Goal: Task Accomplishment & Management: Use online tool/utility

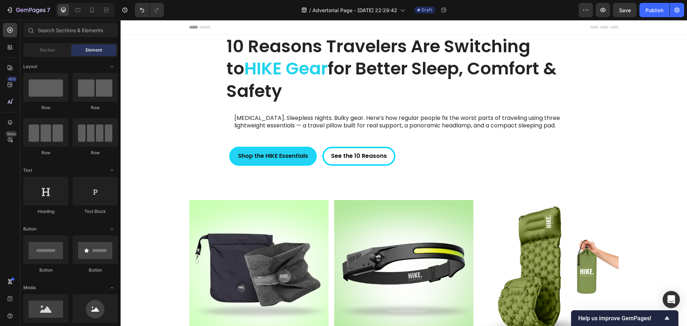
scroll to position [1892, 0]
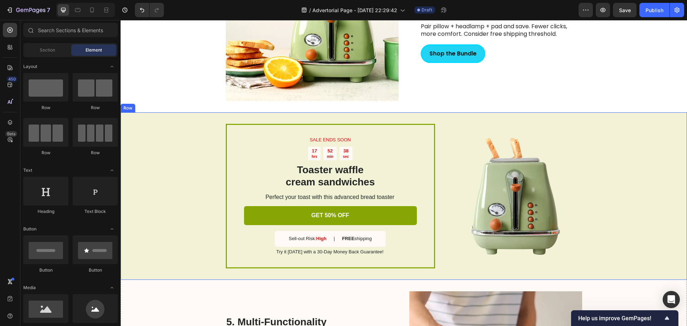
click at [169, 136] on div "SALE ENDS SOON Text Block 17 hrs 52 min 38 sec Countdown Timer Toaster waffle c…" at bounding box center [404, 195] width 567 height 167
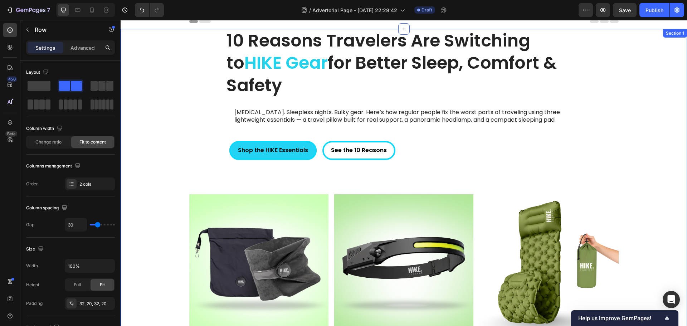
scroll to position [0, 0]
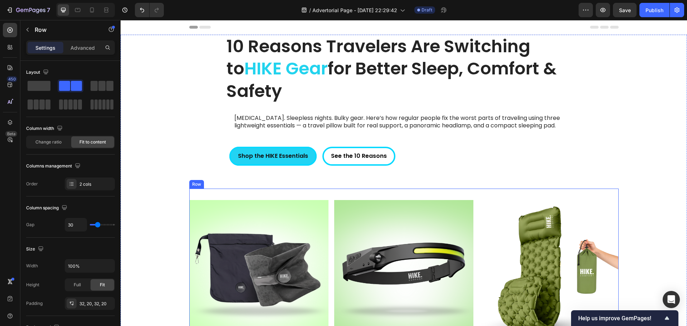
click at [327, 217] on div "Product Images HIKE Travel Pillow - For your next adventure Product Title Infla…" at bounding box center [403, 299] width 429 height 221
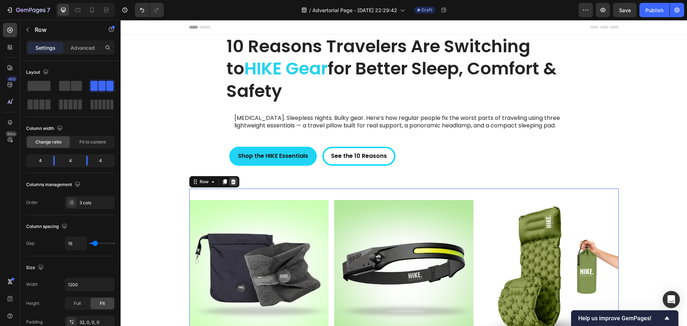
click at [233, 184] on div at bounding box center [233, 182] width 9 height 9
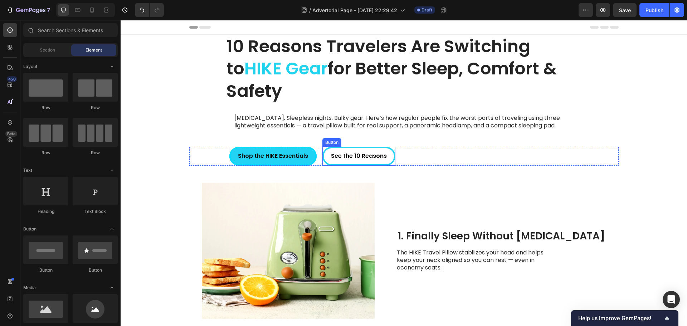
click at [389, 155] on button "See the 10 Reasons" at bounding box center [358, 156] width 73 height 19
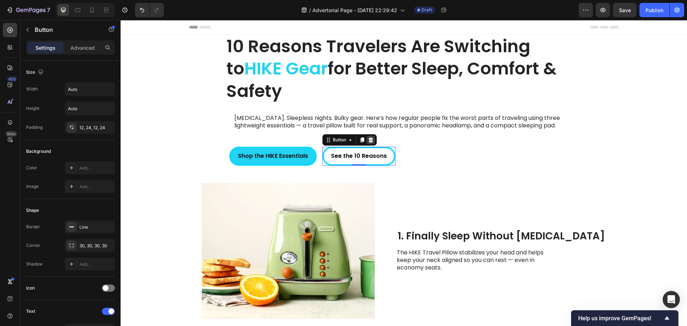
click at [368, 140] on icon at bounding box center [371, 140] width 6 height 6
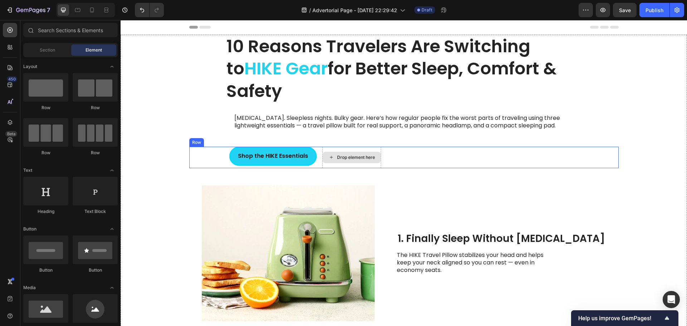
click at [367, 155] on div "Drop element here" at bounding box center [356, 158] width 38 height 6
click at [329, 160] on icon at bounding box center [332, 157] width 6 height 6
drag, startPoint x: 50, startPoint y: 94, endPoint x: 32, endPoint y: 83, distance: 20.9
click at [32, 83] on div at bounding box center [45, 87] width 45 height 29
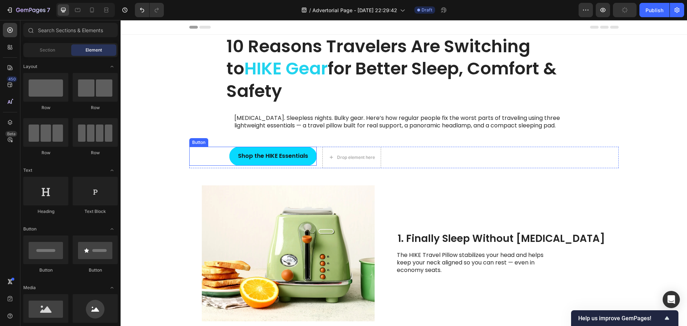
click at [233, 162] on button "Shop the HIKE Essentials" at bounding box center [272, 156] width 87 height 19
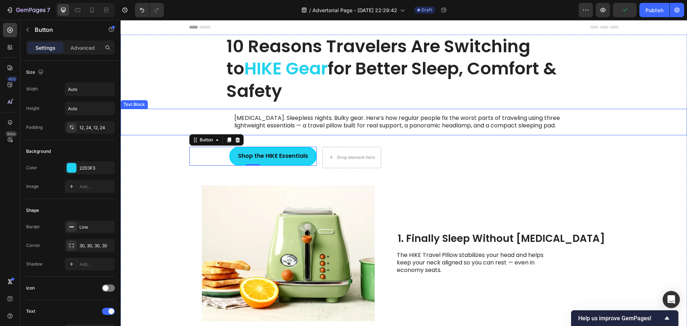
drag, startPoint x: 226, startPoint y: 139, endPoint x: 278, endPoint y: 134, distance: 51.7
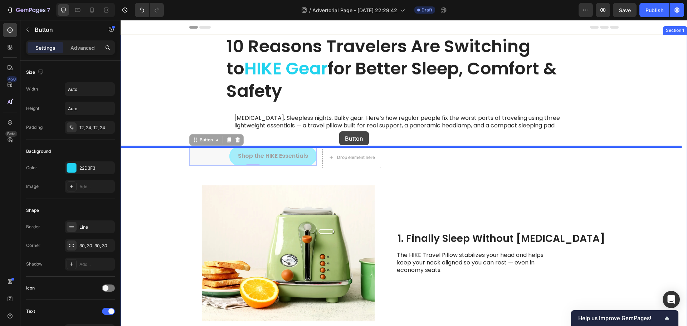
drag, startPoint x: 190, startPoint y: 139, endPoint x: 339, endPoint y: 131, distance: 149.8
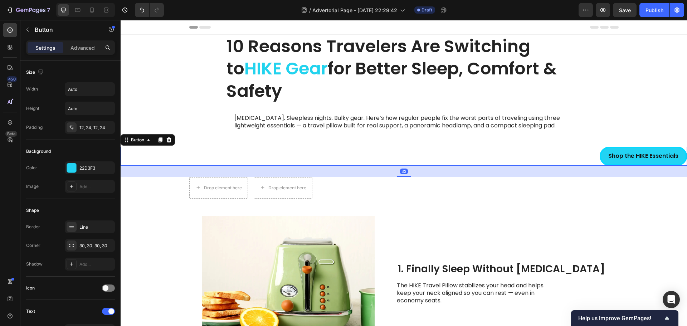
click at [458, 161] on div "Shop the HIKE Essentials Button 32" at bounding box center [404, 156] width 567 height 19
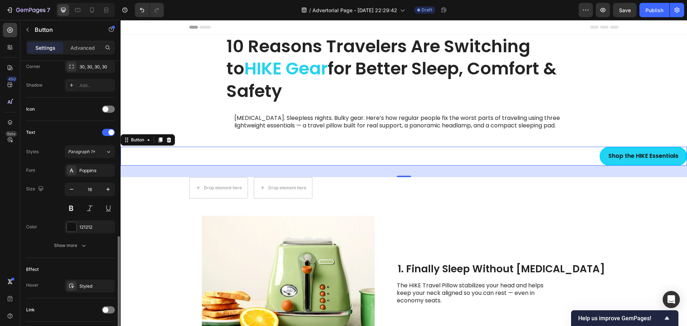
scroll to position [228, 0]
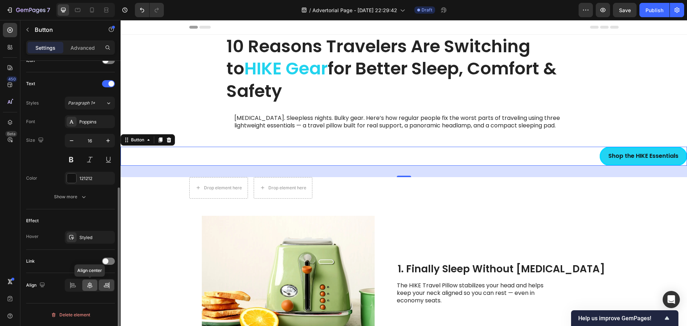
click at [87, 283] on icon at bounding box center [89, 285] width 7 height 7
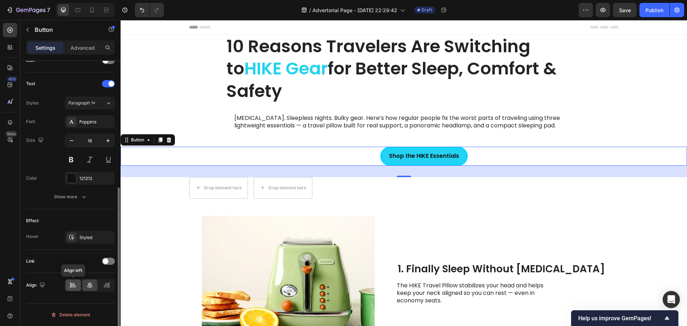
click at [74, 286] on icon at bounding box center [72, 285] width 7 height 7
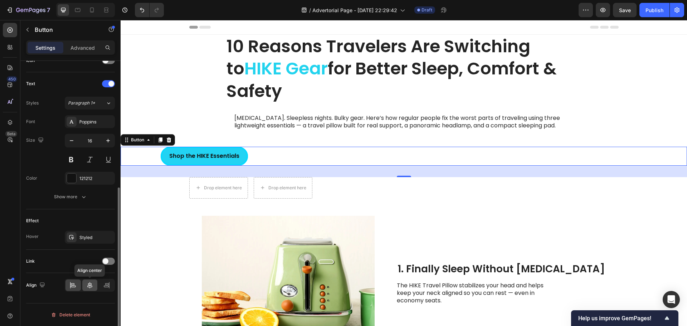
click at [88, 285] on icon at bounding box center [89, 285] width 7 height 7
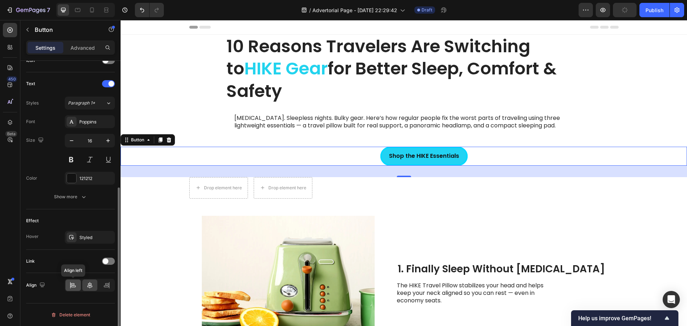
click at [70, 285] on icon at bounding box center [72, 285] width 7 height 7
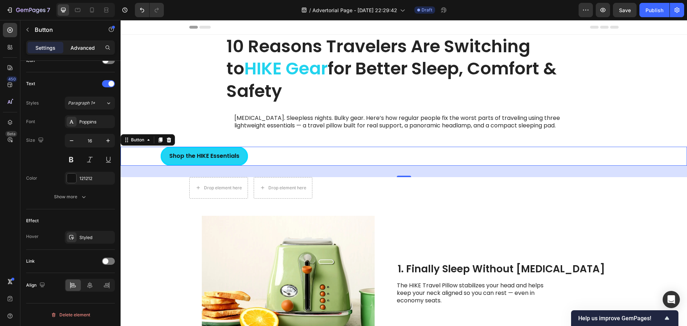
click at [86, 53] on div "Advanced" at bounding box center [83, 47] width 36 height 11
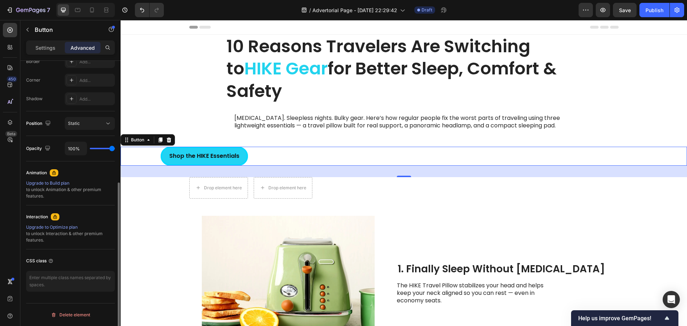
scroll to position [0, 0]
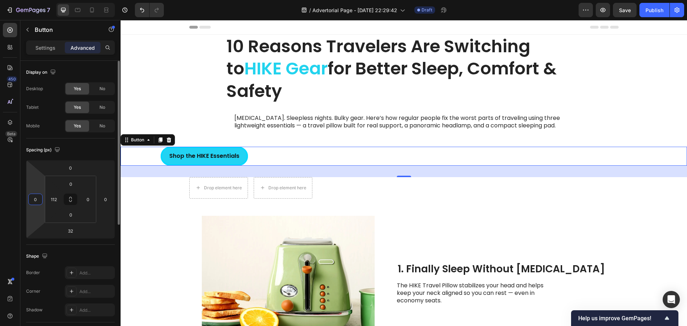
click at [33, 199] on input "0" at bounding box center [35, 199] width 11 height 11
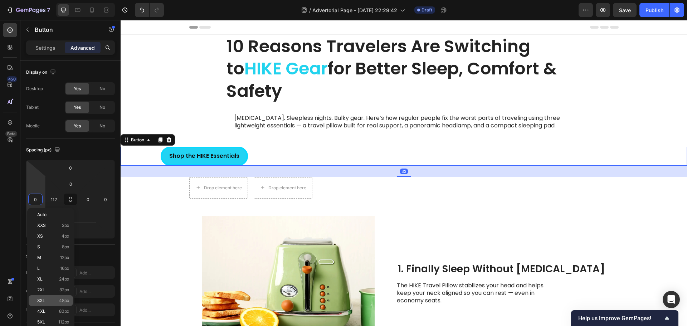
click at [55, 299] on p "3XL 48px" at bounding box center [53, 300] width 32 height 5
type input "48"
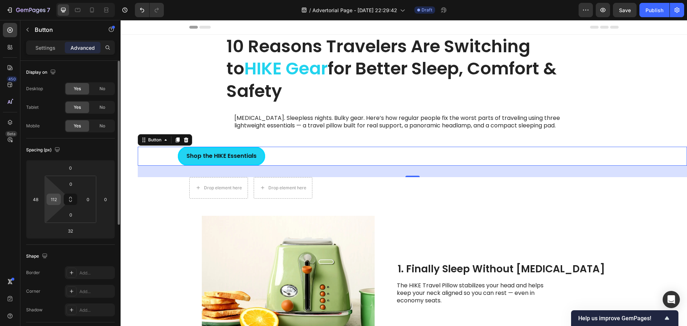
click at [56, 199] on input "112" at bounding box center [53, 199] width 11 height 11
type input "0"
click at [31, 204] on input "48" at bounding box center [35, 199] width 11 height 11
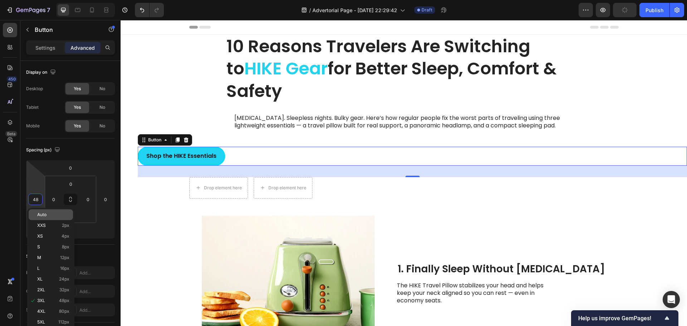
type input "3"
click at [43, 216] on span "Auto" at bounding box center [41, 214] width 9 height 5
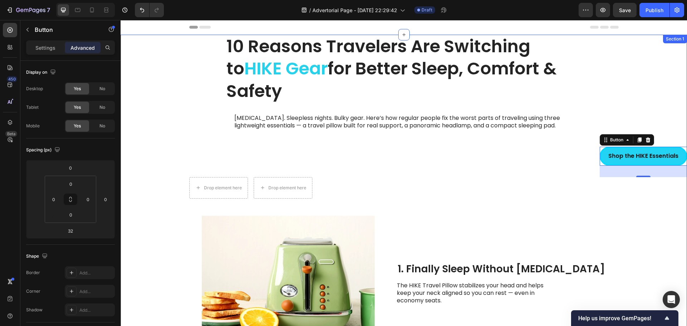
click at [314, 157] on div "Shop the HIKE Essentials Button 32" at bounding box center [404, 162] width 567 height 30
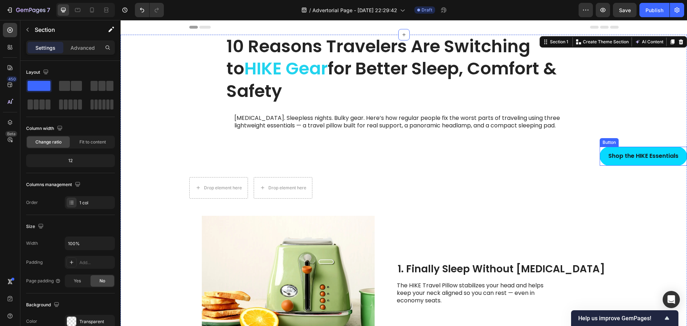
click at [601, 154] on button "Shop the HIKE Essentials" at bounding box center [643, 156] width 87 height 19
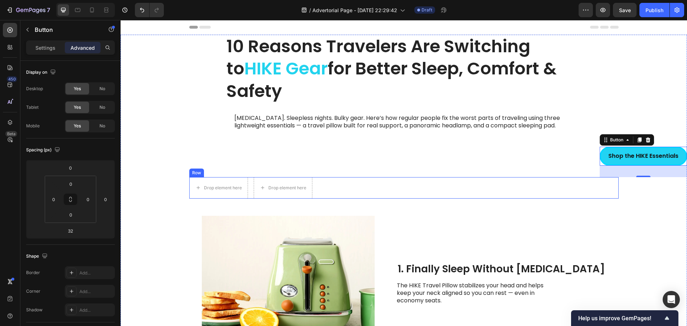
click at [336, 187] on div "Drop element here Drop element here Row" at bounding box center [403, 187] width 429 height 21
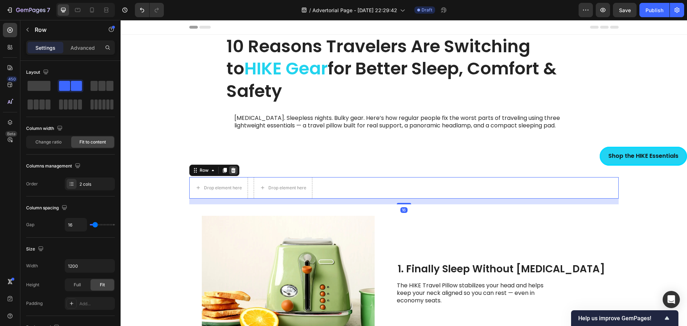
click at [233, 170] on icon at bounding box center [233, 170] width 6 height 6
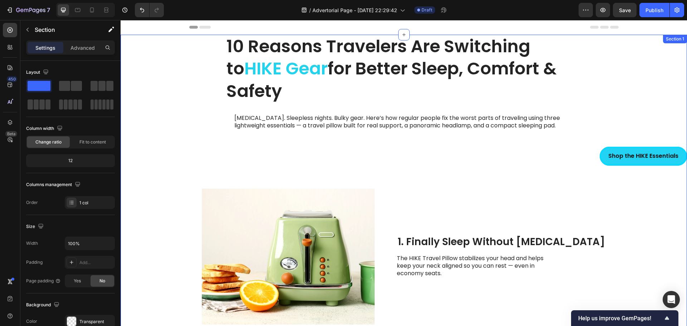
click at [361, 160] on div "Shop the HIKE Essentials Button" at bounding box center [404, 162] width 567 height 30
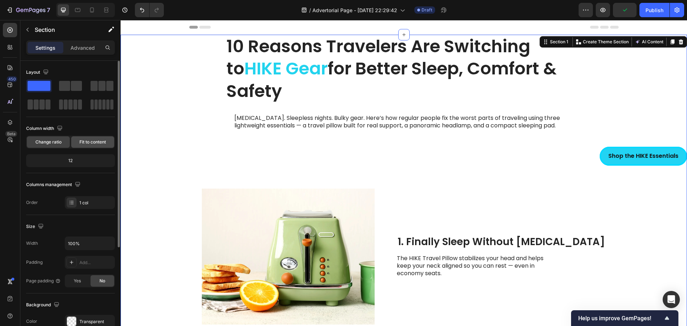
click at [91, 145] on div "Fit to content" at bounding box center [92, 141] width 43 height 11
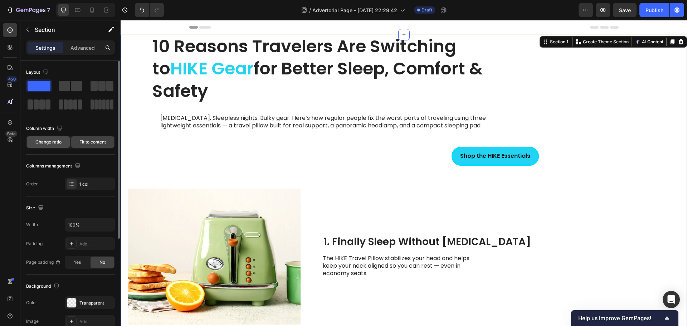
click at [47, 144] on span "Change ratio" at bounding box center [48, 142] width 26 height 6
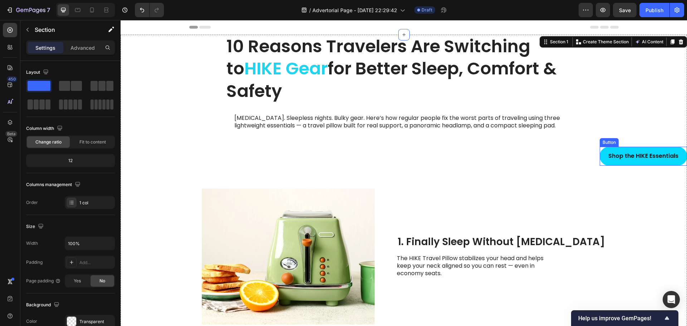
click at [600, 154] on button "Shop the HIKE Essentials" at bounding box center [643, 156] width 87 height 19
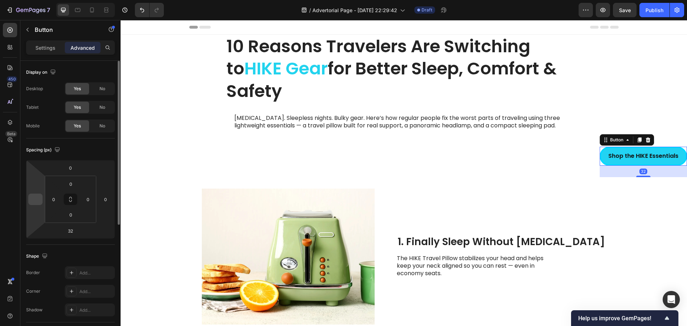
click at [31, 199] on input "number" at bounding box center [35, 199] width 11 height 11
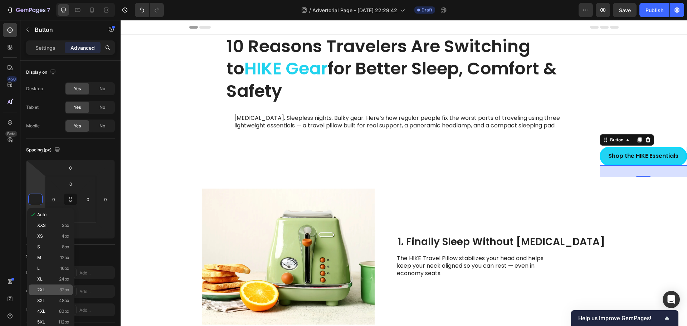
click at [53, 293] on div "2XL 32px" at bounding box center [51, 290] width 44 height 11
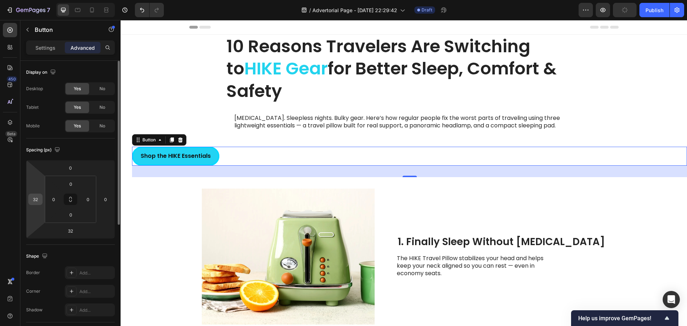
click at [41, 201] on div "32" at bounding box center [35, 199] width 14 height 11
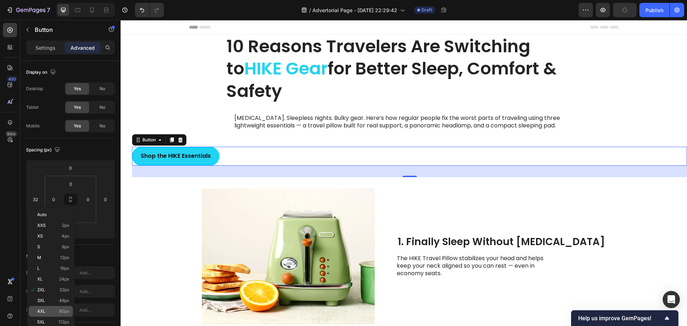
click at [52, 307] on div "4XL 80px" at bounding box center [51, 311] width 44 height 11
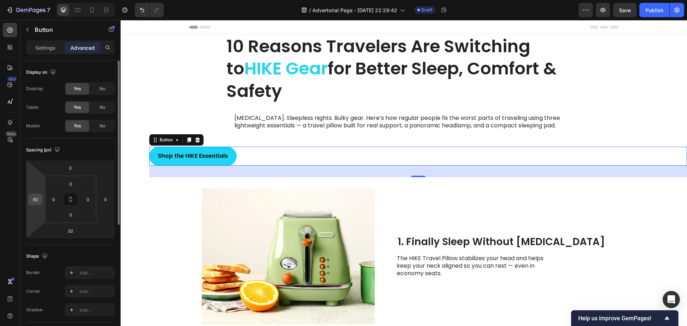
click at [35, 201] on input "80" at bounding box center [35, 199] width 11 height 11
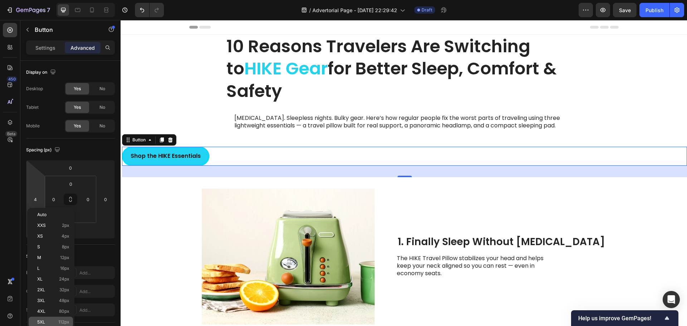
click at [43, 320] on div "5XL 112px" at bounding box center [51, 322] width 44 height 11
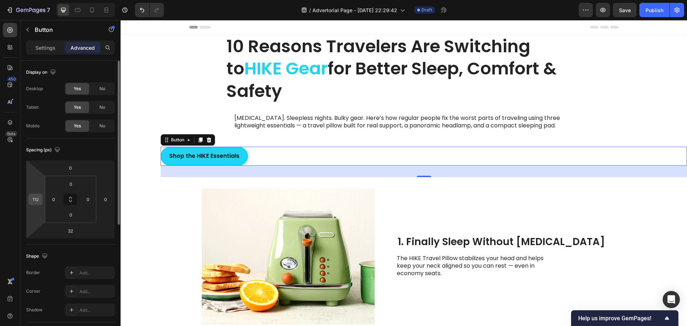
click at [38, 200] on input "112" at bounding box center [35, 199] width 11 height 11
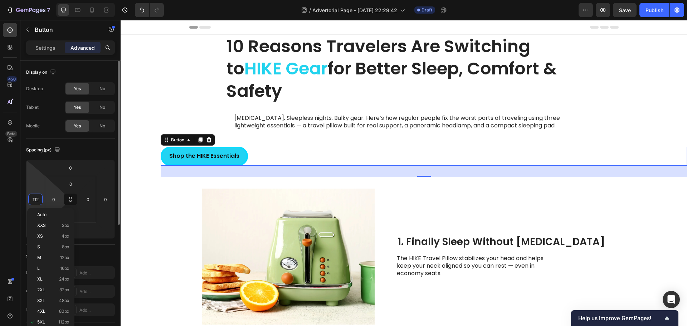
click at [54, 200] on input "0" at bounding box center [53, 199] width 11 height 11
type input "5"
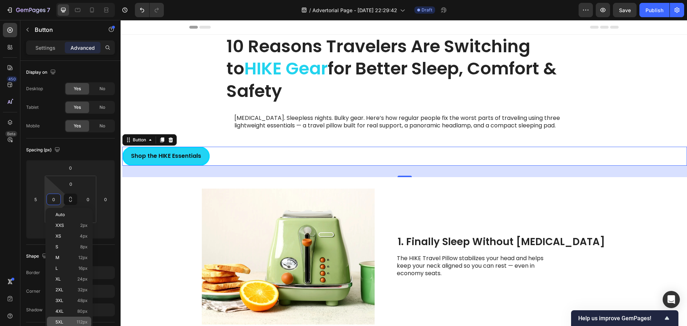
click at [70, 322] on p "5XL 112px" at bounding box center [71, 322] width 32 height 5
type input "112"
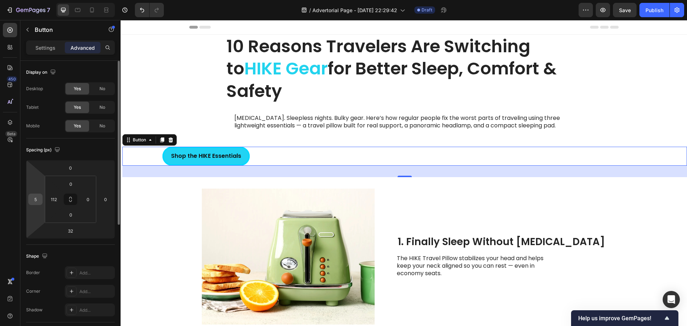
click at [34, 199] on input "5" at bounding box center [35, 199] width 11 height 11
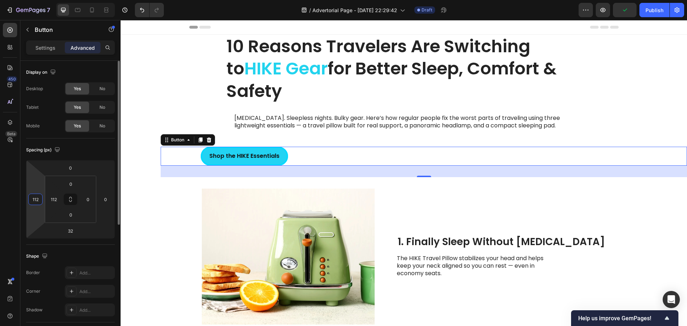
click at [39, 197] on input "112" at bounding box center [35, 199] width 11 height 11
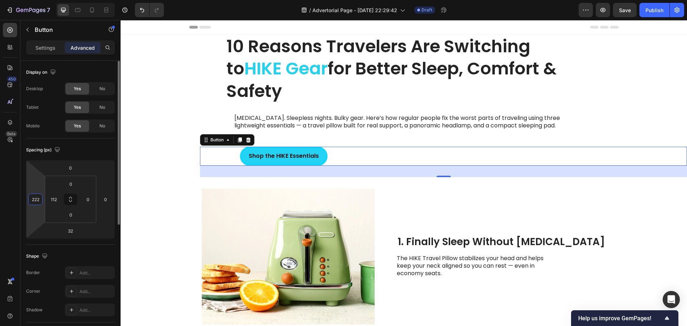
click at [38, 199] on input "222" at bounding box center [35, 199] width 11 height 11
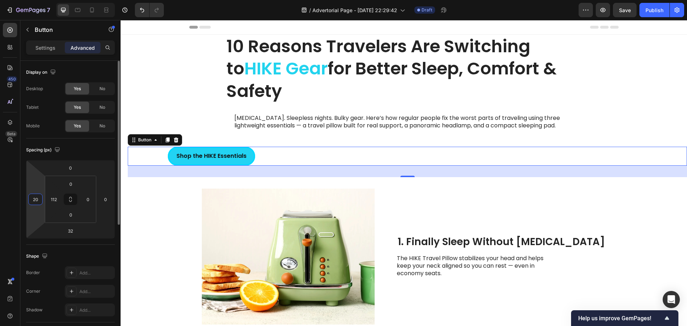
type input "200"
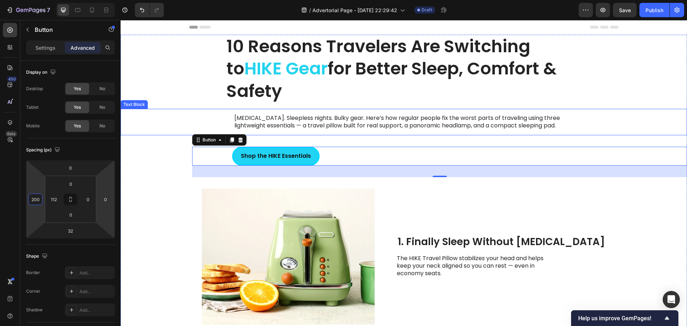
click at [243, 121] on p "Neck pain. Sleepless nights. Bulky gear. Here’s how regular people fix the wors…" at bounding box center [403, 122] width 339 height 15
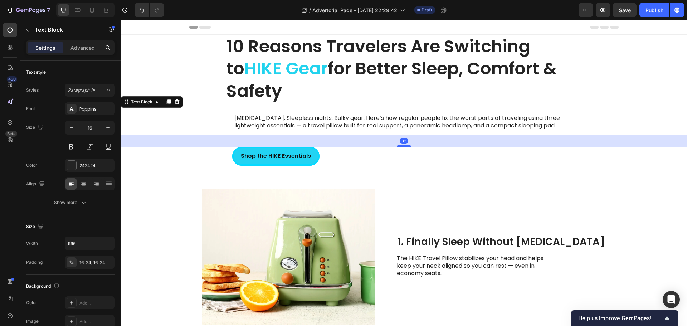
click at [234, 123] on p "Neck pain. Sleepless nights. Bulky gear. Here’s how regular people fix the wors…" at bounding box center [403, 122] width 339 height 15
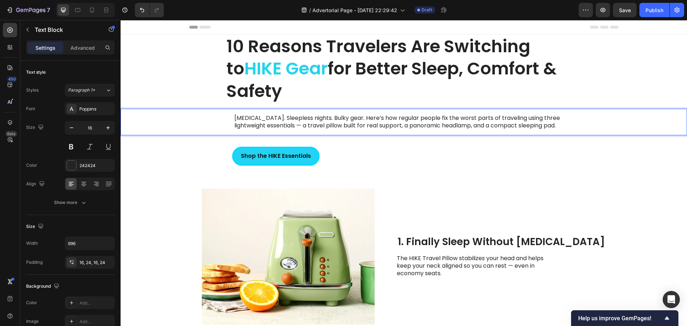
click at [230, 123] on div "Neck pain. Sleepless nights. Bulky gear. Here’s how regular people fix the wors…" at bounding box center [404, 122] width 356 height 26
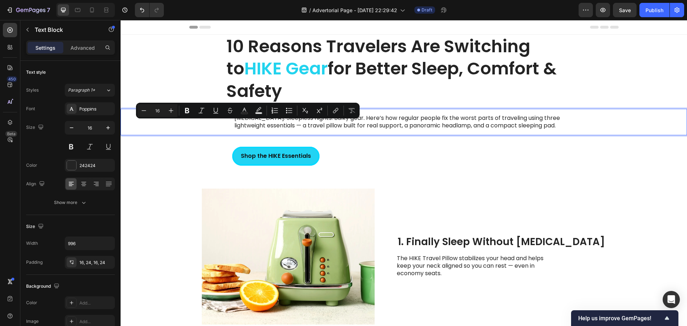
click at [234, 119] on p "Neck pain. Sleepless nights. Bulky gear. Here’s how regular people fix the wors…" at bounding box center [403, 122] width 339 height 15
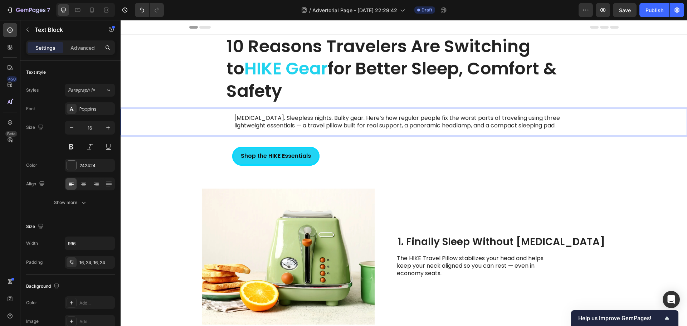
click at [234, 116] on p "Neck pain. Sleepless nights. Bulky gear. Here’s how regular people fix the wors…" at bounding box center [403, 122] width 339 height 15
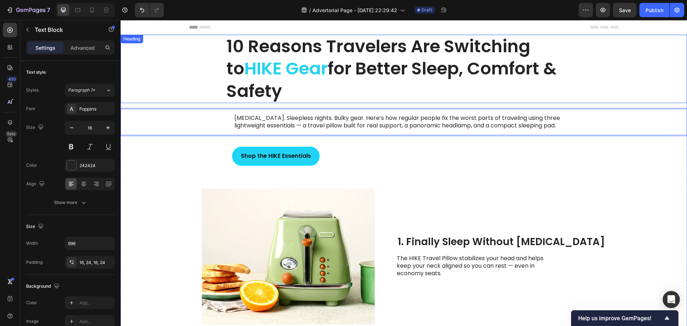
click at [287, 74] on span "HIKE Gear" at bounding box center [285, 69] width 83 height 24
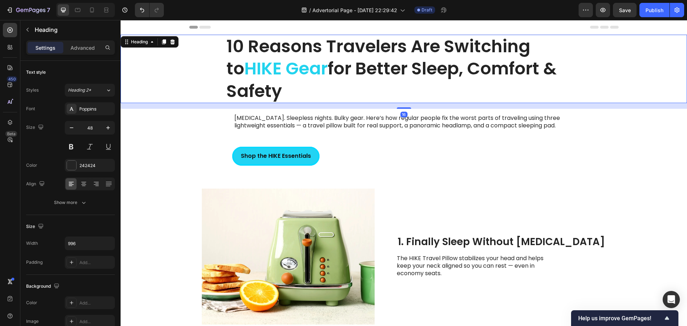
click at [287, 74] on span "HIKE Gear" at bounding box center [285, 69] width 83 height 24
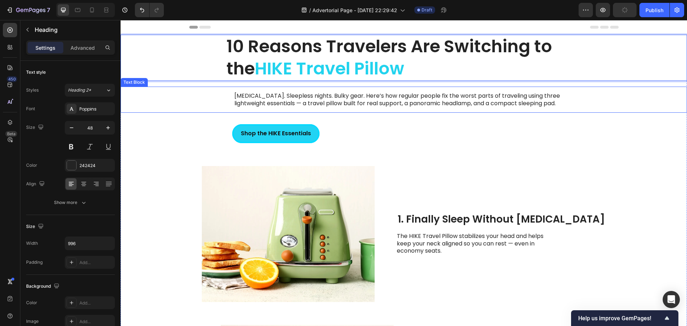
click at [350, 105] on p "Neck pain. Sleepless nights. Bulky gear. Here’s how regular people fix the wors…" at bounding box center [403, 99] width 339 height 15
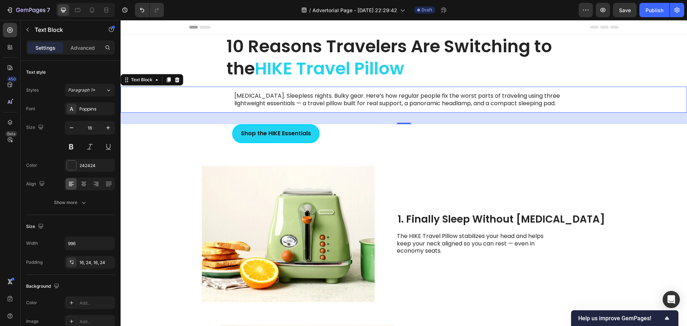
click at [339, 71] on span "HIKE Travel Pillow" at bounding box center [330, 69] width 150 height 24
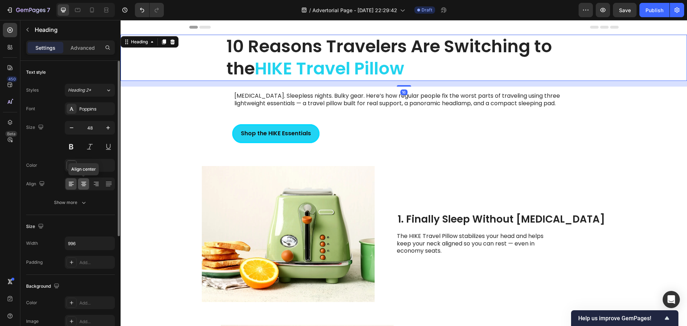
click at [85, 184] on icon at bounding box center [83, 183] width 7 height 7
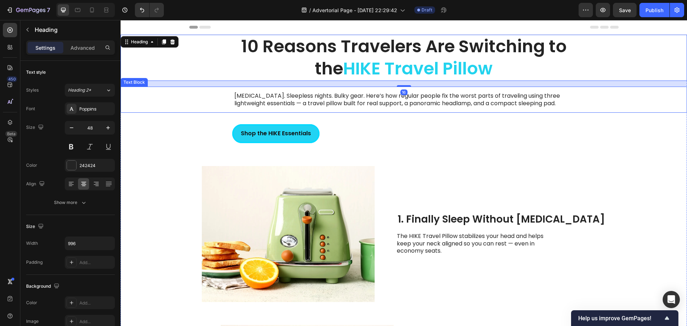
click at [309, 100] on p "Neck pain. Sleepless nights. Bulky gear. Here’s how regular people fix the wors…" at bounding box center [403, 99] width 339 height 15
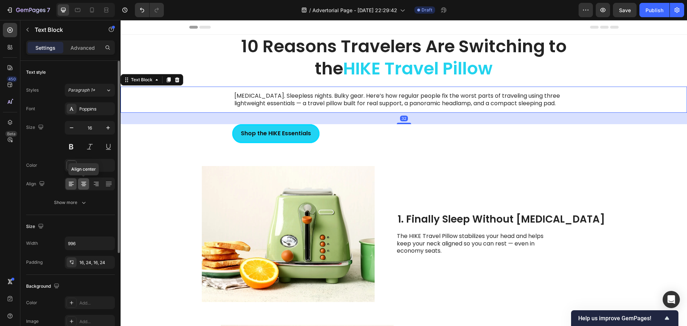
click at [82, 180] on div at bounding box center [83, 183] width 11 height 11
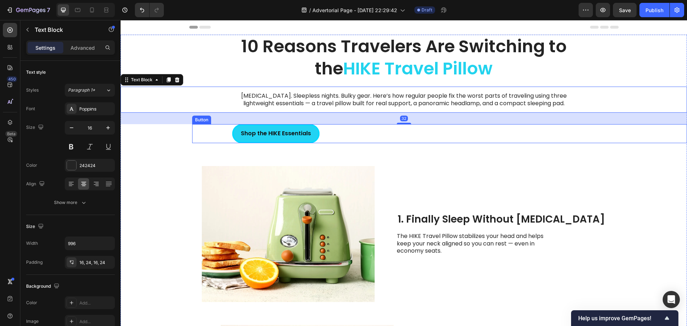
click at [353, 140] on div "Shop the HIKE Essentials Button" at bounding box center [439, 133] width 495 height 19
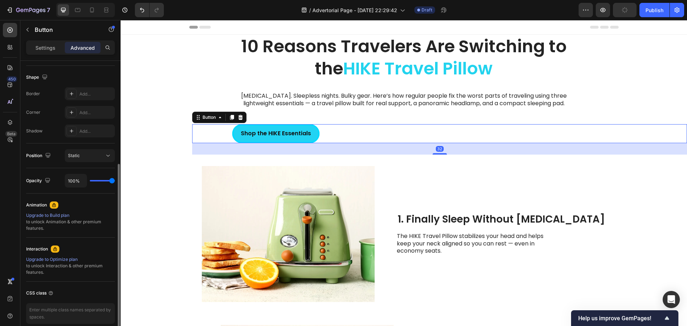
scroll to position [211, 0]
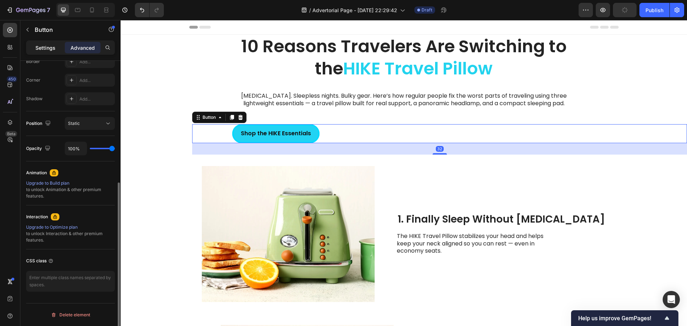
click at [45, 47] on p "Settings" at bounding box center [45, 48] width 20 height 8
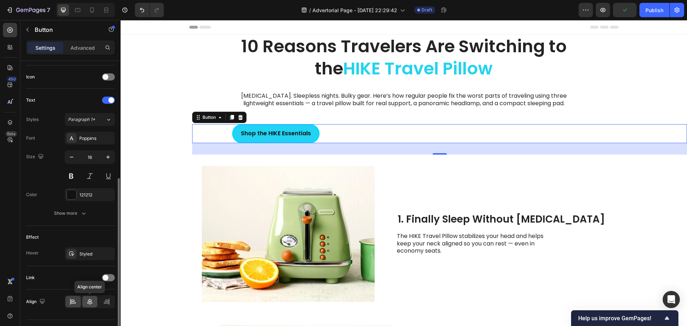
click at [86, 301] on div at bounding box center [89, 301] width 15 height 11
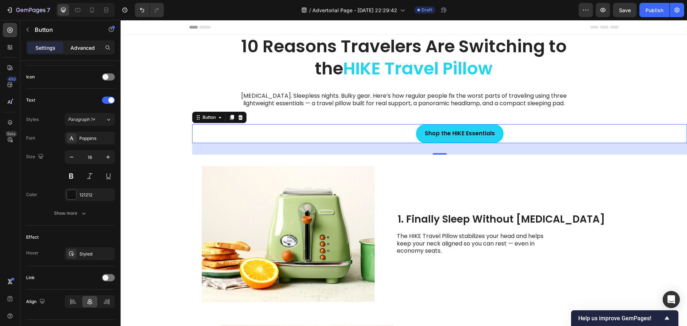
click at [92, 51] on p "Advanced" at bounding box center [83, 48] width 24 height 8
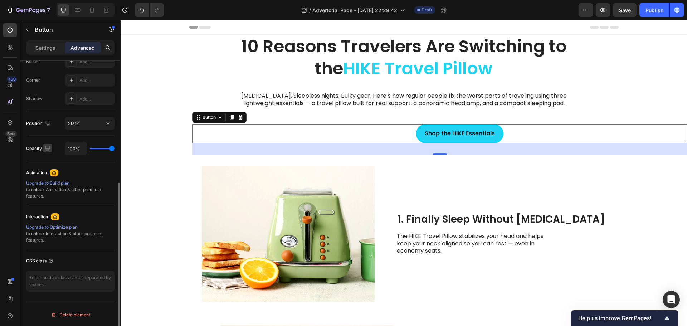
scroll to position [0, 0]
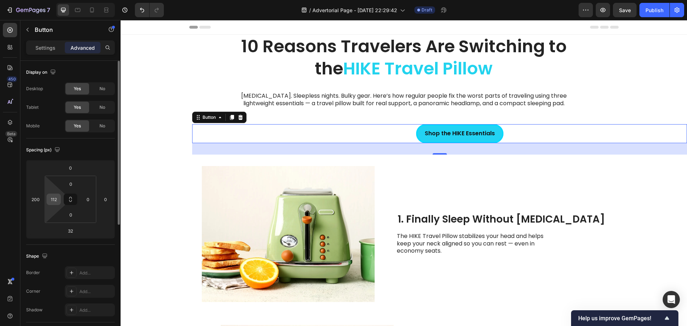
click at [55, 199] on input "112" at bounding box center [53, 199] width 11 height 11
type input "0"
click at [31, 201] on input "200" at bounding box center [35, 199] width 11 height 11
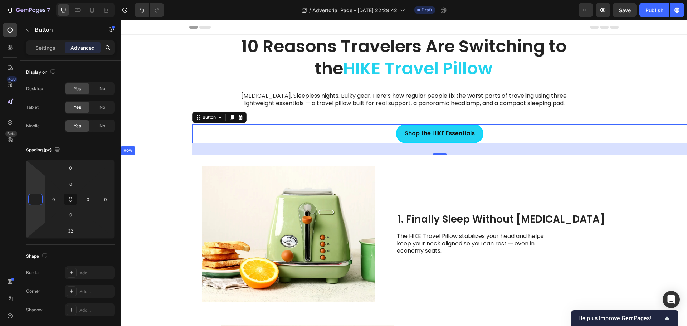
click at [193, 168] on div "Image 1. Finally Sleep Without Neck Pain Heading The HIKE Travel Pillow stabili…" at bounding box center [404, 234] width 567 height 159
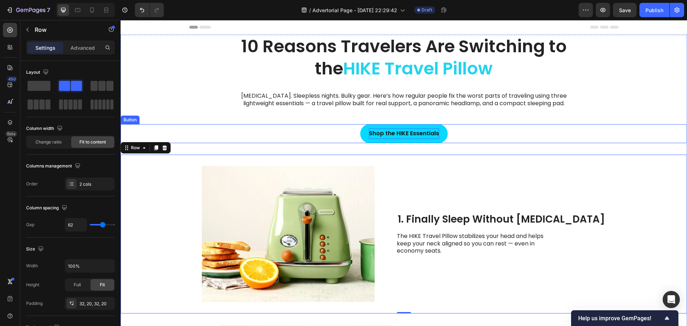
click at [382, 134] on strong "Shop the HIKE Essentials" at bounding box center [404, 133] width 70 height 8
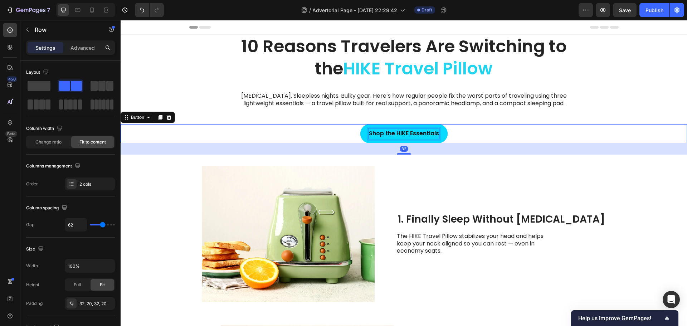
click at [382, 134] on strong "Shop the HIKE Essentials" at bounding box center [404, 133] width 70 height 8
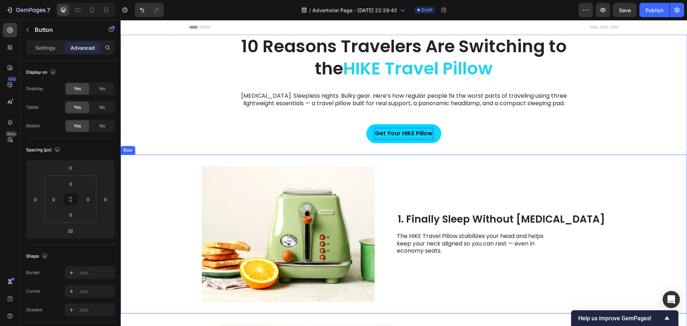
click at [484, 169] on div "1. Finally Sleep Without Neck Pain Heading The HIKE Travel Pillow stabilizes yo…" at bounding box center [501, 234] width 209 height 136
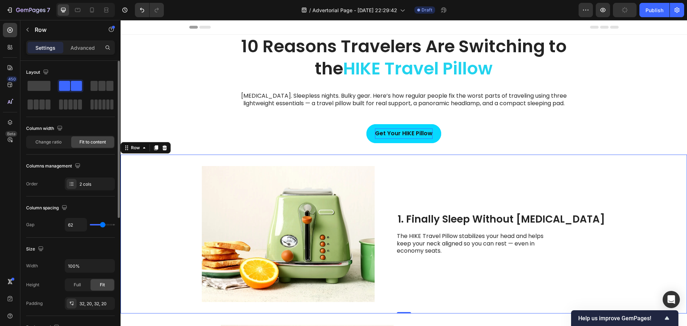
click at [196, 157] on div "Image 1. Finally Sleep Without Neck Pain Heading The HIKE Travel Pillow stabili…" at bounding box center [404, 234] width 567 height 159
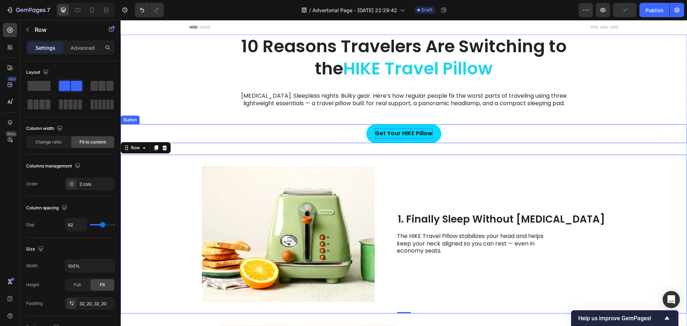
click at [366, 137] on button "Get Your HIKE Pillow" at bounding box center [403, 133] width 75 height 19
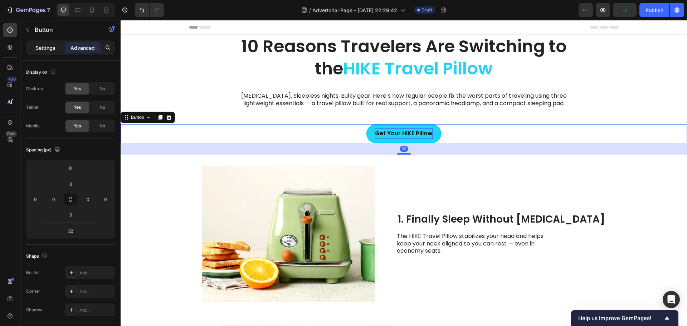
click at [46, 48] on p "Settings" at bounding box center [45, 48] width 20 height 8
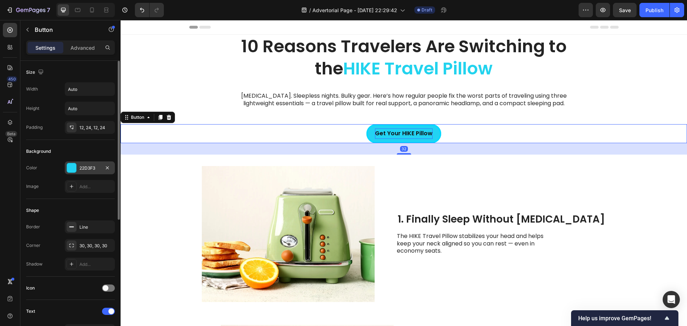
click at [78, 161] on div "22D3F3" at bounding box center [90, 167] width 50 height 13
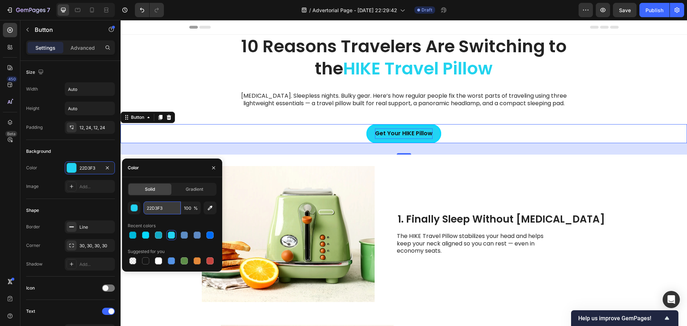
click at [147, 207] on input "22D3F3" at bounding box center [162, 207] width 37 height 13
paste input "#2e5e4e"
type input "2E5E4E"
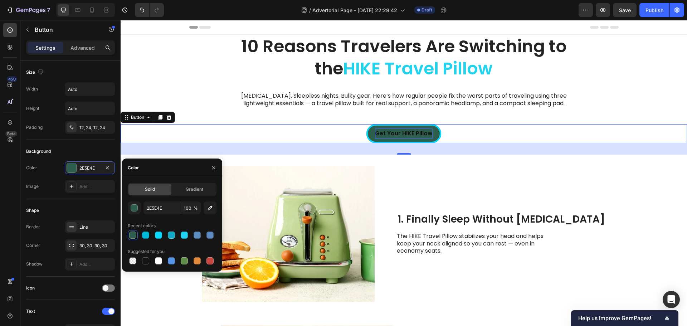
click at [164, 218] on div "2E5E4E 100 % Recent colors Suggested for you" at bounding box center [172, 233] width 89 height 64
click at [45, 142] on div "Background Color 2E5E4E Image Add..." at bounding box center [70, 169] width 89 height 59
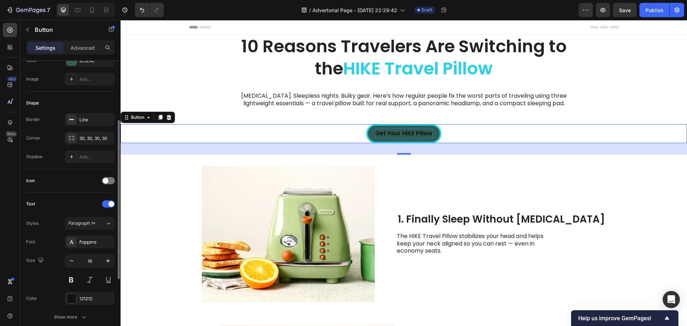
scroll to position [228, 0]
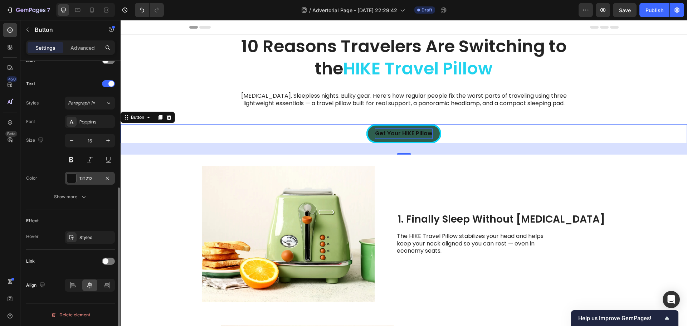
click at [71, 178] on div at bounding box center [71, 178] width 9 height 9
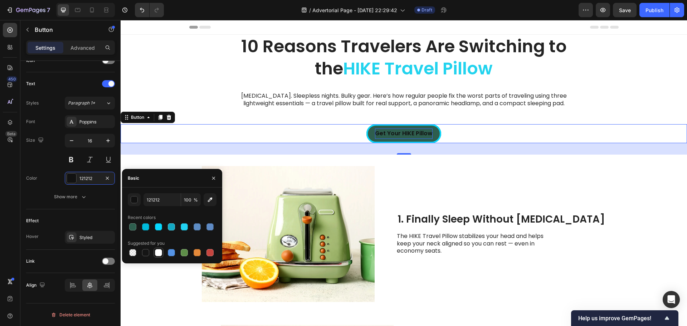
click at [155, 253] on div at bounding box center [158, 252] width 9 height 9
type input "FFFFFF"
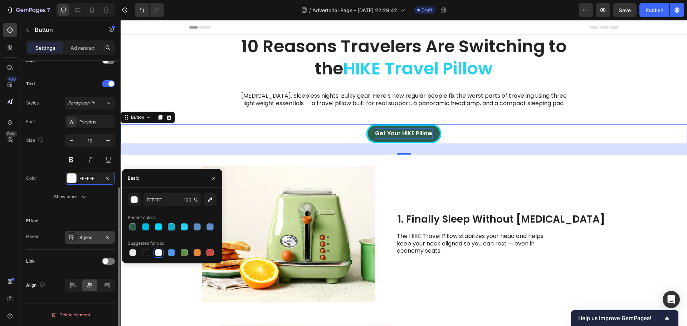
click at [87, 233] on div "Styled" at bounding box center [90, 237] width 50 height 13
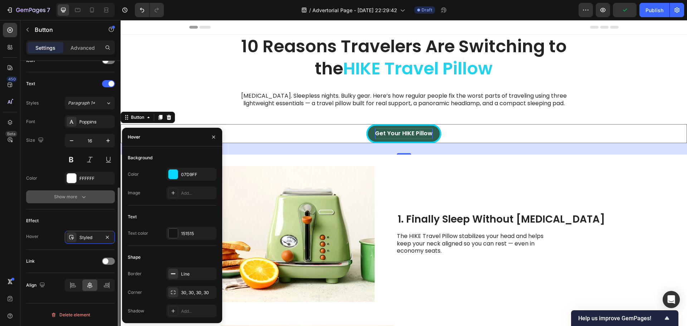
click at [75, 192] on button "Show more" at bounding box center [70, 196] width 89 height 13
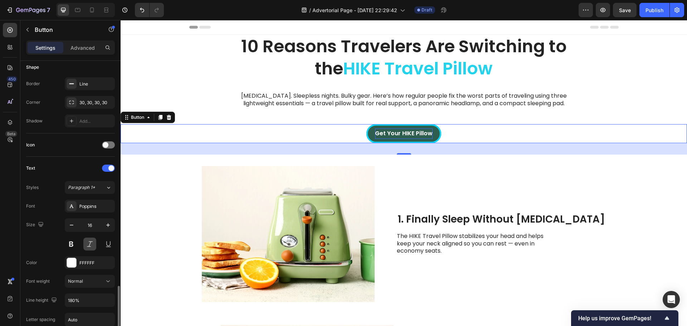
scroll to position [251, 0]
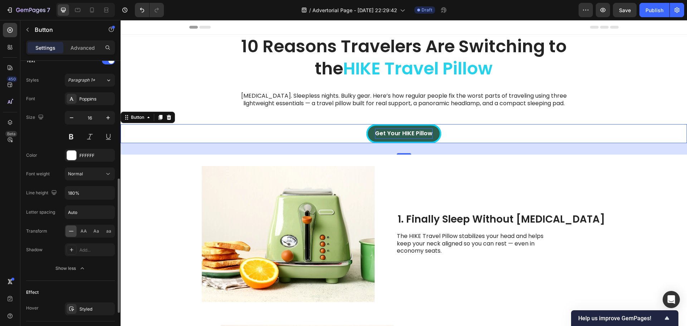
click at [67, 232] on div at bounding box center [70, 230] width 11 height 11
click at [72, 232] on icon at bounding box center [71, 231] width 7 height 7
click at [86, 232] on span "AA" at bounding box center [84, 231] width 6 height 6
click at [290, 150] on div "32" at bounding box center [404, 148] width 567 height 11
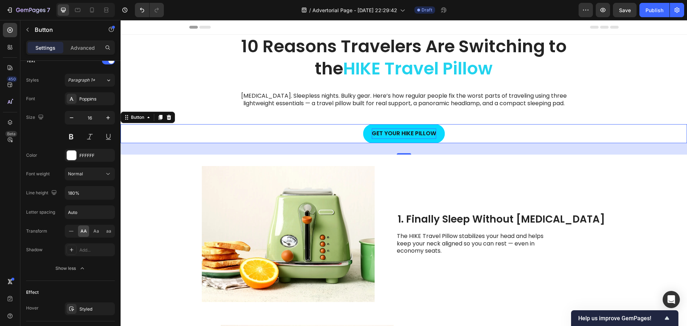
click at [365, 133] on button "Get Your HIKE Pillow" at bounding box center [404, 133] width 82 height 19
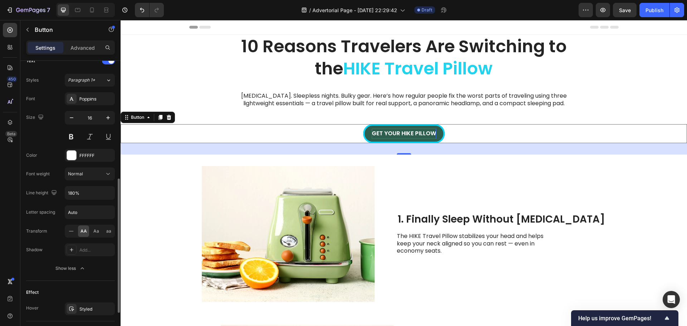
scroll to position [322, 0]
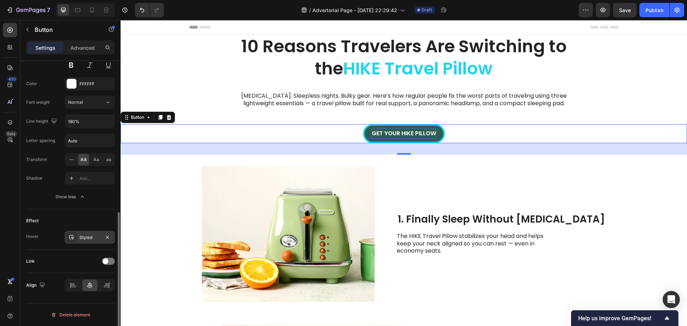
click at [84, 241] on div "Styled" at bounding box center [90, 237] width 50 height 13
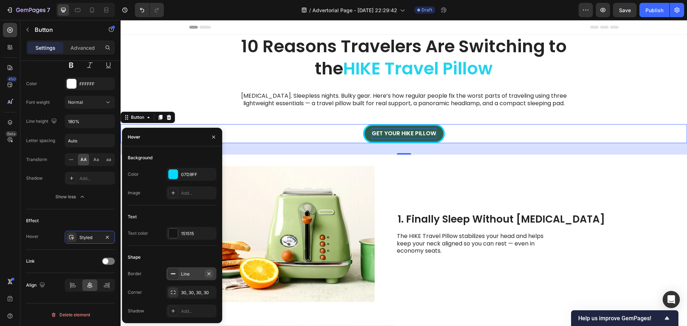
click at [208, 273] on icon "button" at bounding box center [209, 274] width 6 height 6
click at [164, 254] on div "Shape" at bounding box center [172, 257] width 89 height 11
click at [178, 227] on div "151515" at bounding box center [191, 233] width 50 height 13
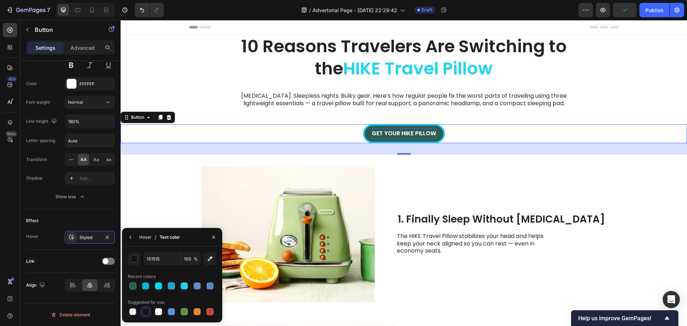
click at [142, 235] on div "Hover" at bounding box center [145, 237] width 13 height 6
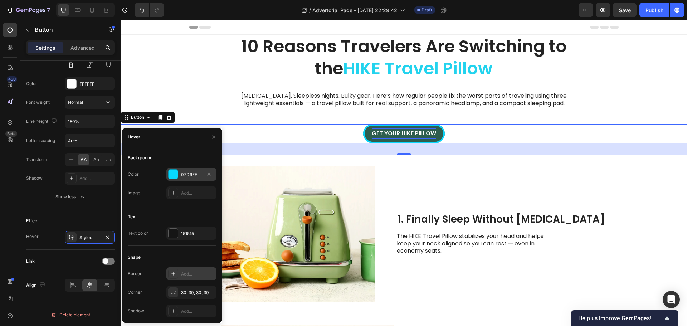
click at [185, 174] on div "07D9FF" at bounding box center [191, 174] width 21 height 6
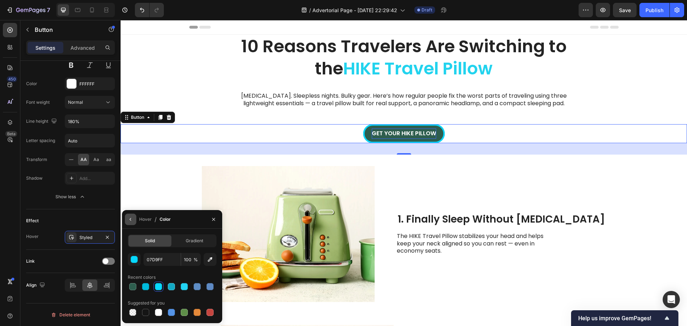
click at [132, 220] on icon "button" at bounding box center [131, 220] width 6 height 6
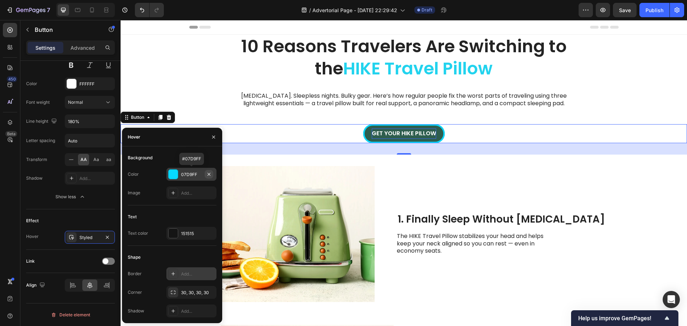
click at [207, 175] on icon "button" at bounding box center [209, 174] width 6 height 6
click at [264, 167] on img at bounding box center [288, 234] width 173 height 136
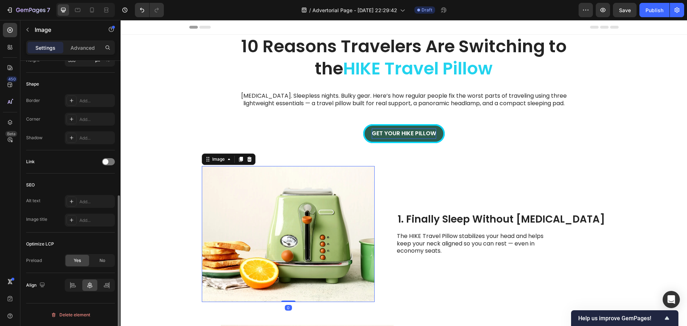
scroll to position [0, 0]
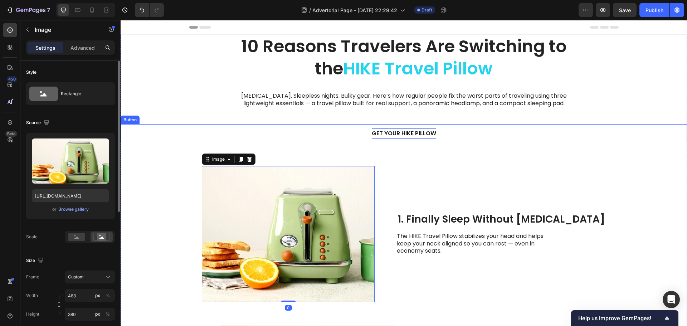
click at [369, 134] on button "Get Your HIKE Pillow" at bounding box center [404, 133] width 82 height 19
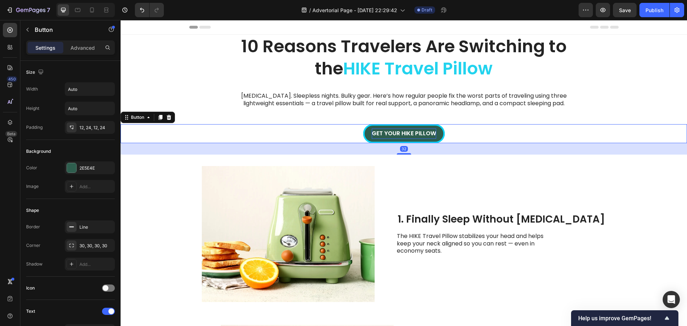
click at [488, 143] on div "Get Your HIKE Pillow Button 32" at bounding box center [404, 133] width 567 height 19
click at [430, 127] on button "Get Your HIKE Pillow" at bounding box center [404, 133] width 82 height 19
click at [108, 226] on icon "button" at bounding box center [107, 226] width 3 height 3
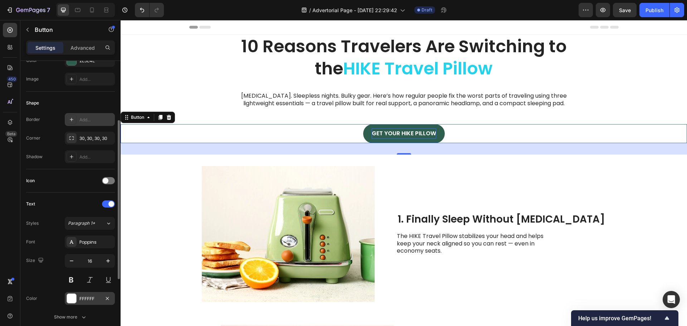
scroll to position [228, 0]
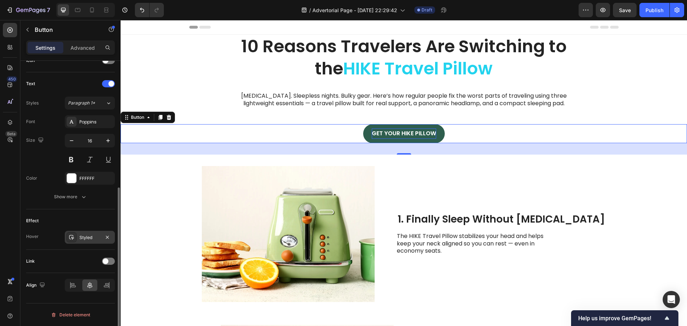
drag, startPoint x: 76, startPoint y: 233, endPoint x: 114, endPoint y: 227, distance: 38.8
click at [76, 234] on div at bounding box center [72, 237] width 10 height 10
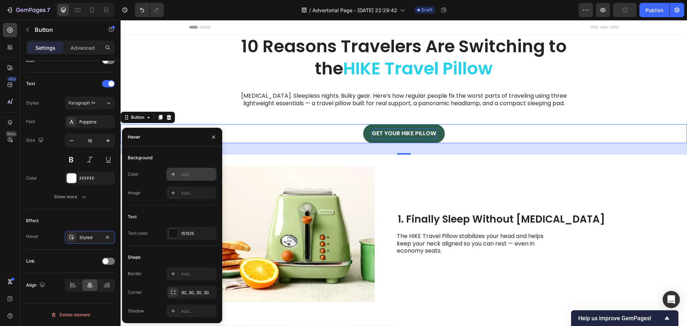
click at [180, 176] on div "Add..." at bounding box center [191, 174] width 50 height 13
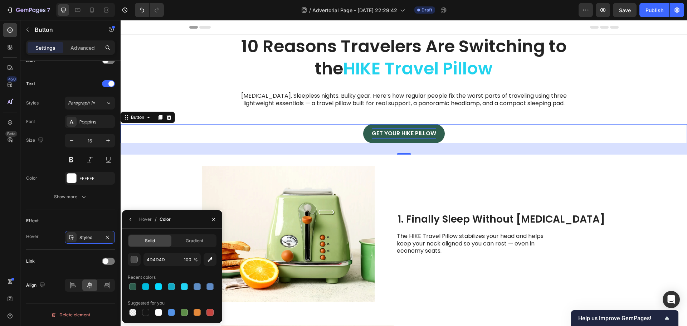
click at [167, 266] on div "4D4D4D 100 % Recent colors Suggested for you" at bounding box center [172, 285] width 89 height 64
click at [167, 259] on input "4D4D4D" at bounding box center [162, 259] width 37 height 13
paste input "#2e5e4e"
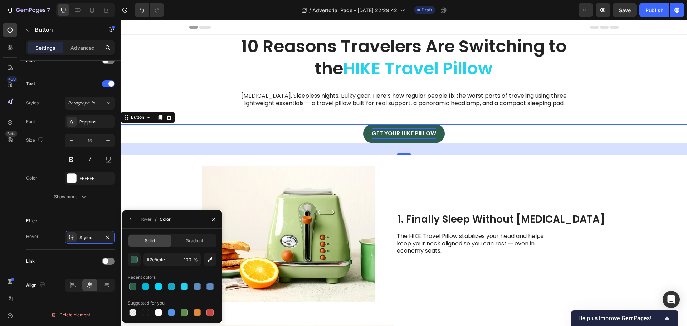
type input "2E5E4E"
click at [165, 275] on div "Recent colors" at bounding box center [172, 277] width 89 height 11
click at [135, 221] on button "button" at bounding box center [130, 219] width 11 height 11
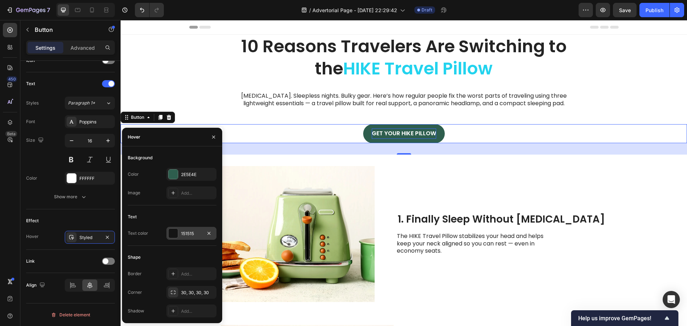
click at [171, 234] on div at bounding box center [173, 233] width 9 height 9
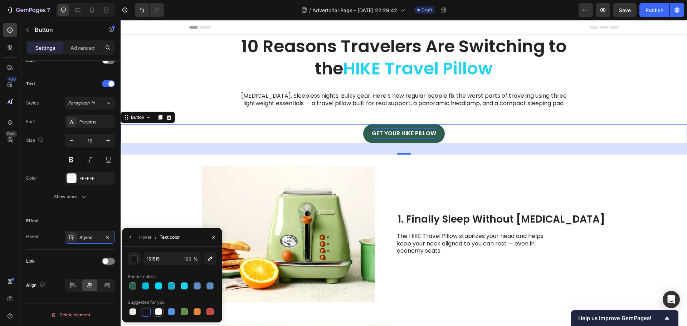
click at [159, 311] on div at bounding box center [158, 311] width 7 height 7
type input "FFFFFF"
click at [529, 111] on div "Neck pain. Sleepless nights. Bulky gear. Here’s how regular people fix the wors…" at bounding box center [404, 100] width 356 height 26
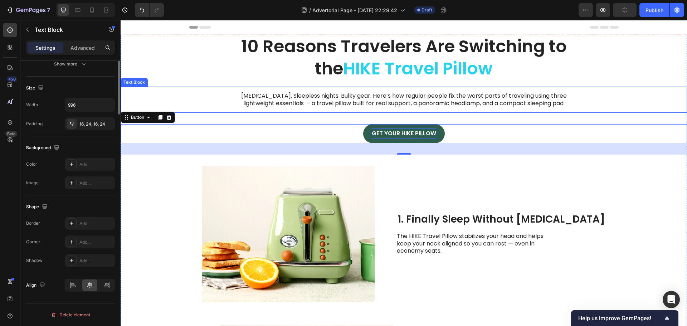
scroll to position [0, 0]
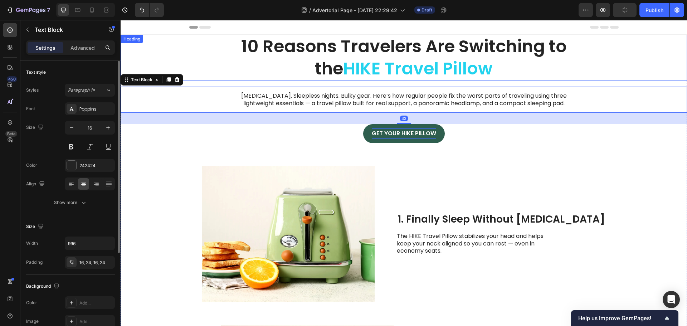
click at [405, 75] on span "HIKE Travel Pillow" at bounding box center [418, 69] width 150 height 24
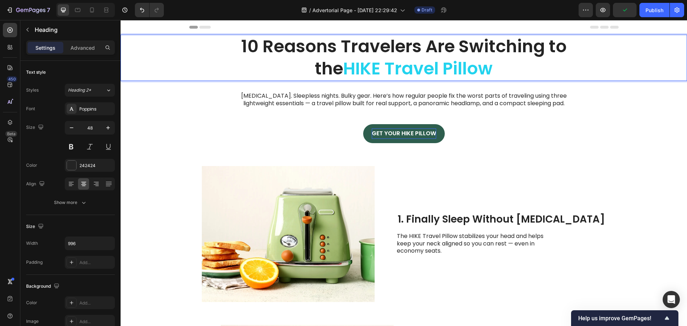
click at [401, 68] on span "HIKE Travel Pillow" at bounding box center [418, 69] width 150 height 24
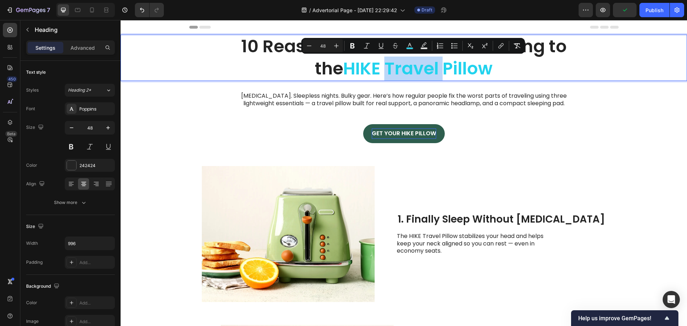
drag, startPoint x: 381, startPoint y: 68, endPoint x: 356, endPoint y: 69, distance: 25.4
click at [379, 69] on span "HIKE Travel Pillow" at bounding box center [418, 69] width 150 height 24
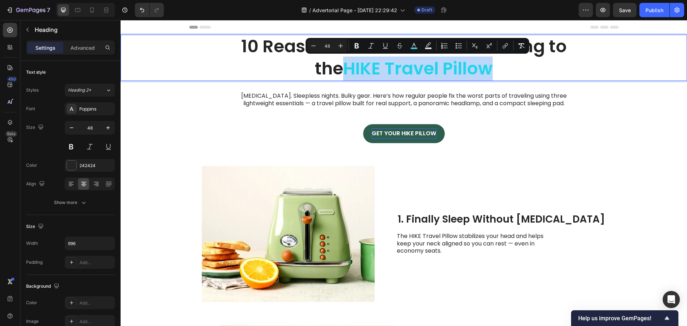
drag, startPoint x: 346, startPoint y: 69, endPoint x: 495, endPoint y: 75, distance: 149.4
click at [495, 75] on p "10 Reasons Travelers Are Switching to the HIKE Travel Pillow" at bounding box center [404, 57] width 355 height 45
click at [415, 46] on icon "Editor contextual toolbar" at bounding box center [414, 45] width 7 height 7
type input "22D3EE"
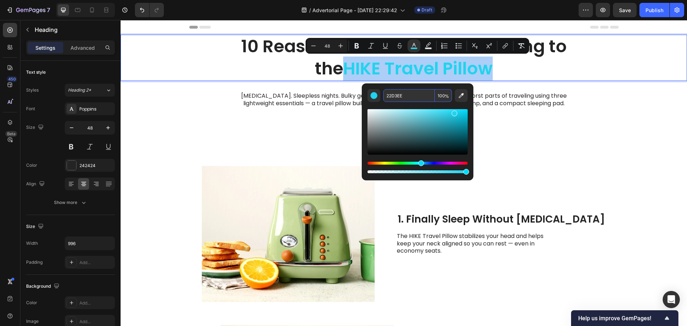
click at [405, 94] on input "22D3EE" at bounding box center [409, 95] width 52 height 13
paste input "#2e5e4e"
type input "2E5E4E"
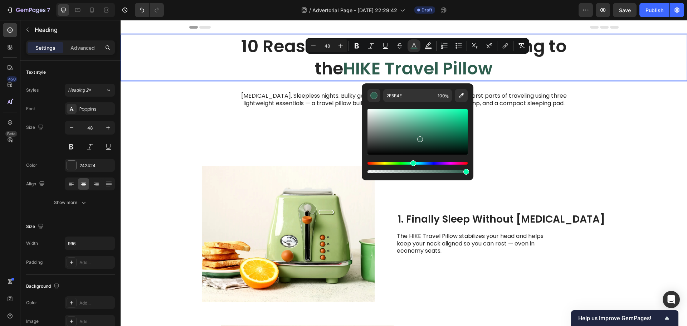
click at [379, 106] on div "Editor contextual toolbar" at bounding box center [418, 138] width 100 height 73
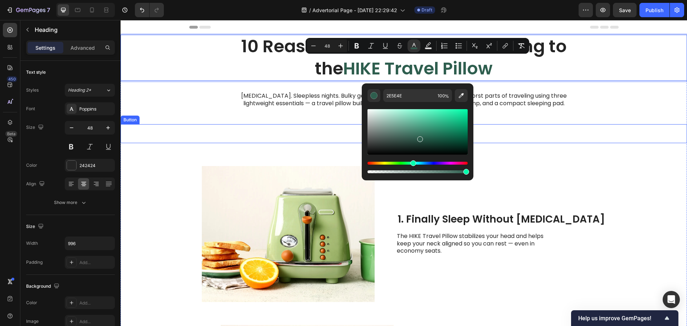
click at [569, 146] on div "Get Your HIKE Pillow Button" at bounding box center [404, 139] width 567 height 30
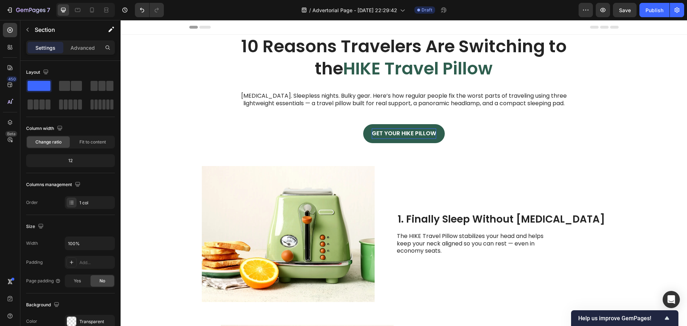
click at [141, 28] on span "Header" at bounding box center [142, 27] width 16 height 7
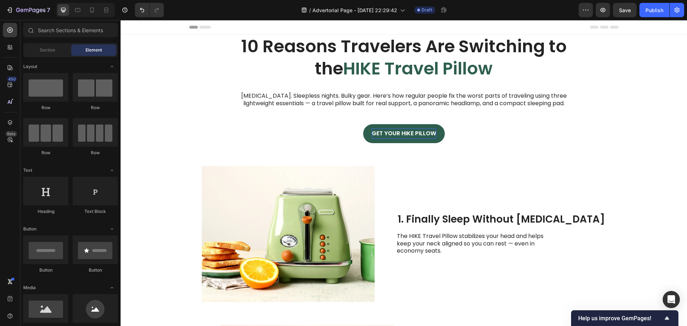
click at [144, 27] on span "Header" at bounding box center [142, 27] width 16 height 7
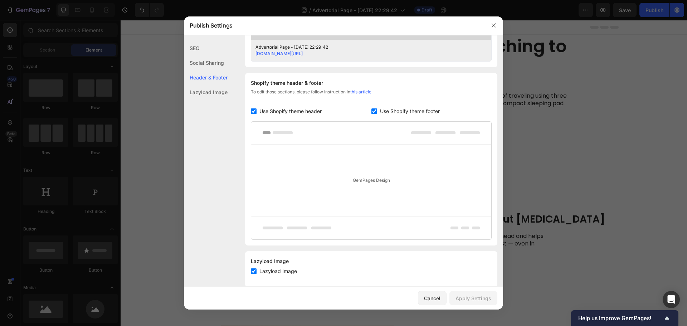
scroll to position [316, 0]
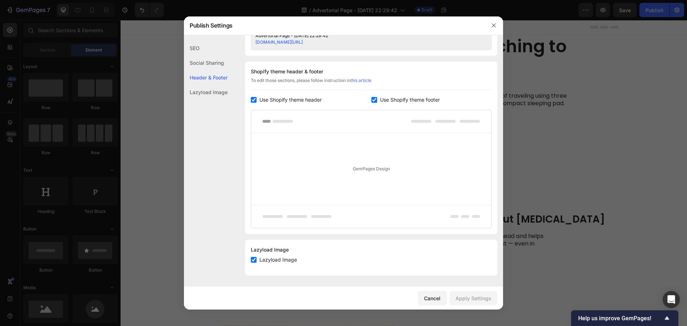
click at [252, 98] on input "checkbox" at bounding box center [254, 100] width 6 height 6
checkbox input "false"
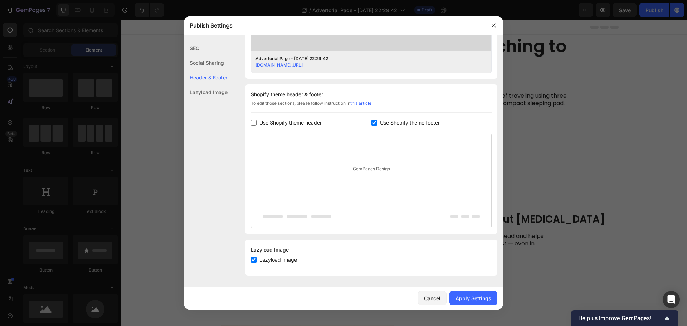
drag, startPoint x: 370, startPoint y: 122, endPoint x: 385, endPoint y: 137, distance: 20.5
click at [371, 122] on input "checkbox" at bounding box center [374, 123] width 6 height 6
checkbox input "false"
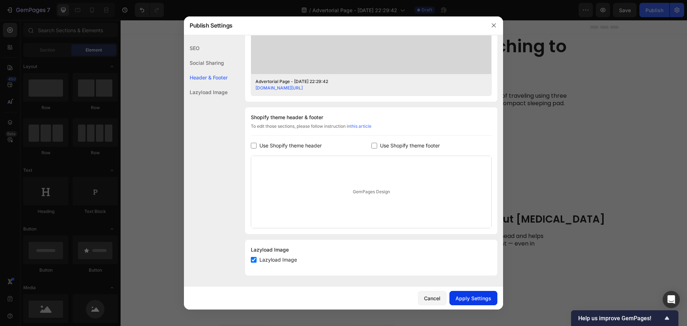
click at [474, 300] on div "Apply Settings" at bounding box center [474, 299] width 36 height 8
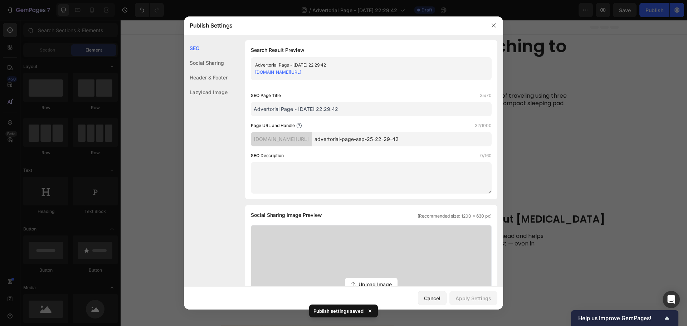
scroll to position [0, 0]
drag, startPoint x: 337, startPoint y: 139, endPoint x: 439, endPoint y: 142, distance: 102.1
click at [439, 142] on input "advertorial-page-sep-25-22-29-42" at bounding box center [402, 140] width 180 height 14
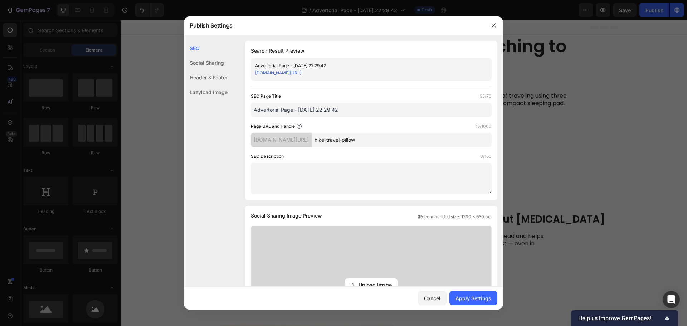
type input "hike-travel-pillow"
click at [331, 116] on input "Advertorial Page - [DATE] 22:29:42" at bounding box center [371, 110] width 241 height 14
type input "Hike Travel Pillow"
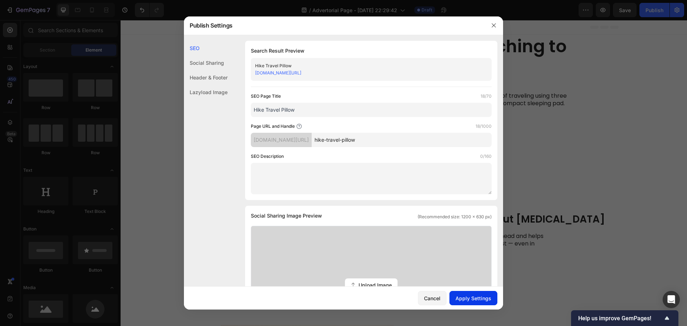
click at [468, 298] on div "Apply Settings" at bounding box center [474, 299] width 36 height 8
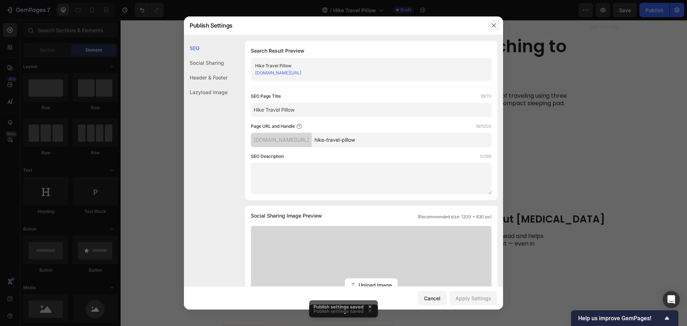
click at [495, 26] on icon "button" at bounding box center [494, 26] width 6 height 6
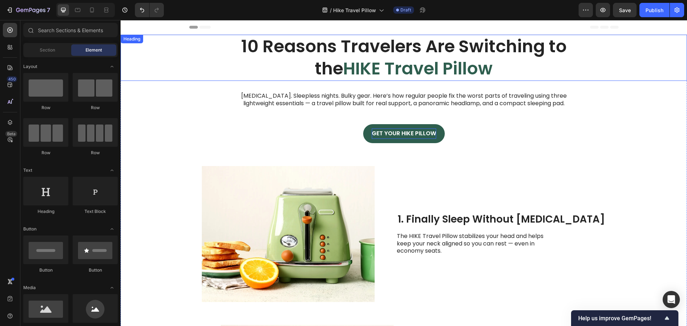
click at [161, 60] on div "10 Reasons Travelers Are Switching to the HIKE Travel Pillow" at bounding box center [404, 58] width 567 height 46
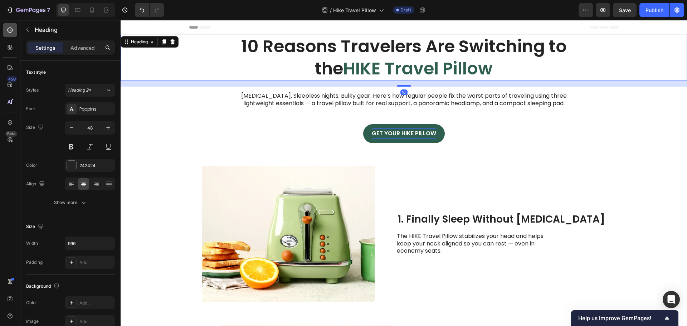
click at [6, 30] on icon at bounding box center [9, 29] width 7 height 7
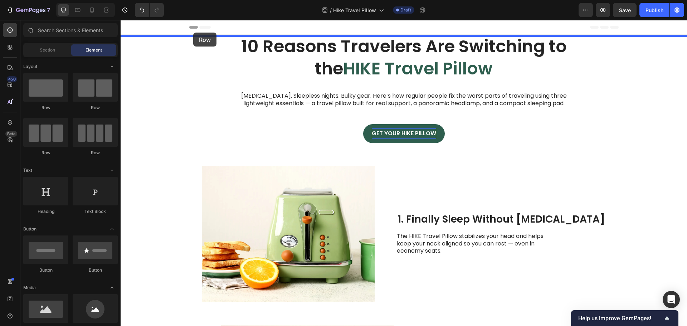
drag, startPoint x: 181, startPoint y: 112, endPoint x: 193, endPoint y: 33, distance: 80.3
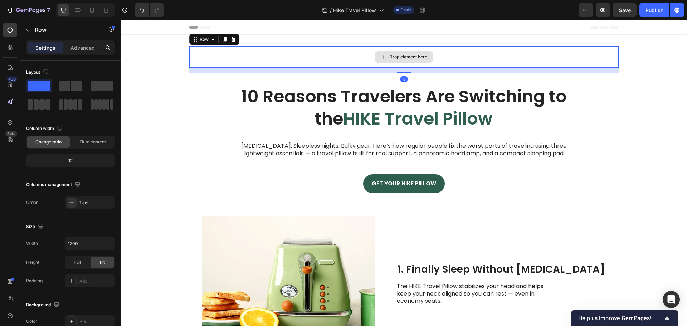
click at [214, 57] on div "Drop element here" at bounding box center [403, 56] width 429 height 21
click at [162, 53] on div "Drop element here Row 16" at bounding box center [404, 59] width 567 height 27
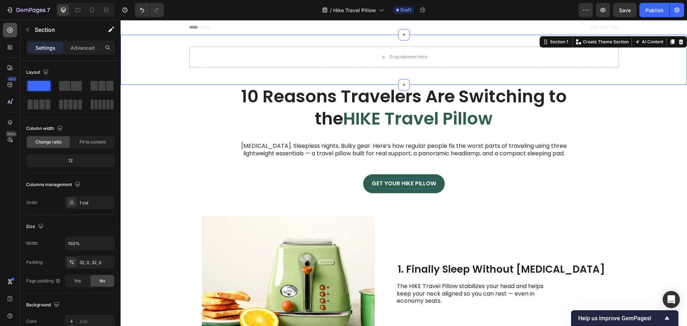
click at [11, 33] on icon at bounding box center [9, 29] width 7 height 7
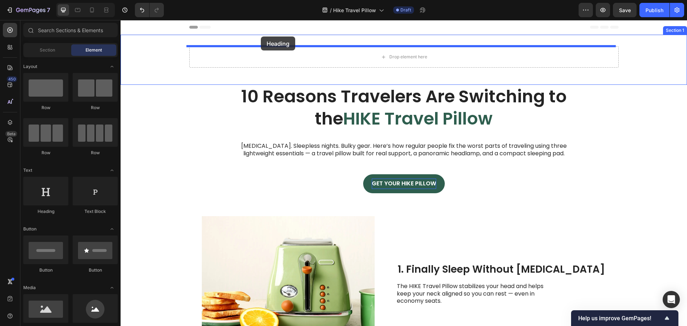
drag, startPoint x: 174, startPoint y: 220, endPoint x: 261, endPoint y: 37, distance: 202.7
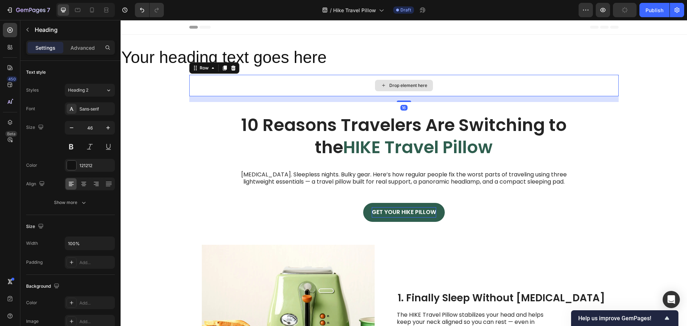
click at [303, 87] on div "Drop element here" at bounding box center [403, 85] width 429 height 21
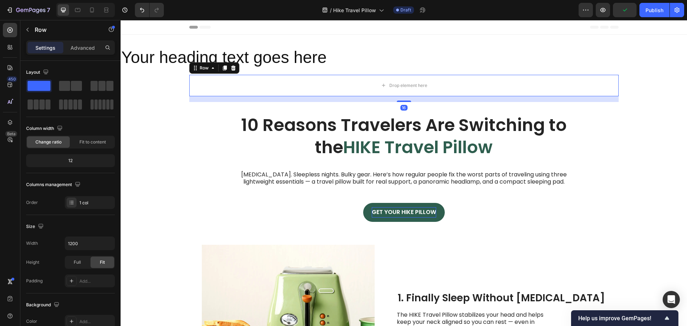
drag, startPoint x: 229, startPoint y: 68, endPoint x: 215, endPoint y: 64, distance: 14.5
click at [231, 68] on icon at bounding box center [233, 67] width 5 height 5
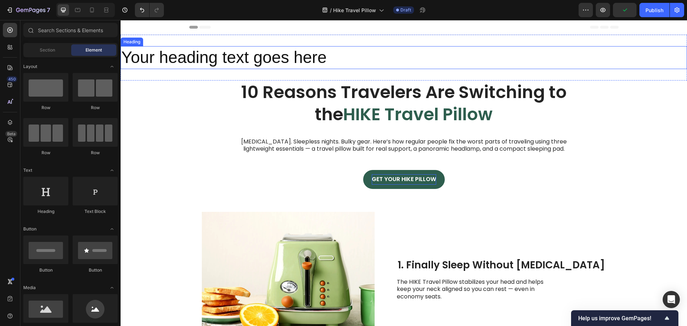
click at [196, 57] on h2 "Your heading text goes here" at bounding box center [404, 57] width 567 height 23
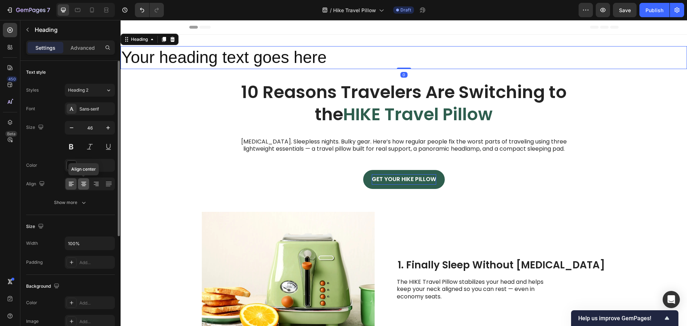
click at [84, 188] on div at bounding box center [83, 183] width 11 height 11
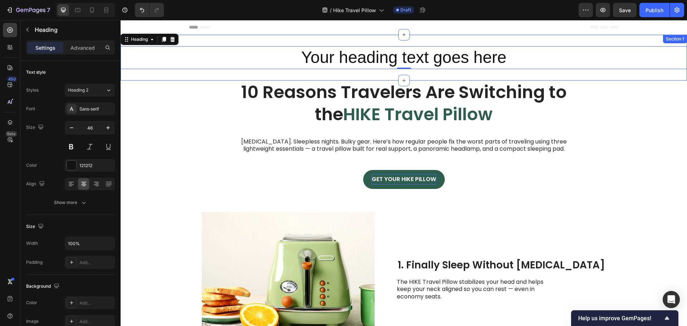
click at [210, 41] on div "Your heading text goes here Heading 0 Section 1" at bounding box center [404, 58] width 567 height 46
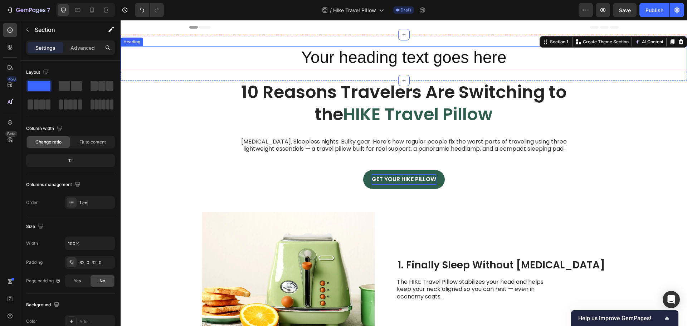
click at [212, 48] on h2 "Your heading text goes here" at bounding box center [404, 57] width 567 height 23
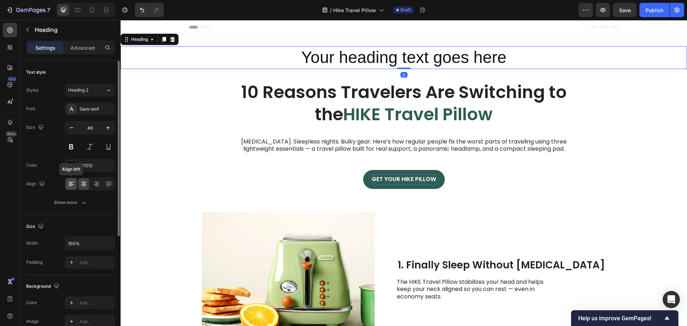
click at [73, 185] on icon at bounding box center [71, 184] width 5 height 1
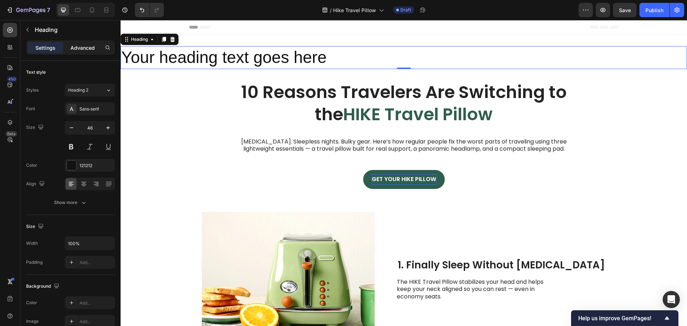
click at [85, 48] on p "Advanced" at bounding box center [83, 48] width 24 height 8
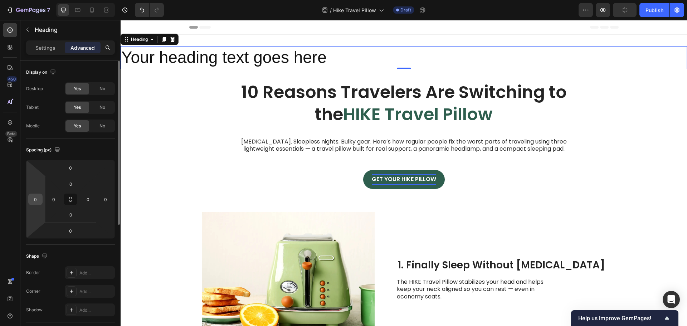
click at [40, 201] on input "0" at bounding box center [35, 199] width 11 height 11
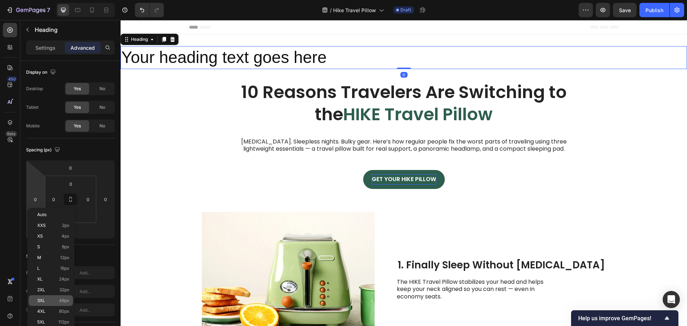
click at [59, 301] on span "48px" at bounding box center [64, 300] width 10 height 5
type input "48"
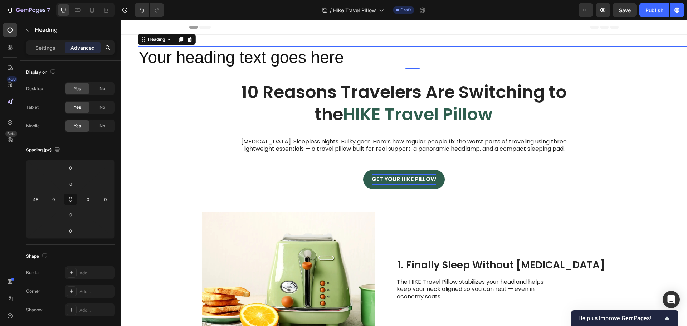
click at [229, 58] on h2 "Your heading text goes here" at bounding box center [412, 57] width 549 height 23
click at [229, 58] on p "Your heading text goes here" at bounding box center [413, 57] width 548 height 21
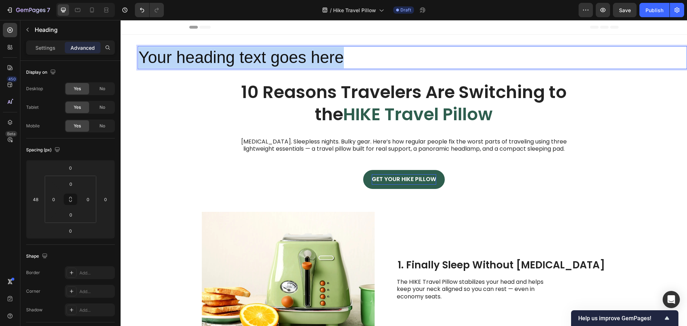
click at [229, 58] on p "Your heading text goes here" at bounding box center [413, 57] width 548 height 21
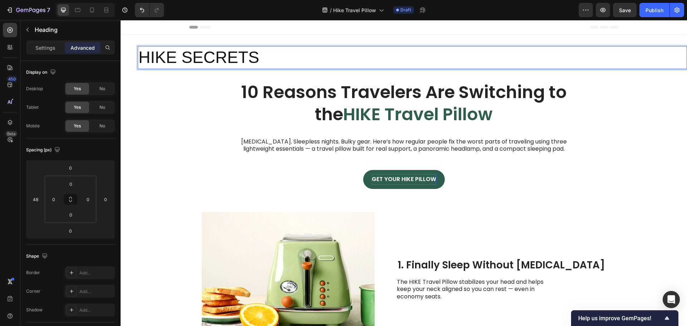
click at [230, 56] on p "HIKE SECRETS" at bounding box center [413, 57] width 548 height 21
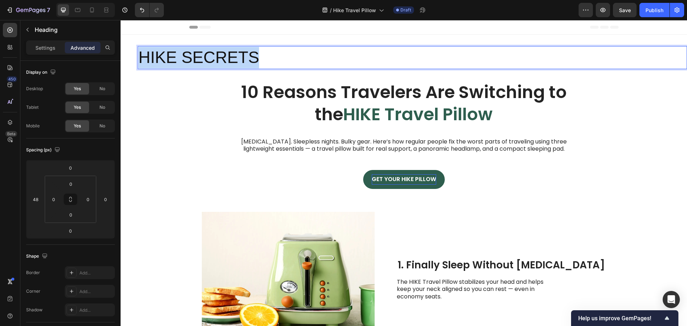
click at [230, 56] on p "HIKE SECRETS" at bounding box center [413, 57] width 548 height 21
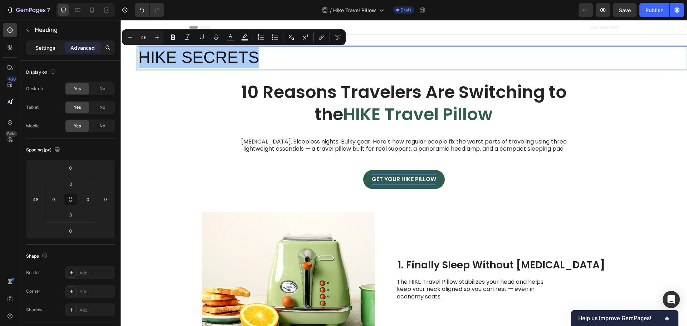
click at [45, 48] on p "Settings" at bounding box center [45, 48] width 20 height 8
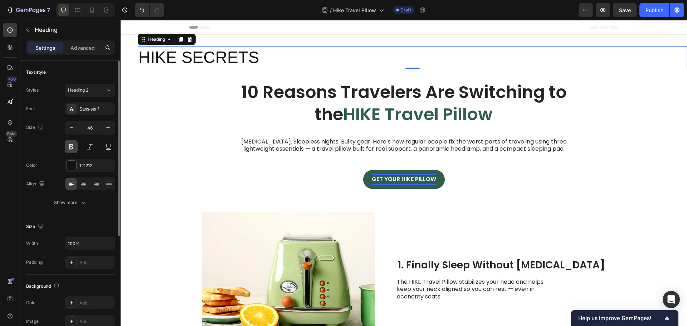
click at [71, 148] on button at bounding box center [71, 146] width 13 height 13
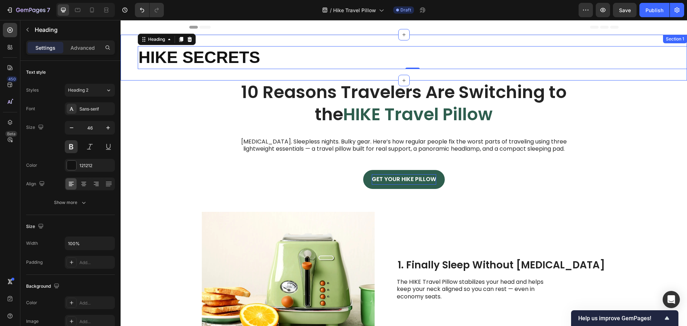
click at [130, 62] on div "HIKE SECRETS Heading 0" at bounding box center [404, 57] width 567 height 23
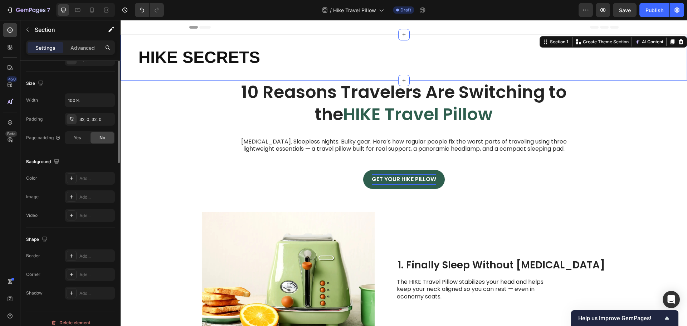
scroll to position [151, 0]
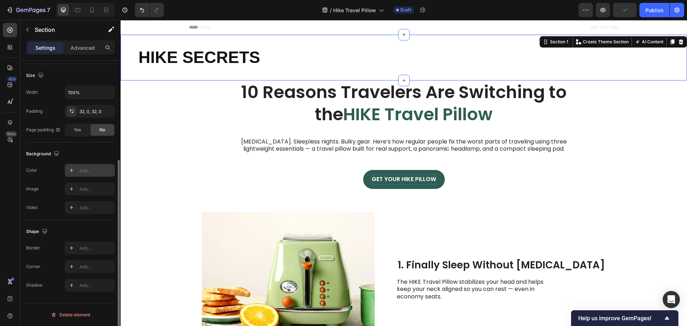
click at [84, 171] on div "Add..." at bounding box center [96, 170] width 34 height 6
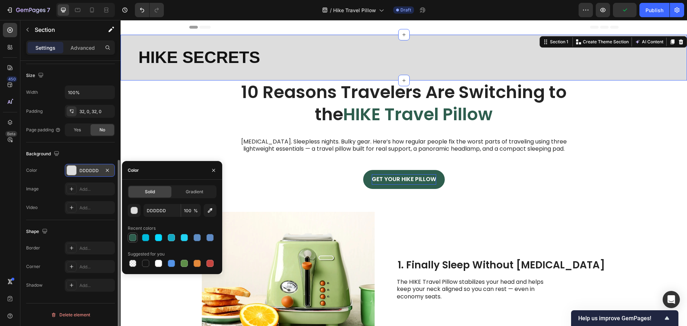
click at [133, 237] on div at bounding box center [132, 237] width 7 height 7
type input "2E5E4E"
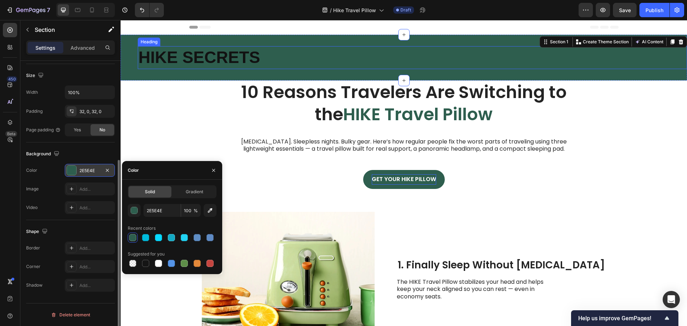
click at [191, 59] on p "HIKE SECRETS" at bounding box center [413, 57] width 548 height 21
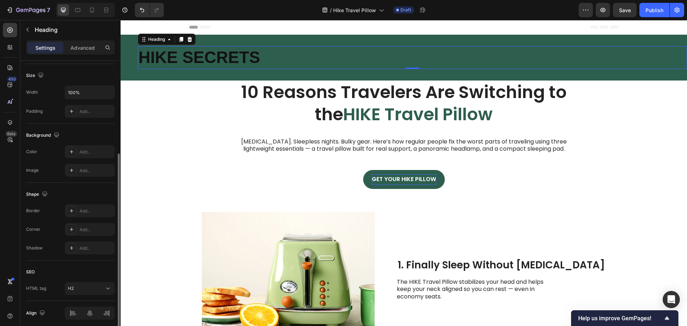
scroll to position [0, 0]
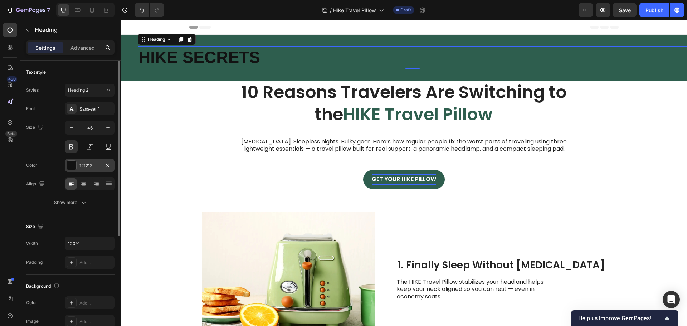
click at [71, 161] on div at bounding box center [71, 165] width 9 height 9
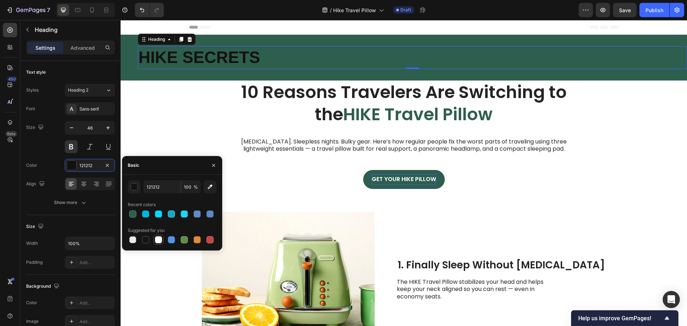
click at [159, 243] on div at bounding box center [158, 239] width 7 height 7
type input "FFFFFF"
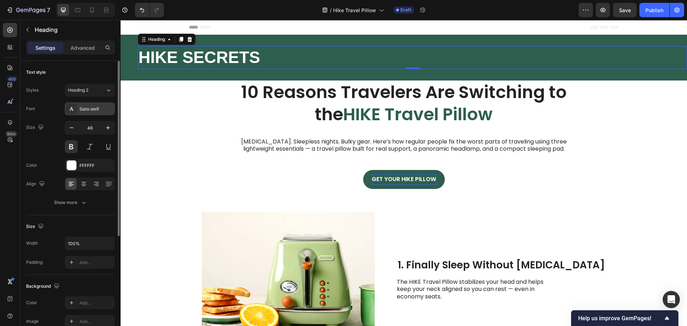
click at [93, 111] on div "Sans-serif" at bounding box center [96, 109] width 34 height 6
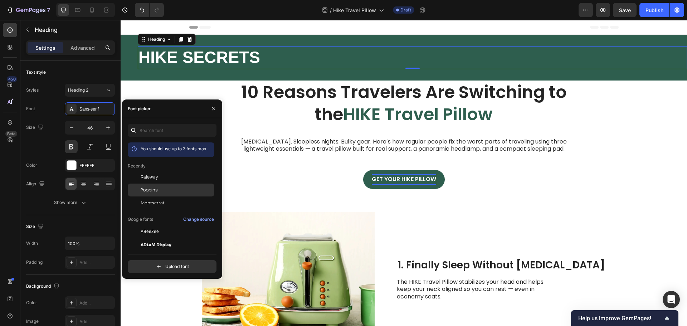
click at [160, 191] on div "Poppins" at bounding box center [177, 190] width 72 height 6
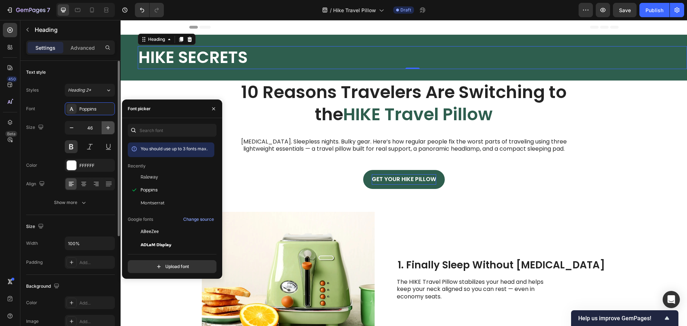
click at [107, 128] on icon "button" at bounding box center [108, 127] width 7 height 7
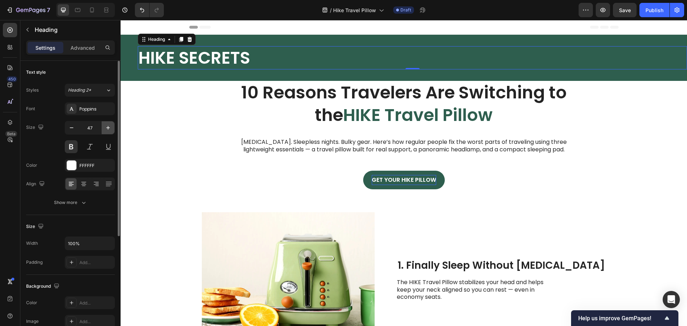
click at [107, 128] on icon "button" at bounding box center [108, 127] width 7 height 7
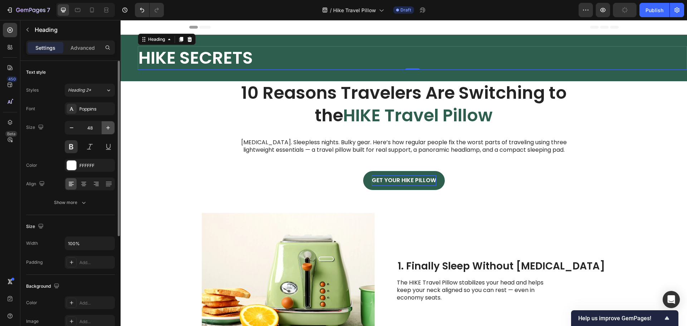
click at [107, 128] on icon "button" at bounding box center [108, 127] width 7 height 7
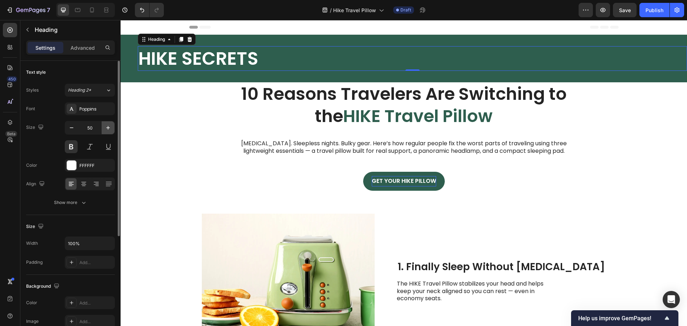
click at [107, 128] on icon "button" at bounding box center [108, 127] width 7 height 7
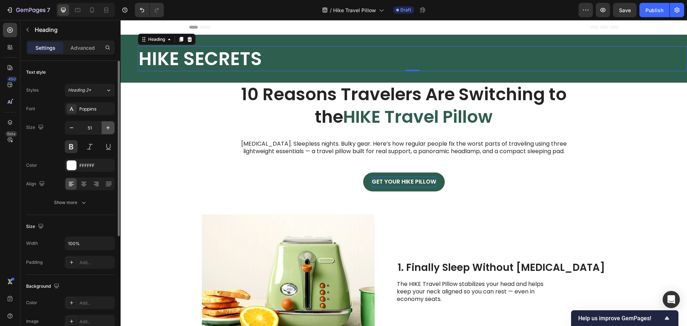
click at [107, 128] on icon "button" at bounding box center [108, 127] width 7 height 7
click at [106, 128] on icon "button" at bounding box center [108, 127] width 7 height 7
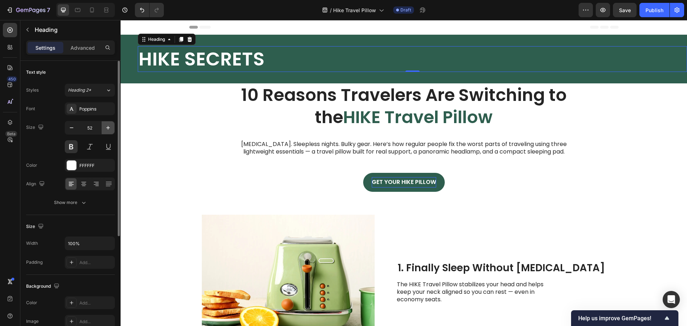
click at [106, 128] on icon "button" at bounding box center [108, 127] width 7 height 7
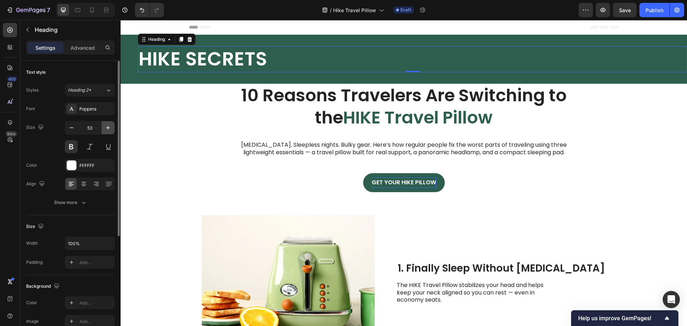
click at [106, 128] on icon "button" at bounding box center [108, 127] width 7 height 7
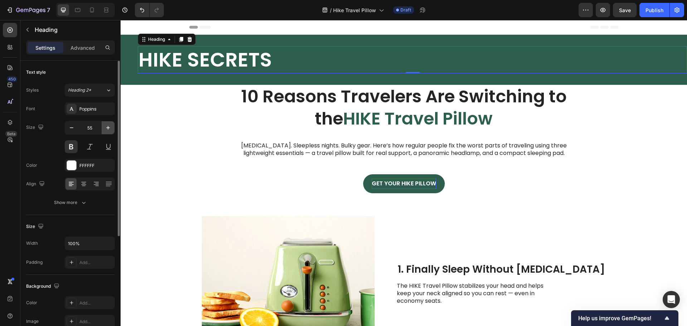
click at [106, 128] on icon "button" at bounding box center [108, 127] width 7 height 7
type input "57"
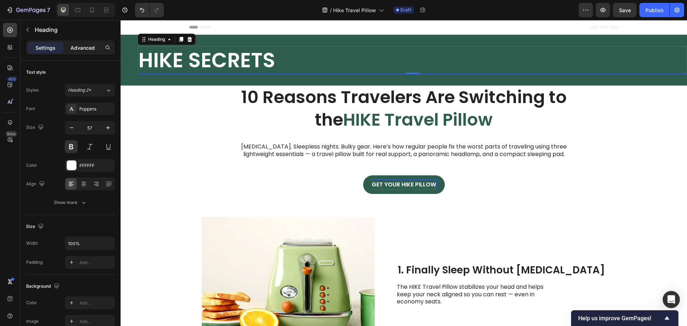
click at [78, 45] on p "Advanced" at bounding box center [83, 48] width 24 height 8
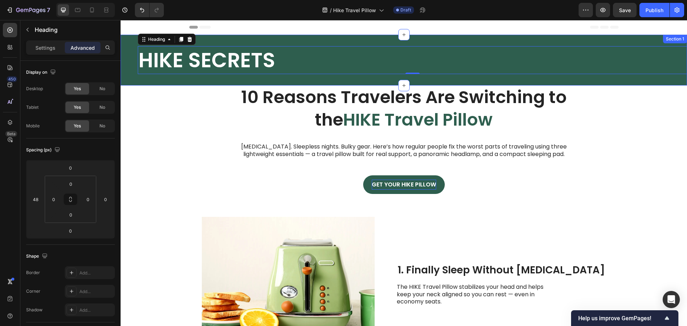
click at [130, 51] on div "HIKE SECRETS Heading 0" at bounding box center [404, 60] width 567 height 28
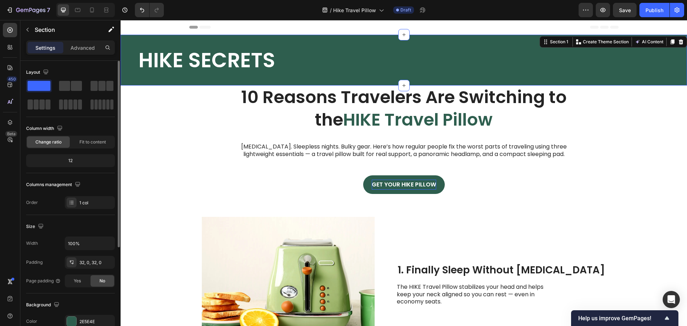
drag, startPoint x: 83, startPoint y: 49, endPoint x: 71, endPoint y: 148, distance: 99.1
click at [83, 49] on p "Advanced" at bounding box center [83, 48] width 24 height 8
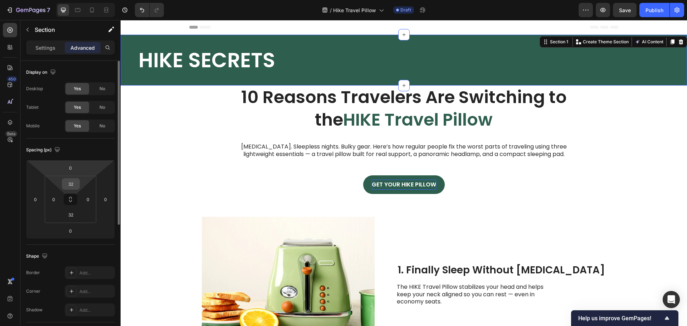
click at [71, 184] on input "32" at bounding box center [71, 184] width 14 height 11
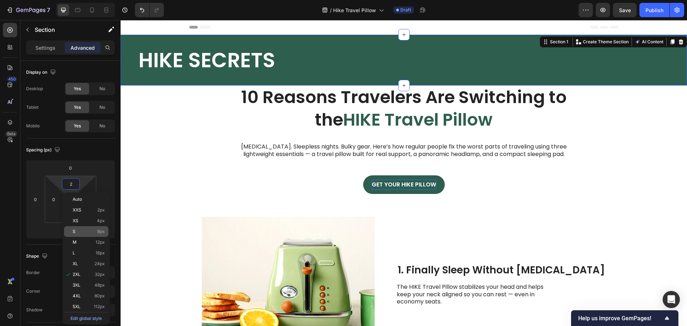
click at [94, 232] on p "S 8px" at bounding box center [89, 231] width 32 height 5
type input "8"
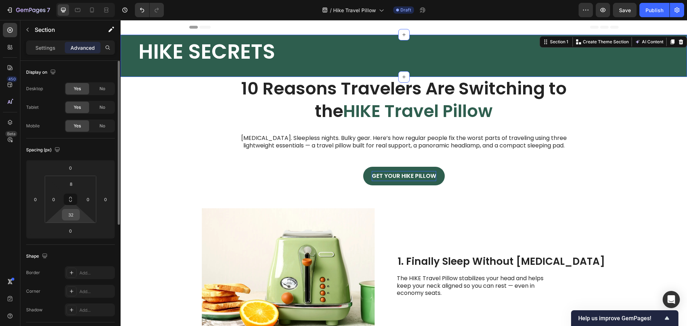
click at [69, 216] on input "32" at bounding box center [71, 214] width 14 height 11
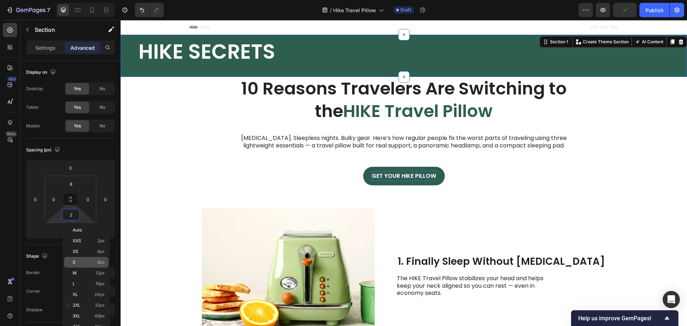
click at [76, 264] on p "S 8px" at bounding box center [89, 262] width 32 height 5
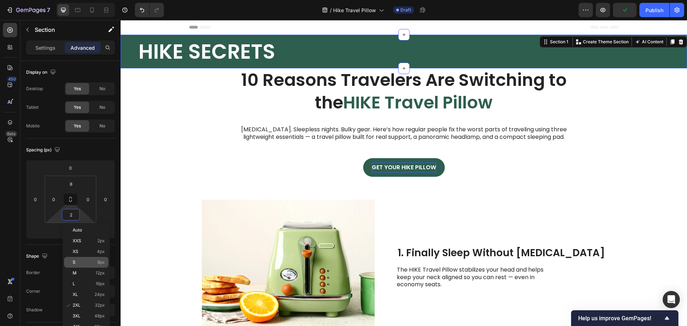
type input "8"
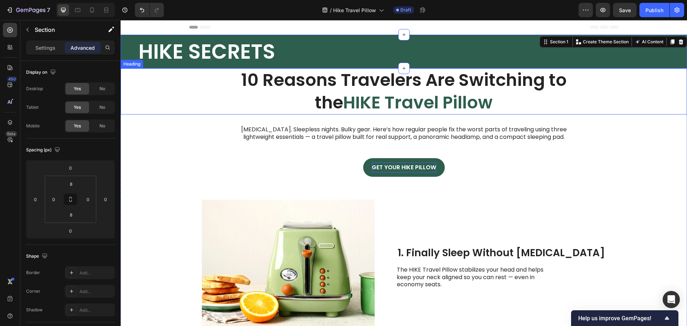
click at [163, 77] on div "10 Reasons Travelers Are Switching to the HIKE Travel Pillow" at bounding box center [404, 91] width 567 height 46
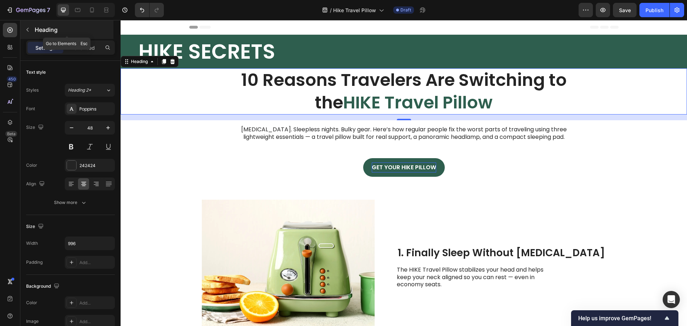
click at [31, 28] on button "button" at bounding box center [27, 29] width 11 height 11
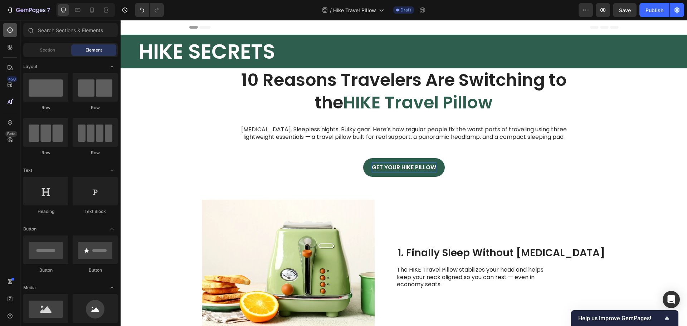
click at [4, 29] on div at bounding box center [10, 30] width 14 height 14
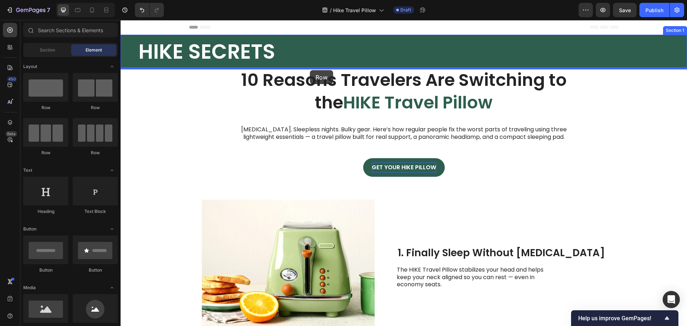
drag, startPoint x: 215, startPoint y: 122, endPoint x: 310, endPoint y: 70, distance: 108.0
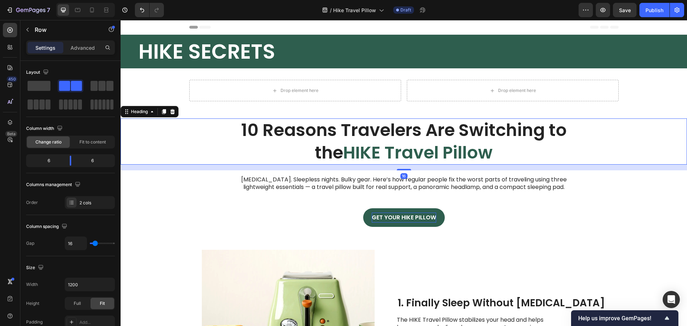
click at [407, 156] on span "HIKE Travel Pillow" at bounding box center [418, 153] width 150 height 24
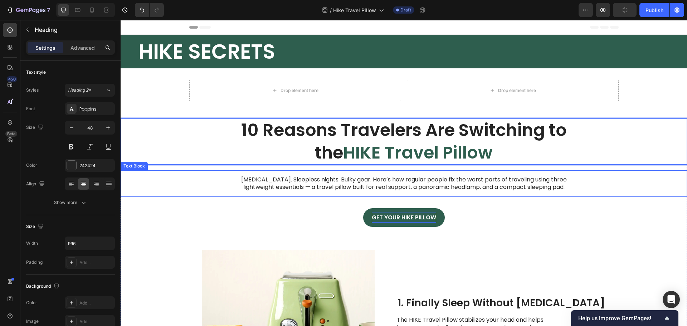
click at [220, 182] on div "Neck pain. Sleepless nights. Bulky gear. Here’s how regular people fix the wors…" at bounding box center [404, 183] width 567 height 26
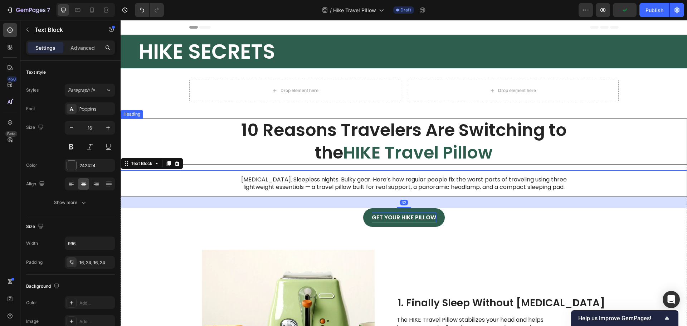
click at [220, 143] on div "10 Reasons Travelers Are Switching to the HIKE Travel Pillow" at bounding box center [404, 141] width 567 height 46
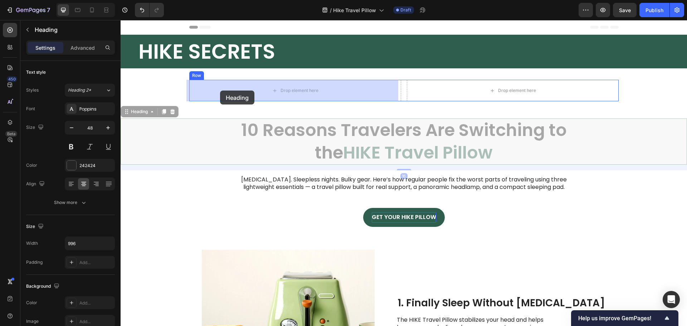
drag, startPoint x: 123, startPoint y: 112, endPoint x: 220, endPoint y: 91, distance: 99.3
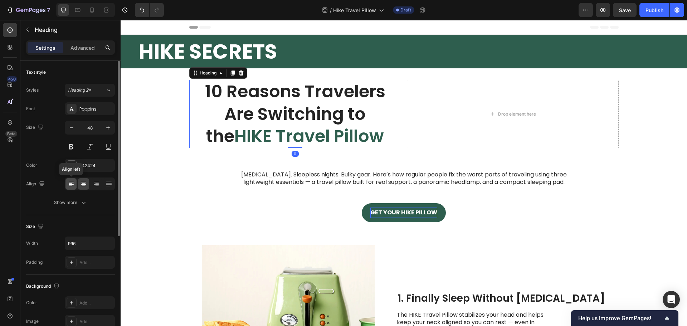
click at [69, 184] on icon at bounding box center [71, 183] width 7 height 7
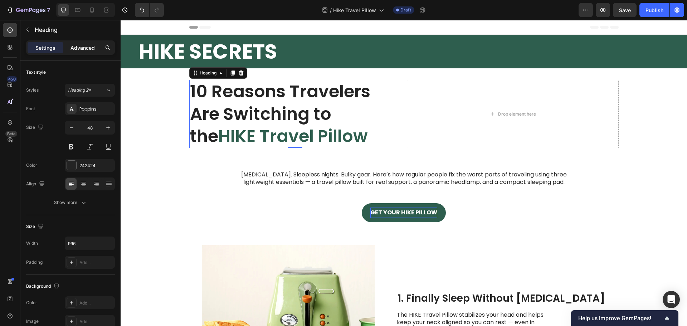
click at [93, 51] on p "Advanced" at bounding box center [83, 48] width 24 height 8
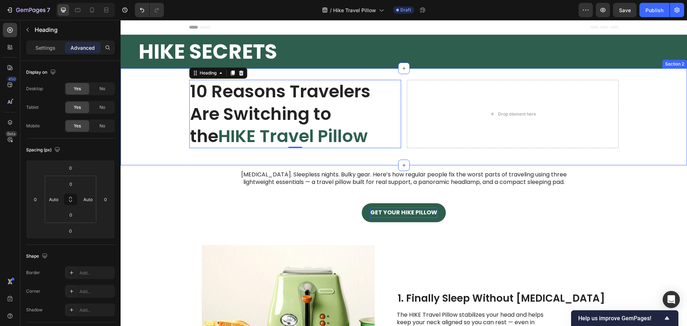
click at [169, 102] on div "10 Reasons Travelers Are Switching to the HIKE Travel Pillow Heading 0 Drop ele…" at bounding box center [404, 117] width 567 height 74
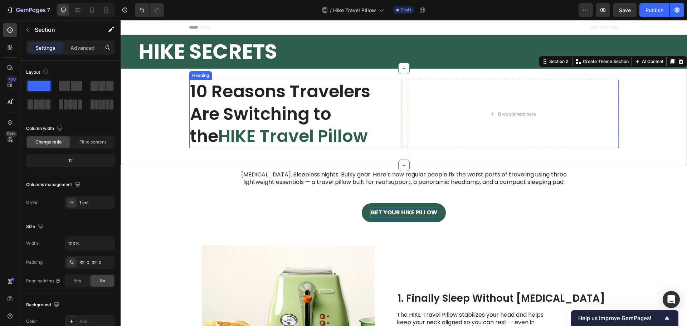
click at [201, 112] on h1 "10 Reasons Travelers Are Switching to the HIKE Travel Pillow" at bounding box center [295, 114] width 212 height 68
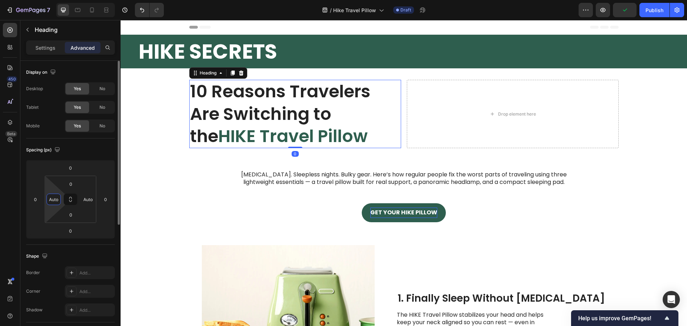
click at [56, 199] on input "Auto" at bounding box center [53, 199] width 11 height 11
click at [62, 0] on html "7 / Hike Travel Pillow Draft Preview Publish 450 Beta Sections(18) Elements(83)…" at bounding box center [343, 0] width 687 height 0
type input "0"
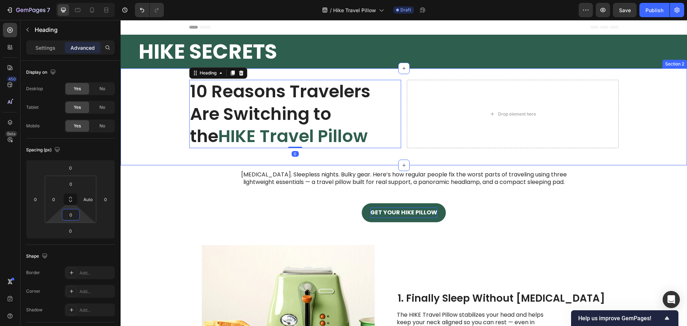
click at [169, 96] on div "10 Reasons Travelers Are Switching to the HIKE Travel Pillow Heading 0 Drop ele…" at bounding box center [404, 117] width 567 height 74
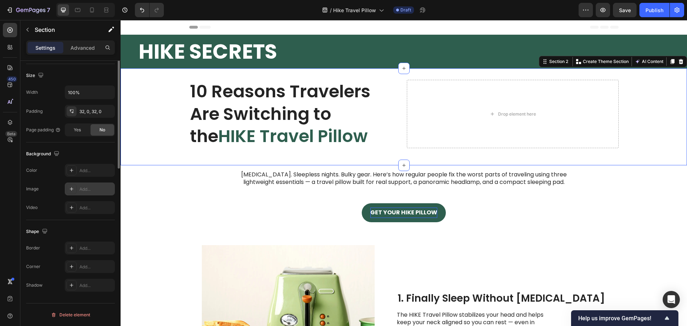
scroll to position [8, 0]
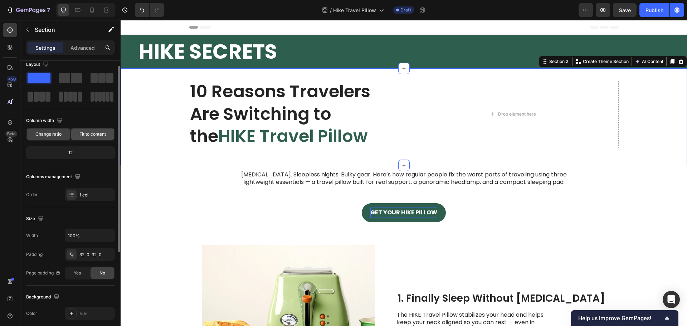
click at [87, 133] on span "Fit to content" at bounding box center [92, 134] width 26 height 6
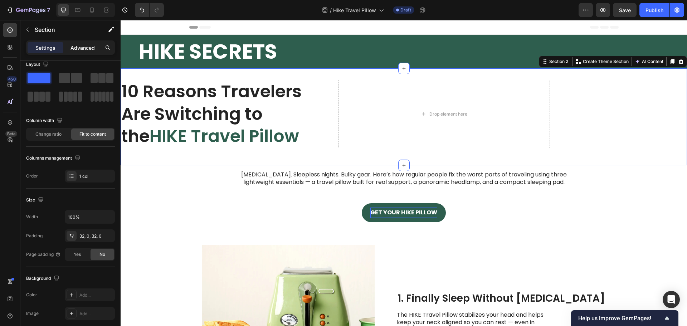
click at [86, 44] on p "Advanced" at bounding box center [83, 48] width 24 height 8
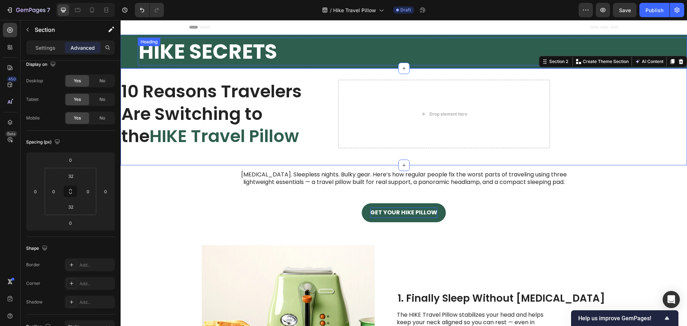
click at [182, 42] on div "HIKE SECRETS Heading" at bounding box center [412, 52] width 549 height 28
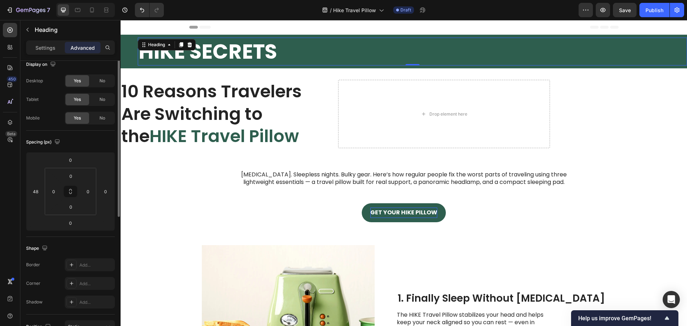
scroll to position [0, 0]
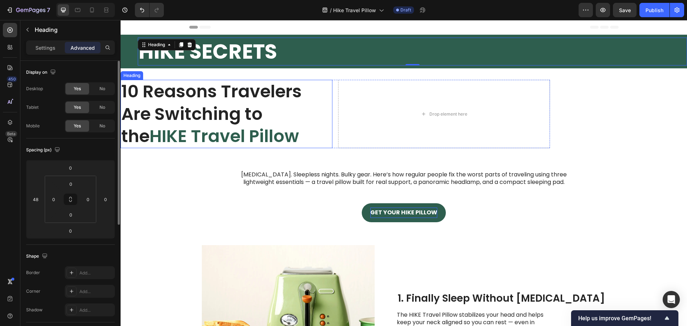
click at [148, 101] on h1 "10 Reasons Travelers Are Switching to the HIKE Travel Pillow" at bounding box center [227, 114] width 212 height 68
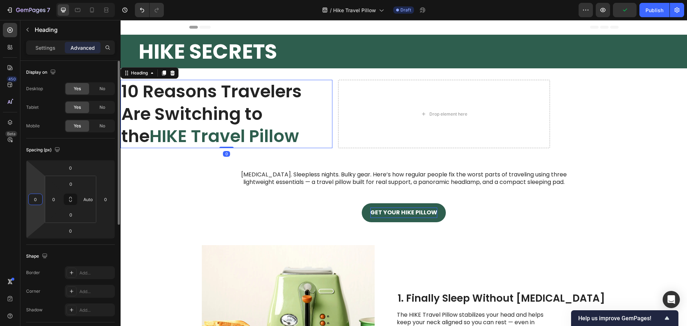
click at [38, 196] on input "0" at bounding box center [35, 199] width 11 height 11
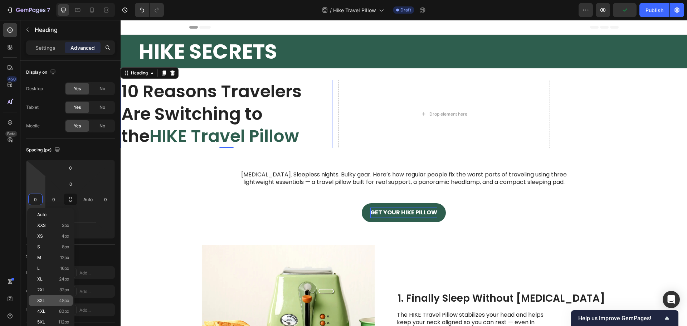
click at [48, 303] on p "3XL 48px" at bounding box center [53, 300] width 32 height 5
type input "48"
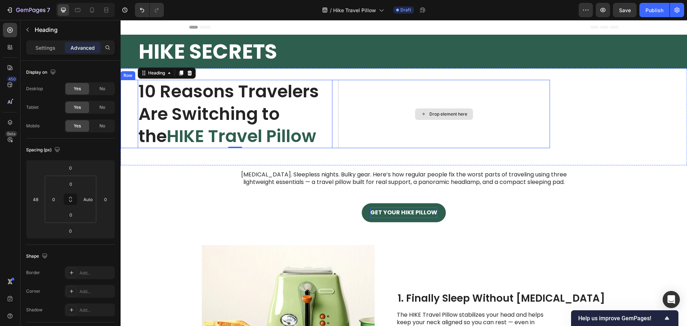
click at [405, 116] on div "Drop element here" at bounding box center [444, 114] width 212 height 68
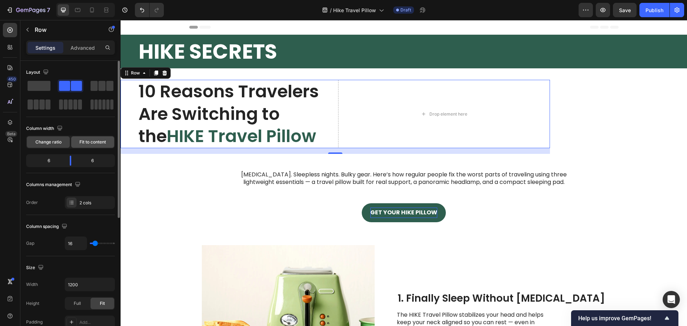
click at [102, 140] on span "Fit to content" at bounding box center [92, 142] width 26 height 6
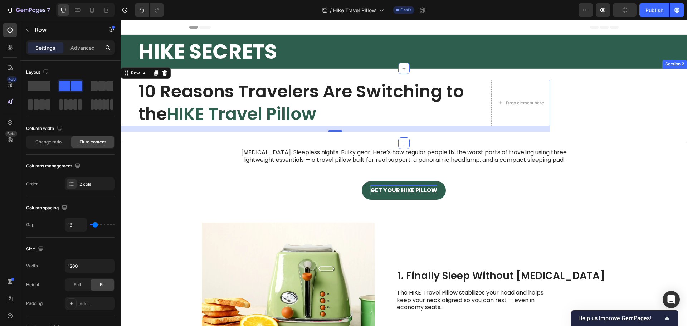
click at [601, 115] on div "10 Reasons Travelers Are Switching to the HIKE Travel Pillow Heading Drop eleme…" at bounding box center [404, 105] width 567 height 75
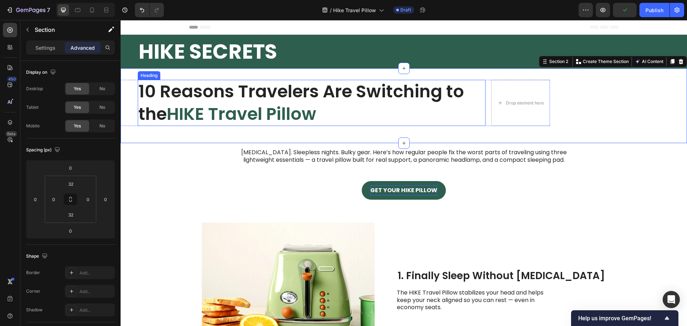
click at [341, 105] on h1 "10 Reasons Travelers Are Switching to the HIKE Travel Pillow" at bounding box center [312, 103] width 348 height 46
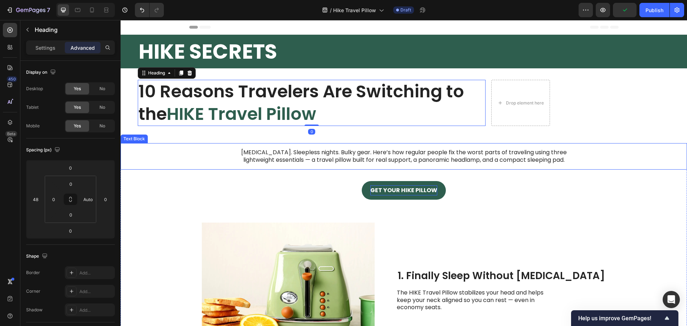
click at [290, 153] on p "Neck pain. Sleepless nights. Bulky gear. Here’s how regular people fix the wors…" at bounding box center [403, 156] width 339 height 15
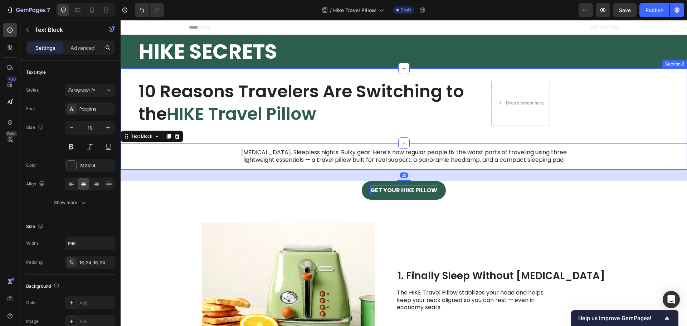
click at [265, 128] on div "10 Reasons Travelers Are Switching to the HIKE Travel Pillow Heading Drop eleme…" at bounding box center [335, 106] width 429 height 52
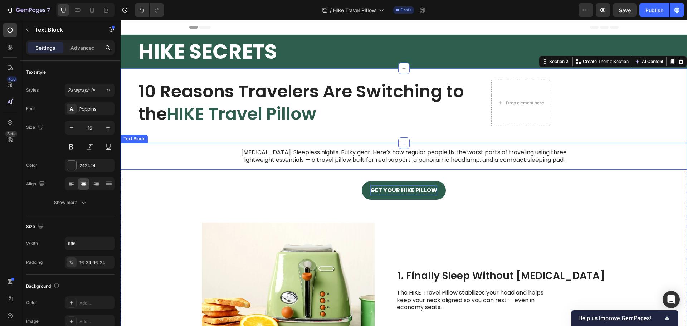
click at [279, 151] on p "Neck pain. Sleepless nights. Bulky gear. Here’s how regular people fix the wors…" at bounding box center [403, 156] width 339 height 15
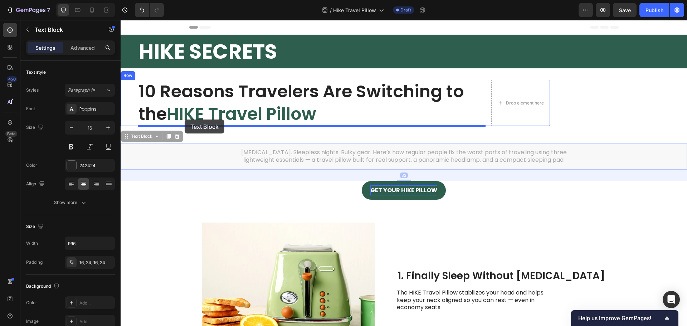
drag, startPoint x: 126, startPoint y: 135, endPoint x: 185, endPoint y: 120, distance: 60.3
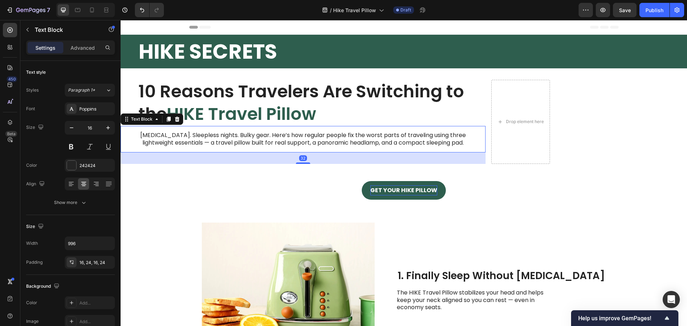
click at [161, 136] on p "Neck pain. Sleepless nights. Bulky gear. Here’s how regular people fix the wors…" at bounding box center [302, 139] width 339 height 15
click at [69, 185] on icon at bounding box center [71, 183] width 7 height 7
click at [171, 98] on h1 "10 Reasons Travelers Are Switching to the HIKE Travel Pillow" at bounding box center [312, 103] width 348 height 46
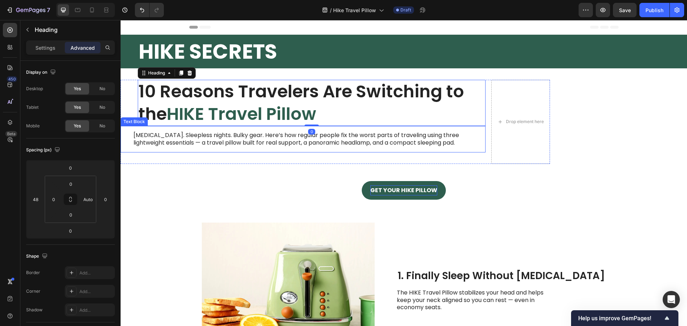
click at [139, 139] on p "Neck pain. Sleepless nights. Bulky gear. Here’s how regular people fix the wors…" at bounding box center [302, 139] width 339 height 15
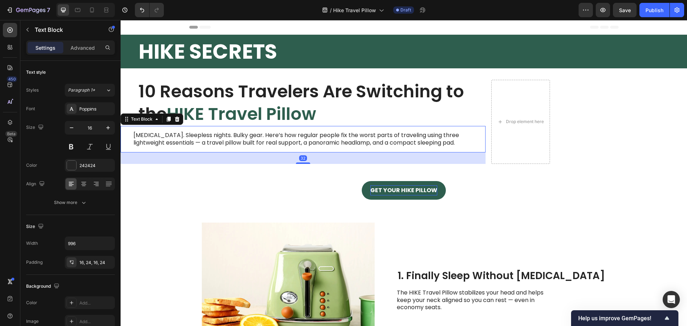
click at [162, 96] on h1 "10 Reasons Travelers Are Switching to the HIKE Travel Pillow" at bounding box center [312, 103] width 348 height 46
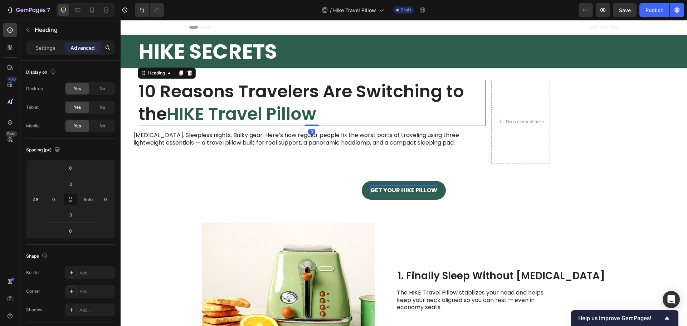
click at [88, 48] on p "Advanced" at bounding box center [83, 48] width 24 height 8
click at [35, 198] on input "48" at bounding box center [35, 199] width 11 height 11
click at [37, 0] on html "7 / Hike Travel Pillow Draft Preview Save Publish 450 Beta Sections(18) Element…" at bounding box center [343, 0] width 687 height 0
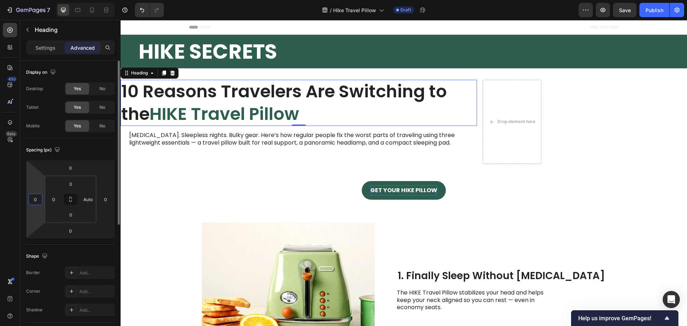
click at [35, 202] on input "0" at bounding box center [35, 199] width 11 height 11
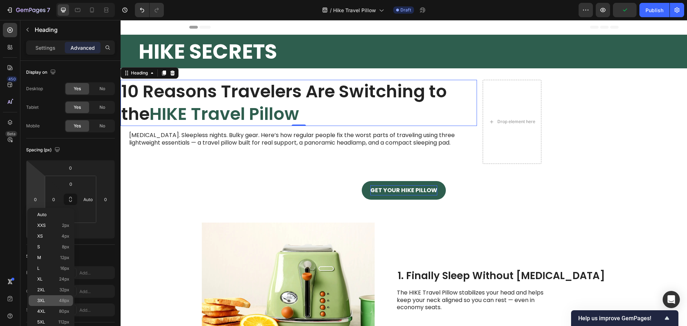
drag, startPoint x: 53, startPoint y: 299, endPoint x: 62, endPoint y: 281, distance: 20.3
click at [53, 299] on p "3XL 48px" at bounding box center [53, 300] width 32 height 5
type input "48"
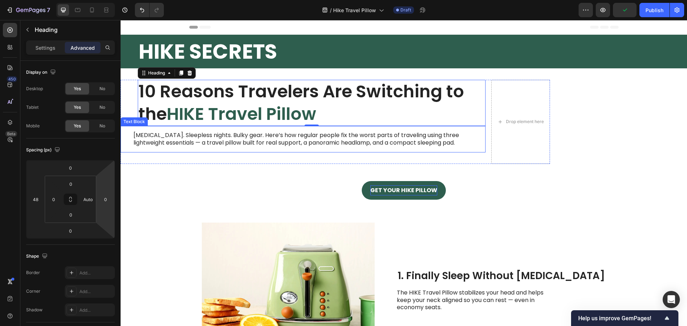
click at [154, 141] on p "Neck pain. Sleepless nights. Bulky gear. Here’s how regular people fix the wors…" at bounding box center [302, 139] width 339 height 15
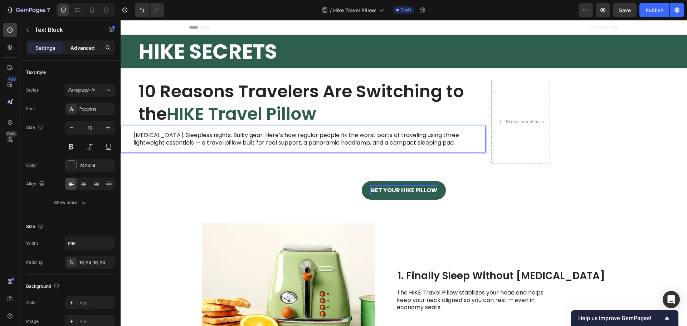
click at [96, 51] on div "Advanced" at bounding box center [83, 47] width 36 height 11
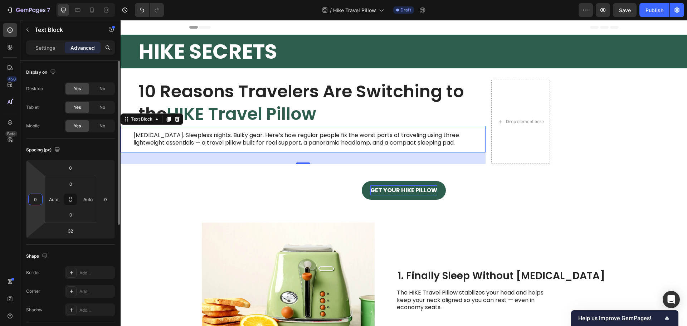
click at [39, 202] on input "0" at bounding box center [35, 199] width 11 height 11
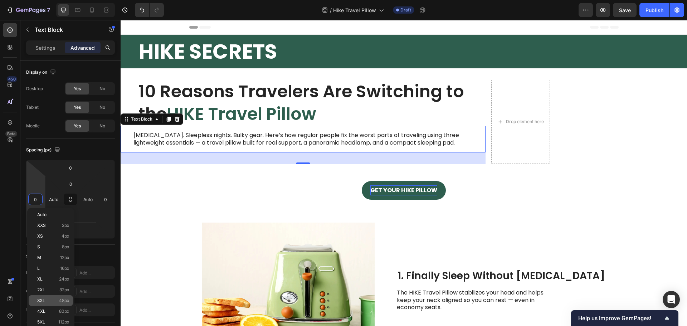
click at [53, 301] on p "3XL 48px" at bounding box center [53, 300] width 32 height 5
type input "48"
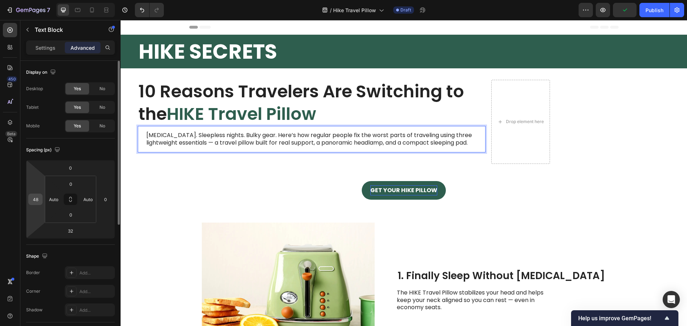
click at [33, 200] on input "48" at bounding box center [35, 199] width 11 height 11
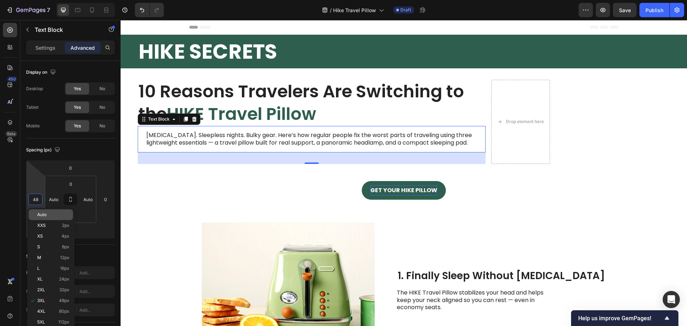
click at [50, 215] on p "Auto" at bounding box center [53, 214] width 32 height 5
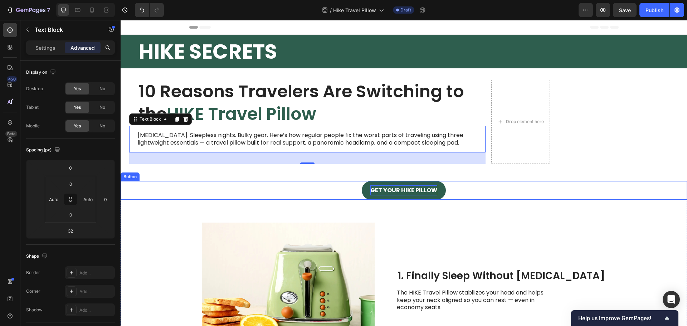
click at [133, 183] on div "Get Your HIKE Pillow Button" at bounding box center [404, 190] width 567 height 19
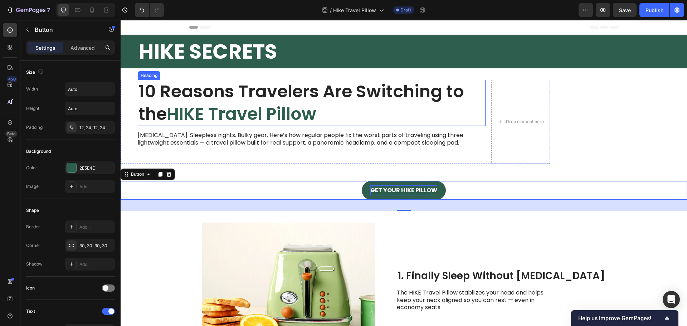
click at [215, 102] on span "HIKE Travel Pillow" at bounding box center [242, 114] width 150 height 24
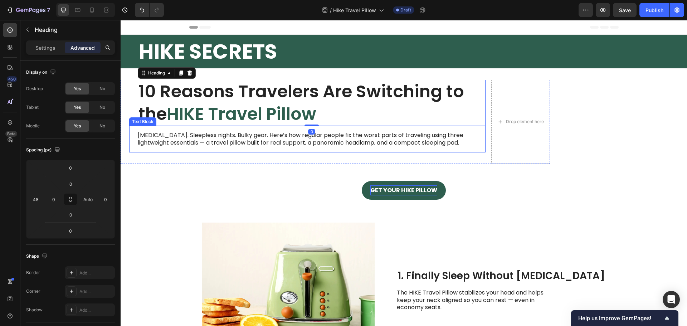
click at [260, 146] on p "Neck pain. Sleepless nights. Bulky gear. Here’s how regular people fix the wors…" at bounding box center [307, 139] width 339 height 15
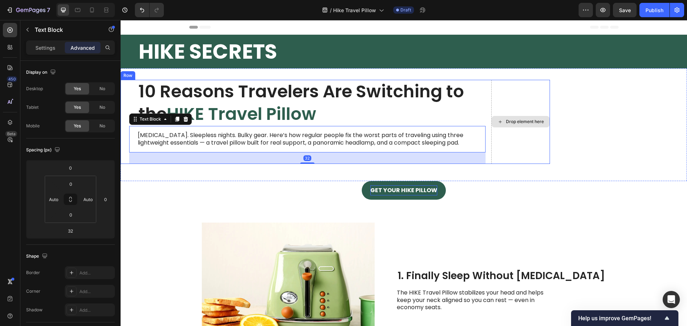
click at [533, 135] on div "Drop element here" at bounding box center [520, 122] width 59 height 84
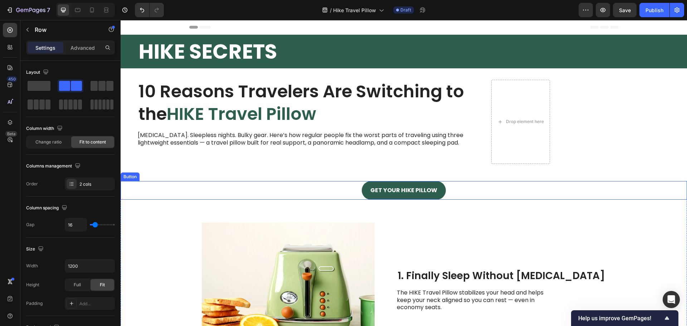
click at [360, 194] on div "Get Your HIKE Pillow Button" at bounding box center [404, 190] width 567 height 19
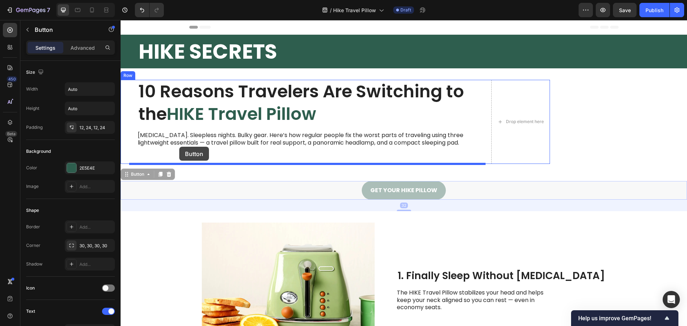
drag, startPoint x: 127, startPoint y: 176, endPoint x: 179, endPoint y: 147, distance: 59.8
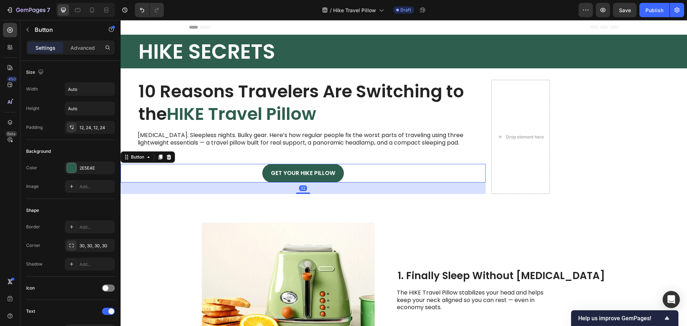
click at [222, 169] on div "Get Your HIKE Pillow Button 32" at bounding box center [303, 173] width 365 height 19
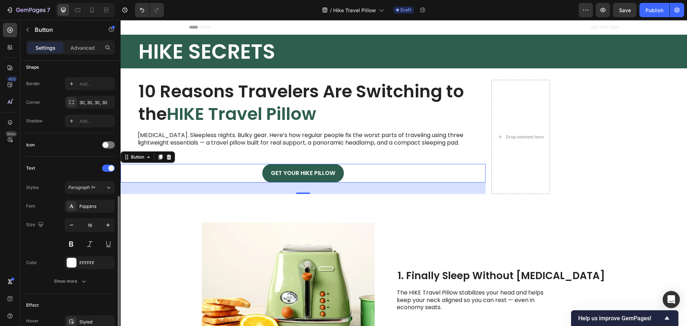
scroll to position [228, 0]
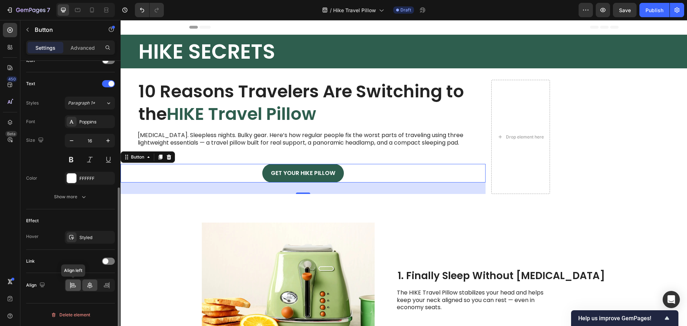
click at [74, 283] on icon at bounding box center [73, 284] width 4 height 2
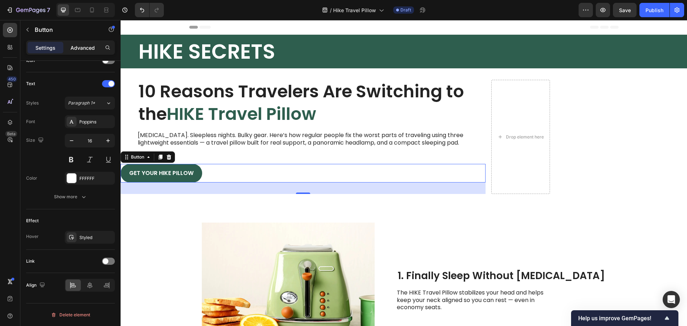
click at [88, 48] on p "Advanced" at bounding box center [83, 48] width 24 height 8
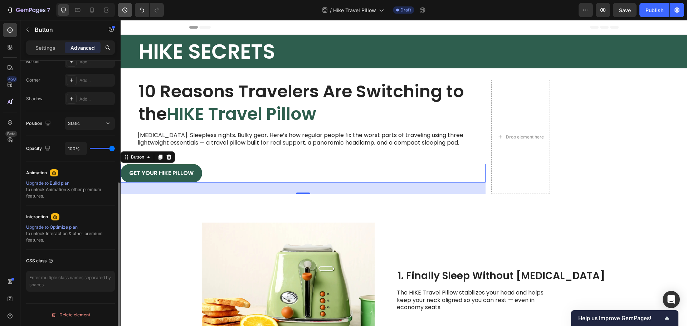
scroll to position [211, 0]
click at [170, 159] on icon at bounding box center [169, 156] width 5 height 5
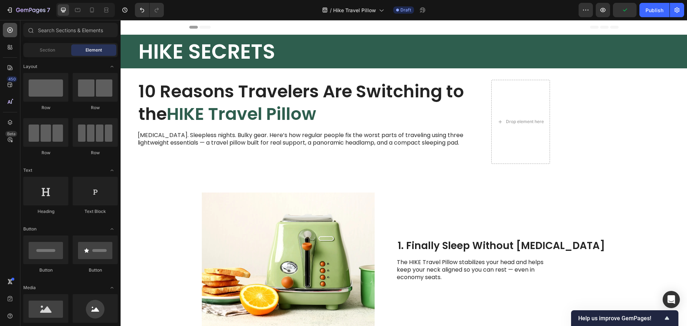
click at [10, 32] on icon at bounding box center [9, 29] width 7 height 7
click at [11, 30] on icon at bounding box center [9, 29] width 7 height 7
click at [40, 47] on div "Section" at bounding box center [47, 49] width 45 height 11
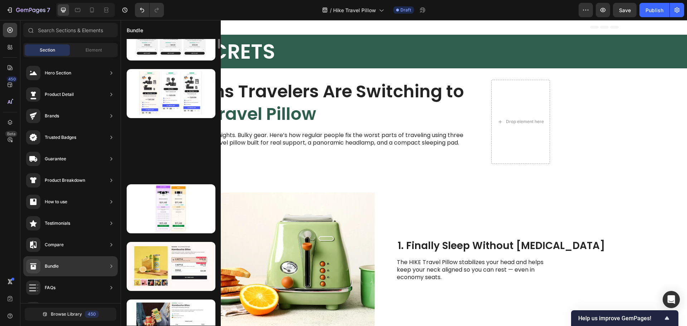
scroll to position [0, 0]
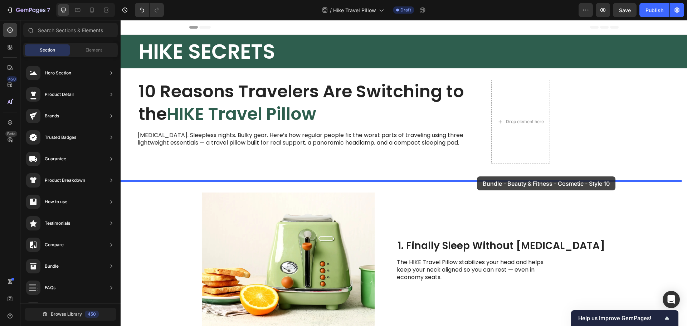
drag, startPoint x: 296, startPoint y: 254, endPoint x: 477, endPoint y: 176, distance: 197.2
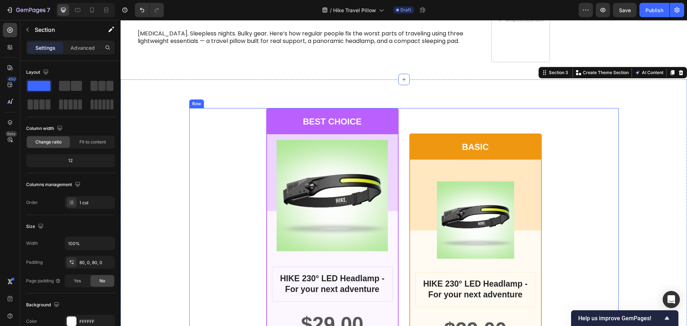
scroll to position [36, 0]
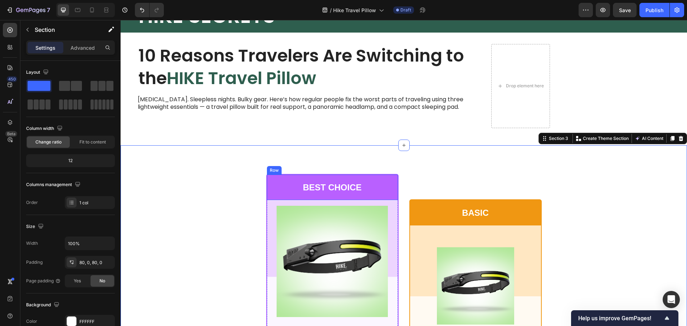
click at [393, 178] on div "BEST CHOICE Text Block Row" at bounding box center [332, 187] width 131 height 25
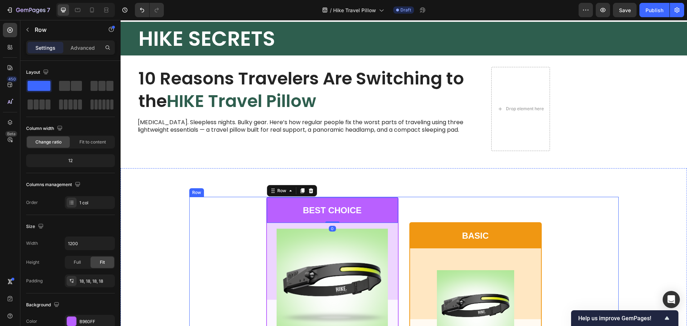
scroll to position [0, 0]
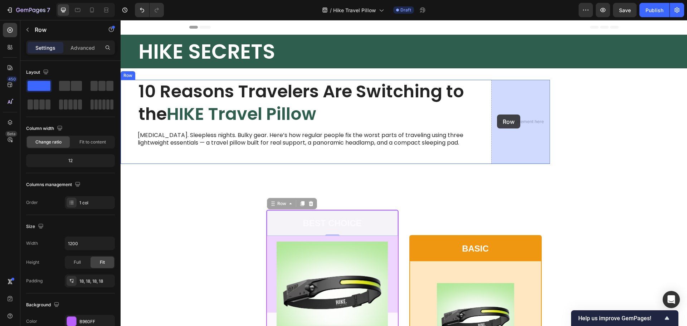
drag, startPoint x: 268, startPoint y: 206, endPoint x: 496, endPoint y: 117, distance: 245.2
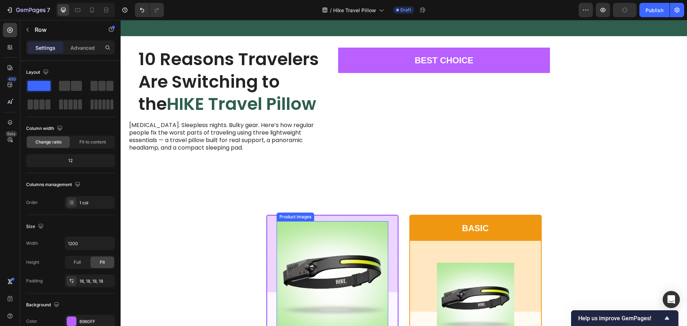
scroll to position [107, 0]
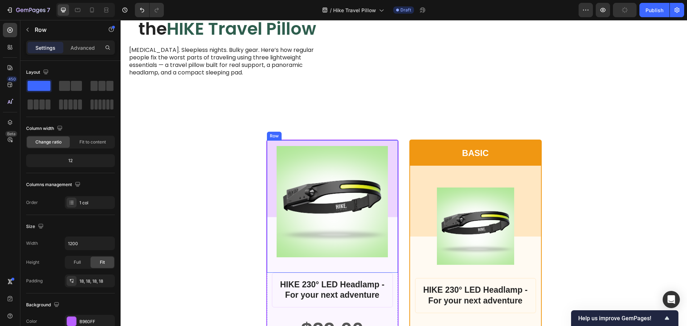
click at [391, 167] on div "Product Images Row" at bounding box center [332, 206] width 131 height 132
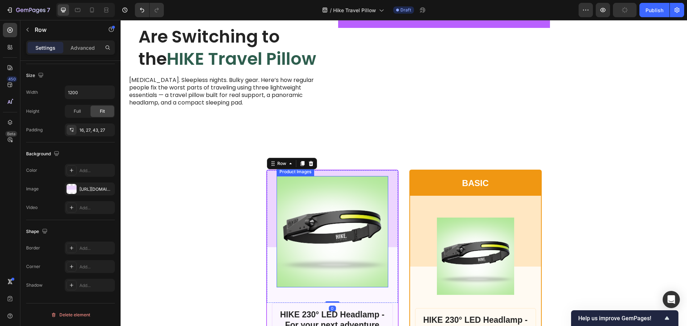
scroll to position [36, 0]
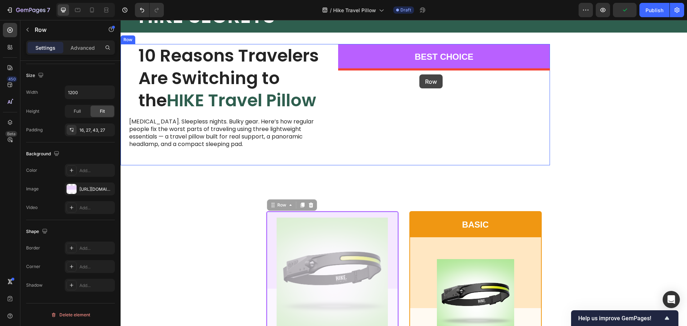
drag, startPoint x: 269, startPoint y: 206, endPoint x: 419, endPoint y: 74, distance: 199.6
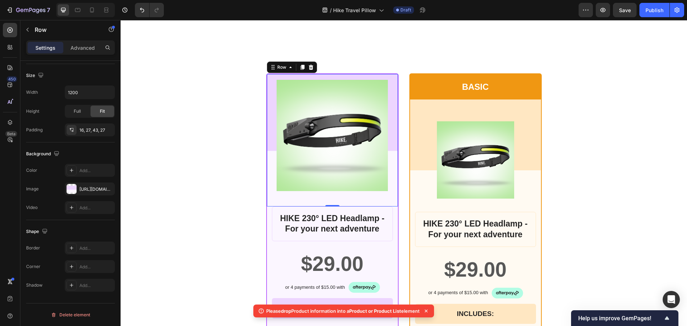
scroll to position [179, 0]
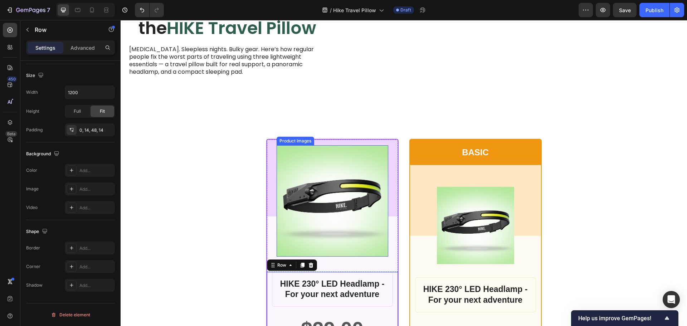
scroll to position [107, 0]
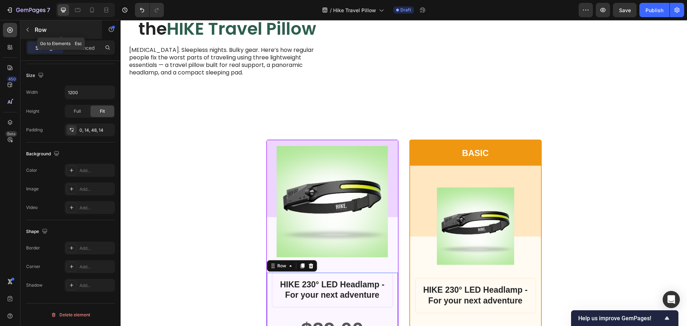
click at [26, 33] on button "button" at bounding box center [27, 29] width 11 height 11
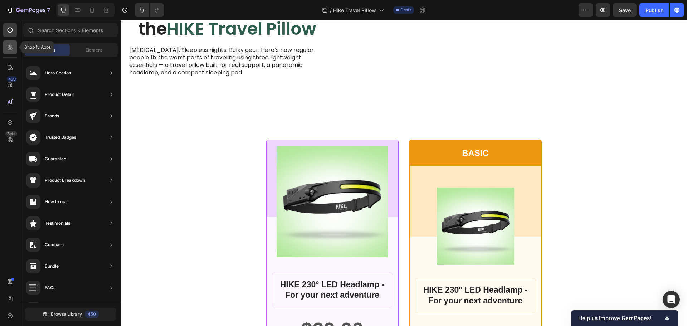
click at [6, 46] on div at bounding box center [10, 47] width 14 height 14
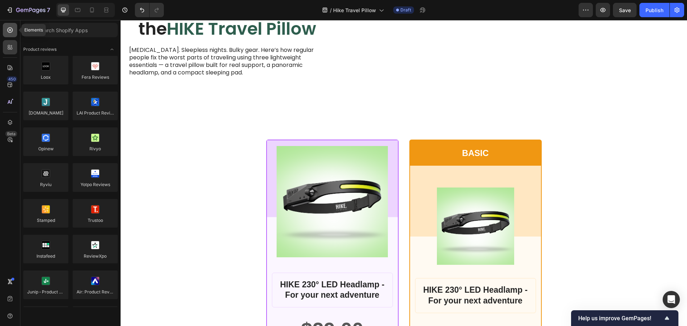
click at [10, 29] on icon at bounding box center [10, 30] width 3 height 3
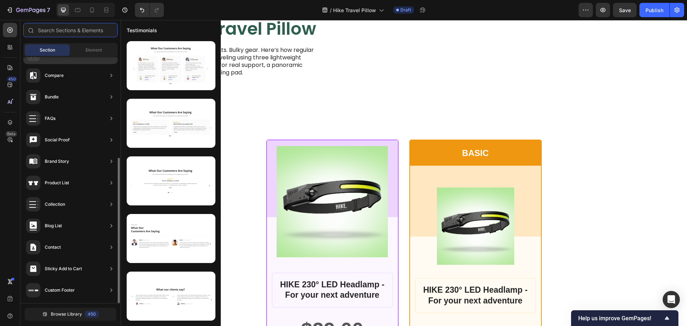
scroll to position [0, 0]
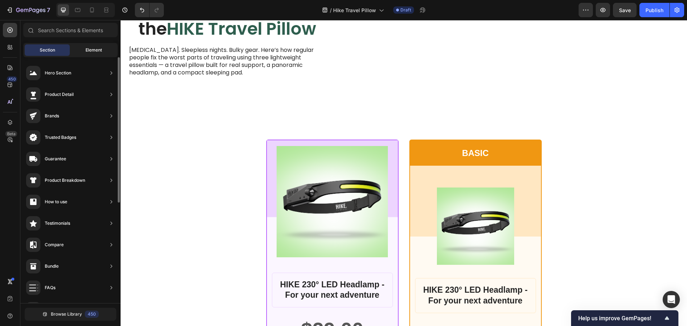
click at [91, 52] on span "Element" at bounding box center [94, 50] width 16 height 6
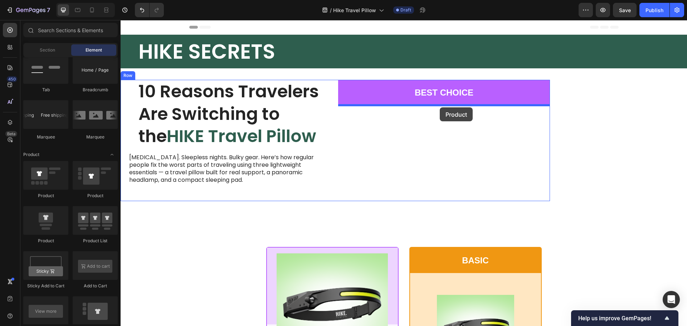
drag, startPoint x: 166, startPoint y: 244, endPoint x: 440, endPoint y: 107, distance: 306.0
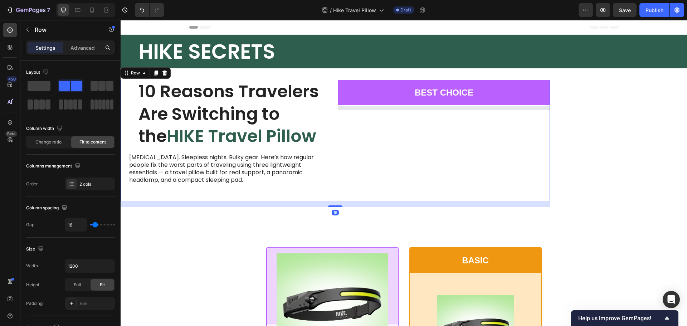
click at [460, 135] on div "BEST CHOICE Text Block Row" at bounding box center [444, 140] width 212 height 121
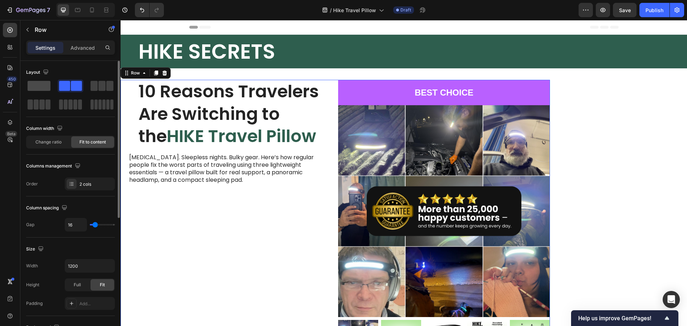
click at [42, 83] on span at bounding box center [39, 86] width 23 height 10
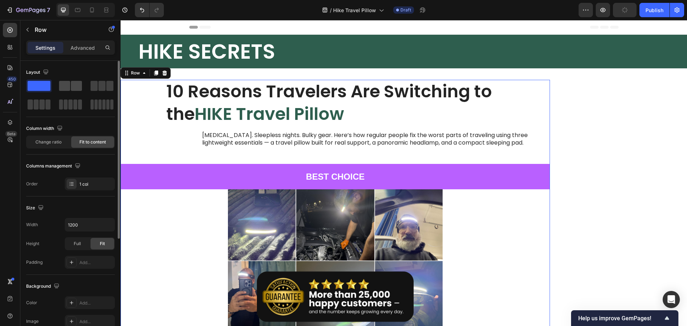
click at [66, 91] on div at bounding box center [71, 85] width 26 height 13
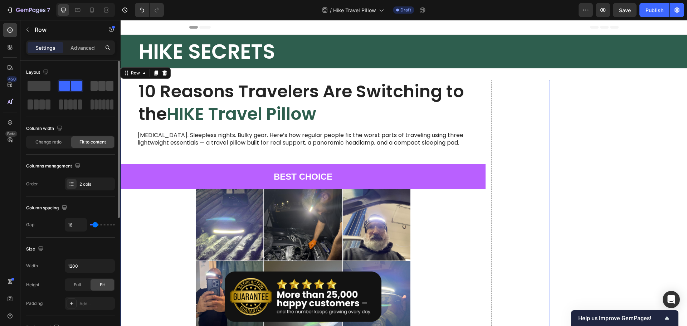
click at [93, 84] on span at bounding box center [94, 86] width 7 height 10
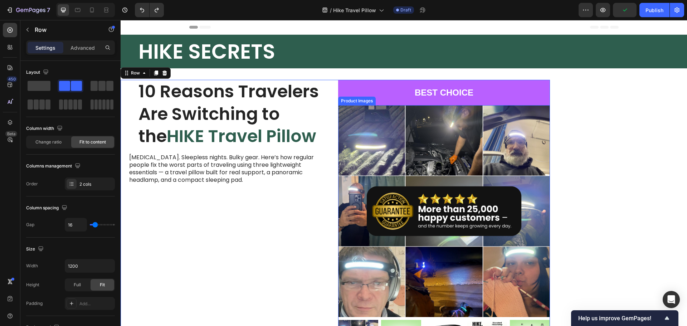
click at [450, 141] on img at bounding box center [444, 211] width 212 height 212
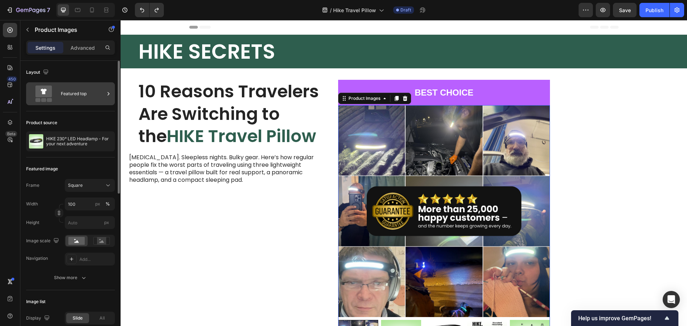
click at [68, 98] on div "Featured top" at bounding box center [83, 94] width 44 height 16
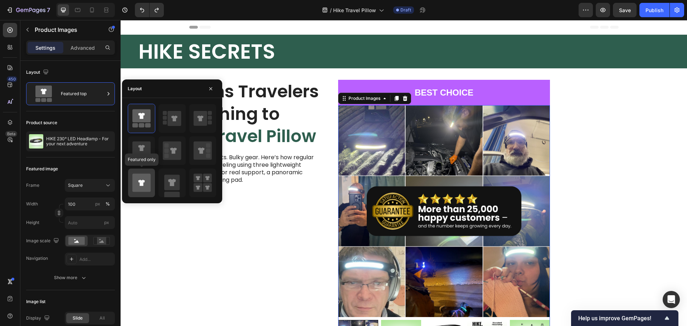
click at [142, 184] on icon at bounding box center [141, 183] width 6 height 6
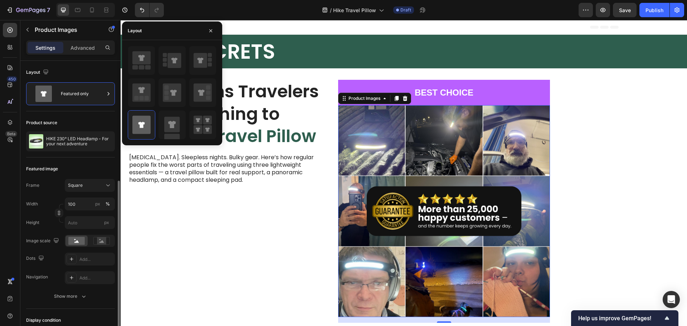
scroll to position [107, 0]
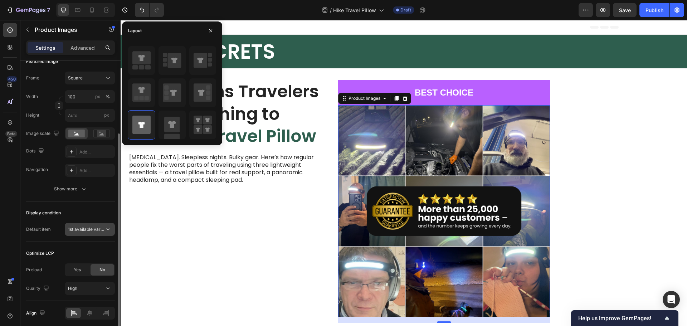
click at [80, 232] on span "1st available variant" at bounding box center [88, 229] width 40 height 5
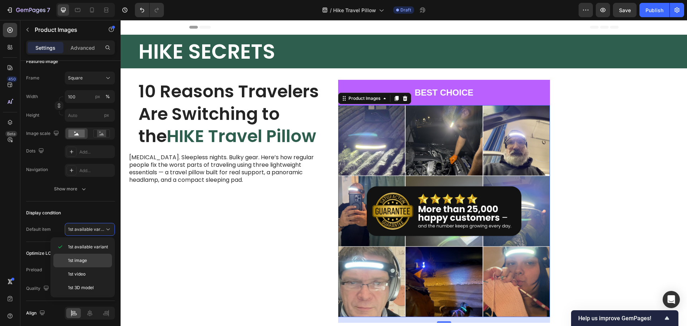
click at [83, 264] on div "1st image" at bounding box center [82, 261] width 59 height 14
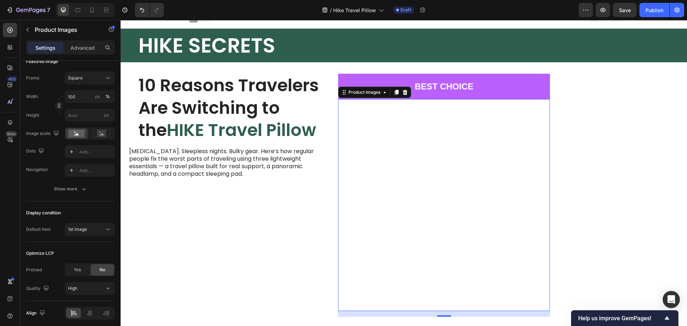
scroll to position [0, 0]
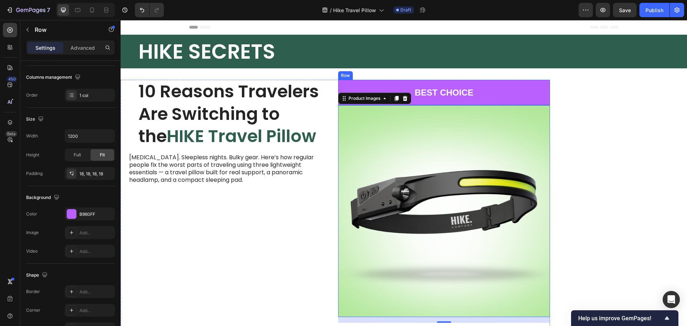
click at [339, 83] on div "BEST CHOICE Text Block Row" at bounding box center [444, 92] width 212 height 25
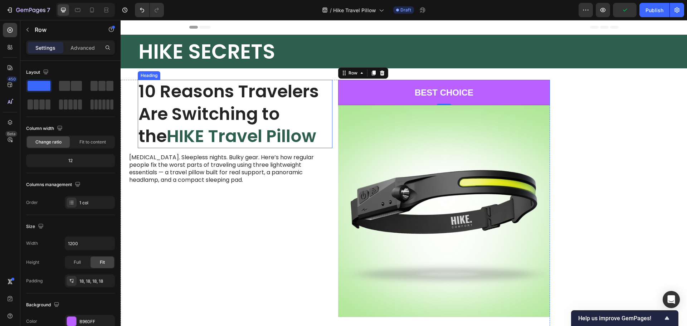
click at [297, 108] on h1 "10 Reasons Travelers Are Switching to the HIKE Travel Pillow" at bounding box center [235, 114] width 195 height 68
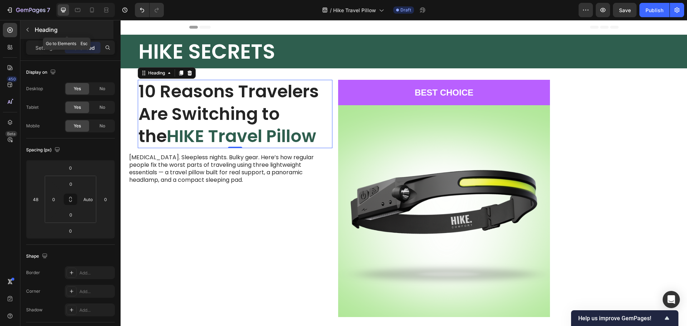
click at [28, 29] on icon "button" at bounding box center [28, 30] width 6 height 6
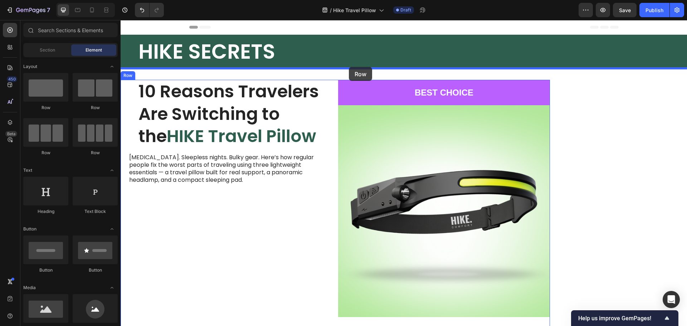
drag, startPoint x: 171, startPoint y: 152, endPoint x: 349, endPoint y: 67, distance: 197.5
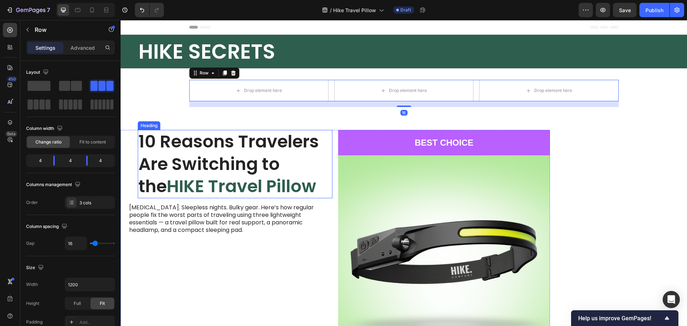
click at [247, 146] on h1 "10 Reasons Travelers Are Switching to the HIKE Travel Pillow" at bounding box center [235, 164] width 195 height 68
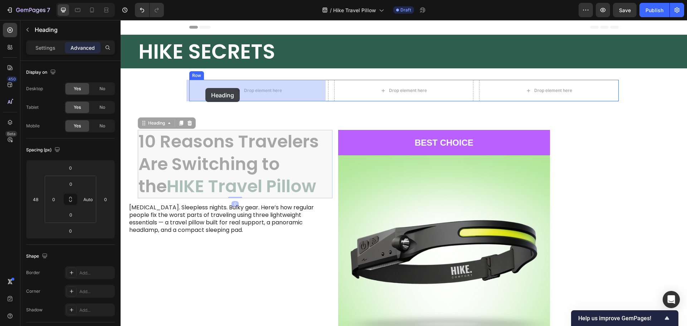
drag, startPoint x: 144, startPoint y: 122, endPoint x: 198, endPoint y: 94, distance: 60.8
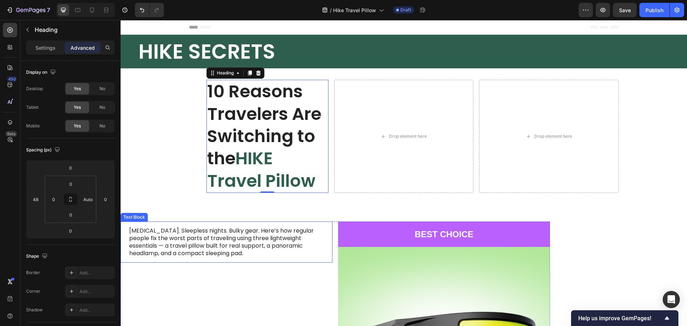
click at [139, 244] on p "Neck pain. Sleepless nights. Bulky gear. Here’s how regular people fix the wors…" at bounding box center [226, 242] width 195 height 30
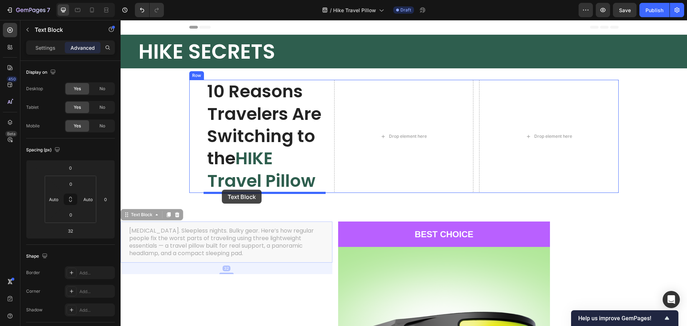
drag, startPoint x: 128, startPoint y: 214, endPoint x: 222, endPoint y: 190, distance: 97.0
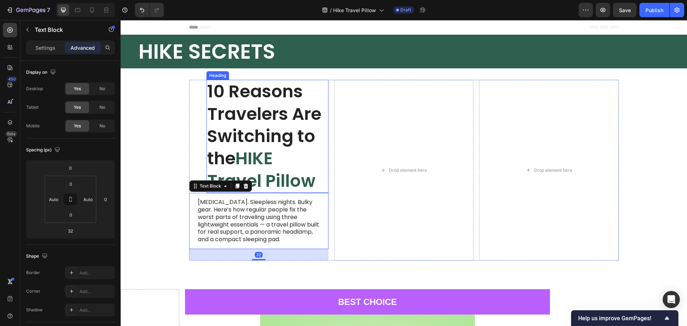
click at [211, 127] on h1 "10 Reasons Travelers Are Switching to the HIKE Travel Pillow" at bounding box center [268, 136] width 122 height 113
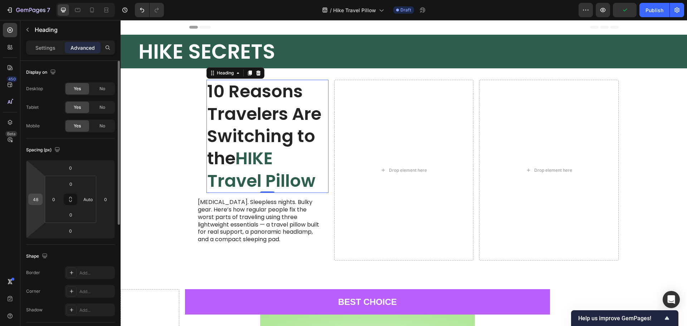
click at [36, 201] on input "48" at bounding box center [35, 199] width 11 height 11
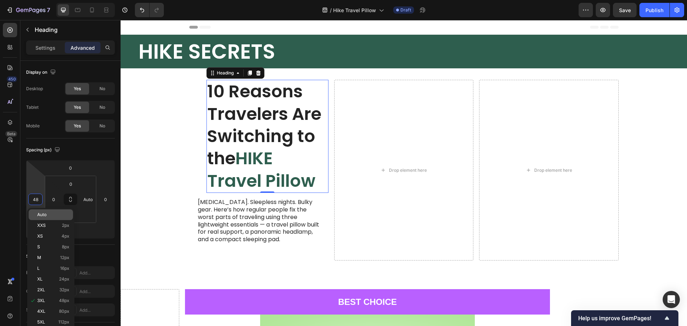
type input "3"
click at [41, 218] on div "Auto" at bounding box center [51, 214] width 44 height 11
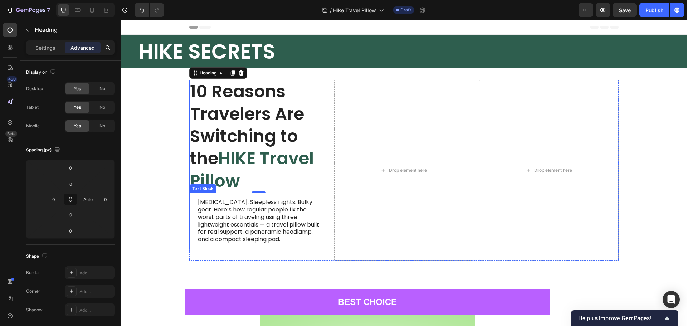
click at [201, 216] on p "Neck pain. Sleepless nights. Bulky gear. Here’s how regular people fix the wors…" at bounding box center [259, 221] width 122 height 45
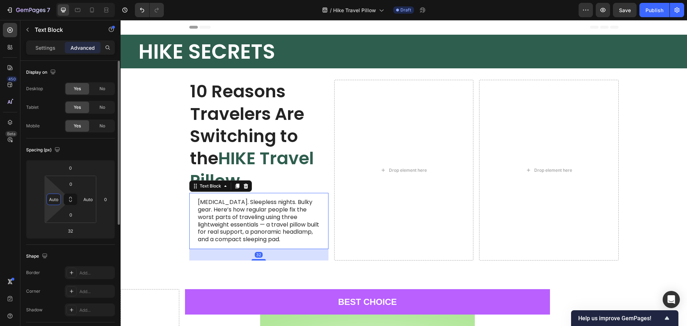
click at [53, 199] on input "Auto" at bounding box center [53, 199] width 11 height 11
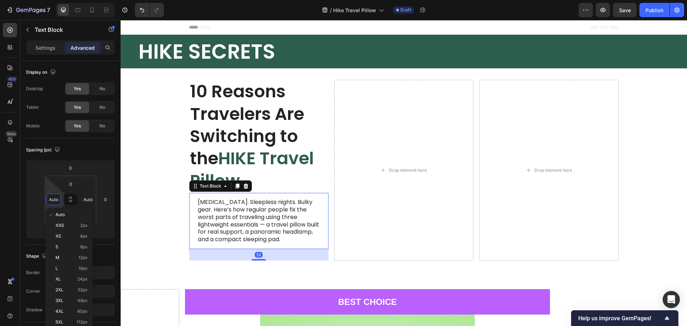
click at [204, 211] on p "Neck pain. Sleepless nights. Bulky gear. Here’s how regular people fix the wors…" at bounding box center [259, 221] width 122 height 45
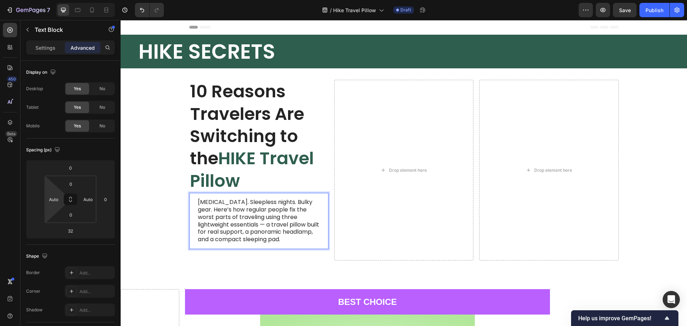
click at [193, 201] on div "Neck pain. Sleepless nights. Bulky gear. Here’s how regular people fix the wors…" at bounding box center [258, 221] width 139 height 56
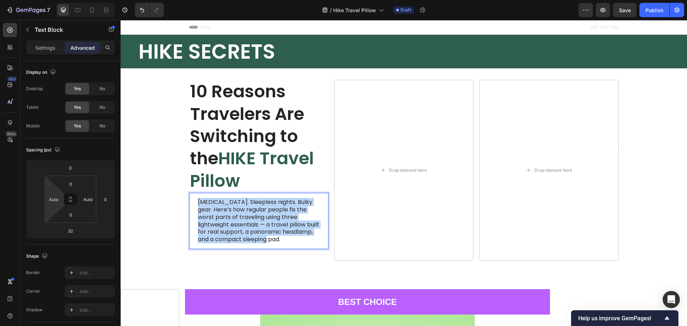
drag, startPoint x: 195, startPoint y: 201, endPoint x: 265, endPoint y: 238, distance: 79.1
click at [265, 238] on div "Neck pain. Sleepless nights. Bulky gear. Here’s how regular people fix the wors…" at bounding box center [258, 221] width 139 height 56
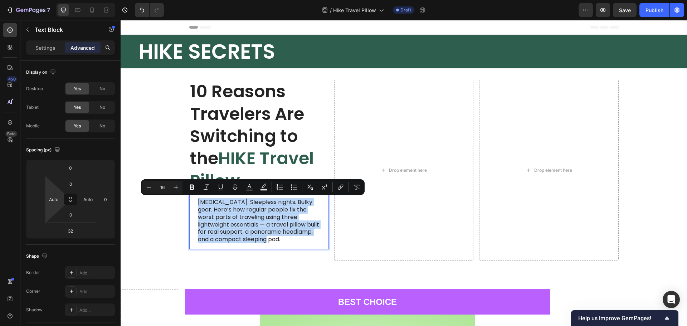
click at [268, 234] on p "Neck pain. Sleepless nights. Bulky gear. Here’s how regular people fix the wors…" at bounding box center [259, 221] width 122 height 45
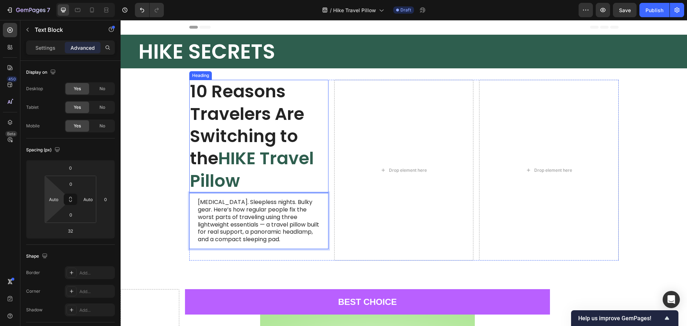
click at [170, 164] on div "10 Reasons Travelers Are Switching to the HIKE Travel Pillow Heading Neck pain.…" at bounding box center [404, 173] width 567 height 186
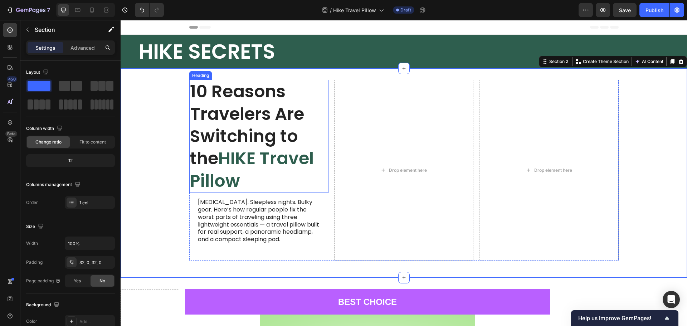
click at [211, 142] on h1 "10 Reasons Travelers Are Switching to the HIKE Travel Pillow" at bounding box center [258, 136] width 139 height 113
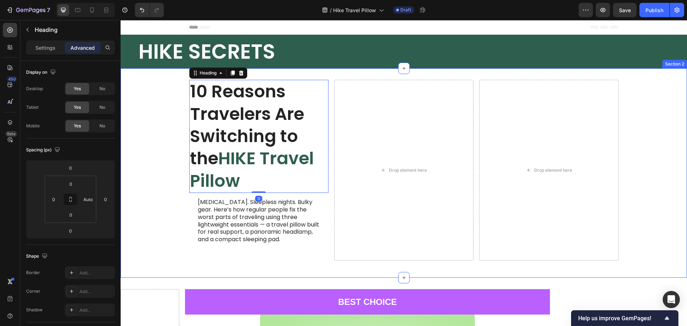
click at [158, 111] on div "10 Reasons Travelers Are Switching to the HIKE Travel Pillow Heading 0 Neck pai…" at bounding box center [404, 173] width 567 height 186
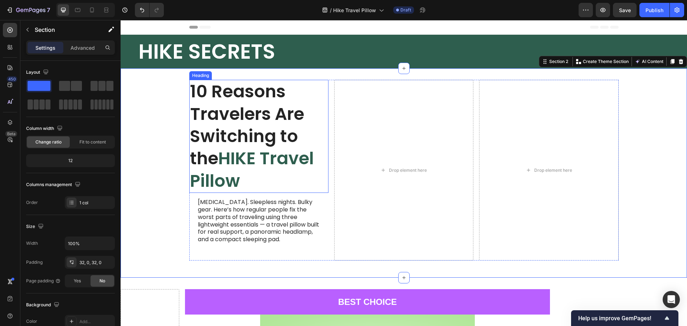
click at [219, 125] on h1 "10 Reasons Travelers Are Switching to the HIKE Travel Pillow" at bounding box center [258, 136] width 139 height 113
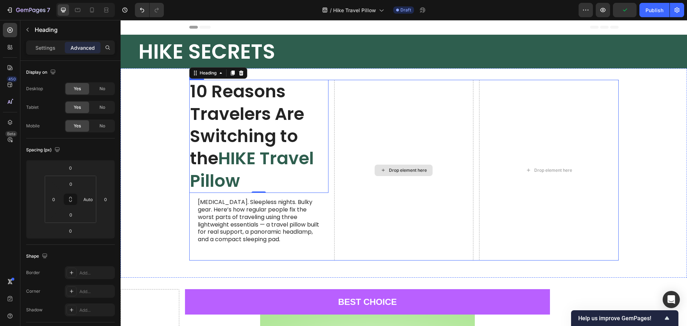
click at [335, 82] on div "Drop element here" at bounding box center [403, 170] width 139 height 181
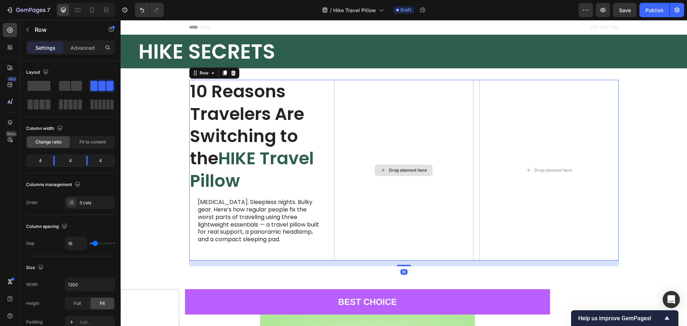
click at [353, 131] on div "Drop element here" at bounding box center [403, 170] width 139 height 181
type input "0"
type input "44"
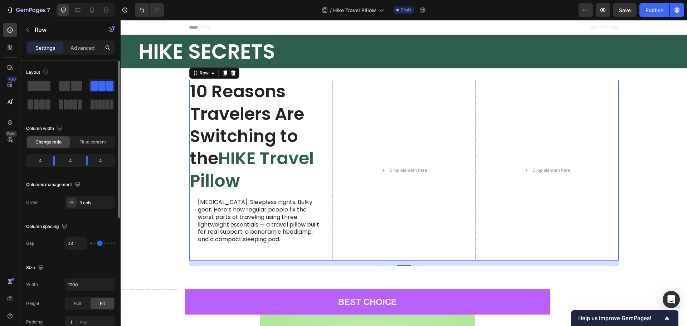
type input "120"
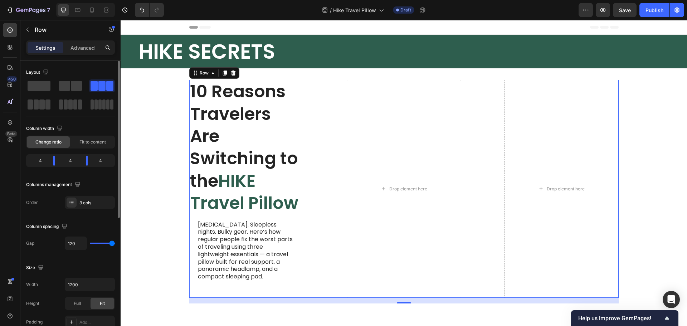
type input "102"
type input "0"
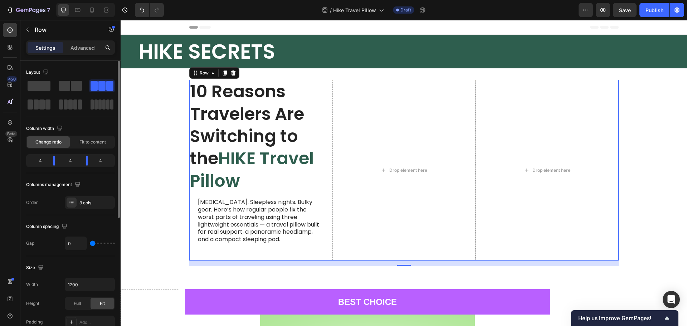
drag, startPoint x: 93, startPoint y: 244, endPoint x: 80, endPoint y: 243, distance: 13.3
type input "0"
click at [90, 243] on input "range" at bounding box center [102, 243] width 25 height 1
type input "16"
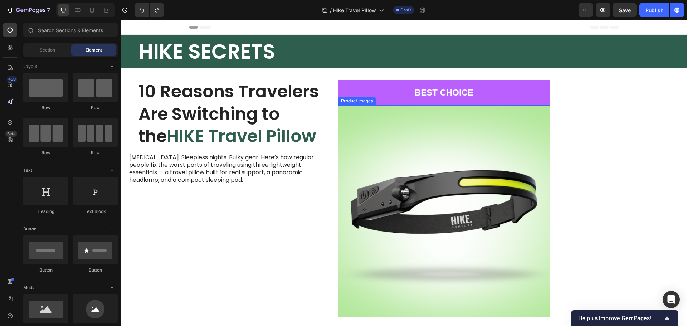
click at [373, 159] on img at bounding box center [444, 211] width 212 height 212
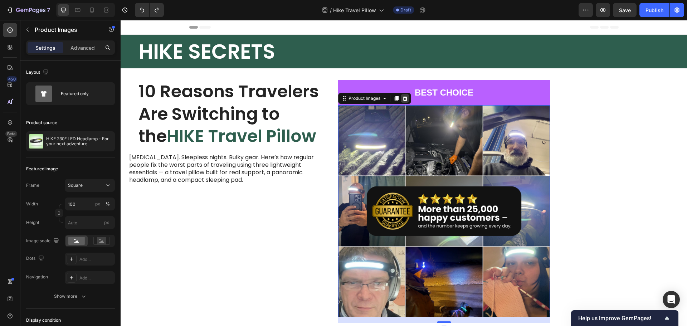
click at [407, 99] on icon at bounding box center [405, 98] width 5 height 5
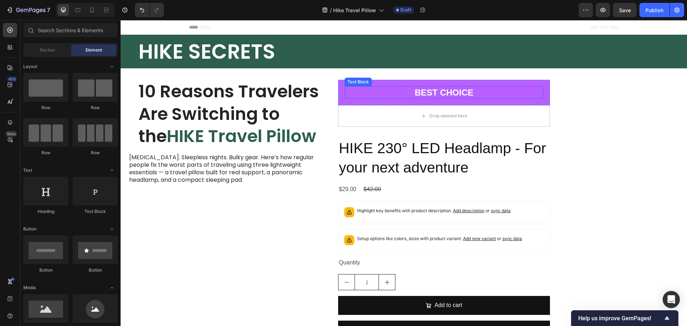
click at [418, 90] on p "BEST CHOICE" at bounding box center [444, 92] width 198 height 11
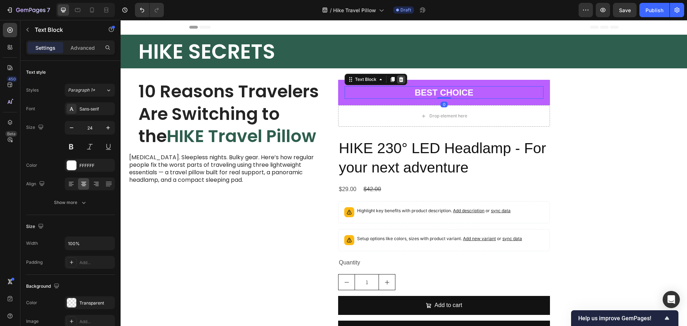
click at [401, 80] on icon at bounding box center [401, 79] width 5 height 5
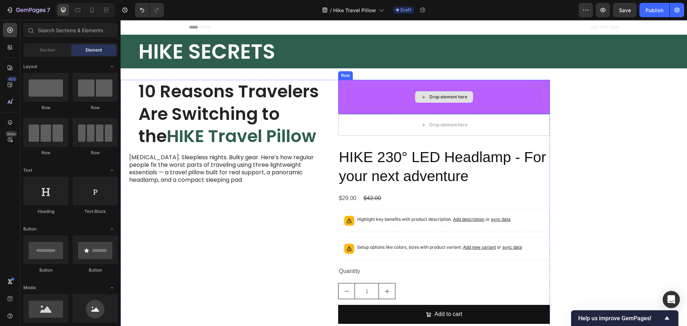
click at [396, 95] on div "Drop element here" at bounding box center [444, 96] width 199 height 21
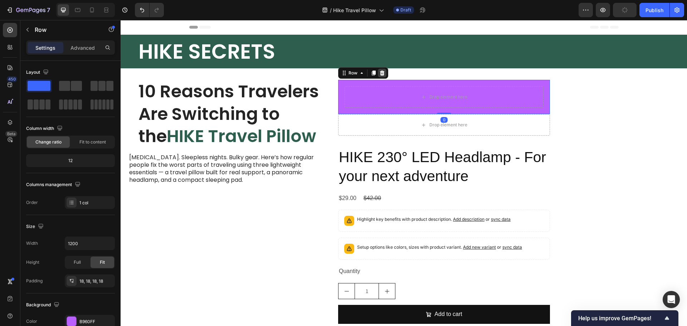
click at [383, 74] on icon at bounding box center [382, 73] width 6 height 6
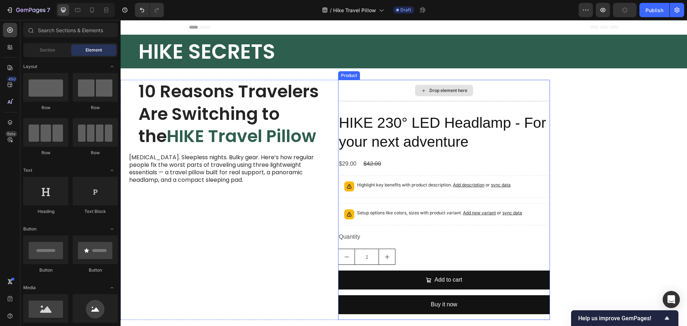
click at [373, 95] on div "Drop element here" at bounding box center [444, 90] width 212 height 21
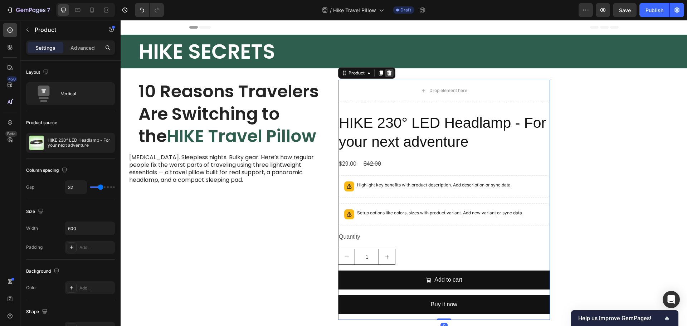
click at [388, 72] on icon at bounding box center [390, 73] width 6 height 6
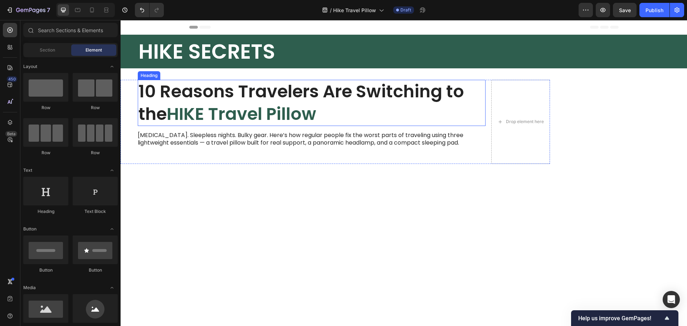
click at [477, 94] on h1 "10 Reasons Travelers Are Switching to the HIKE Travel Pillow" at bounding box center [312, 103] width 348 height 46
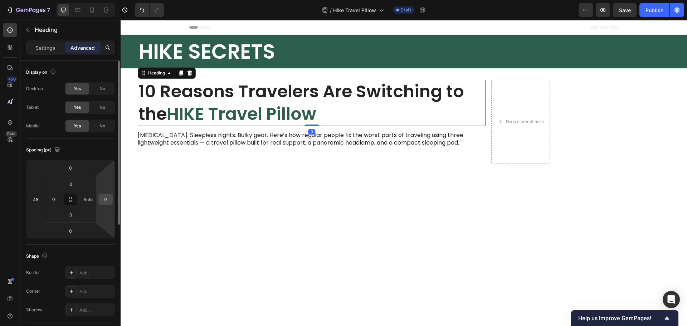
click at [108, 201] on input "0" at bounding box center [105, 199] width 11 height 11
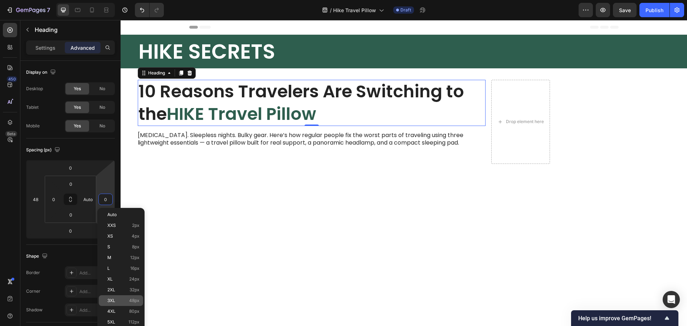
click at [122, 300] on p "3XL 48px" at bounding box center [123, 300] width 32 height 5
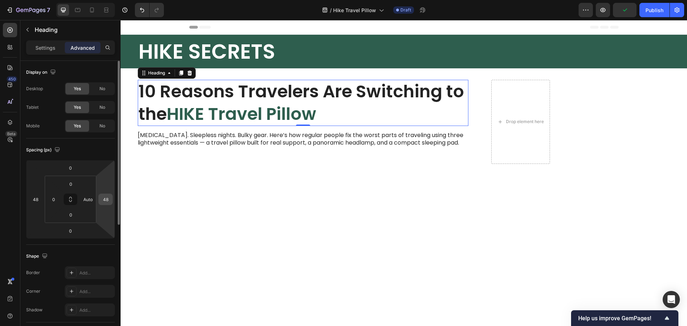
click at [102, 199] on input "48" at bounding box center [105, 199] width 11 height 11
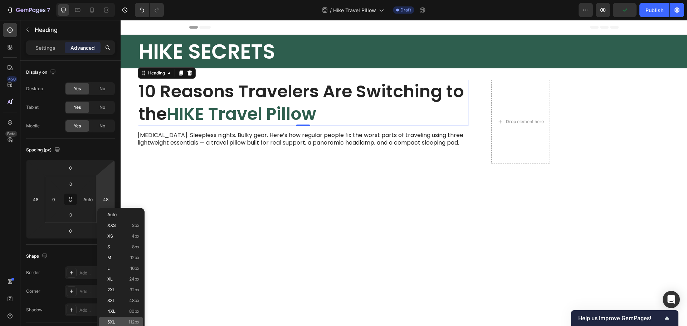
click at [122, 320] on p "5XL 112px" at bounding box center [123, 322] width 32 height 5
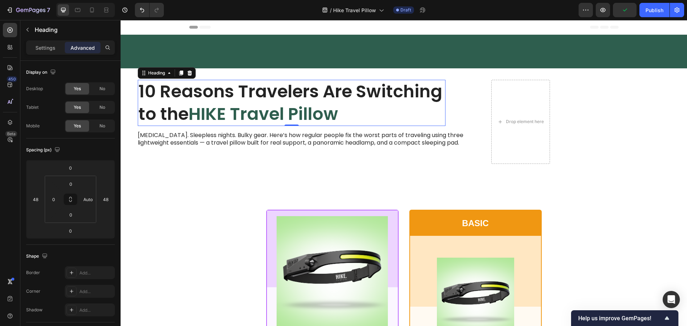
type input "112"
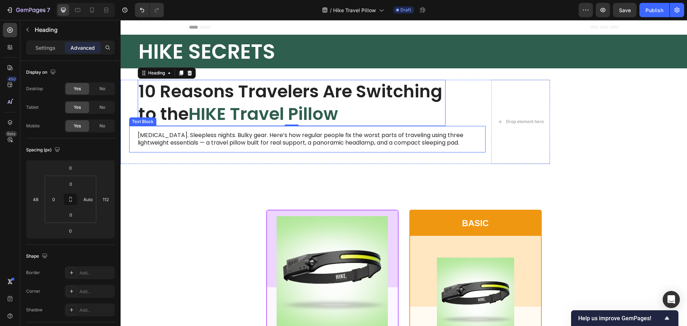
drag, startPoint x: 442, startPoint y: 137, endPoint x: 255, endPoint y: 176, distance: 191.3
click at [442, 137] on p "Neck pain. Sleepless nights. Bulky gear. Here’s how regular people fix the wors…" at bounding box center [307, 139] width 339 height 15
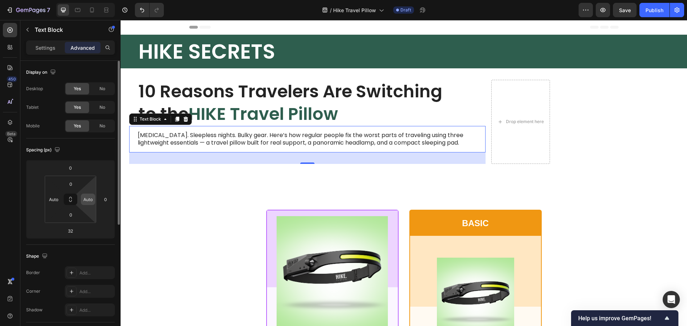
click at [91, 200] on input "Auto" at bounding box center [88, 199] width 11 height 11
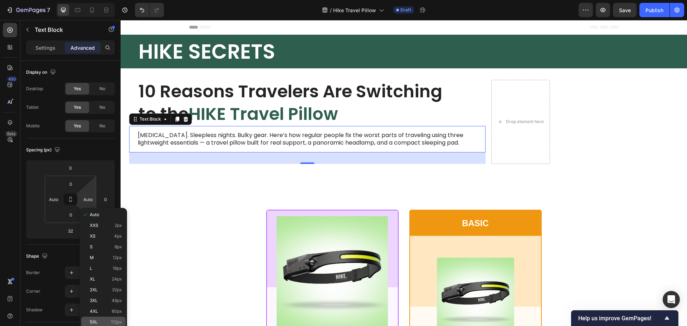
click at [103, 322] on p "5XL 112px" at bounding box center [106, 322] width 32 height 5
type input "112"
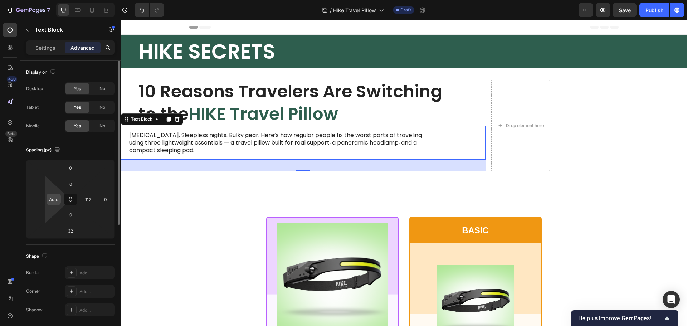
click at [54, 199] on input "Auto" at bounding box center [53, 199] width 11 height 11
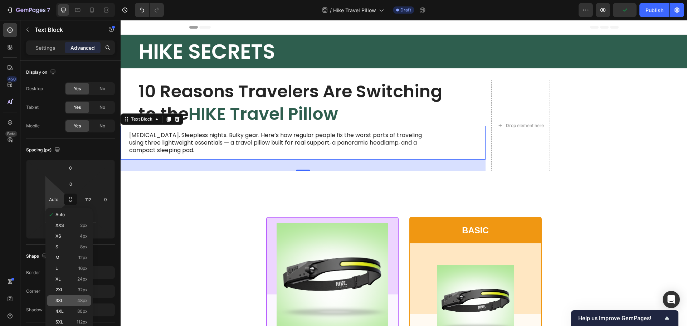
click at [51, 300] on div "3XL 48px" at bounding box center [69, 300] width 44 height 11
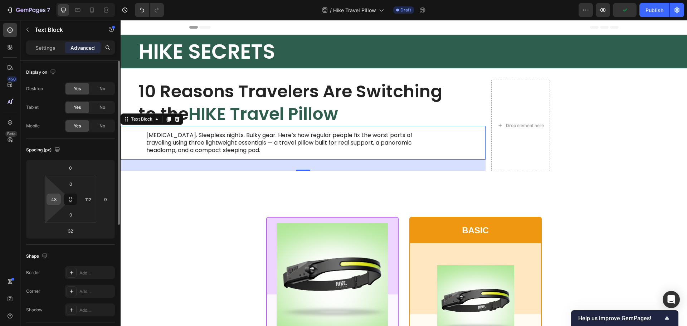
click at [55, 199] on input "48" at bounding box center [53, 199] width 11 height 11
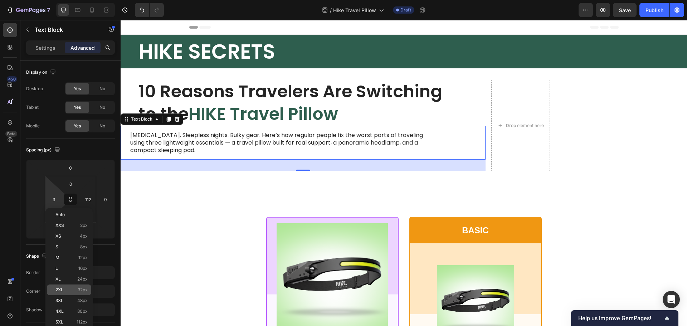
click at [56, 285] on div "2XL 32px" at bounding box center [69, 290] width 44 height 11
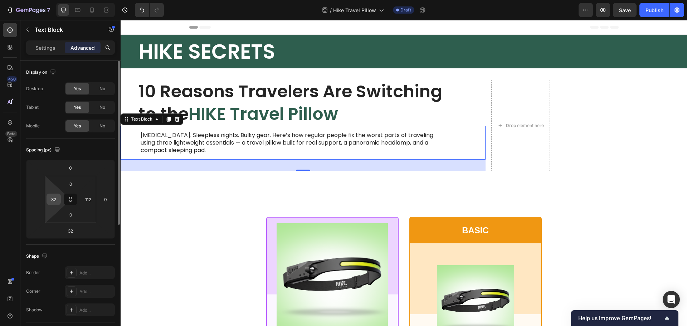
click at [53, 196] on input "32" at bounding box center [53, 199] width 11 height 11
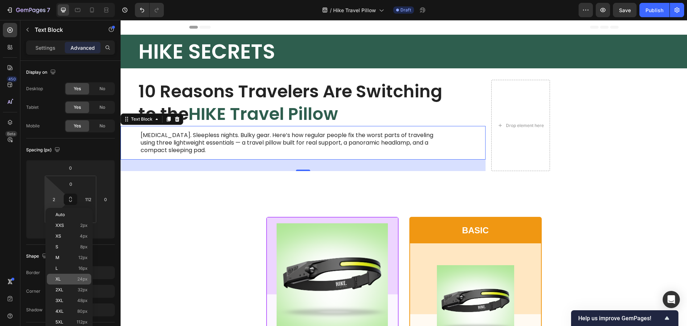
click at [67, 279] on p "XL 24px" at bounding box center [71, 279] width 32 height 5
type input "24"
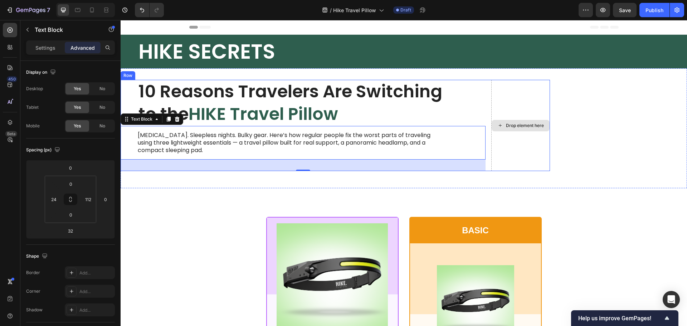
click at [510, 93] on div "Drop element here" at bounding box center [520, 125] width 59 height 91
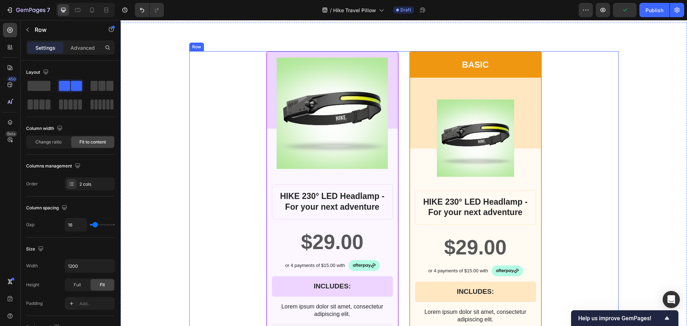
scroll to position [215, 0]
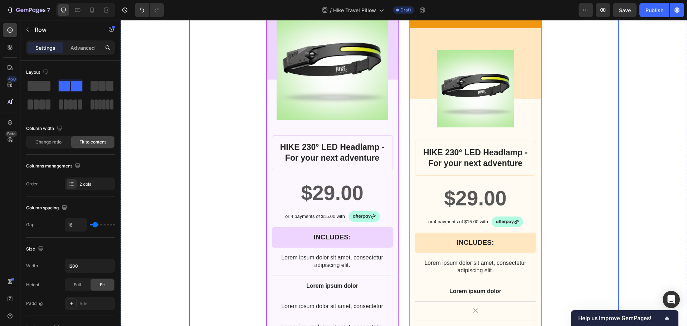
click at [230, 112] on div "Product Images Row HIKE 230° LED Headlamp - For your next adventure Product Tit…" at bounding box center [403, 238] width 429 height 472
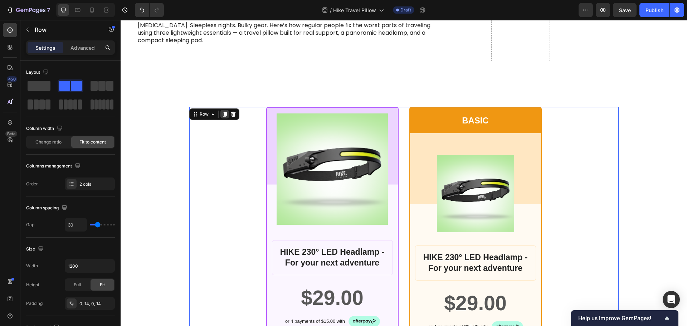
scroll to position [107, 0]
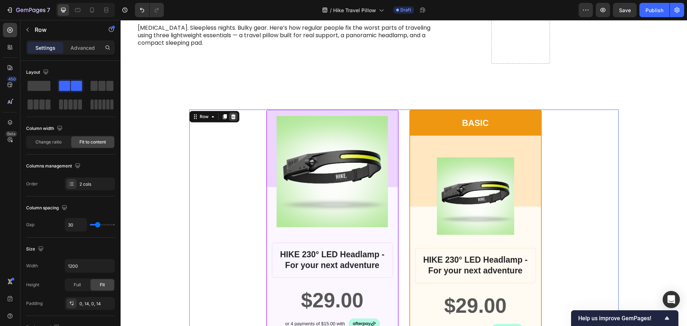
click at [231, 117] on icon at bounding box center [233, 117] width 6 height 6
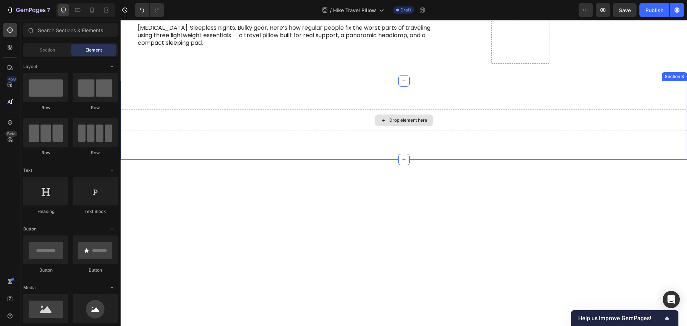
click at [344, 102] on div "Drop element here Section 3" at bounding box center [404, 120] width 567 height 79
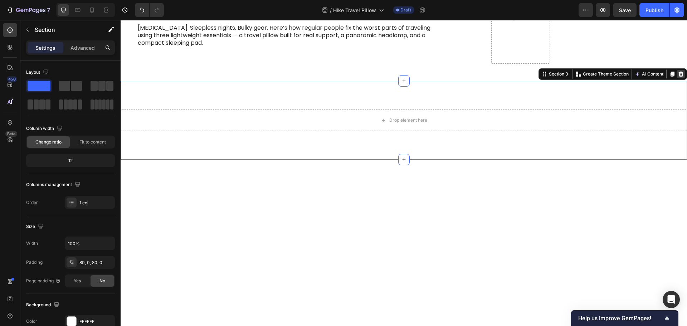
click at [679, 73] on icon at bounding box center [681, 74] width 5 height 5
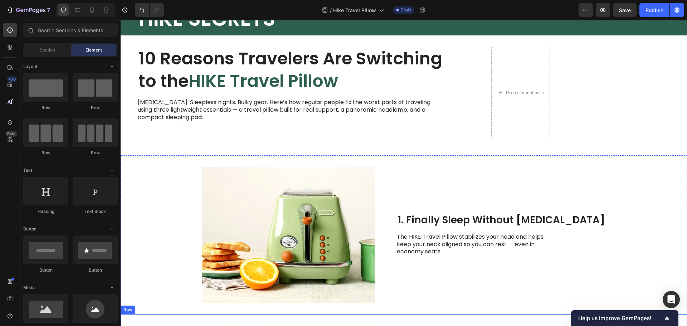
scroll to position [0, 0]
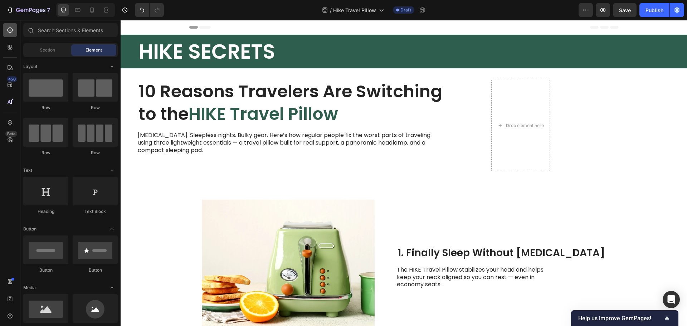
click at [8, 30] on icon at bounding box center [9, 29] width 7 height 7
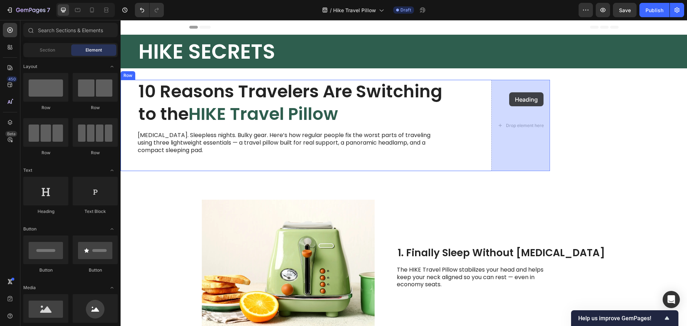
drag, startPoint x: 168, startPoint y: 218, endPoint x: 509, endPoint y: 92, distance: 363.4
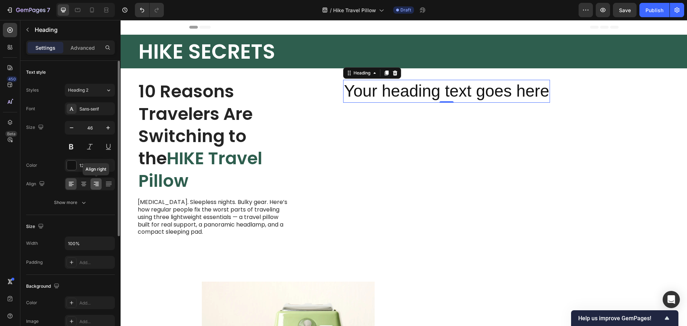
click at [91, 185] on div at bounding box center [96, 183] width 11 height 11
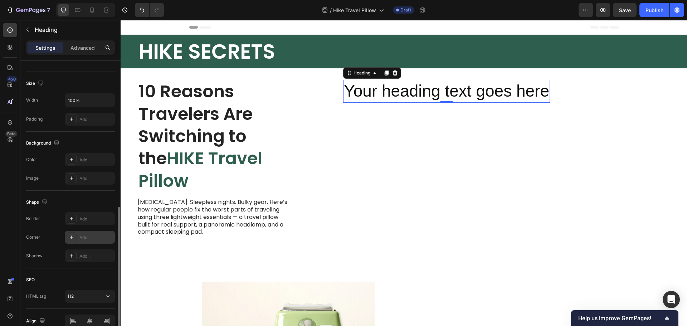
scroll to position [179, 0]
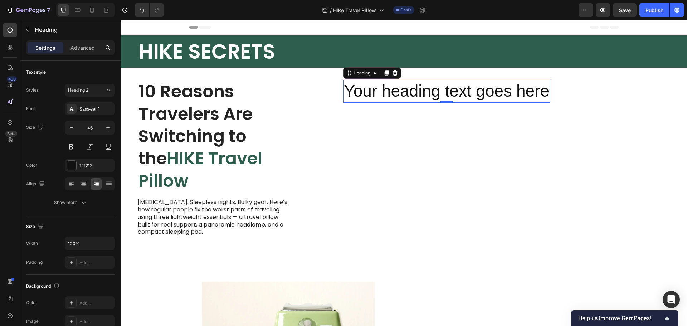
scroll to position [179, 0]
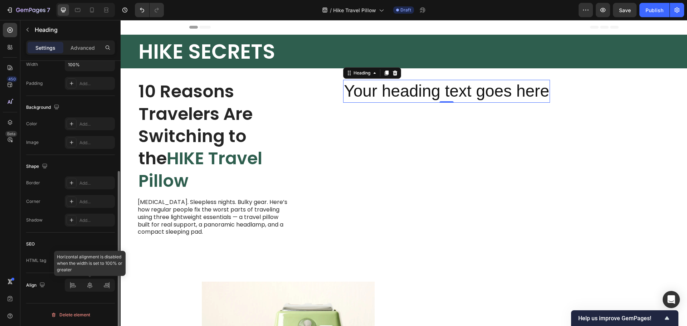
click at [109, 290] on div at bounding box center [90, 285] width 50 height 13
click at [372, 96] on h2 "Your heading text goes here" at bounding box center [446, 91] width 207 height 23
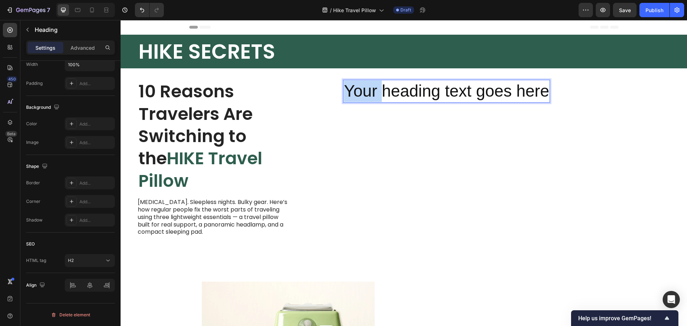
click at [372, 96] on p "Your heading text goes here" at bounding box center [446, 91] width 205 height 21
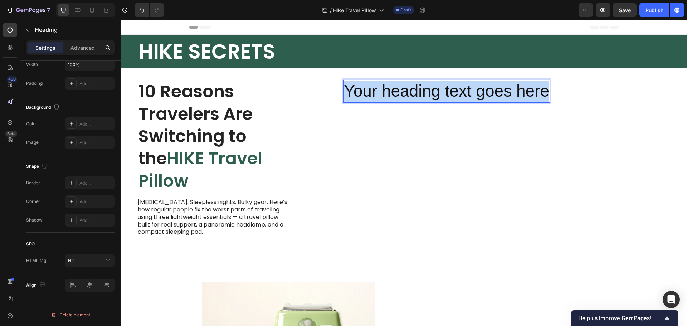
click at [372, 96] on p "Your heading text goes here" at bounding box center [446, 91] width 205 height 21
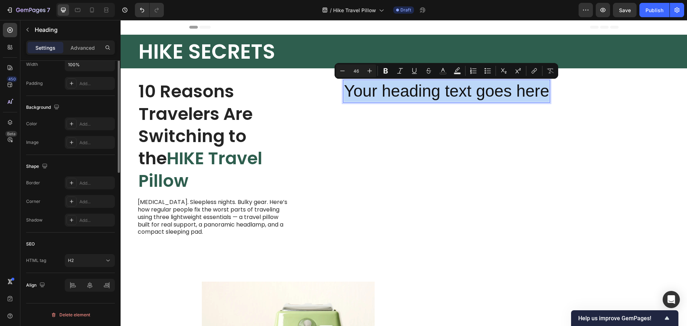
scroll to position [36, 0]
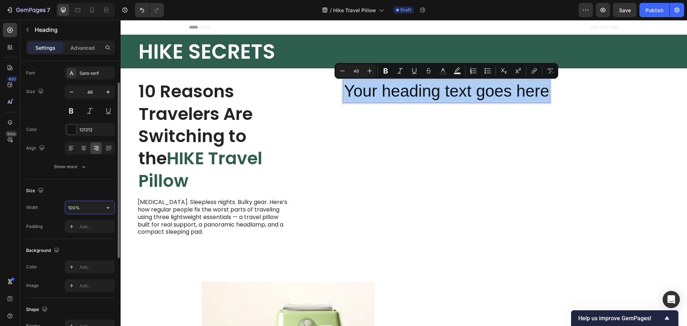
click at [78, 205] on input "100%" at bounding box center [89, 207] width 49 height 13
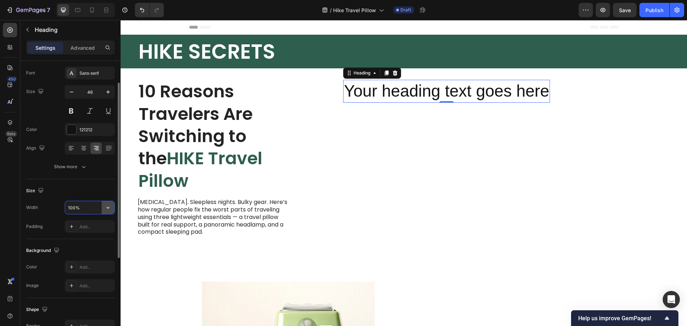
click at [111, 206] on icon "button" at bounding box center [108, 207] width 7 height 7
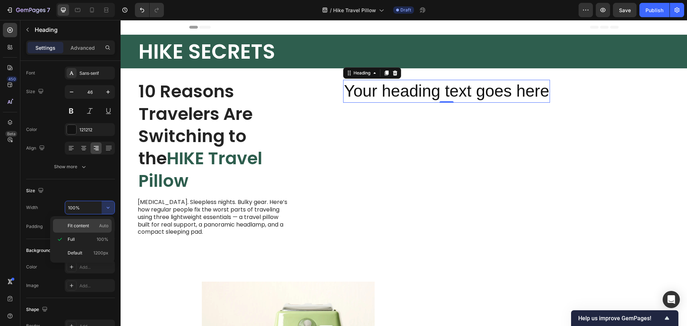
click at [89, 226] on p "Fit content Auto" at bounding box center [88, 226] width 41 height 6
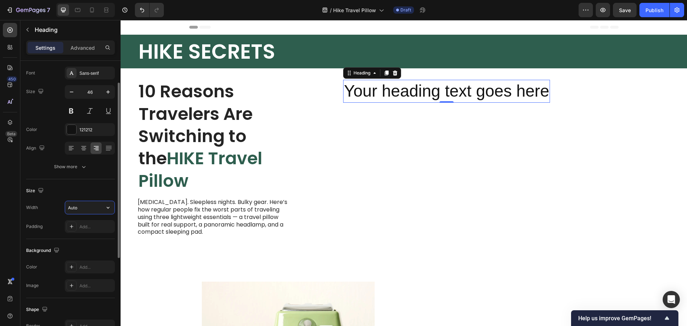
click at [90, 208] on input "Auto" at bounding box center [89, 207] width 49 height 13
click at [102, 211] on button "button" at bounding box center [108, 207] width 13 height 13
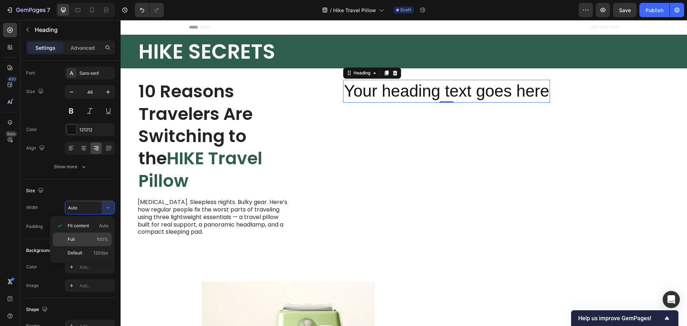
click at [85, 243] on div "Full 100%" at bounding box center [82, 240] width 59 height 14
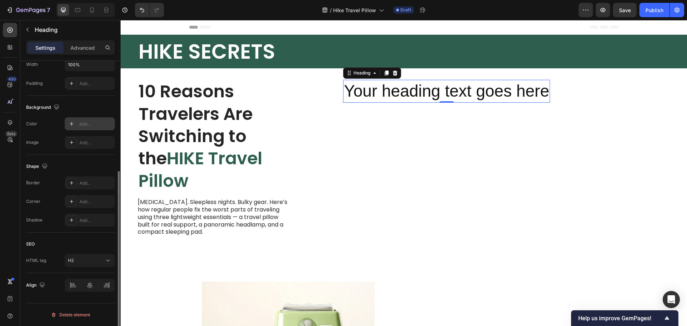
scroll to position [72, 0]
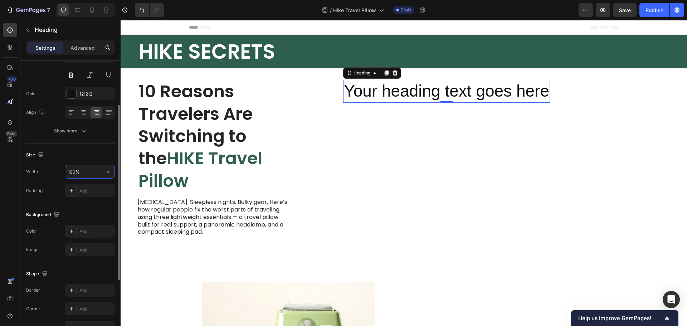
click at [85, 174] on input "100%" at bounding box center [89, 171] width 49 height 13
click at [106, 173] on icon "button" at bounding box center [108, 171] width 7 height 7
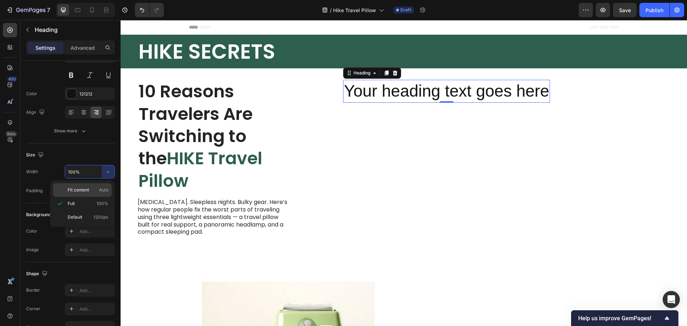
click at [88, 191] on span "Fit content" at bounding box center [78, 190] width 21 height 6
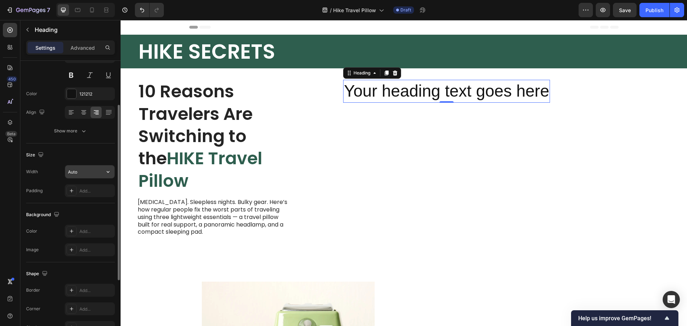
click at [85, 170] on input "Auto" at bounding box center [89, 171] width 49 height 13
click at [109, 171] on icon "button" at bounding box center [108, 171] width 7 height 7
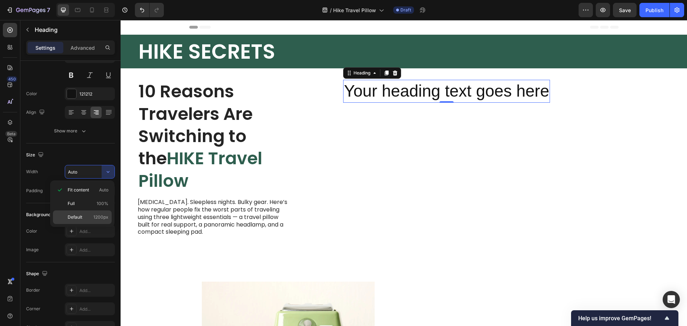
click at [71, 219] on span "Default" at bounding box center [75, 217] width 15 height 6
type input "1200"
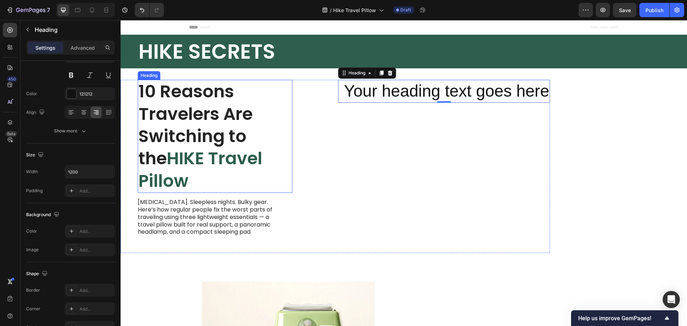
click at [247, 90] on h1 "10 Reasons Travelers Are Switching to the HIKE Travel Pillow" at bounding box center [215, 136] width 155 height 113
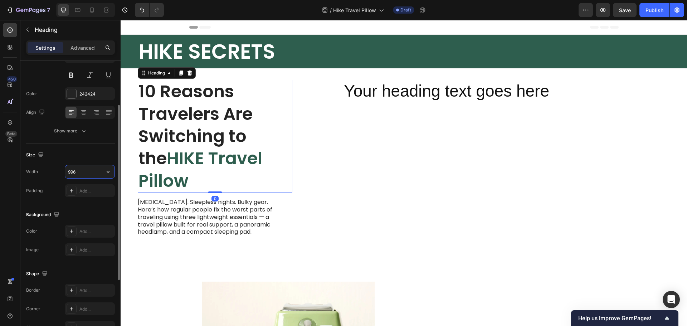
click at [88, 169] on input "996" at bounding box center [89, 171] width 49 height 13
click at [110, 173] on icon "button" at bounding box center [108, 171] width 7 height 7
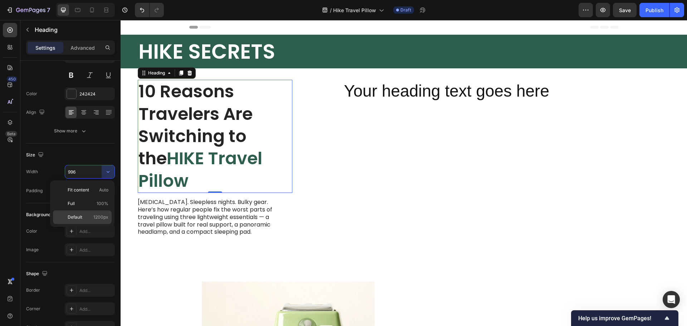
click at [87, 218] on p "Default 1200px" at bounding box center [88, 217] width 41 height 6
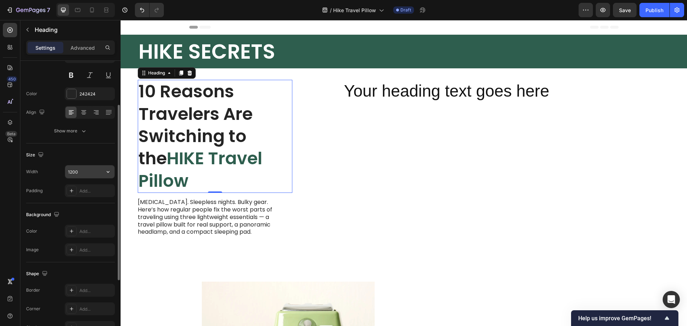
click at [91, 169] on input "1200" at bounding box center [89, 171] width 49 height 13
click at [105, 179] on div "Width 1200 Padding Add..." at bounding box center [70, 181] width 89 height 32
click at [107, 175] on icon "button" at bounding box center [108, 171] width 7 height 7
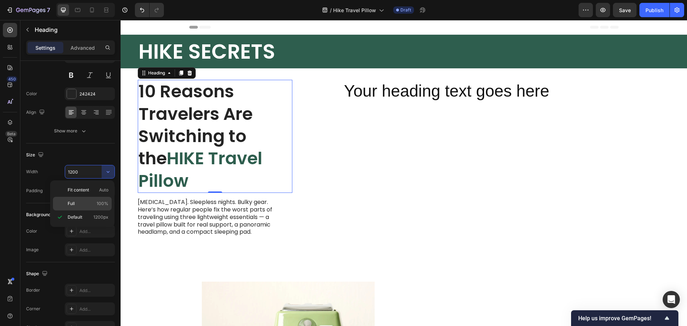
click at [92, 208] on div "Full 100%" at bounding box center [82, 204] width 59 height 14
type input "100%"
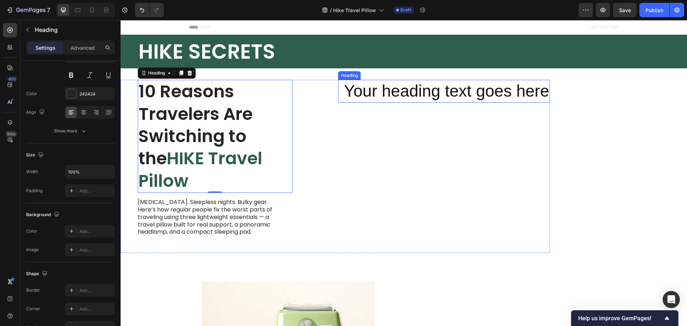
click at [366, 90] on p "Your heading text goes here" at bounding box center [444, 91] width 210 height 21
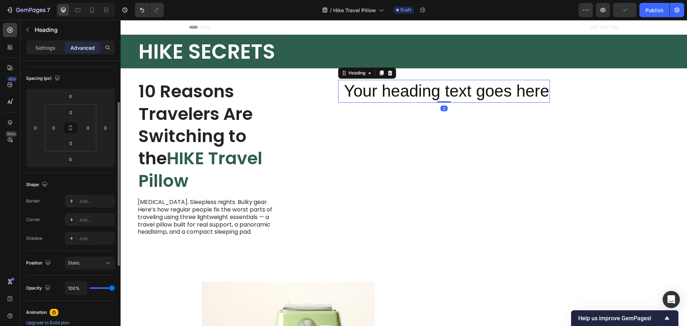
scroll to position [0, 0]
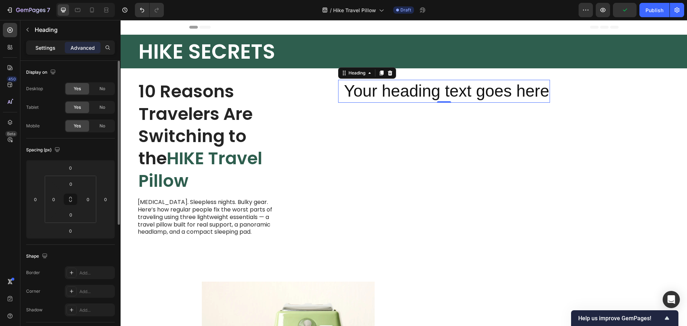
click at [48, 44] on p "Settings" at bounding box center [45, 48] width 20 height 8
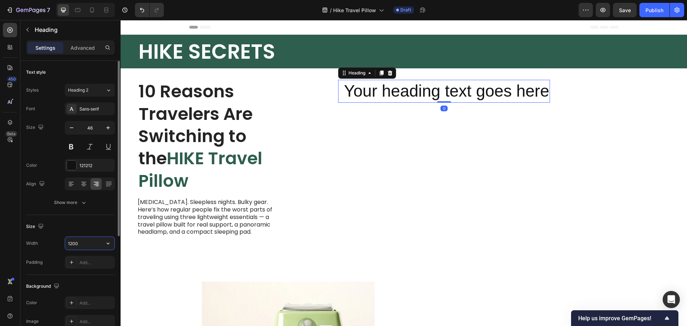
click at [74, 246] on input "1200" at bounding box center [89, 243] width 49 height 13
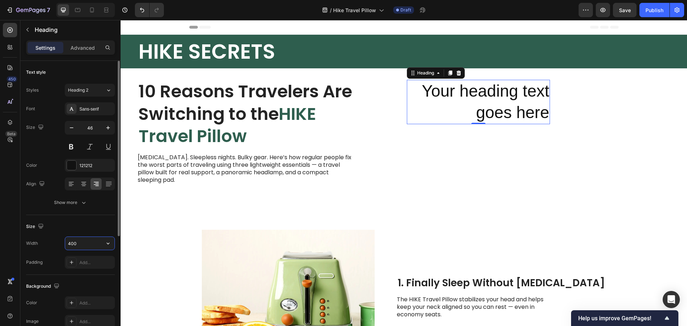
click at [76, 246] on input "400" at bounding box center [89, 243] width 49 height 13
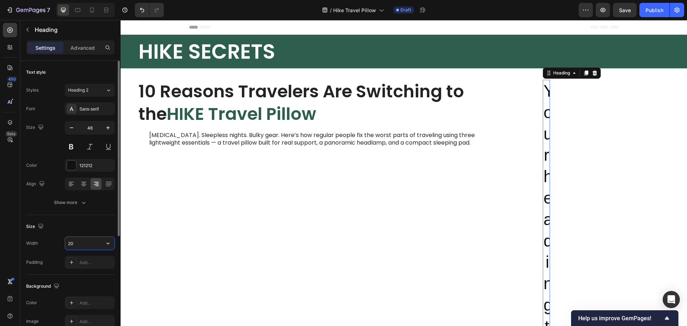
type input "200"
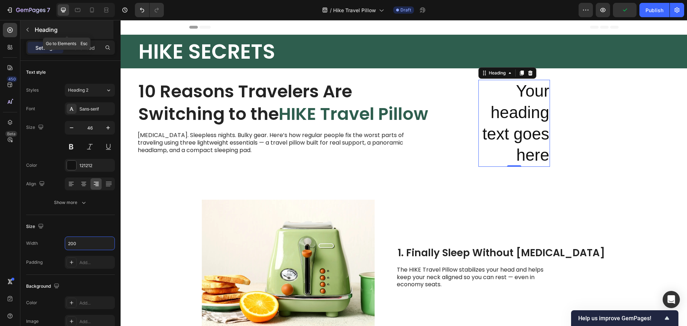
click at [30, 27] on button "button" at bounding box center [27, 29] width 11 height 11
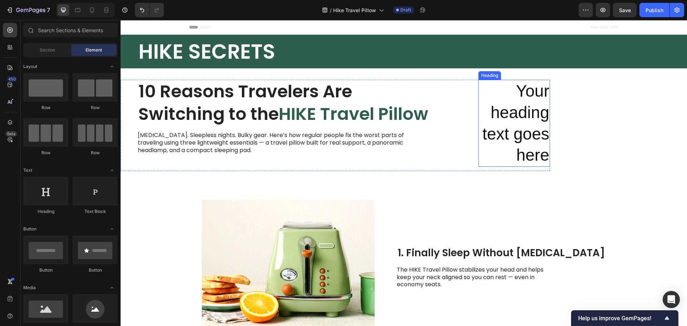
click at [515, 112] on p "Your heading text goes here" at bounding box center [514, 124] width 70 height 86
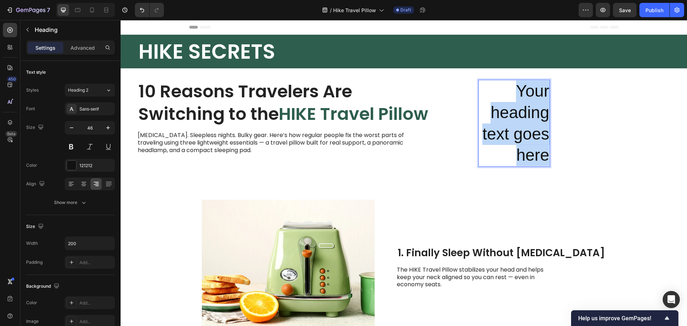
click at [515, 112] on p "Your heading text goes here" at bounding box center [514, 124] width 70 height 86
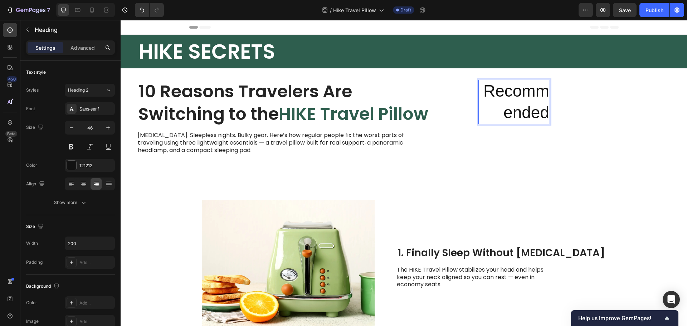
click at [517, 106] on p "Recommended" at bounding box center [514, 102] width 70 height 43
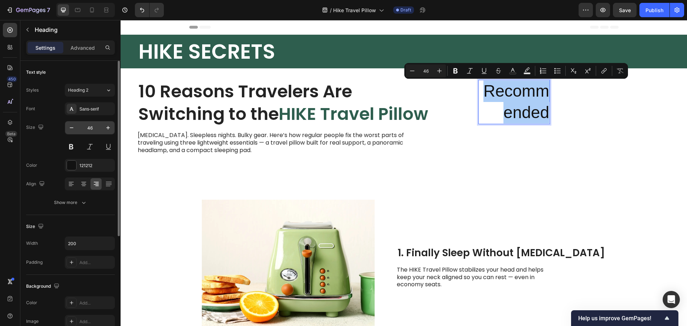
click at [87, 127] on input "46" at bounding box center [90, 127] width 24 height 13
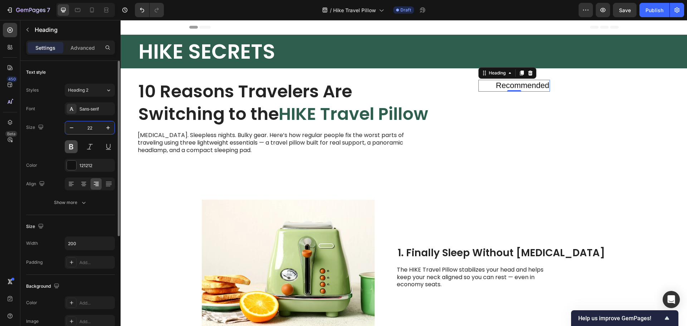
type input "22"
click at [69, 148] on button at bounding box center [71, 146] width 13 height 13
click at [94, 108] on div "Sans-serif" at bounding box center [96, 109] width 34 height 6
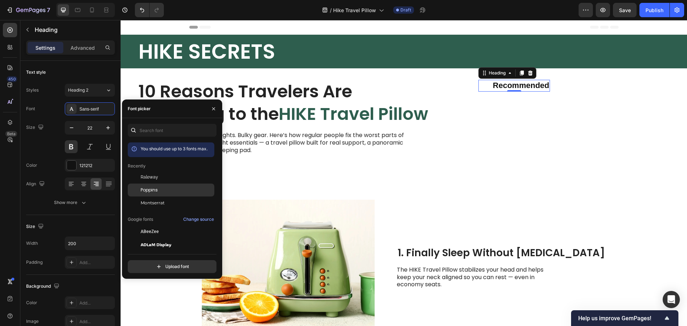
drag, startPoint x: 152, startPoint y: 190, endPoint x: 195, endPoint y: 191, distance: 43.3
click at [152, 190] on span "Poppins" at bounding box center [149, 190] width 17 height 6
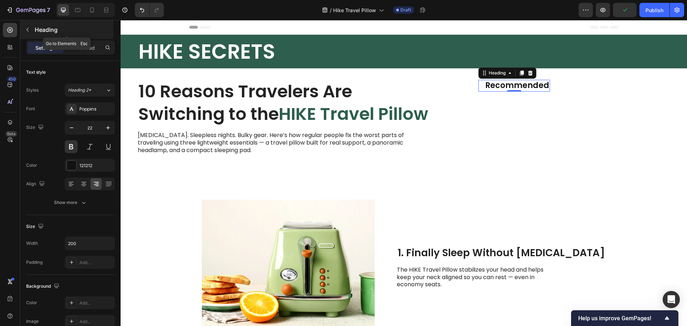
click at [29, 26] on button "button" at bounding box center [27, 29] width 11 height 11
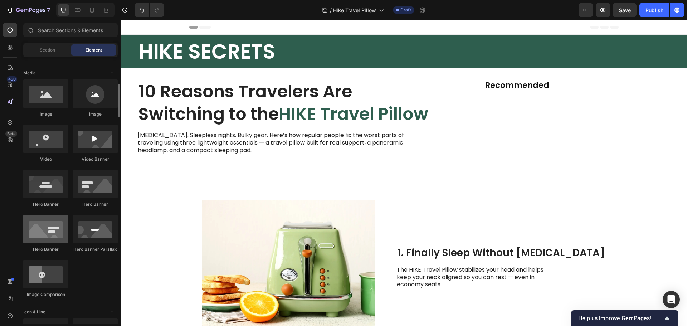
scroll to position [286, 0]
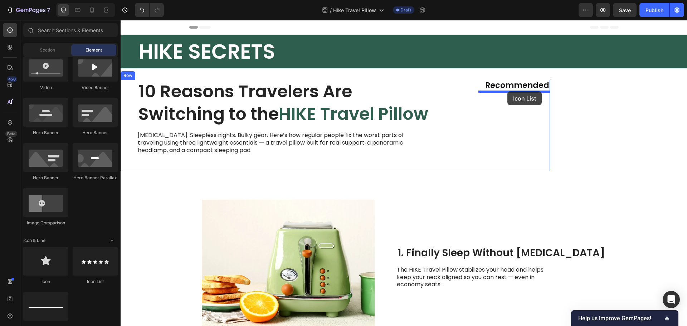
drag, startPoint x: 227, startPoint y: 293, endPoint x: 507, endPoint y: 91, distance: 345.7
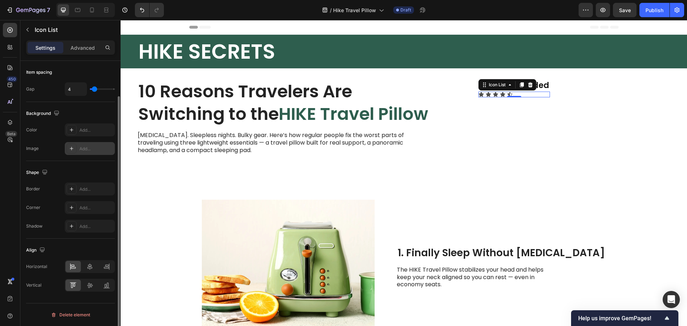
scroll to position [0, 0]
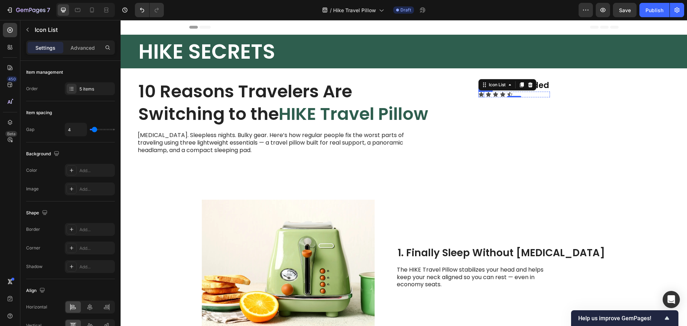
click at [481, 96] on div "Icon" at bounding box center [482, 95] width 6 height 6
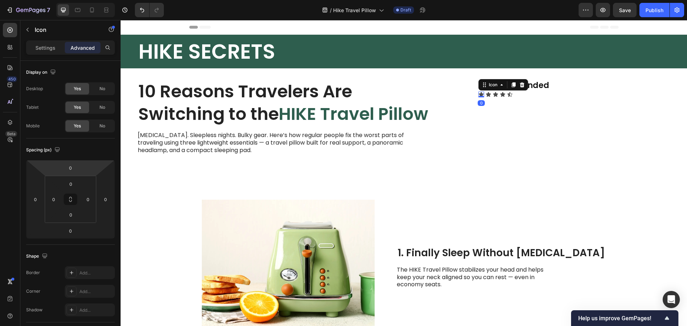
click at [50, 51] on p "Settings" at bounding box center [45, 48] width 20 height 8
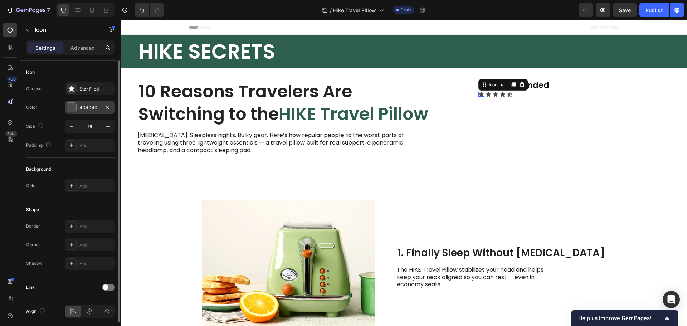
click at [73, 106] on div at bounding box center [71, 107] width 9 height 9
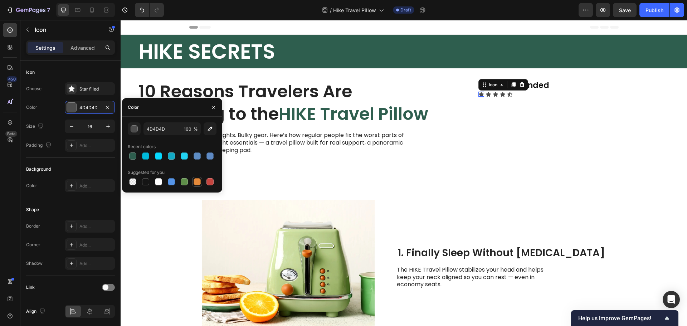
click at [197, 184] on div at bounding box center [197, 181] width 7 height 7
click at [135, 128] on div "button" at bounding box center [134, 129] width 7 height 7
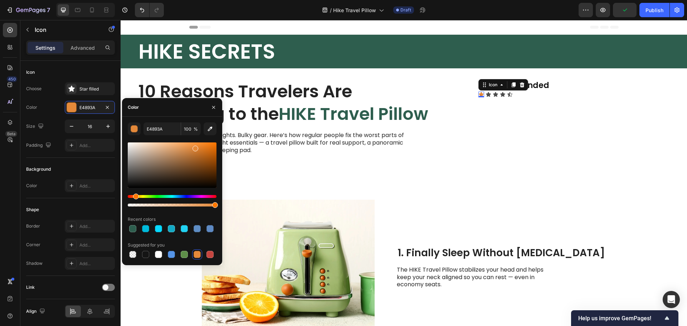
click at [142, 194] on div at bounding box center [172, 174] width 89 height 67
click at [139, 197] on div "Hue" at bounding box center [140, 197] width 6 height 6
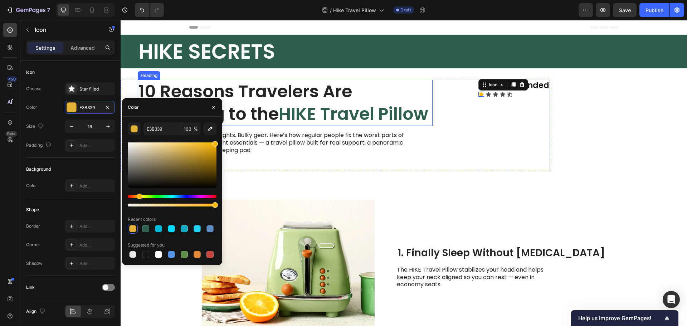
drag, startPoint x: 312, startPoint y: 185, endPoint x: 224, endPoint y: 139, distance: 99.6
type input "FFB600"
click at [490, 94] on div "Icon 0" at bounding box center [489, 95] width 6 height 6
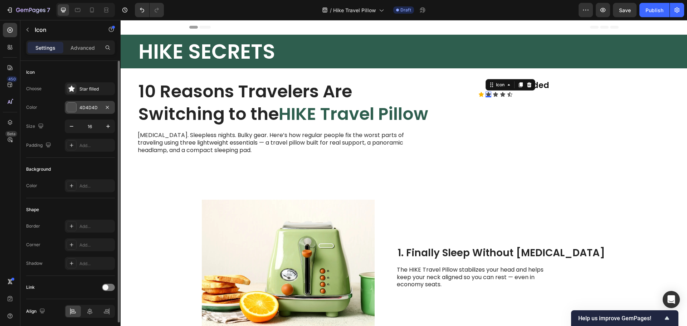
click at [70, 106] on div at bounding box center [71, 107] width 9 height 9
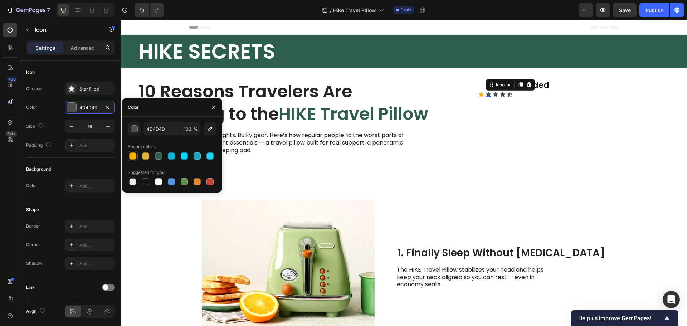
click at [132, 155] on div at bounding box center [132, 155] width 7 height 7
type input "FFB600"
click at [496, 95] on div "Icon" at bounding box center [496, 95] width 6 height 6
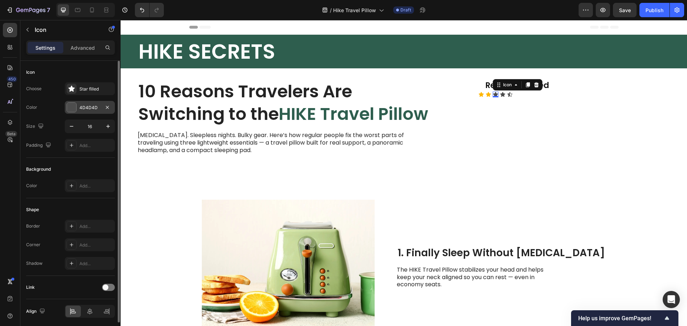
click at [69, 109] on div at bounding box center [71, 107] width 9 height 9
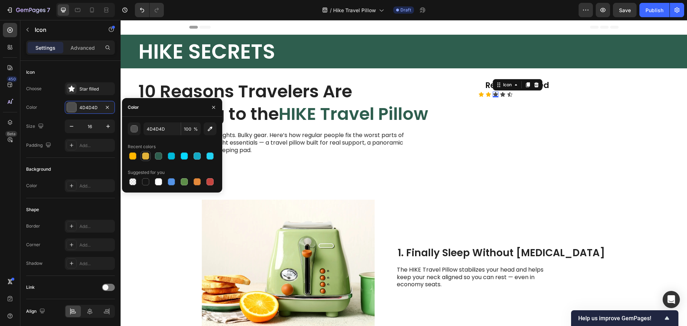
drag, startPoint x: 131, startPoint y: 157, endPoint x: 145, endPoint y: 157, distance: 14.3
click at [132, 157] on div at bounding box center [132, 155] width 7 height 7
type input "FFB600"
click at [504, 96] on div "Icon" at bounding box center [503, 95] width 6 height 6
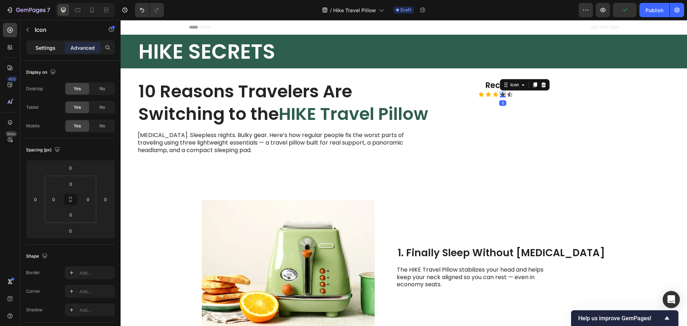
click at [40, 50] on p "Settings" at bounding box center [45, 48] width 20 height 8
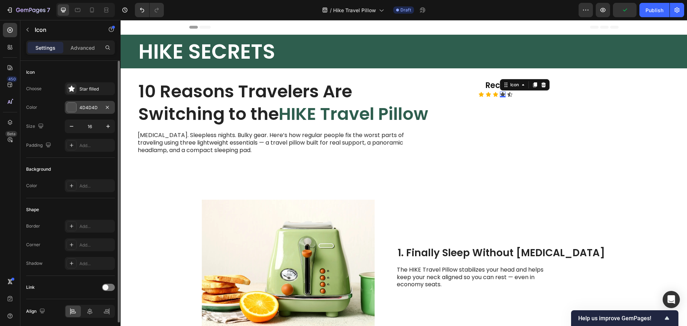
click at [74, 105] on div at bounding box center [71, 107] width 9 height 9
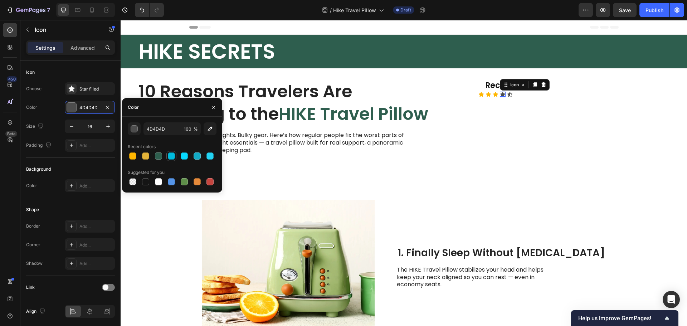
drag, startPoint x: 133, startPoint y: 159, endPoint x: 171, endPoint y: 154, distance: 37.8
click at [135, 159] on div at bounding box center [132, 155] width 7 height 7
type input "FFB600"
click at [511, 94] on div "Icon" at bounding box center [510, 95] width 6 height 6
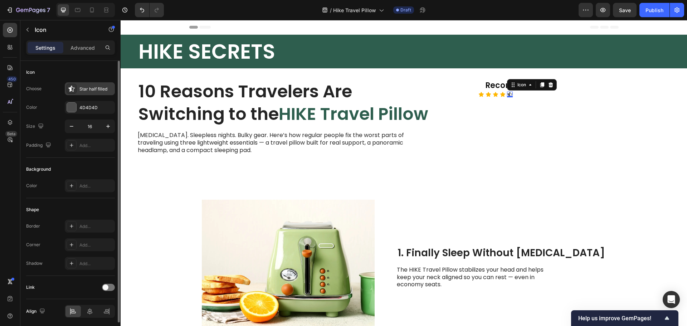
click at [88, 91] on div "Star half filled" at bounding box center [96, 89] width 34 height 6
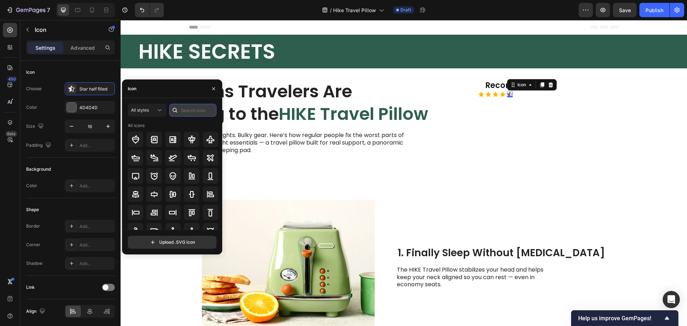
click at [190, 110] on input "text" at bounding box center [192, 110] width 47 height 13
type input "star"
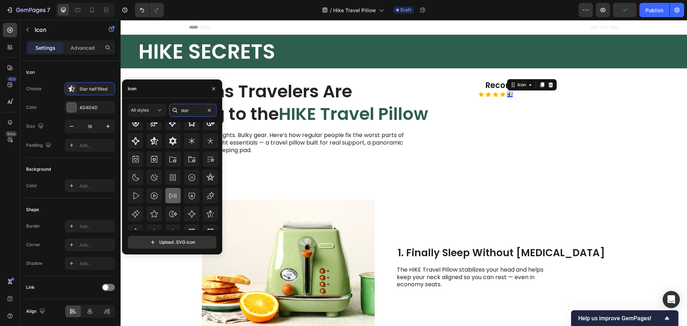
scroll to position [79, 0]
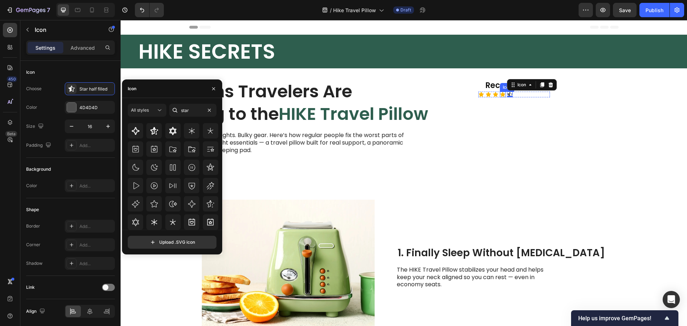
click at [503, 94] on icon at bounding box center [502, 94] width 5 height 5
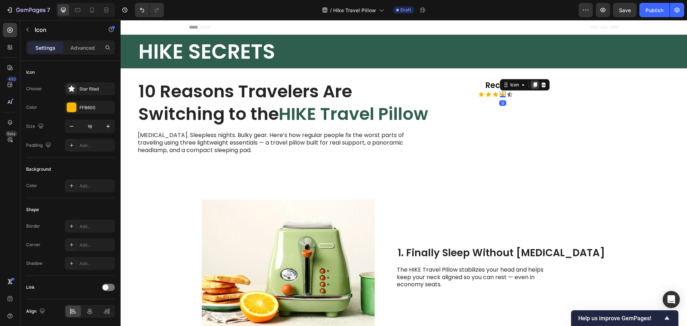
click at [534, 84] on icon at bounding box center [535, 85] width 6 height 6
drag, startPoint x: 502, startPoint y: 100, endPoint x: 510, endPoint y: 95, distance: 9.6
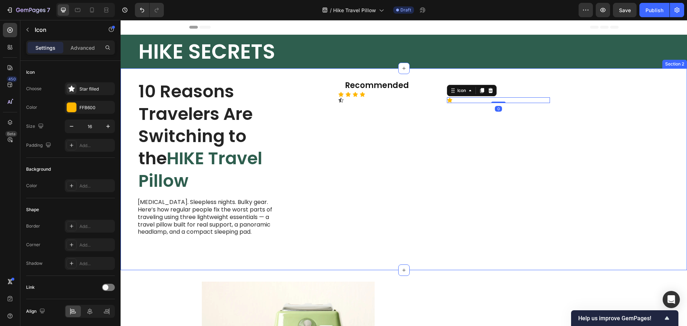
click at [591, 133] on div "10 Reasons Travelers Are Switching to the HIKE Travel Pillow Heading Neck pain.…" at bounding box center [404, 169] width 567 height 202
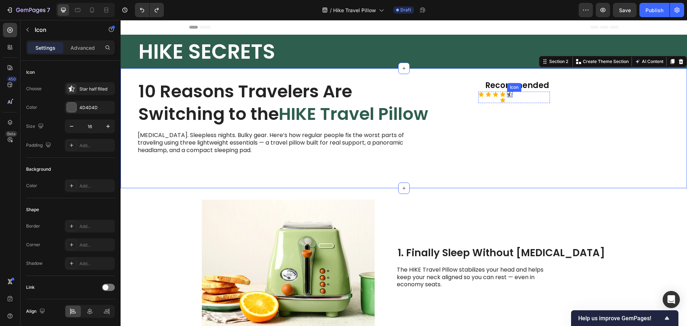
click at [509, 94] on div "Icon" at bounding box center [510, 95] width 6 height 6
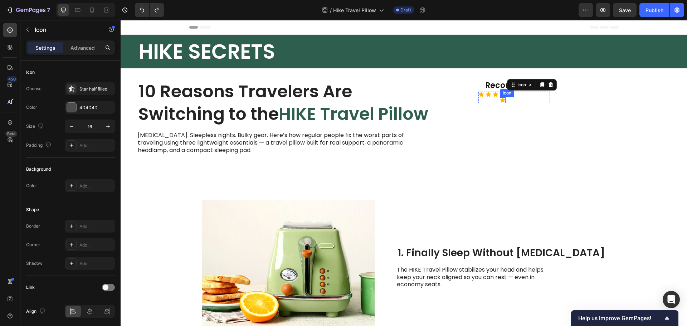
click at [503, 100] on icon at bounding box center [502, 100] width 5 height 5
click at [541, 90] on icon at bounding box center [544, 91] width 6 height 6
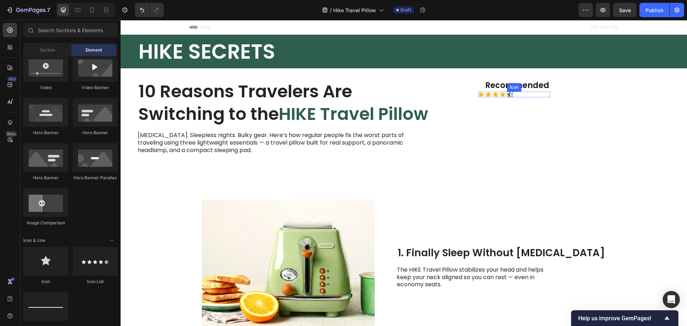
click at [510, 95] on div "Icon" at bounding box center [510, 95] width 6 height 6
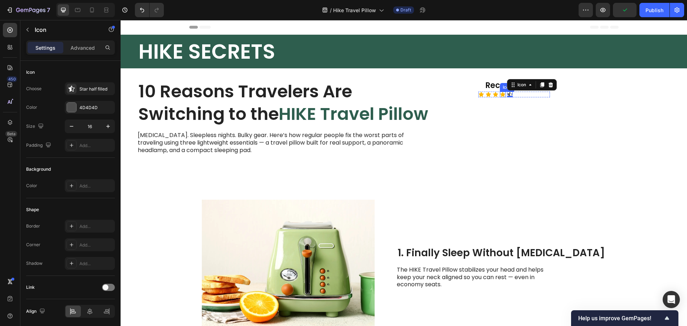
click at [502, 95] on icon at bounding box center [502, 94] width 5 height 5
click at [513, 95] on div "Icon Icon Icon Icon 0 Icon" at bounding box center [515, 95] width 72 height 6
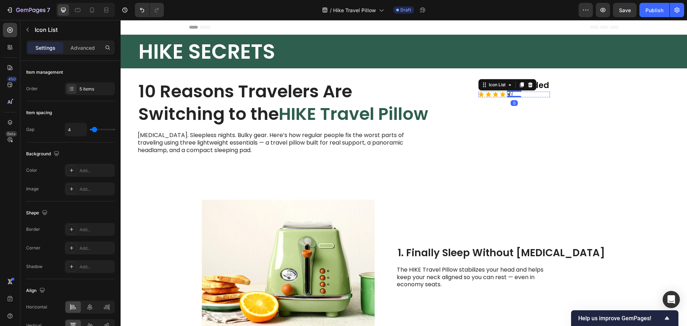
click at [511, 95] on div "Icon" at bounding box center [510, 95] width 6 height 6
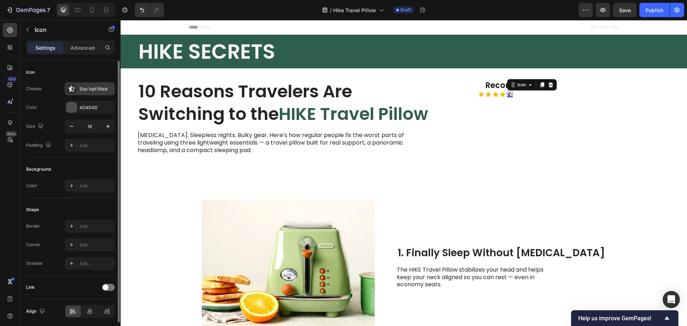
click at [85, 87] on div "Star half filled" at bounding box center [96, 89] width 34 height 6
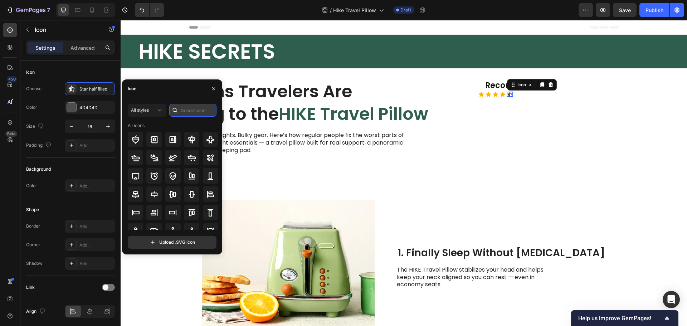
click at [181, 107] on input "text" at bounding box center [192, 110] width 47 height 13
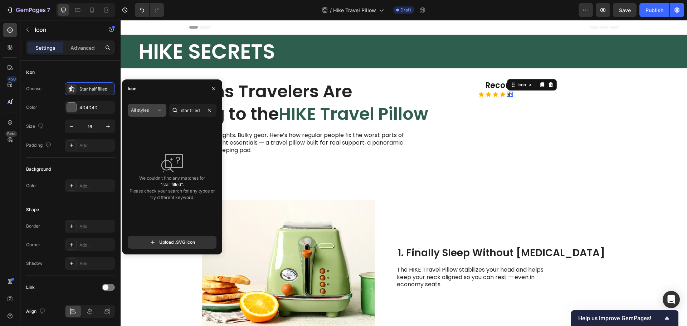
click at [151, 111] on div "All styles" at bounding box center [143, 110] width 25 height 6
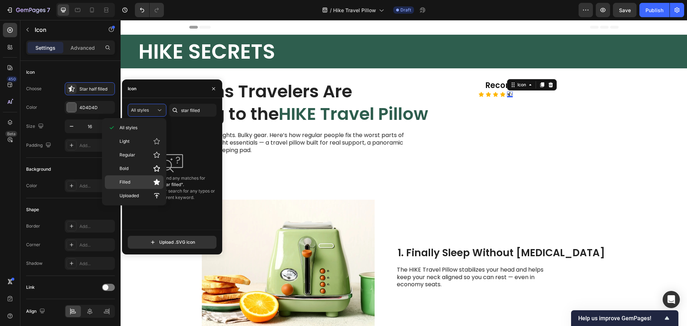
click at [132, 178] on div "Filled" at bounding box center [134, 182] width 59 height 14
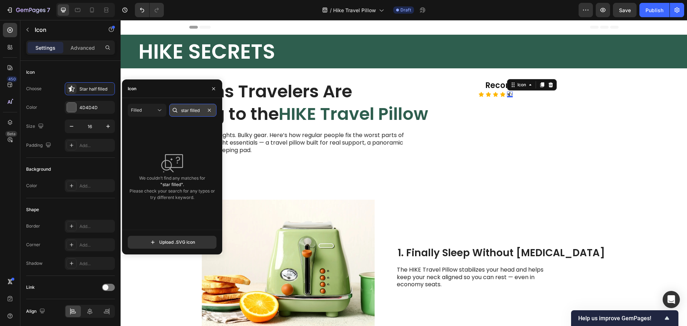
click at [190, 114] on input "star filled" at bounding box center [192, 110] width 47 height 13
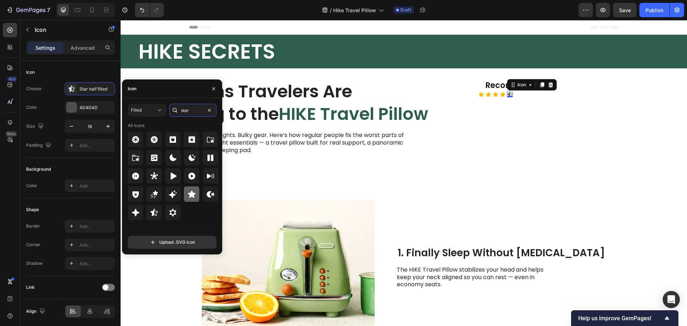
type input "star"
click at [191, 195] on icon at bounding box center [192, 193] width 8 height 7
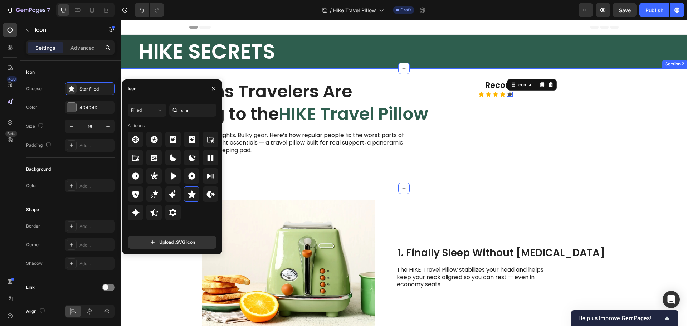
drag, startPoint x: 569, startPoint y: 116, endPoint x: 523, endPoint y: 99, distance: 49.6
click at [569, 116] on div "10 Reasons Travelers Are Switching to the HIKE Travel Pillow Heading Neck pain.…" at bounding box center [404, 128] width 567 height 120
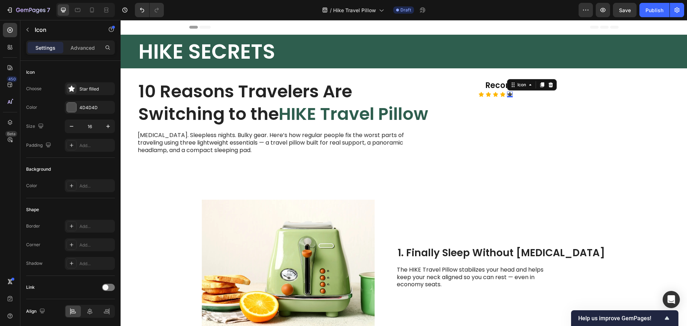
click at [510, 94] on div "Icon 0" at bounding box center [510, 95] width 6 height 6
click at [74, 104] on div at bounding box center [71, 107] width 9 height 9
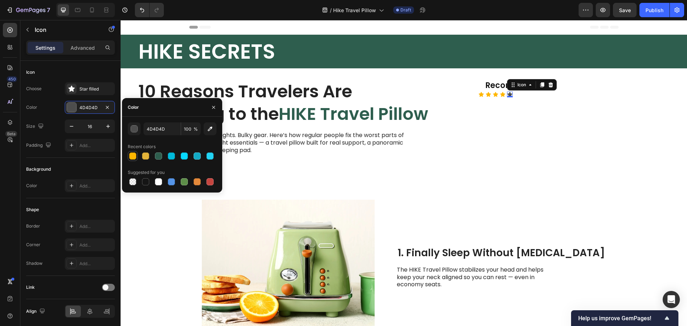
click at [133, 157] on div at bounding box center [132, 155] width 7 height 7
type input "FFB600"
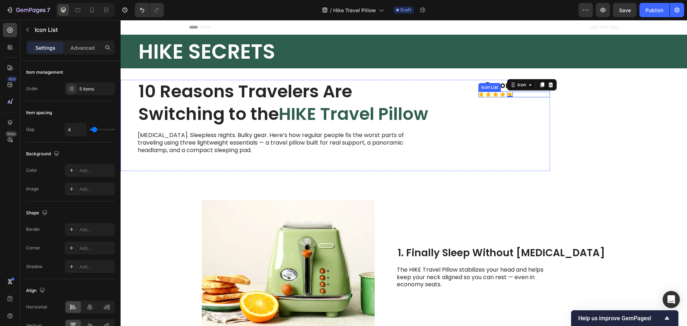
click at [521, 96] on div "Icon Icon Icon Icon Icon 0 Icon List" at bounding box center [515, 95] width 72 height 6
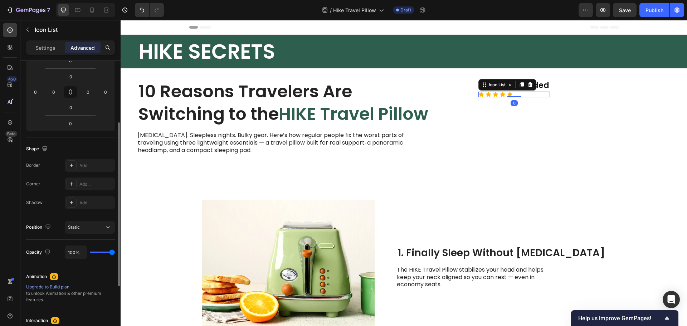
scroll to position [0, 0]
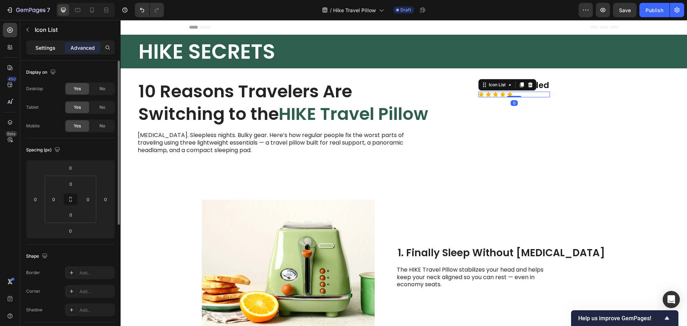
click at [44, 42] on div "Settings" at bounding box center [46, 47] width 36 height 11
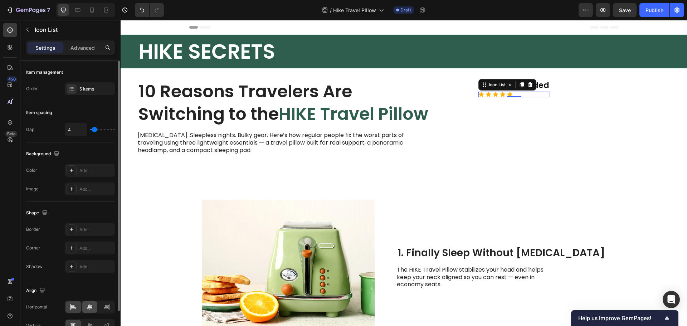
scroll to position [40, 0]
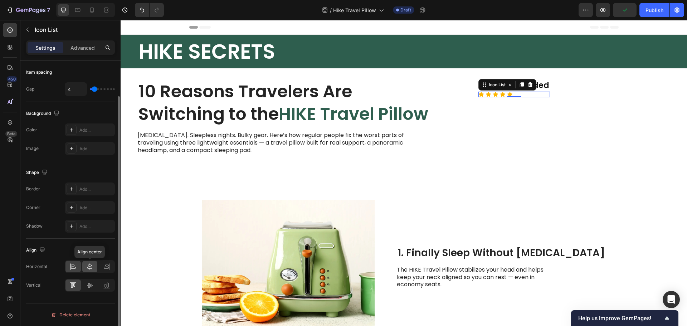
click at [89, 264] on icon at bounding box center [89, 266] width 7 height 7
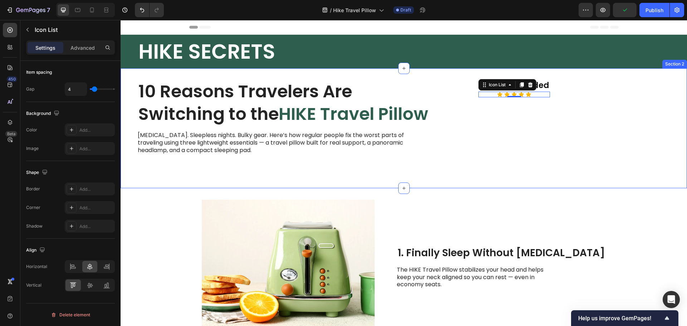
click at [550, 128] on div "10 Reasons Travelers Are Switching to the HIKE Travel Pillow Heading Neck pain.…" at bounding box center [404, 128] width 567 height 120
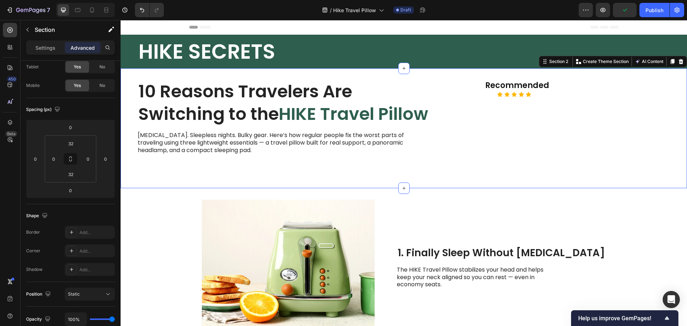
scroll to position [0, 0]
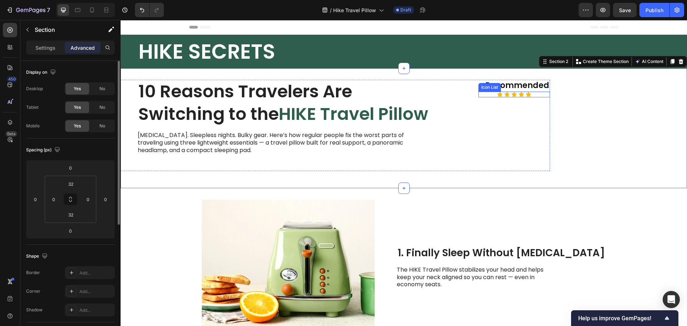
click at [535, 93] on div "Icon Icon Icon Icon Icon" at bounding box center [515, 95] width 72 height 6
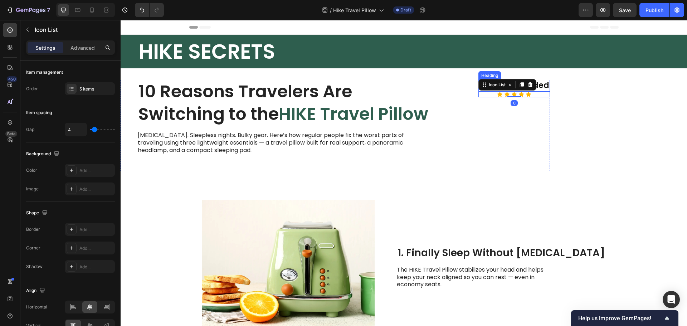
click at [545, 86] on p "Recommended" at bounding box center [514, 86] width 70 height 10
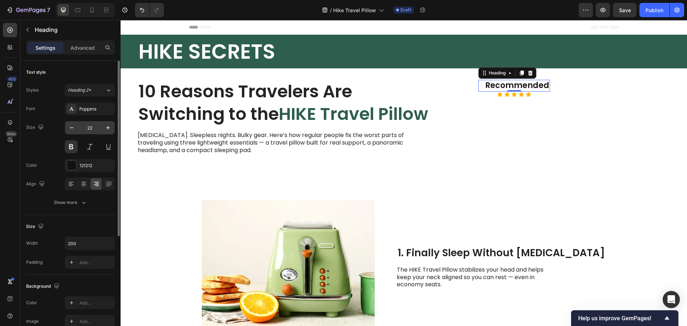
click at [82, 125] on input "22" at bounding box center [90, 127] width 24 height 13
type input "18"
click at [79, 183] on div at bounding box center [83, 183] width 11 height 11
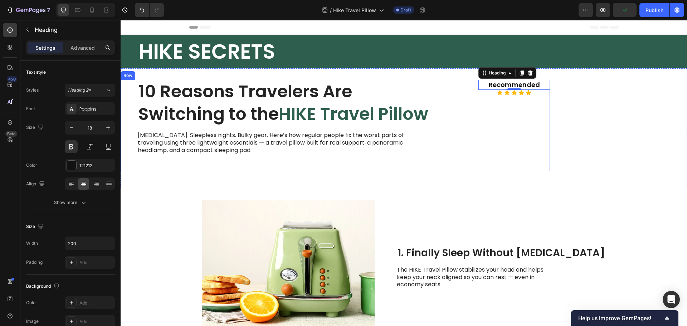
click at [499, 135] on div "Recommended Heading 0 Icon Icon Icon Icon Icon Icon List" at bounding box center [515, 125] width 72 height 91
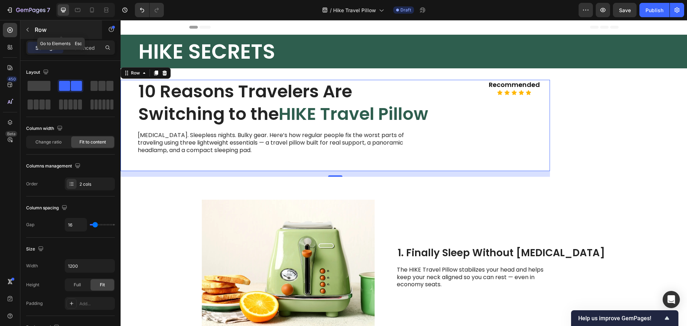
click at [29, 28] on icon "button" at bounding box center [28, 30] width 6 height 6
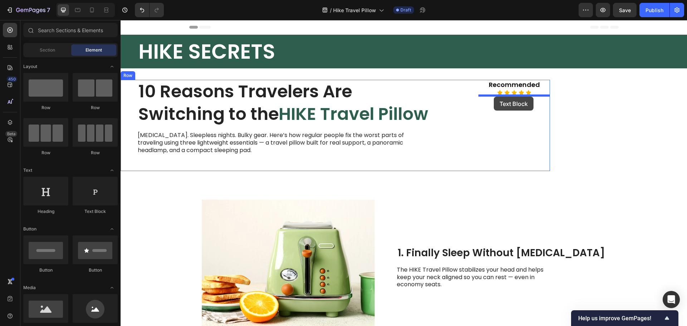
drag, startPoint x: 227, startPoint y: 214, endPoint x: 494, endPoint y: 97, distance: 291.8
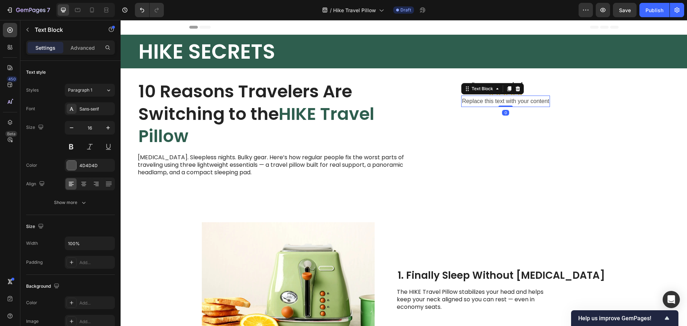
click at [516, 101] on div "Replace this text with your content" at bounding box center [505, 102] width 89 height 12
click at [516, 101] on p "Replace this text with your content" at bounding box center [505, 101] width 87 height 10
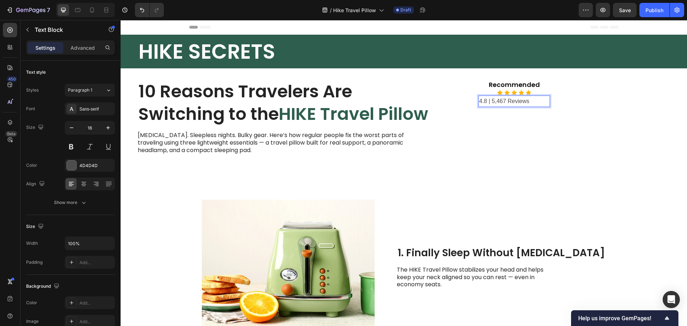
click at [524, 133] on div "Recommended Heading Icon Icon Icon Icon Icon Icon List 4.8 | 5,467 Reviews Text…" at bounding box center [515, 125] width 72 height 91
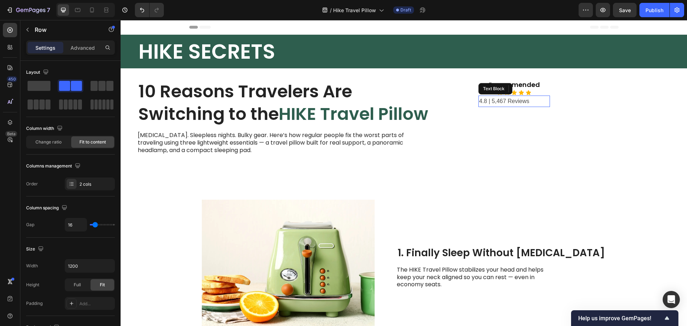
click at [519, 101] on p "4.8 | 5,467 Reviews" at bounding box center [514, 101] width 70 height 10
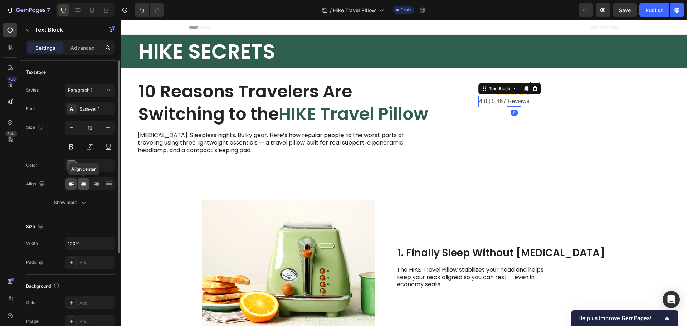
click at [79, 183] on div at bounding box center [83, 183] width 11 height 11
click at [71, 166] on div at bounding box center [71, 165] width 9 height 9
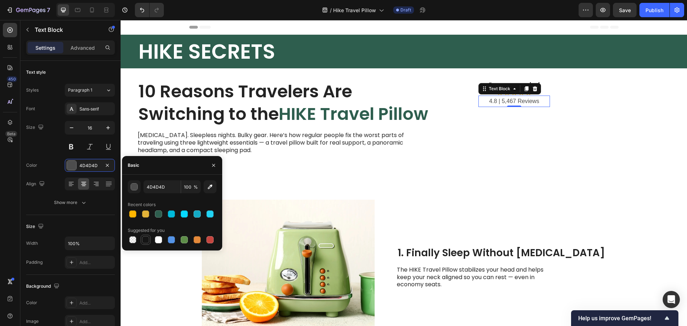
drag, startPoint x: 143, startPoint y: 239, endPoint x: 146, endPoint y: 223, distance: 16.5
click at [143, 239] on div at bounding box center [145, 239] width 7 height 7
type input "151515"
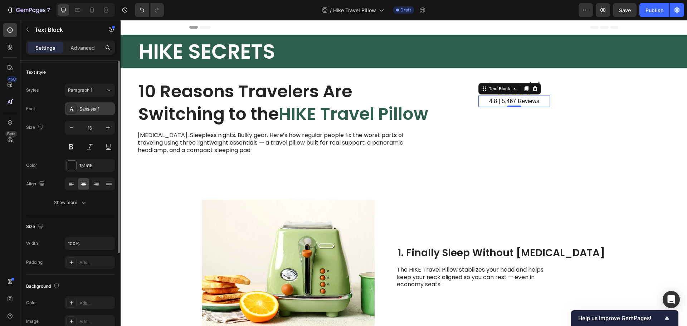
click at [91, 111] on div "Sans-serif" at bounding box center [96, 109] width 34 height 6
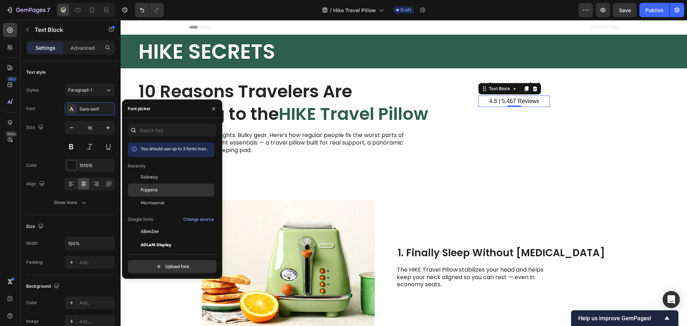
click at [151, 194] on div "Poppins" at bounding box center [171, 190] width 87 height 13
click at [90, 148] on button at bounding box center [89, 146] width 13 height 13
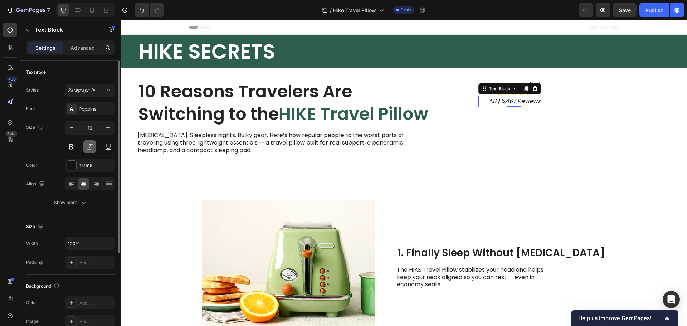
click at [90, 148] on button at bounding box center [89, 146] width 13 height 13
click at [503, 100] on p "4.8 | 5,467 Reviews" at bounding box center [514, 101] width 70 height 10
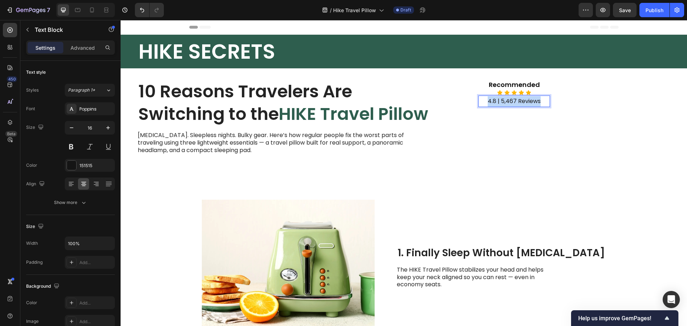
click at [503, 100] on p "4.8 | 5,467 Reviews" at bounding box center [514, 101] width 70 height 10
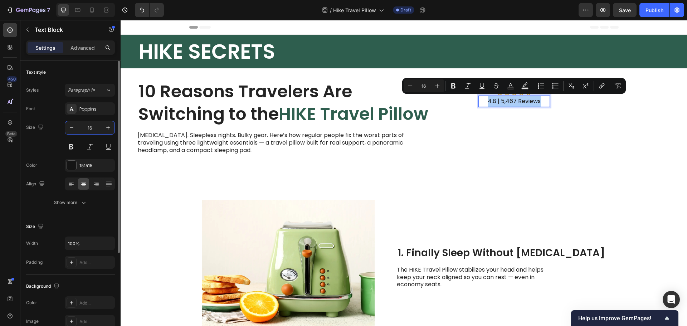
click at [93, 129] on input "16" at bounding box center [90, 127] width 24 height 13
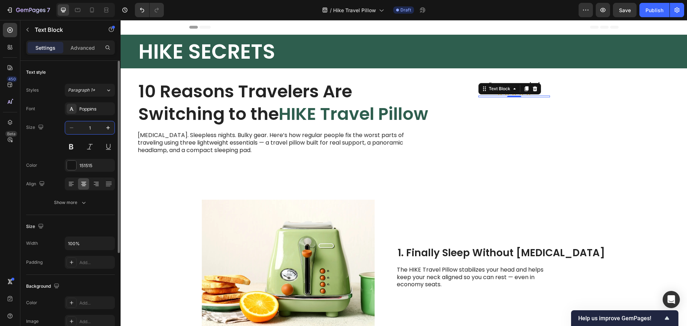
type input "14"
click at [554, 137] on div "10 Reasons Travelers Are Switching to the HIKE Travel Pillow Heading Neck pain.…" at bounding box center [404, 128] width 567 height 120
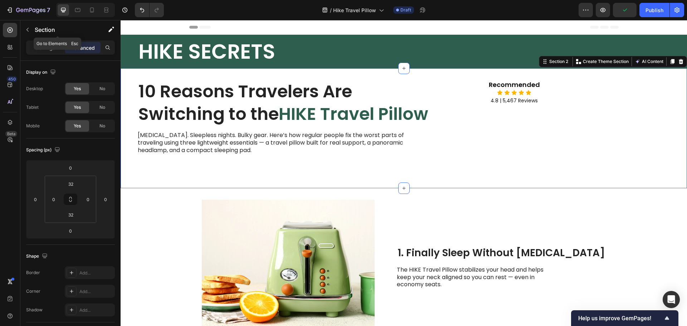
click at [26, 30] on icon "button" at bounding box center [28, 30] width 6 height 6
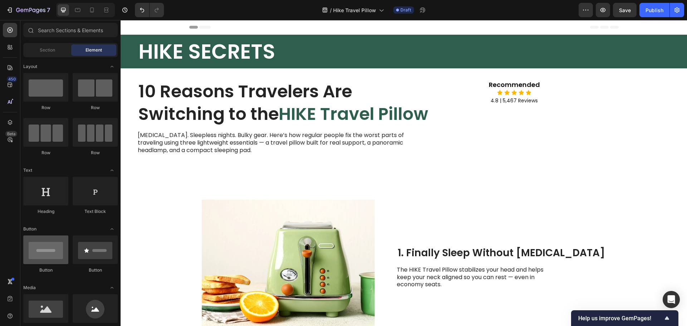
scroll to position [72, 0]
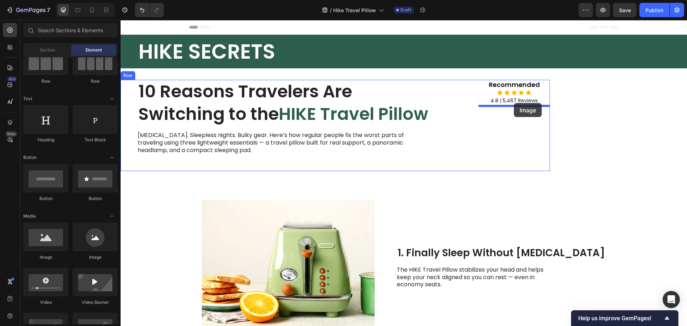
drag, startPoint x: 230, startPoint y: 261, endPoint x: 514, endPoint y: 103, distance: 324.3
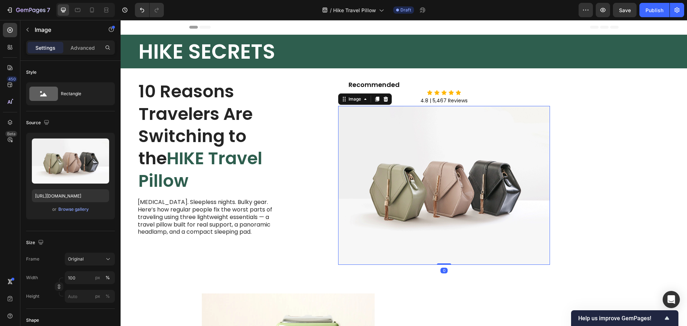
click at [507, 131] on img at bounding box center [444, 185] width 212 height 159
click at [92, 262] on div "Original" at bounding box center [90, 259] width 44 height 7
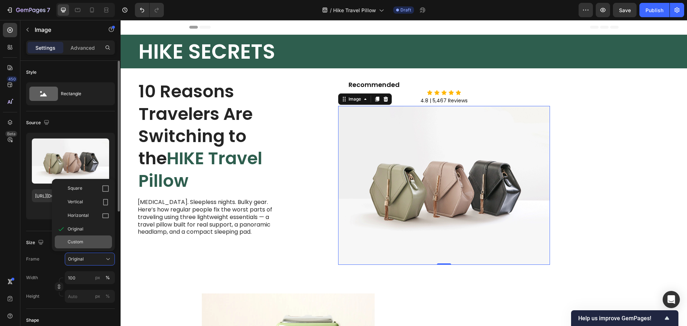
click at [81, 243] on span "Custom" at bounding box center [76, 242] width 16 height 6
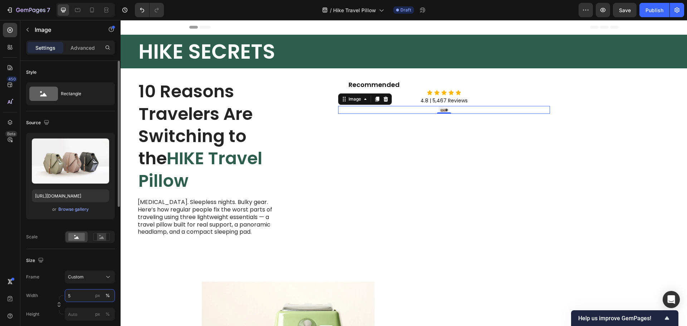
type input "50"
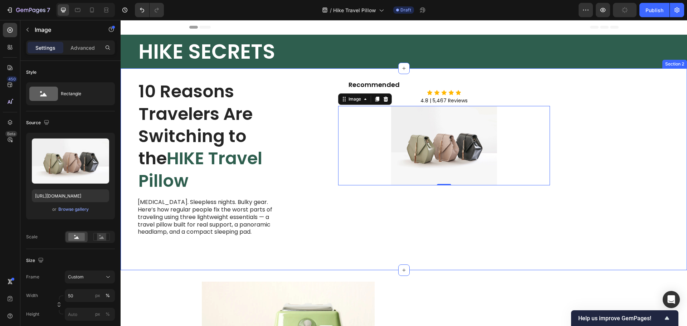
click at [606, 175] on div "10 Reasons Travelers Are Switching to the HIKE Travel Pillow Heading Neck pain.…" at bounding box center [404, 169] width 567 height 202
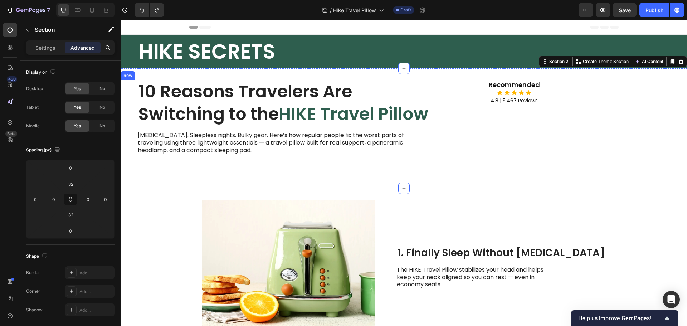
click at [510, 112] on div "Recommended Heading Icon Icon Icon Icon Icon Icon List 4.8 | 5,467 Reviews Text…" at bounding box center [515, 125] width 72 height 91
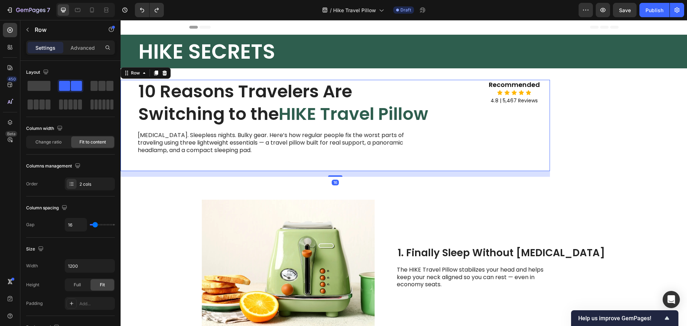
click at [436, 107] on div "10 Reasons Travelers Are Switching to the HIKE Travel Pillow Heading Neck pain.…" at bounding box center [297, 125] width 352 height 91
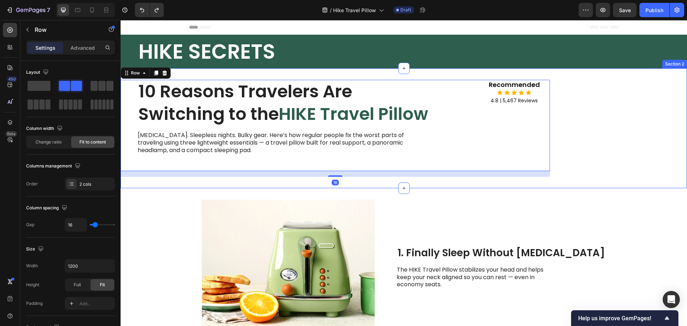
click at [616, 139] on div "10 Reasons Travelers Are Switching to the HIKE Travel Pillow Heading Neck pain.…" at bounding box center [404, 128] width 567 height 120
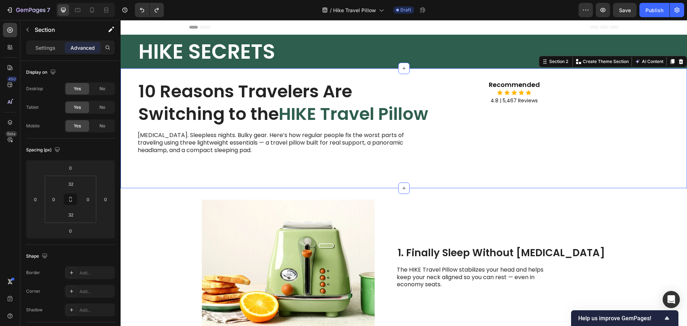
click at [523, 88] on p "Recommended" at bounding box center [514, 85] width 70 height 8
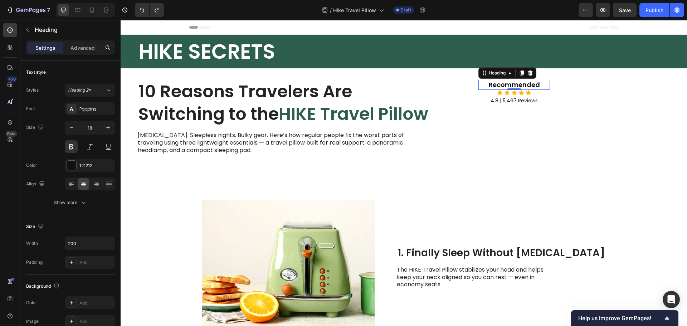
click at [19, 28] on div "450 Beta" at bounding box center [10, 173] width 20 height 306
click at [28, 28] on icon "button" at bounding box center [28, 30] width 6 height 6
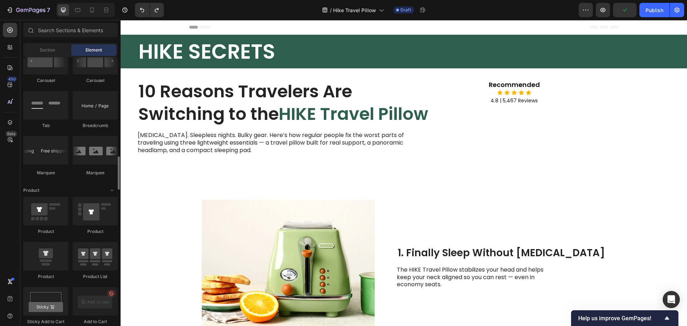
scroll to position [895, 0]
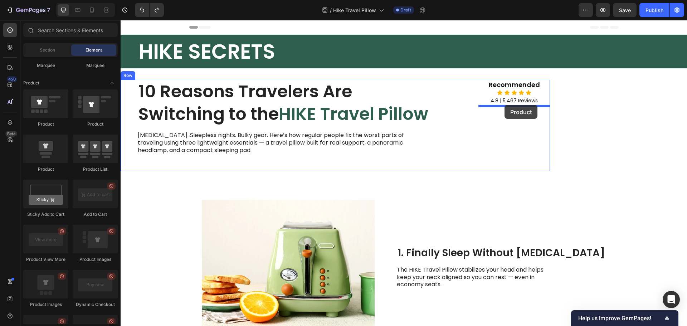
drag, startPoint x: 167, startPoint y: 166, endPoint x: 505, endPoint y: 105, distance: 343.3
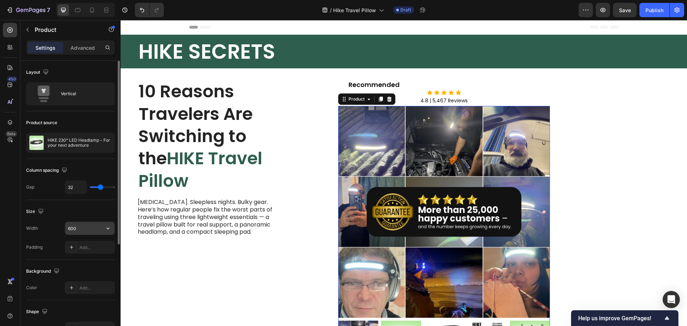
click at [75, 233] on input "600" at bounding box center [89, 228] width 49 height 13
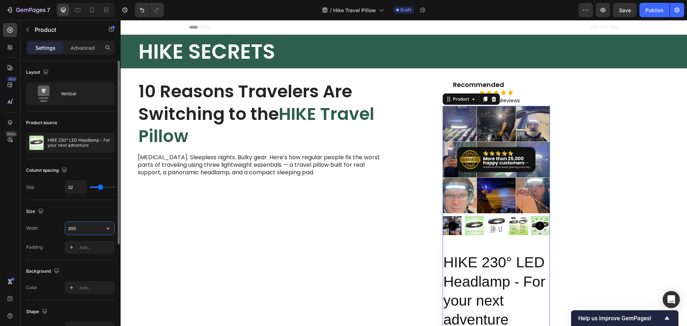
click at [73, 230] on input "300" at bounding box center [89, 228] width 49 height 13
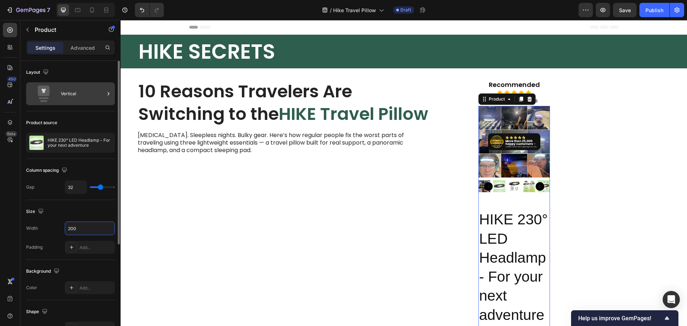
type input "200"
click at [78, 92] on div "Vertical" at bounding box center [83, 94] width 44 height 16
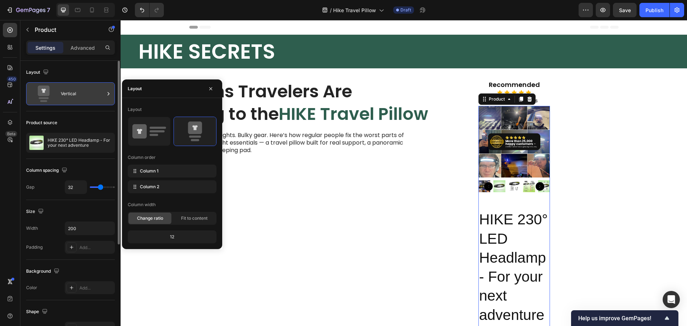
click at [110, 97] on icon at bounding box center [108, 93] width 7 height 7
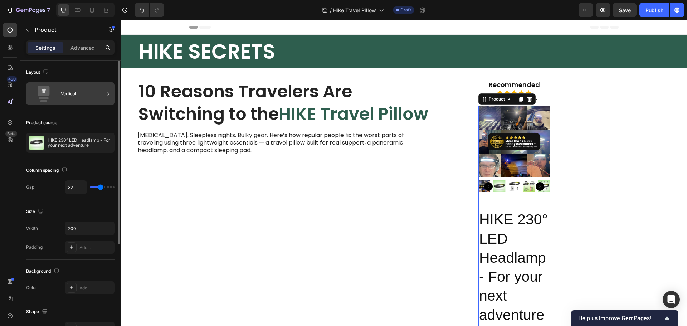
click at [110, 97] on icon at bounding box center [108, 93] width 7 height 7
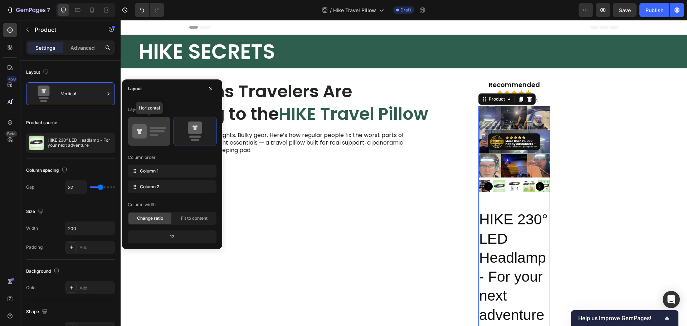
click at [167, 137] on div at bounding box center [149, 131] width 42 height 29
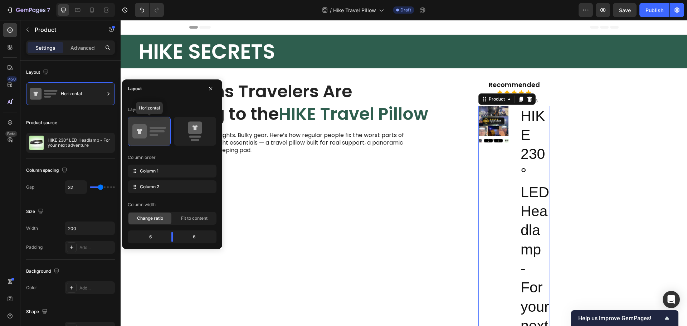
click at [156, 135] on rect at bounding box center [154, 135] width 9 height 2
click at [191, 135] on icon at bounding box center [195, 131] width 34 height 20
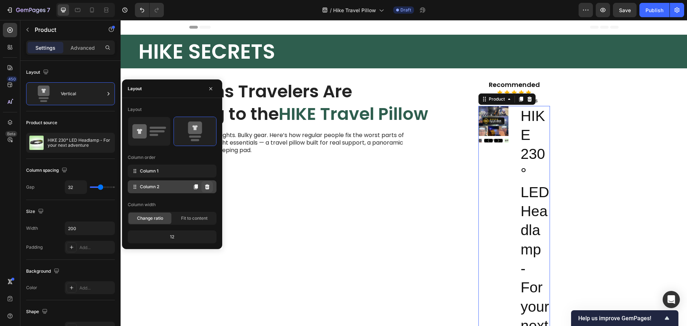
click at [206, 187] on icon at bounding box center [207, 186] width 5 height 5
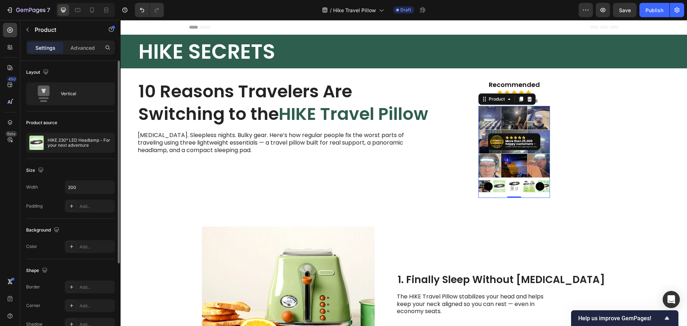
click at [44, 185] on div "Width 200" at bounding box center [70, 187] width 89 height 14
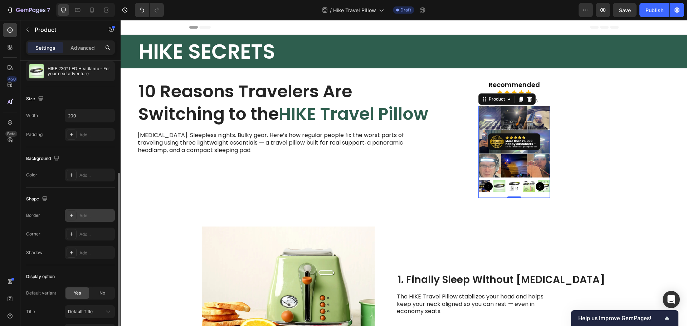
scroll to position [107, 0]
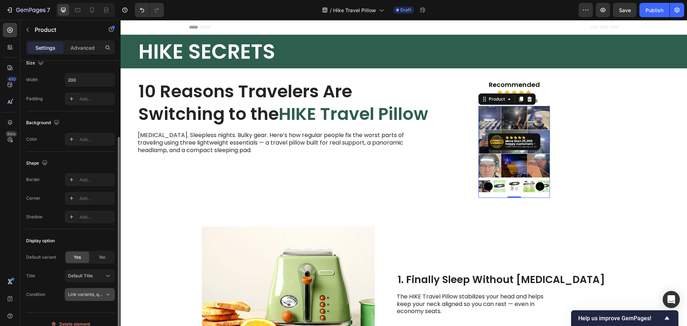
click at [79, 296] on span "Link variants, quantity <br> between same products" at bounding box center [121, 294] width 106 height 5
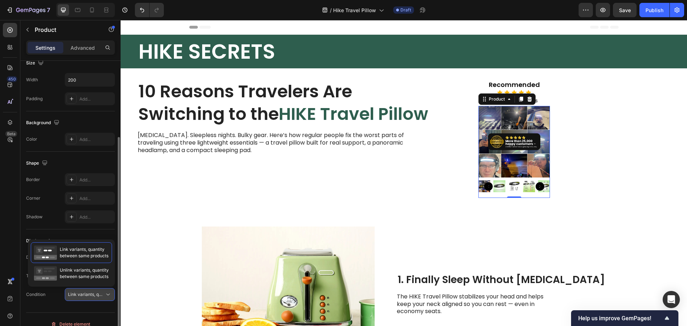
click at [76, 295] on span "Link variants, quantity <br> between same products" at bounding box center [121, 294] width 106 height 5
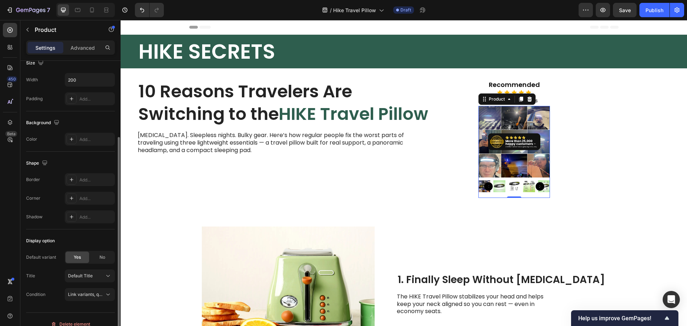
scroll to position [117, 0]
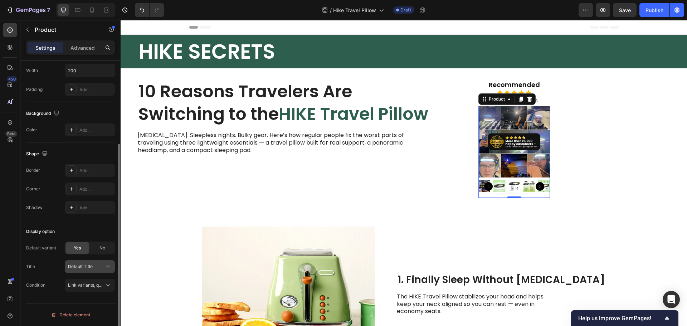
click at [84, 267] on span "Default Title" at bounding box center [80, 266] width 25 height 6
click at [102, 248] on span "No" at bounding box center [102, 248] width 6 height 6
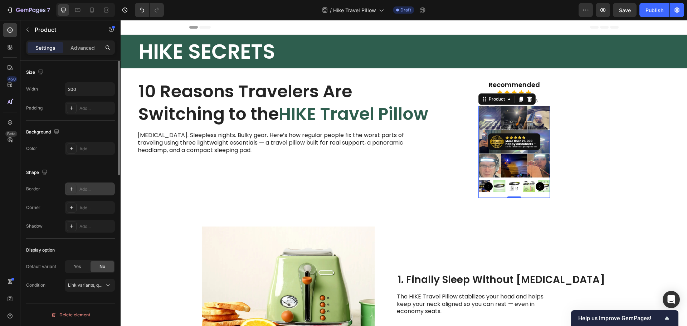
scroll to position [0, 0]
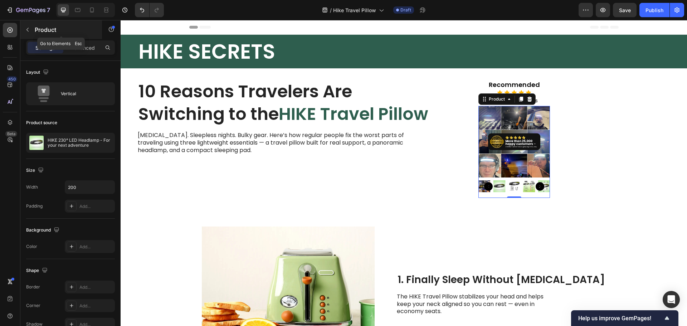
click at [27, 29] on icon "button" at bounding box center [27, 30] width 2 height 4
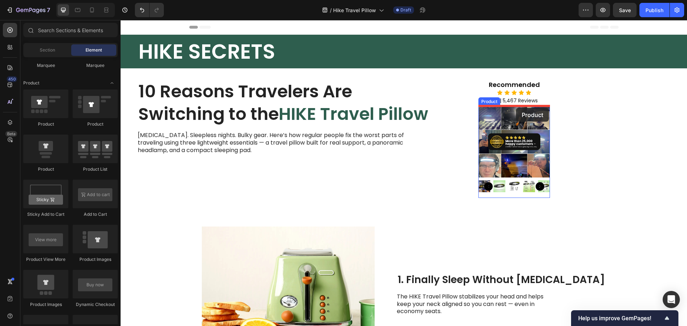
drag, startPoint x: 169, startPoint y: 175, endPoint x: 516, endPoint y: 108, distance: 353.6
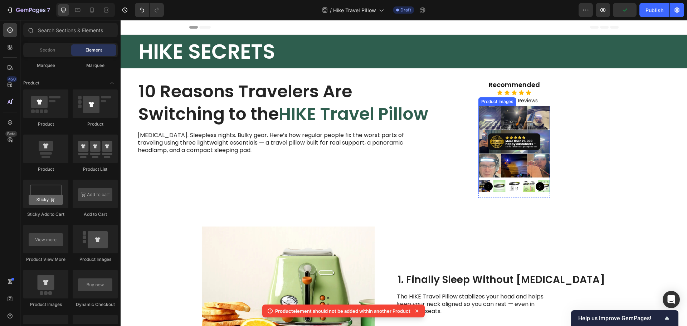
drag, startPoint x: 524, startPoint y: 151, endPoint x: 525, endPoint y: 175, distance: 23.3
click at [524, 151] on img at bounding box center [515, 142] width 72 height 72
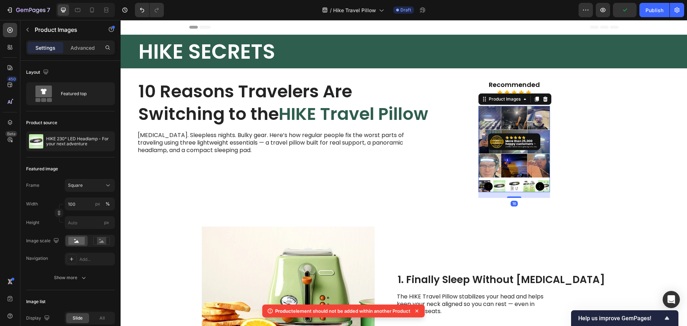
click at [521, 184] on div at bounding box center [515, 186] width 72 height 12
click at [546, 98] on icon at bounding box center [545, 99] width 5 height 5
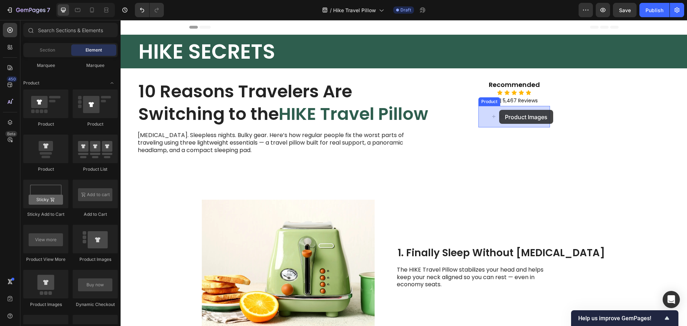
drag, startPoint x: 162, startPoint y: 302, endPoint x: 499, endPoint y: 110, distance: 387.9
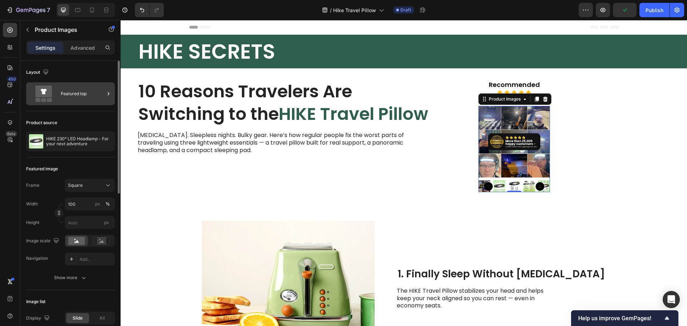
click at [77, 92] on div "Featured top" at bounding box center [83, 94] width 44 height 16
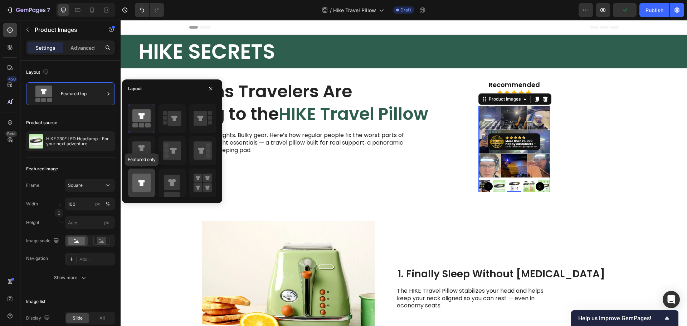
click at [145, 184] on icon at bounding box center [141, 183] width 18 height 18
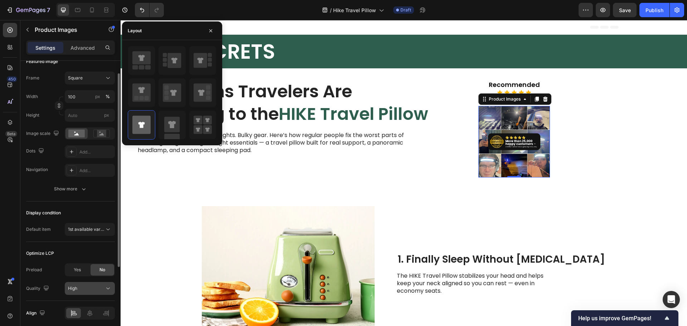
scroll to position [135, 0]
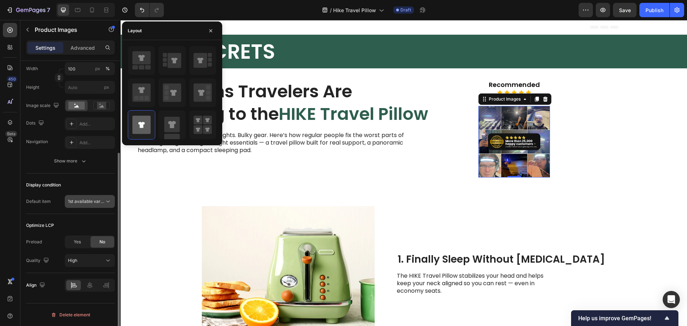
click at [86, 204] on span "1st available variant" at bounding box center [88, 201] width 40 height 5
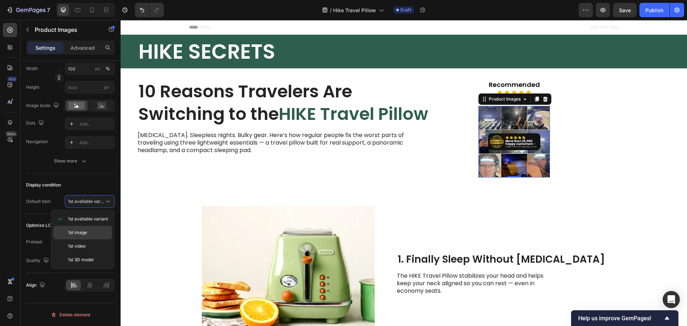
click at [76, 237] on div "1st image" at bounding box center [82, 233] width 59 height 14
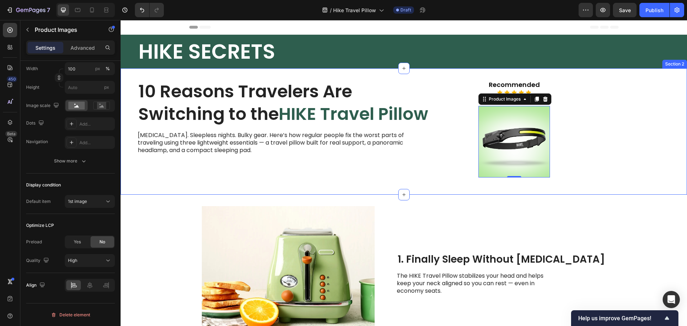
click at [612, 178] on div "10 Reasons Travelers Are Switching to the HIKE Travel Pillow Heading Neck pain.…" at bounding box center [404, 131] width 567 height 126
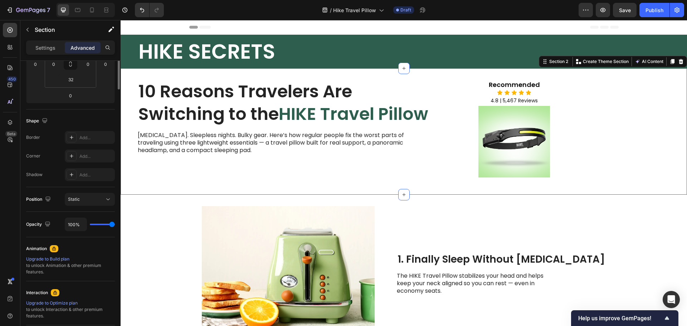
scroll to position [0, 0]
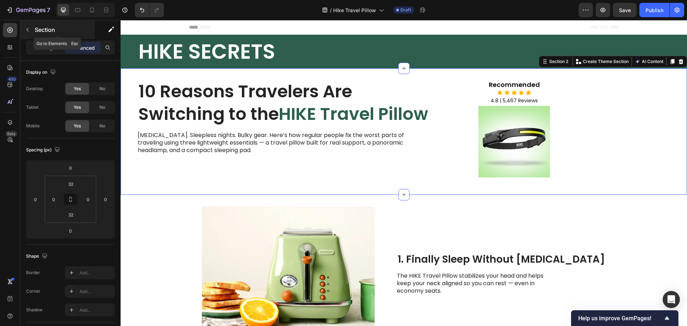
click at [27, 28] on icon "button" at bounding box center [28, 30] width 6 height 6
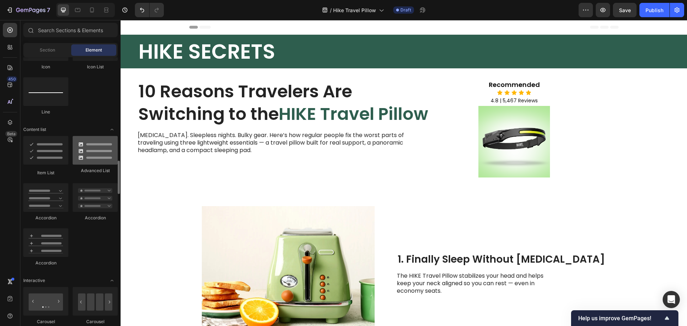
scroll to position [465, 0]
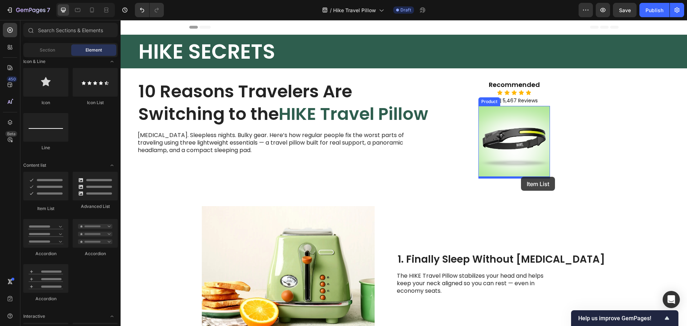
drag, startPoint x: 160, startPoint y: 204, endPoint x: 521, endPoint y: 177, distance: 362.1
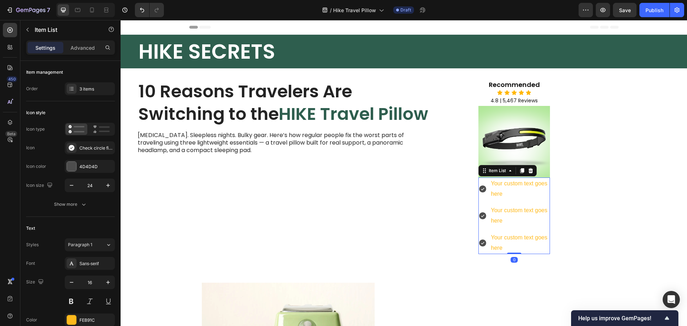
click at [503, 187] on div "Your custom text goes here" at bounding box center [520, 189] width 60 height 23
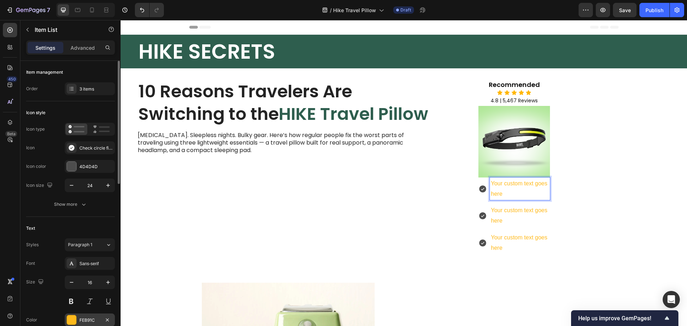
click at [73, 318] on div at bounding box center [71, 319] width 9 height 9
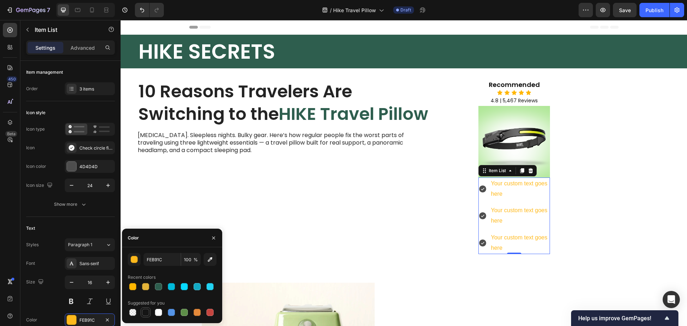
click at [147, 313] on div at bounding box center [145, 312] width 7 height 7
type input "151515"
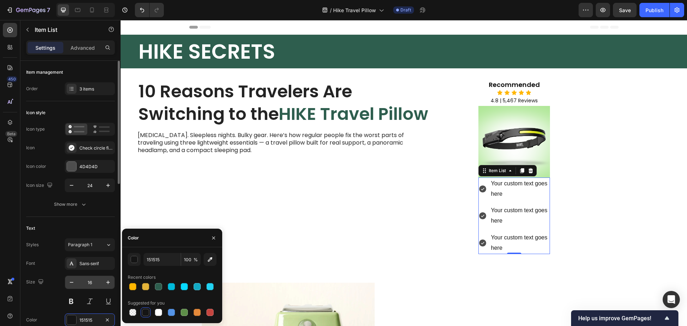
click at [84, 283] on input "16" at bounding box center [90, 282] width 24 height 13
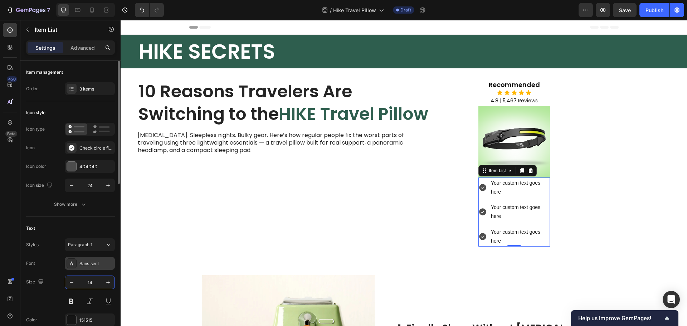
click at [94, 263] on div "Sans-serif" at bounding box center [96, 264] width 34 height 6
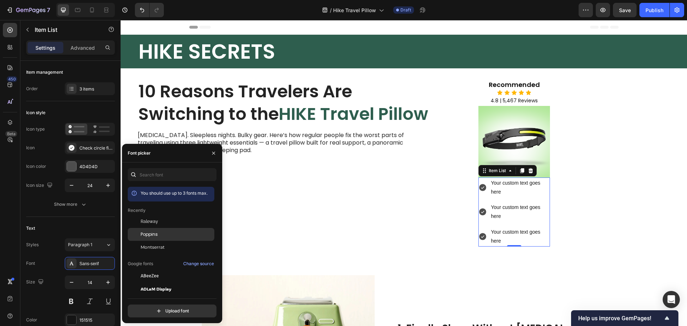
click at [156, 234] on span "Poppins" at bounding box center [149, 234] width 17 height 6
click at [86, 285] on input "14" at bounding box center [90, 282] width 24 height 13
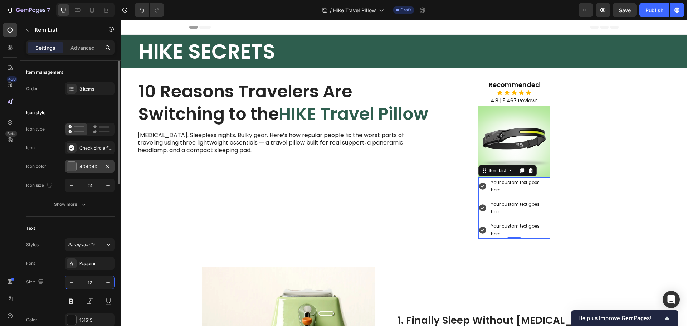
type input "12"
click at [73, 165] on div at bounding box center [71, 166] width 9 height 9
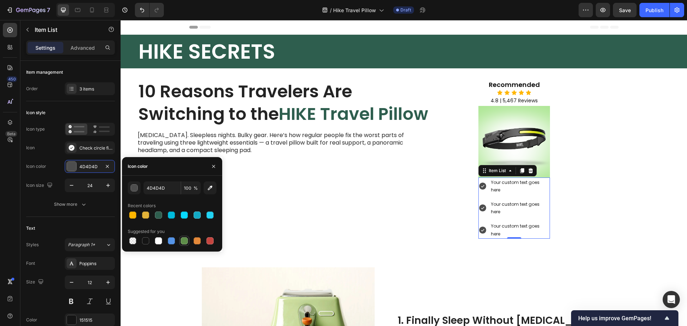
click at [182, 241] on div at bounding box center [184, 240] width 7 height 7
type input "5E8E49"
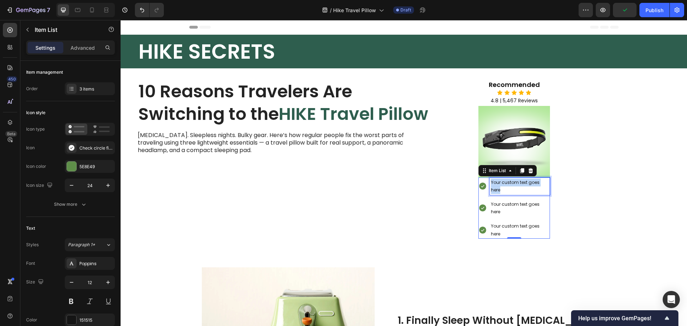
click at [502, 189] on p "Your custom text goes here" at bounding box center [520, 186] width 58 height 15
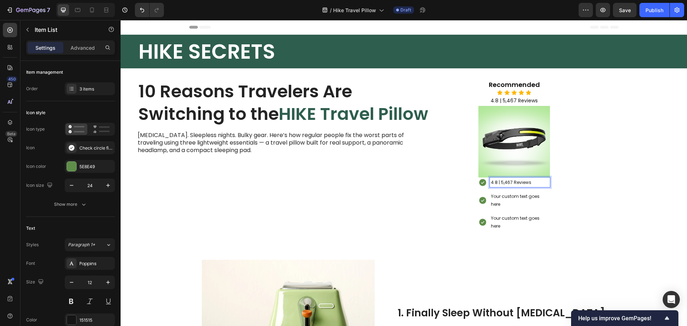
click at [508, 182] on p "4.8 | 5,467 Reviews" at bounding box center [520, 183] width 58 height 8
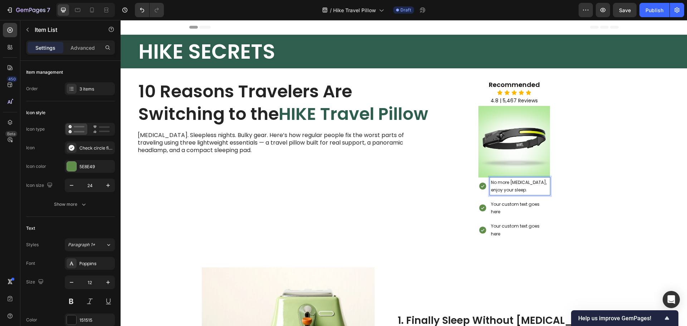
click at [502, 208] on p "Your custom text goes here" at bounding box center [520, 207] width 58 height 15
click at [533, 187] on p "No more neck pain, enjoy your sleep." at bounding box center [520, 186] width 58 height 15
click at [503, 208] on p "Your custom text goes here" at bounding box center [520, 207] width 58 height 15
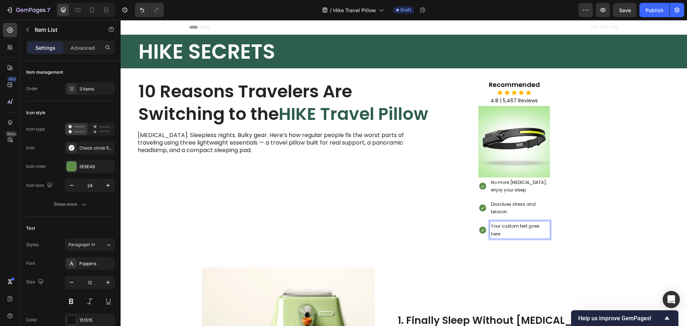
click at [517, 232] on p "Your custom text goes here" at bounding box center [520, 229] width 58 height 15
click at [491, 224] on p "Your custom text goes here" at bounding box center [520, 229] width 58 height 15
click at [499, 226] on p "Your custom text goes here" at bounding box center [520, 229] width 58 height 15
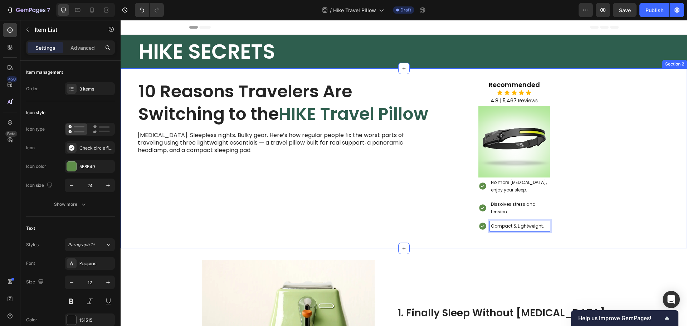
click at [561, 227] on div "10 Reasons Travelers Are Switching to the HIKE Travel Pillow Heading Neck pain.…" at bounding box center [404, 158] width 567 height 180
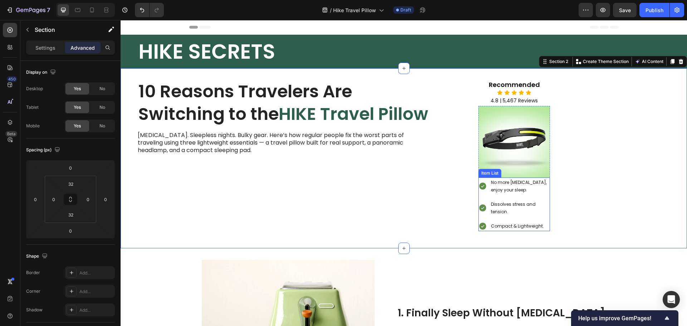
click at [525, 211] on p "Dissolves stress and tension." at bounding box center [520, 207] width 58 height 15
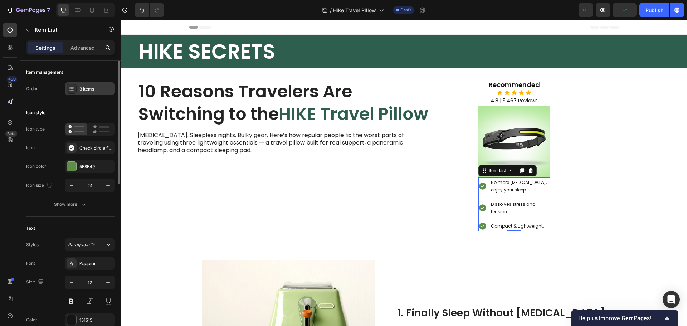
click at [80, 89] on div "3 items" at bounding box center [96, 89] width 34 height 6
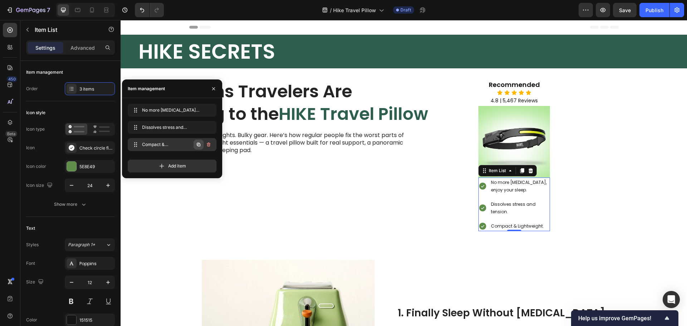
click at [197, 145] on icon "button" at bounding box center [199, 145] width 6 height 6
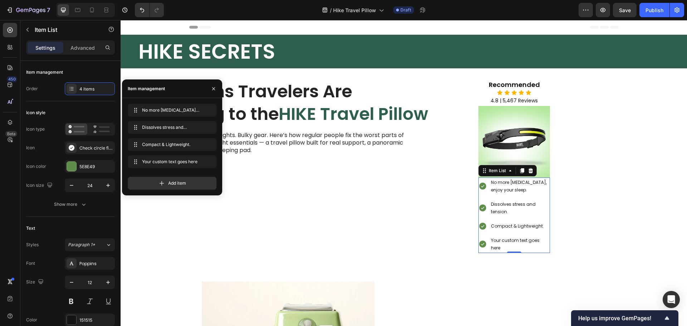
click at [518, 243] on div "Your custom text goes here" at bounding box center [520, 244] width 60 height 18
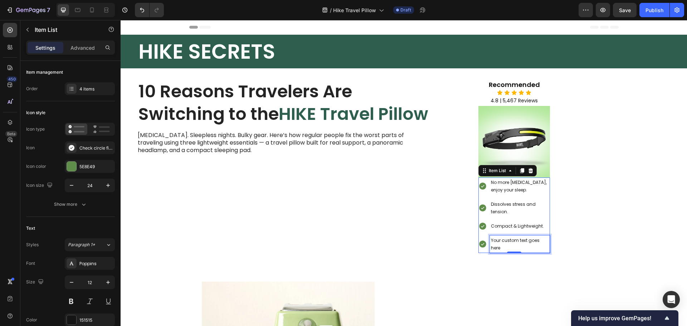
click at [518, 243] on p "Your custom text goes here" at bounding box center [520, 244] width 58 height 15
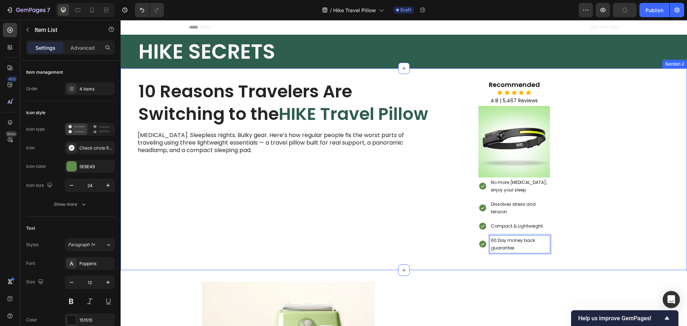
click at [573, 237] on div "10 Reasons Travelers Are Switching to the HIKE Travel Pillow Heading Neck pain.…" at bounding box center [404, 169] width 567 height 202
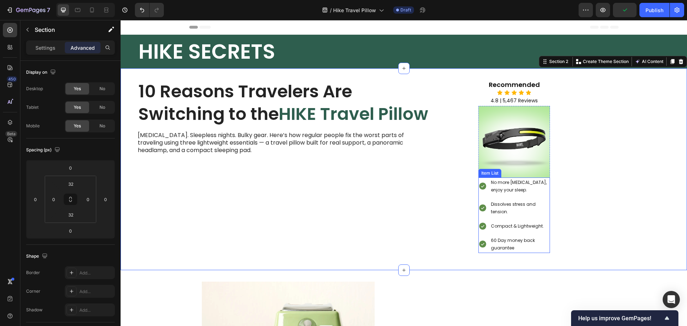
click at [545, 185] on p "No more neck pain, enjoy your sleep." at bounding box center [520, 186] width 58 height 15
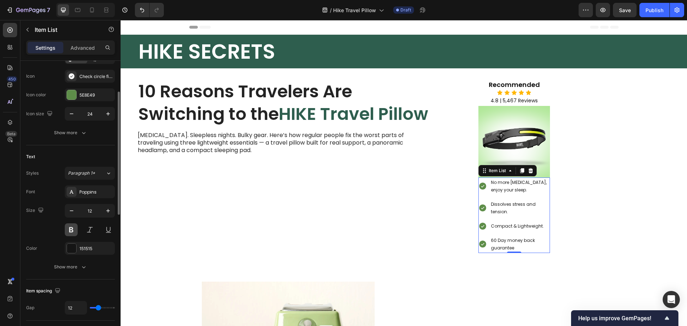
scroll to position [143, 0]
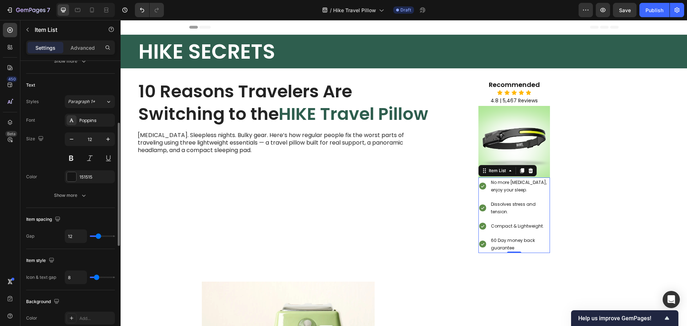
type input "10"
type input "9"
type input "5"
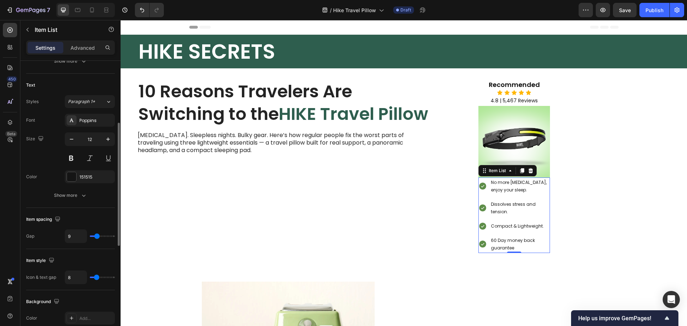
type input "5"
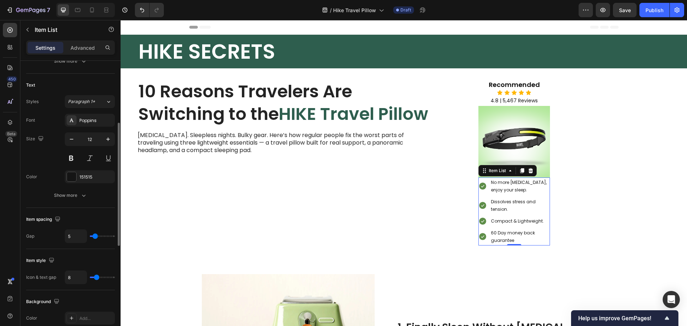
type input "4"
type input "3"
type input "1"
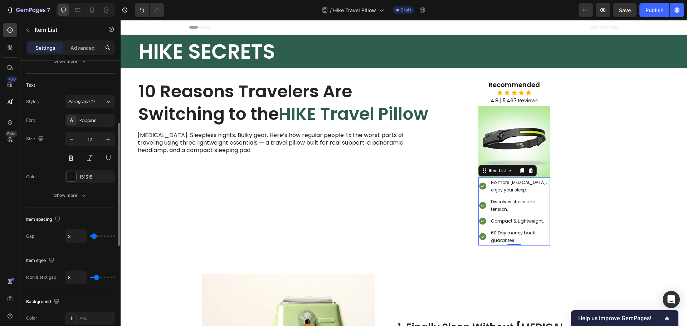
type input "1"
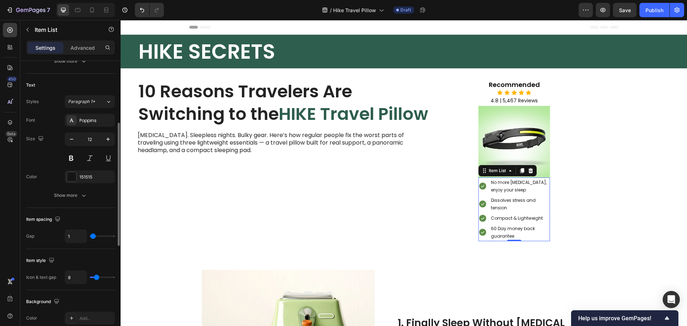
type input "0"
drag, startPoint x: 98, startPoint y: 238, endPoint x: 87, endPoint y: 238, distance: 11.1
type input "0"
click at [90, 237] on input "range" at bounding box center [102, 235] width 25 height 1
type input "7"
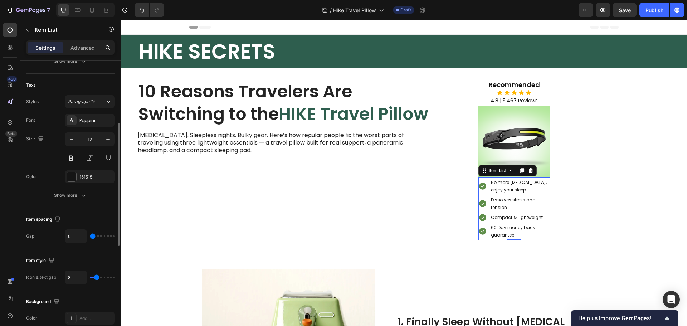
type input "7"
type input "1"
type input "0"
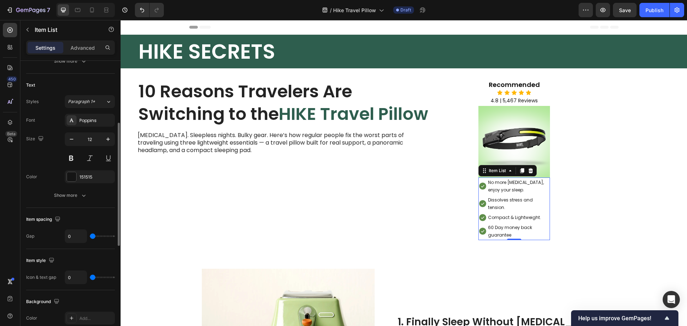
type input "3"
type input "7"
type input "9"
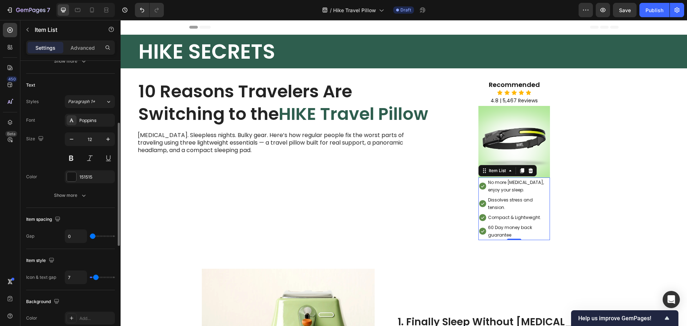
type input "9"
type input "10"
type input "9"
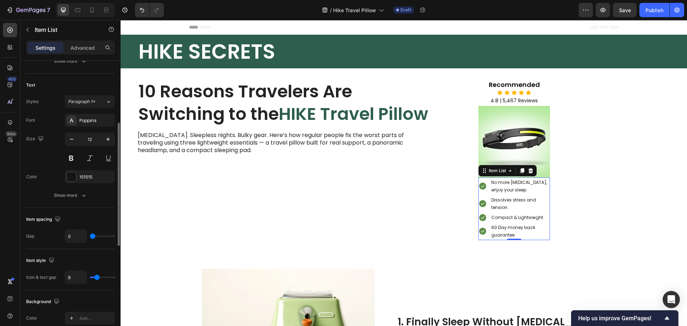
type input "8"
type input "7"
click at [96, 278] on input "range" at bounding box center [102, 277] width 25 height 1
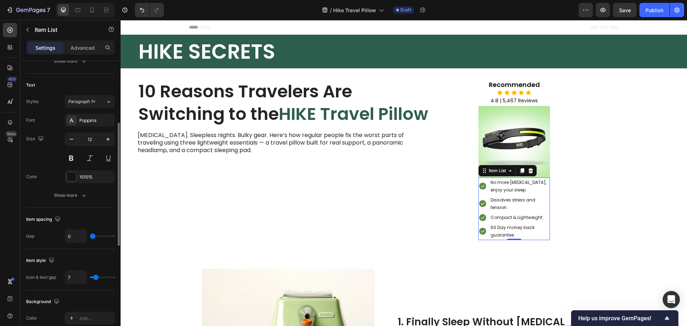
scroll to position [0, 0]
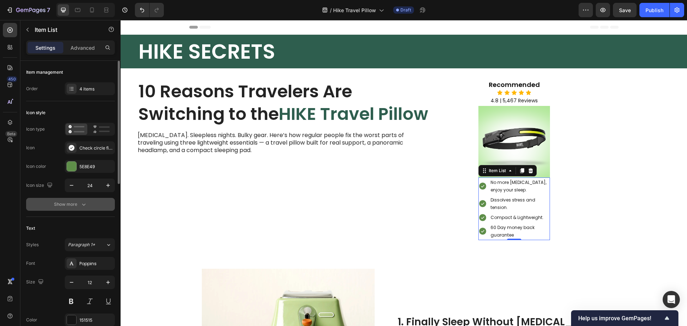
click at [70, 201] on div "Show more" at bounding box center [70, 204] width 33 height 7
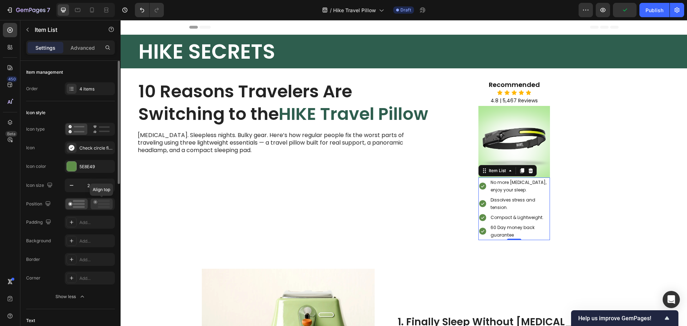
click at [95, 205] on icon at bounding box center [101, 204] width 16 height 8
click at [86, 41] on div "Settings Advanced" at bounding box center [70, 47] width 89 height 14
click at [84, 46] on p "Advanced" at bounding box center [83, 48] width 24 height 8
type input "100%"
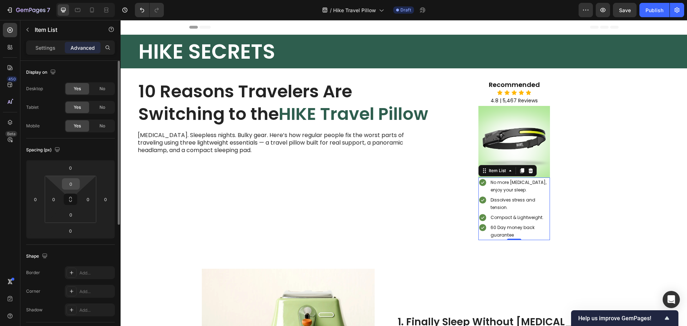
click at [69, 185] on input "0" at bounding box center [71, 184] width 14 height 11
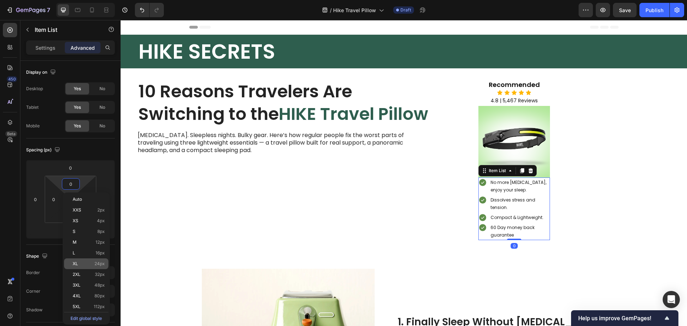
click at [78, 261] on div "XL 24px" at bounding box center [86, 263] width 44 height 11
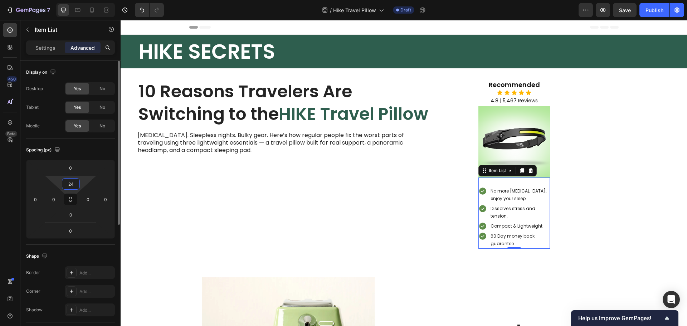
click at [71, 183] on input "24" at bounding box center [71, 184] width 14 height 11
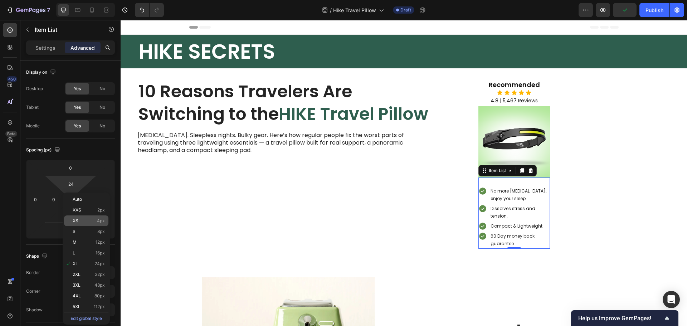
click at [84, 219] on p "XS 4px" at bounding box center [89, 220] width 32 height 5
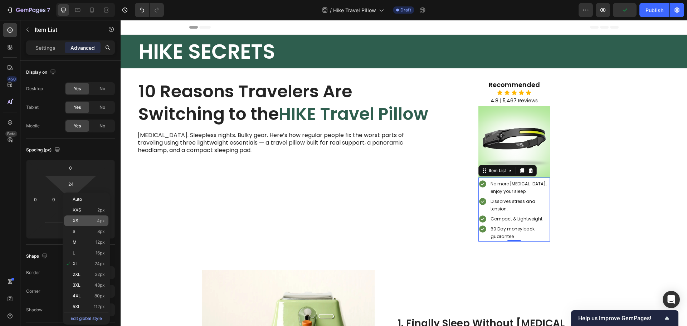
type input "4"
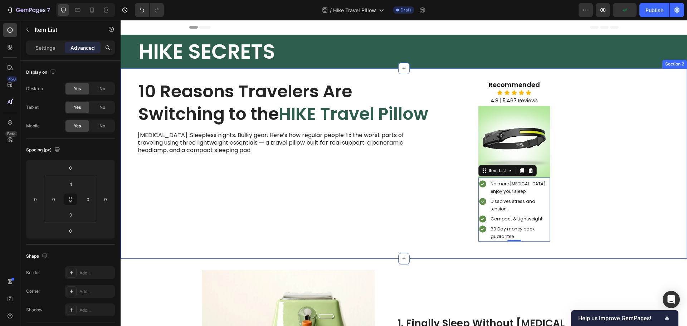
click at [599, 186] on div "10 Reasons Travelers Are Switching to the HIKE Travel Pillow Heading Neck pain.…" at bounding box center [404, 163] width 567 height 190
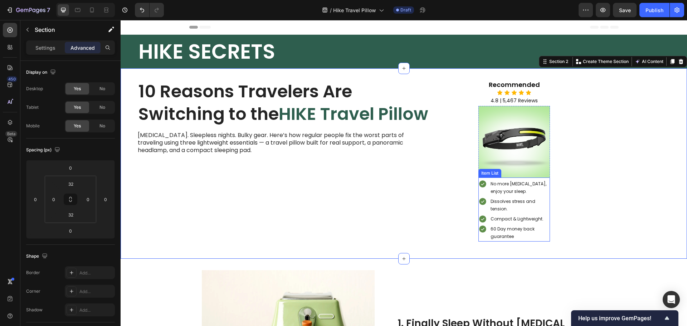
click at [523, 190] on p "No more neck pain, enjoy your sleep." at bounding box center [520, 187] width 58 height 15
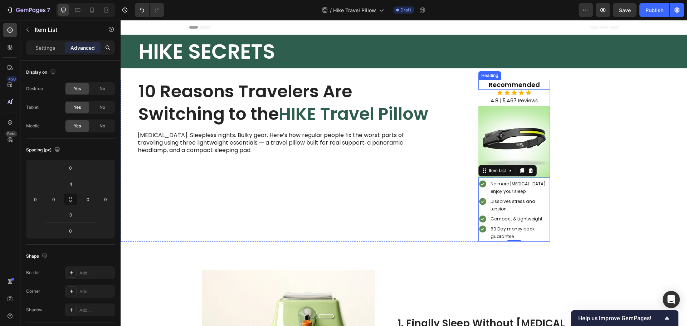
click at [543, 84] on p "Recommended" at bounding box center [514, 85] width 70 height 8
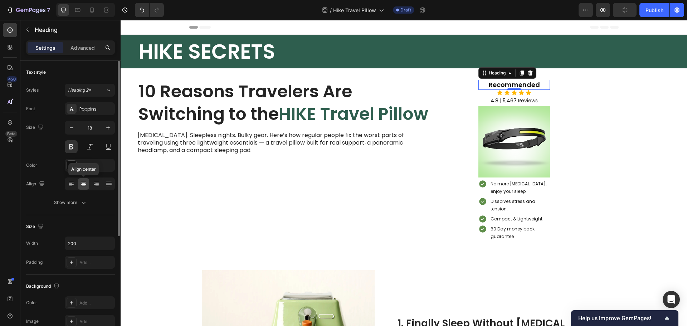
scroll to position [72, 0]
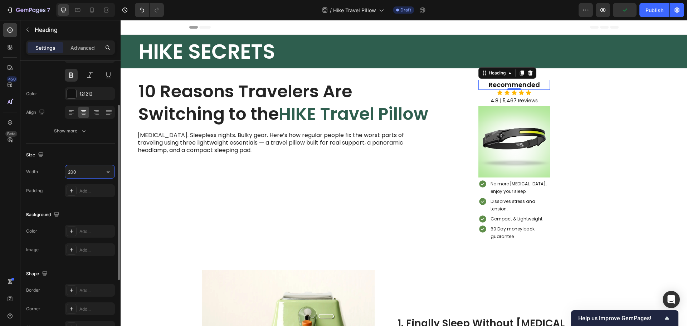
click at [78, 172] on input "200" at bounding box center [89, 171] width 49 height 13
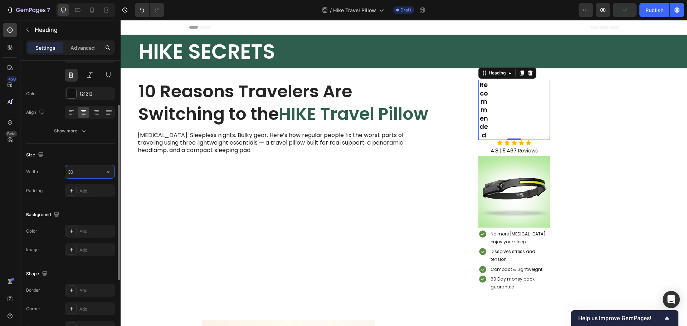
type input "300"
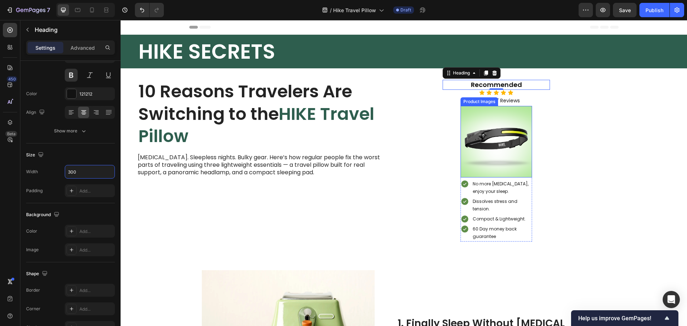
click at [479, 157] on img at bounding box center [497, 142] width 72 height 72
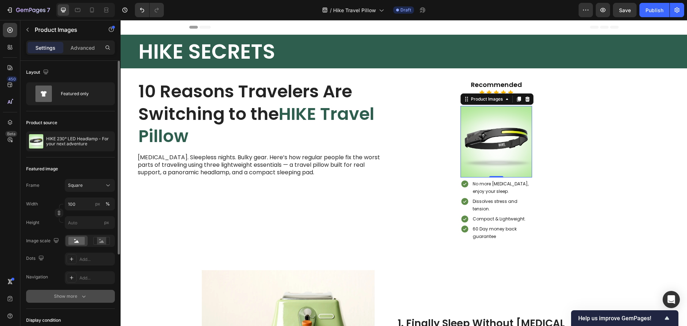
scroll to position [135, 0]
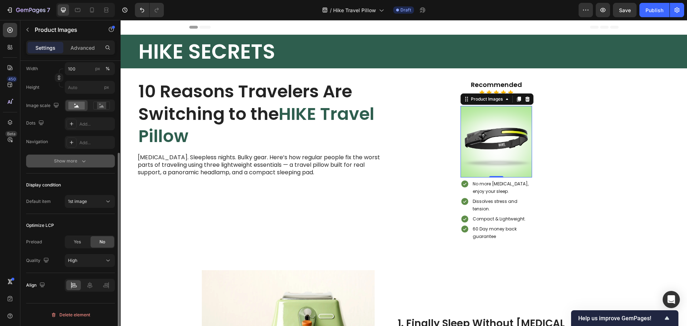
click at [81, 161] on icon "button" at bounding box center [83, 160] width 7 height 7
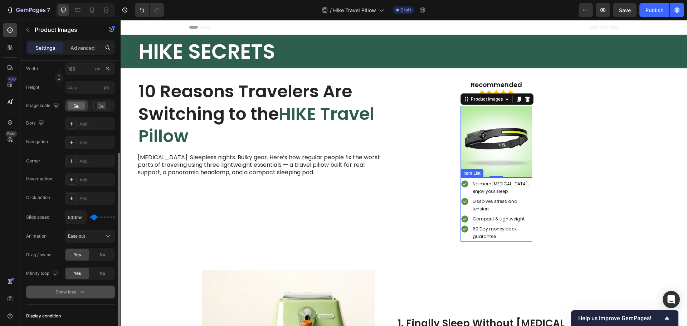
click at [501, 188] on p "No more neck pain, enjoy your sleep." at bounding box center [502, 187] width 58 height 15
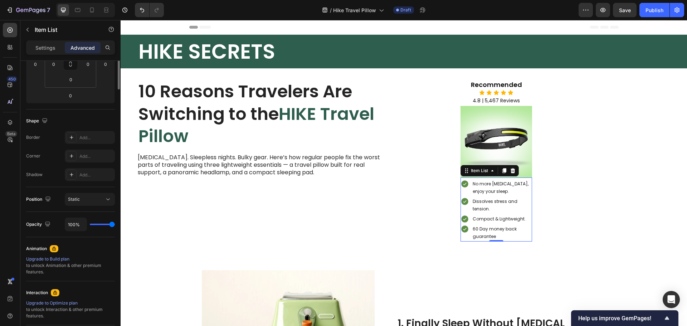
scroll to position [0, 0]
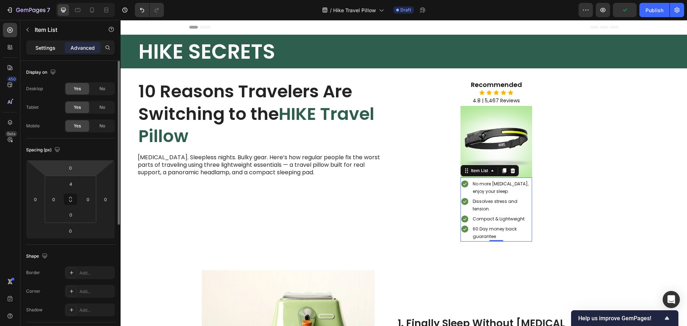
click at [40, 46] on p "Settings" at bounding box center [45, 48] width 20 height 8
type input "7"
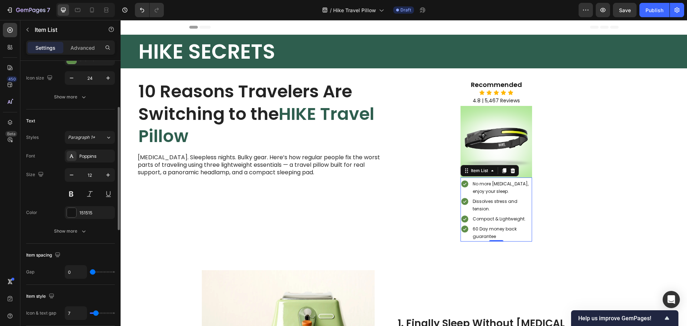
scroll to position [215, 0]
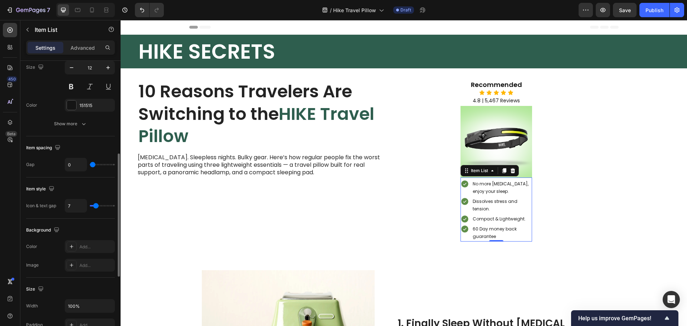
type input "7"
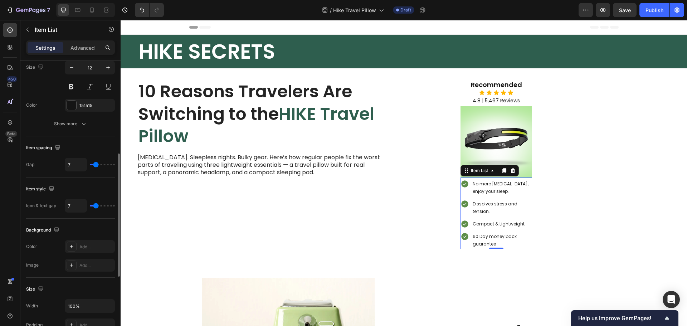
type input "7"
click at [96, 165] on input "range" at bounding box center [102, 164] width 25 height 1
type input "4"
type input "7"
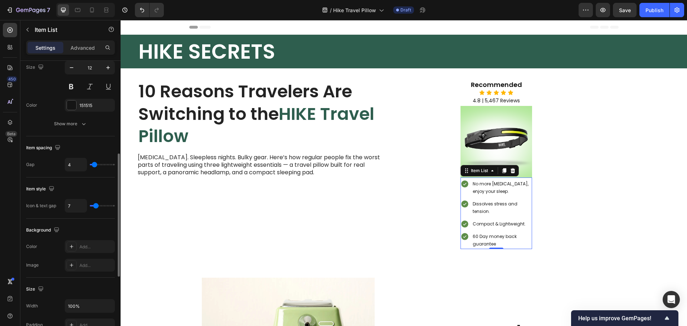
type input "7"
type input "4"
type input "1"
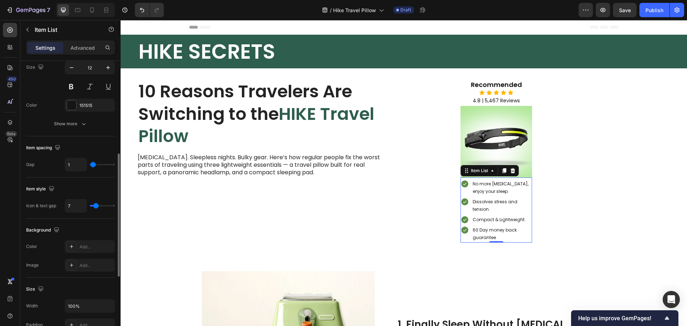
type input "1"
click at [93, 165] on input "range" at bounding box center [102, 164] width 25 height 1
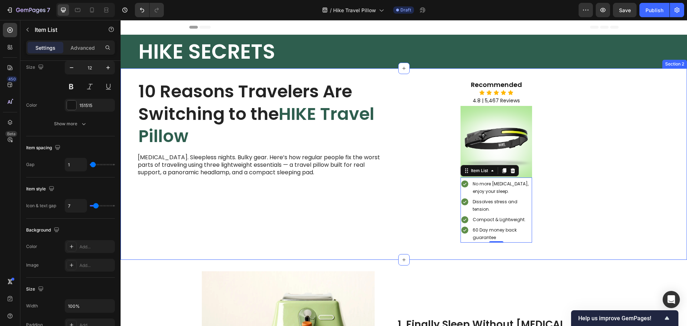
click at [556, 243] on div "10 Reasons Travelers Are Switching to the HIKE Travel Pillow Heading Neck pain.…" at bounding box center [404, 163] width 567 height 191
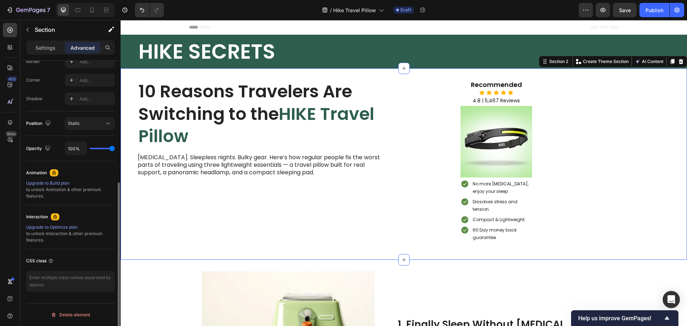
scroll to position [0, 0]
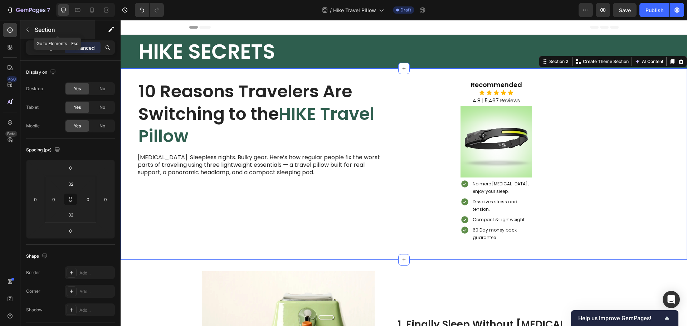
click at [28, 29] on icon "button" at bounding box center [28, 30] width 6 height 6
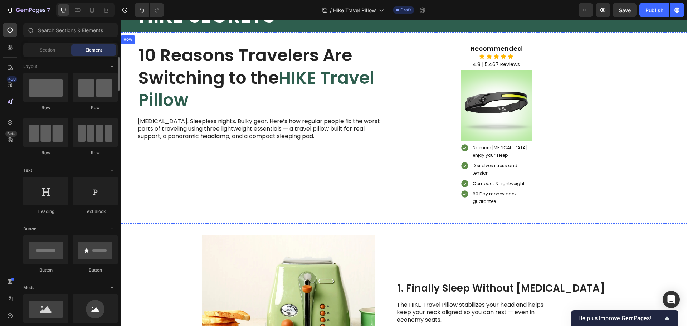
scroll to position [215, 0]
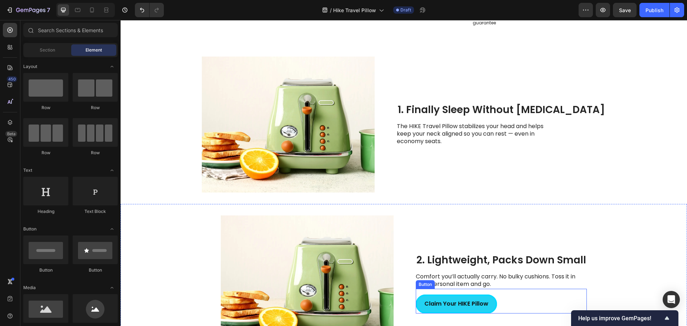
click at [497, 296] on div "Claim Your HIKE Pillow Button" at bounding box center [501, 301] width 171 height 25
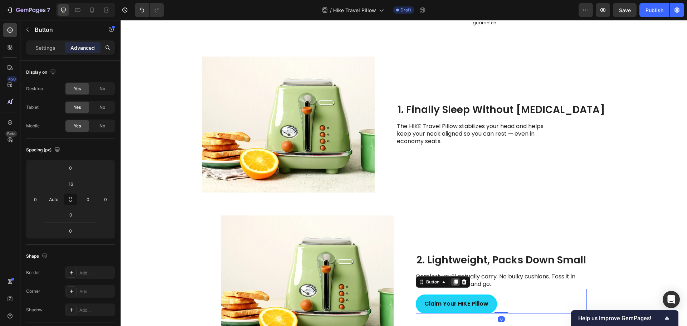
click at [455, 283] on icon at bounding box center [456, 282] width 4 height 5
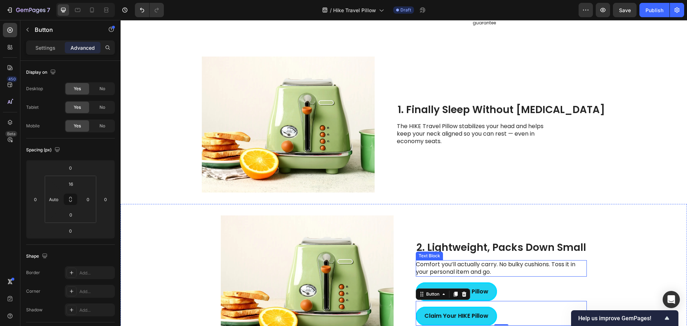
scroll to position [179, 0]
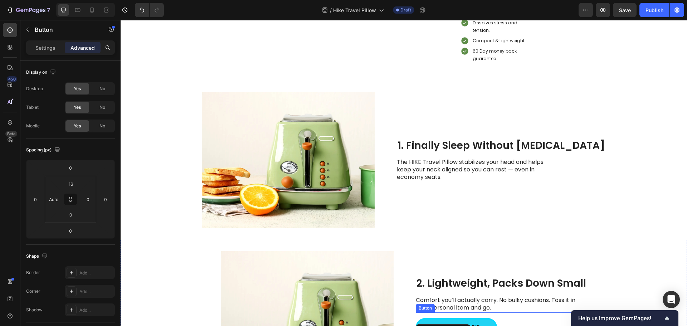
drag, startPoint x: 505, startPoint y: 315, endPoint x: 493, endPoint y: 304, distance: 16.0
click at [505, 315] on div "Claim Your HIKE Pillow Button" at bounding box center [501, 324] width 171 height 25
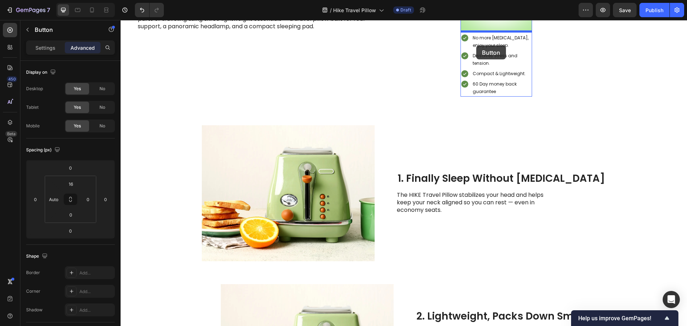
scroll to position [131, 0]
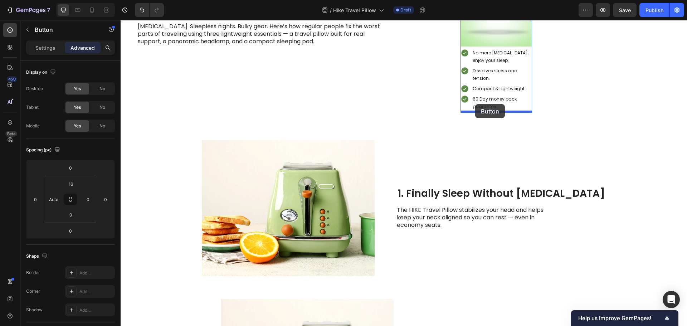
drag, startPoint x: 423, startPoint y: 269, endPoint x: 475, endPoint y: 104, distance: 173.5
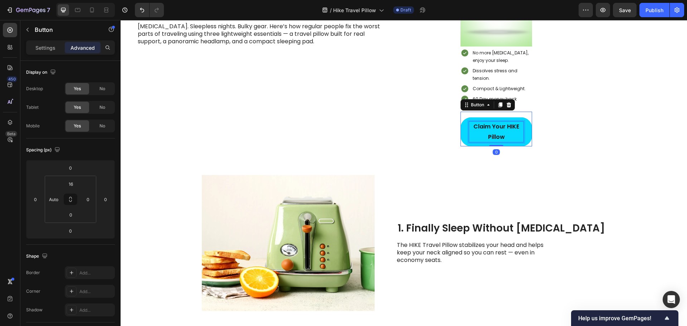
click at [497, 126] on strong "Claim Your HIKE Pillow" at bounding box center [496, 131] width 46 height 19
click at [498, 126] on strong "Claim Your HIKE Pillow" at bounding box center [496, 131] width 46 height 19
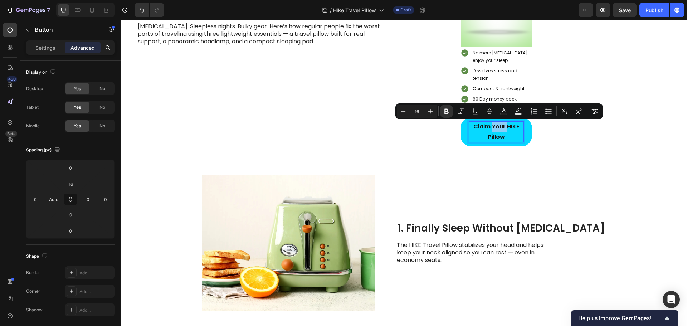
click at [498, 126] on strong "Claim Your HIKE Pillow" at bounding box center [496, 131] width 46 height 19
click at [497, 134] on strong "Claim Your HIKE Pillow" at bounding box center [496, 131] width 46 height 19
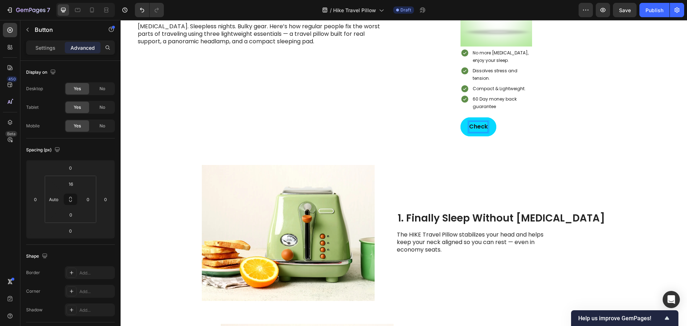
click at [461, 117] on button "Check" at bounding box center [479, 126] width 36 height 19
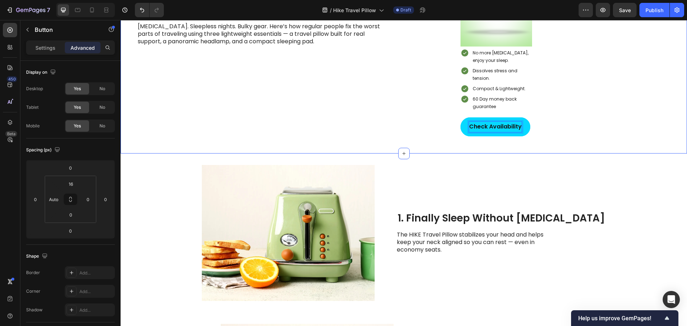
click at [570, 139] on div "10 Reasons Travelers Are Switching to the HIKE Travel Pillow Heading Neck pain.…" at bounding box center [404, 45] width 567 height 216
click at [527, 127] on button "Check Availability" at bounding box center [496, 126] width 70 height 19
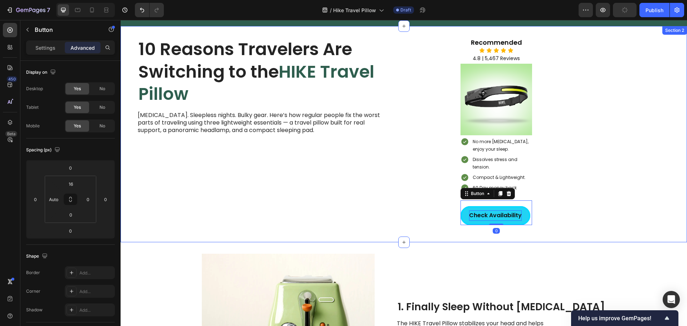
scroll to position [24, 0]
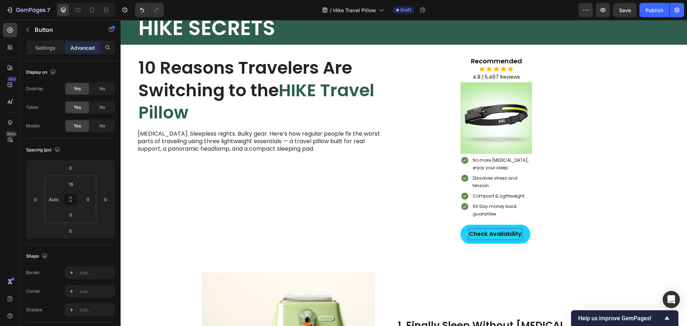
click at [521, 232] on strong "Check Availability" at bounding box center [495, 234] width 53 height 8
click at [461, 225] on button "Check Availability" at bounding box center [496, 234] width 70 height 19
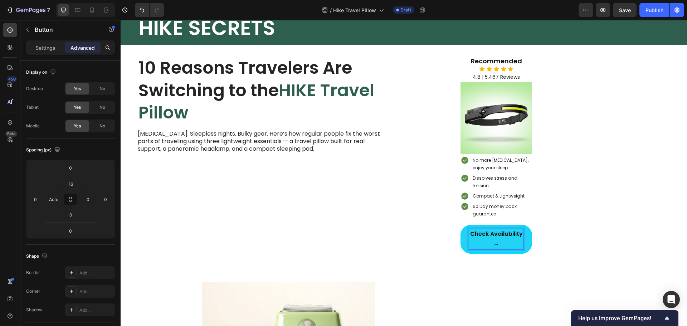
click at [496, 238] on p "Check Availability →" at bounding box center [496, 239] width 54 height 21
click at [496, 238] on strong "Check Availability →" at bounding box center [496, 239] width 53 height 19
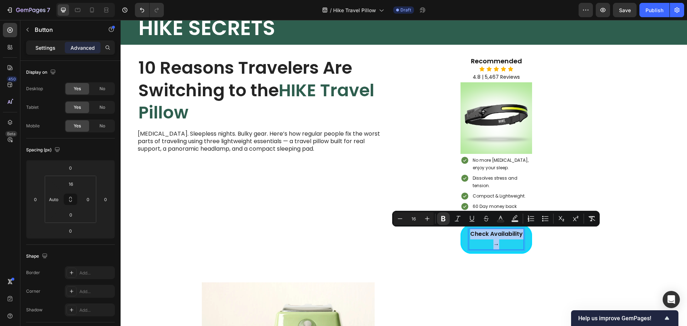
click at [51, 43] on div "Settings" at bounding box center [46, 47] width 36 height 11
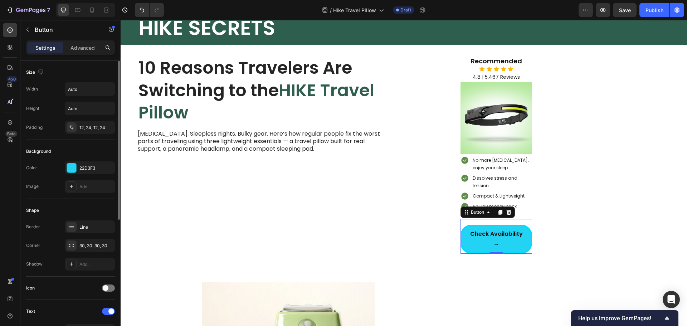
scroll to position [143, 0]
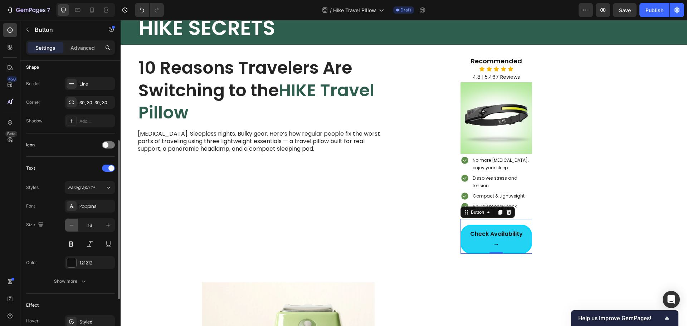
click at [74, 226] on icon "button" at bounding box center [71, 225] width 7 height 7
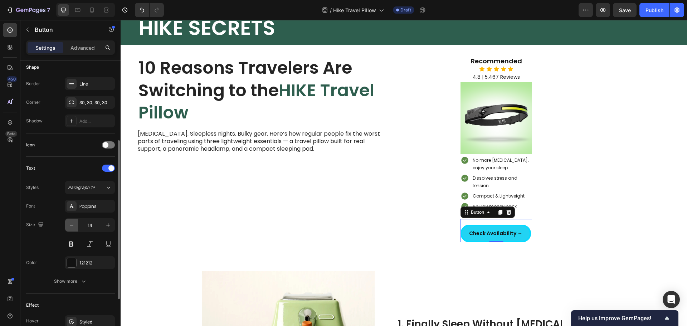
click at [74, 226] on icon "button" at bounding box center [71, 225] width 7 height 7
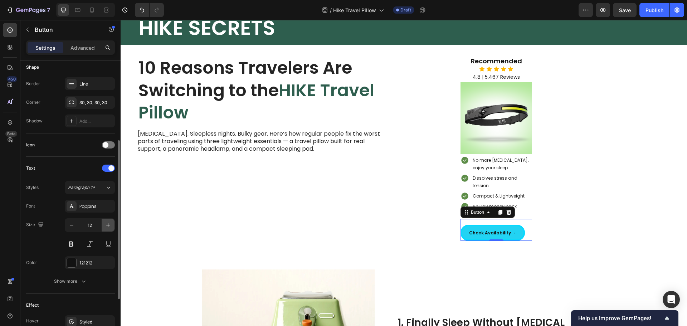
click at [110, 228] on icon "button" at bounding box center [108, 225] width 7 height 7
click at [107, 224] on icon "button" at bounding box center [108, 225] width 7 height 7
type input "14"
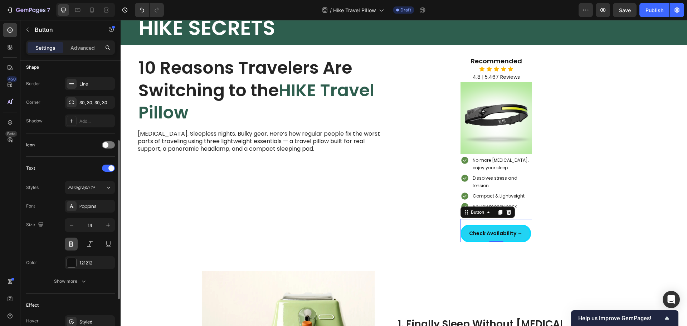
click at [73, 247] on button at bounding box center [71, 244] width 13 height 13
click at [484, 235] on strong "Check Availability →" at bounding box center [495, 233] width 53 height 7
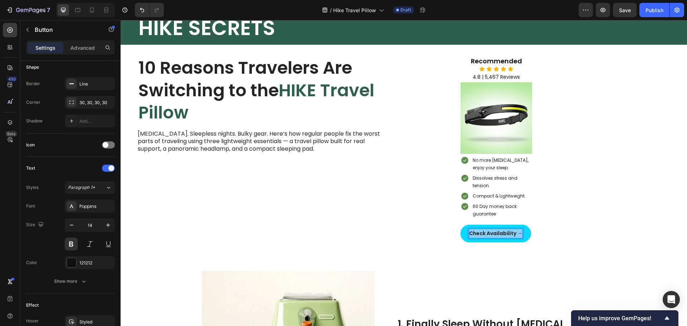
click at [484, 236] on strong "Check Availability →" at bounding box center [495, 233] width 53 height 7
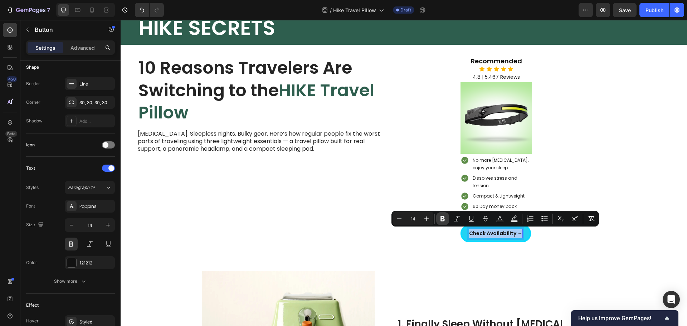
click at [442, 219] on icon "Editor contextual toolbar" at bounding box center [442, 218] width 7 height 7
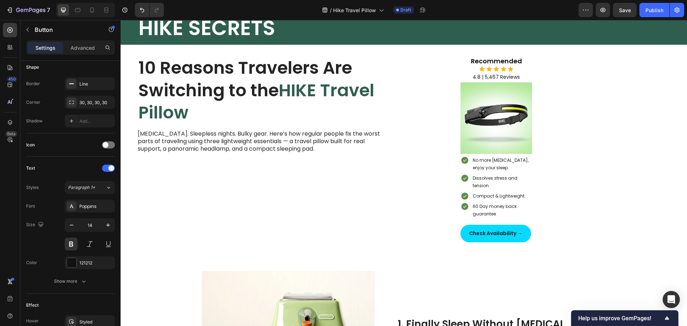
click at [529, 232] on button "Check Availability →" at bounding box center [496, 234] width 71 height 18
click at [463, 237] on button "Check Availability →" at bounding box center [496, 234] width 71 height 18
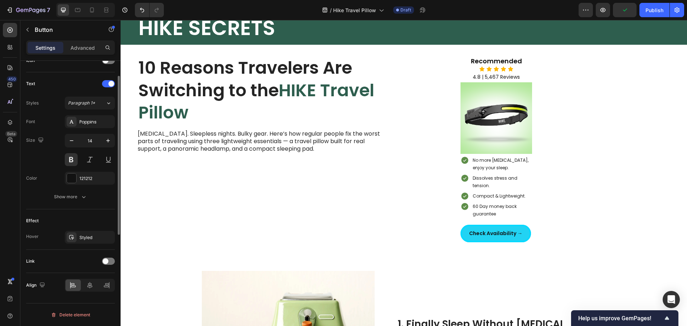
scroll to position [49, 0]
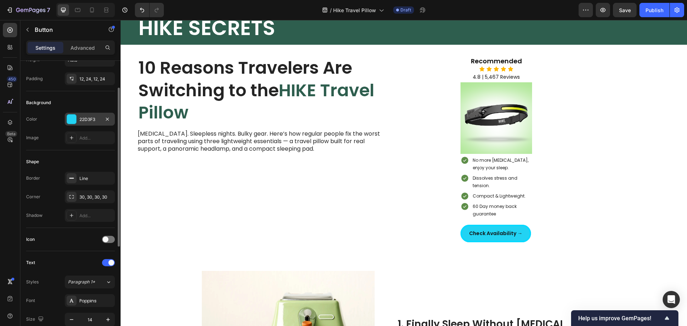
click at [73, 117] on div at bounding box center [71, 119] width 9 height 9
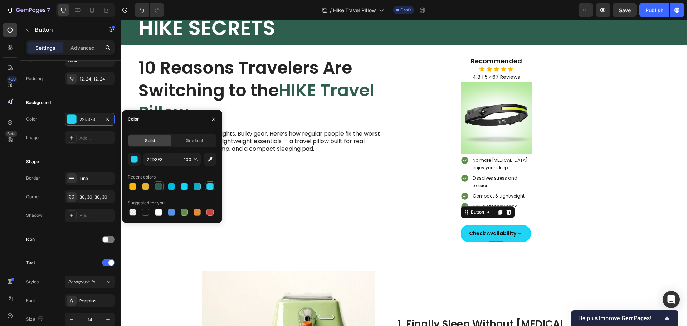
click at [161, 187] on div at bounding box center [158, 186] width 7 height 7
type input "2E5E4E"
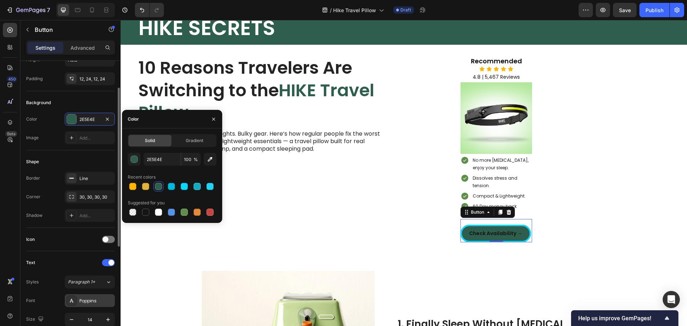
scroll to position [156, 0]
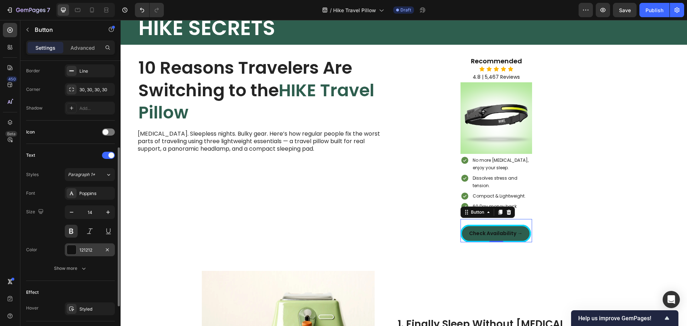
click at [73, 249] on div at bounding box center [71, 249] width 9 height 9
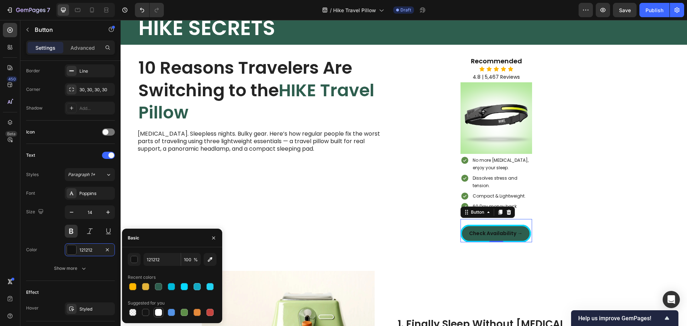
click at [156, 314] on div at bounding box center [158, 312] width 7 height 7
type input "FFFFFF"
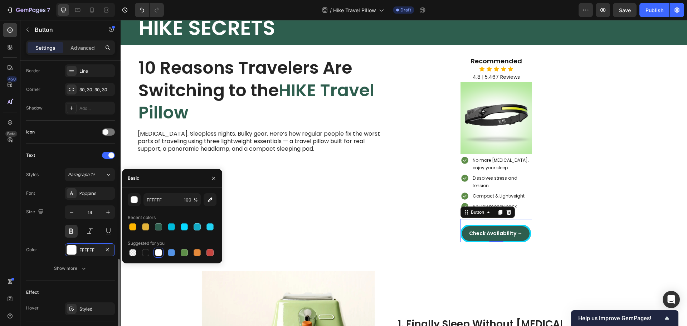
scroll to position [228, 0]
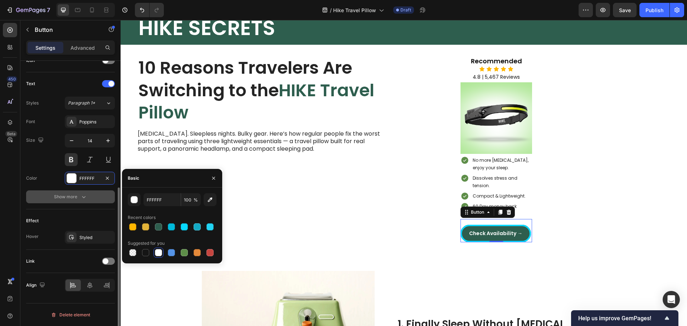
click at [82, 201] on button "Show more" at bounding box center [70, 196] width 89 height 13
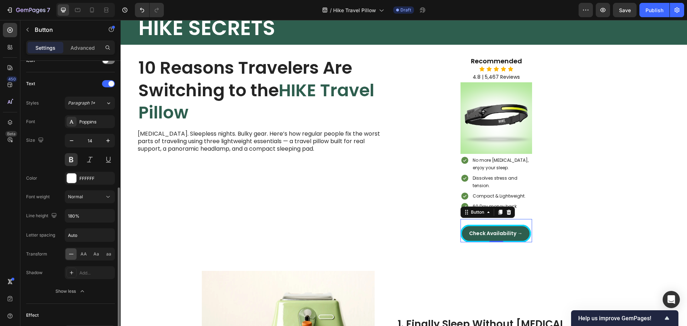
scroll to position [322, 0]
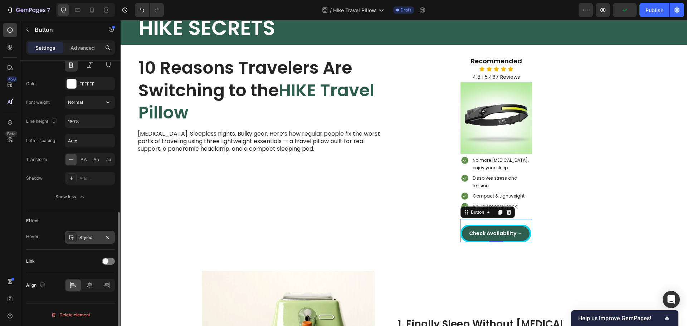
click at [80, 237] on div "Styled" at bounding box center [89, 237] width 21 height 6
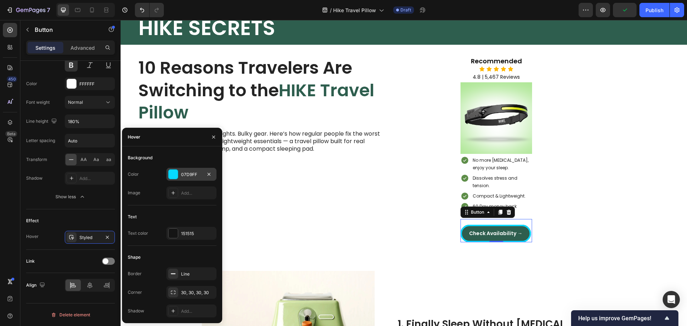
click at [171, 173] on div at bounding box center [173, 174] width 9 height 9
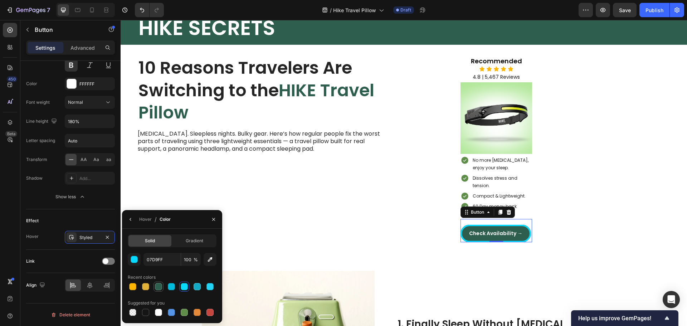
click at [155, 288] on div at bounding box center [158, 286] width 9 height 9
type input "2E5E4E"
click at [130, 217] on icon "button" at bounding box center [131, 220] width 6 height 6
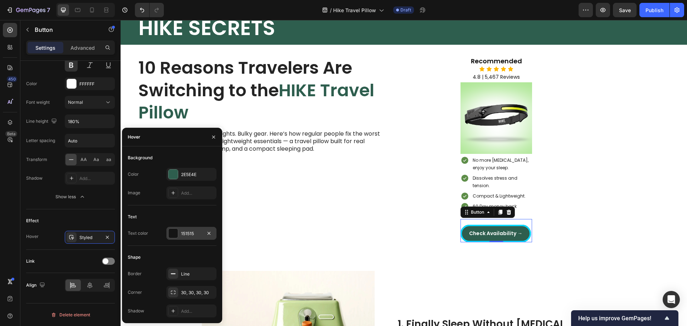
click at [171, 230] on div at bounding box center [173, 233] width 9 height 9
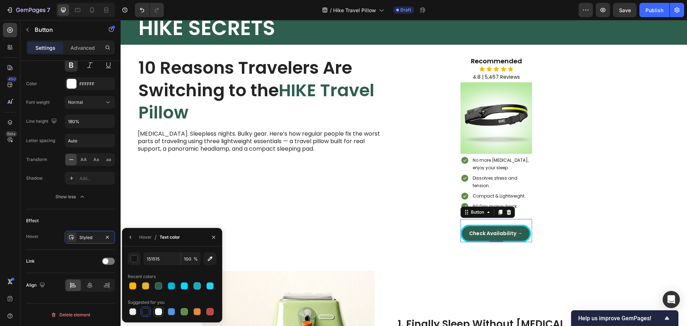
click at [160, 314] on div at bounding box center [158, 311] width 7 height 7
type input "FFFFFF"
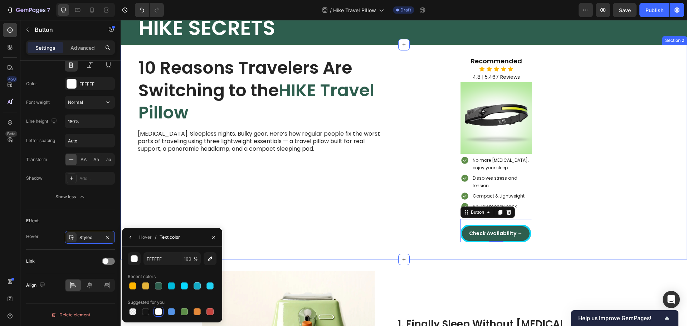
click at [592, 191] on div "10 Reasons Travelers Are Switching to the HIKE Travel Pillow Heading Neck pain.…" at bounding box center [404, 152] width 567 height 215
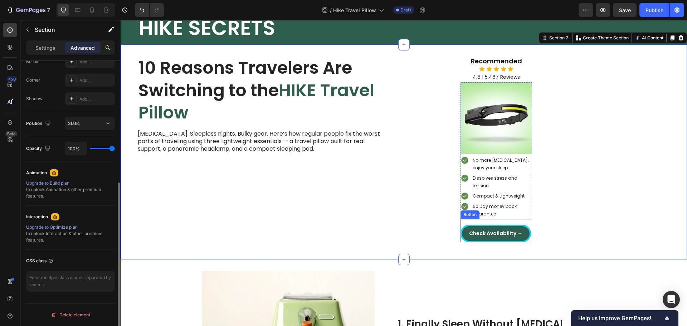
scroll to position [0, 0]
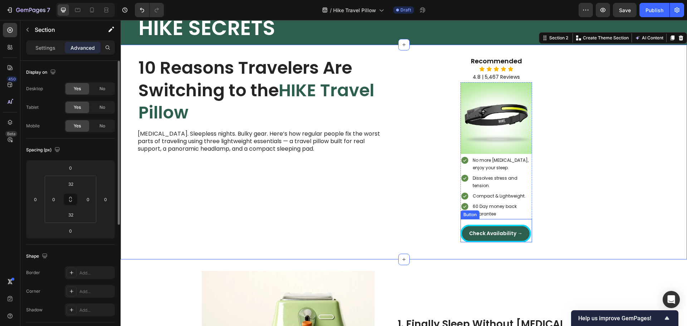
click at [525, 234] on button "Check Availability →" at bounding box center [496, 234] width 71 height 18
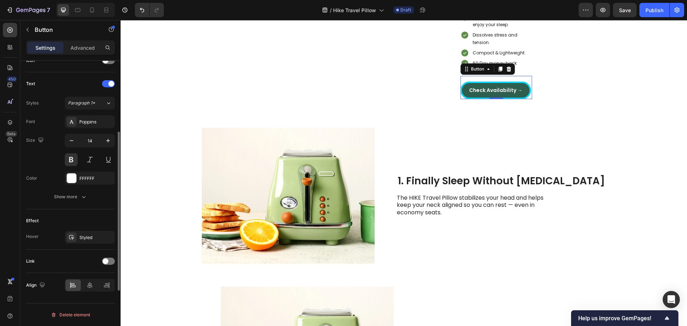
scroll to position [192, 0]
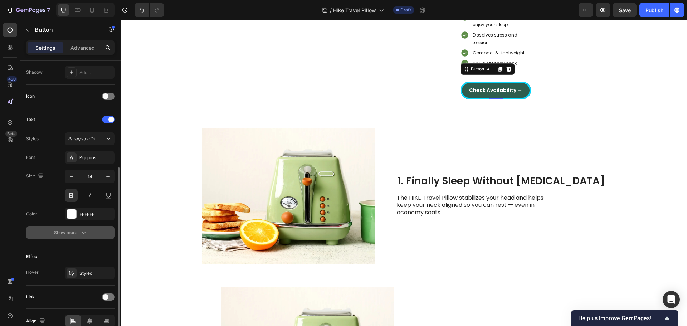
click at [79, 234] on div "Show more" at bounding box center [70, 232] width 33 height 7
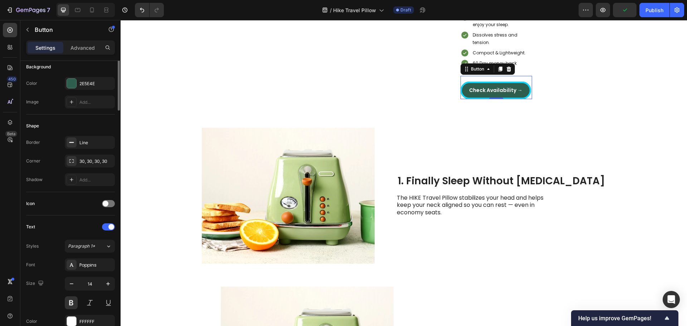
scroll to position [0, 0]
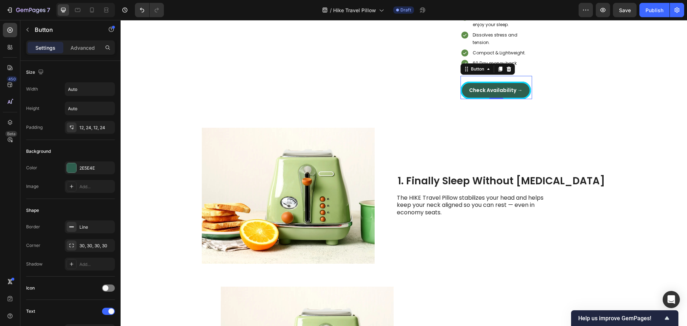
click at [466, 88] on button "Check Availability →" at bounding box center [496, 91] width 71 height 18
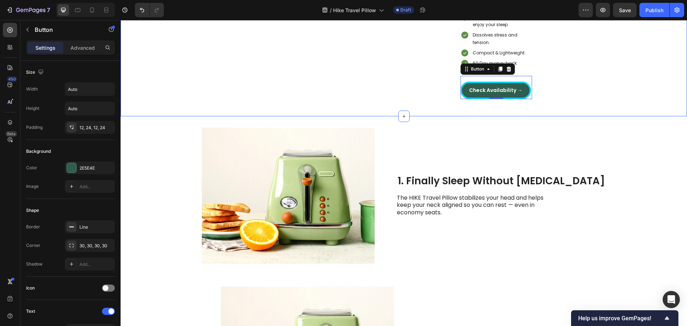
click at [566, 91] on div "10 Reasons Travelers Are Switching to the HIKE Travel Pillow Heading Neck pain.…" at bounding box center [404, 9] width 567 height 215
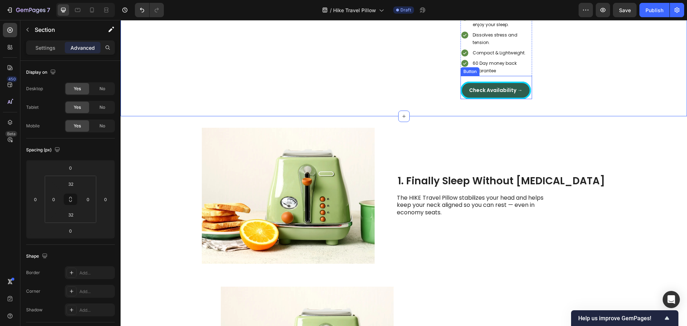
click at [528, 92] on button "Check Availability →" at bounding box center [496, 91] width 71 height 18
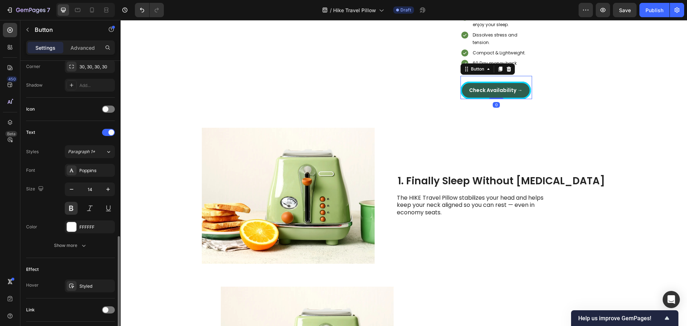
scroll to position [228, 0]
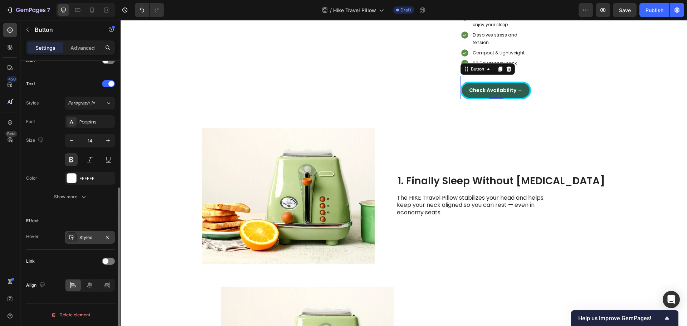
click at [80, 239] on div "Styled" at bounding box center [89, 237] width 21 height 6
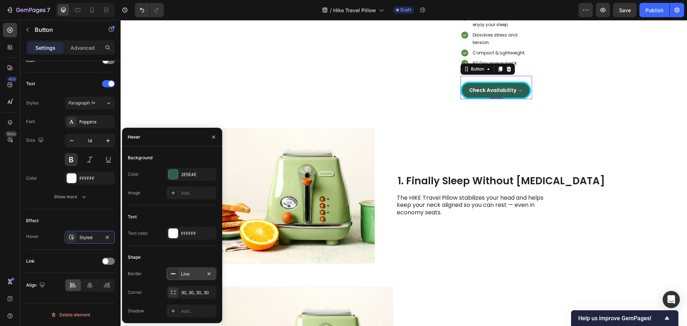
click at [185, 270] on div "Line" at bounding box center [191, 273] width 50 height 13
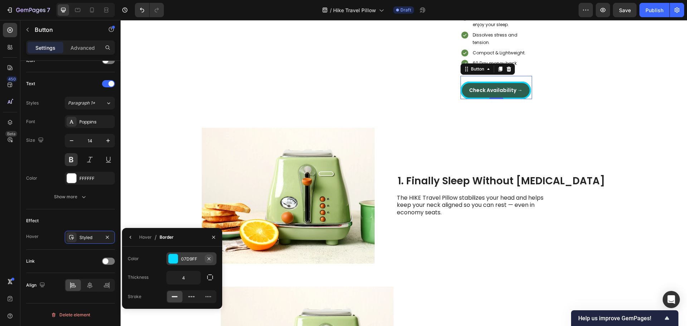
click at [208, 260] on icon "button" at bounding box center [209, 259] width 6 height 6
click at [184, 283] on input "4" at bounding box center [184, 277] width 34 height 13
click at [142, 237] on div "Hover" at bounding box center [145, 237] width 13 height 6
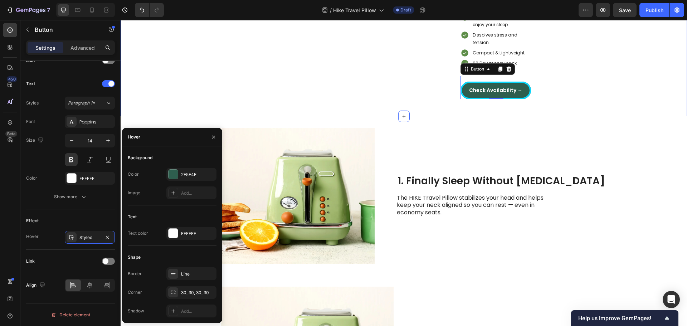
click at [607, 90] on div "10 Reasons Travelers Are Switching to the HIKE Travel Pillow Heading Neck pain.…" at bounding box center [404, 9] width 567 height 215
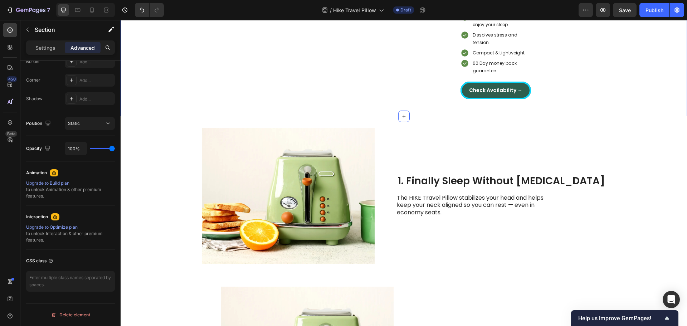
scroll to position [0, 0]
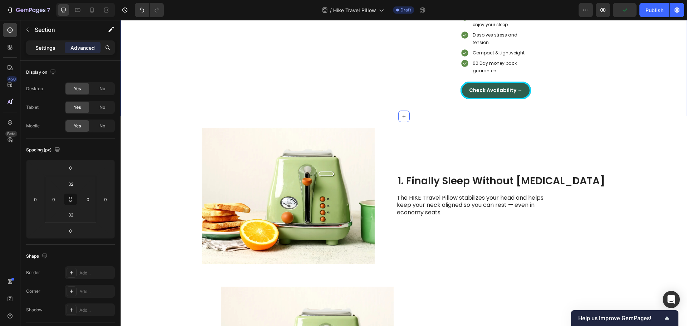
click at [50, 47] on p "Settings" at bounding box center [45, 48] width 20 height 8
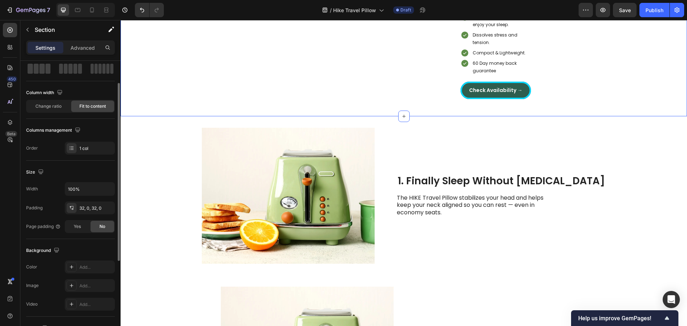
scroll to position [107, 0]
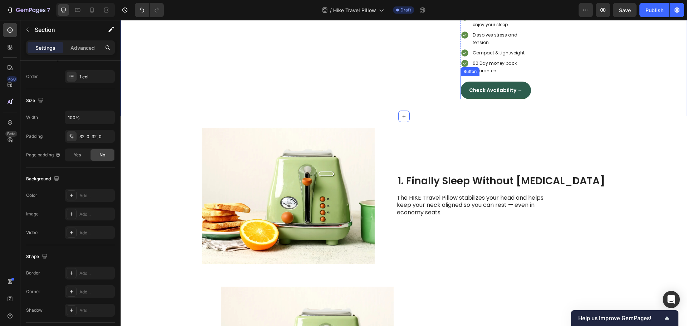
click at [468, 91] on button "Check Availability →" at bounding box center [496, 91] width 71 height 18
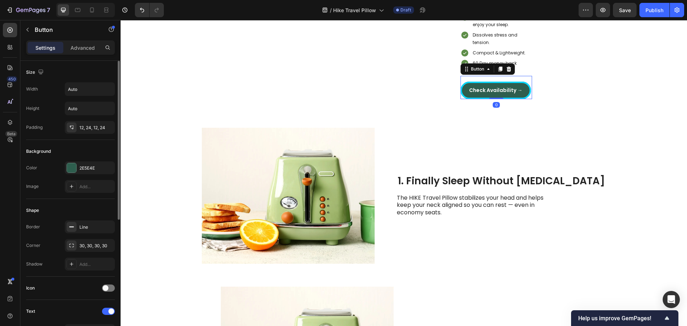
scroll to position [72, 0]
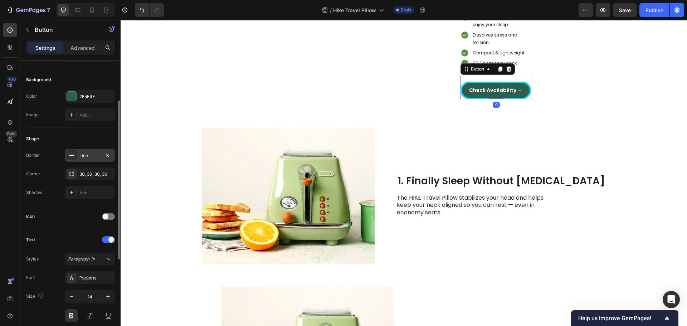
click at [87, 154] on div "Line" at bounding box center [89, 155] width 21 height 6
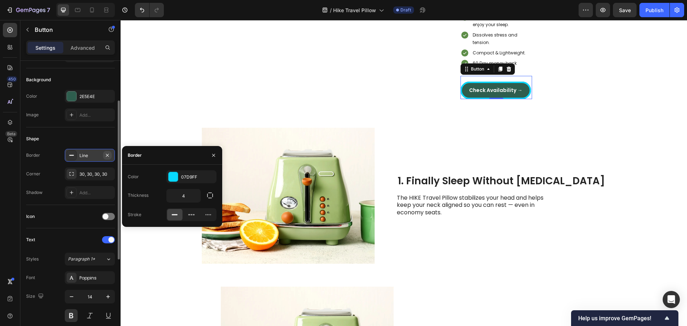
click at [107, 156] on icon "button" at bounding box center [108, 155] width 6 height 6
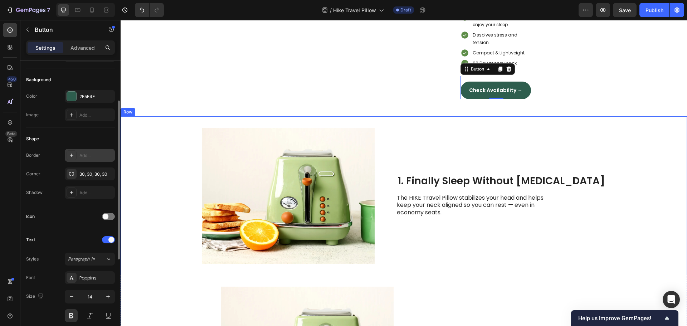
click at [578, 136] on div "1. Finally Sleep Without [MEDICAL_DATA] Heading The HIKE Travel Pillow stabiliz…" at bounding box center [501, 196] width 209 height 136
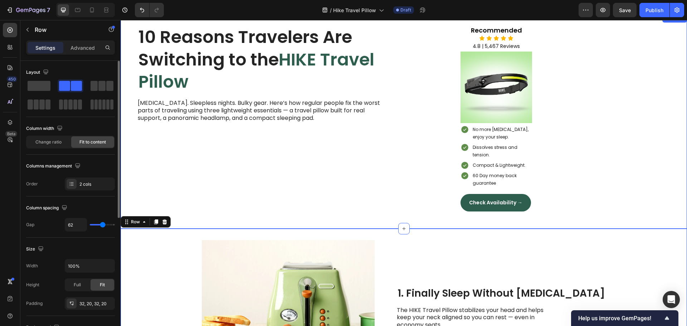
scroll to position [0, 0]
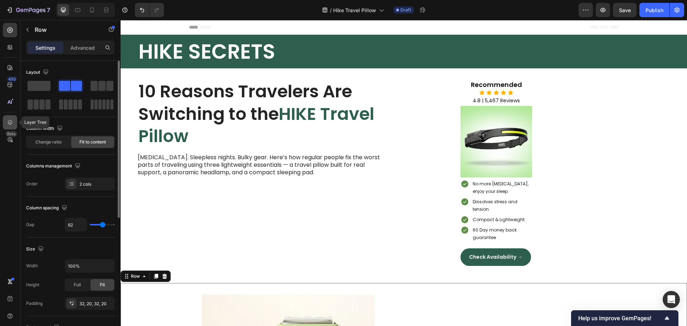
click at [8, 122] on icon at bounding box center [9, 122] width 7 height 7
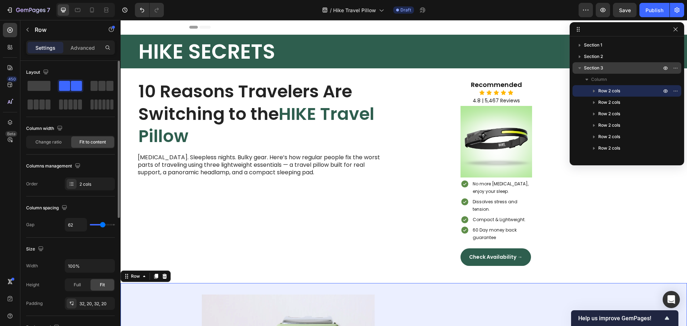
click at [588, 66] on span "Section 3" at bounding box center [593, 67] width 19 height 7
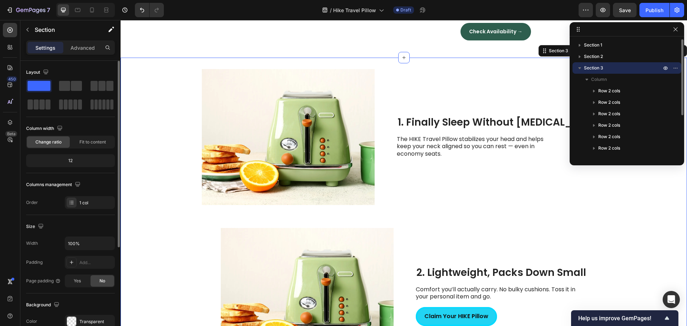
scroll to position [238, 0]
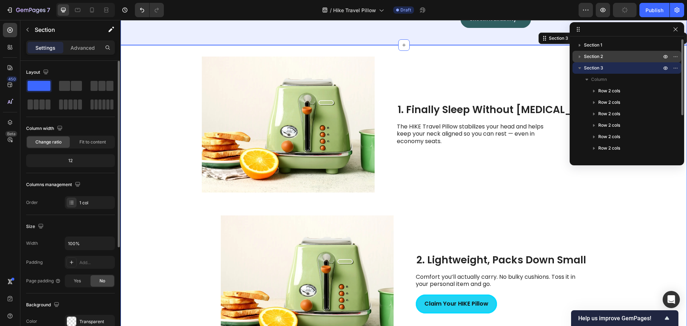
click at [593, 56] on span "Section 2" at bounding box center [593, 56] width 19 height 7
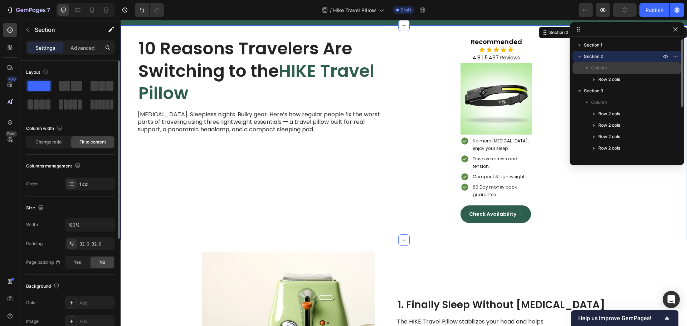
scroll to position [23, 0]
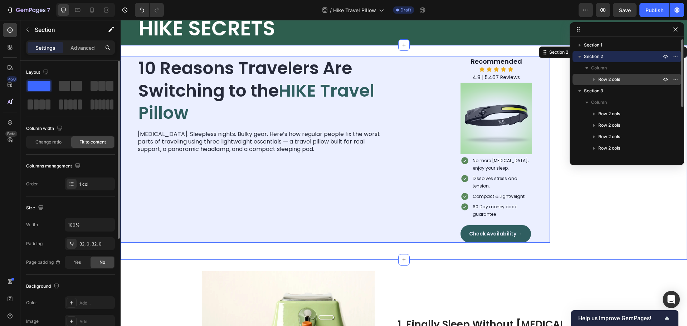
click at [606, 80] on span "Row 2 cols" at bounding box center [609, 79] width 22 height 7
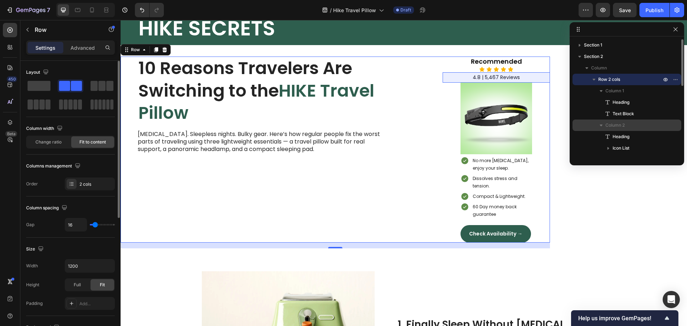
scroll to position [36, 0]
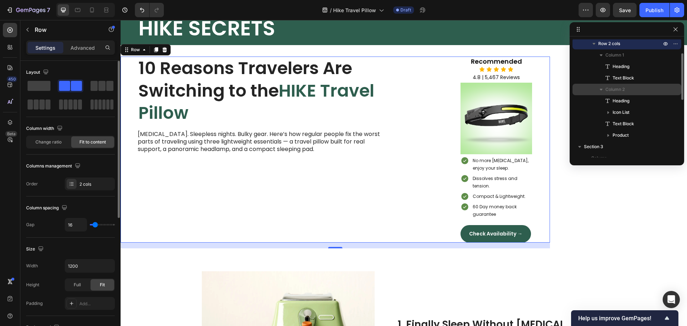
click at [617, 91] on span "Column 2" at bounding box center [615, 89] width 19 height 7
click at [618, 102] on span "Heading" at bounding box center [621, 100] width 17 height 7
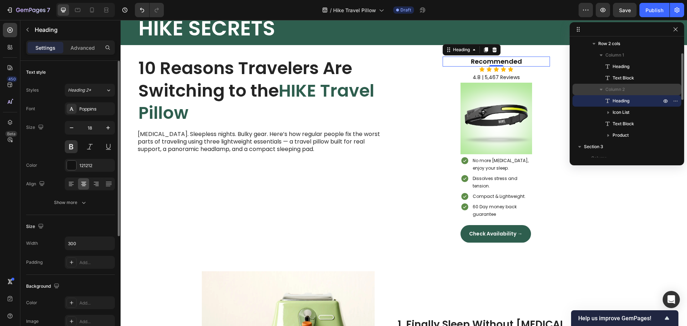
click at [616, 91] on span "Column 2" at bounding box center [615, 89] width 19 height 7
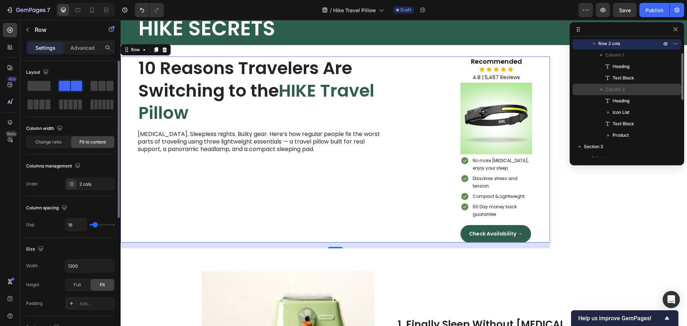
click at [617, 90] on span "Column 2" at bounding box center [615, 89] width 19 height 7
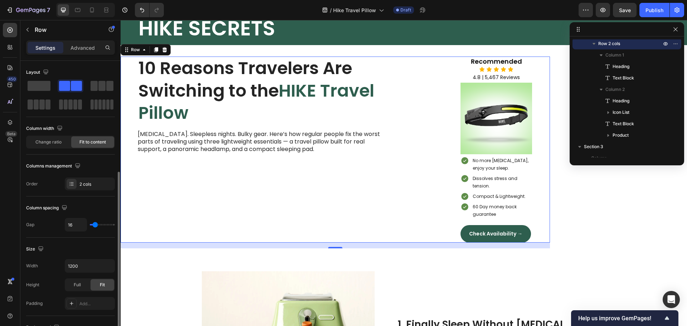
scroll to position [72, 0]
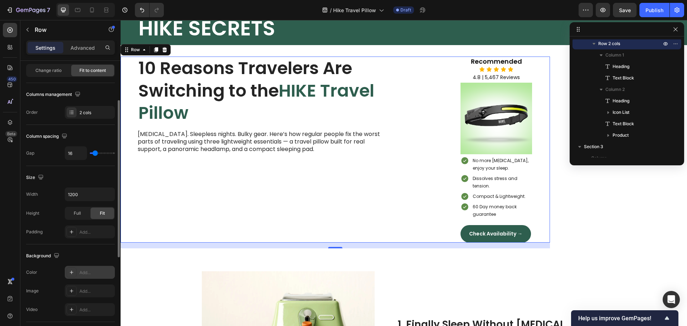
click at [75, 275] on div at bounding box center [72, 272] width 10 height 10
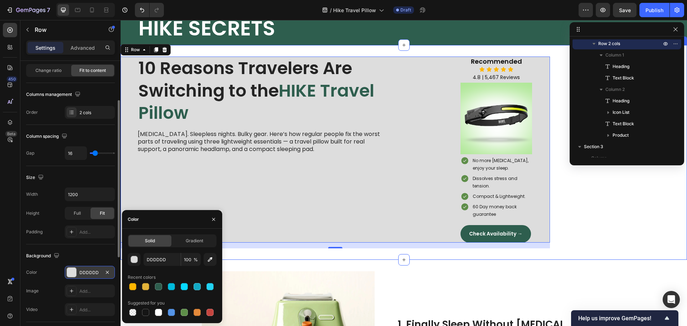
click at [594, 237] on div "10 Reasons Travelers Are Switching to the HIKE Travel Pillow Heading Neck pain.…" at bounding box center [404, 152] width 567 height 215
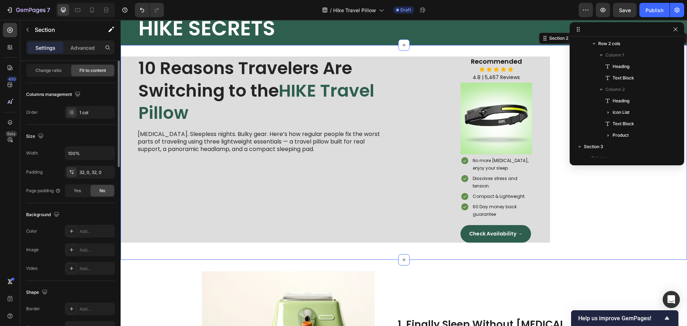
scroll to position [0, 0]
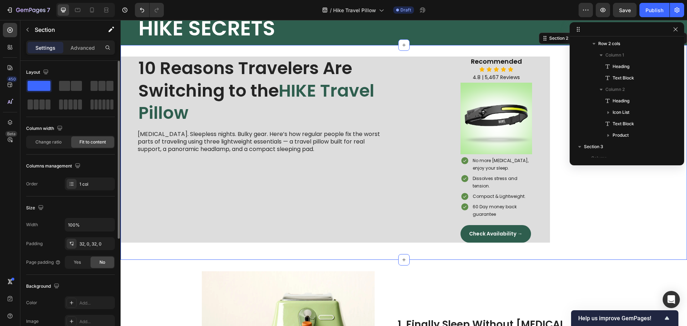
click at [601, 219] on div "10 Reasons Travelers Are Switching to the HIKE Travel Pillow Heading Neck pain.…" at bounding box center [404, 152] width 567 height 215
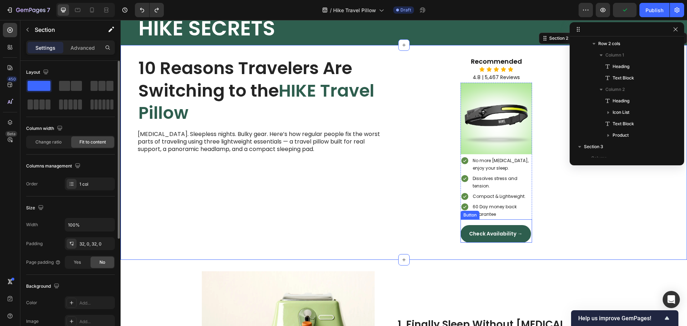
click at [530, 230] on div "Check Availability → Button" at bounding box center [497, 230] width 72 height 23
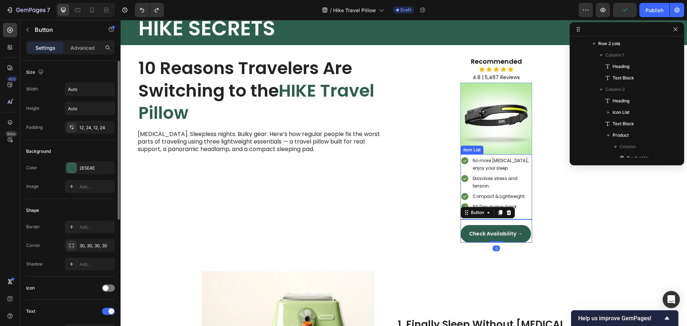
click at [531, 206] on div "60 Day money back guarantee" at bounding box center [502, 211] width 60 height 18
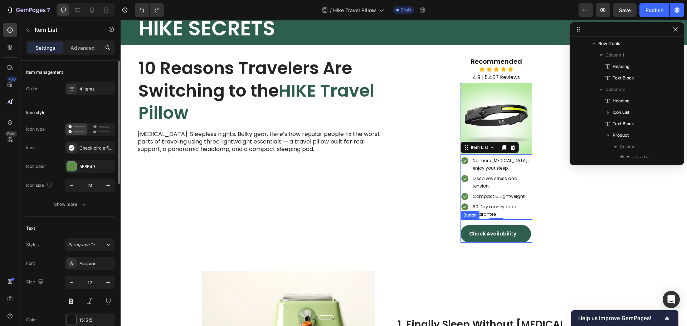
click at [531, 229] on div "Check Availability → Button" at bounding box center [497, 230] width 72 height 23
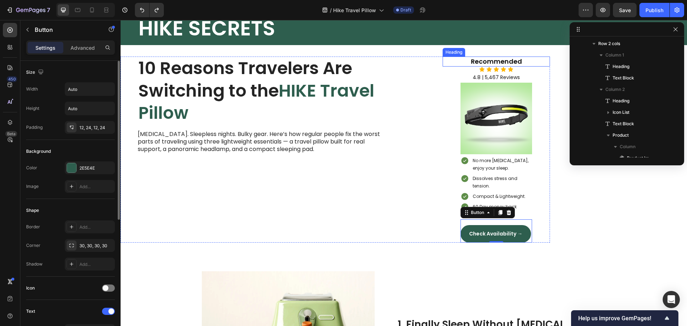
click at [528, 65] on p "Recommended" at bounding box center [496, 61] width 106 height 8
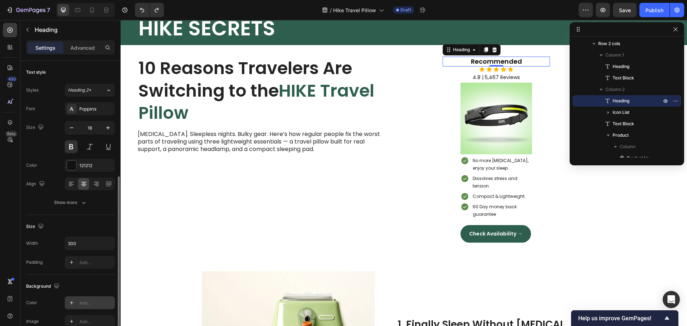
scroll to position [72, 0]
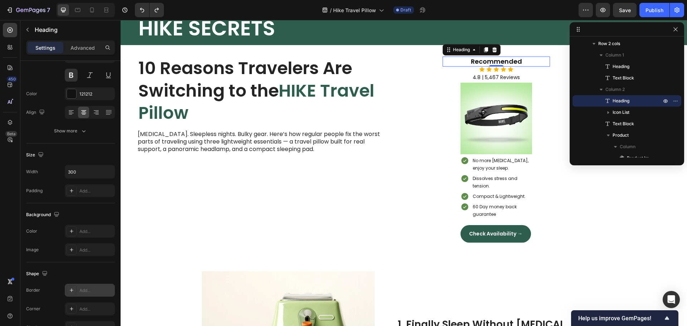
click at [71, 292] on icon at bounding box center [72, 290] width 6 height 6
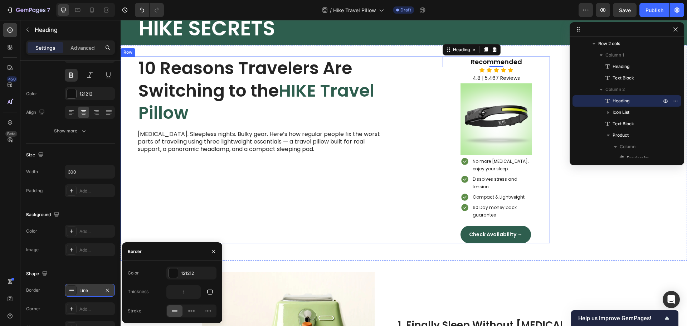
click at [379, 193] on div "10 Reasons Travelers Are Switching to the HIKE Travel Pillow Heading Neck pain.…" at bounding box center [279, 150] width 316 height 187
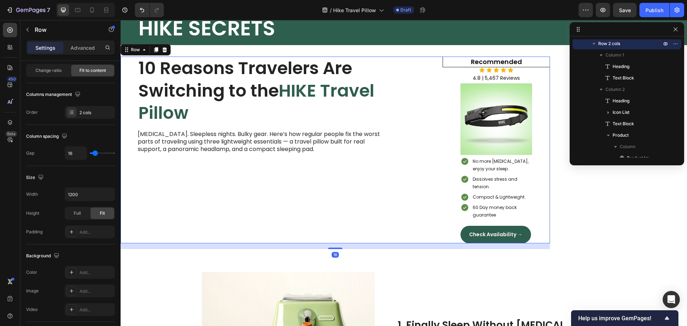
scroll to position [0, 0]
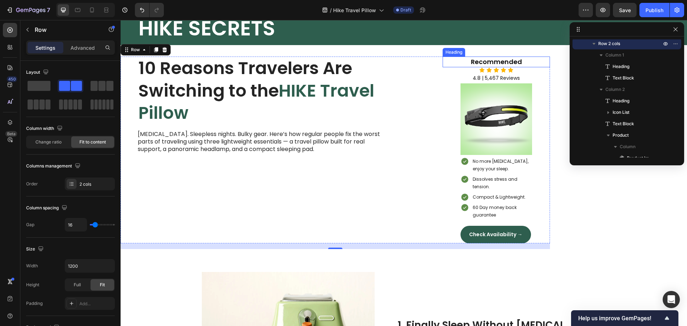
click at [450, 60] on p "Recommended" at bounding box center [496, 62] width 105 height 8
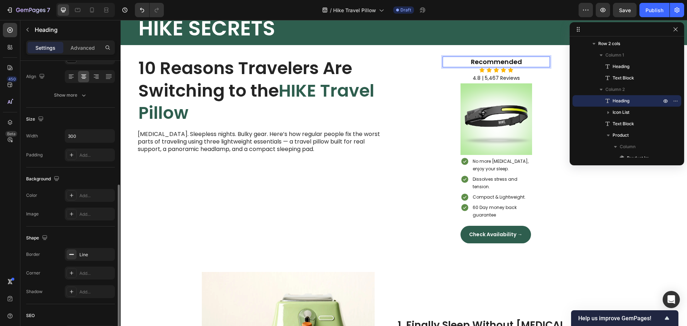
scroll to position [143, 0]
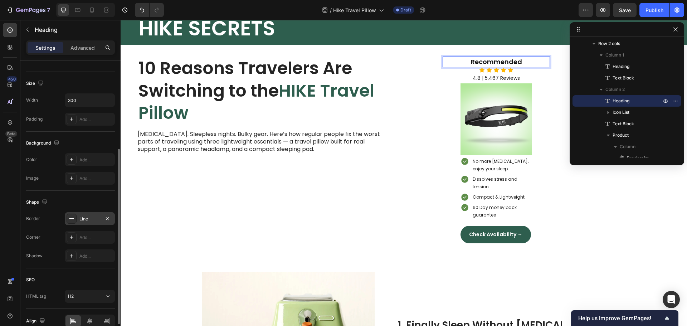
click at [82, 216] on div "Line" at bounding box center [89, 219] width 21 height 6
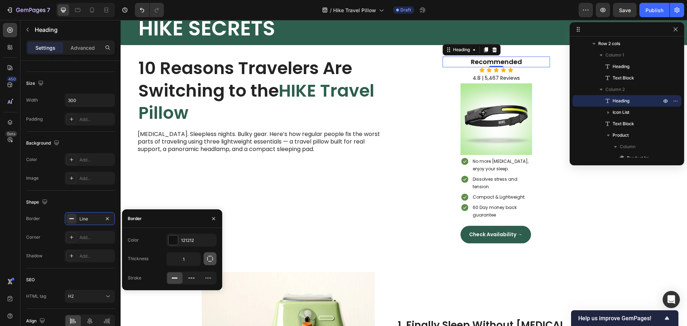
click at [209, 261] on icon "button" at bounding box center [210, 259] width 6 height 6
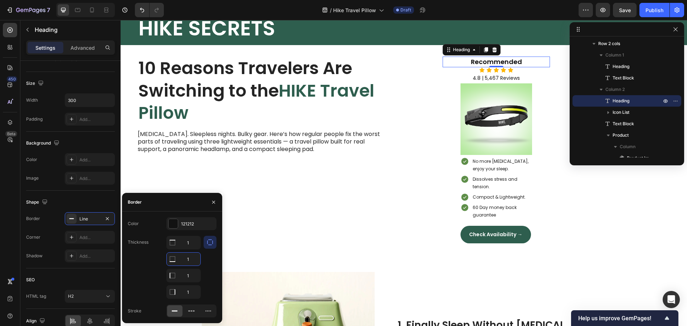
click at [188, 258] on input "1" at bounding box center [184, 259] width 34 height 13
click at [191, 260] on input "1" at bounding box center [184, 259] width 34 height 13
click at [424, 73] on div "10 Reasons Travelers Are Switching to the HIKE Travel Pillow Heading Neck pain.…" at bounding box center [279, 150] width 316 height 187
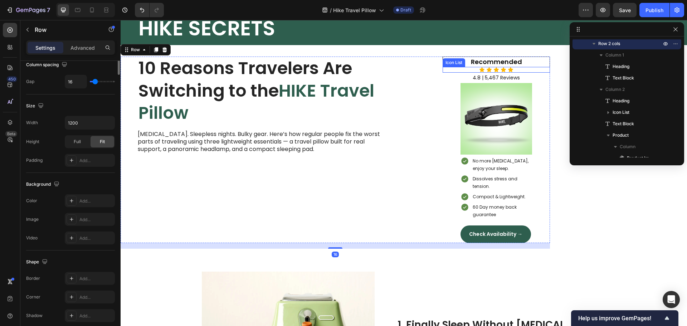
scroll to position [0, 0]
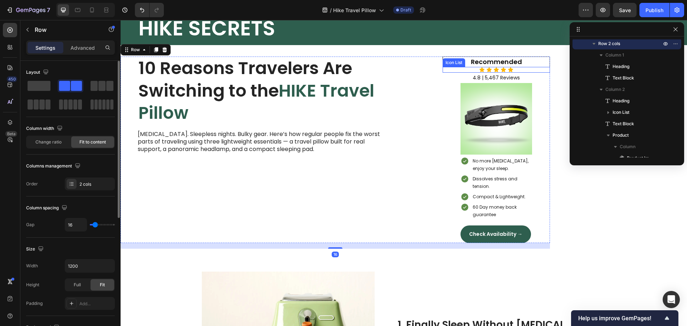
click at [453, 69] on div "Icon Icon Icon Icon Icon" at bounding box center [496, 70] width 107 height 6
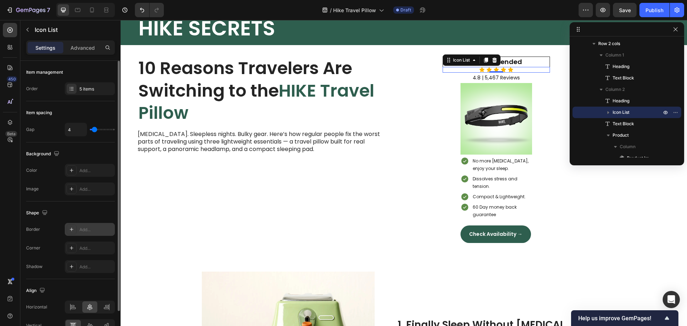
click at [77, 233] on div "Add..." at bounding box center [90, 229] width 50 height 13
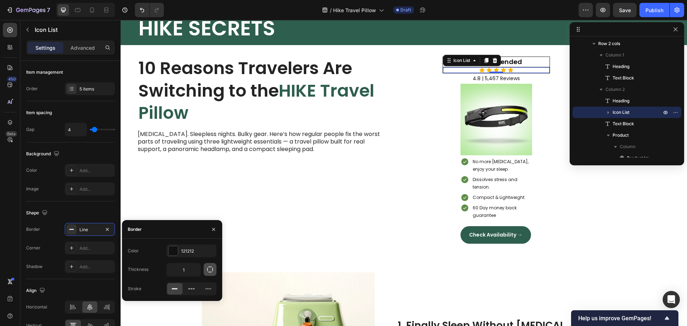
click at [213, 272] on icon "button" at bounding box center [210, 269] width 7 height 7
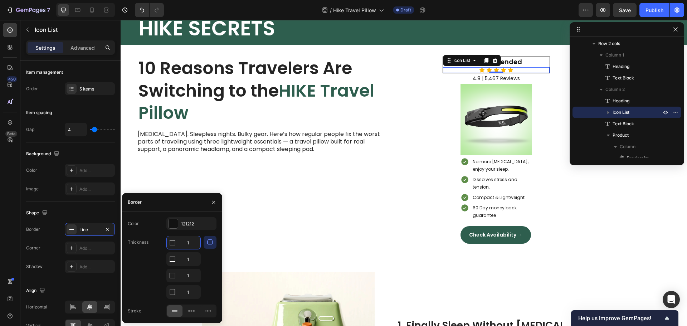
click at [192, 245] on input "1" at bounding box center [184, 242] width 34 height 13
type input "0"
click at [189, 260] on input "1" at bounding box center [184, 259] width 34 height 13
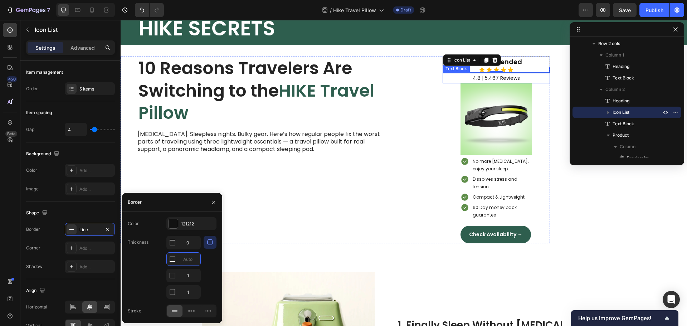
click at [449, 79] on p "4.8 | 5,467 Reviews" at bounding box center [496, 78] width 106 height 9
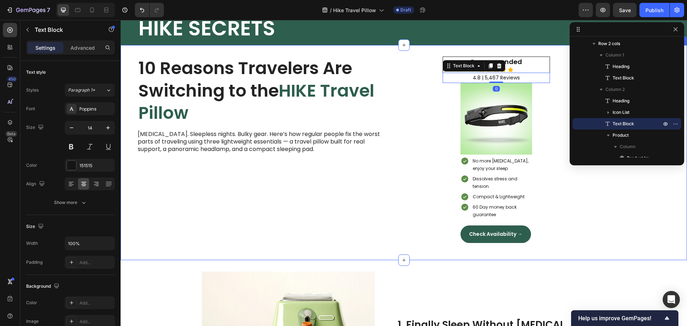
click at [558, 199] on div "10 Reasons Travelers Are Switching to the HIKE Travel Pillow Heading Neck pain.…" at bounding box center [404, 152] width 567 height 215
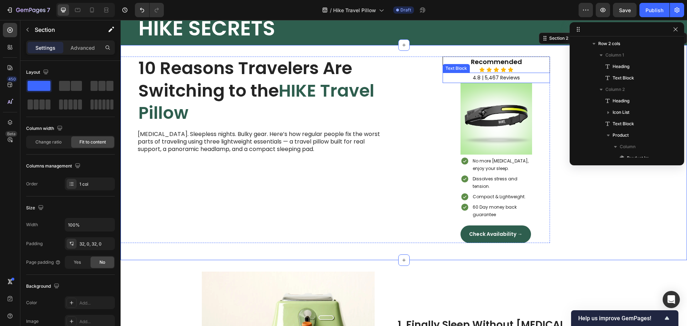
click at [447, 76] on p "4.8 | 5,467 Reviews" at bounding box center [496, 77] width 106 height 9
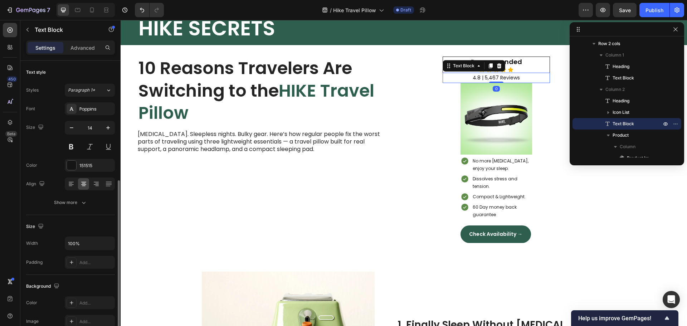
scroll to position [139, 0]
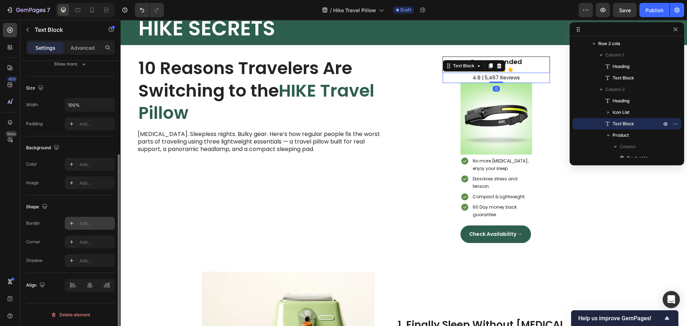
click at [71, 223] on icon at bounding box center [72, 223] width 6 height 6
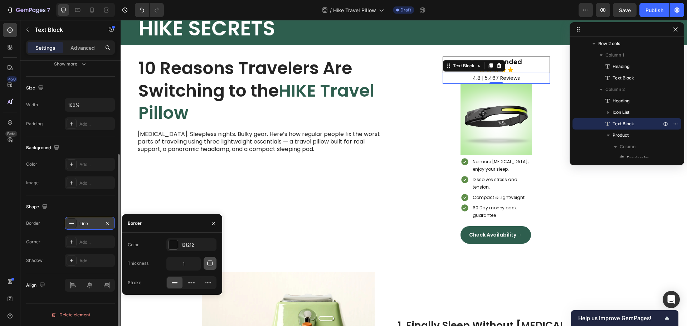
click at [208, 264] on icon "button" at bounding box center [210, 263] width 7 height 7
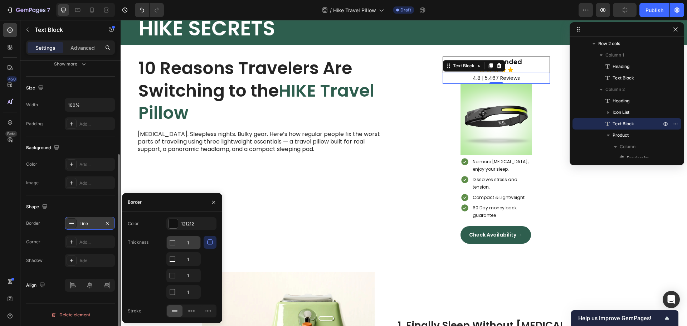
click at [190, 242] on input "1" at bounding box center [184, 242] width 34 height 13
type input "0"
click at [191, 258] on input "1" at bounding box center [184, 259] width 34 height 13
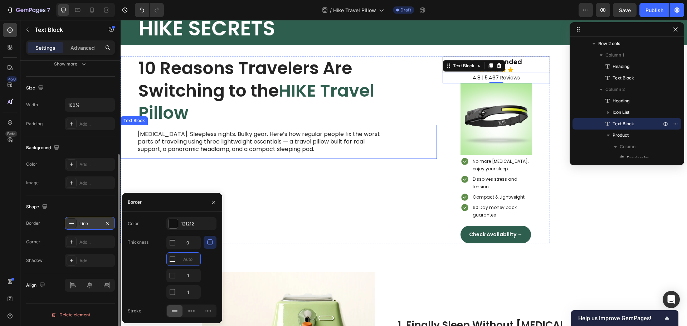
click at [413, 154] on div "Neck pain. Sleepless nights. Bulky gear. Here’s how regular people fix the wors…" at bounding box center [279, 142] width 316 height 34
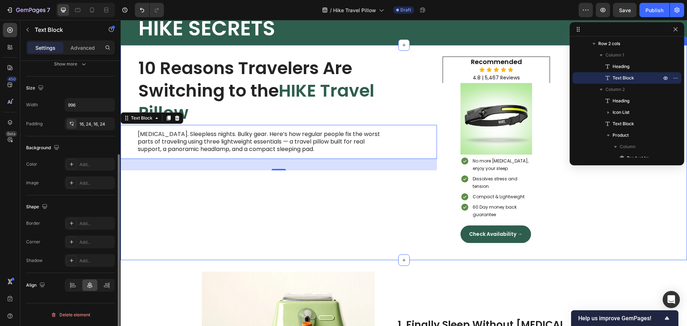
click at [553, 136] on div "10 Reasons Travelers Are Switching to the HIKE Travel Pillow Heading Neck pain.…" at bounding box center [404, 152] width 567 height 215
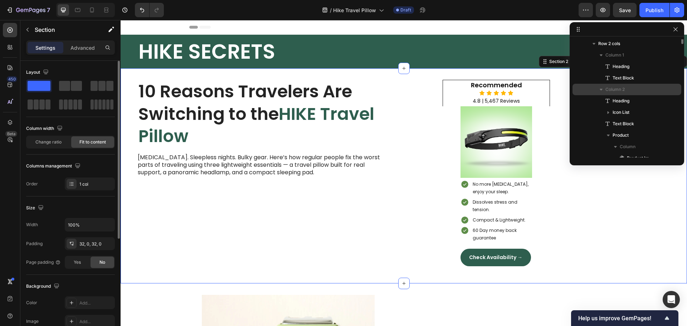
scroll to position [0, 0]
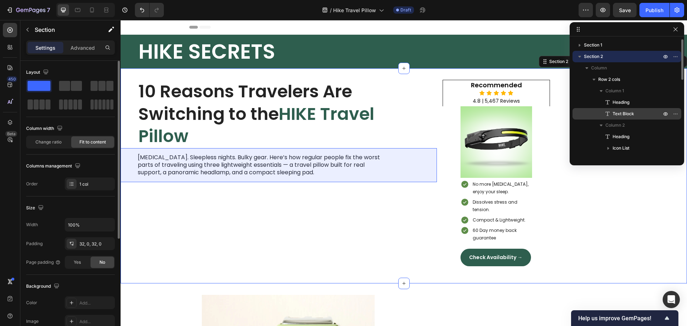
click at [615, 118] on div "Text Block" at bounding box center [626, 113] width 103 height 11
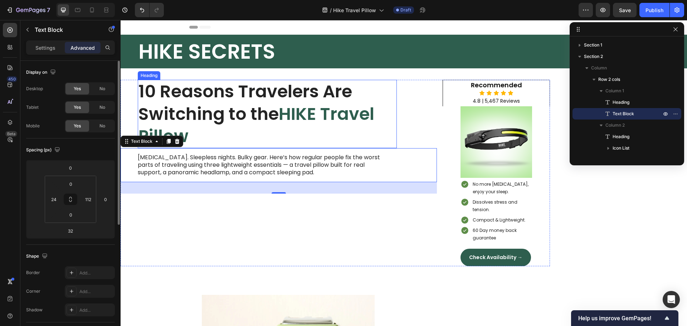
click at [319, 101] on h1 "10 Reasons Travelers Are Switching to the HIKE Travel Pillow" at bounding box center [267, 114] width 259 height 68
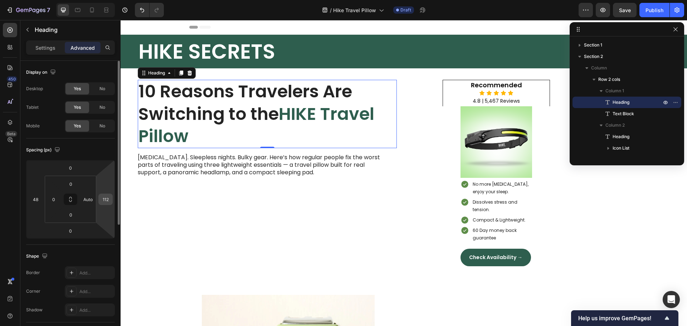
click at [111, 203] on div "112" at bounding box center [105, 199] width 14 height 11
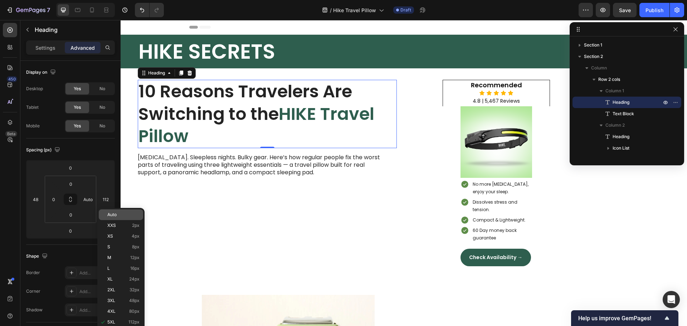
click at [113, 218] on div "Auto" at bounding box center [121, 214] width 44 height 11
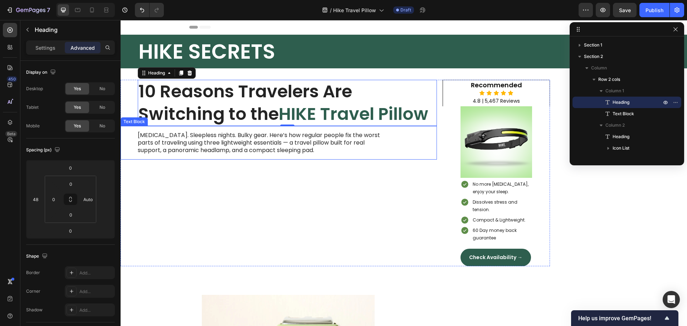
click at [399, 135] on div "Neck pain. Sleepless nights. Bulky gear. Here’s how regular people fix the wors…" at bounding box center [279, 143] width 316 height 34
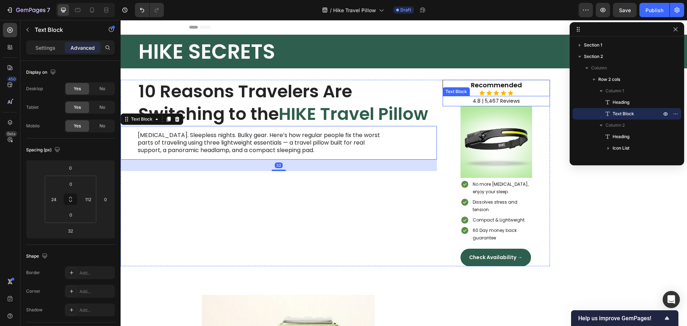
click at [445, 97] on p "4.8 | 5,467 Reviews" at bounding box center [496, 101] width 105 height 9
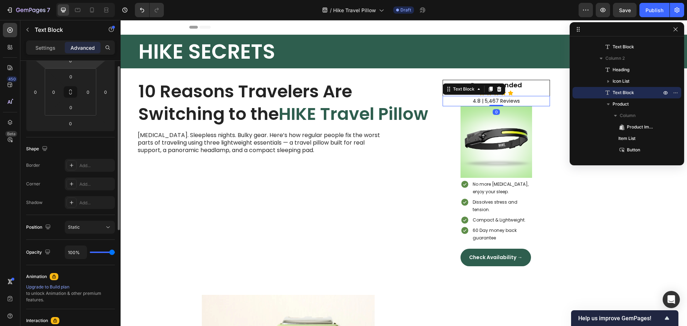
scroll to position [72, 0]
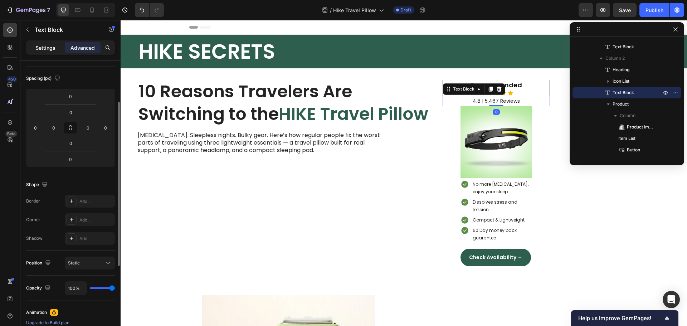
click at [49, 50] on p "Settings" at bounding box center [45, 48] width 20 height 8
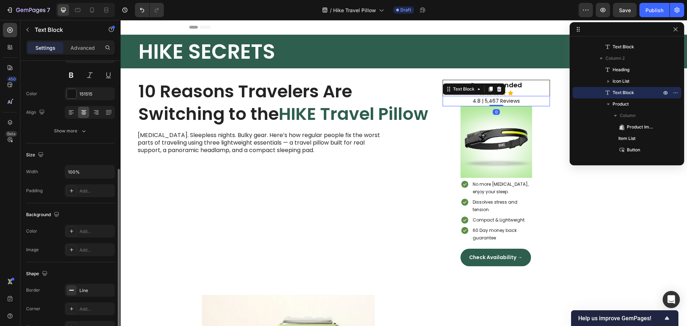
scroll to position [107, 0]
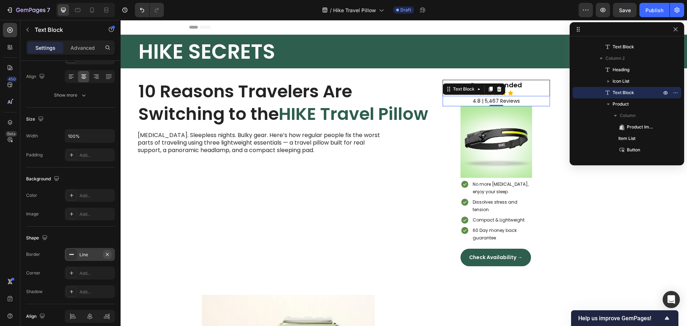
drag, startPoint x: 107, startPoint y: 253, endPoint x: 118, endPoint y: 249, distance: 12.4
click at [0, 0] on icon "button" at bounding box center [0, 0] width 0 height 0
click at [547, 82] on p "Recommended" at bounding box center [496, 85] width 105 height 8
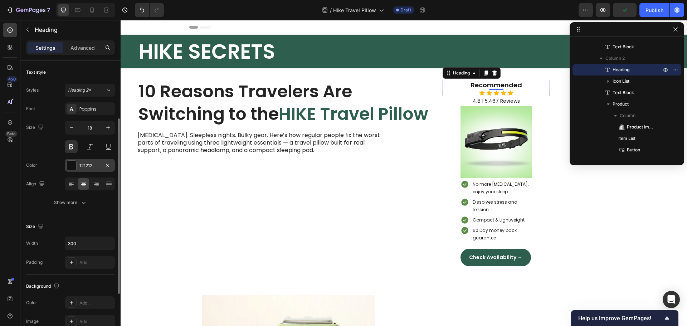
scroll to position [72, 0]
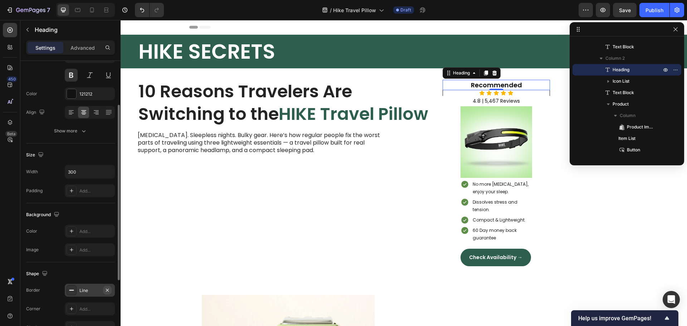
click at [104, 289] on button "button" at bounding box center [107, 290] width 9 height 9
click at [457, 95] on div "Recommended Heading 0 Icon Icon Icon Icon Icon Icon List 4.8 | 5,467 Reviews Te…" at bounding box center [496, 173] width 107 height 186
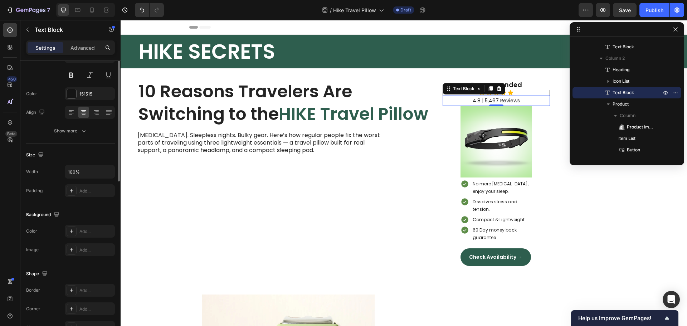
scroll to position [0, 0]
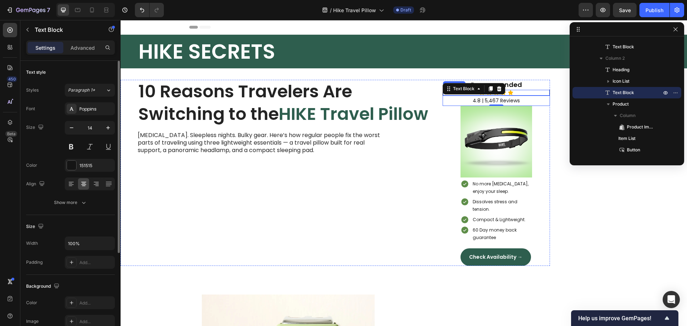
click at [538, 91] on div "Icon Icon Icon Icon Icon" at bounding box center [496, 93] width 107 height 6
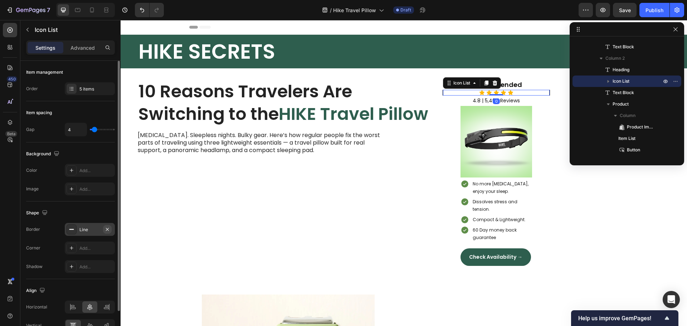
click at [109, 231] on icon "button" at bounding box center [108, 230] width 6 height 6
click at [413, 105] on span "HIKE Travel Pillow" at bounding box center [354, 114] width 150 height 24
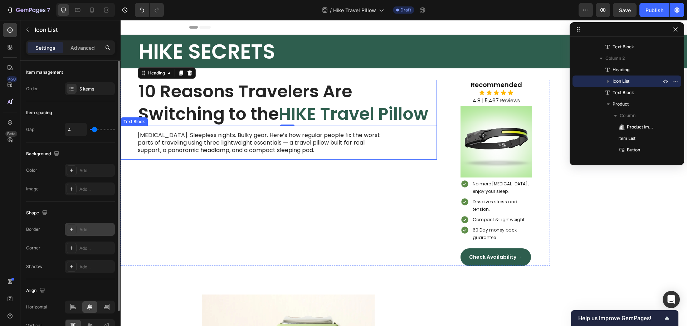
scroll to position [10, 0]
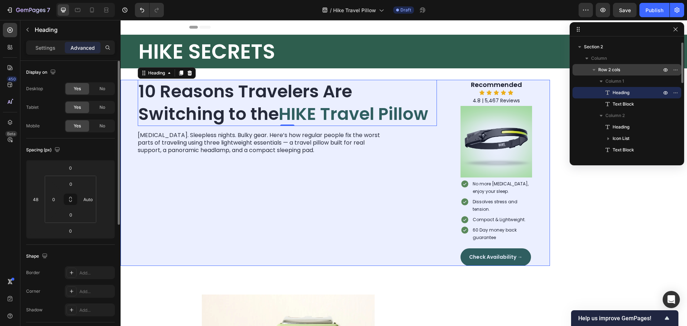
click at [609, 70] on span "Row 2 cols" at bounding box center [609, 69] width 22 height 7
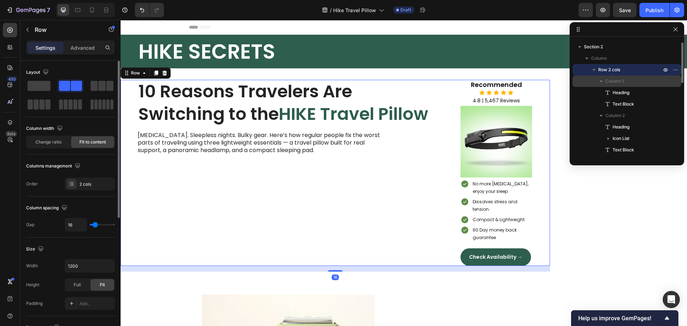
click at [642, 80] on p "Column 1" at bounding box center [634, 81] width 57 height 7
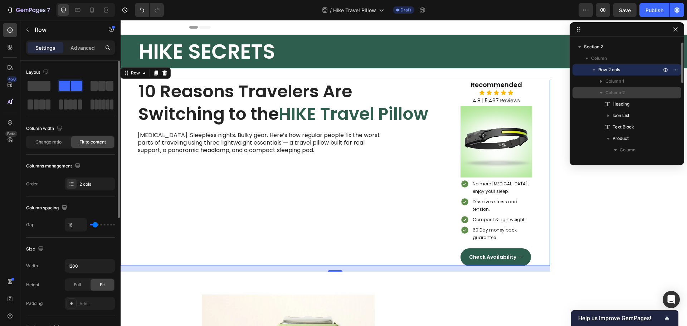
click at [642, 91] on p "Column 2" at bounding box center [634, 92] width 57 height 7
click at [643, 91] on p "Column 2" at bounding box center [634, 92] width 57 height 7
click at [678, 96] on div "Column 2" at bounding box center [626, 92] width 103 height 11
click at [639, 92] on p "Column 2" at bounding box center [634, 92] width 57 height 7
click at [601, 93] on icon "button" at bounding box center [601, 93] width 3 height 2
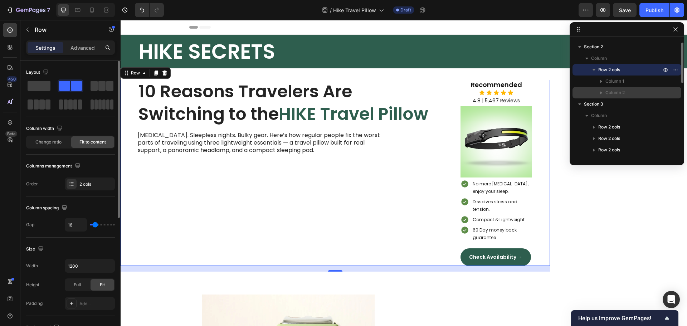
click at [601, 93] on icon "button" at bounding box center [602, 93] width 2 height 3
click at [676, 71] on icon "button" at bounding box center [676, 70] width 6 height 6
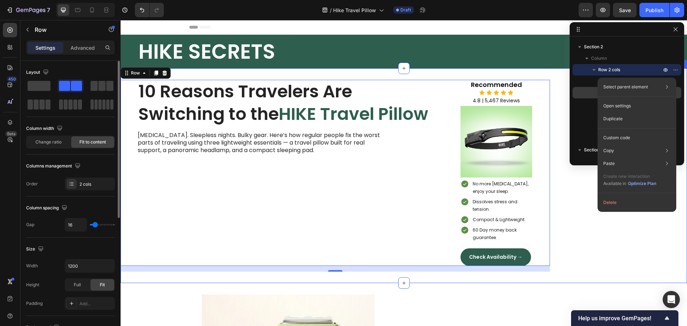
click at [617, 223] on div "10 Reasons Travelers Are Switching to the HIKE Travel Pillow Heading Neck pain.…" at bounding box center [404, 175] width 567 height 215
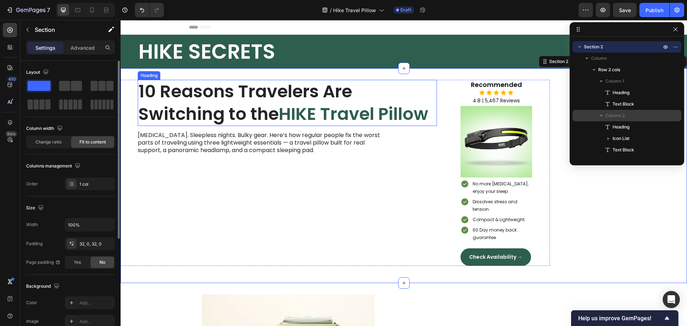
click at [431, 98] on h1 "10 Reasons Travelers Are Switching to the HIKE Travel Pillow" at bounding box center [287, 103] width 299 height 46
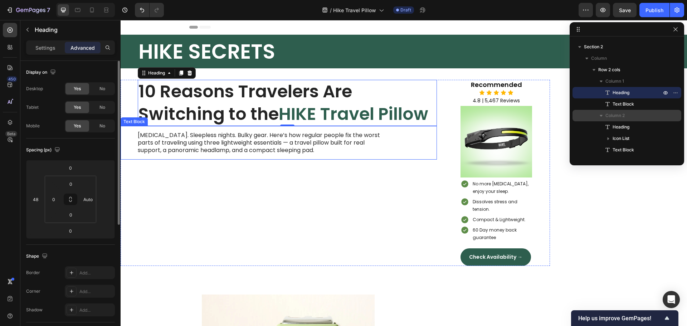
click at [145, 138] on p "Neck pain. Sleepless nights. Bulky gear. Here’s how regular people fix the wors…" at bounding box center [263, 143] width 251 height 22
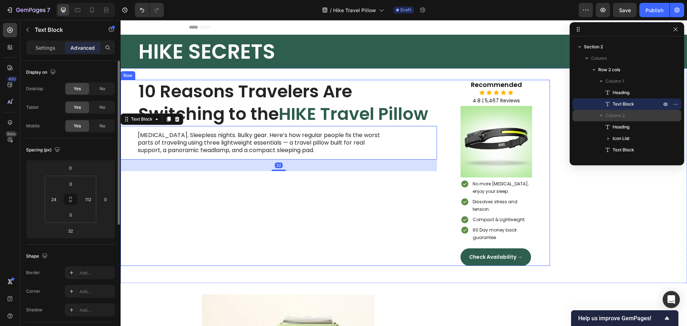
click at [133, 101] on div "10 Reasons Travelers Are Switching to the HIKE Travel Pillow Heading Neck pain.…" at bounding box center [279, 173] width 316 height 186
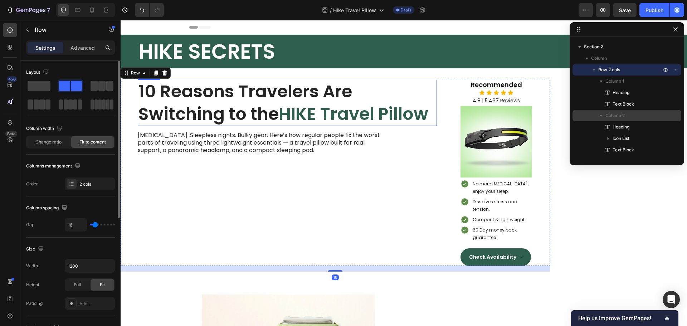
click at [148, 100] on h1 "10 Reasons Travelers Are Switching to the HIKE Travel Pillow" at bounding box center [287, 103] width 299 height 46
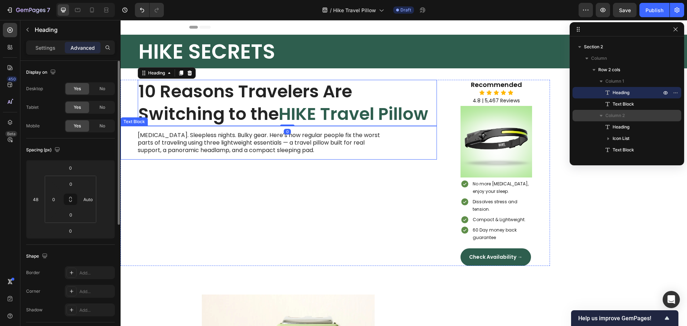
click at [155, 134] on p "Neck pain. Sleepless nights. Bulky gear. Here’s how regular people fix the wors…" at bounding box center [263, 143] width 251 height 22
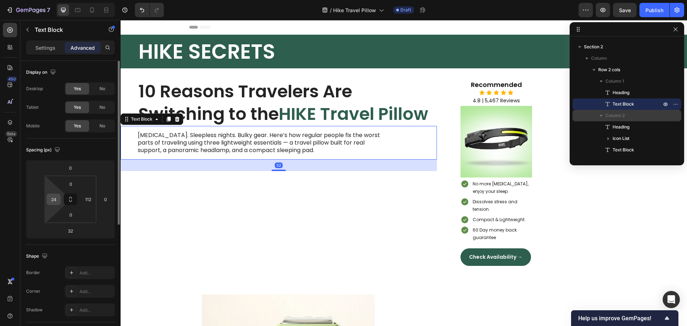
click at [56, 201] on input "24" at bounding box center [53, 199] width 11 height 11
type input "0"
click at [35, 201] on input "number" at bounding box center [35, 199] width 11 height 11
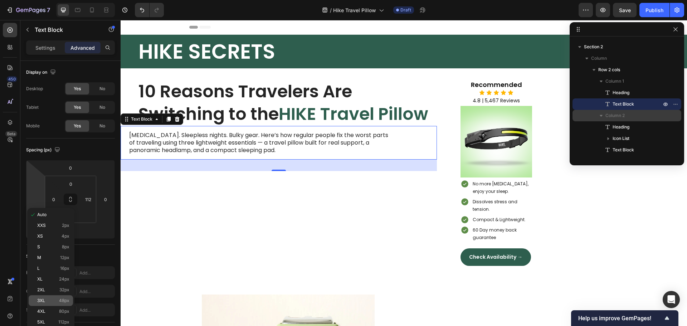
click at [49, 299] on p "3XL 48px" at bounding box center [53, 300] width 32 height 5
type input "48"
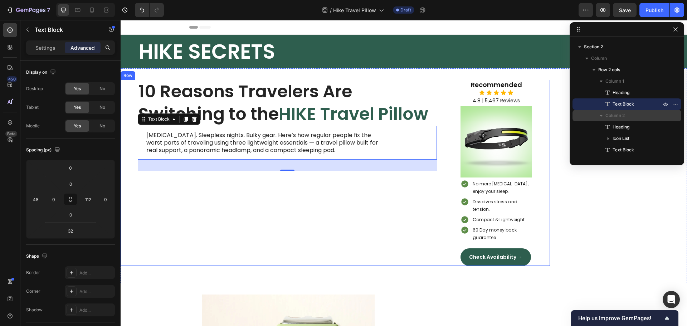
click at [316, 231] on div "10 Reasons Travelers Are Switching to the HIKE Travel Pillow Heading Neck pain.…" at bounding box center [279, 173] width 316 height 186
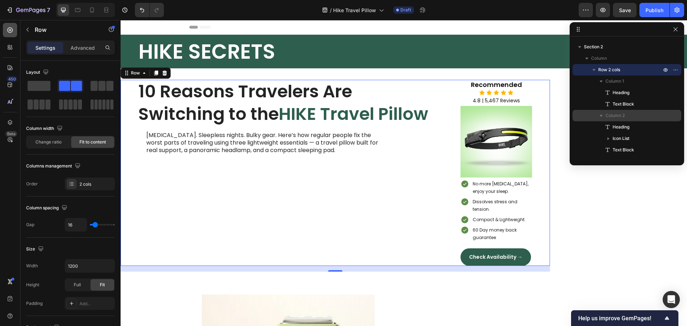
click at [10, 29] on icon at bounding box center [9, 29] width 7 height 7
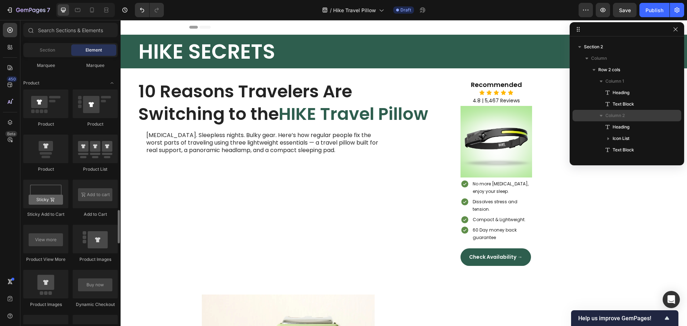
scroll to position [966, 0]
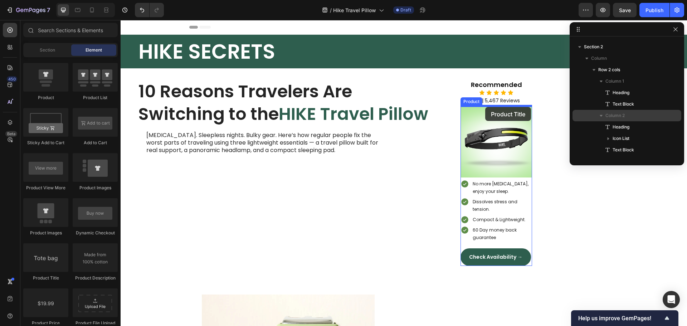
drag, startPoint x: 180, startPoint y: 274, endPoint x: 485, endPoint y: 107, distance: 347.9
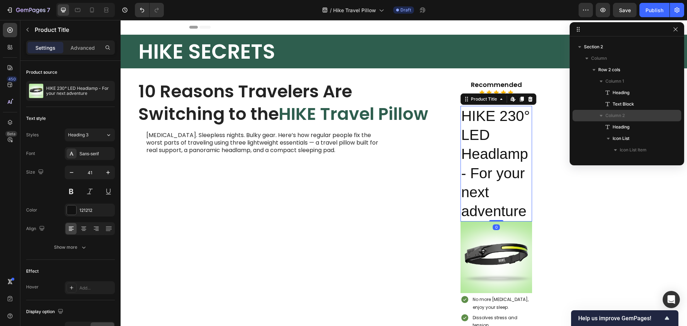
click at [493, 121] on h2 "HIKE 230° LED Headlamp - For your next adventure" at bounding box center [497, 164] width 72 height 116
click at [92, 174] on input "41" at bounding box center [90, 172] width 24 height 13
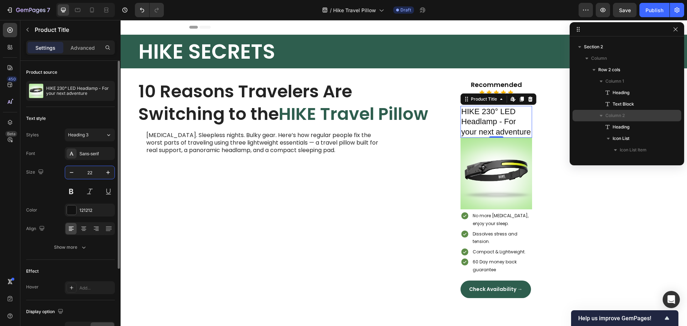
click at [92, 174] on input "22" at bounding box center [90, 172] width 24 height 13
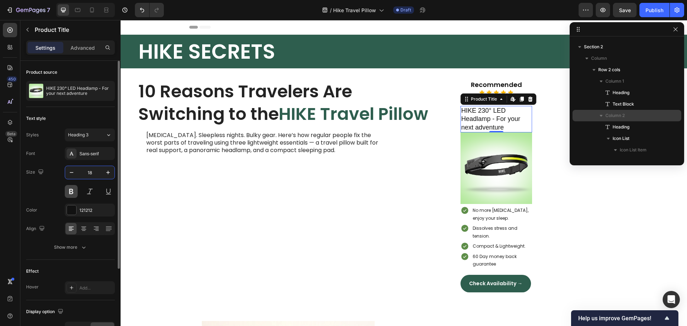
type input "18"
click at [72, 192] on button at bounding box center [71, 191] width 13 height 13
click at [89, 149] on div "Sans-serif" at bounding box center [90, 153] width 50 height 13
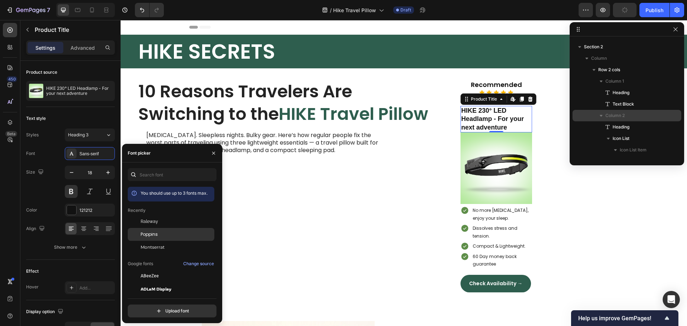
click at [156, 233] on span "Poppins" at bounding box center [149, 234] width 17 height 6
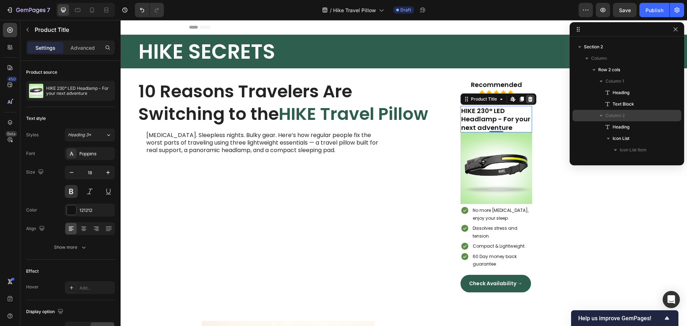
click at [529, 99] on icon at bounding box center [530, 99] width 5 height 5
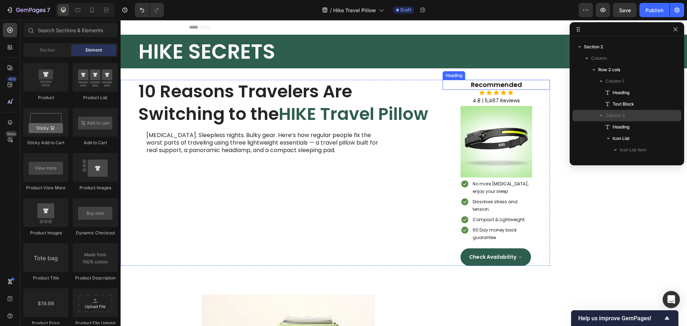
click at [490, 83] on p "Recommended" at bounding box center [496, 85] width 106 height 8
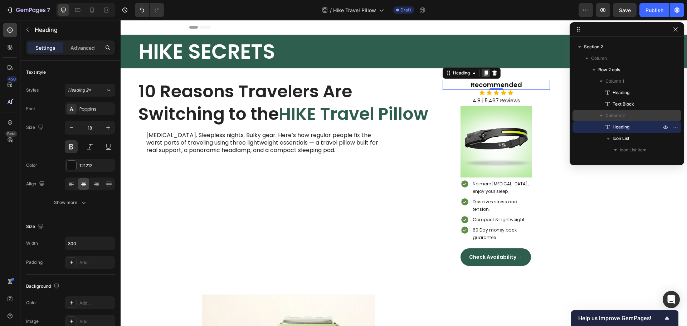
click at [486, 73] on icon at bounding box center [486, 73] width 4 height 5
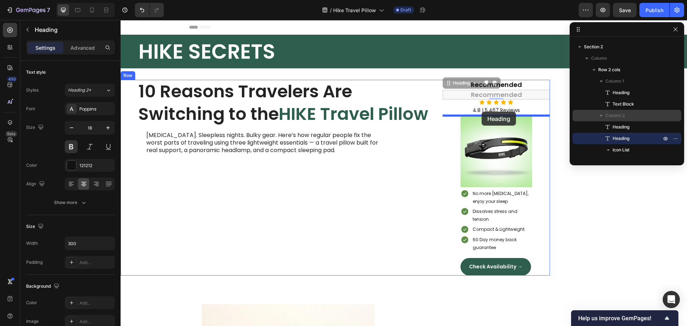
drag, startPoint x: 448, startPoint y: 85, endPoint x: 482, endPoint y: 112, distance: 42.8
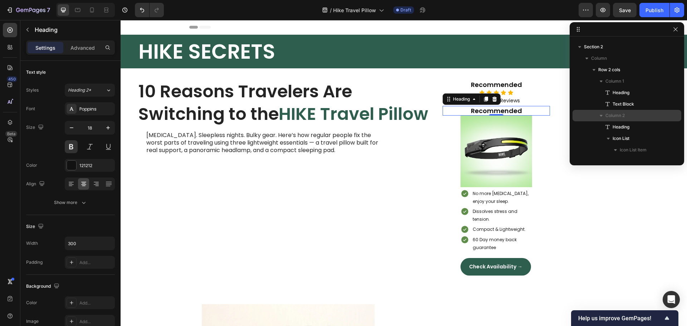
click at [516, 110] on h2 "Recommended" at bounding box center [496, 111] width 107 height 10
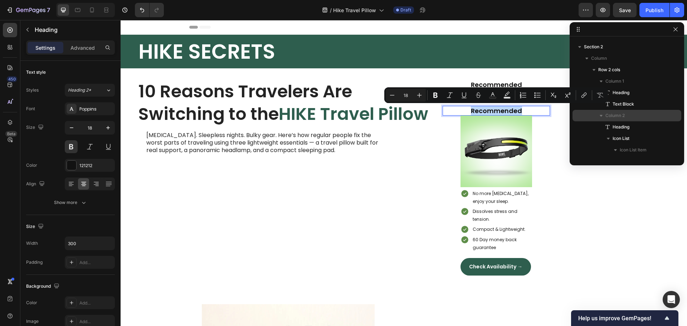
click at [516, 110] on p "Recommended" at bounding box center [496, 111] width 106 height 8
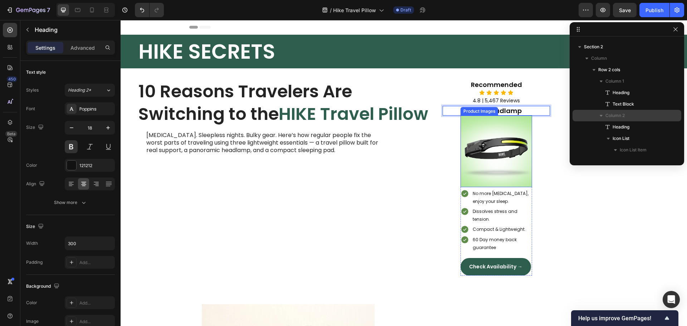
click at [546, 178] on div "Recommended Heading Icon Icon Icon Icon Icon Icon List 4.8 | 5,467 Reviews Text…" at bounding box center [496, 178] width 107 height 196
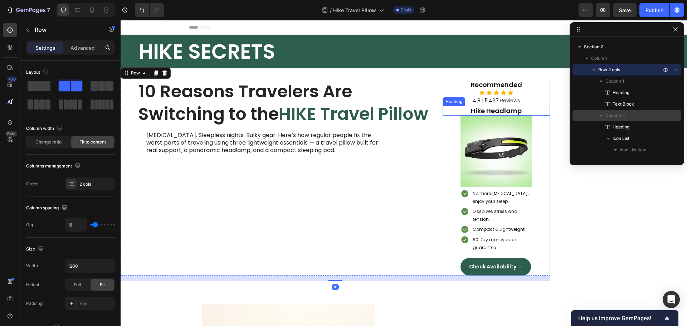
click at [511, 113] on p "Hike Headlamp" at bounding box center [496, 111] width 106 height 8
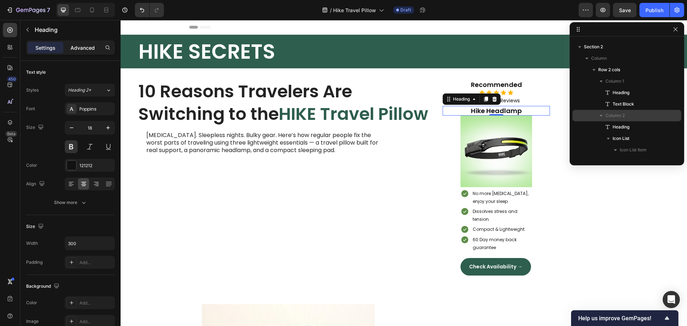
click at [92, 44] on p "Advanced" at bounding box center [83, 48] width 24 height 8
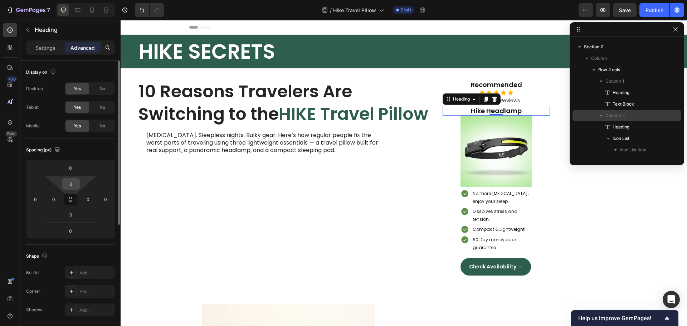
click at [69, 183] on input "0" at bounding box center [71, 184] width 14 height 11
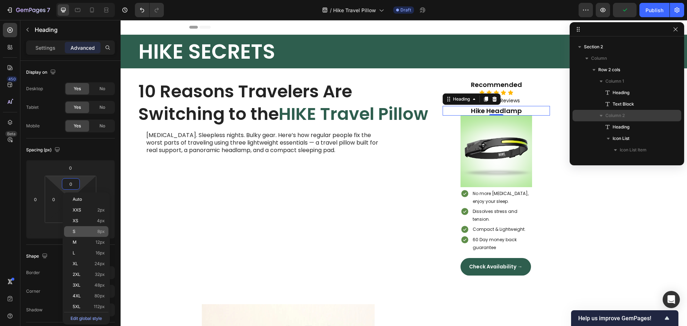
click at [93, 231] on p "S 8px" at bounding box center [89, 231] width 32 height 5
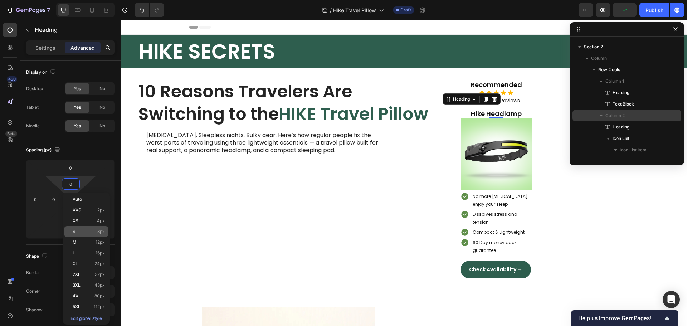
type input "8"
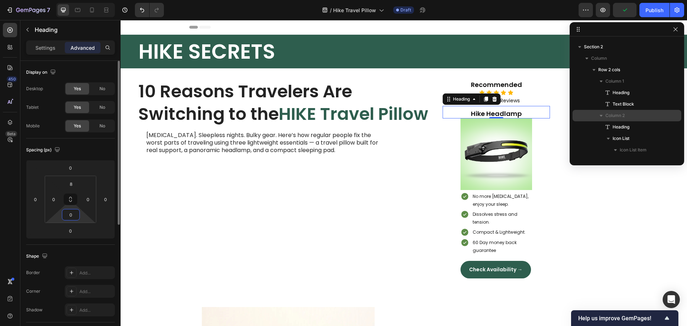
click at [69, 216] on input "0" at bounding box center [71, 214] width 14 height 11
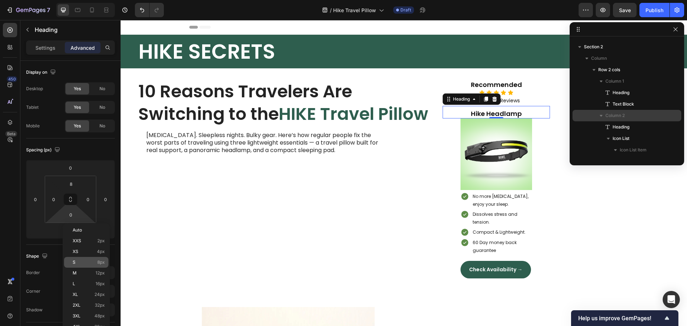
click at [96, 261] on p "S 8px" at bounding box center [89, 262] width 32 height 5
type input "8"
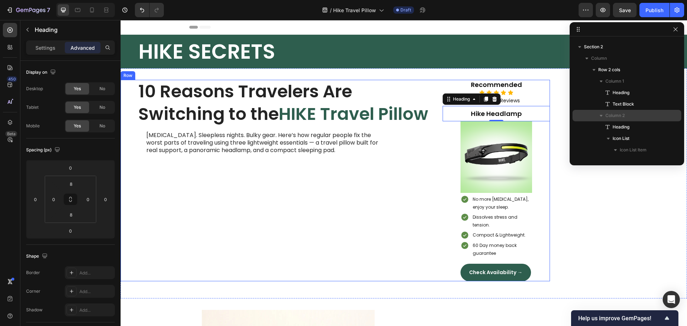
click at [353, 220] on div "10 Reasons Travelers Are Switching to the HIKE Travel Pillow Heading Neck pain.…" at bounding box center [279, 180] width 316 height 201
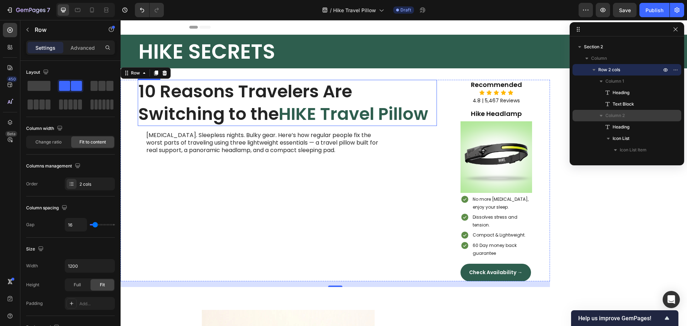
click at [428, 117] on span "HIKE Travel Pillow" at bounding box center [354, 114] width 150 height 24
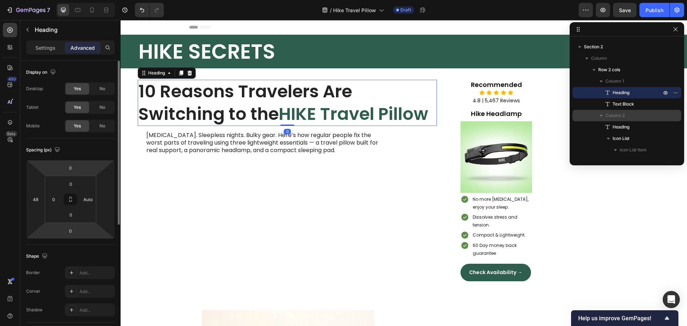
scroll to position [107, 0]
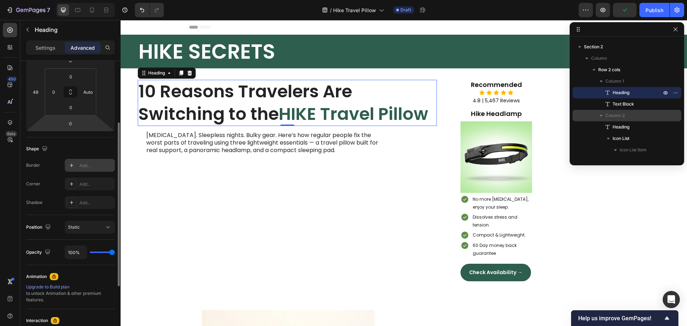
click at [89, 167] on div "Add..." at bounding box center [96, 165] width 34 height 6
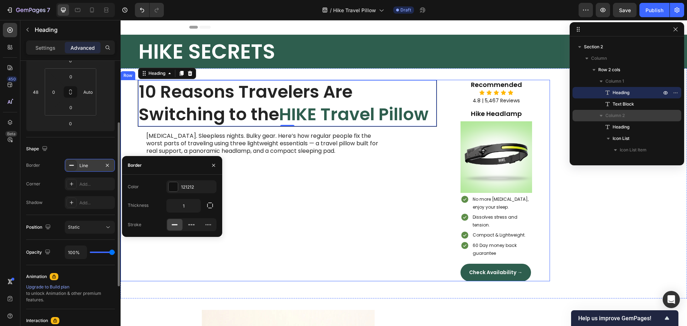
click at [361, 236] on div "10 Reasons Travelers Are Switching to the HIKE Travel Pillow Heading 0 Neck pai…" at bounding box center [279, 180] width 316 height 201
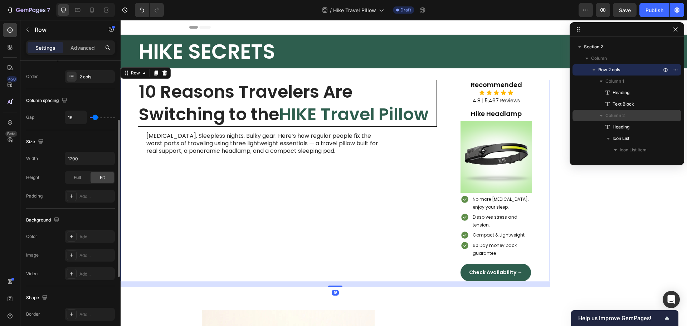
scroll to position [0, 0]
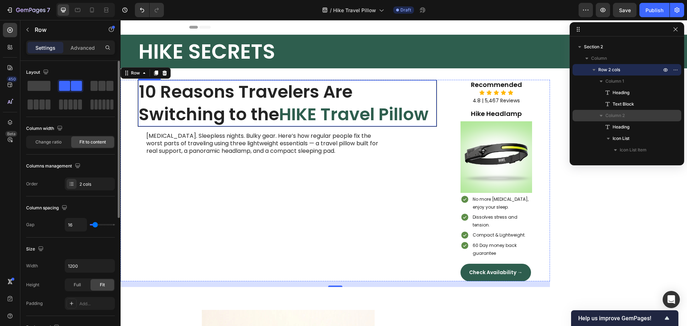
click at [429, 112] on span "HIKE Travel Pillow" at bounding box center [354, 114] width 150 height 24
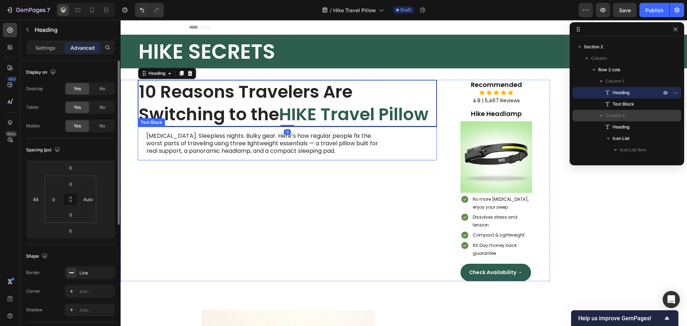
click at [395, 160] on div "Neck pain. Sleepless nights. Bulky gear. Here’s how regular people fix the wors…" at bounding box center [287, 144] width 299 height 34
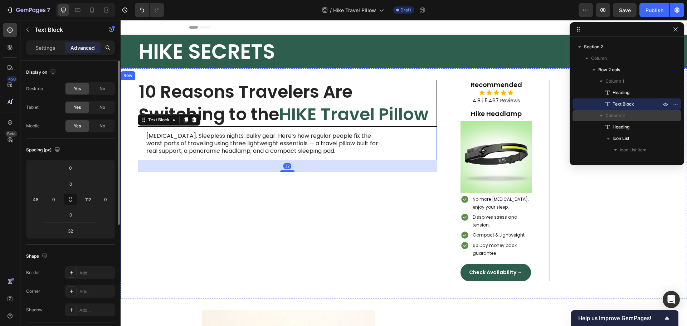
click at [405, 227] on div "10 Reasons Travelers Are Switching to the HIKE Travel Pillow Heading Neck pain.…" at bounding box center [279, 180] width 316 height 201
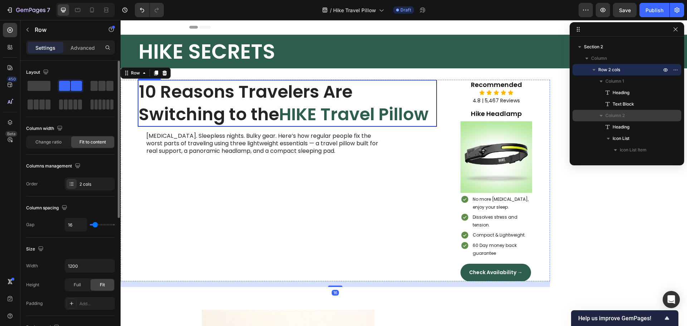
click at [429, 118] on span "HIKE Travel Pillow" at bounding box center [354, 114] width 150 height 24
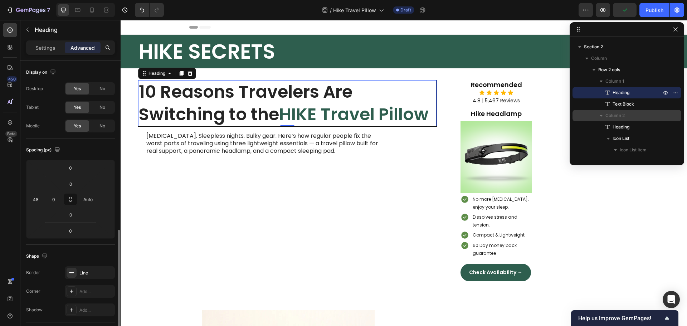
scroll to position [143, 0]
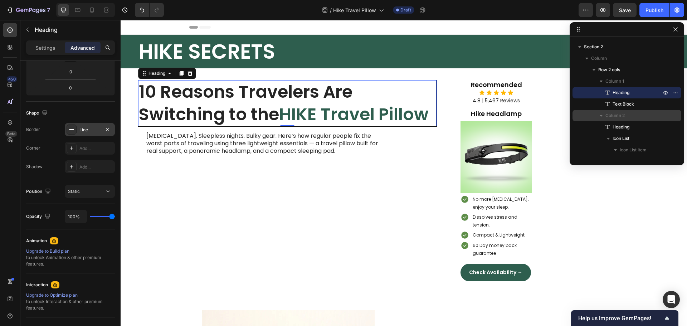
click at [82, 129] on div "Line" at bounding box center [89, 130] width 21 height 6
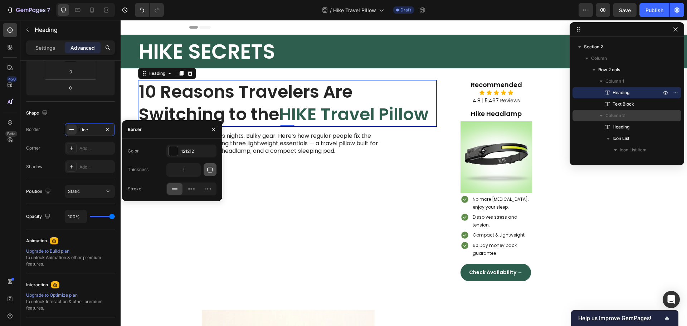
click at [207, 169] on icon "button" at bounding box center [210, 169] width 7 height 7
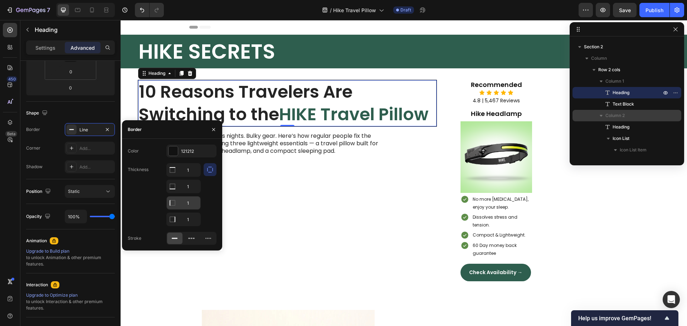
click at [189, 203] on input "1" at bounding box center [184, 202] width 34 height 13
click at [316, 224] on div "10 Reasons Travelers Are Switching to the HIKE Travel Pillow Heading 0 Neck pai…" at bounding box center [279, 180] width 316 height 201
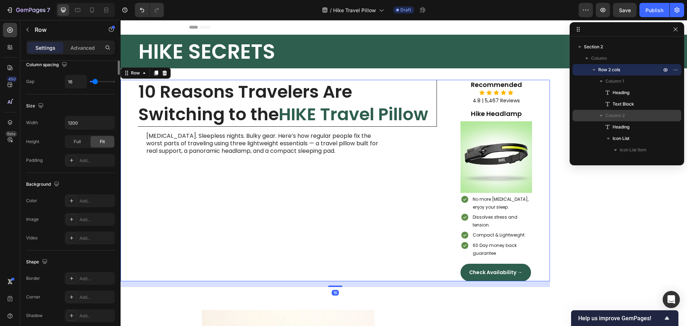
scroll to position [0, 0]
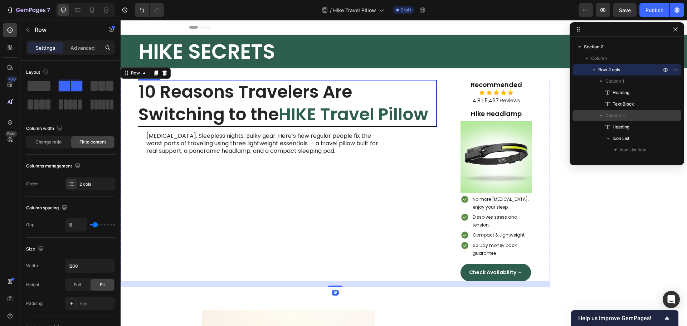
click at [314, 123] on span "HIKE Travel Pillow" at bounding box center [354, 114] width 150 height 24
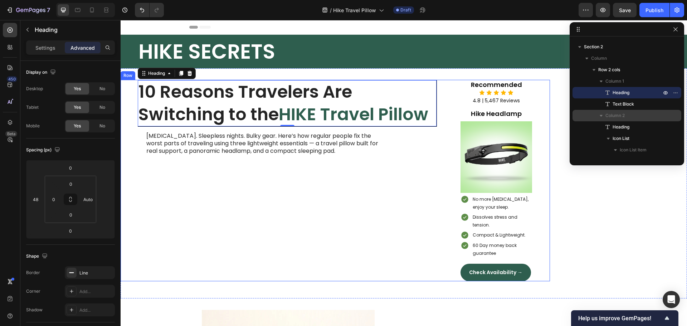
click at [227, 226] on div "10 Reasons Travelers Are Switching to the HIKE Travel Pillow Heading 0 Neck pai…" at bounding box center [279, 180] width 316 height 201
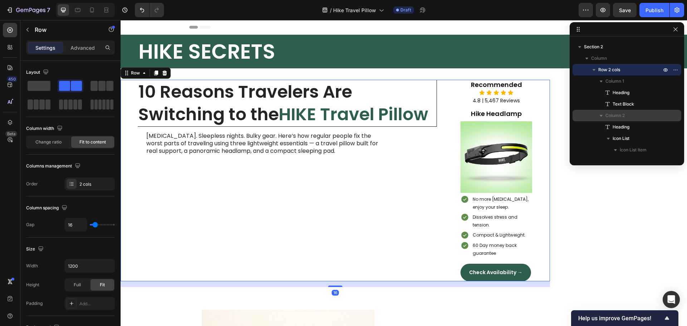
click at [329, 263] on div "10 Reasons Travelers Are Switching to the HIKE Travel Pillow Heading Neck pain.…" at bounding box center [279, 180] width 316 height 201
click at [393, 112] on span "HIKE Travel Pillow" at bounding box center [354, 114] width 150 height 24
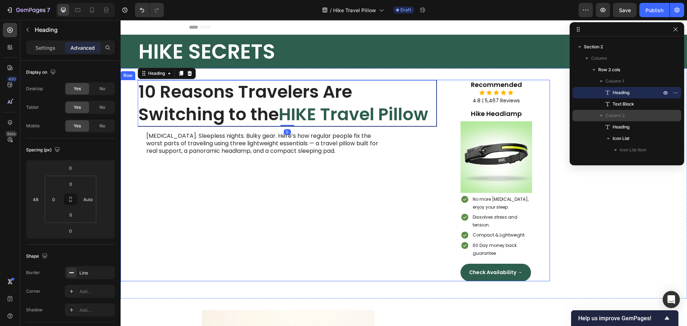
click at [285, 181] on div "10 Reasons Travelers Are Switching to the HIKE Travel Pillow Heading 0 Neck pai…" at bounding box center [279, 180] width 316 height 201
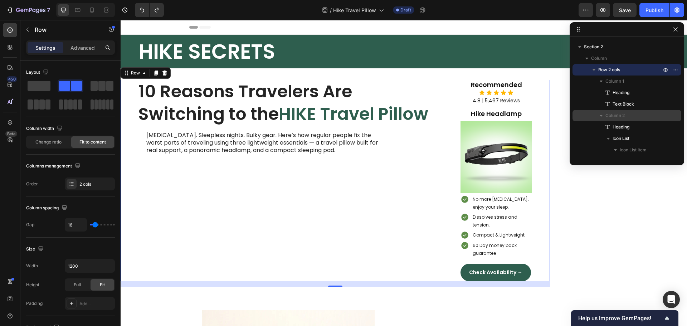
drag, startPoint x: 285, startPoint y: 181, endPoint x: 286, endPoint y: 189, distance: 7.6
click at [286, 181] on div "10 Reasons Travelers Are Switching to the HIKE Travel Pillow Heading Neck pain.…" at bounding box center [279, 180] width 316 height 201
click at [201, 103] on h1 "10 Reasons Travelers Are Switching to the HIKE Travel Pillow" at bounding box center [287, 103] width 299 height 46
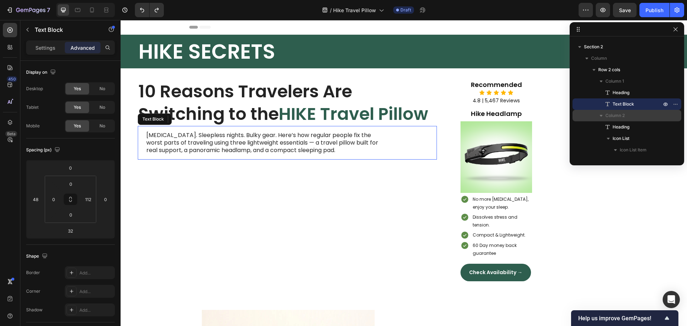
click at [173, 143] on p "Neck pain. Sleepless nights. Bulky gear. Here’s how regular people fix the wors…" at bounding box center [267, 143] width 242 height 22
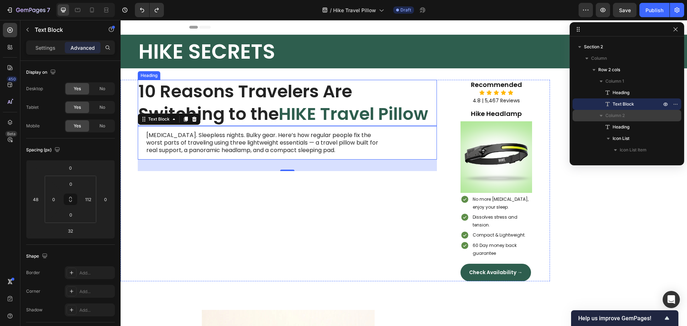
click at [218, 114] on h1 "10 Reasons Travelers Are Switching to the HIKE Travel Pillow" at bounding box center [287, 103] width 299 height 46
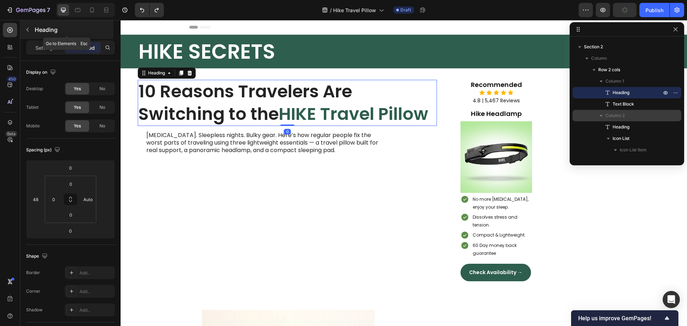
click at [22, 27] on button "button" at bounding box center [27, 29] width 11 height 11
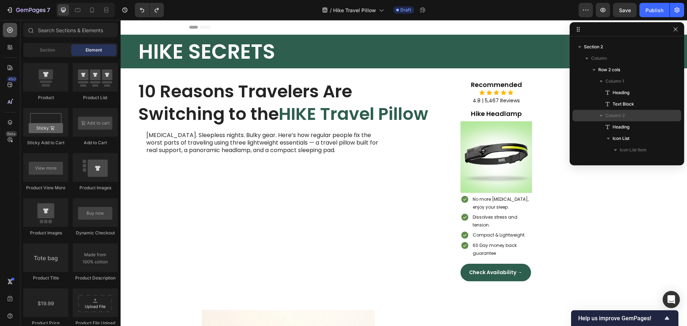
click at [11, 29] on icon at bounding box center [9, 29] width 7 height 7
click at [52, 48] on span "Section" at bounding box center [47, 50] width 15 height 6
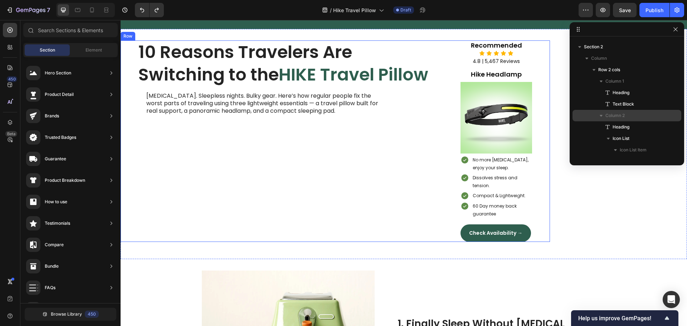
scroll to position [143, 0]
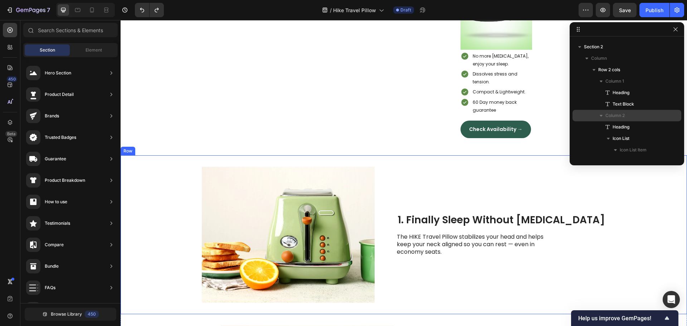
click at [321, 162] on div "Image 1. Finally Sleep Without Neck Pain Heading The HIKE Travel Pillow stabili…" at bounding box center [404, 234] width 567 height 159
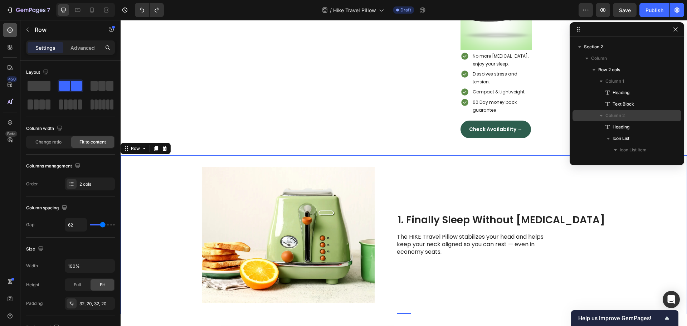
click at [12, 29] on icon at bounding box center [10, 30] width 5 height 5
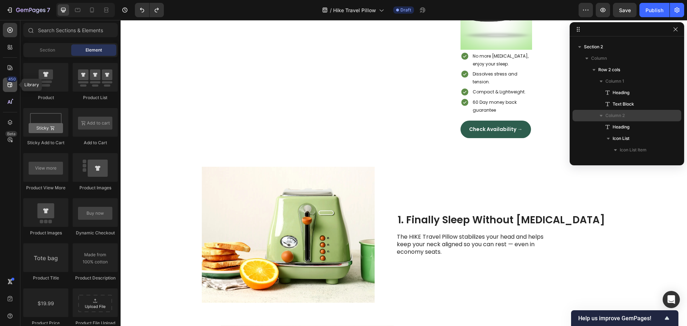
click at [10, 82] on icon at bounding box center [9, 84] width 7 height 7
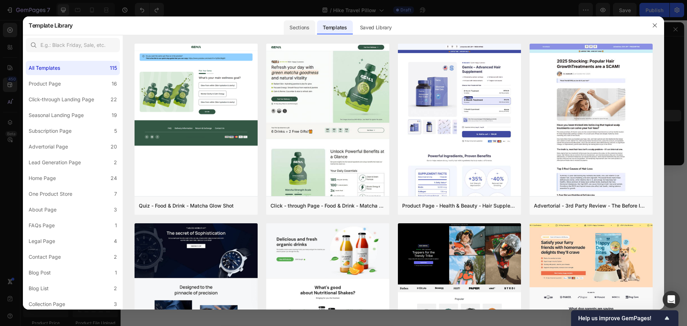
click at [305, 27] on div "Sections" at bounding box center [299, 27] width 31 height 14
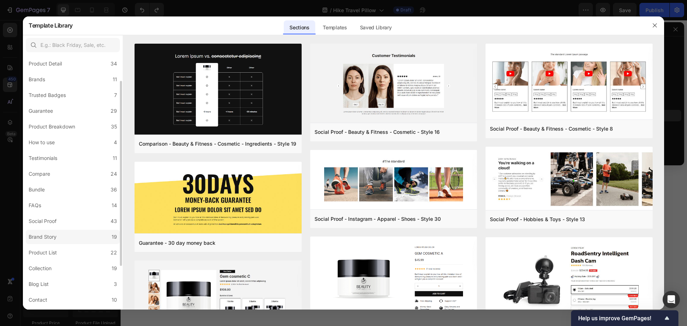
scroll to position [0, 0]
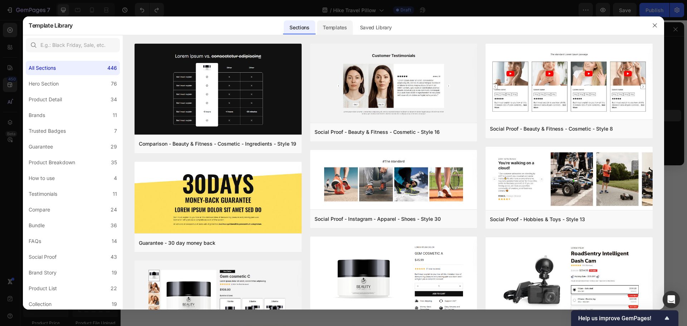
click at [332, 24] on div "Templates" at bounding box center [334, 27] width 35 height 14
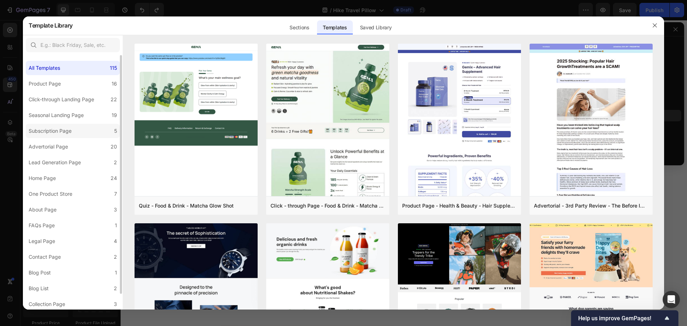
click at [58, 133] on div "Subscription Page" at bounding box center [50, 131] width 43 height 9
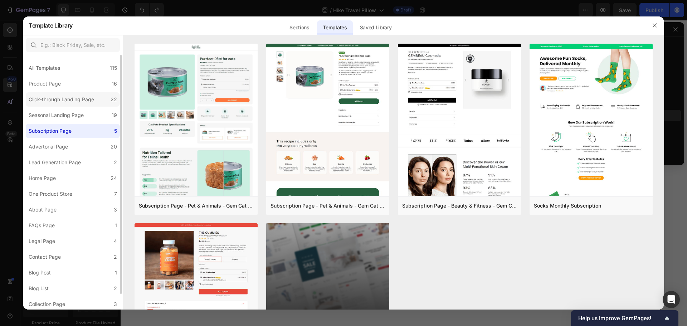
click at [62, 102] on div "Click-through Landing Page" at bounding box center [61, 99] width 65 height 9
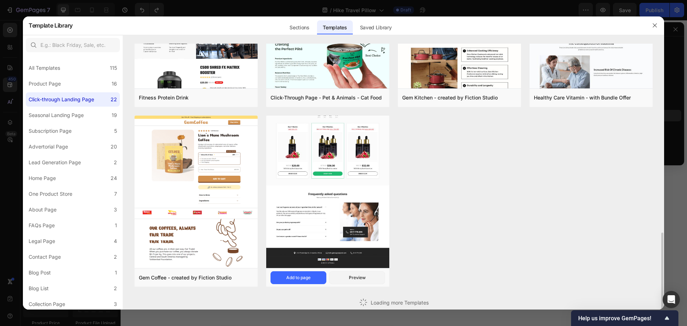
scroll to position [504, 0]
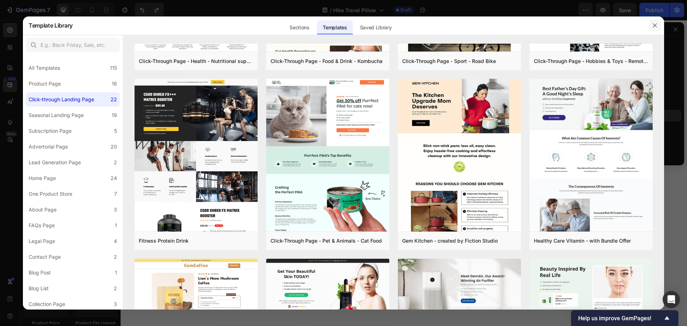
click at [655, 24] on icon "button" at bounding box center [655, 26] width 6 height 6
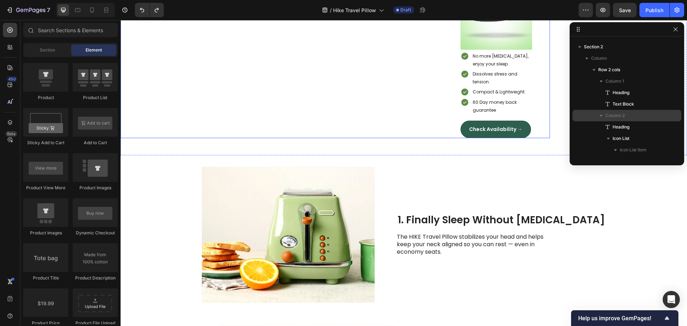
scroll to position [0, 0]
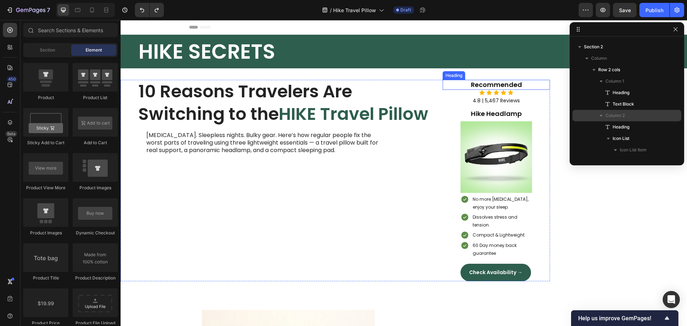
click at [455, 85] on p "Recommended" at bounding box center [496, 85] width 106 height 8
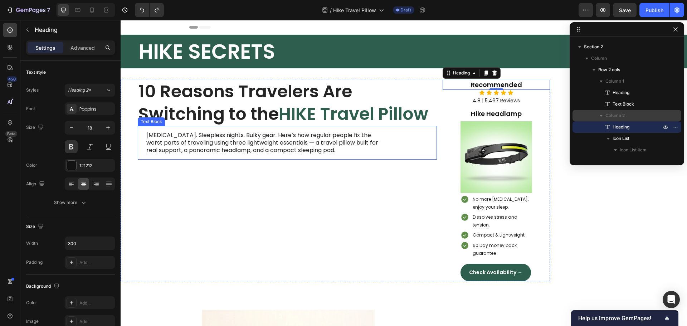
click at [355, 135] on p "Neck pain. Sleepless nights. Bulky gear. Here’s how regular people fix the wors…" at bounding box center [267, 143] width 242 height 22
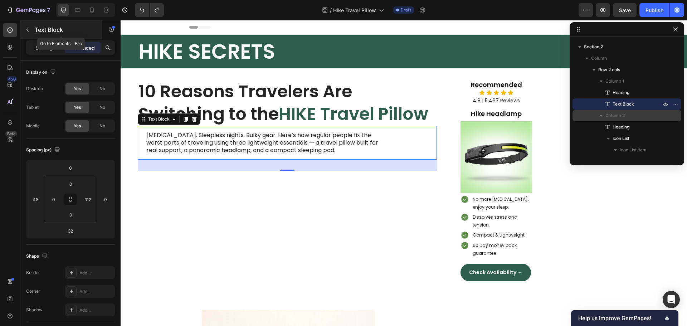
click at [31, 29] on button "button" at bounding box center [27, 29] width 11 height 11
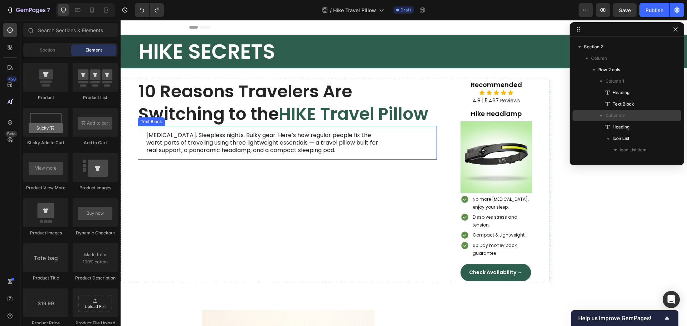
click at [184, 141] on p "Neck pain. Sleepless nights. Bulky gear. Here’s how regular people fix the wors…" at bounding box center [267, 143] width 242 height 22
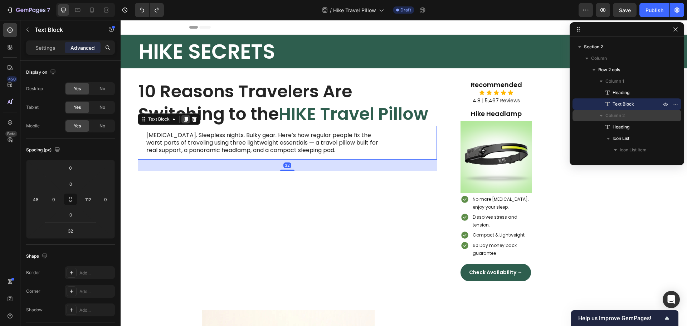
click at [184, 118] on icon at bounding box center [186, 119] width 6 height 6
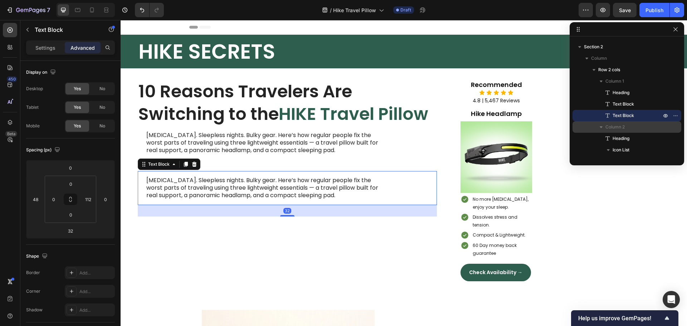
click at [188, 179] on p "Neck pain. Sleepless nights. Bulky gear. Here’s how regular people fix the wors…" at bounding box center [267, 188] width 242 height 22
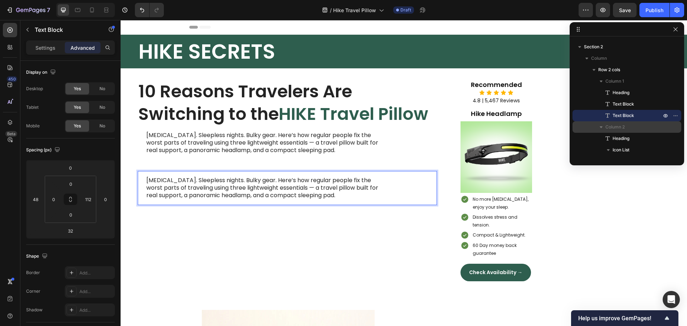
click at [188, 179] on p "Neck pain. Sleepless nights. Bulky gear. Here’s how regular people fix the wors…" at bounding box center [267, 188] width 242 height 22
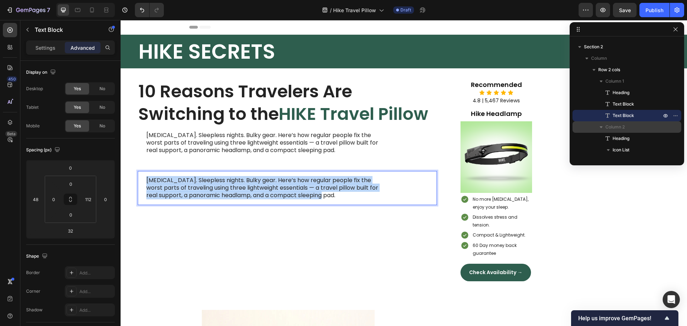
click at [188, 179] on p "Neck pain. Sleepless nights. Bulky gear. Here’s how regular people fix the wors…" at bounding box center [267, 188] width 242 height 22
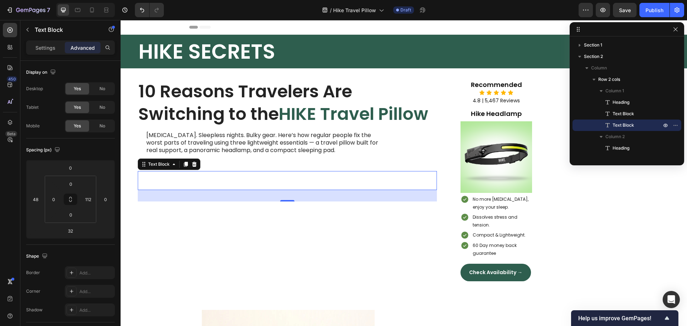
scroll to position [10, 0]
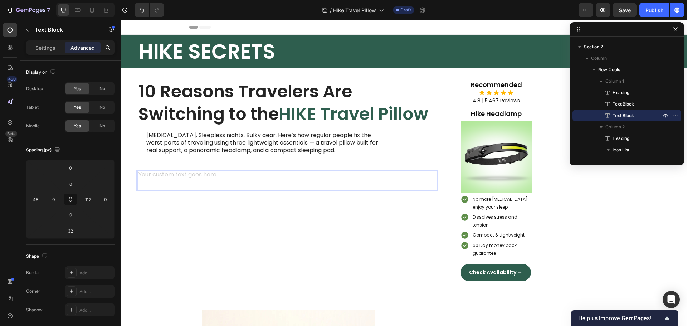
click at [197, 171] on div "Rich Text Editor. Editing area: main" at bounding box center [267, 180] width 259 height 19
click at [195, 178] on div "Rich Text Editor. Editing area: main" at bounding box center [267, 180] width 259 height 19
click at [183, 225] on div "10 Reasons Travelers Are Switching to the HIKE Travel Pillow Heading Neck pain.…" at bounding box center [279, 180] width 316 height 201
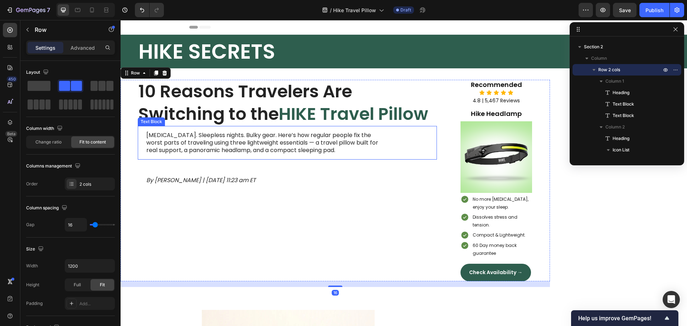
click at [223, 152] on p "Neck pain. Sleepless nights. Bulky gear. Here’s how regular people fix the wors…" at bounding box center [267, 143] width 242 height 22
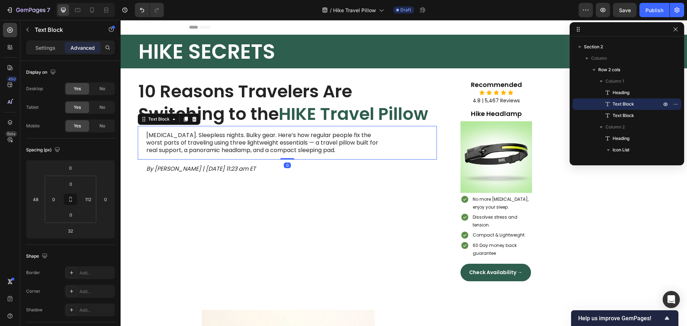
drag, startPoint x: 285, startPoint y: 170, endPoint x: 286, endPoint y: 154, distance: 16.5
click at [286, 154] on div "Neck pain. Sleepless nights. Bulky gear. Here’s how regular people fix the wors…" at bounding box center [287, 143] width 299 height 34
type input "0"
click at [201, 170] on icon "By Hannah Brown | January 2nd, 2025 | 11:23 am ET" at bounding box center [201, 169] width 110 height 8
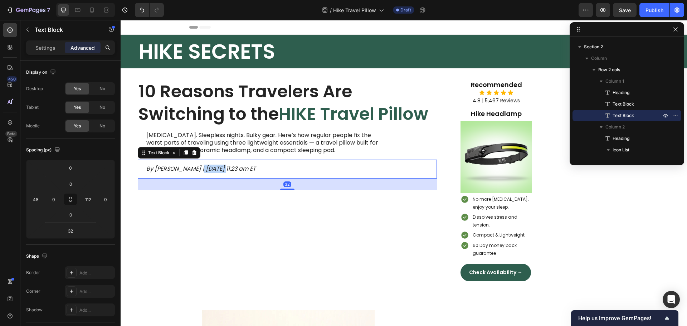
click at [201, 170] on icon "By Hannah Brown | January 2nd, 2025 | 11:23 am ET" at bounding box center [201, 169] width 110 height 8
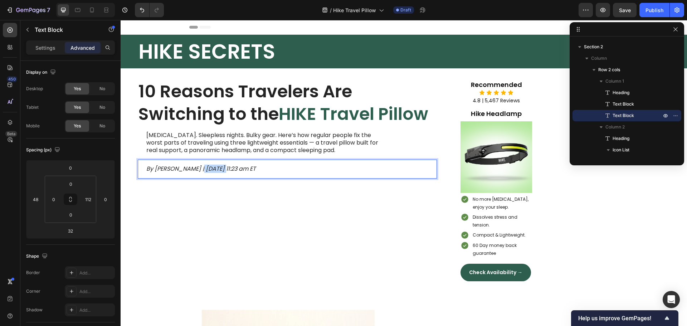
click at [189, 170] on icon "By Hannah Brown | January 2nd, 2025 | 11:23 am ET" at bounding box center [201, 169] width 110 height 8
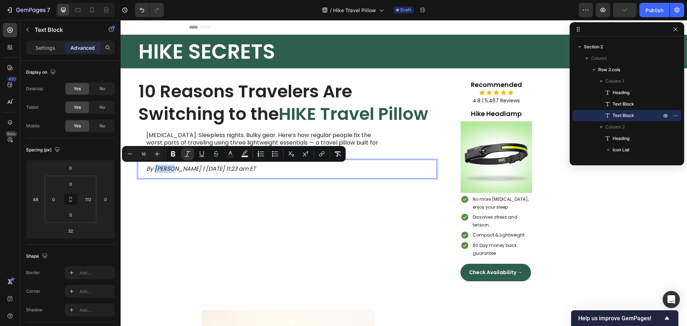
drag, startPoint x: 178, startPoint y: 169, endPoint x: 155, endPoint y: 169, distance: 22.2
click at [155, 169] on icon "By Hannah Brown | January 2nd, 2025 | 11:23 am ET" at bounding box center [201, 169] width 110 height 8
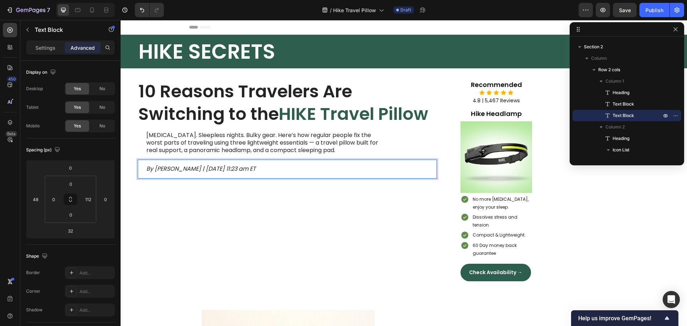
click at [155, 169] on icon "By Jena Brown | January 2nd, 2025 | 11:23 am ET" at bounding box center [201, 169] width 110 height 8
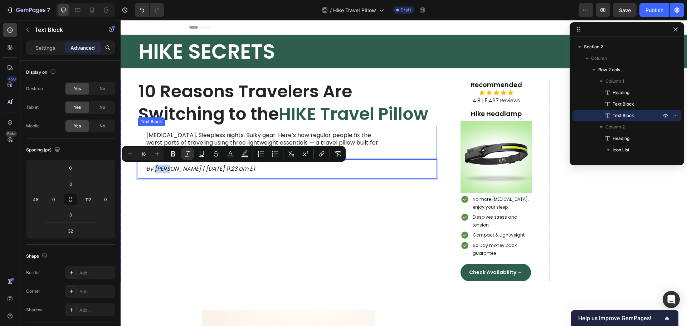
click at [149, 135] on p "[MEDICAL_DATA]. Sleepless nights. Bulky gear. Here’s how regular people fix the…" at bounding box center [267, 143] width 242 height 22
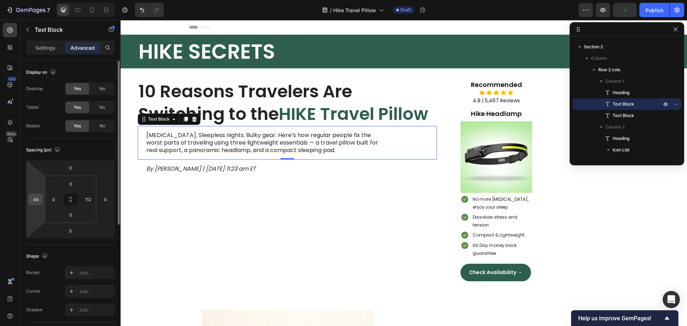
click at [37, 200] on input "48" at bounding box center [35, 199] width 11 height 11
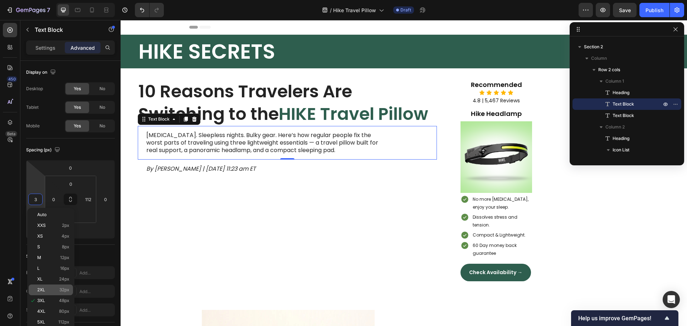
click at [47, 288] on p "2XL 32px" at bounding box center [53, 289] width 32 height 5
type input "32"
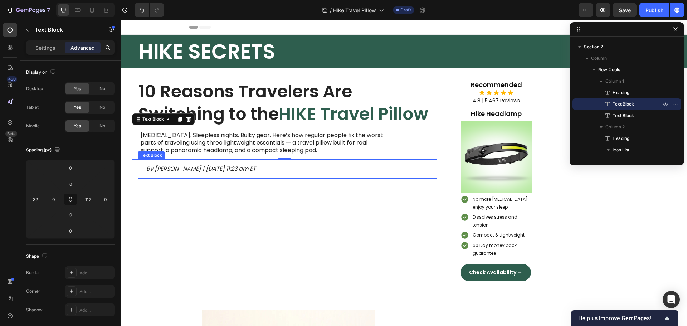
click at [154, 170] on icon "By Jena Brown | January 2nd, 2025 | 11:23 am ET" at bounding box center [201, 169] width 110 height 8
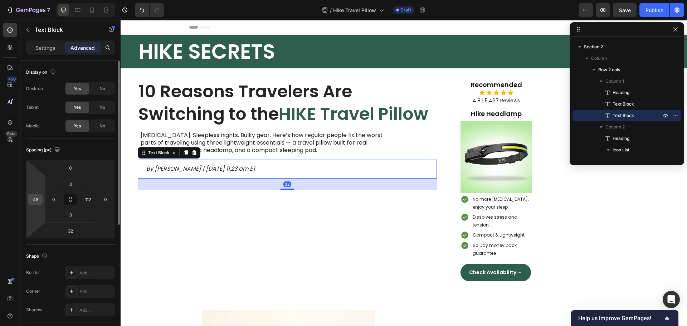
click at [33, 200] on input "48" at bounding box center [35, 199] width 11 height 11
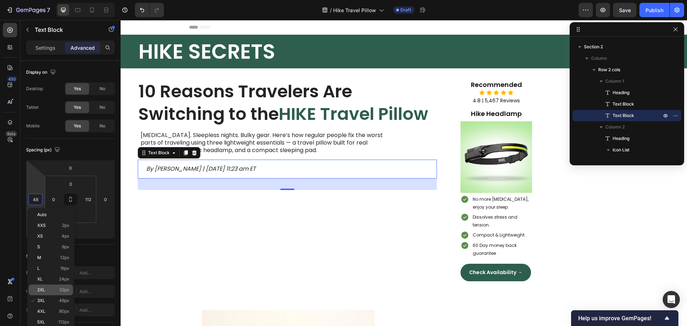
click at [39, 290] on span "2XL" at bounding box center [41, 289] width 8 height 5
type input "32"
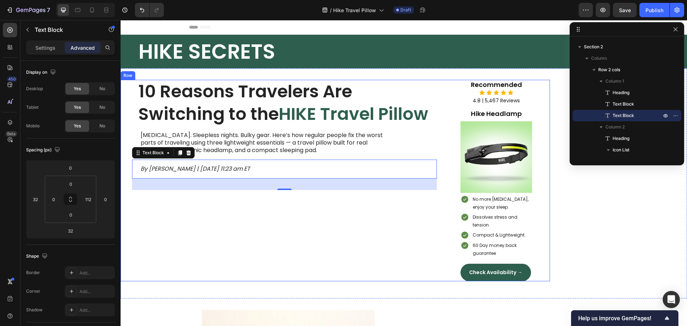
click at [263, 245] on div "10 Reasons Travelers Are Switching to the HIKE Travel Pillow Heading Neck pain.…" at bounding box center [279, 180] width 316 height 201
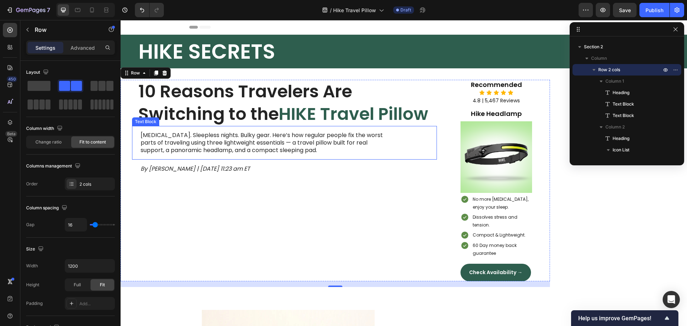
click at [206, 141] on p "[MEDICAL_DATA]. Sleepless nights. Bulky gear. Here’s how regular people fix the…" at bounding box center [265, 143] width 248 height 22
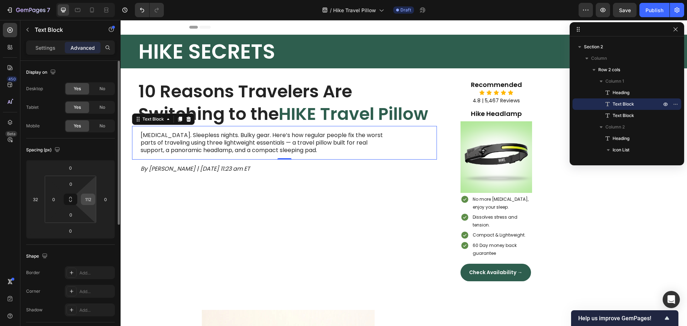
click at [89, 203] on input "112" at bounding box center [88, 199] width 11 height 11
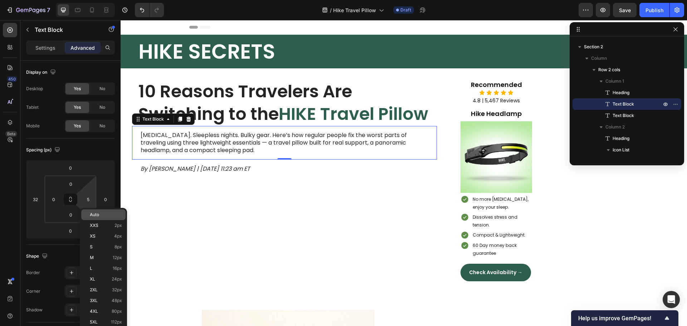
click at [101, 217] on p "Auto" at bounding box center [106, 214] width 32 height 5
type input "Auto"
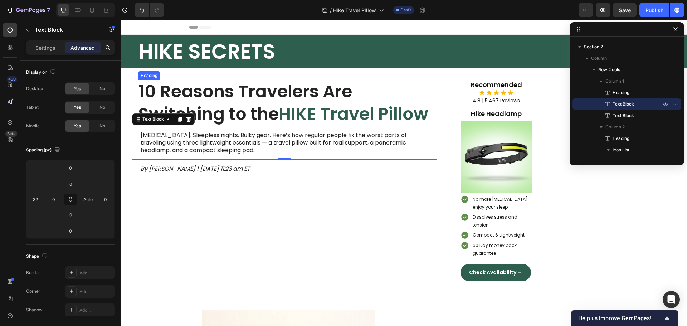
click at [414, 106] on span "HIKE Travel Pillow" at bounding box center [354, 114] width 150 height 24
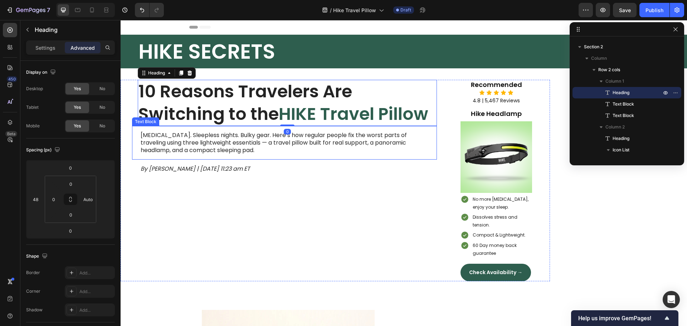
click at [395, 140] on p "[MEDICAL_DATA]. Sleepless nights. Bulky gear. Here’s how regular people fix the…" at bounding box center [285, 143] width 288 height 22
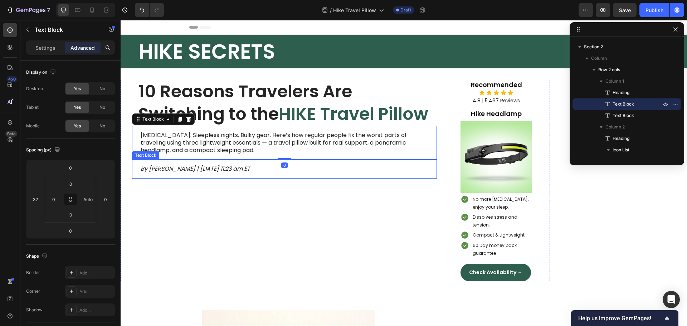
click at [379, 169] on p "By Jena Brown | January 2nd, 2025 | 11:23 am ET" at bounding box center [265, 169] width 248 height 8
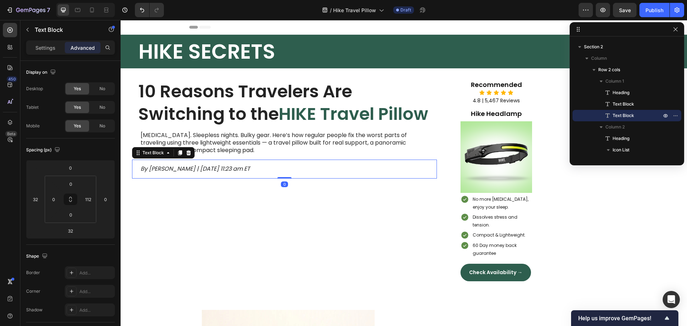
drag, startPoint x: 283, startPoint y: 189, endPoint x: 285, endPoint y: 174, distance: 14.4
click at [285, 174] on div "By Jena Brown | January 2nd, 2025 | 11:23 am ET Text Block 0" at bounding box center [284, 169] width 305 height 19
type input "0"
click at [301, 213] on div "10 Reasons Travelers Are Switching to the HIKE Travel Pillow Heading Neck pain.…" at bounding box center [279, 180] width 316 height 201
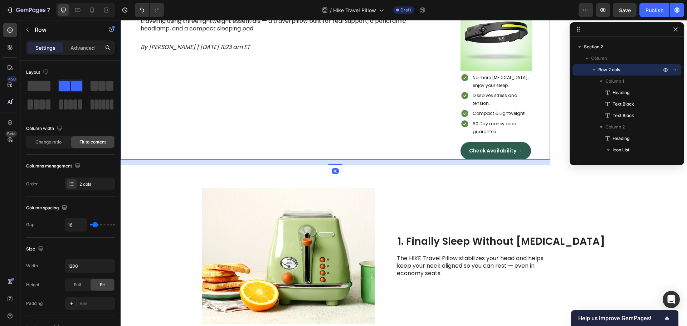
scroll to position [143, 0]
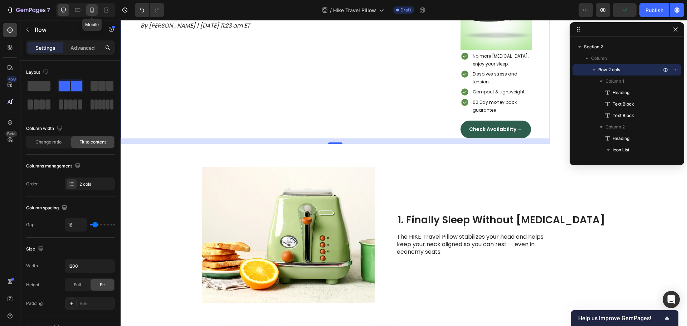
click at [91, 11] on icon at bounding box center [92, 10] width 4 height 5
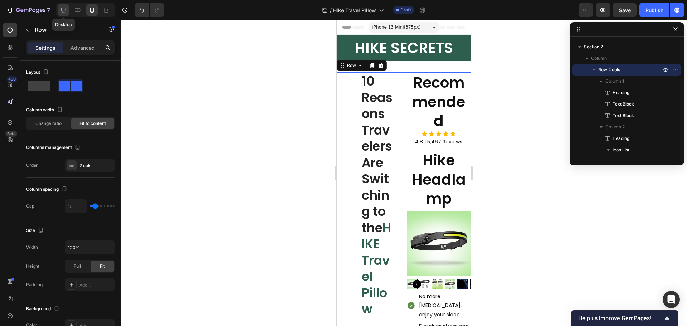
click at [65, 10] on icon at bounding box center [63, 9] width 7 height 7
type input "1200"
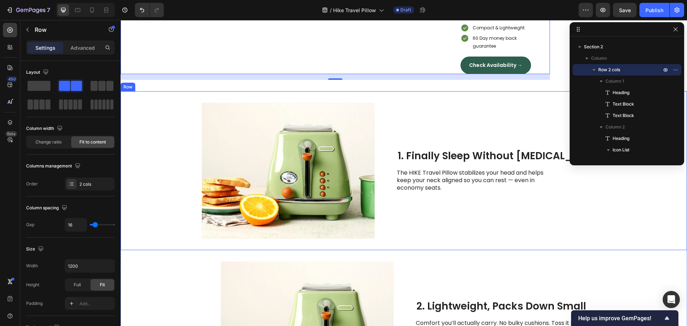
scroll to position [214, 0]
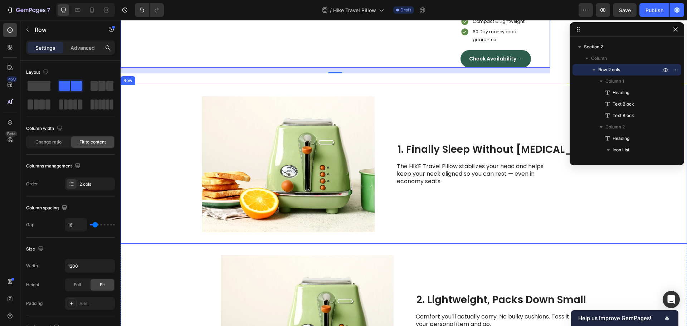
click at [135, 138] on div "Image 1. Finally Sleep Without [MEDICAL_DATA] Heading The HIKE Travel Pillow st…" at bounding box center [404, 164] width 567 height 159
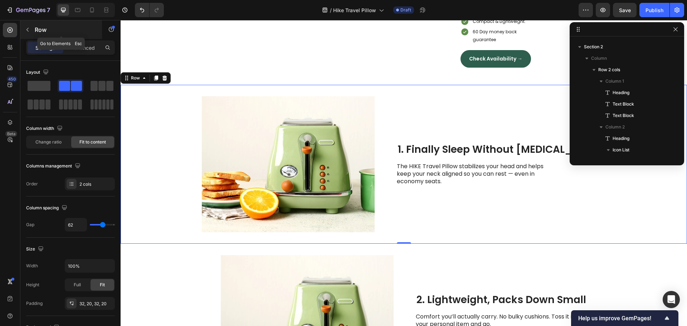
click at [27, 31] on icon "button" at bounding box center [28, 30] width 6 height 6
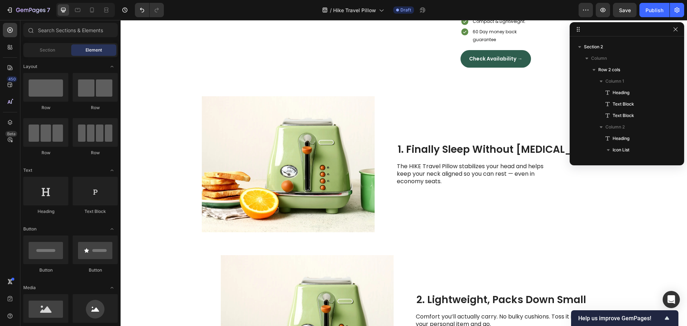
click at [27, 31] on div at bounding box center [30, 30] width 14 height 14
click at [11, 30] on icon at bounding box center [10, 30] width 3 height 3
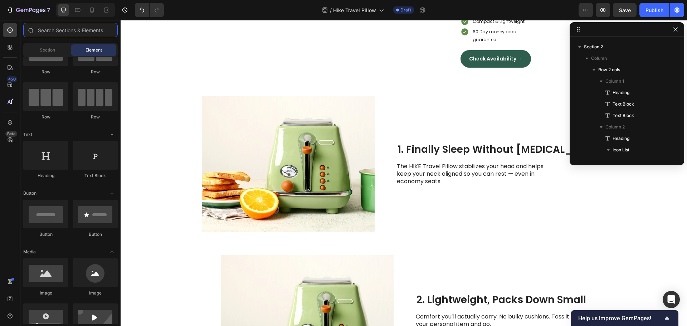
scroll to position [0, 0]
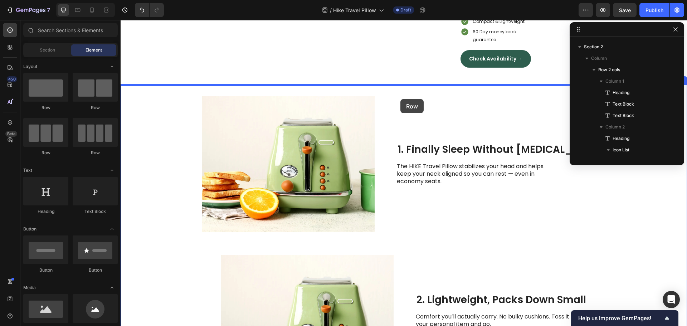
drag, startPoint x: 173, startPoint y: 112, endPoint x: 400, endPoint y: 99, distance: 228.4
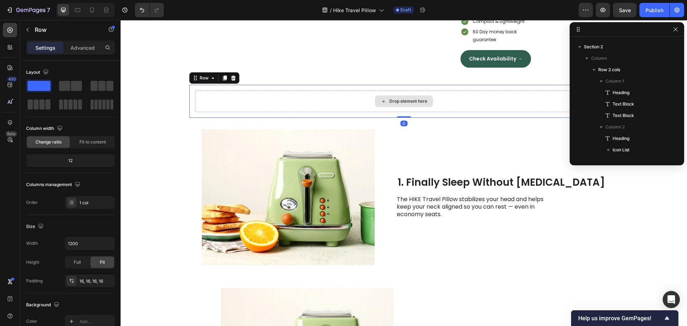
click at [262, 105] on div "Drop element here" at bounding box center [404, 101] width 418 height 21
click at [384, 100] on div "Drop element here" at bounding box center [404, 101] width 58 height 11
click at [259, 102] on div "Drop element here" at bounding box center [404, 101] width 418 height 21
click at [401, 84] on icon at bounding box center [404, 85] width 6 height 6
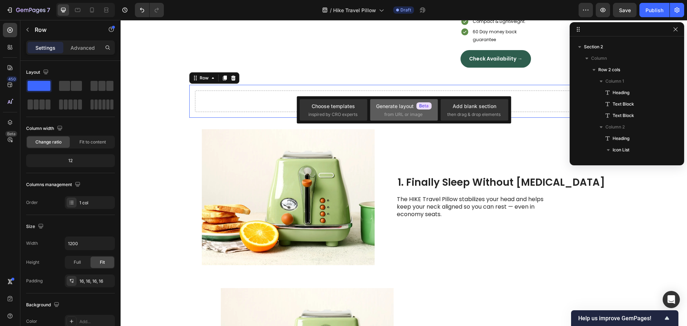
click at [411, 108] on div "Generate layout" at bounding box center [404, 106] width 56 height 8
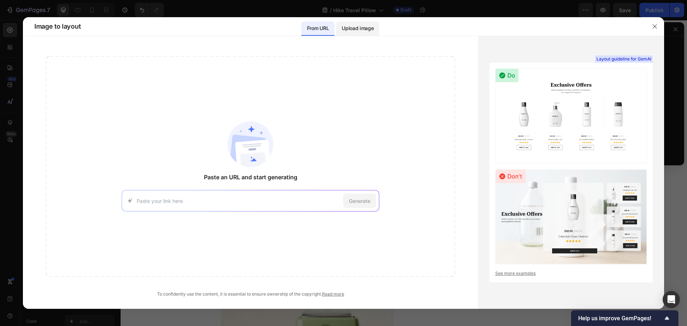
click at [348, 31] on p "Upload image" at bounding box center [358, 28] width 32 height 9
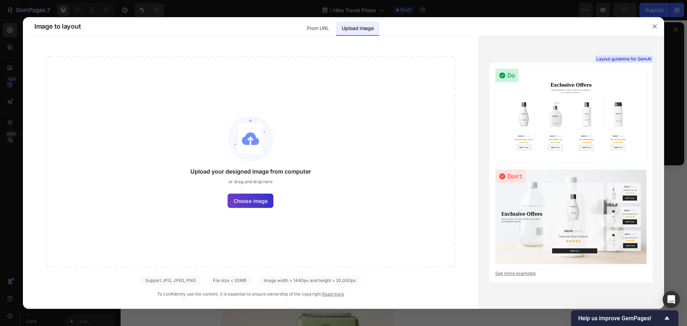
click at [252, 201] on span "Choose image" at bounding box center [251, 201] width 34 height 8
click at [0, 0] on input "Choose image" at bounding box center [0, 0] width 0 height 0
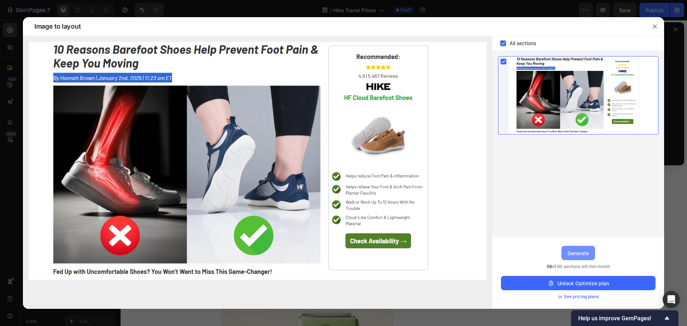
click at [573, 252] on div "Generate" at bounding box center [578, 253] width 21 height 8
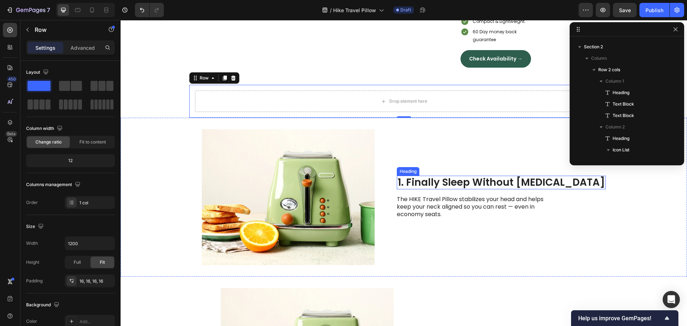
click at [463, 186] on h2 "1. Finally Sleep Without [MEDICAL_DATA]" at bounding box center [501, 183] width 209 height 14
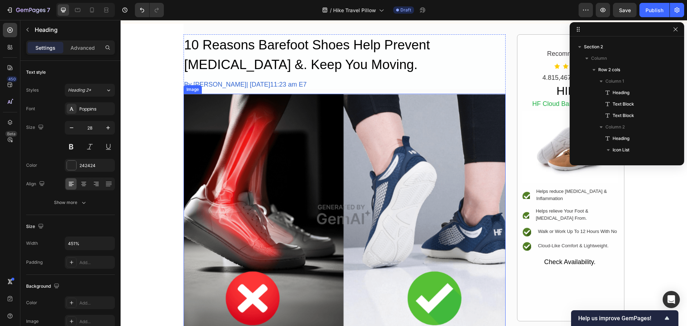
scroll to position [2846, 0]
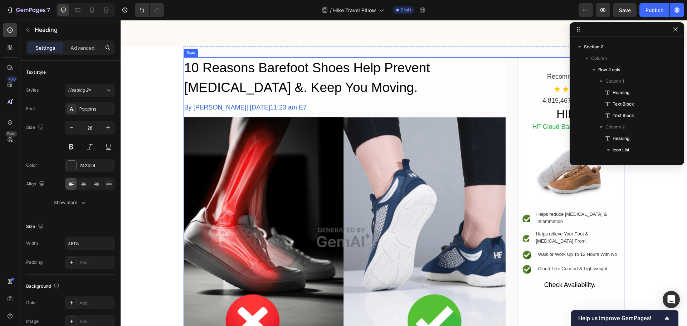
click at [514, 136] on div "10 Reasons Barefoot Shoes Help Prevent Foot Pain &. Keep You Moving. Heading By…" at bounding box center [404, 214] width 441 height 315
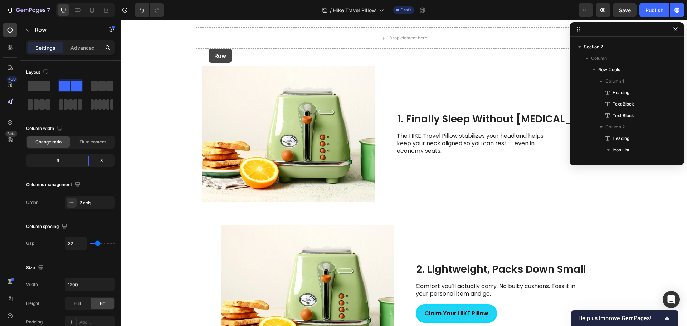
scroll to position [250, 0]
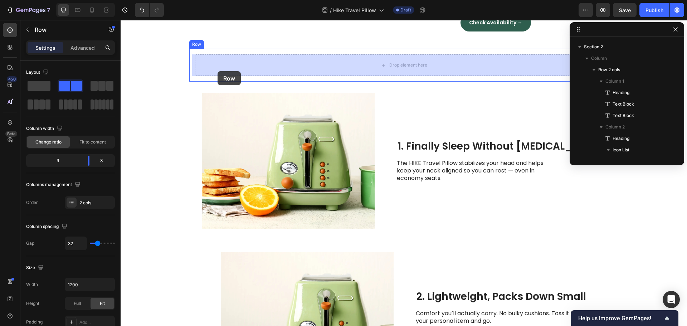
drag, startPoint x: 185, startPoint y: 160, endPoint x: 218, endPoint y: 71, distance: 94.1
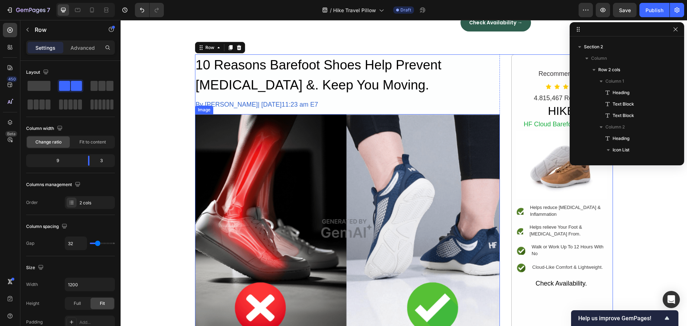
scroll to position [214, 0]
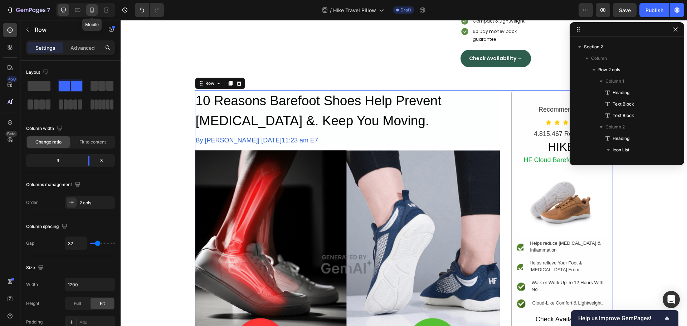
click at [88, 13] on div at bounding box center [91, 9] width 11 height 11
type input "0"
type input "100%"
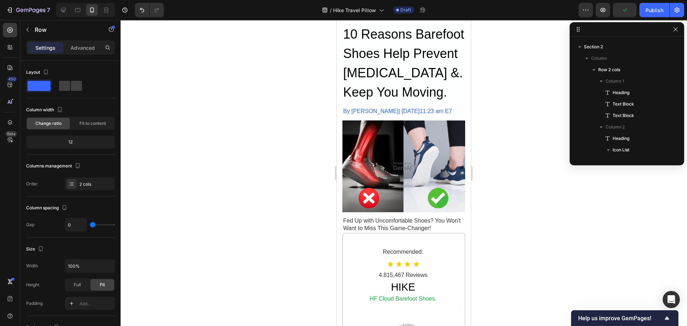
scroll to position [573, 0]
click at [62, 10] on icon at bounding box center [63, 9] width 7 height 7
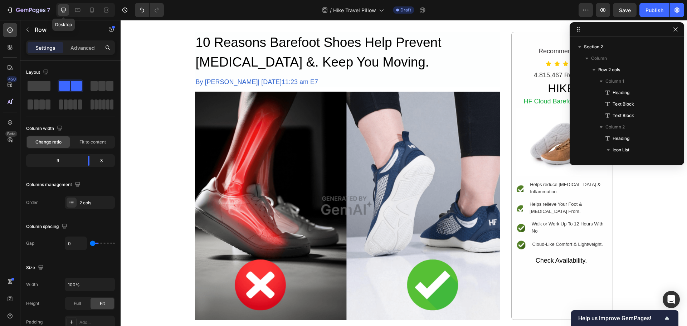
type input "32"
type input "1200"
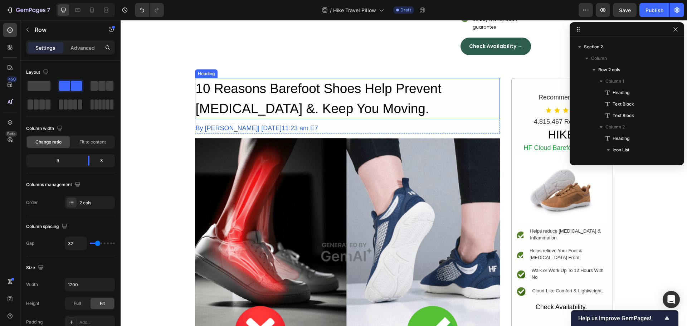
scroll to position [190, 0]
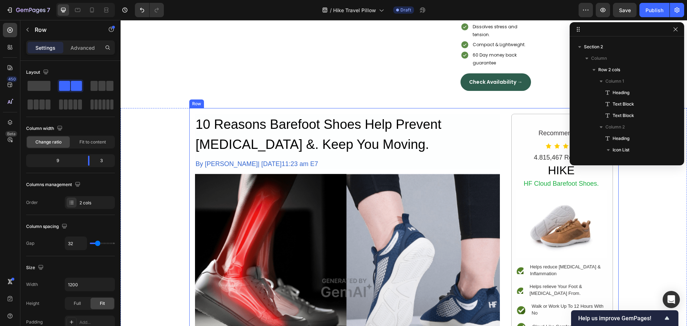
click at [189, 125] on div "10 Reasons Barefoot Shoes Help Prevent Foot Pain &. Keep You Moving. Heading By…" at bounding box center [403, 265] width 429 height 314
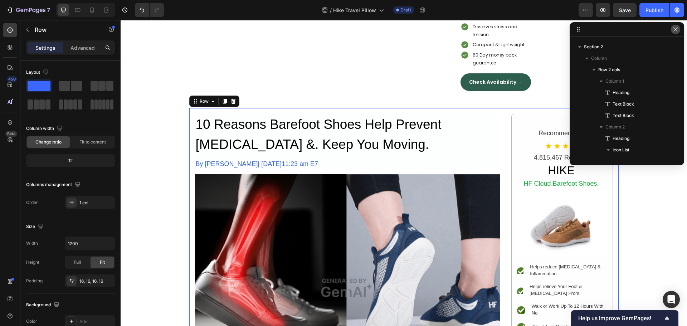
click at [676, 31] on icon "button" at bounding box center [676, 29] width 6 height 6
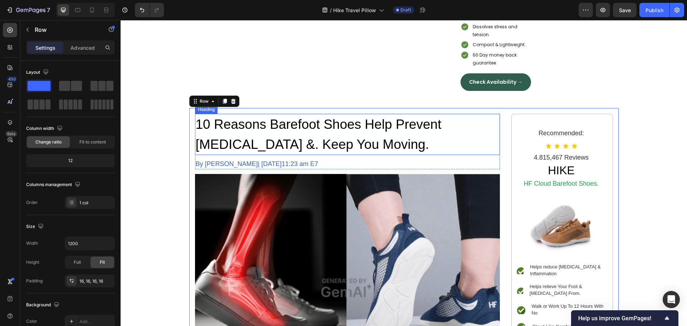
click at [301, 142] on h2 "10 Reasons Barefoot Shoes Help Prevent Foot Pain &. Keep You Moving." at bounding box center [347, 134] width 305 height 41
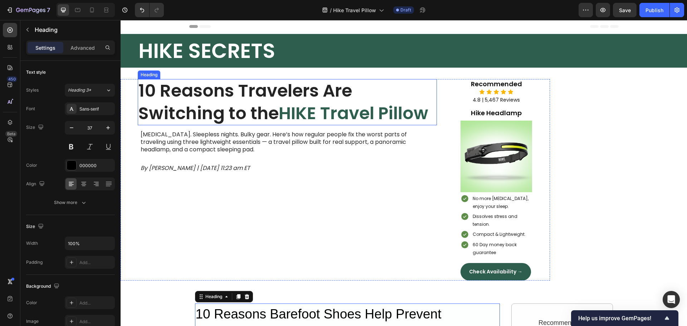
scroll to position [0, 0]
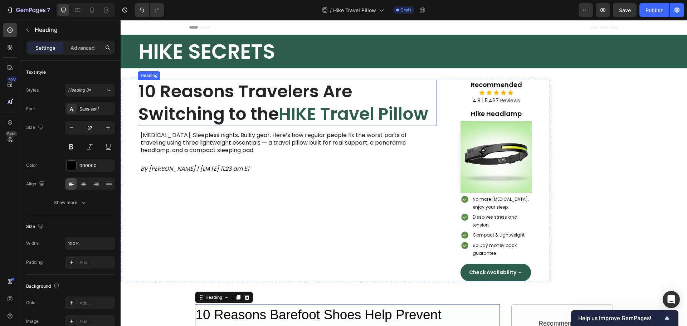
click at [252, 104] on h1 "10 Reasons Travelers Are Switching to the HIKE Travel Pillow" at bounding box center [287, 103] width 299 height 46
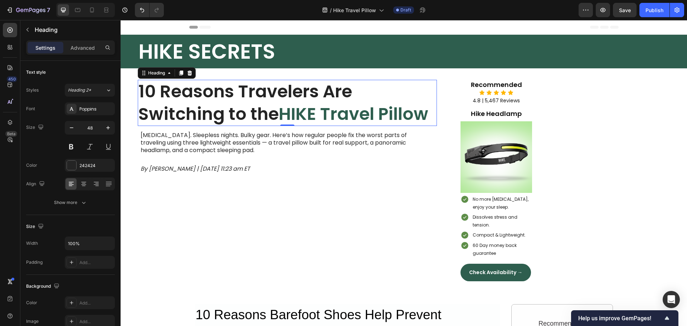
click at [252, 104] on h1 "10 Reasons Travelers Are Switching to the HIKE Travel Pillow" at bounding box center [287, 103] width 299 height 46
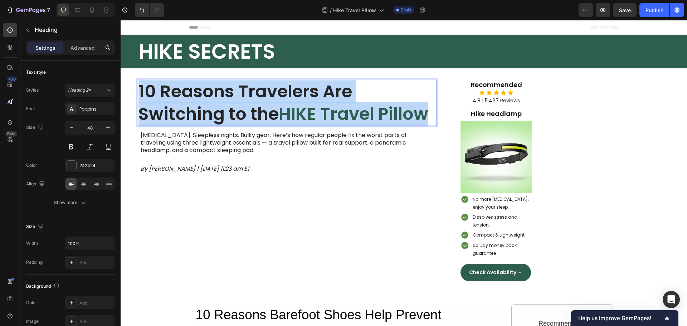
click at [252, 104] on p "10 Reasons Travelers Are Switching to the HIKE Travel Pillow" at bounding box center [288, 103] width 298 height 45
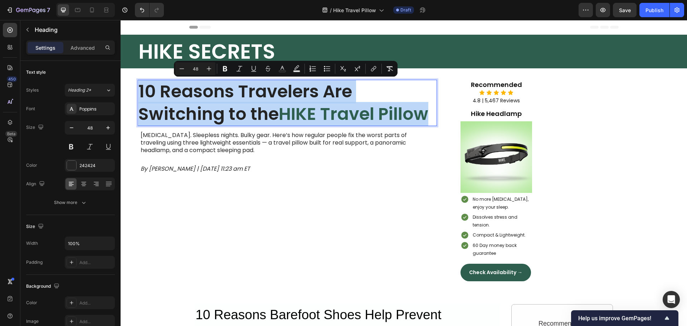
copy p "10 Reasons Travelers Are Switching to the HIKE Travel Pillow"
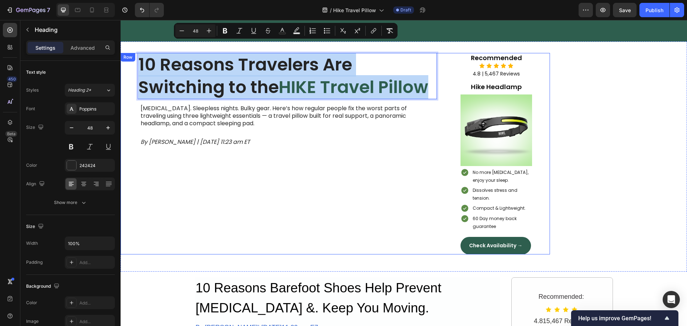
scroll to position [107, 0]
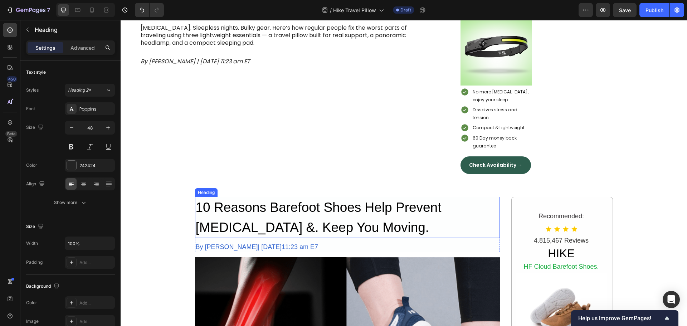
click at [275, 217] on h2 "10 Reasons Barefoot Shoes Help Prevent Foot Pain &. Keep You Moving." at bounding box center [347, 217] width 305 height 41
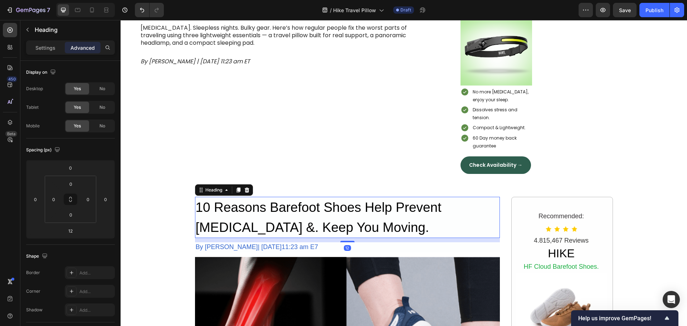
click at [275, 217] on p "10 Reasons Barefoot Shoes Help Prevent Foot Pain &. Keep You Moving." at bounding box center [347, 218] width 303 height 40
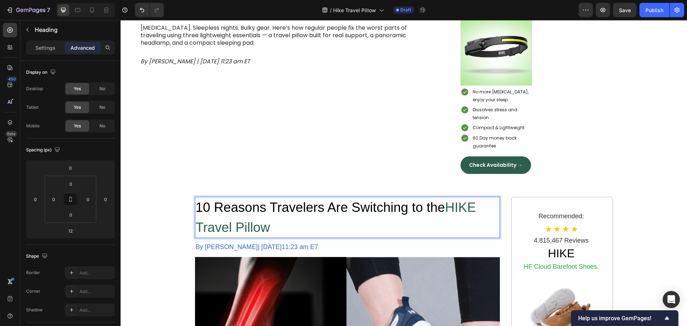
click at [281, 213] on p "10 Reasons Travelers Are Switching to the HIKE Travel Pillow" at bounding box center [347, 218] width 303 height 40
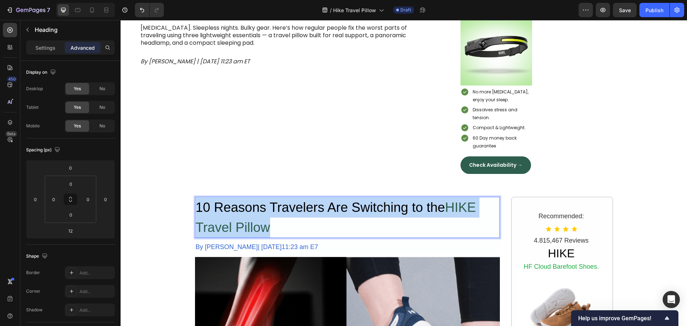
click at [281, 213] on p "10 Reasons Travelers Are Switching to the HIKE Travel Pillow" at bounding box center [347, 218] width 303 height 40
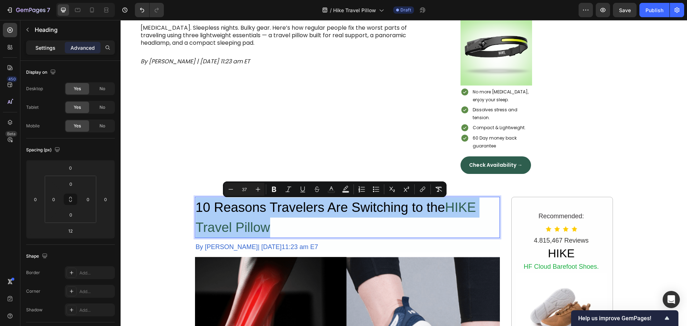
click at [46, 49] on p "Settings" at bounding box center [45, 48] width 20 height 8
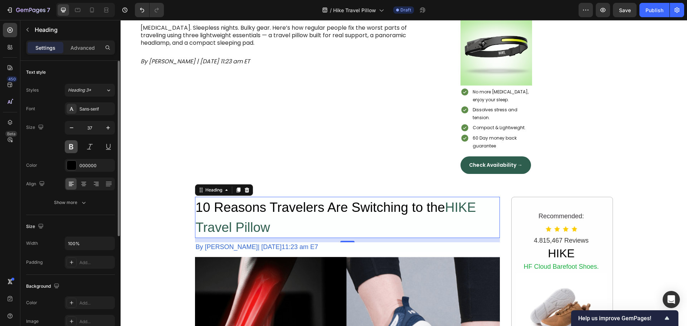
click at [70, 149] on button at bounding box center [71, 146] width 13 height 13
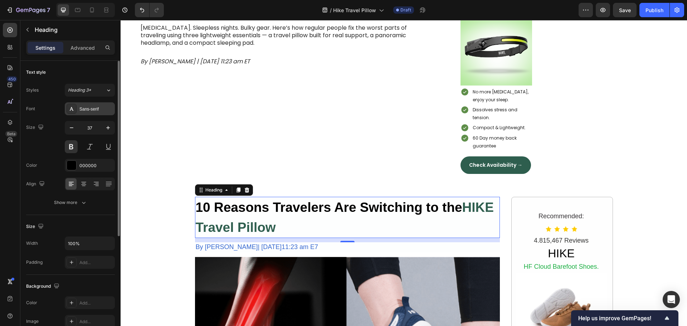
click at [94, 110] on div "Sans-serif" at bounding box center [96, 109] width 34 height 6
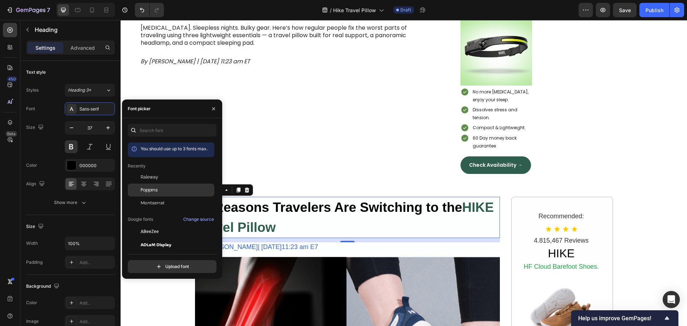
click at [152, 193] on span "Poppins" at bounding box center [149, 190] width 17 height 6
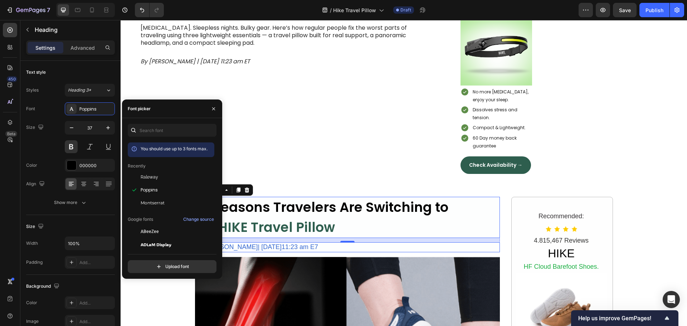
click at [306, 249] on div "By Hannah Brown| January 2nd, 2025|11:23 am E7" at bounding box center [347, 247] width 305 height 10
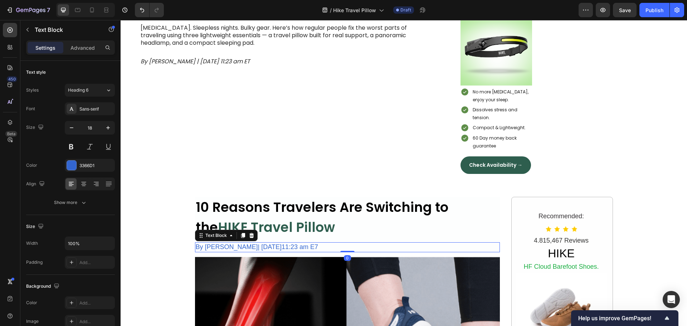
click at [216, 243] on div "By Hannah Brown| January 2nd, 2025|11:23 am E7" at bounding box center [347, 247] width 305 height 10
click at [216, 243] on p "By Hannah Brown| January 2nd, 2025|11:23 am E7" at bounding box center [347, 247] width 303 height 8
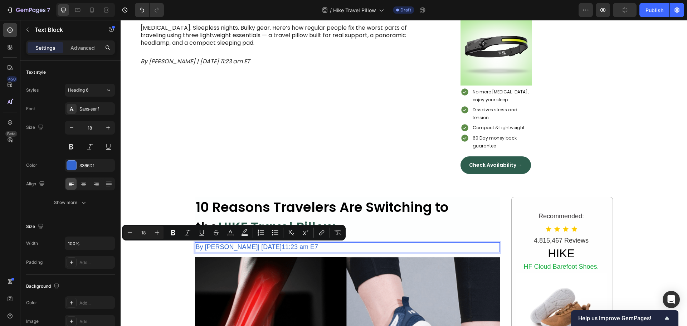
click at [239, 249] on p "By Hannah Brown| January 2nd, 2025|11:23 am E7" at bounding box center [347, 247] width 303 height 8
drag, startPoint x: 244, startPoint y: 249, endPoint x: 203, endPoint y: 249, distance: 41.5
click at [203, 249] on p "By Hannah Brown| January 2nd, 2025|11:23 am E7" at bounding box center [347, 247] width 303 height 8
drag, startPoint x: 270, startPoint y: 249, endPoint x: 248, endPoint y: 249, distance: 21.8
click at [248, 249] on p "By Jean Sanders | January 2nd, 2025|11:23 am E7" at bounding box center [347, 247] width 303 height 8
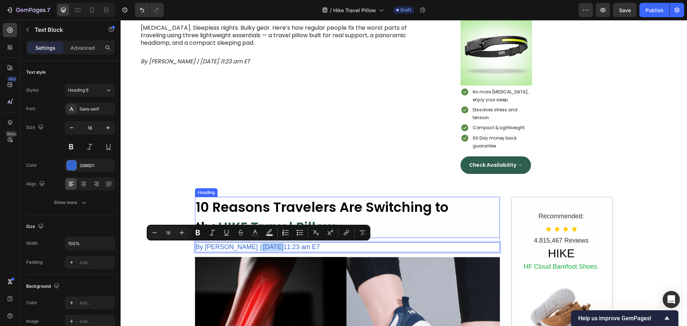
click at [401, 233] on p "10 Reasons Travelers Are Switching to the HIKE Travel Pillow" at bounding box center [347, 218] width 303 height 40
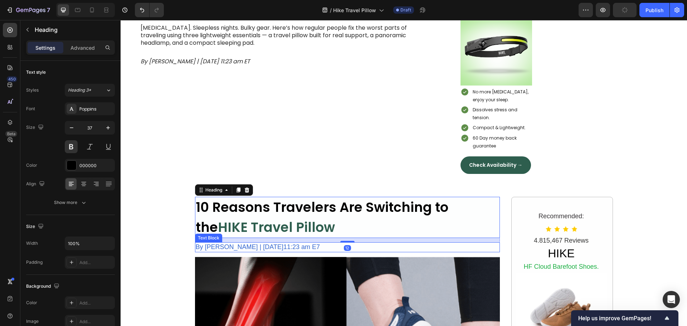
click at [380, 249] on p "By Jean Sanders | January 2nd, 2025|11:23 am E7" at bounding box center [347, 247] width 303 height 8
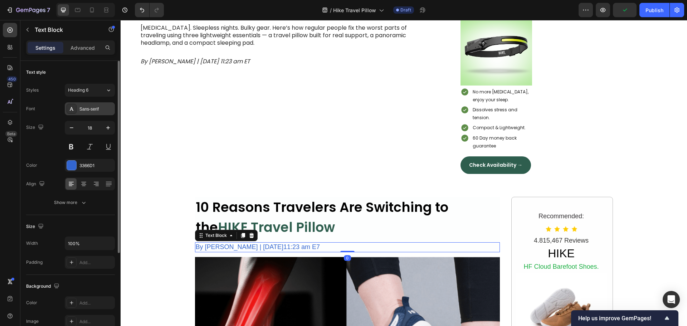
click at [82, 107] on div "Sans-serif" at bounding box center [96, 109] width 34 height 6
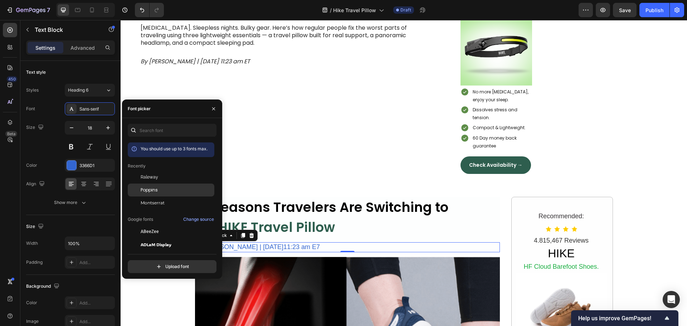
click at [152, 189] on span "Poppins" at bounding box center [149, 190] width 17 height 6
click at [432, 213] on p "10 Reasons Travelers Are Switching to the HIKE Travel Pillow" at bounding box center [347, 218] width 303 height 40
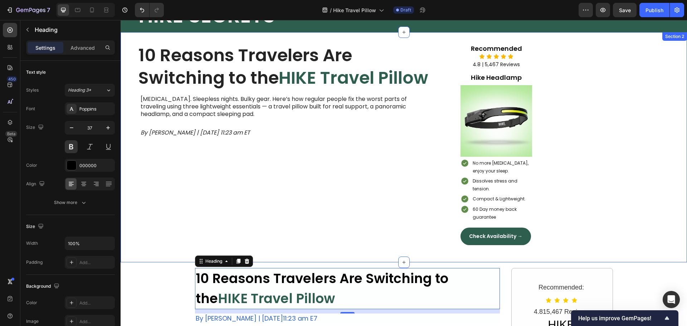
scroll to position [36, 0]
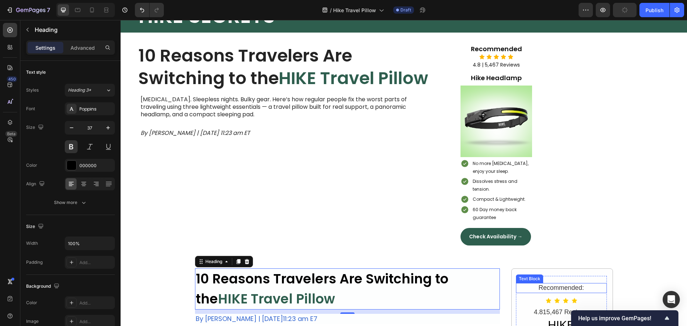
click at [562, 288] on div "Recommended:" at bounding box center [561, 288] width 91 height 10
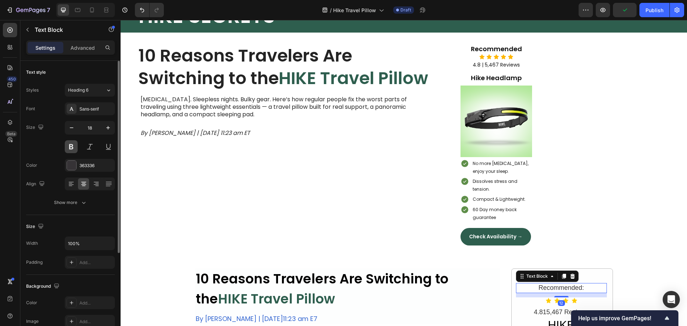
click at [72, 144] on button at bounding box center [71, 146] width 13 height 13
click at [89, 111] on div "Sans-serif" at bounding box center [96, 109] width 34 height 6
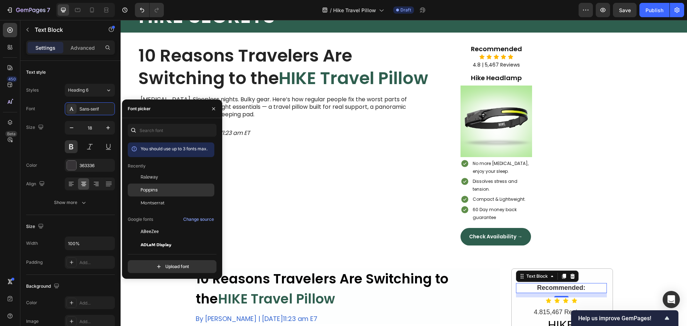
click at [155, 192] on span "Poppins" at bounding box center [149, 190] width 17 height 6
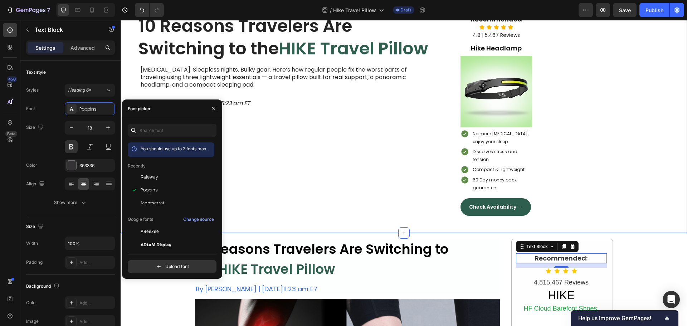
scroll to position [107, 0]
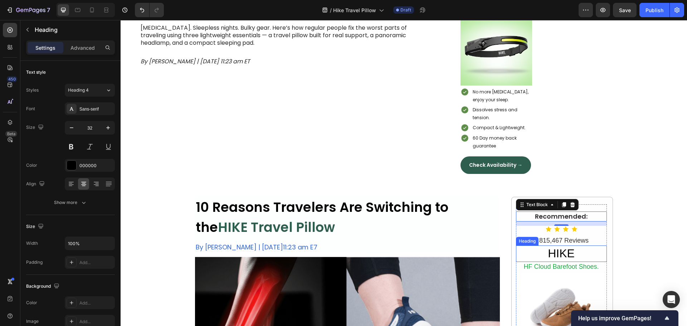
click at [562, 254] on h2 "HIKE" at bounding box center [561, 254] width 91 height 16
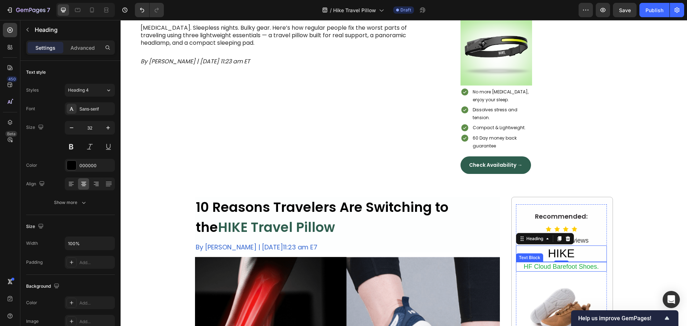
click at [538, 271] on div "HF Cloud Barefoot Shoes." at bounding box center [561, 267] width 91 height 10
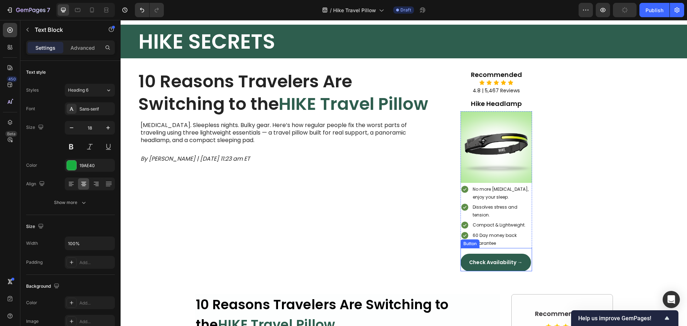
scroll to position [0, 0]
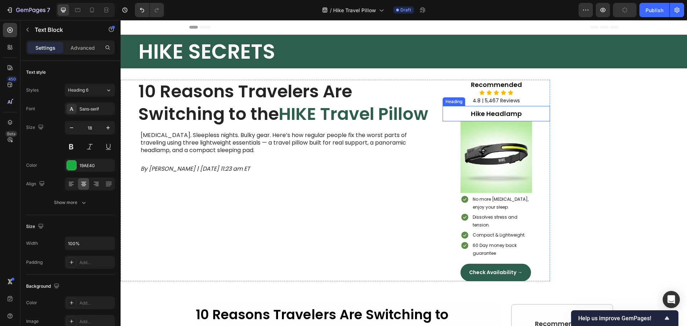
click at [503, 113] on h2 "Hike Headlamp" at bounding box center [496, 114] width 107 height 10
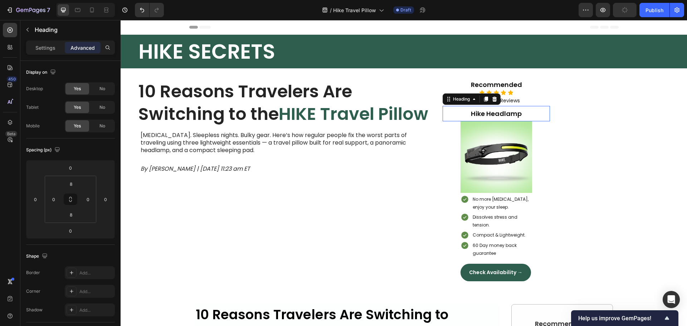
click at [503, 113] on h2 "Hike Headlamp" at bounding box center [496, 114] width 107 height 10
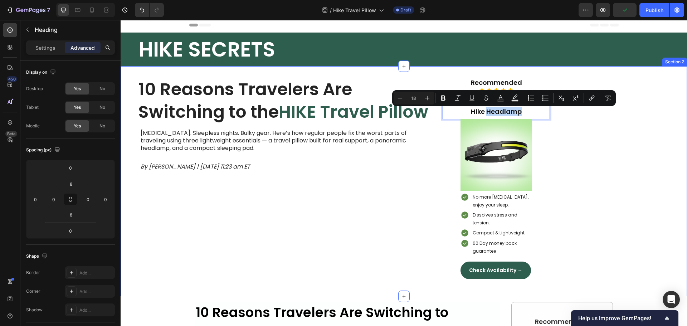
scroll to position [143, 0]
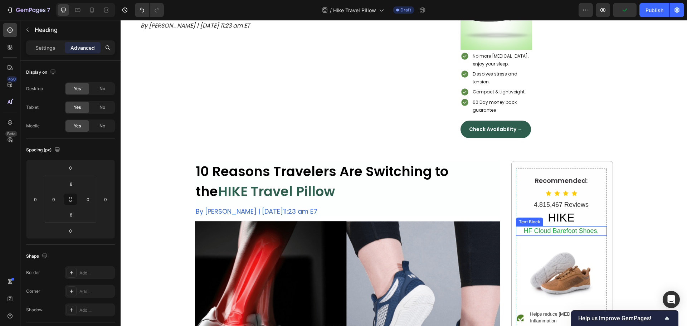
click at [550, 233] on div "HF Cloud Barefoot Shoes." at bounding box center [561, 231] width 91 height 10
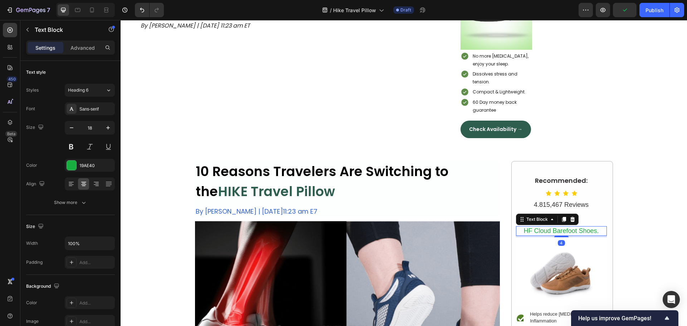
click at [550, 233] on div "HF Cloud Barefoot Shoes." at bounding box center [561, 231] width 91 height 10
click at [550, 233] on p "HF Cloud Barefoot Shoes." at bounding box center [561, 231] width 89 height 8
click at [550, 257] on img at bounding box center [561, 271] width 91 height 68
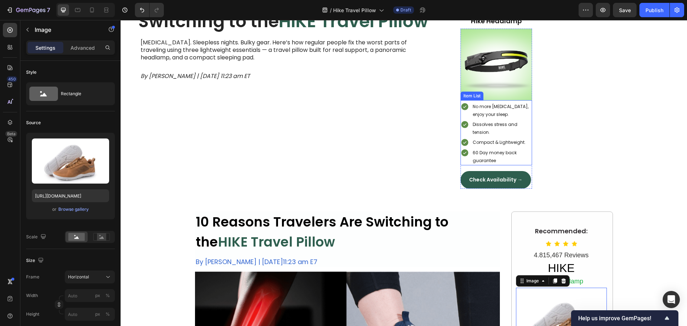
scroll to position [179, 0]
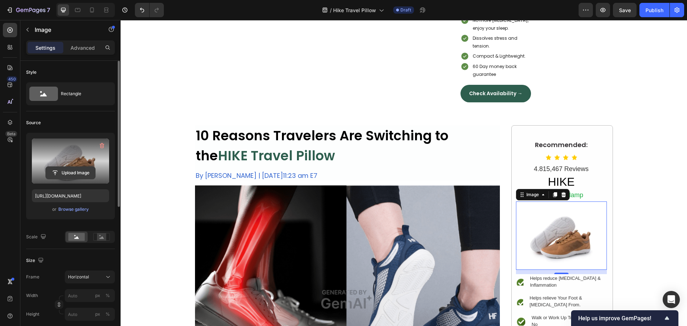
click at [71, 175] on input "file" at bounding box center [70, 173] width 49 height 12
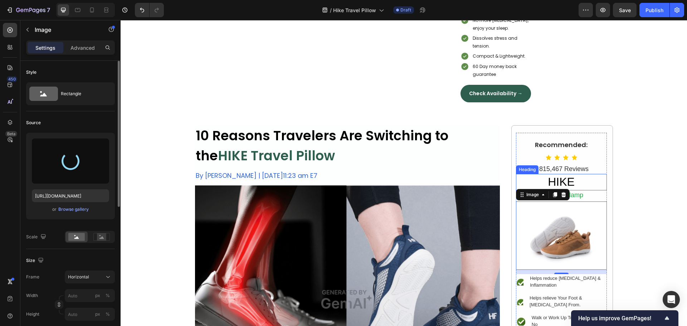
click at [570, 180] on h2 "HIKE" at bounding box center [561, 182] width 91 height 16
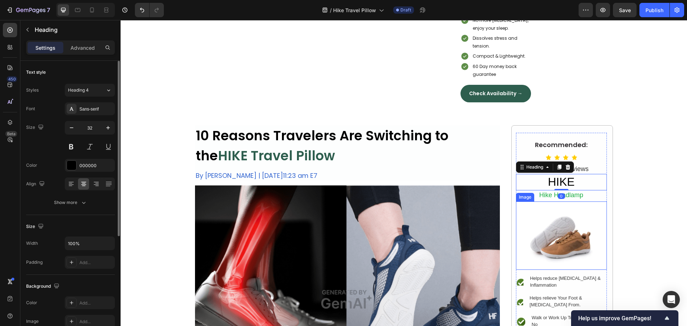
click at [564, 218] on img at bounding box center [561, 235] width 91 height 68
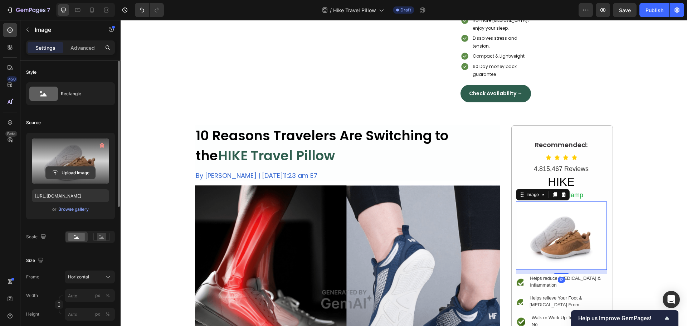
click at [73, 176] on input "file" at bounding box center [70, 173] width 49 height 12
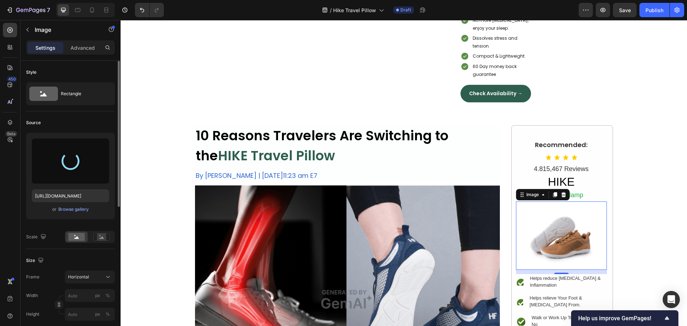
type input "https://cdn.shopify.com/s/files/1/0917/3670/3361/files/gempages_585879116595594…"
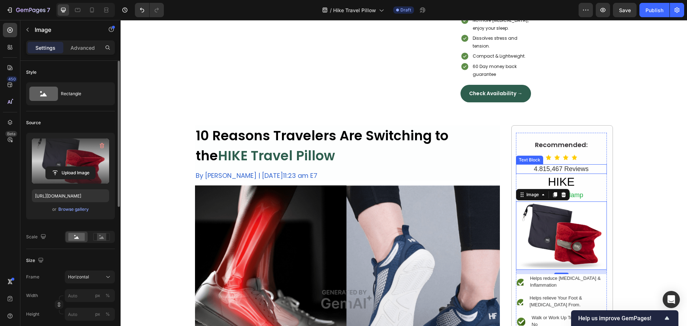
click at [542, 170] on div "4.815,467 Reviews" at bounding box center [561, 169] width 91 height 10
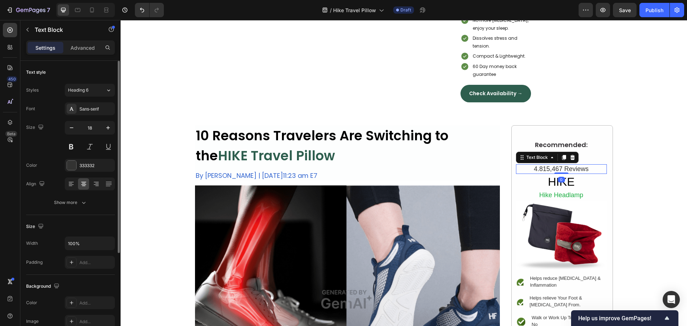
drag, startPoint x: 83, startPoint y: 110, endPoint x: 99, endPoint y: 120, distance: 19.3
click at [84, 110] on div "Sans-serif" at bounding box center [96, 109] width 34 height 6
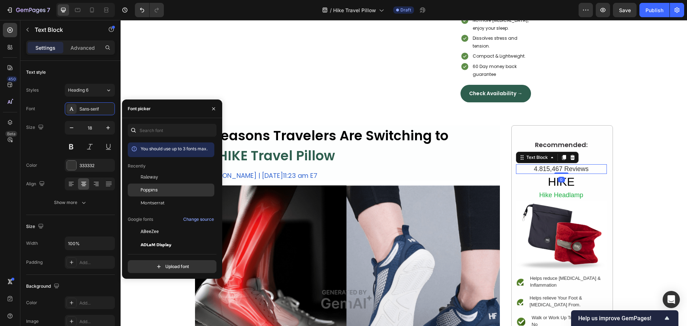
click at [147, 190] on span "Poppins" at bounding box center [149, 190] width 17 height 6
click at [563, 185] on h2 "HIKE" at bounding box center [561, 182] width 91 height 16
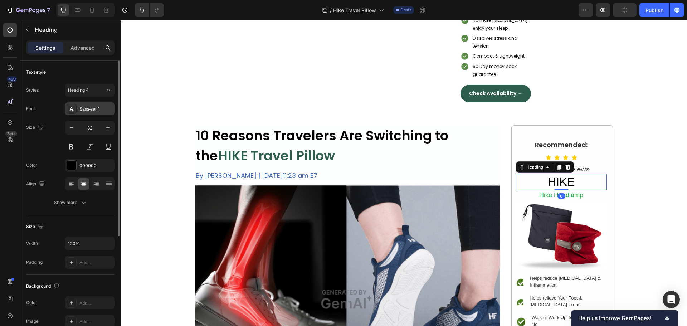
drag, startPoint x: 91, startPoint y: 110, endPoint x: 113, endPoint y: 131, distance: 31.4
click at [92, 112] on div "Sans-serif" at bounding box center [96, 109] width 34 height 6
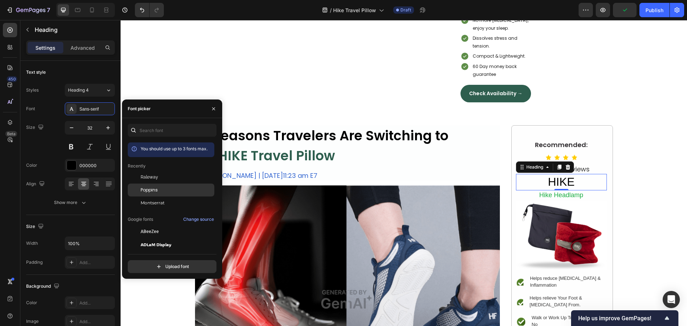
click at [157, 190] on span "Poppins" at bounding box center [149, 190] width 17 height 6
click at [73, 146] on button at bounding box center [71, 146] width 13 height 13
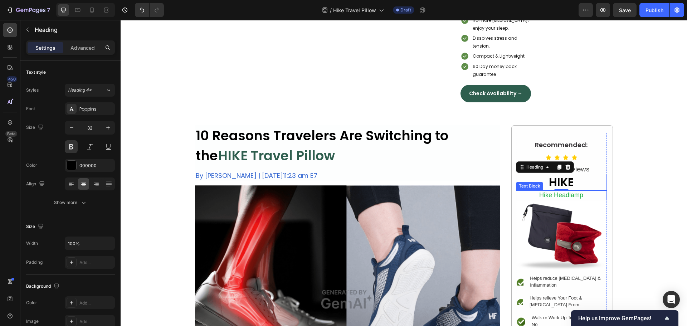
click at [550, 194] on p "Hike Headlamp" at bounding box center [561, 195] width 89 height 8
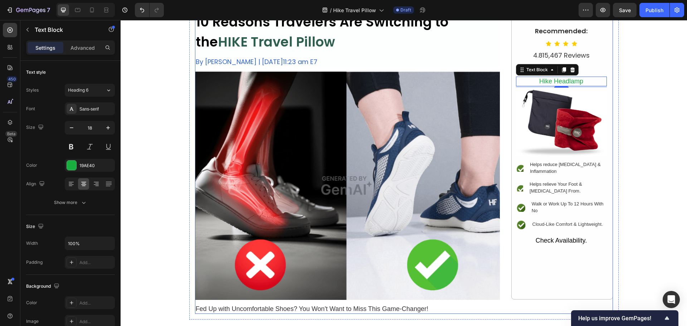
scroll to position [36, 0]
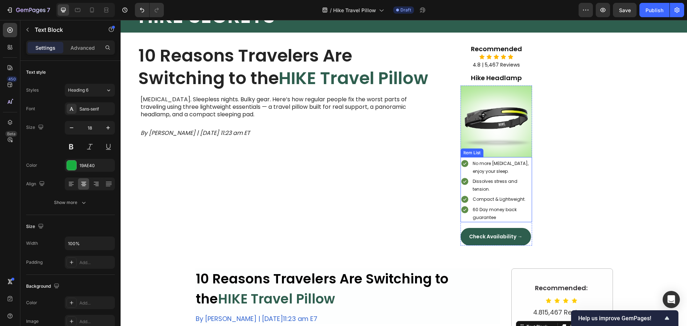
click at [497, 166] on p "No more neck pain, enjoy your sleep." at bounding box center [502, 167] width 58 height 15
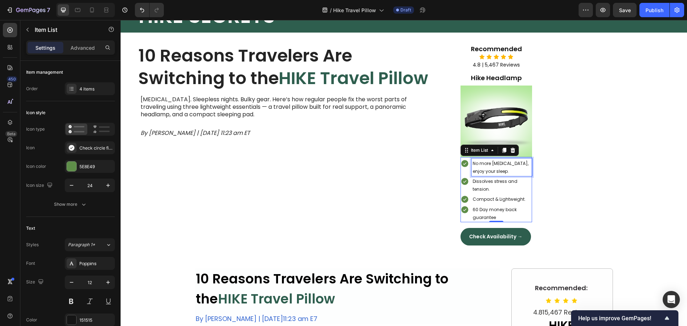
click at [497, 166] on p "No more neck pain, enjoy your sleep." at bounding box center [502, 167] width 58 height 15
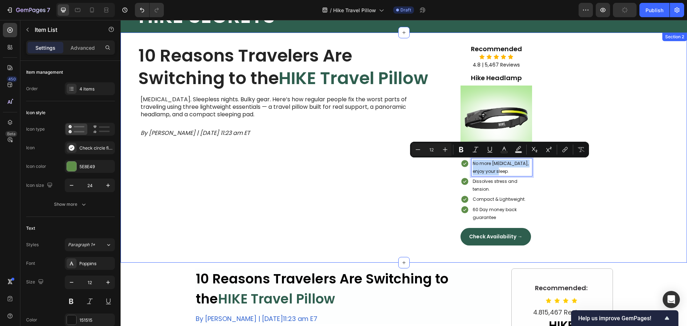
copy p "No more neck pain, enjoy your sleep."
click at [625, 185] on div "10 Reasons Travelers Are Switching to the HIKE Travel Pillow Heading Neck pain.…" at bounding box center [404, 148] width 567 height 230
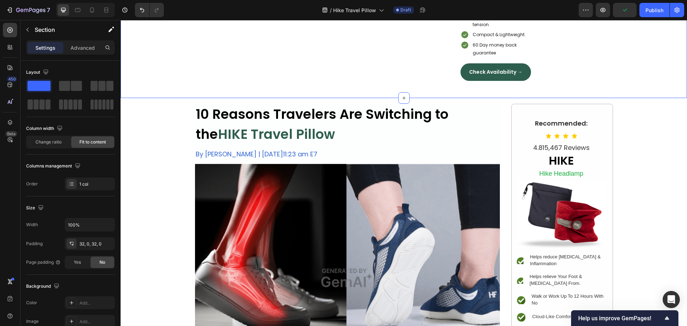
scroll to position [215, 0]
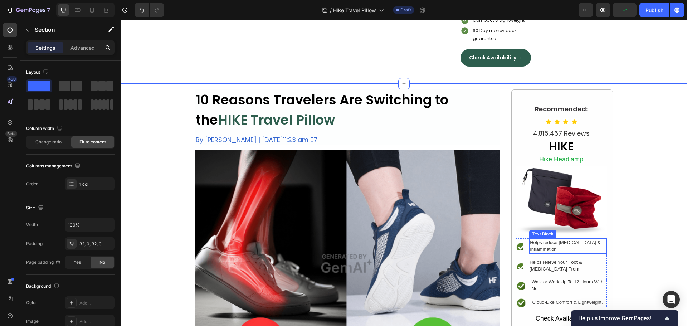
click at [547, 248] on div "Helps reduce Foot Pain & Inflammation" at bounding box center [567, 245] width 77 height 15
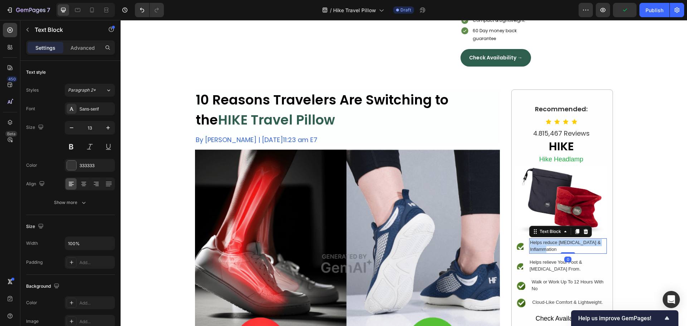
click at [547, 248] on p "Helps reduce Foot Pain & Inflammation" at bounding box center [568, 246] width 76 height 14
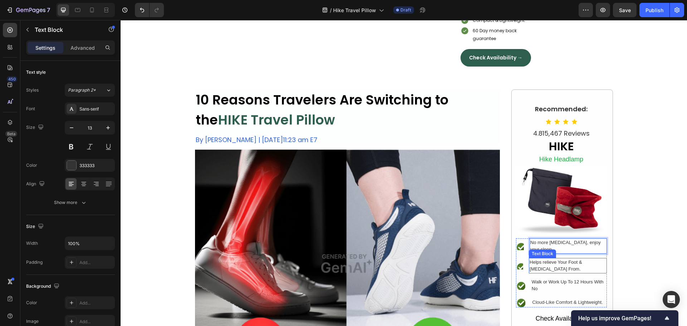
click at [549, 264] on div "Helps relieve Your Foot & Arch Pain From." at bounding box center [568, 265] width 78 height 15
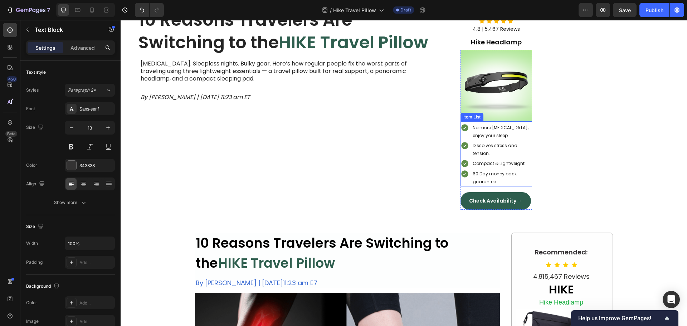
click at [491, 149] on p "Dissolves stress and tension." at bounding box center [502, 149] width 58 height 15
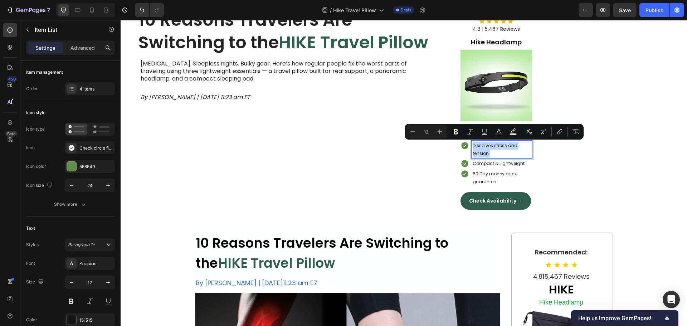
copy p "Dissolves stress and tension."
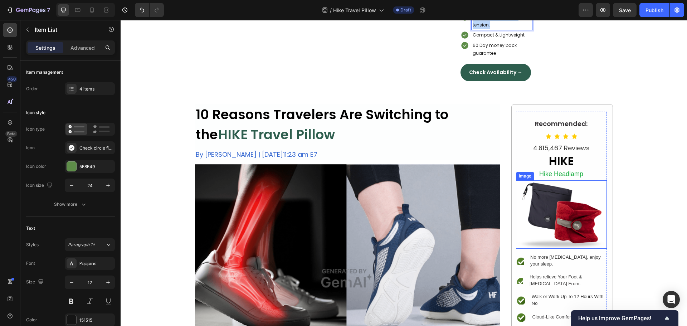
scroll to position [251, 0]
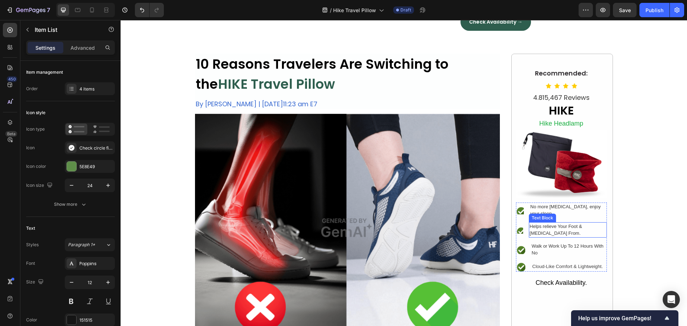
click at [543, 232] on div "Helps relieve Your Foot & Arch Pain From." at bounding box center [568, 229] width 78 height 15
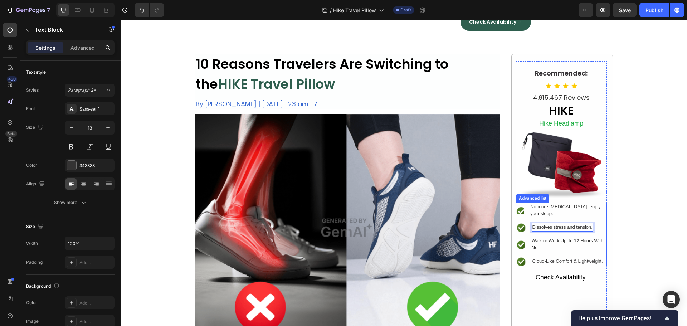
scroll to position [251, 0]
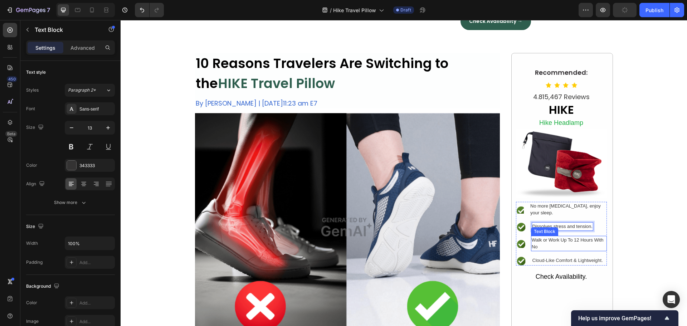
click at [545, 242] on div "Walk or Work Up To 12 Hours With No" at bounding box center [569, 243] width 76 height 15
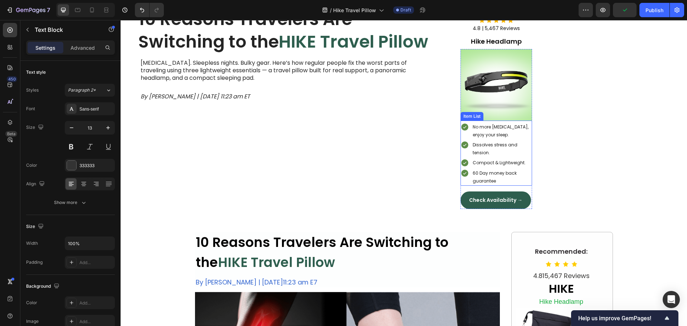
scroll to position [37, 0]
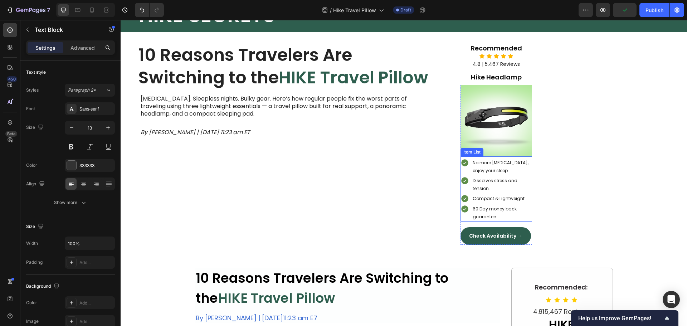
click at [487, 199] on p "Compact & Lightweight." at bounding box center [502, 199] width 58 height 8
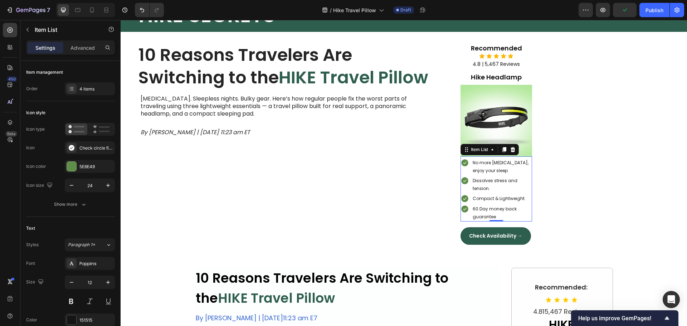
click at [487, 199] on p "Compact & Lightweight." at bounding box center [502, 199] width 58 height 8
click at [497, 199] on p "Compact & Lightweight." at bounding box center [502, 199] width 58 height 8
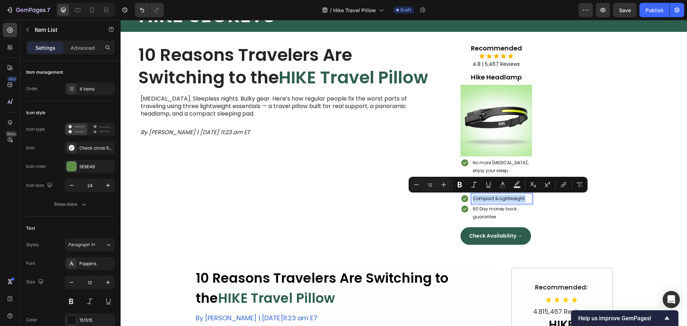
copy p "Compact & Lightweight."
click at [620, 201] on div "10 Reasons Travelers Are Switching to the HIKE Travel Pillow Heading Neck pain.…" at bounding box center [404, 147] width 567 height 230
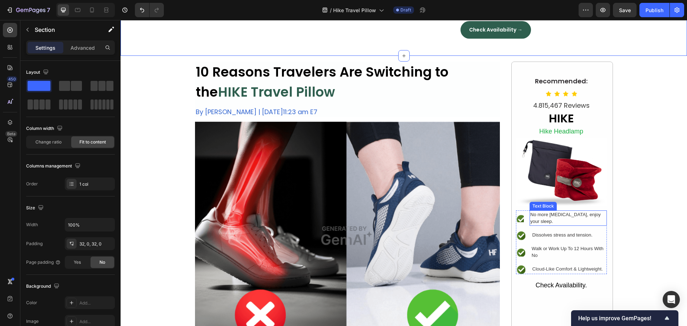
scroll to position [251, 0]
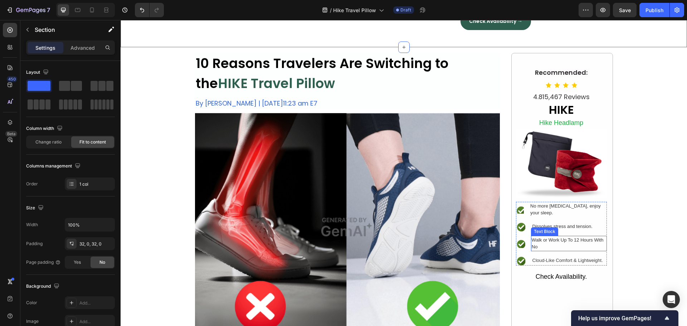
click at [553, 244] on div "Walk or Work Up To 12 Hours With No" at bounding box center [569, 243] width 76 height 15
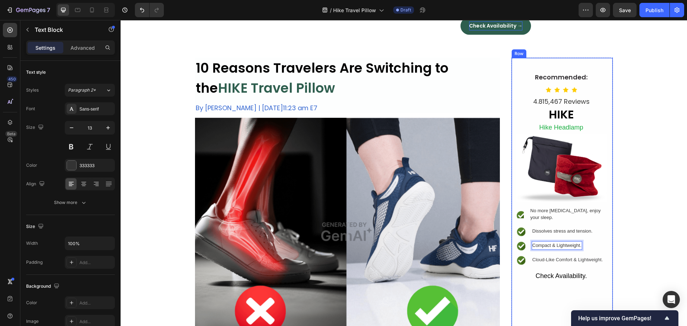
scroll to position [109, 0]
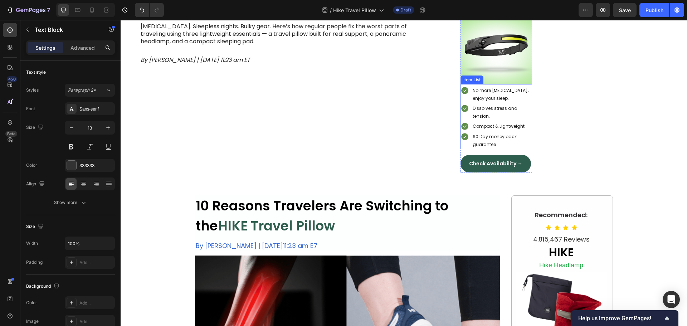
click at [490, 145] on p "60 Day money back guarantee" at bounding box center [502, 140] width 58 height 15
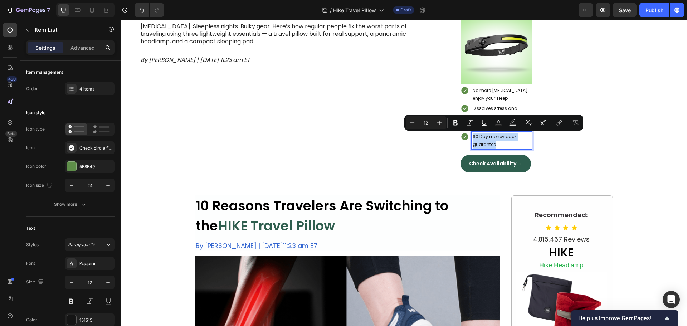
copy p "60 Day money back guarantee"
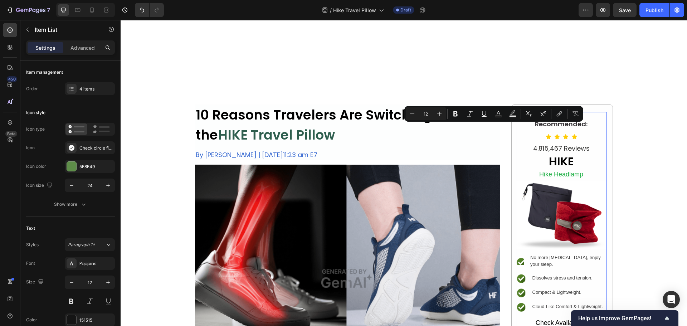
scroll to position [324, 0]
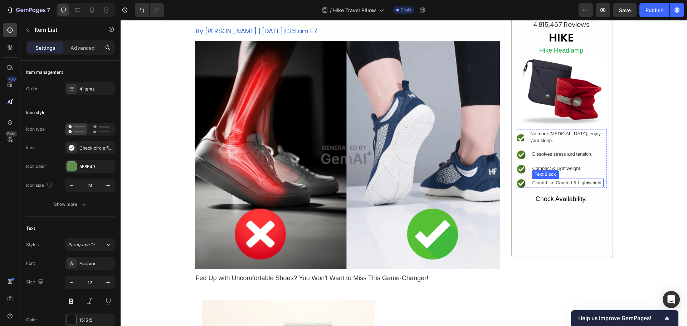
click at [553, 183] on div "Cloud-Like Comfort & Lightweight." at bounding box center [568, 183] width 72 height 9
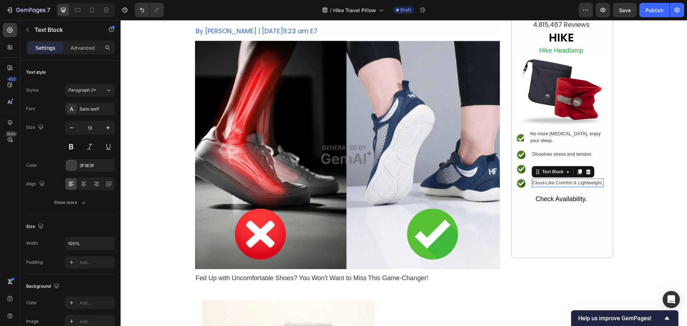
click at [553, 183] on p "Cloud-Like Comfort & Lightweight." at bounding box center [568, 182] width 71 height 7
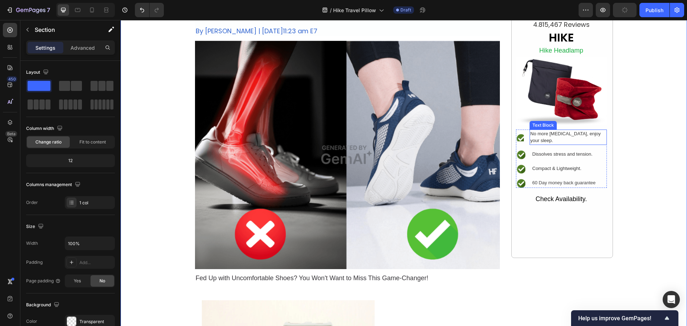
click at [549, 137] on p "No more neck pain, enjoy your sleep." at bounding box center [568, 137] width 76 height 14
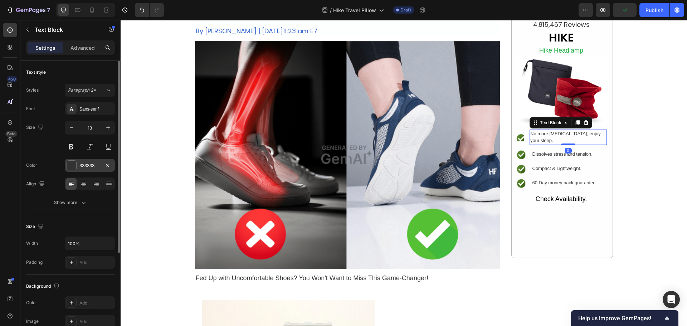
click at [68, 164] on div at bounding box center [71, 165] width 9 height 9
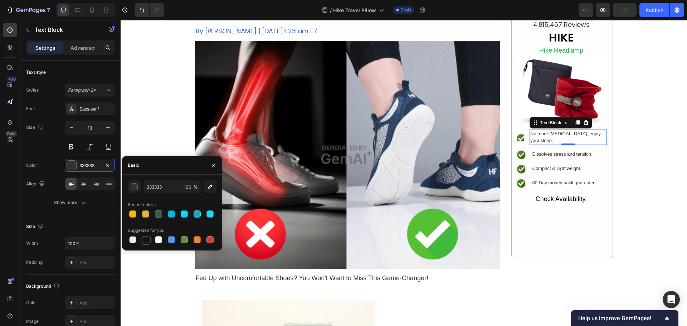
click at [147, 240] on div at bounding box center [145, 239] width 7 height 7
type input "151515"
click at [85, 108] on div "Sans-serif" at bounding box center [96, 109] width 34 height 6
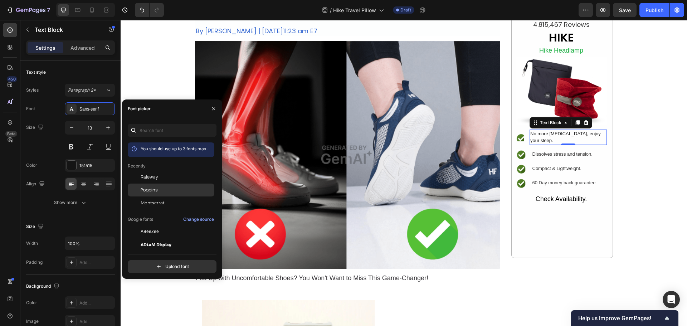
click at [160, 188] on div "Poppins" at bounding box center [177, 190] width 72 height 6
click at [71, 127] on icon "button" at bounding box center [71, 127] width 7 height 7
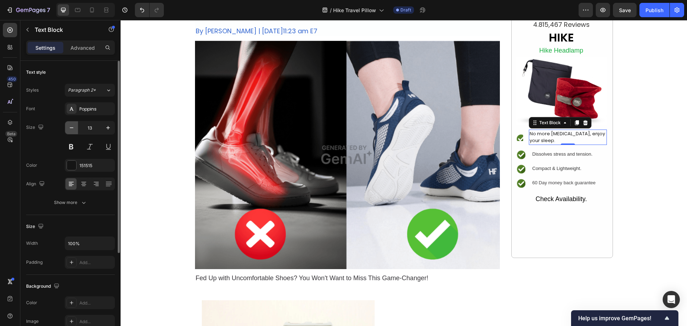
type input "12"
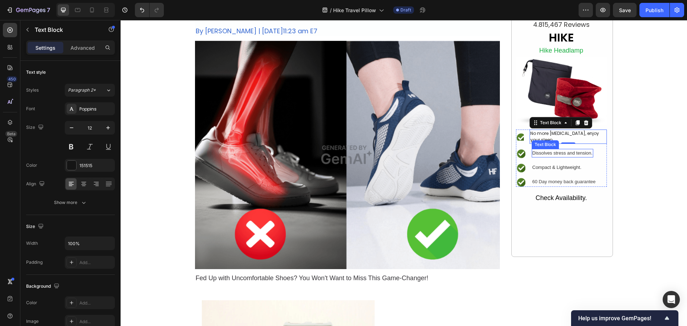
click at [542, 154] on p "Dissolves stress and tension." at bounding box center [563, 153] width 60 height 7
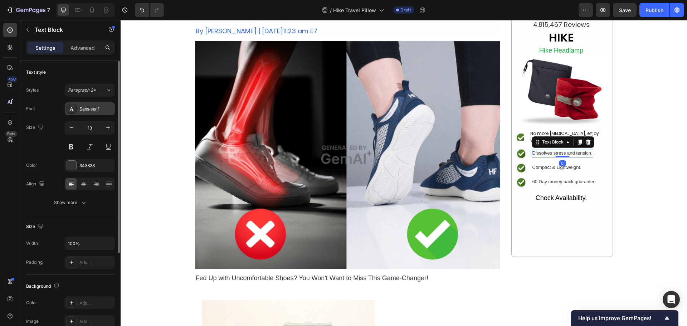
click at [89, 109] on div "Sans-serif" at bounding box center [96, 109] width 34 height 6
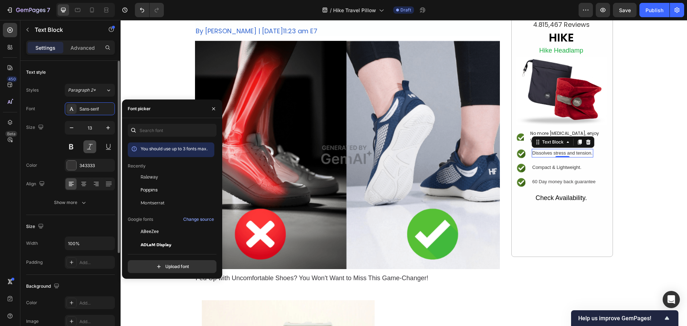
click at [150, 190] on span "Poppins" at bounding box center [149, 190] width 17 height 6
click at [72, 130] on icon "button" at bounding box center [71, 127] width 7 height 7
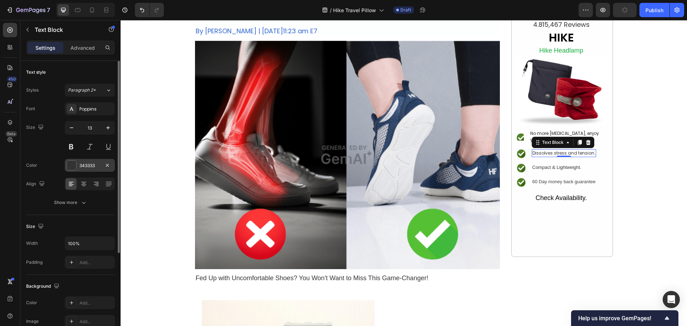
type input "12"
click at [73, 164] on div at bounding box center [71, 165] width 9 height 9
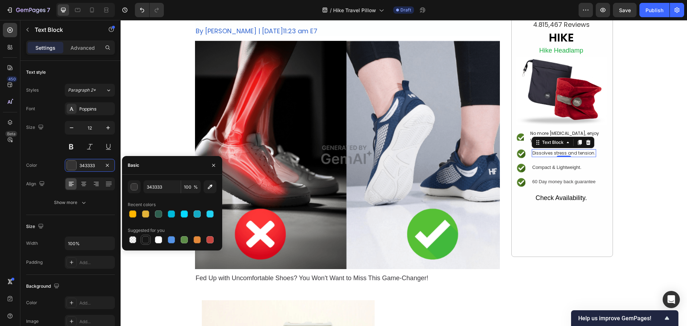
click at [148, 241] on div at bounding box center [145, 239] width 7 height 7
type input "151515"
click at [564, 168] on p "Compact & Lightweight." at bounding box center [557, 167] width 49 height 7
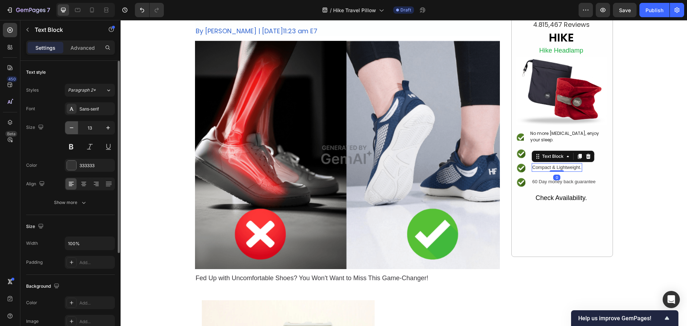
click at [74, 129] on icon "button" at bounding box center [71, 127] width 7 height 7
type input "12"
click at [90, 106] on div "Sans-serif" at bounding box center [96, 109] width 34 height 6
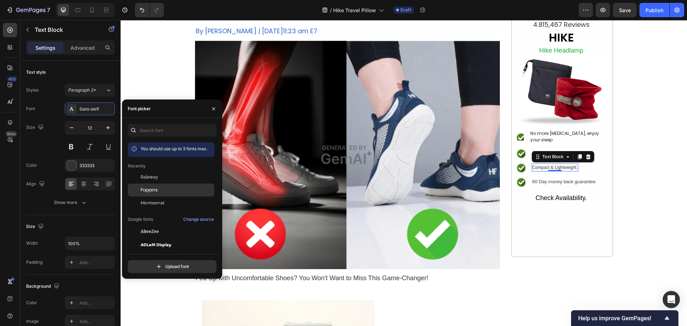
click at [147, 189] on span "Poppins" at bounding box center [149, 190] width 17 height 6
click at [69, 164] on div at bounding box center [71, 165] width 9 height 9
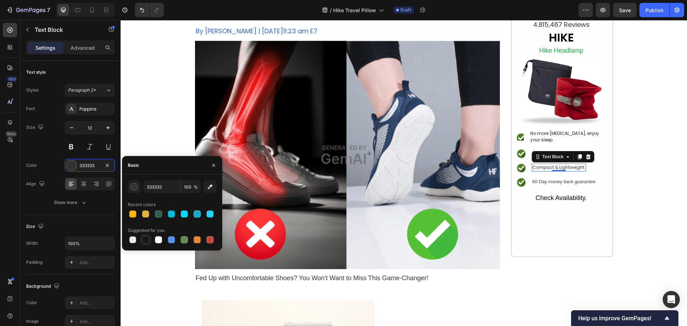
click at [145, 239] on div at bounding box center [145, 239] width 7 height 7
type input "151515"
click at [548, 181] on p "60 Day money back guarantee" at bounding box center [564, 181] width 63 height 7
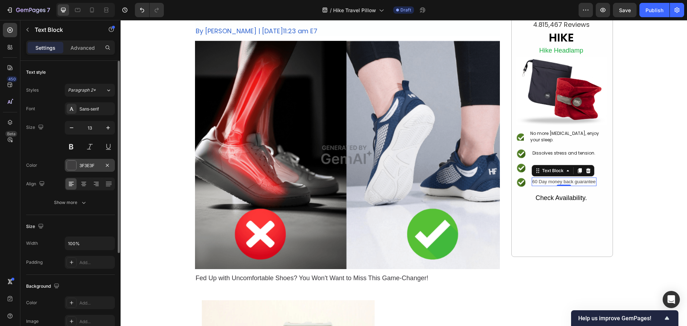
click at [71, 168] on div at bounding box center [71, 165] width 9 height 9
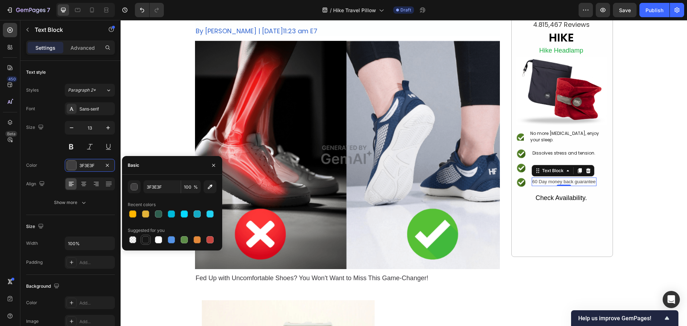
click at [144, 242] on div at bounding box center [145, 239] width 7 height 7
type input "151515"
click at [521, 138] on image at bounding box center [521, 137] width 10 height 10
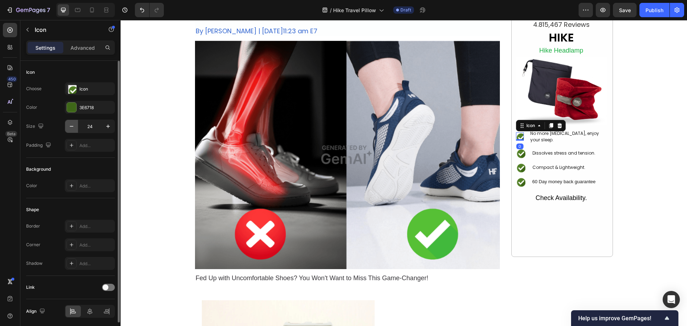
click at [74, 125] on icon "button" at bounding box center [71, 126] width 7 height 7
click at [107, 125] on icon "button" at bounding box center [108, 126] width 7 height 7
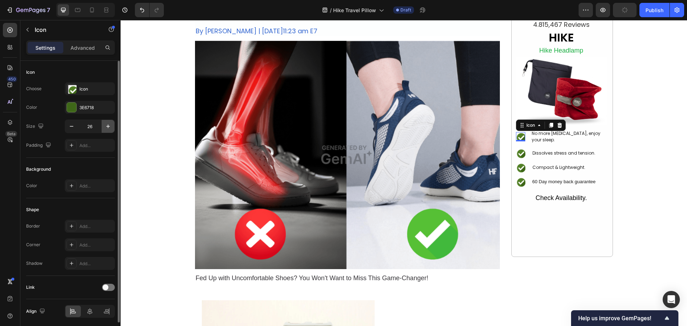
click at [107, 125] on icon "button" at bounding box center [108, 126] width 7 height 7
click at [94, 126] on input "28" at bounding box center [90, 126] width 24 height 13
drag, startPoint x: 94, startPoint y: 127, endPoint x: 85, endPoint y: 127, distance: 8.9
click at [85, 127] on input "0" at bounding box center [90, 126] width 24 height 13
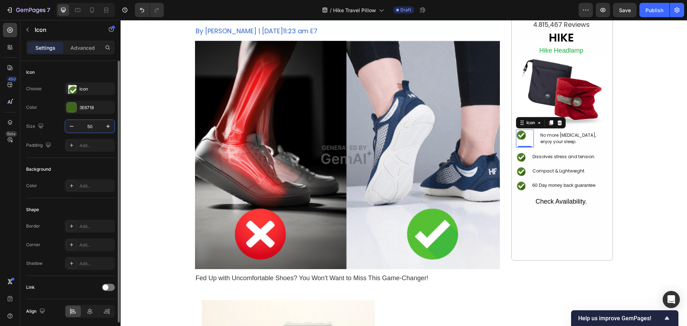
drag, startPoint x: 94, startPoint y: 128, endPoint x: 86, endPoint y: 130, distance: 8.9
click at [86, 130] on input "50" at bounding box center [90, 126] width 24 height 13
click at [86, 130] on input "45" at bounding box center [90, 126] width 24 height 13
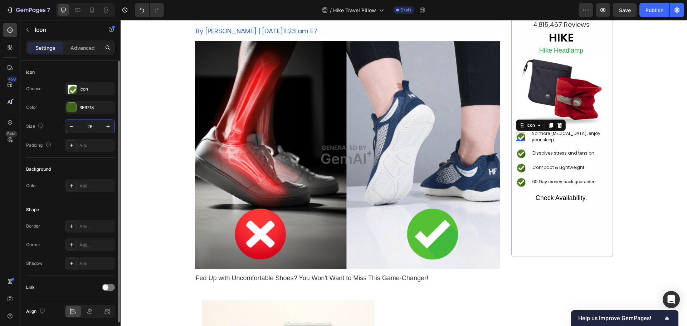
click at [86, 130] on input "26" at bounding box center [90, 126] width 24 height 13
click at [86, 131] on input "27" at bounding box center [90, 126] width 24 height 13
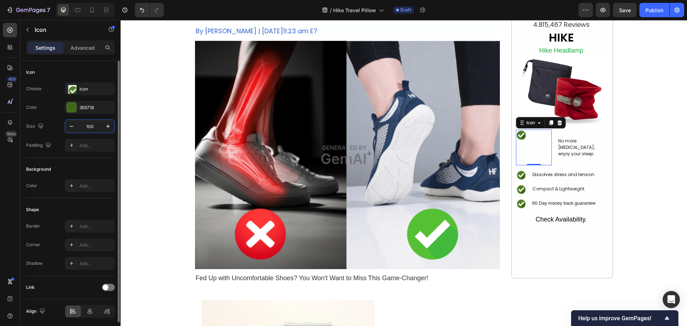
click at [87, 130] on input "100" at bounding box center [90, 126] width 24 height 13
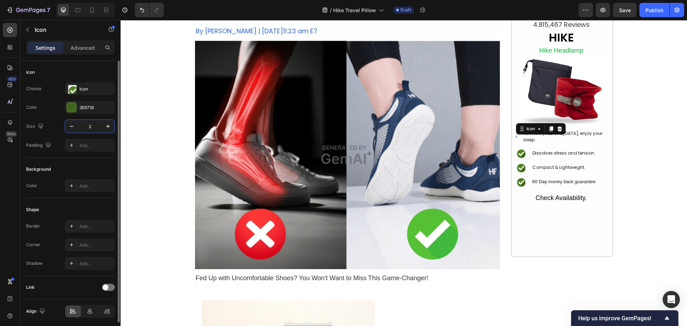
type input "25"
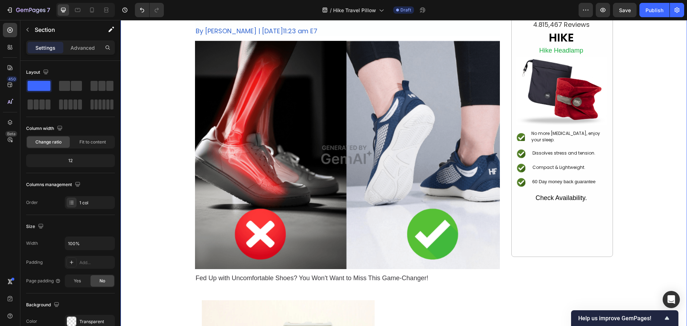
scroll to position [0, 0]
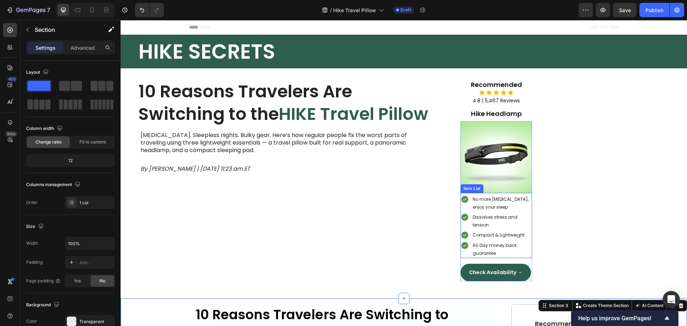
click at [520, 205] on p "No more neck pain, enjoy your sleep." at bounding box center [502, 202] width 58 height 15
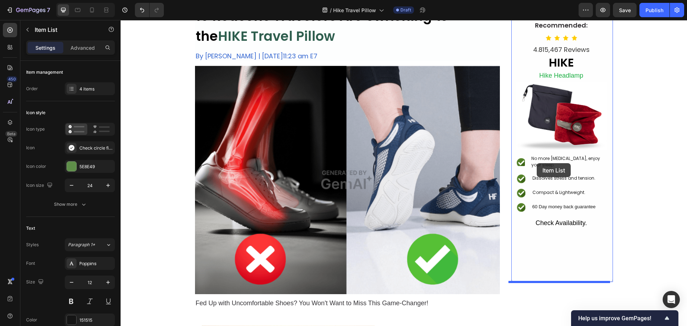
scroll to position [322, 0]
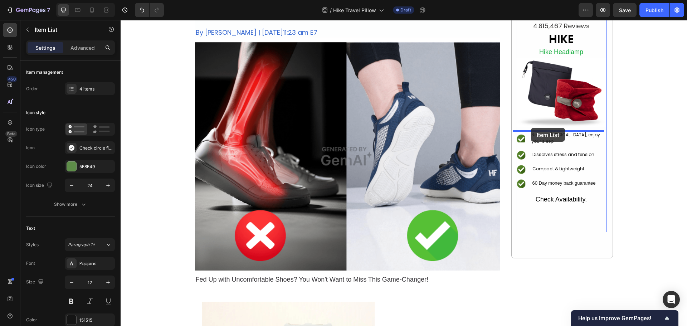
drag, startPoint x: 466, startPoint y: 40, endPoint x: 531, endPoint y: 128, distance: 109.0
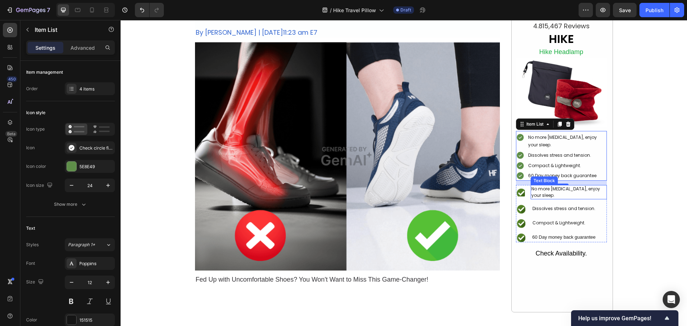
click at [602, 190] on p "No more neck pain, enjoy your sleep." at bounding box center [568, 192] width 75 height 13
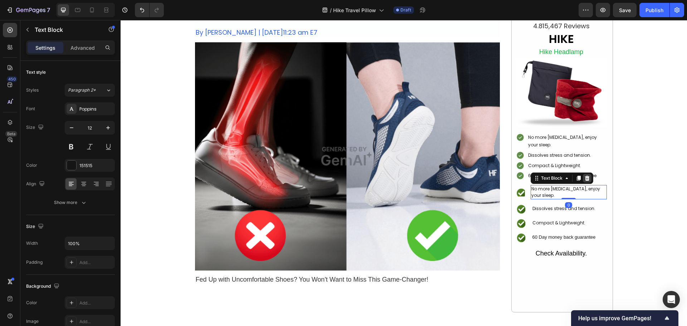
click at [585, 176] on icon at bounding box center [587, 178] width 5 height 5
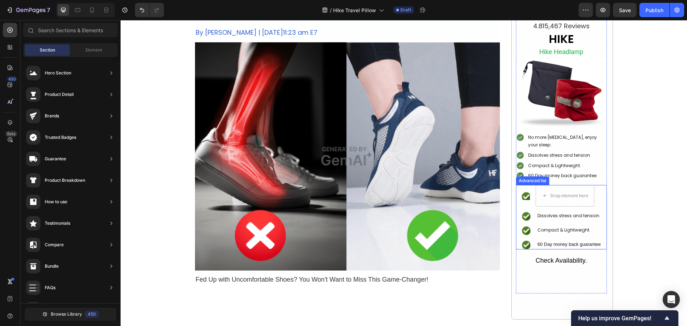
click at [516, 190] on div "Icon Drop element here Icon Dissolves stress and tension. Text Block Icon Compa…" at bounding box center [561, 217] width 91 height 64
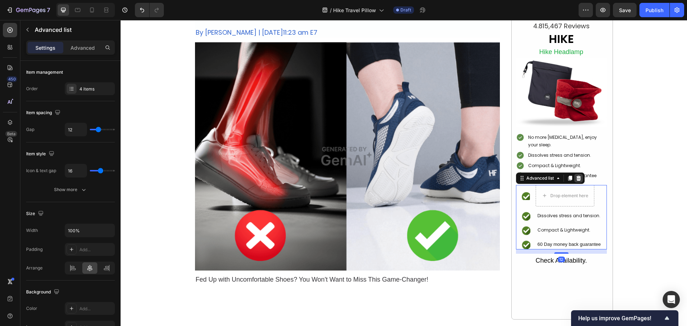
click at [576, 178] on icon at bounding box center [579, 178] width 6 height 6
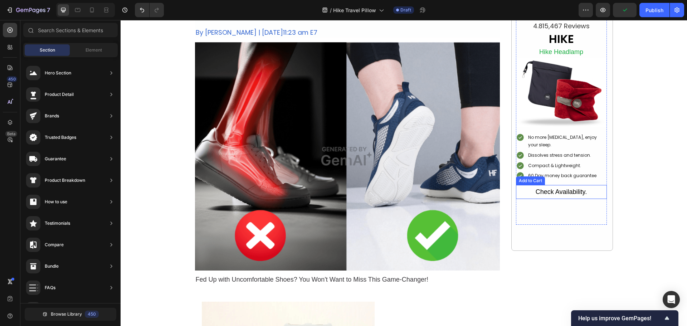
click at [526, 190] on button "Check Availability." at bounding box center [561, 192] width 75 height 14
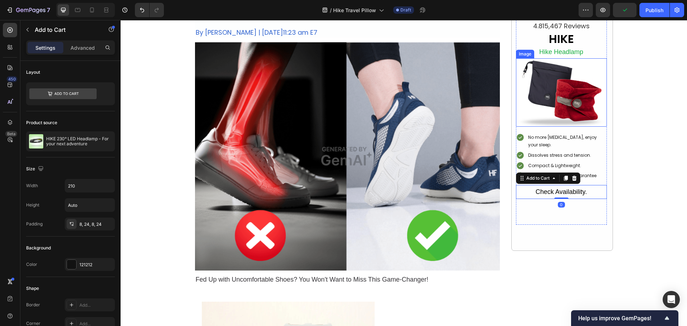
scroll to position [0, 0]
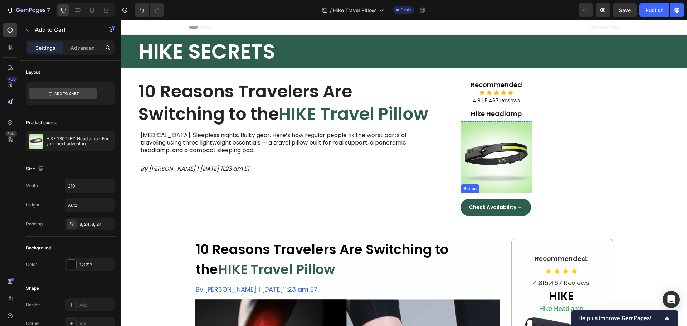
click at [527, 204] on button "Check Availability →" at bounding box center [496, 208] width 71 height 18
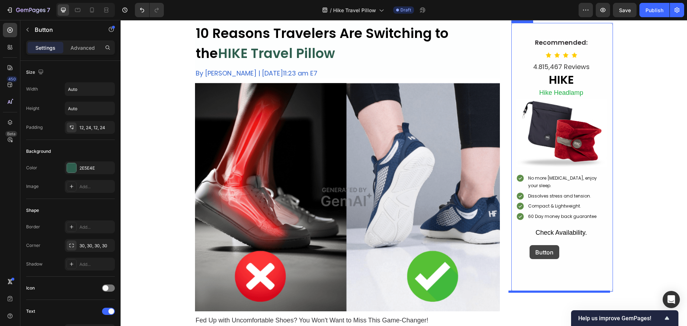
scroll to position [244, 0]
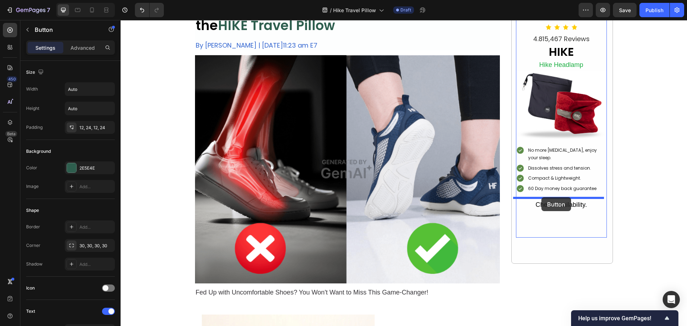
drag, startPoint x: 466, startPoint y: 189, endPoint x: 541, endPoint y: 197, distance: 75.6
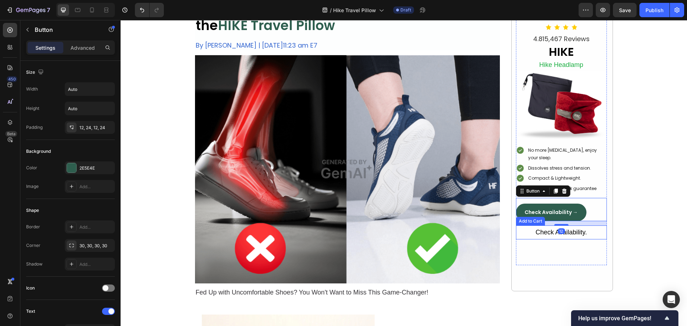
click at [587, 230] on button "Check Availability." at bounding box center [561, 232] width 75 height 14
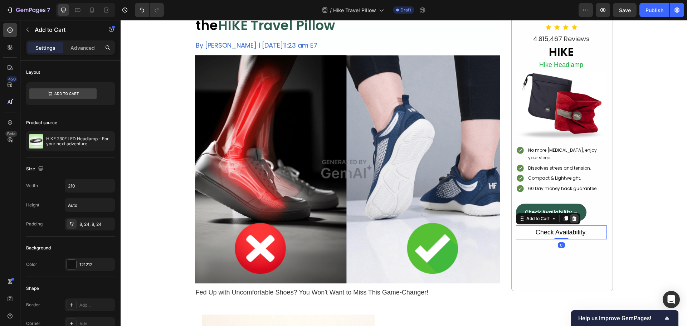
click at [572, 218] on icon at bounding box center [574, 218] width 5 height 5
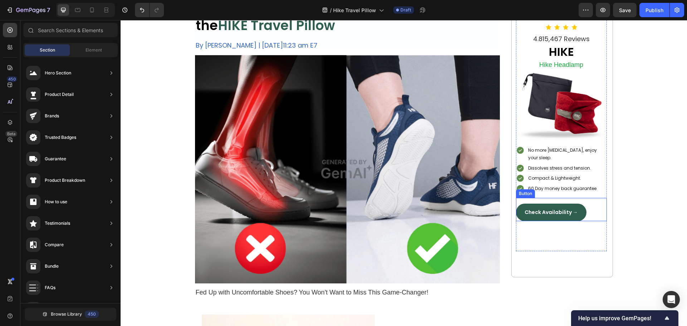
click at [586, 215] on div "Check Availability → Button" at bounding box center [561, 209] width 91 height 23
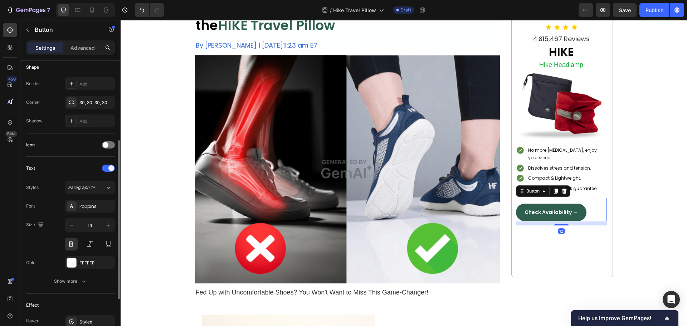
scroll to position [228, 0]
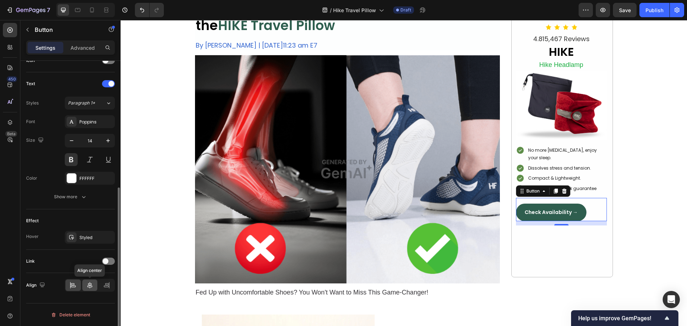
click at [91, 285] on icon at bounding box center [89, 285] width 7 height 7
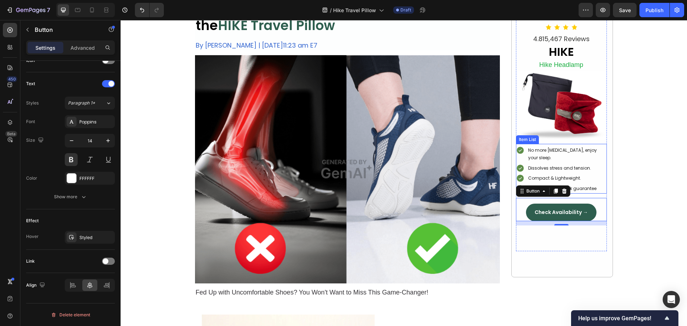
click at [550, 151] on p "No more neck pain, enjoy your sleep." at bounding box center [567, 153] width 78 height 15
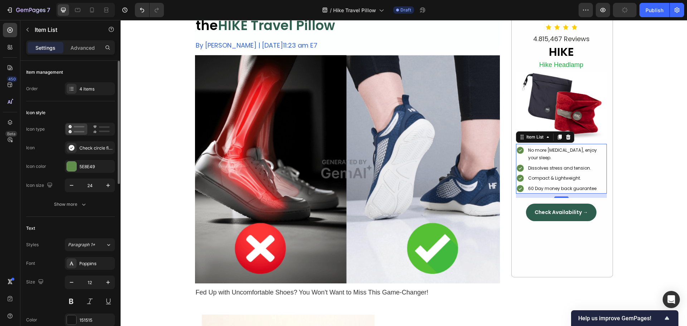
scroll to position [72, 0]
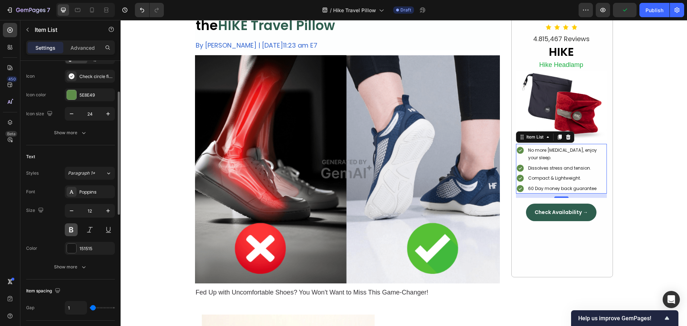
click at [73, 232] on button at bounding box center [71, 229] width 13 height 13
click at [105, 209] on icon "button" at bounding box center [108, 210] width 7 height 7
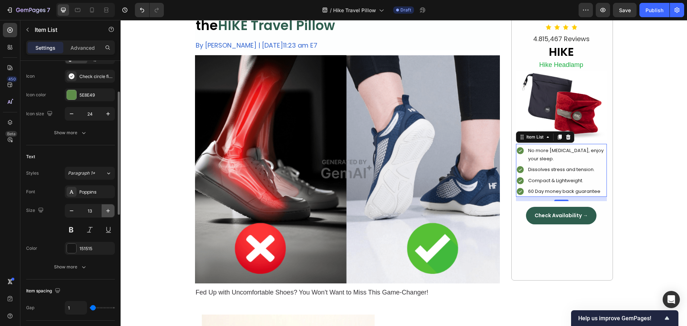
click at [110, 212] on icon "button" at bounding box center [108, 210] width 7 height 7
type input "14"
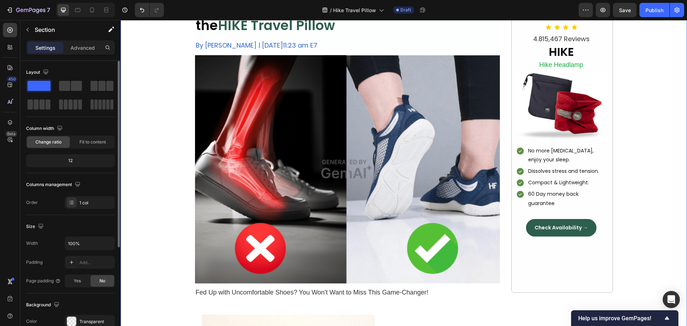
scroll to position [0, 0]
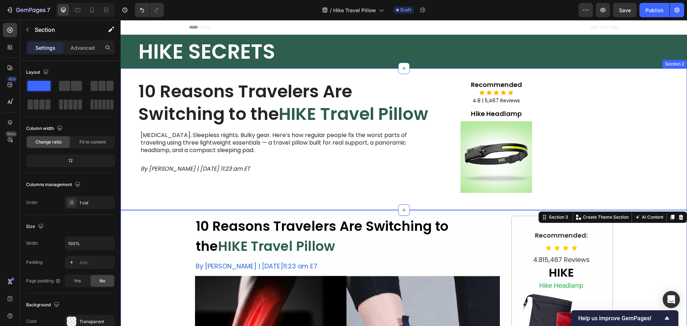
click at [186, 197] on div "10 Reasons Travelers Are Switching to the HIKE Travel Pillow Heading Neck pain.…" at bounding box center [335, 139] width 429 height 119
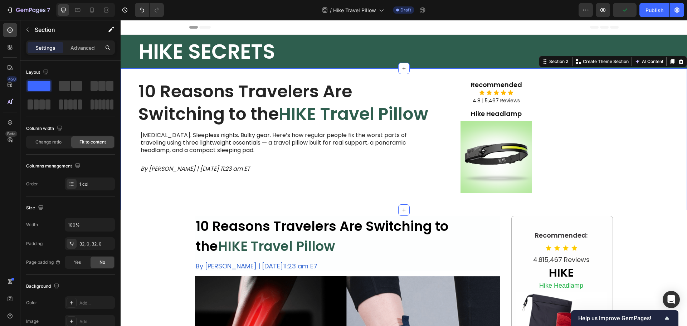
click at [127, 72] on div "10 Reasons Travelers Are Switching to the HIKE Travel Pillow Heading Neck pain.…" at bounding box center [404, 139] width 567 height 142
click at [679, 63] on icon at bounding box center [681, 61] width 5 height 5
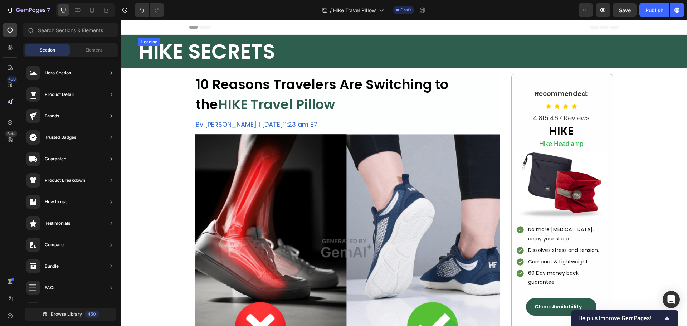
click at [194, 58] on h2 "HIKE SECRETS" at bounding box center [412, 52] width 549 height 28
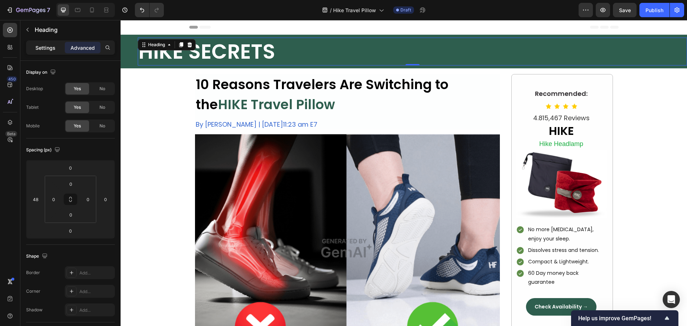
click at [43, 43] on div "Settings" at bounding box center [46, 47] width 36 height 11
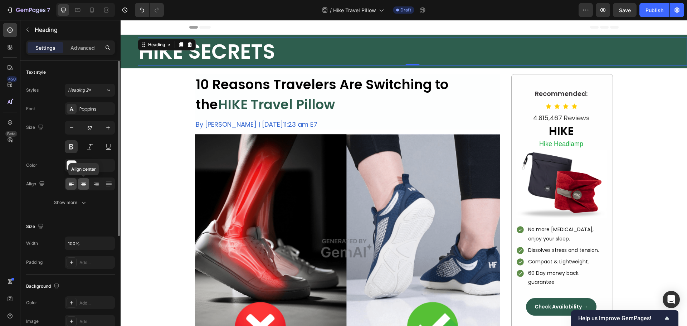
click at [78, 181] on div at bounding box center [83, 183] width 11 height 11
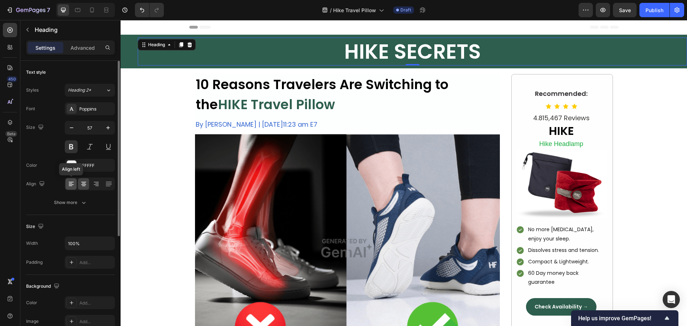
click at [69, 182] on icon at bounding box center [71, 183] width 7 height 7
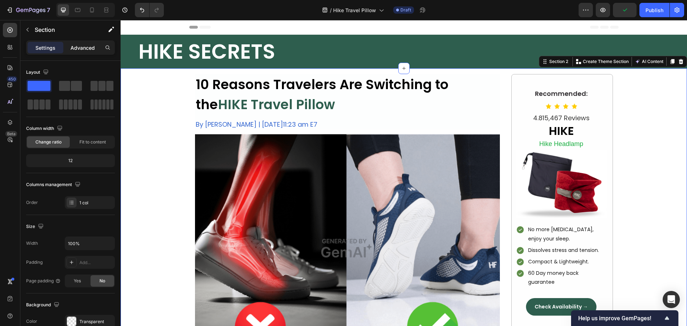
click at [86, 49] on p "Advanced" at bounding box center [83, 48] width 24 height 8
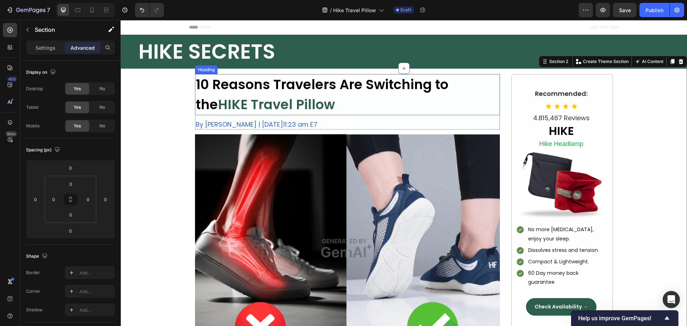
click at [218, 107] on span "HIKE Travel Pillow" at bounding box center [276, 104] width 117 height 19
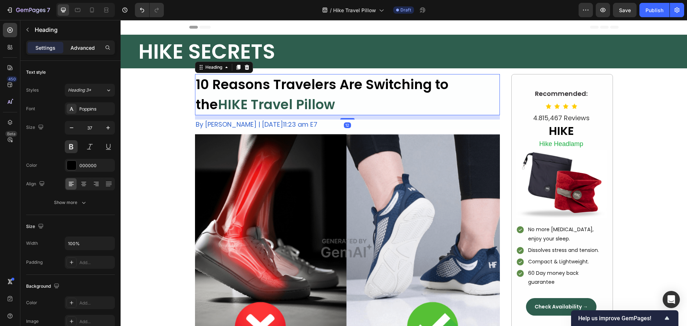
click at [85, 45] on p "Advanced" at bounding box center [83, 48] width 24 height 8
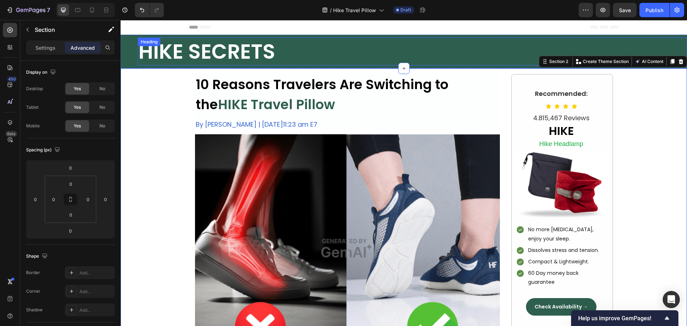
click at [258, 55] on h2 "HIKE SECRETS" at bounding box center [412, 52] width 549 height 28
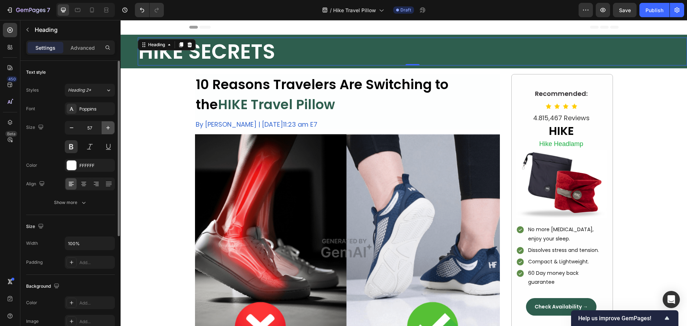
click at [107, 128] on icon "button" at bounding box center [108, 128] width 4 height 4
type input "58"
click at [83, 54] on div "Settings Advanced" at bounding box center [70, 47] width 89 height 14
click at [84, 49] on p "Advanced" at bounding box center [83, 48] width 24 height 8
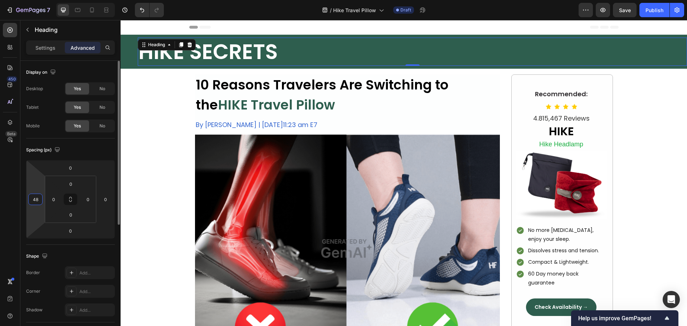
click at [33, 199] on input "48" at bounding box center [35, 199] width 11 height 11
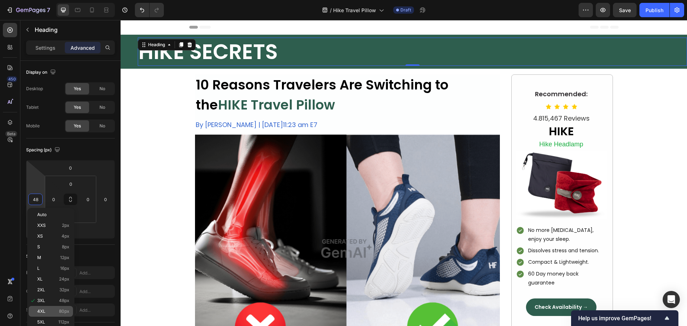
click at [57, 310] on p "4XL 80px" at bounding box center [53, 311] width 32 height 5
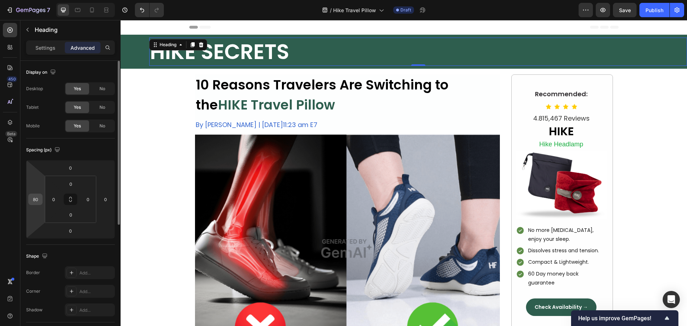
click at [31, 199] on input "80" at bounding box center [35, 199] width 11 height 11
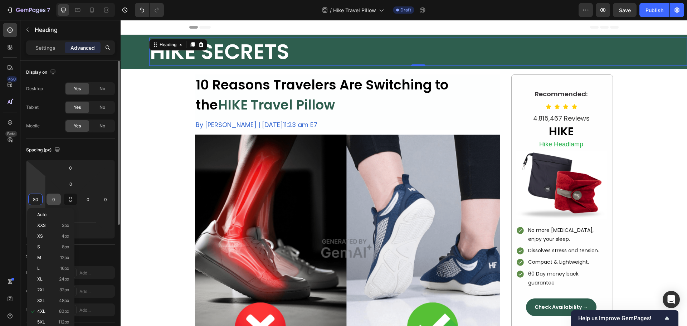
click at [56, 200] on input "0" at bounding box center [53, 199] width 11 height 11
type input "4"
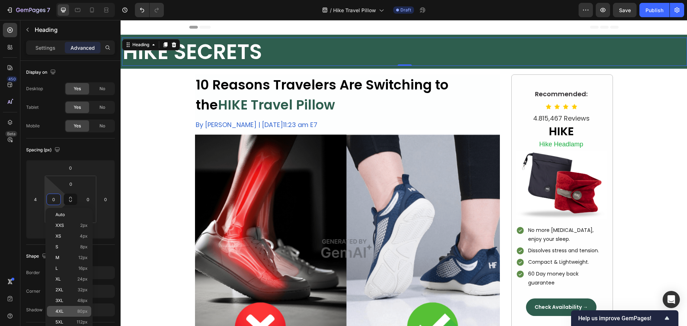
click at [64, 311] on p "4XL 80px" at bounding box center [71, 311] width 32 height 5
type input "80"
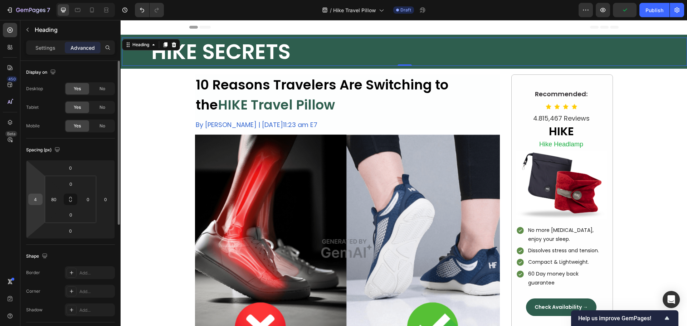
click at [36, 201] on input "4" at bounding box center [35, 199] width 11 height 11
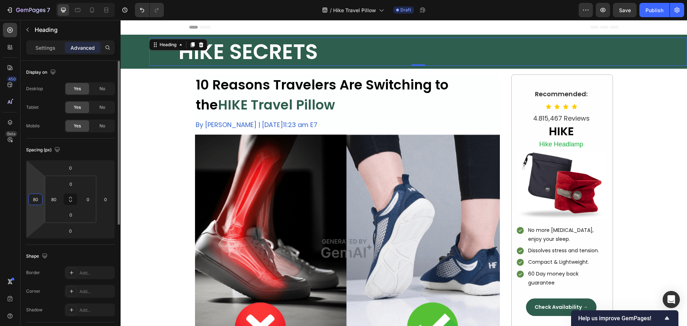
click at [36, 201] on input "80" at bounding box center [35, 199] width 11 height 11
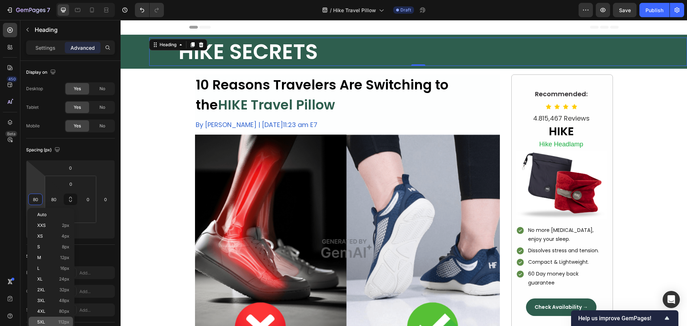
click at [53, 320] on p "5XL 112px" at bounding box center [53, 322] width 32 height 5
type input "112"
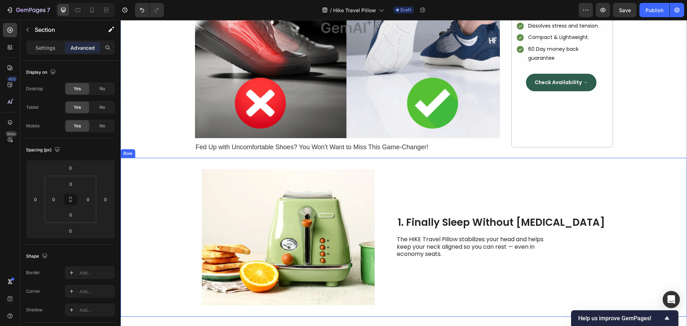
scroll to position [251, 0]
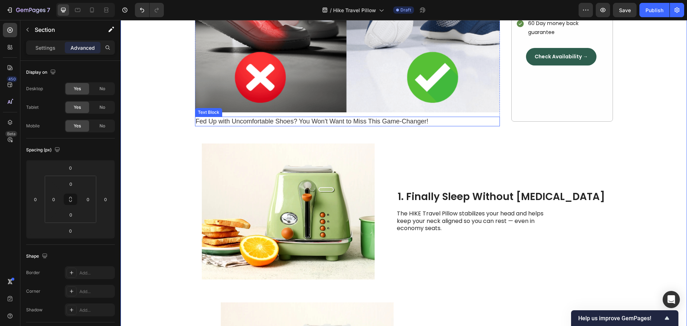
click at [263, 123] on div "Fed Up with Uncomfortable Shoes? You Won't Want to Miss This Game-Changer!" at bounding box center [347, 122] width 305 height 10
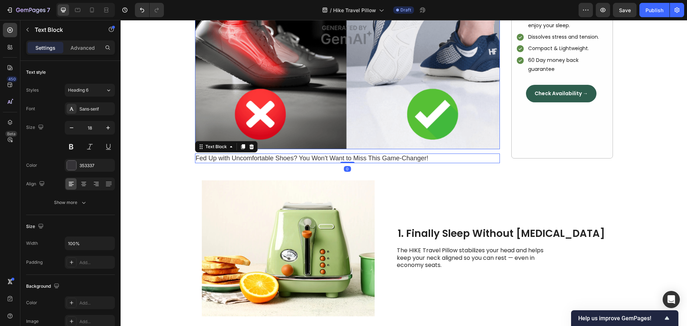
scroll to position [107, 0]
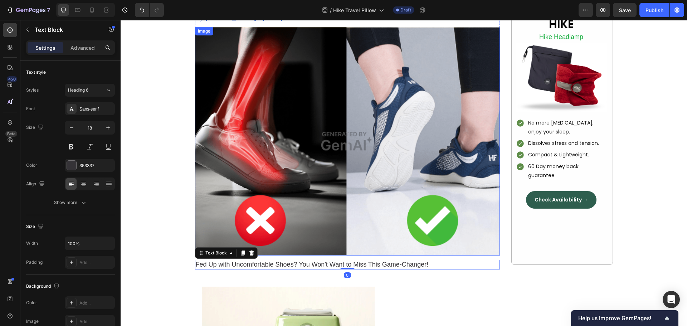
click at [305, 140] on img at bounding box center [347, 141] width 305 height 229
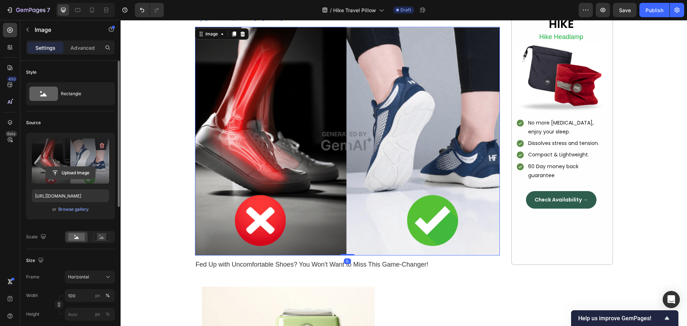
click at [73, 170] on input "file" at bounding box center [70, 173] width 49 height 12
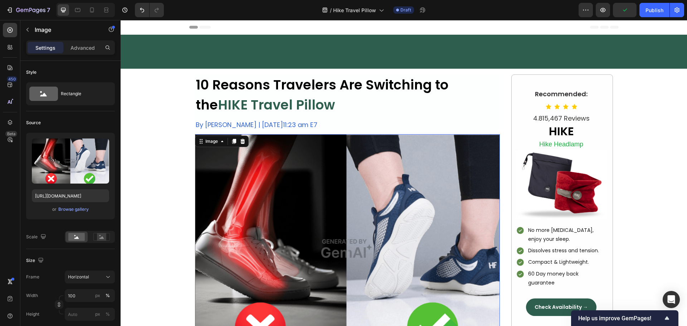
scroll to position [107, 0]
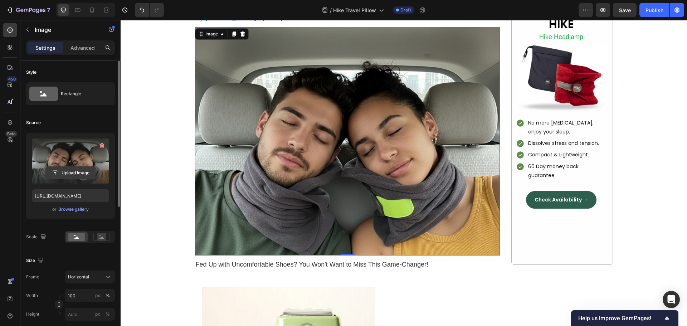
click at [70, 169] on input "file" at bounding box center [70, 173] width 49 height 12
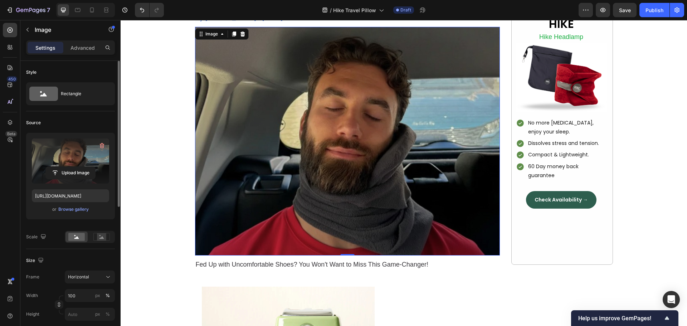
click at [358, 102] on img at bounding box center [347, 141] width 305 height 229
click at [66, 174] on input "file" at bounding box center [70, 173] width 49 height 12
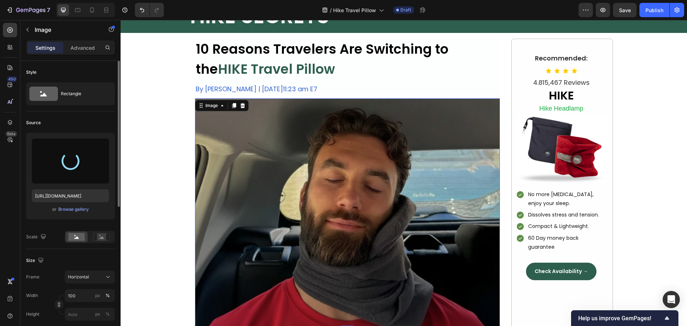
scroll to position [0, 0]
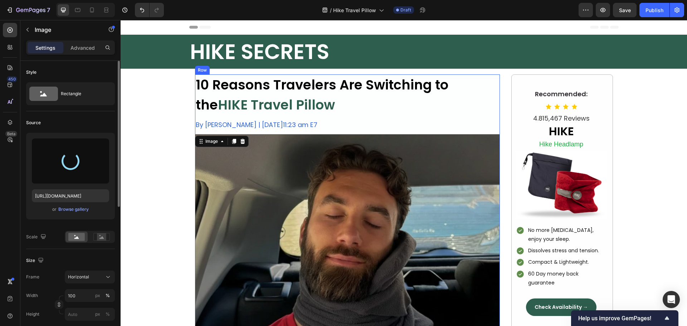
type input "https://cdn.shopify.com/s/files/1/0917/3670/3361/files/gempages_585879116595594…"
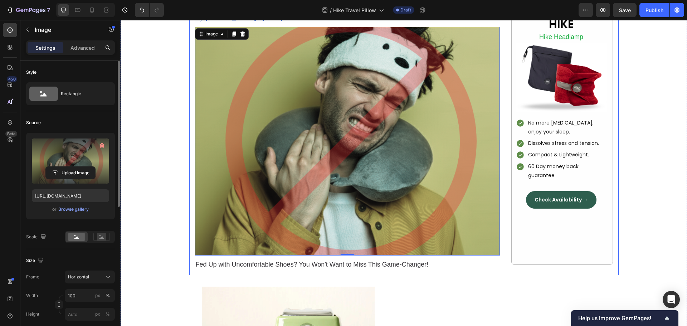
scroll to position [143, 0]
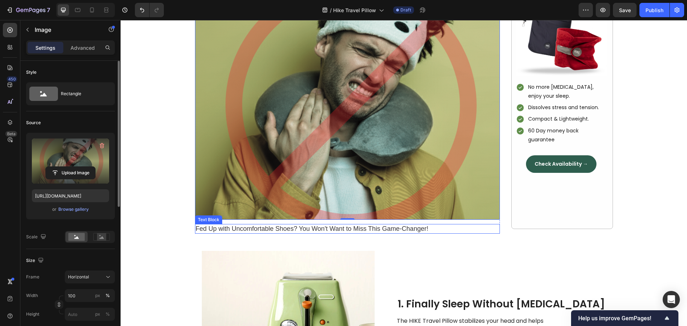
click at [216, 230] on div "Fed Up with Uncomfortable Shoes? You Won't Want to Miss This Game-Changer!" at bounding box center [347, 229] width 305 height 10
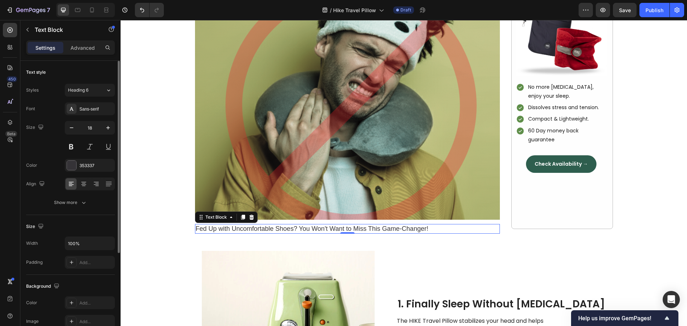
click at [219, 230] on p "Fed Up with Uncomfortable Shoes? You Won't Want to Miss This Game-Changer!" at bounding box center [347, 229] width 303 height 8
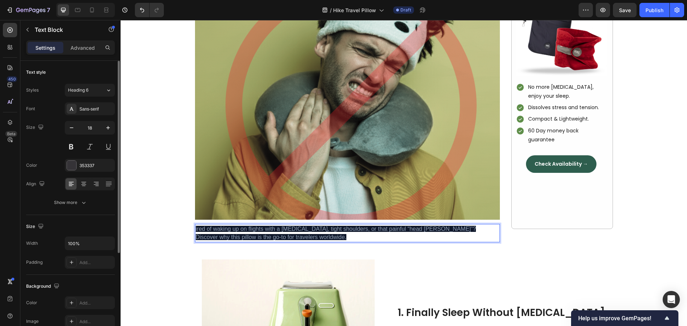
click at [221, 233] on p "ired of waking up on flights with a stiff neck, tight shoulders, or that painfu…" at bounding box center [347, 233] width 303 height 17
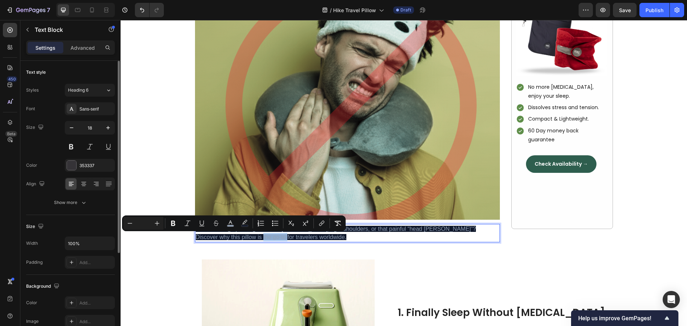
click at [221, 233] on p "ired of waking up on flights with a stiff neck, tight shoulders, or that painfu…" at bounding box center [347, 233] width 303 height 17
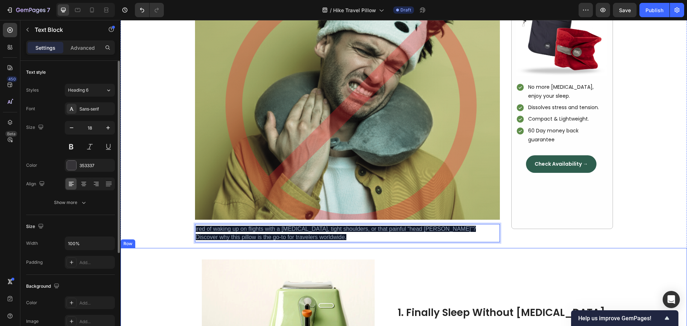
click at [174, 252] on div "Image 1. Finally Sleep Without [MEDICAL_DATA] Heading The HIKE Travel Pillow st…" at bounding box center [404, 327] width 567 height 159
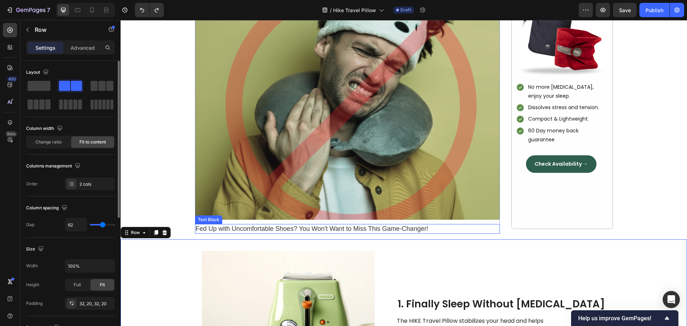
click at [236, 229] on div "Fed Up with Uncomfortable Shoes? You Won't Want to Miss This Game-Changer!" at bounding box center [347, 229] width 305 height 10
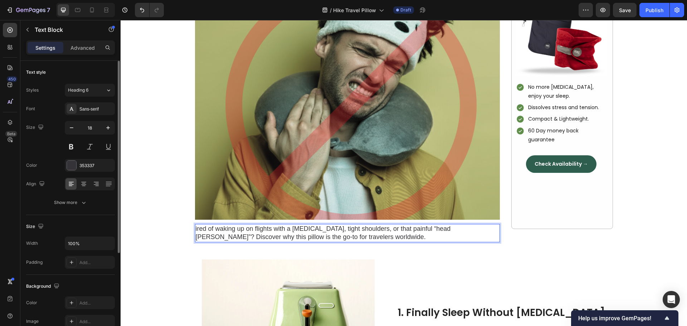
click at [196, 230] on p "ired of waking up on flights with a stiff neck, tight shoulders, or that painfu…" at bounding box center [347, 233] width 303 height 17
click at [207, 238] on p "Tired of waking up on flights with a stiff neck, tight shoulders, or that painf…" at bounding box center [347, 233] width 303 height 17
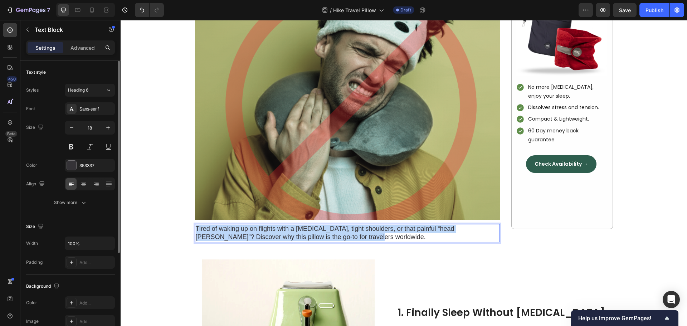
click at [128, 261] on div "Image 1. Finally Sleep Without [MEDICAL_DATA] Heading The HIKE Travel Pillow st…" at bounding box center [404, 327] width 567 height 159
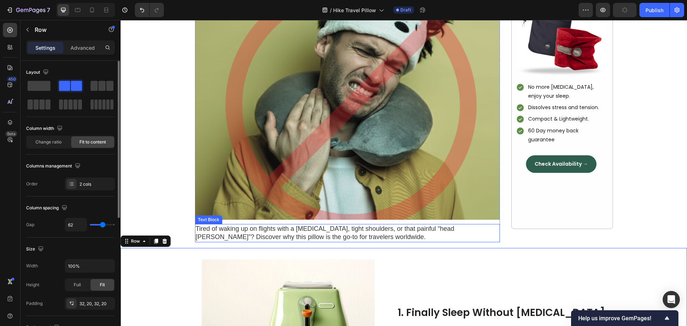
click at [219, 234] on p "Tired of waking up on flights with a stiff neck, tight shoulders, or that painf…" at bounding box center [347, 233] width 303 height 17
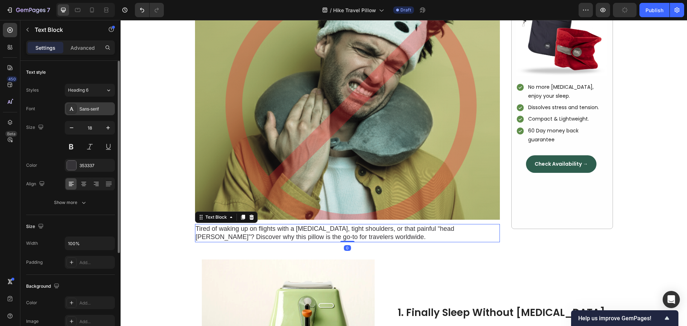
drag, startPoint x: 72, startPoint y: 102, endPoint x: 80, endPoint y: 109, distance: 10.4
click at [73, 103] on div "Sans-serif" at bounding box center [90, 108] width 50 height 13
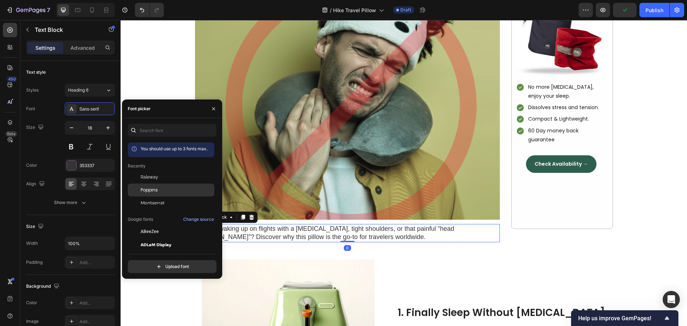
click at [144, 187] on span "Poppins" at bounding box center [149, 190] width 17 height 6
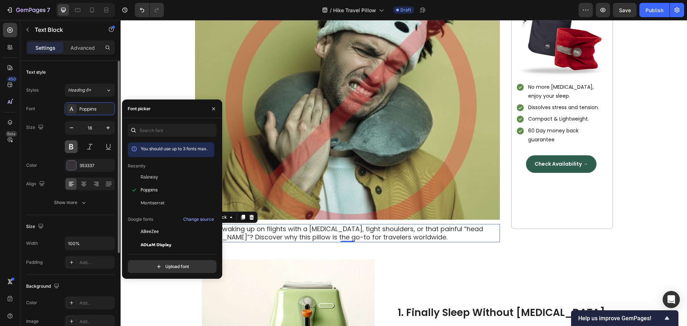
click at [67, 141] on button at bounding box center [71, 146] width 13 height 13
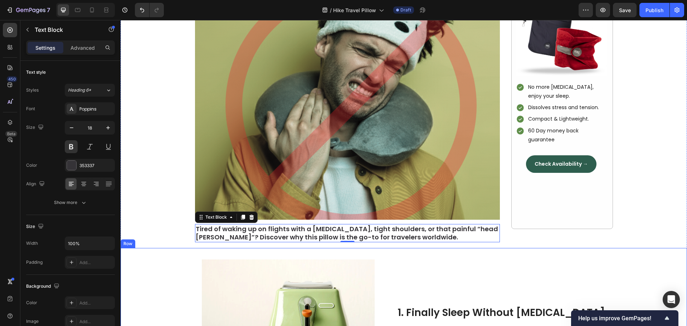
drag, startPoint x: 443, startPoint y: 250, endPoint x: 453, endPoint y: 252, distance: 10.3
click at [443, 250] on div "Image 1. Finally Sleep Without [MEDICAL_DATA] Heading The HIKE Travel Pillow st…" at bounding box center [404, 327] width 567 height 159
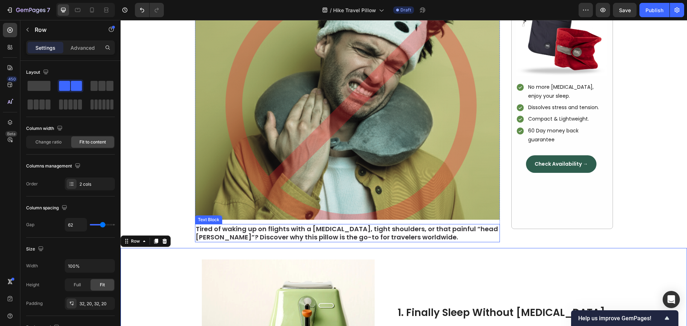
click at [263, 236] on p "Tired of waking up on flights with a stiff neck, tight shoulders, or that painf…" at bounding box center [347, 233] width 303 height 17
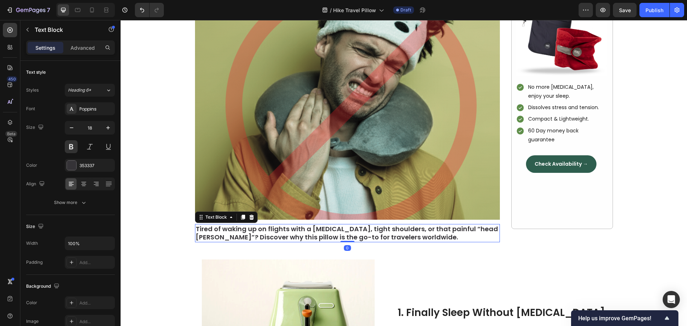
click at [208, 235] on p "Tired of waking up on flights with a stiff neck, tight shoulders, or that painf…" at bounding box center [347, 233] width 303 height 17
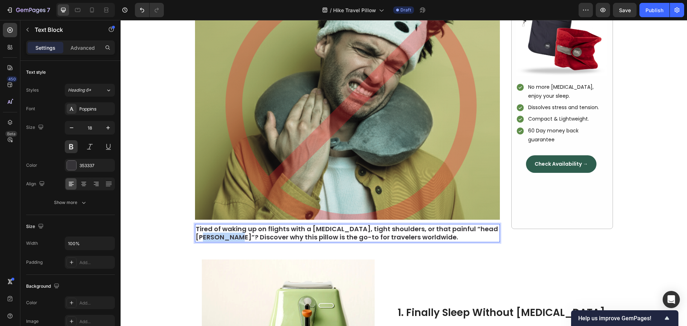
click at [208, 235] on p "Tired of waking up on flights with a stiff neck, tight shoulders, or that painf…" at bounding box center [347, 233] width 303 height 17
click at [397, 237] on p "Tired of waking up on flights with a stiff neck, tight shoulders, or that painf…" at bounding box center [347, 233] width 303 height 17
drag, startPoint x: 397, startPoint y: 237, endPoint x: 193, endPoint y: 237, distance: 203.6
click at [196, 237] on p "Tired of waking up on flights with a stiff neck, tight shoulders, or that painf…" at bounding box center [347, 233] width 303 height 17
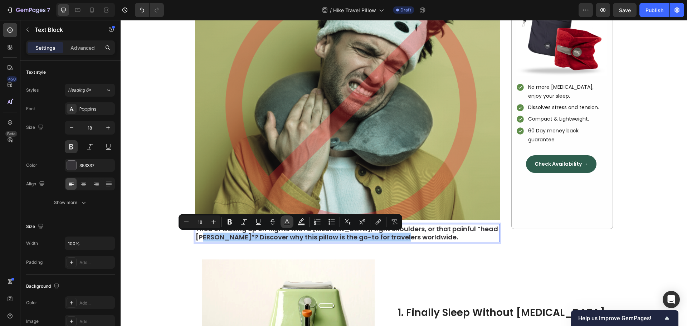
click at [285, 222] on icon "Editor contextual toolbar" at bounding box center [286, 221] width 7 height 7
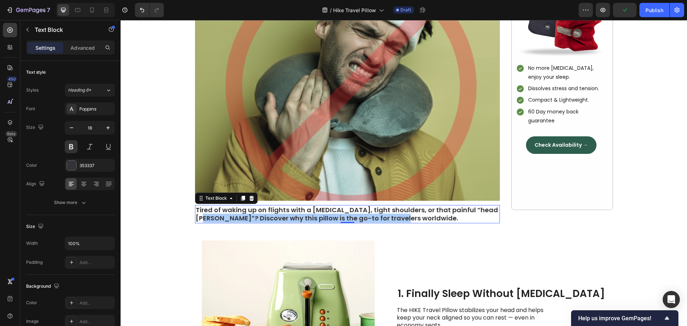
scroll to position [215, 0]
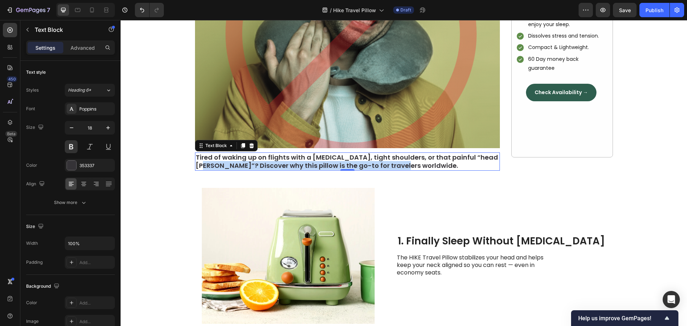
click at [239, 167] on p "Tired of waking up on flights with a stiff neck, tight shoulders, or that painf…" at bounding box center [347, 161] width 303 height 17
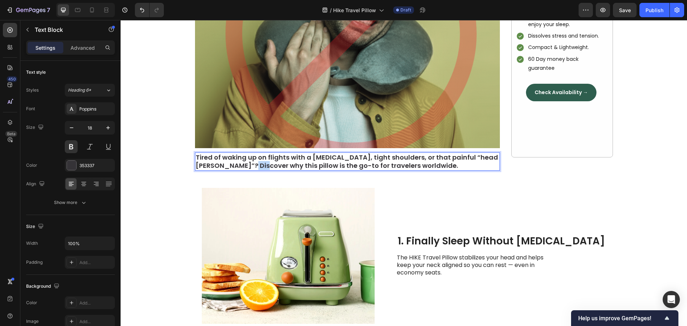
click at [239, 167] on p "Tired of waking up on flights with a stiff neck, tight shoulders, or that painf…" at bounding box center [347, 161] width 303 height 17
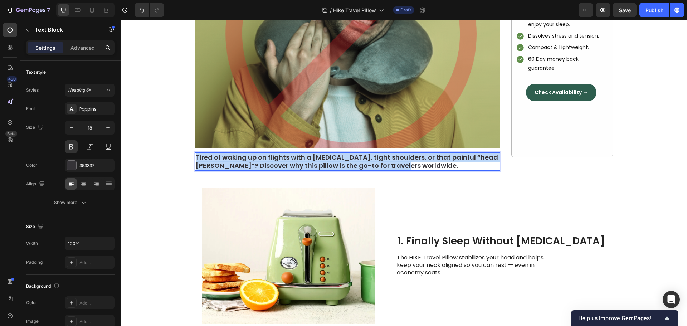
click at [239, 167] on p "Tired of waking up on flights with a stiff neck, tight shoulders, or that painf…" at bounding box center [347, 161] width 303 height 17
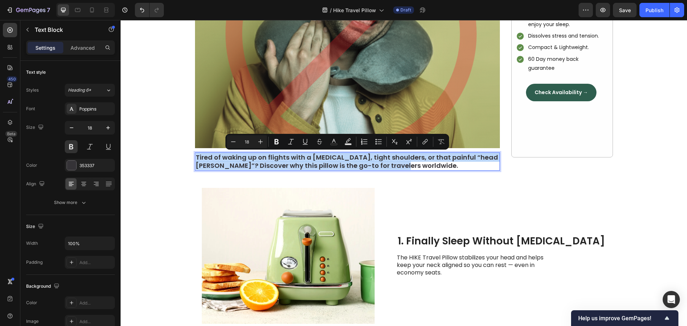
click at [356, 170] on div "Tired of waking up on flights with a stiff neck, tight shoulders, or that painf…" at bounding box center [347, 161] width 305 height 18
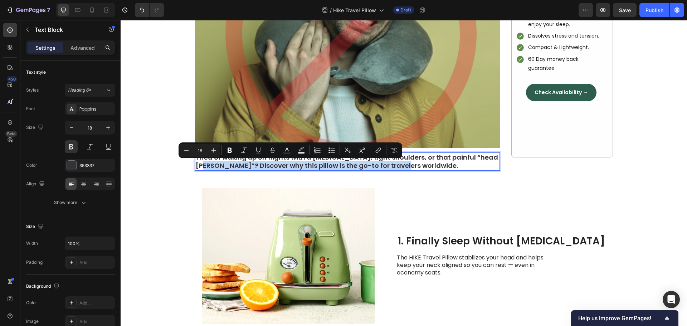
drag, startPoint x: 397, startPoint y: 170, endPoint x: 193, endPoint y: 170, distance: 204.0
click at [195, 170] on div "Tired of waking up on flights with a stiff neck, tight shoulders, or that painf…" at bounding box center [347, 161] width 305 height 18
click at [287, 151] on icon "Editor contextual toolbar" at bounding box center [286, 150] width 7 height 7
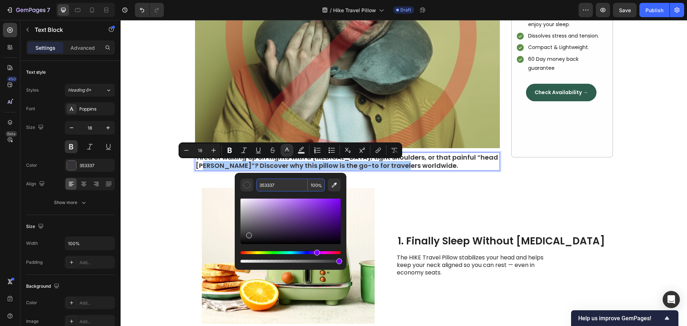
click at [269, 186] on input "353337" at bounding box center [282, 185] width 52 height 13
paste input "#2e5e4e"
type input "2E5E4E"
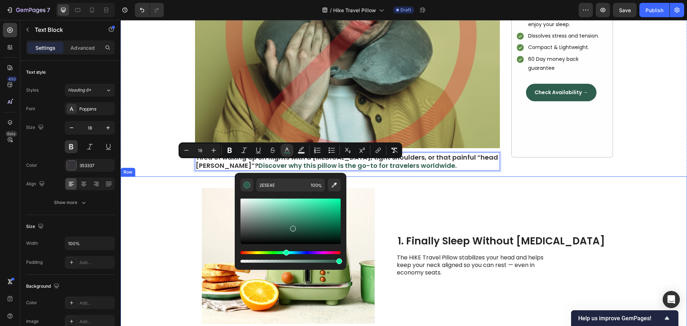
click at [466, 203] on div "1. Finally Sleep Without [MEDICAL_DATA] Heading The HIKE Travel Pillow stabiliz…" at bounding box center [501, 256] width 209 height 136
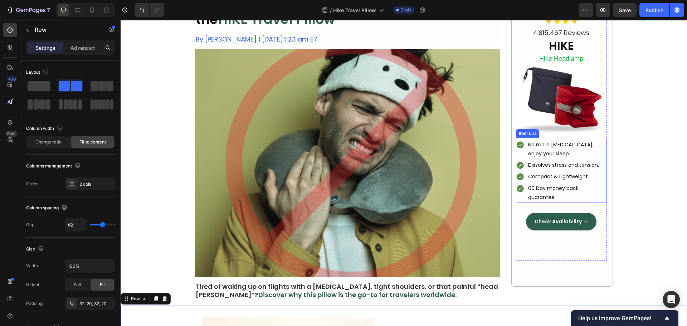
scroll to position [0, 0]
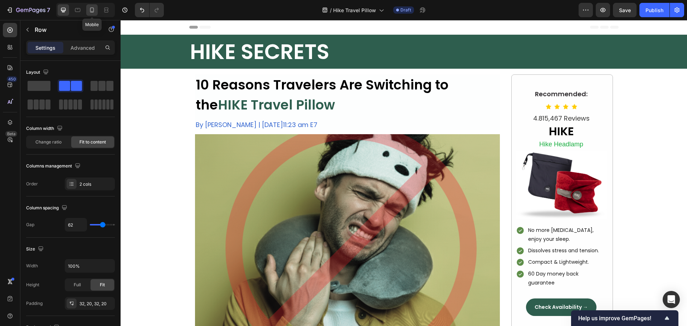
click at [92, 11] on icon at bounding box center [92, 11] width 2 height 1
type input "0"
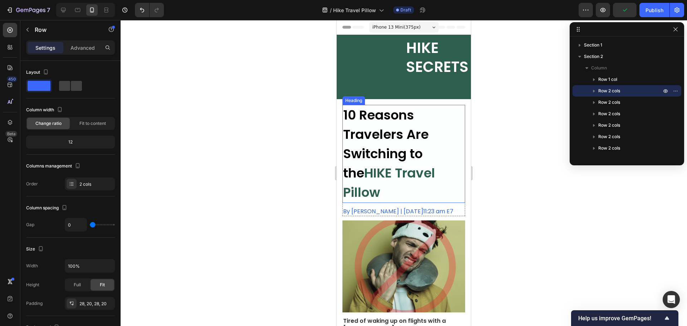
click at [401, 135] on p "10 Reasons Travelers Are Switching to the HIKE Travel Pillow" at bounding box center [403, 154] width 121 height 97
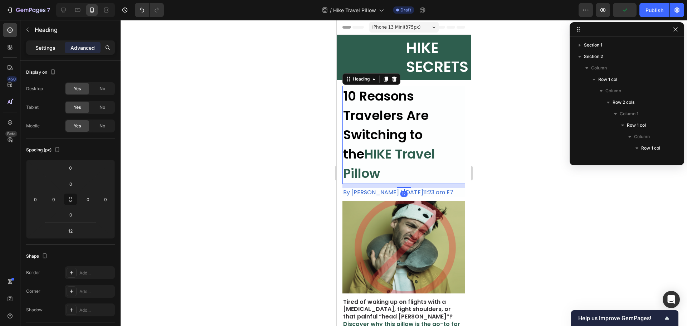
click at [48, 49] on p "Settings" at bounding box center [45, 48] width 20 height 8
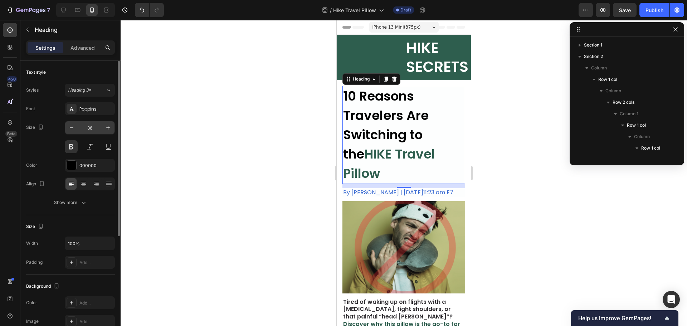
click at [89, 128] on input "36" at bounding box center [90, 127] width 24 height 13
click at [105, 130] on icon "button" at bounding box center [108, 127] width 7 height 7
type input "37"
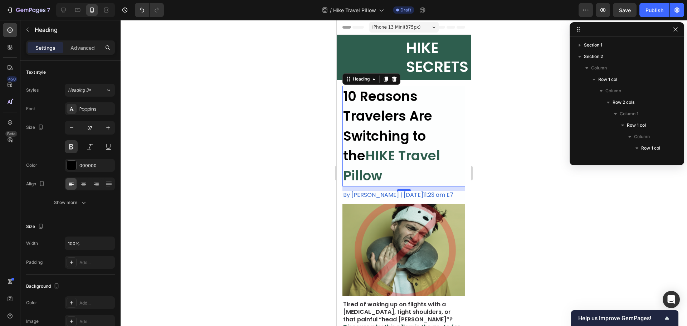
click at [74, 209] on div "Text style Styles Heading 3* Font Poppins Size 37 Color 000000 Align Show more" at bounding box center [70, 138] width 89 height 154
click at [76, 200] on div "Show more" at bounding box center [70, 202] width 33 height 7
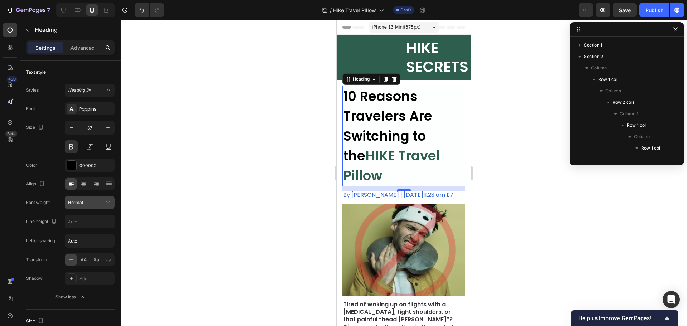
click at [93, 202] on div "Normal" at bounding box center [86, 202] width 37 height 6
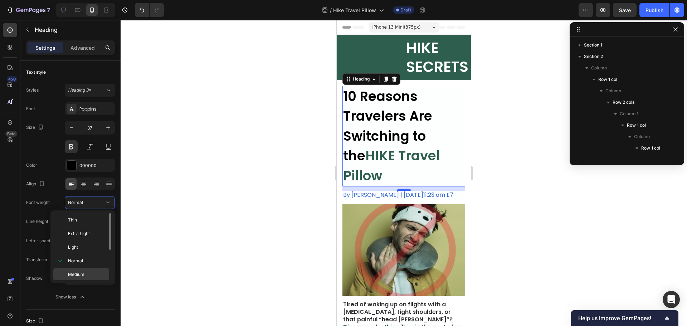
click at [76, 275] on span "Medium" at bounding box center [76, 274] width 16 height 6
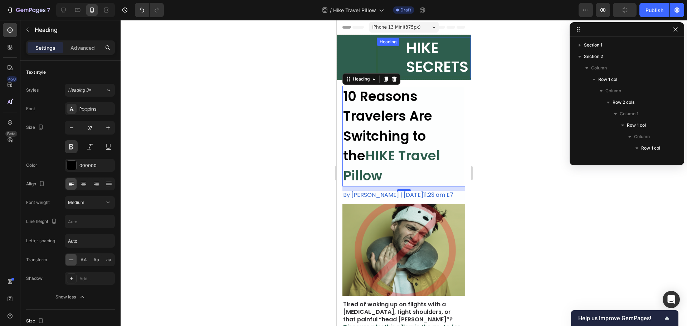
click at [427, 62] on h2 "HIKE SECRETS" at bounding box center [437, 58] width 65 height 40
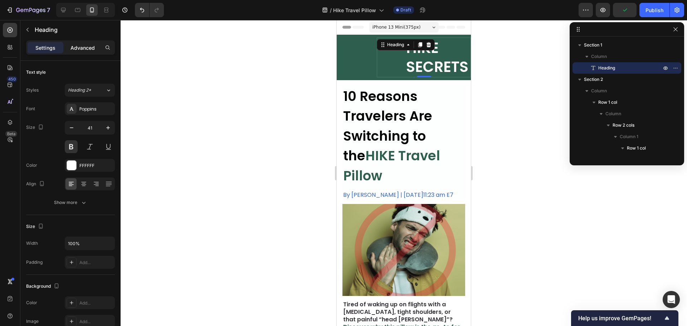
click at [88, 49] on p "Advanced" at bounding box center [83, 48] width 24 height 8
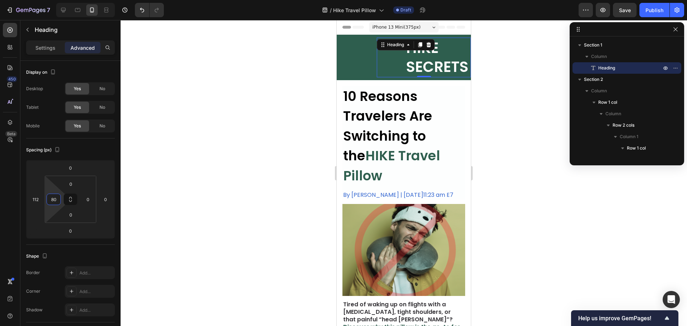
click at [52, 200] on input "80" at bounding box center [53, 199] width 11 height 11
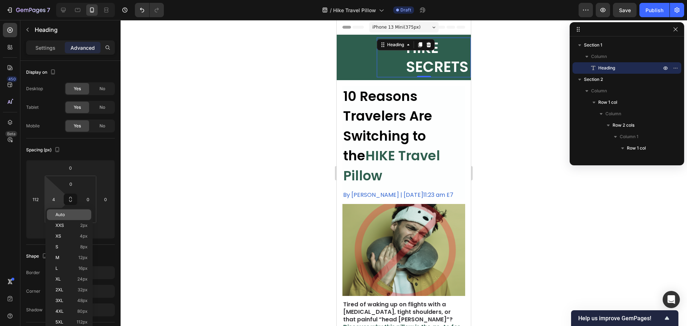
click at [65, 216] on p "Auto" at bounding box center [71, 214] width 32 height 5
type input "Auto"
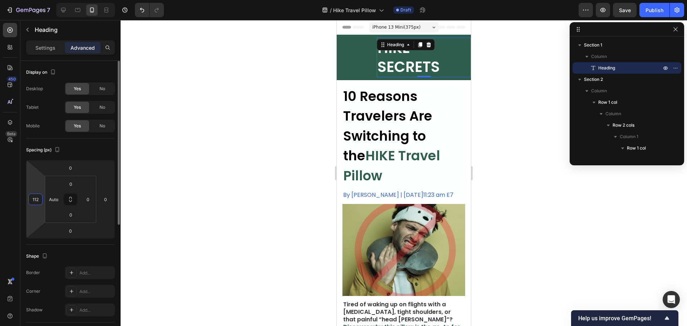
click at [33, 201] on input "112" at bounding box center [35, 199] width 11 height 11
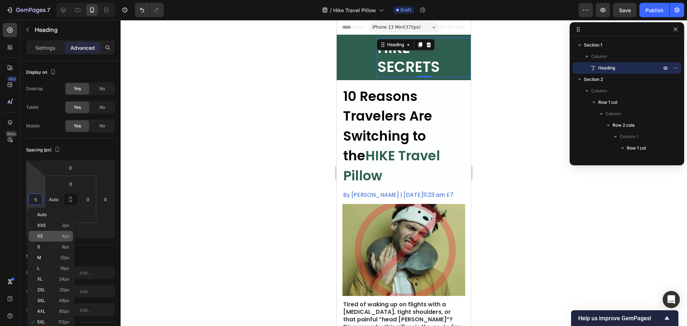
click at [62, 237] on span "4px" at bounding box center [66, 236] width 8 height 5
type input "4"
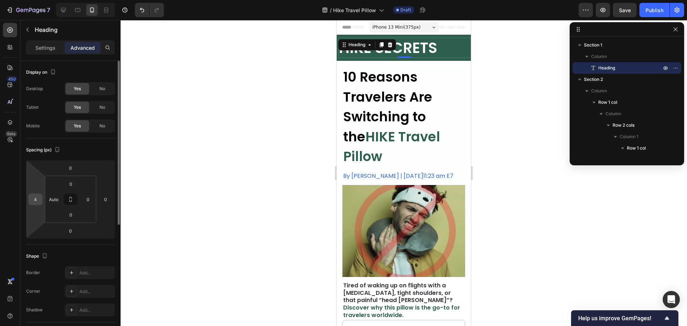
click at [32, 199] on input "4" at bounding box center [35, 199] width 11 height 11
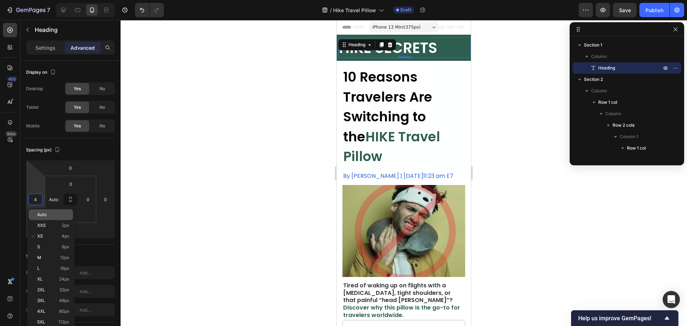
click at [52, 218] on div "Auto" at bounding box center [51, 214] width 44 height 11
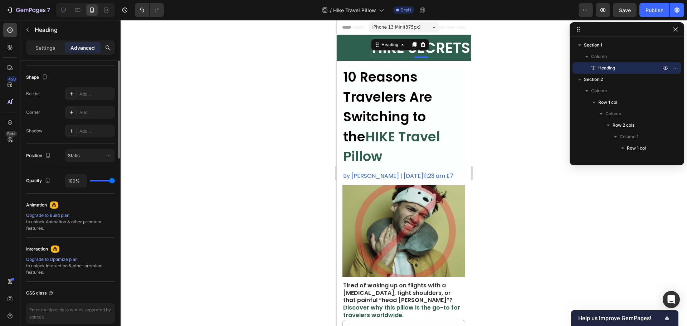
scroll to position [36, 0]
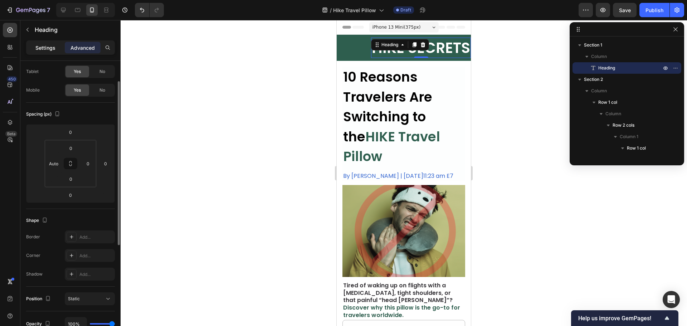
click at [45, 48] on p "Settings" at bounding box center [45, 48] width 20 height 8
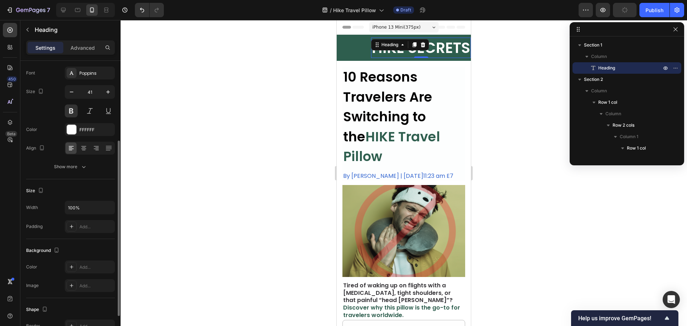
scroll to position [179, 0]
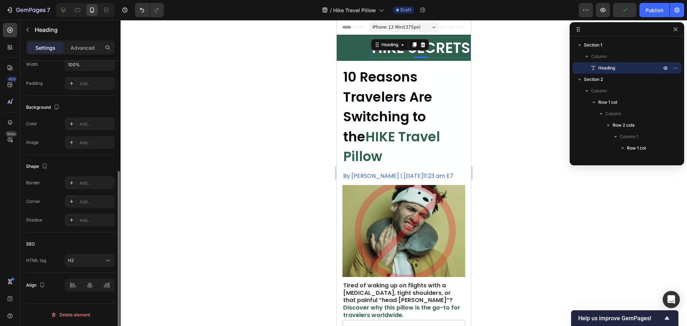
click at [70, 279] on div "Align" at bounding box center [70, 285] width 89 height 24
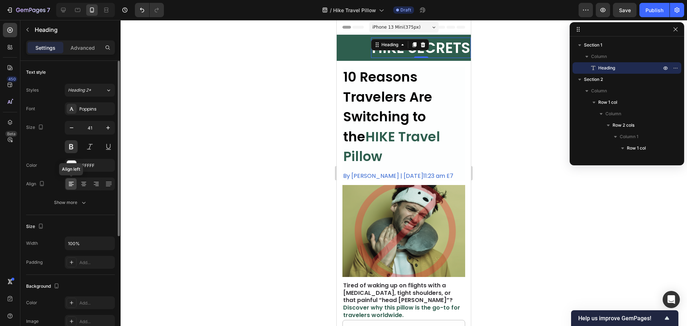
click at [70, 182] on icon at bounding box center [71, 182] width 5 height 1
click at [358, 52] on div "HIKE SECRETS Heading 0" at bounding box center [404, 48] width 134 height 20
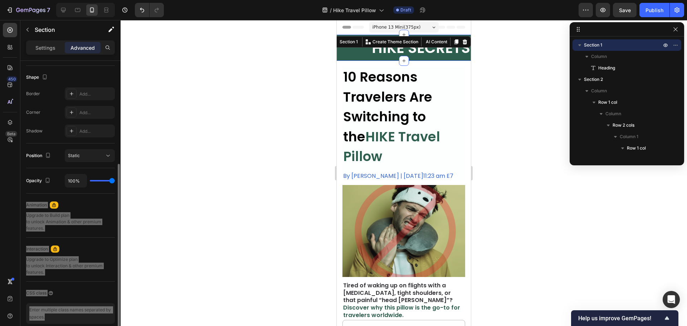
scroll to position [107, 0]
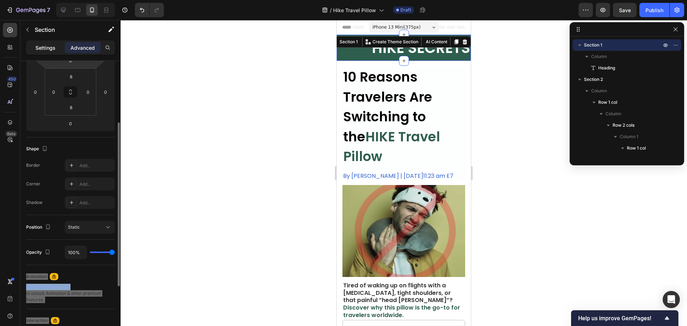
click at [55, 47] on p "Settings" at bounding box center [45, 48] width 20 height 8
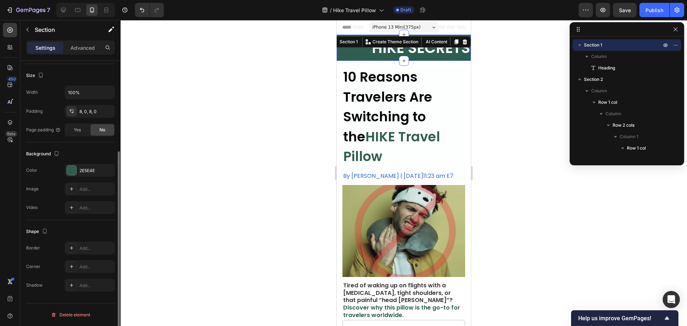
scroll to position [0, 0]
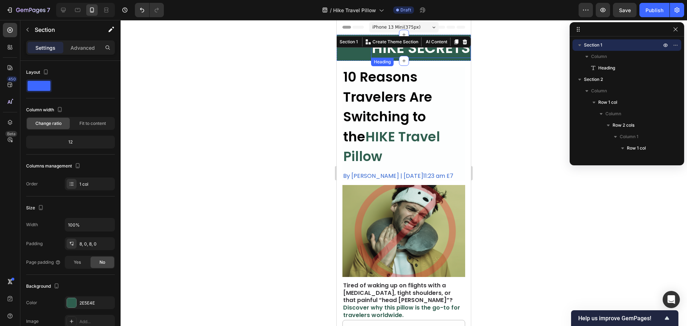
click at [373, 49] on h2 "HIKE SECRETS" at bounding box center [421, 48] width 100 height 20
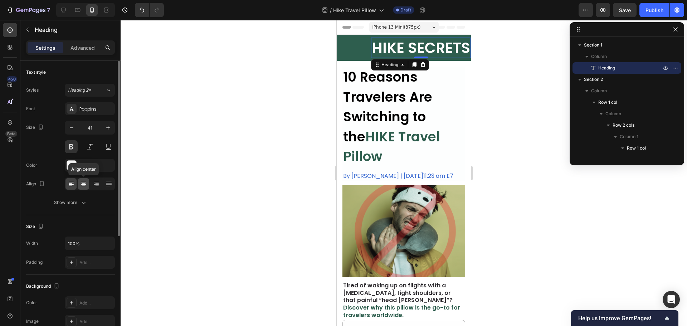
click at [80, 183] on icon at bounding box center [83, 183] width 7 height 7
click at [71, 183] on icon at bounding box center [71, 183] width 7 height 7
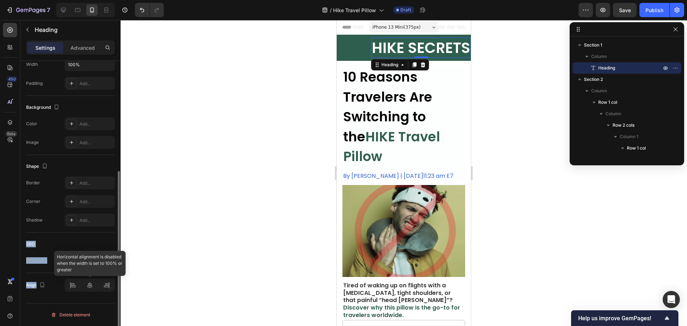
click at [92, 286] on div at bounding box center [90, 285] width 50 height 13
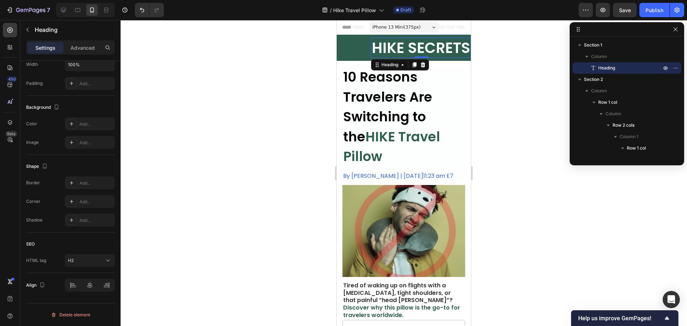
click at [243, 250] on div at bounding box center [404, 173] width 567 height 306
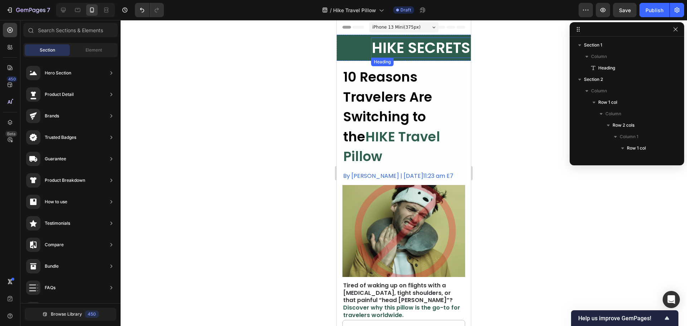
click at [380, 44] on h2 "HIKE SECRETS" at bounding box center [421, 48] width 100 height 20
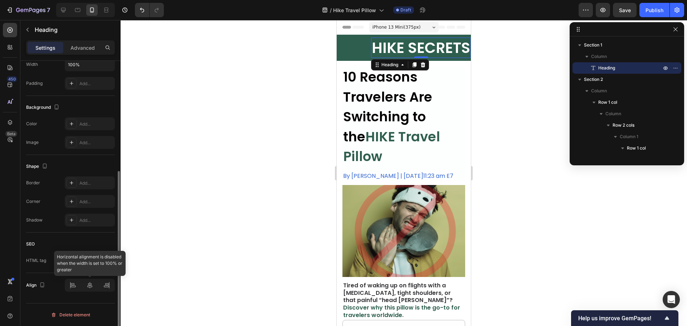
click at [89, 289] on div at bounding box center [90, 285] width 50 height 13
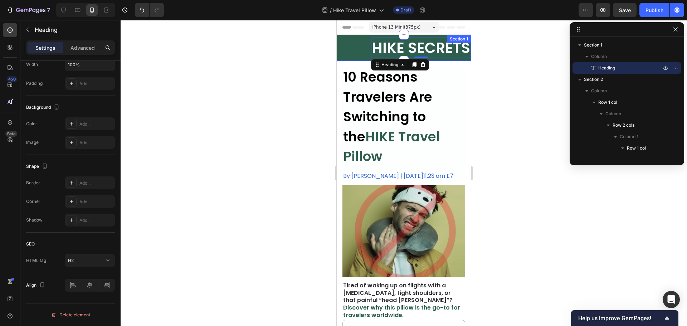
click at [362, 46] on div "HIKE SECRETS Heading 0 Section 1" at bounding box center [404, 48] width 134 height 26
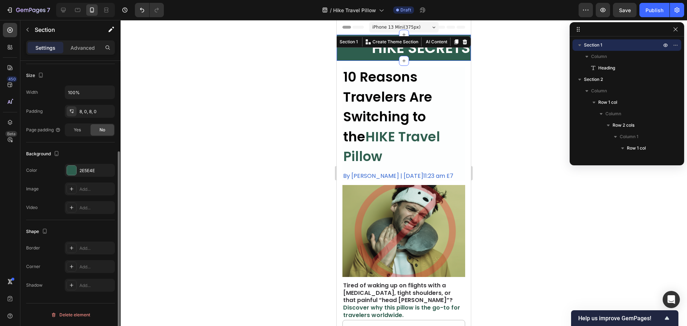
scroll to position [0, 0]
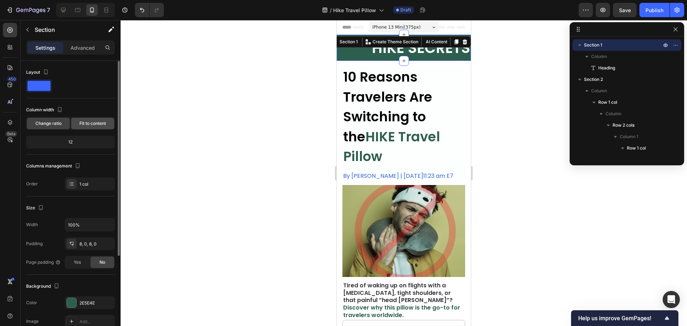
click at [89, 122] on span "Fit to content" at bounding box center [92, 123] width 26 height 6
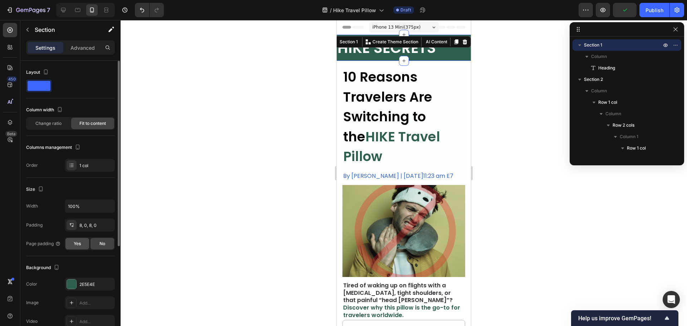
click at [77, 243] on span "Yes" at bounding box center [77, 244] width 7 height 6
click at [100, 242] on span "No" at bounding box center [102, 244] width 6 height 6
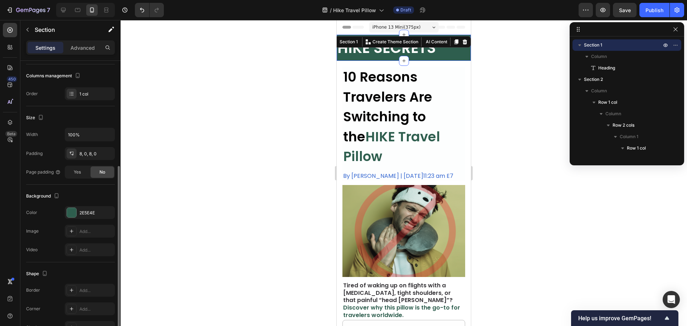
scroll to position [154, 0]
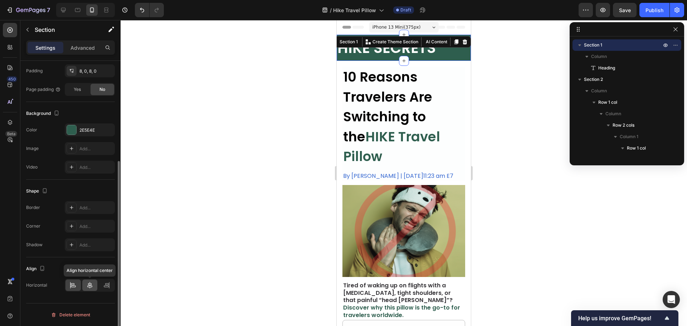
click at [90, 285] on icon at bounding box center [89, 285] width 5 height 6
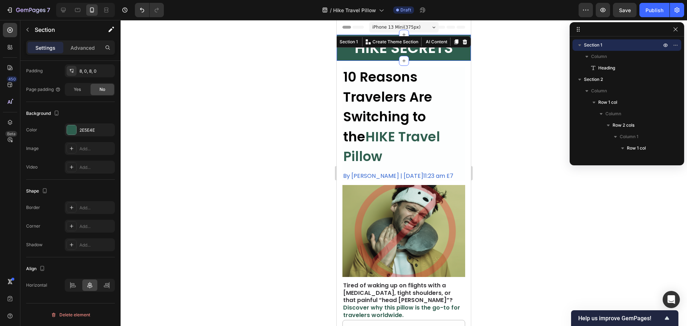
click at [497, 180] on div at bounding box center [404, 173] width 567 height 306
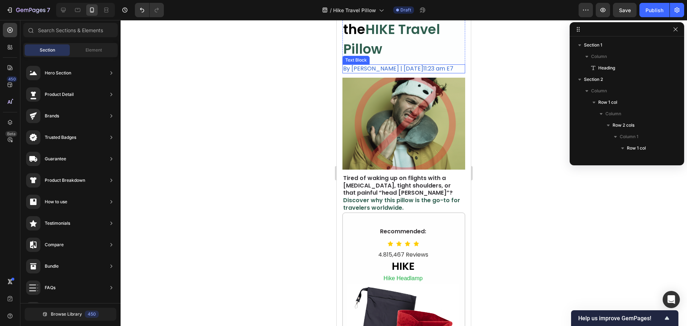
scroll to position [0, 0]
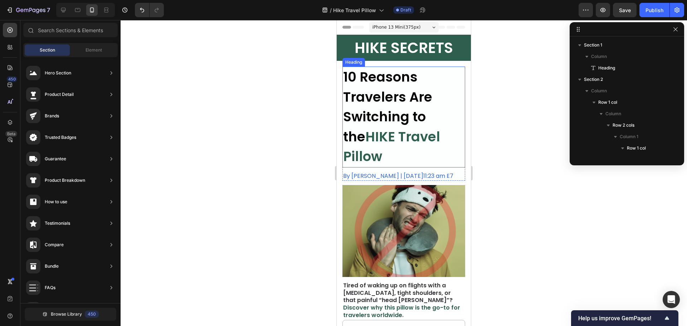
click at [406, 108] on p "10 Reasons Travelers Are Switching to the HIKE Travel Pillow" at bounding box center [403, 116] width 121 height 99
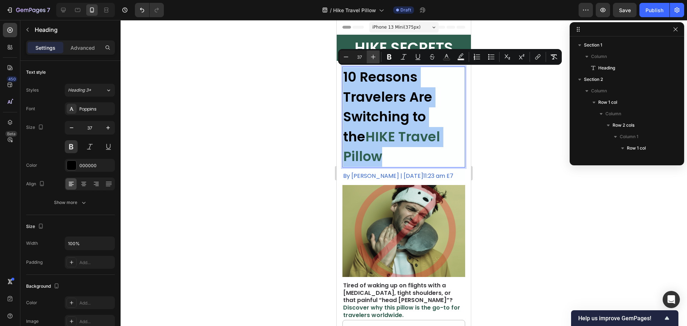
click at [375, 57] on icon "Editor contextual toolbar" at bounding box center [373, 56] width 7 height 7
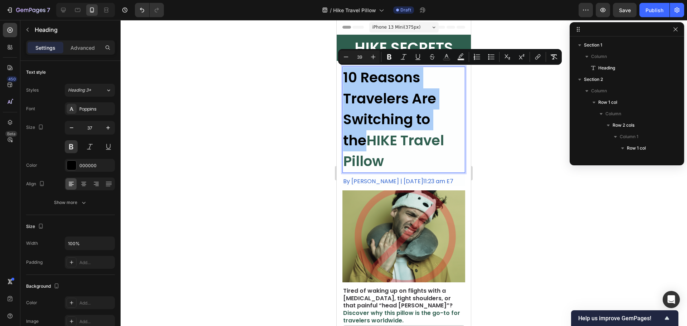
click at [359, 57] on input "39" at bounding box center [360, 57] width 14 height 9
type input "32"
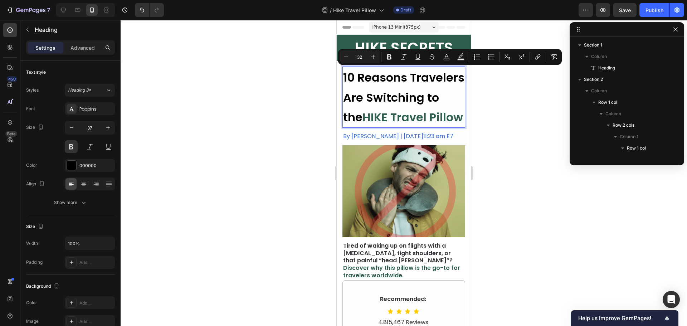
click at [411, 125] on span "HIKE Travel Pillow" at bounding box center [413, 117] width 101 height 16
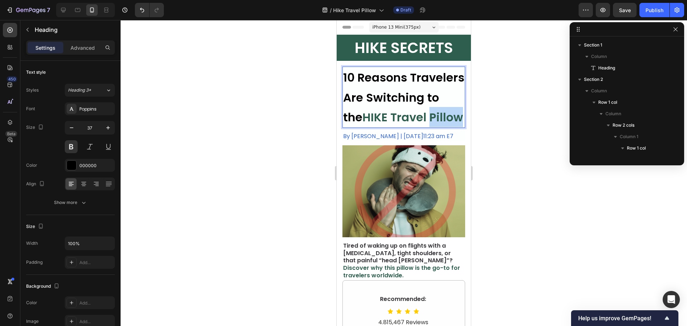
click at [411, 125] on span "HIKE Travel Pillow" at bounding box center [413, 117] width 101 height 16
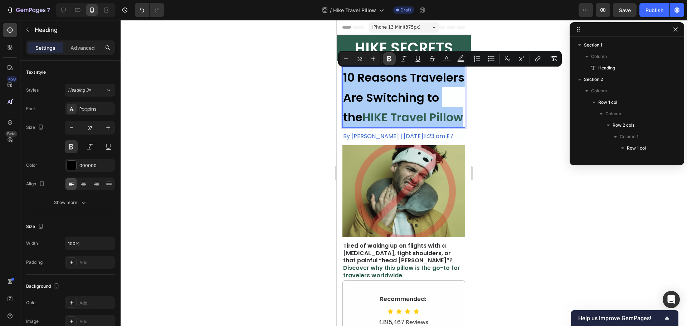
click at [389, 62] on icon "Editor contextual toolbar" at bounding box center [389, 58] width 7 height 7
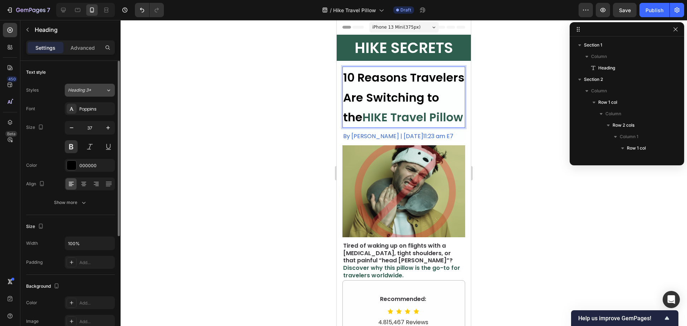
click at [89, 87] on span "Heading 3*" at bounding box center [79, 90] width 23 height 6
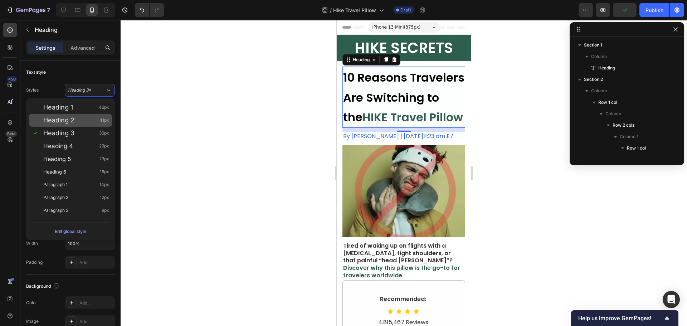
click at [67, 118] on span "Heading 2" at bounding box center [58, 120] width 31 height 7
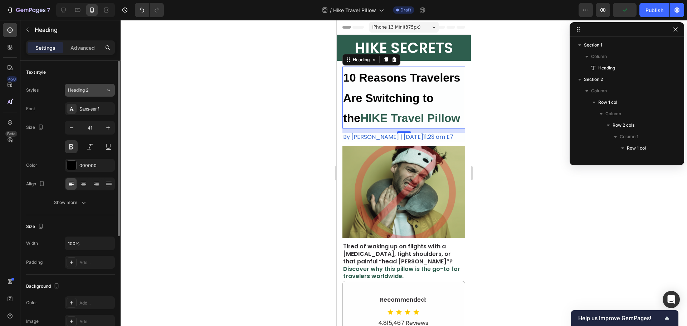
click at [84, 89] on span "Heading 2" at bounding box center [78, 90] width 20 height 6
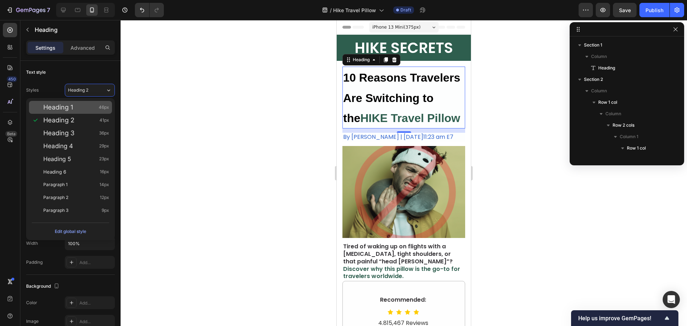
click at [74, 106] on div "Heading 1 46px" at bounding box center [76, 107] width 66 height 7
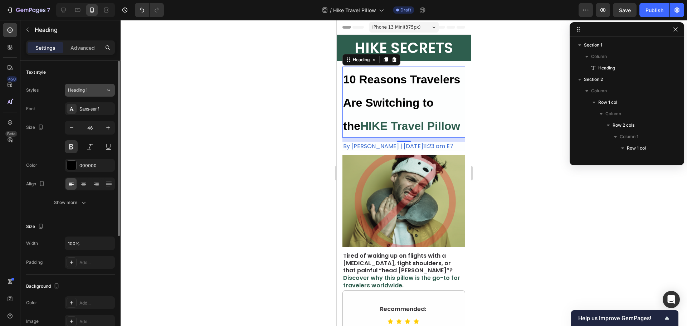
click at [93, 89] on div "Heading 1" at bounding box center [82, 90] width 29 height 6
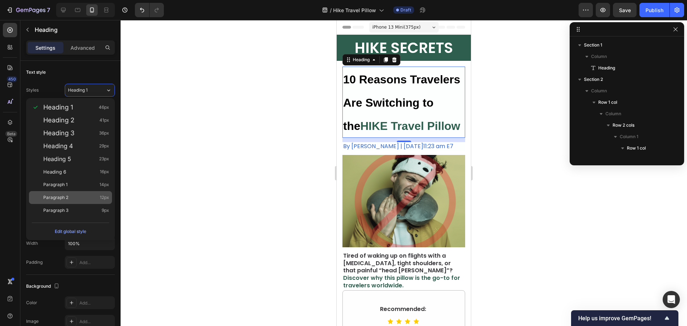
click at [69, 199] on div "Paragraph 2 12px" at bounding box center [76, 197] width 66 height 7
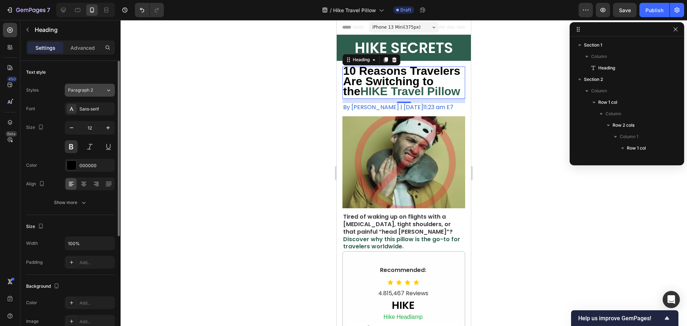
click at [91, 89] on span "Paragraph 2" at bounding box center [80, 90] width 25 height 6
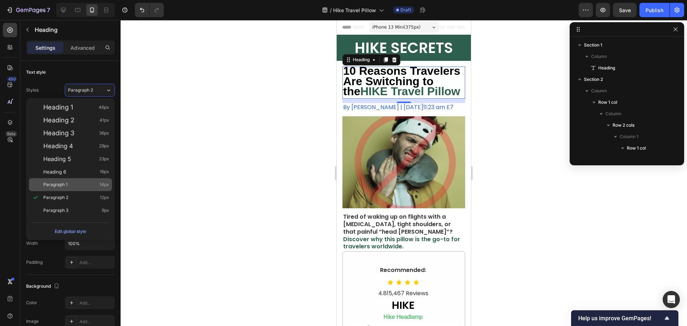
click at [71, 181] on div "Paragraph 1 14px" at bounding box center [70, 184] width 83 height 13
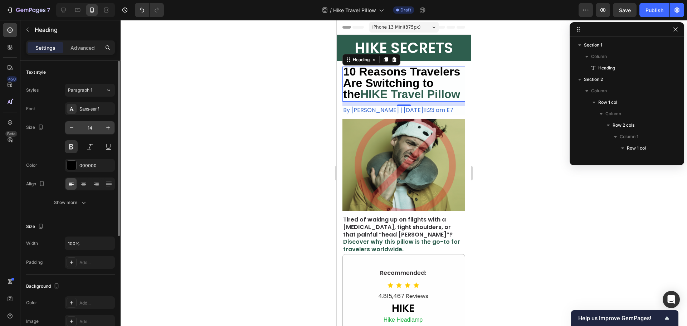
click at [91, 126] on input "14" at bounding box center [90, 127] width 24 height 13
click at [106, 126] on icon "button" at bounding box center [108, 127] width 7 height 7
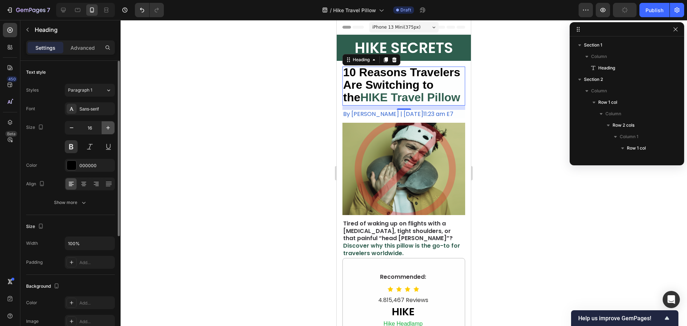
click at [106, 126] on icon "button" at bounding box center [108, 127] width 7 height 7
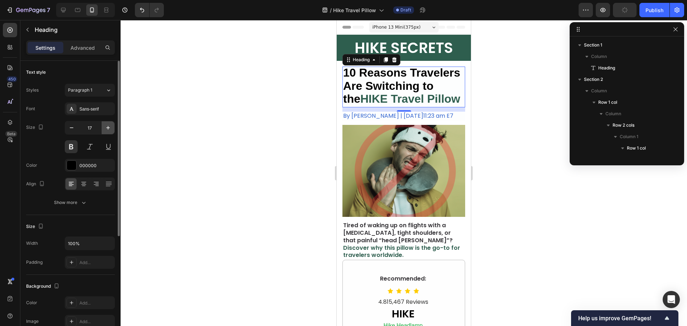
click at [106, 126] on icon "button" at bounding box center [108, 127] width 7 height 7
type input "18"
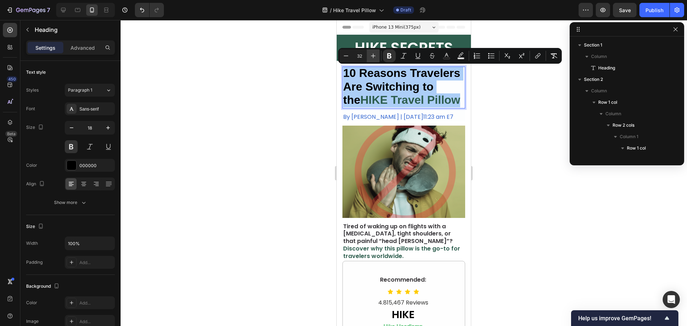
click at [376, 58] on icon "Editor contextual toolbar" at bounding box center [373, 55] width 7 height 7
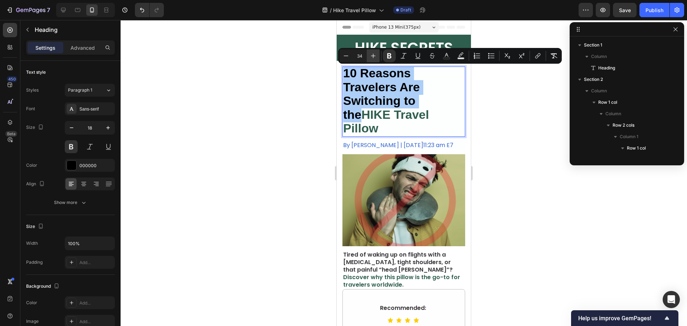
click at [376, 58] on icon "Editor contextual toolbar" at bounding box center [373, 55] width 7 height 7
type input "35"
click at [92, 109] on div "Sans-serif" at bounding box center [96, 109] width 34 height 6
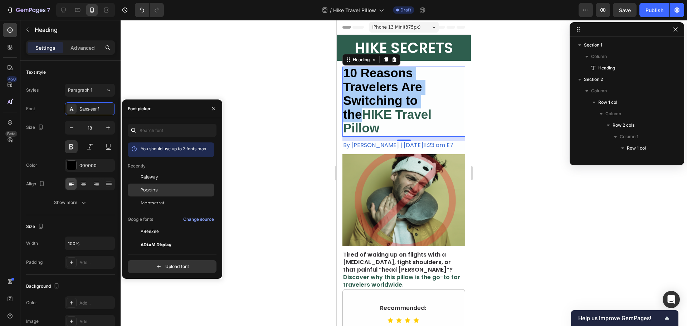
click at [158, 189] on div "Poppins" at bounding box center [177, 190] width 72 height 6
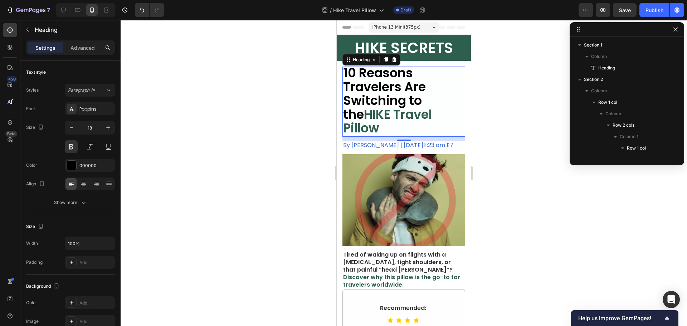
drag, startPoint x: 514, startPoint y: 198, endPoint x: 516, endPoint y: 216, distance: 17.6
click at [514, 199] on div at bounding box center [404, 173] width 567 height 306
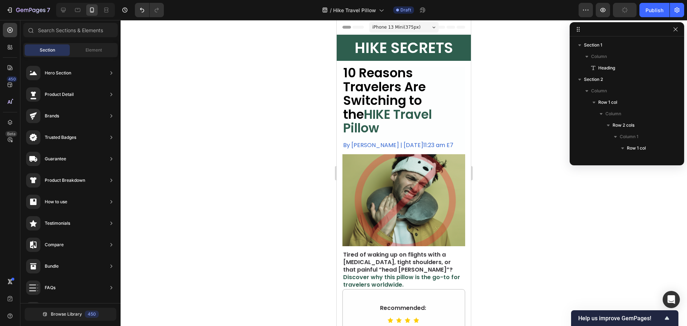
click at [518, 219] on div at bounding box center [404, 173] width 567 height 306
click at [419, 273] on span "Discover why this pillow is the go-to for travelers worldwide." at bounding box center [401, 281] width 117 height 16
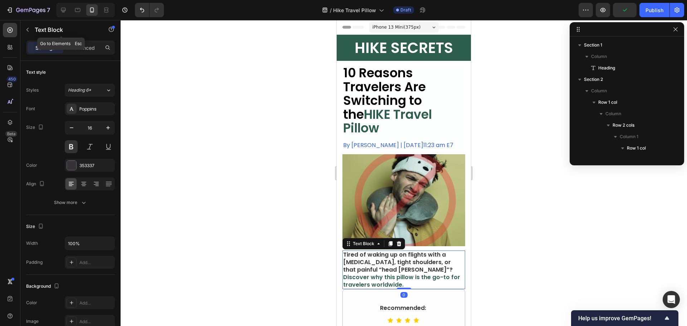
click at [89, 40] on div "Text Block" at bounding box center [61, 30] width 82 height 20
drag, startPoint x: 85, startPoint y: 48, endPoint x: 85, endPoint y: 57, distance: 8.9
click at [85, 48] on p "Advanced" at bounding box center [83, 48] width 24 height 8
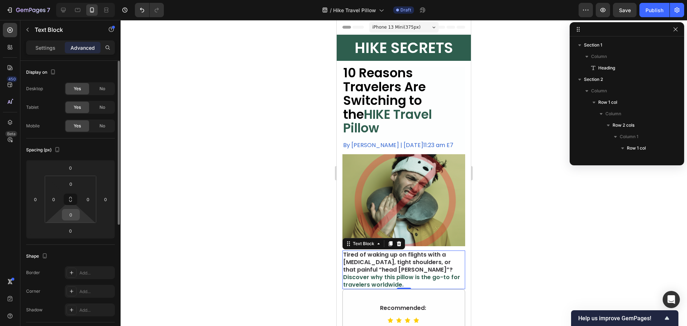
click at [75, 215] on input "0" at bounding box center [71, 214] width 14 height 11
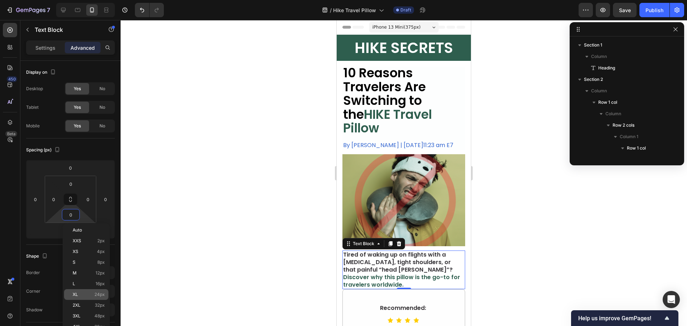
click at [74, 291] on div "XL 24px" at bounding box center [86, 294] width 44 height 11
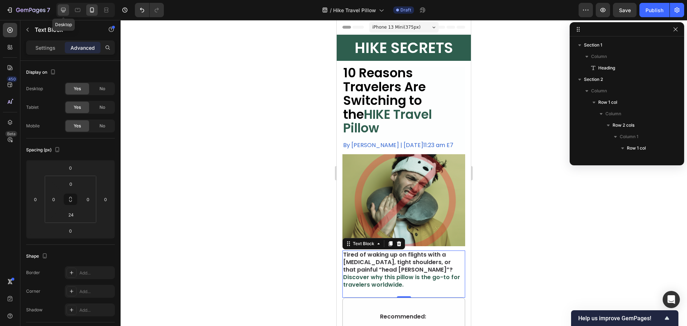
click at [62, 9] on icon at bounding box center [63, 10] width 5 height 5
type input "0"
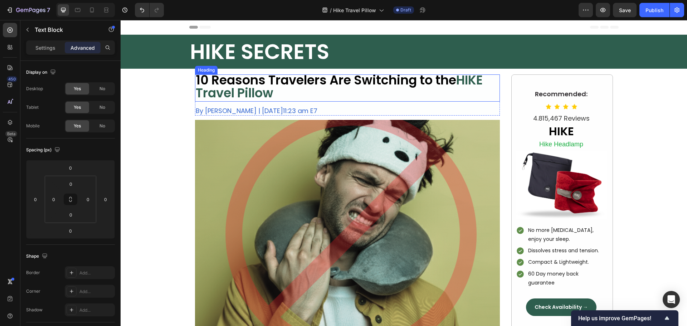
click at [273, 82] on strong "10 Reasons Travelers Are Switching to the" at bounding box center [326, 80] width 261 height 18
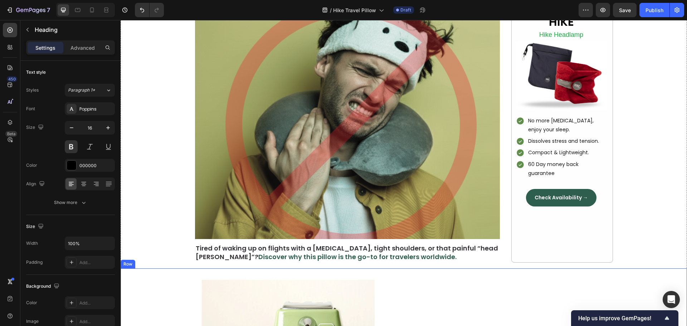
scroll to position [215, 0]
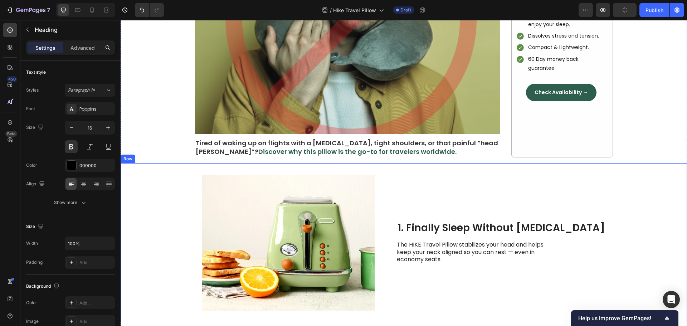
click at [204, 178] on div "Image 1. Finally Sleep Without Neck Pain Heading The HIKE Travel Pillow stabili…" at bounding box center [404, 242] width 567 height 159
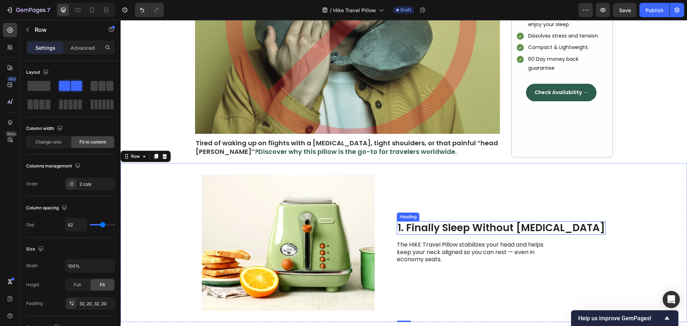
click at [437, 228] on h2 "1. Finally Sleep Without Neck Pain" at bounding box center [501, 228] width 209 height 14
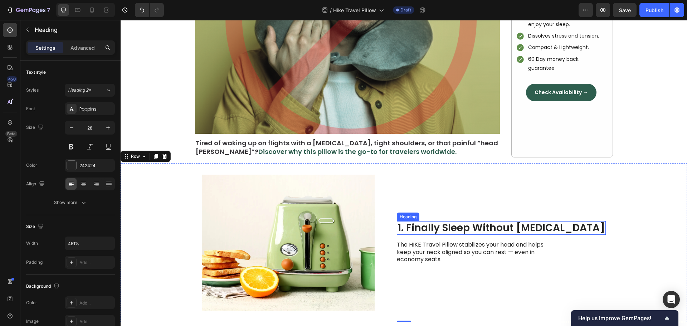
click at [437, 228] on h2 "1. Finally Sleep Without Neck Pain" at bounding box center [501, 228] width 209 height 14
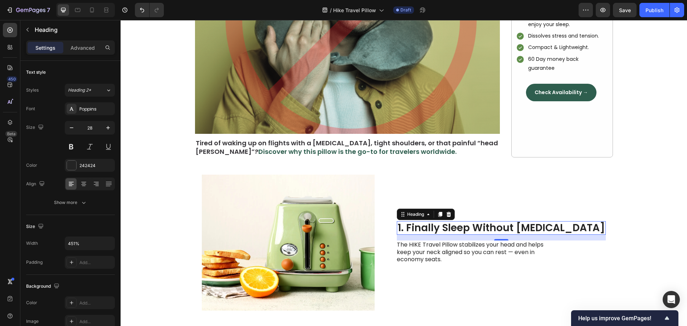
click at [437, 228] on p "1. Finally Sleep Without Neck Pain" at bounding box center [502, 228] width 208 height 12
click at [427, 229] on p "1. Finally Sleep Without Neck Pain" at bounding box center [502, 228] width 208 height 12
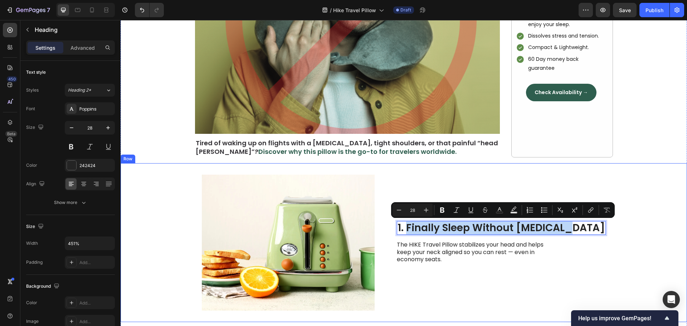
drag, startPoint x: 425, startPoint y: 229, endPoint x: 584, endPoint y: 228, distance: 158.9
click at [584, 228] on div "Image 1. Finally Sleep Without Neck Pain Heading 16 The HIKE Travel Pillow stab…" at bounding box center [404, 242] width 567 height 159
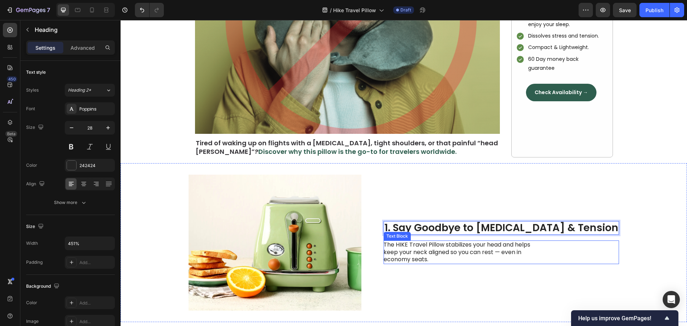
click at [449, 249] on p "The HIKE Travel Pillow stabilizes your head and helps keep your neck aligned so…" at bounding box center [464, 252] width 161 height 22
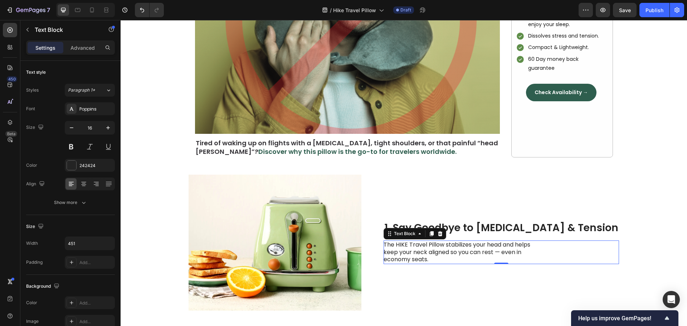
click at [498, 243] on p "The HIKE Travel Pillow stabilizes your head and helps keep your neck aligned so…" at bounding box center [464, 252] width 161 height 22
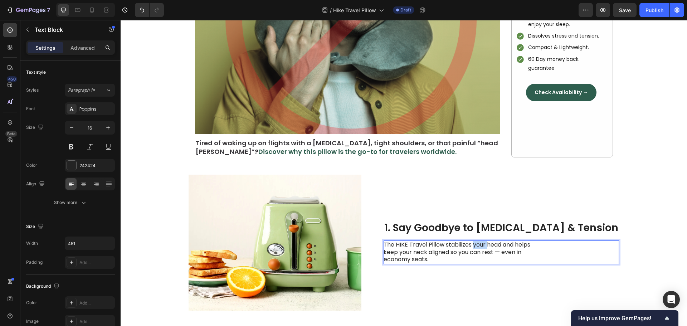
click at [498, 243] on p "The HIKE Travel Pillow stabilizes your head and helps keep your neck aligned so…" at bounding box center [464, 252] width 161 height 22
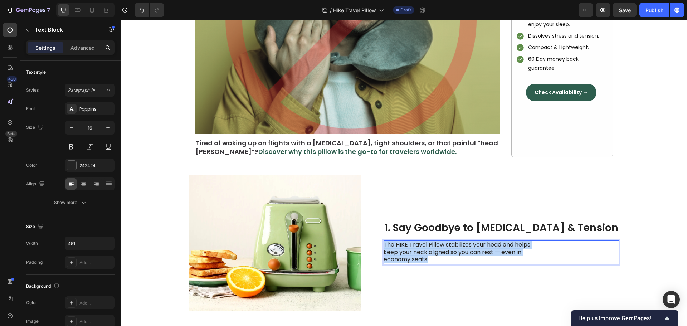
click at [498, 243] on p "The HIKE Travel Pillow stabilizes your head and helps keep your neck aligned so…" at bounding box center [464, 252] width 161 height 22
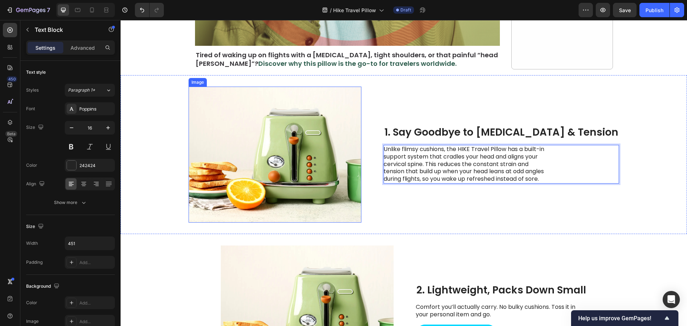
scroll to position [275, 0]
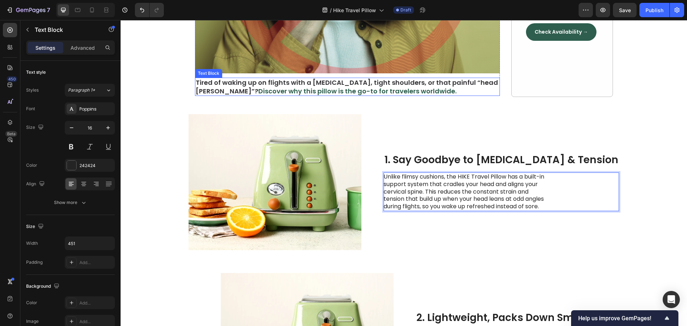
click at [302, 86] on p "Tired of waking up on flights with a stiff neck, tight shoulders, or that painf…" at bounding box center [347, 86] width 303 height 17
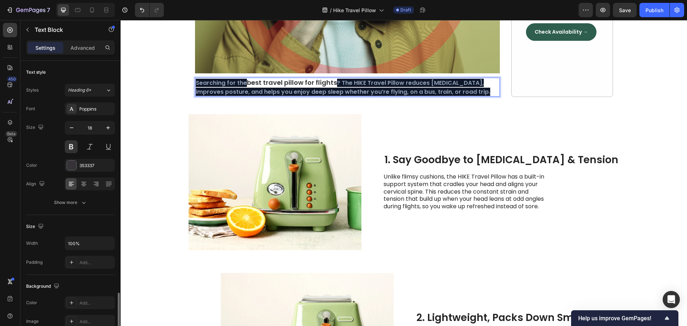
scroll to position [139, 0]
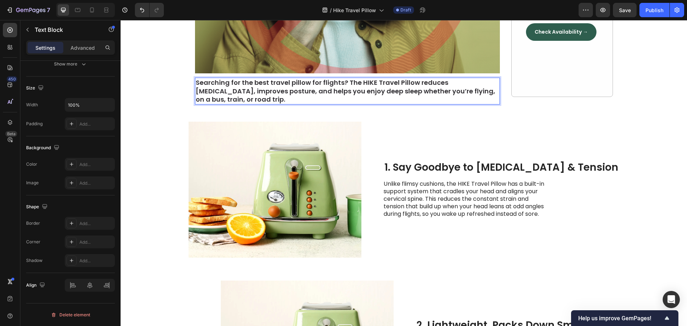
click at [278, 89] on p "Searching for the best travel pillow for flights? The HIKE Travel Pillow reduce…" at bounding box center [347, 90] width 303 height 25
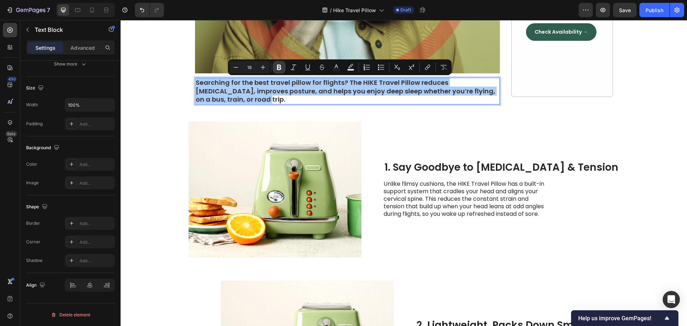
click at [282, 65] on icon "Editor contextual toolbar" at bounding box center [279, 67] width 7 height 7
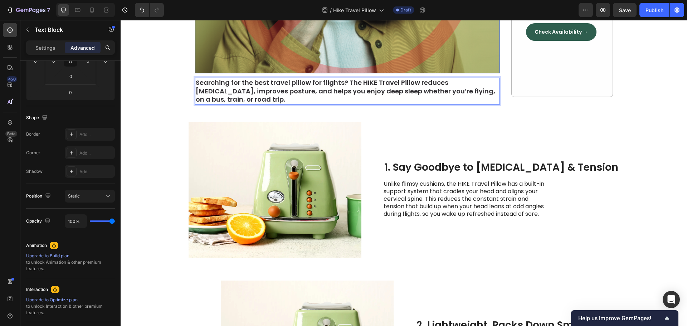
click at [269, 87] on strong "Searching for the best travel pillow for flights? The HIKE Travel Pillow reduce…" at bounding box center [346, 91] width 300 height 26
click at [270, 87] on strong "Searching for the best travel pillow for flights? The HIKE Travel Pillow reduce…" at bounding box center [346, 91] width 300 height 26
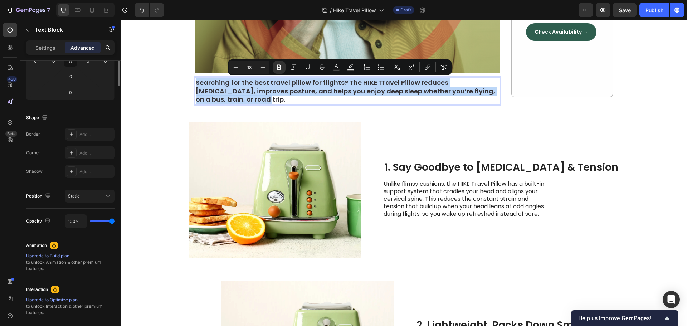
scroll to position [0, 0]
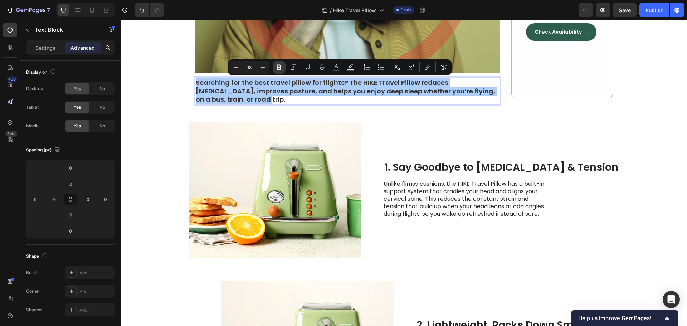
click at [281, 66] on icon "Editor contextual toolbar" at bounding box center [279, 67] width 4 height 5
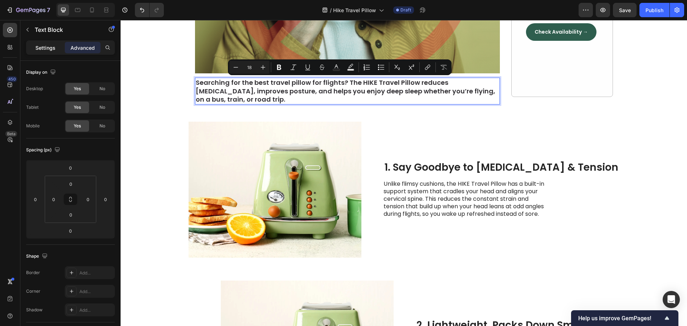
click at [43, 47] on p "Settings" at bounding box center [45, 48] width 20 height 8
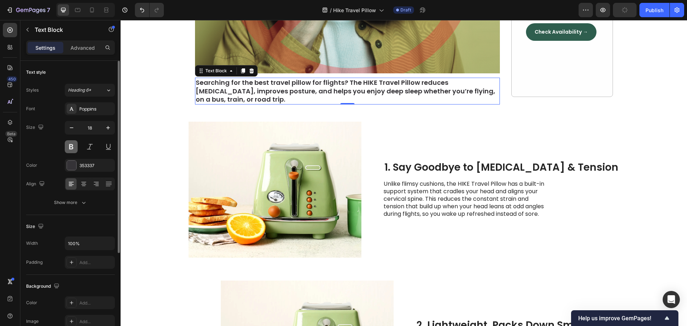
click at [73, 147] on button at bounding box center [71, 146] width 13 height 13
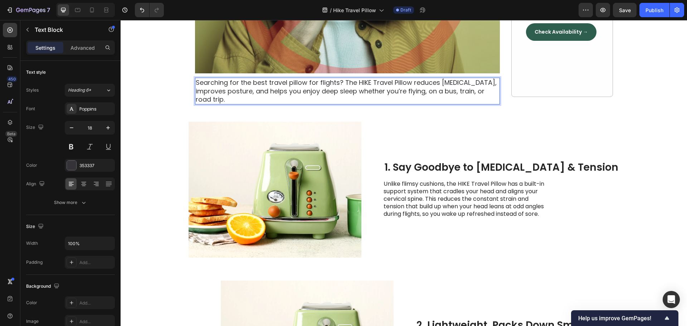
click at [253, 83] on p "Searching for the best travel pillow for flights? The HIKE Travel Pillow reduce…" at bounding box center [347, 90] width 303 height 25
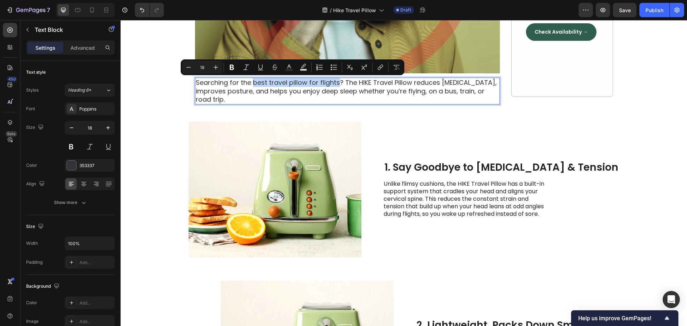
drag, startPoint x: 251, startPoint y: 83, endPoint x: 335, endPoint y: 84, distance: 83.8
click at [335, 84] on p "Searching for the best travel pillow for flights? The HIKE Travel Pillow reduce…" at bounding box center [347, 90] width 303 height 25
click at [70, 144] on button at bounding box center [71, 146] width 13 height 13
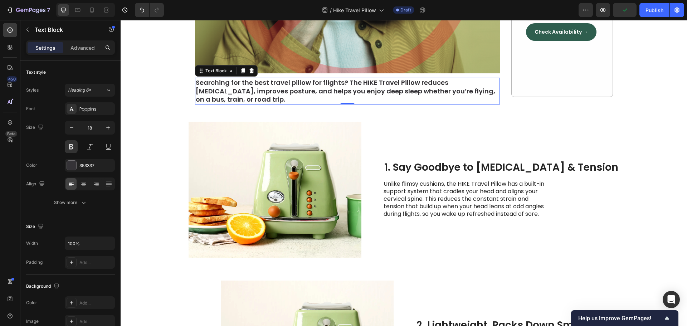
click at [262, 88] on p "Searching for the best travel pillow for flights? The HIKE Travel Pillow reduce…" at bounding box center [347, 90] width 303 height 25
click at [247, 87] on p "Searching for the best travel pillow for flights? The HIKE Travel Pillow reduce…" at bounding box center [347, 90] width 303 height 25
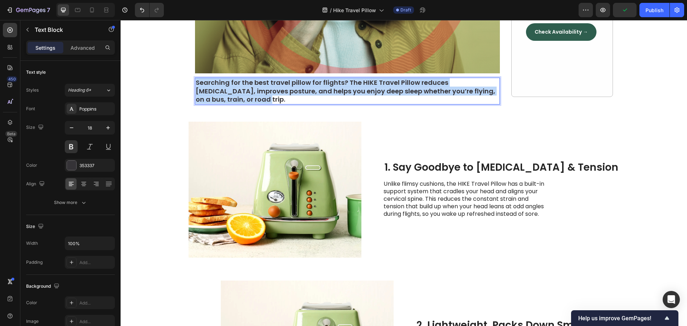
click at [247, 87] on p "Searching for the best travel pillow for flights? The HIKE Travel Pillow reduce…" at bounding box center [347, 90] width 303 height 25
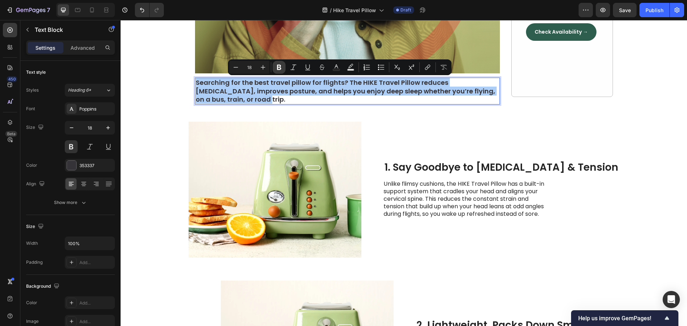
click at [282, 70] on icon "Editor contextual toolbar" at bounding box center [279, 67] width 7 height 7
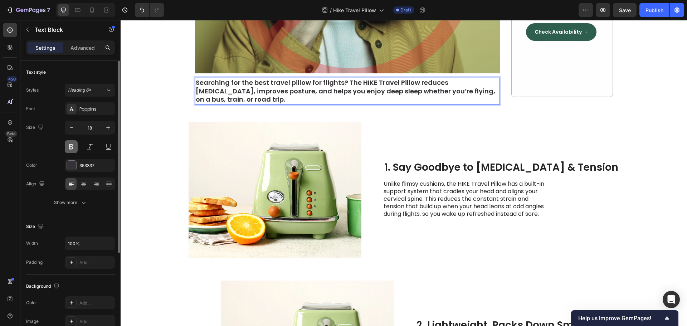
click at [74, 149] on button at bounding box center [71, 146] width 13 height 13
click at [203, 93] on strong "Searching for the best travel pillow for flights? The HIKE Travel Pillow reduce…" at bounding box center [346, 91] width 300 height 26
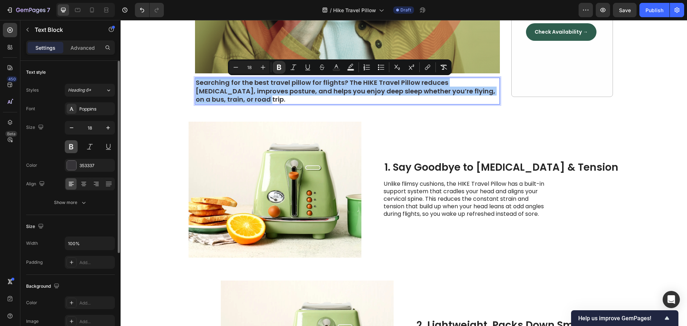
click at [73, 146] on button at bounding box center [71, 146] width 13 height 13
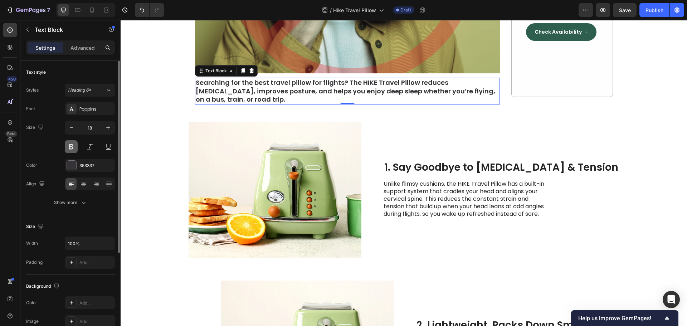
click at [73, 146] on button at bounding box center [71, 146] width 13 height 13
click at [239, 87] on strong "Searching for the best travel pillow for flights? The HIKE Travel Pillow reduce…" at bounding box center [346, 91] width 300 height 26
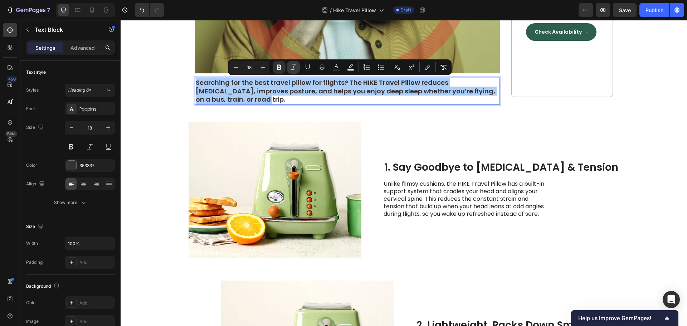
click at [294, 67] on icon "Editor contextual toolbar" at bounding box center [294, 66] width 6 height 5
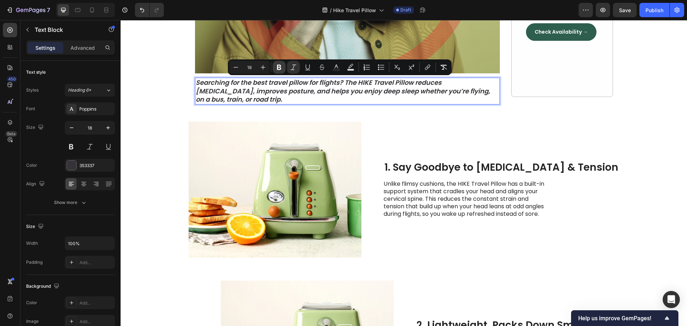
click at [279, 67] on icon "Editor contextual toolbar" at bounding box center [279, 67] width 4 height 5
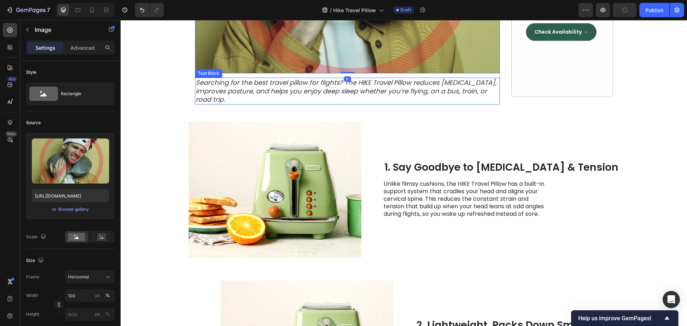
click at [272, 90] on icon "Searching for the best travel pillow for flights? The HIKE Travel Pillow reduce…" at bounding box center [346, 91] width 301 height 26
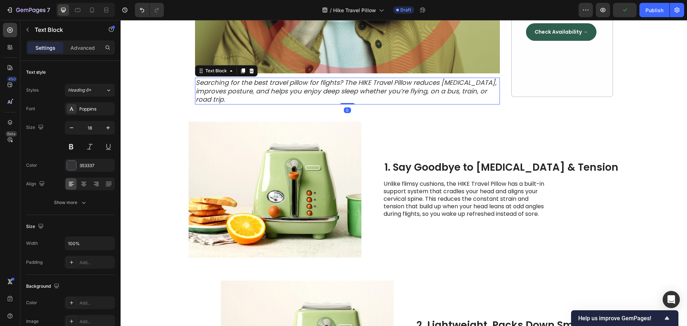
click at [266, 85] on icon "Searching for the best travel pillow for flights? The HIKE Travel Pillow reduce…" at bounding box center [346, 91] width 301 height 26
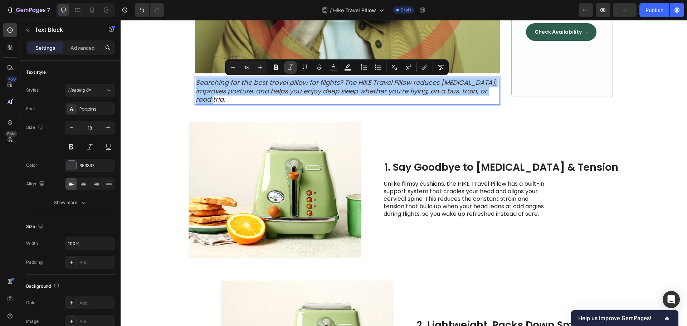
click at [288, 67] on icon "Editor contextual toolbar" at bounding box center [290, 67] width 7 height 7
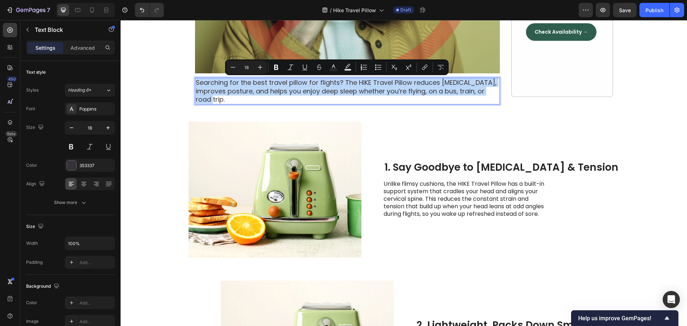
click at [273, 100] on p "Searching for the best travel pillow for flights? The HIKE Travel Pillow reduce…" at bounding box center [347, 90] width 303 height 25
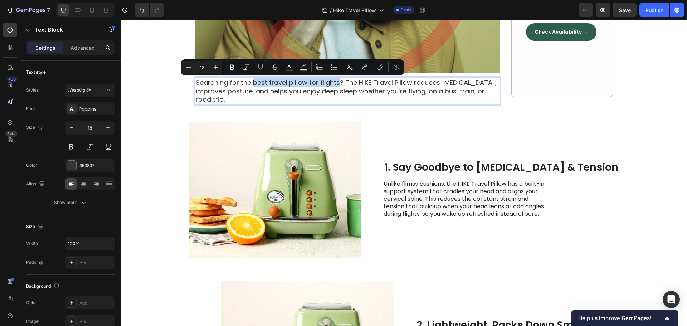
drag, startPoint x: 250, startPoint y: 83, endPoint x: 335, endPoint y: 83, distance: 84.5
click at [335, 83] on p "Searching for the best travel pillow for flights? The HIKE Travel Pillow reduce…" at bounding box center [347, 90] width 303 height 25
click at [229, 68] on icon "Editor contextual toolbar" at bounding box center [231, 67] width 7 height 7
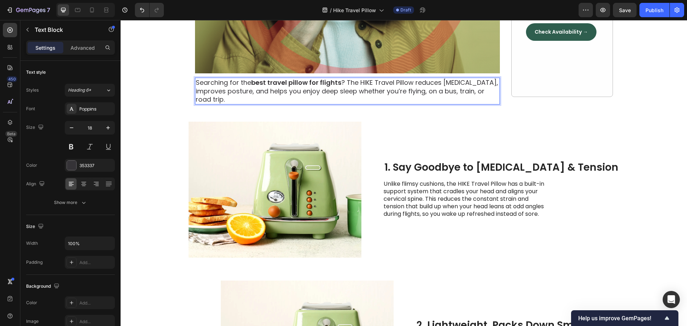
click at [319, 101] on p "Searching for the best travel pillow for flights ? The HIKE Travel Pillow reduc…" at bounding box center [347, 90] width 303 height 25
click at [467, 202] on p "Unlike flimsy cushions, the HIKE Travel Pillow has a built-in support system th…" at bounding box center [464, 198] width 161 height 37
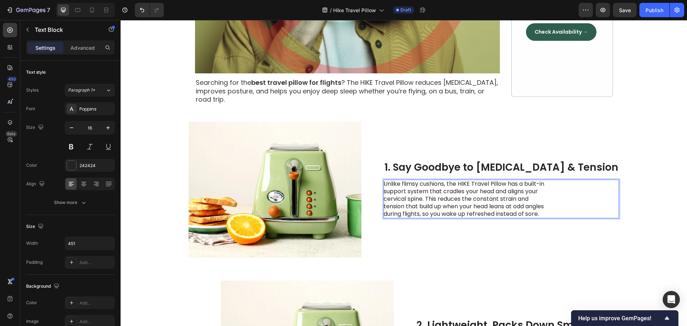
click at [453, 185] on p "Unlike flimsy cushions, the HIKE Travel Pillow has a built-in support system th…" at bounding box center [464, 198] width 161 height 37
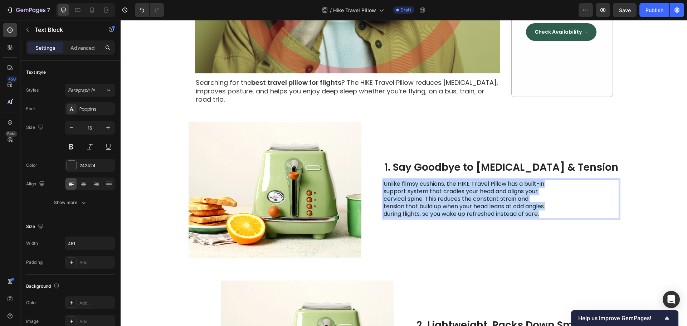
click at [453, 185] on p "Unlike flimsy cushions, the HIKE Travel Pillow has a built-in support system th…" at bounding box center [464, 198] width 161 height 37
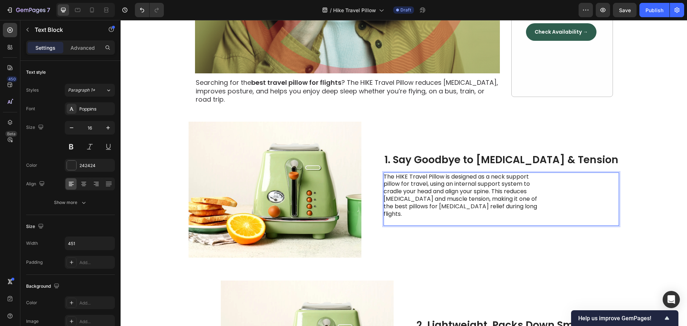
click at [457, 183] on p "The HIKE Travel Pillow is designed as a neck support pillow for travel, using a…" at bounding box center [464, 195] width 161 height 45
click at [503, 194] on p "The HIKE Travel Pillow is designed as a neck support pillow for travel, using a…" at bounding box center [464, 195] width 161 height 45
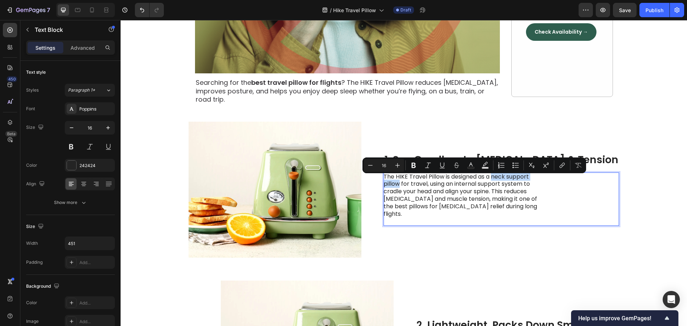
drag, startPoint x: 511, startPoint y: 180, endPoint x: 416, endPoint y: 189, distance: 96.0
click at [416, 189] on p "The HIKE Travel Pillow is designed as a neck support pillow for travel, using a…" at bounding box center [464, 195] width 161 height 45
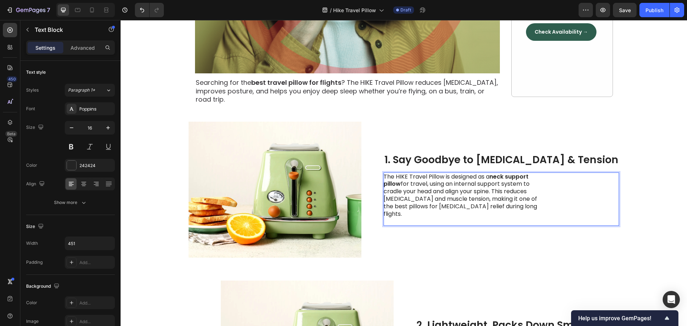
click at [451, 205] on p "The HIKE Travel Pillow is designed as a neck support pillow for travel, using a…" at bounding box center [464, 195] width 161 height 45
click at [511, 208] on p "The HIKE Travel Pillow is designed as a neck support pillow for travel, using a…" at bounding box center [464, 195] width 161 height 45
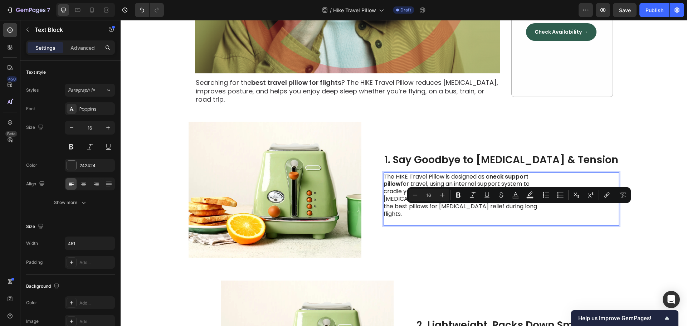
click at [441, 209] on p "The HIKE Travel Pillow is designed as a neck support pillow for travel, using a…" at bounding box center [464, 195] width 161 height 45
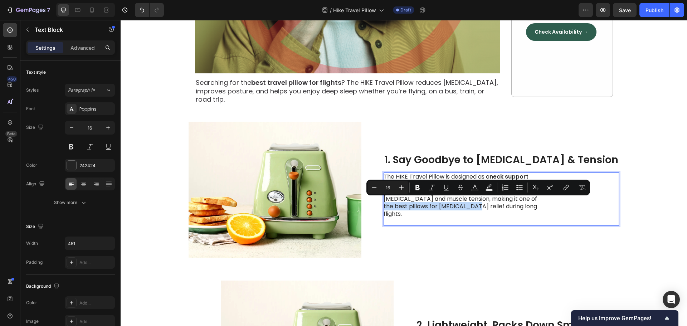
drag, startPoint x: 545, startPoint y: 201, endPoint x: 475, endPoint y: 209, distance: 70.7
click at [475, 209] on p "The HIKE Travel Pillow is designed as a neck support pillow for travel, using a…" at bounding box center [464, 195] width 161 height 45
click at [434, 189] on icon "Editor contextual toolbar" at bounding box center [431, 187] width 7 height 7
click at [613, 229] on div "Image 1. Say Goodbye to Neck Pain & Tension Heading The HIKE Travel Pillow is d…" at bounding box center [404, 189] width 567 height 159
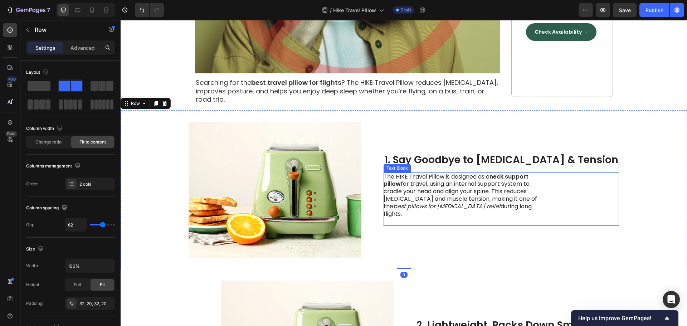
click at [450, 210] on icon "best pillows for [MEDICAL_DATA] relief" at bounding box center [446, 206] width 107 height 8
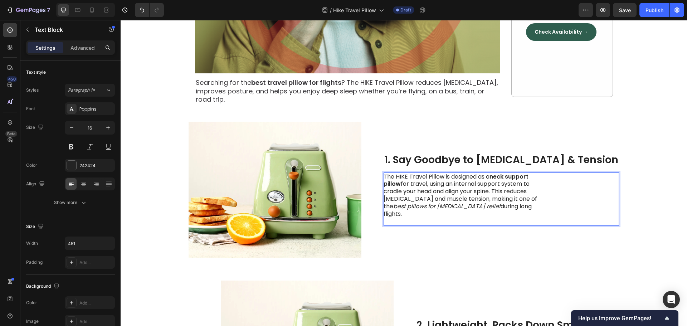
click at [409, 218] on p "Rich Text Editor. Editing area: main" at bounding box center [464, 222] width 161 height 8
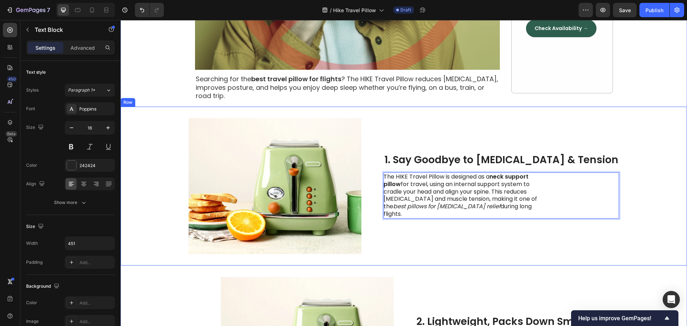
click at [532, 235] on div "1. Say Goodbye to Neck Pain & Tension Heading The HIKE Travel Pillow is designe…" at bounding box center [501, 186] width 235 height 136
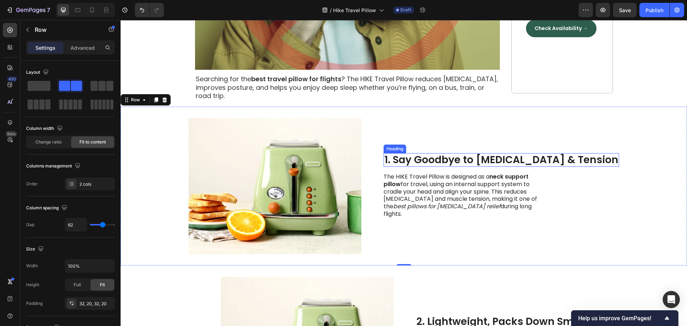
click at [427, 165] on p "1. Say Goodbye to Neck Pain & Tension" at bounding box center [501, 160] width 234 height 12
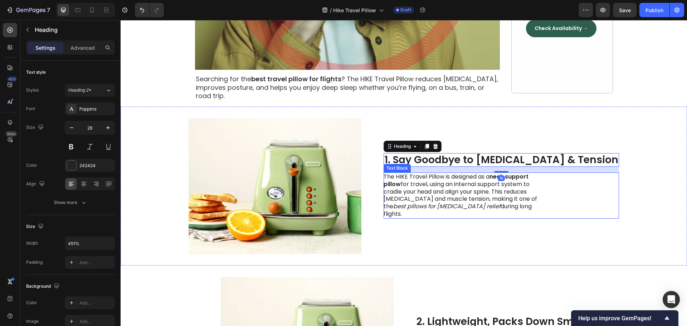
click at [428, 193] on p "The HIKE Travel Pillow is designed as a neck support pillow for travel, using a…" at bounding box center [464, 195] width 161 height 45
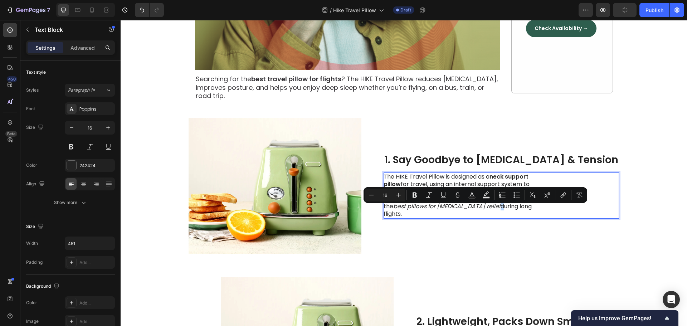
click at [501, 204] on icon "best pillows for [MEDICAL_DATA] relief" at bounding box center [446, 206] width 107 height 8
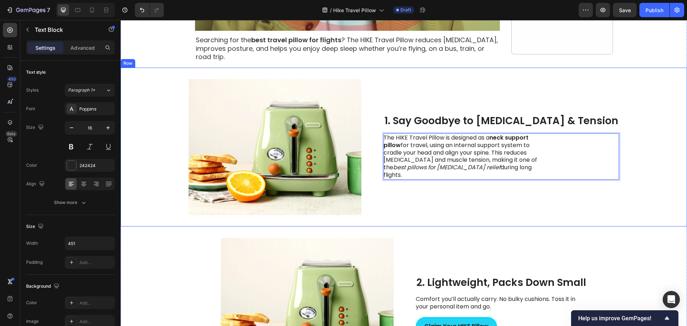
scroll to position [422, 0]
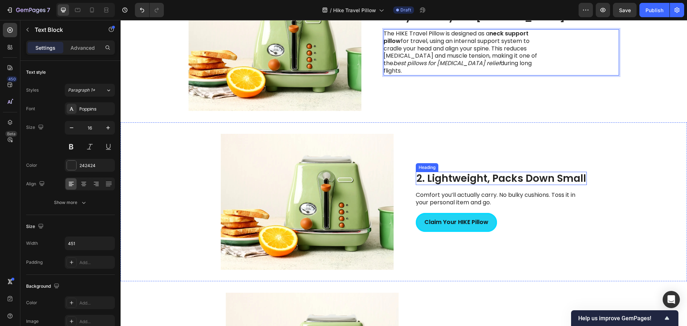
click at [436, 178] on h2 "2. Lightweight, Packs Down Small" at bounding box center [501, 179] width 171 height 14
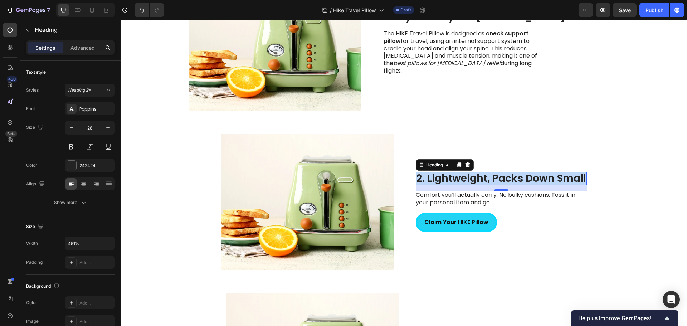
click at [426, 179] on p "2. Lightweight, Packs Down Small" at bounding box center [502, 179] width 170 height 12
drag, startPoint x: 431, startPoint y: 180, endPoint x: 582, endPoint y: 179, distance: 151.7
click at [582, 179] on p "2. Lightweight, Packs Down Small" at bounding box center [502, 179] width 170 height 12
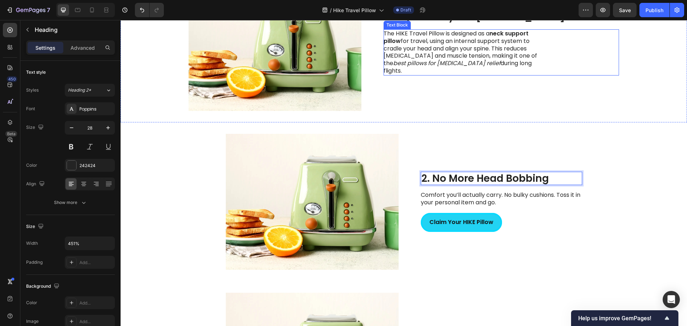
scroll to position [279, 0]
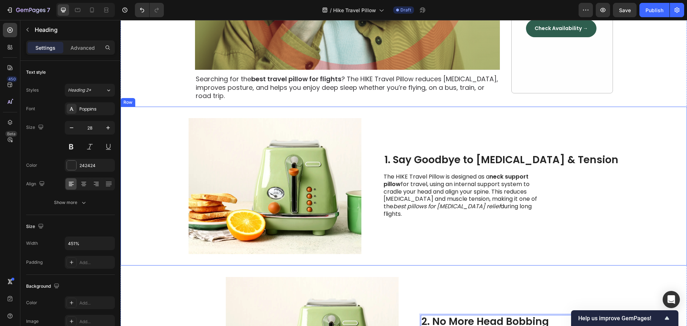
click at [515, 161] on p "1. Say Goodbye to Neck Pain & Tension" at bounding box center [501, 160] width 234 height 12
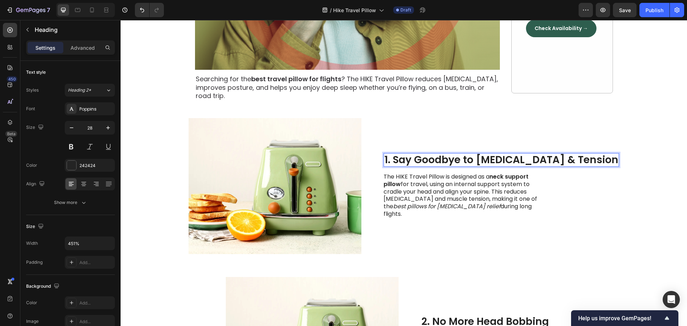
click at [545, 165] on p "1. Say Goodbye to Neck Pain & Tension" at bounding box center [501, 160] width 234 height 12
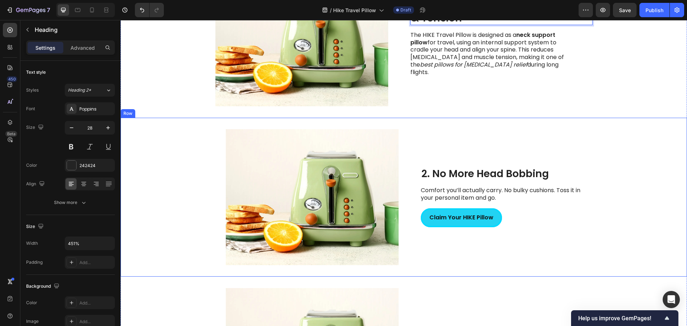
scroll to position [452, 0]
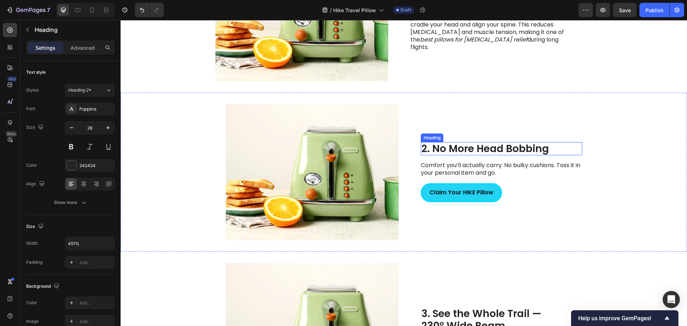
click at [479, 152] on p "2. No More Head Bobbing" at bounding box center [502, 149] width 160 height 12
click at [453, 170] on p "Comfort you’ll actually carry. No bulky cushions. Toss it in your personal item…" at bounding box center [501, 169] width 161 height 15
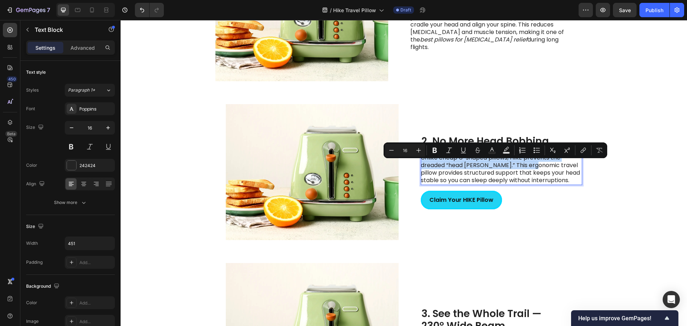
scroll to position [444, 0]
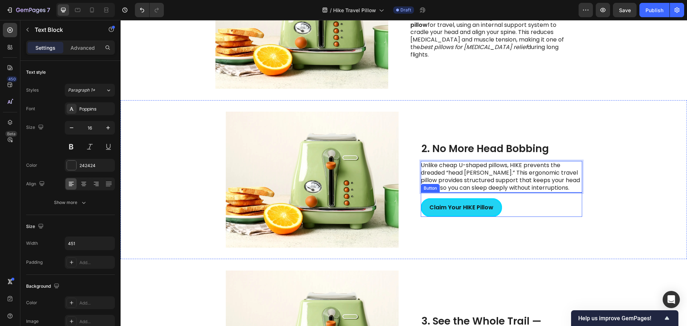
click at [562, 208] on div "Claim Your HIKE Pillow Button" at bounding box center [501, 205] width 161 height 25
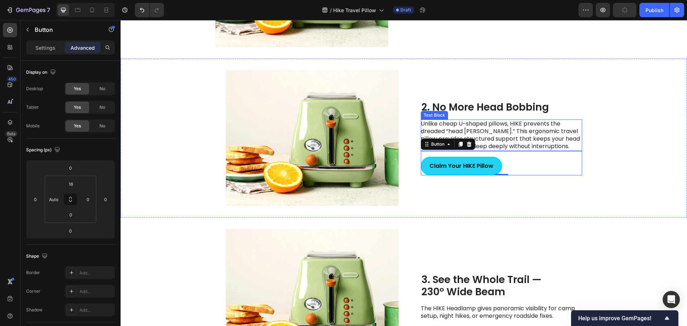
scroll to position [552, 0]
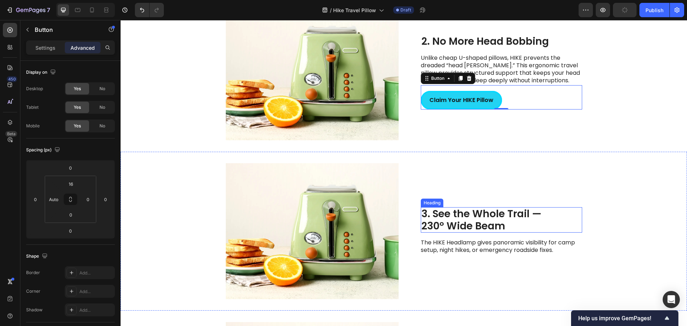
click at [456, 217] on h2 "3. See the Whole Trail — 230° Wide Beam" at bounding box center [501, 219] width 161 height 25
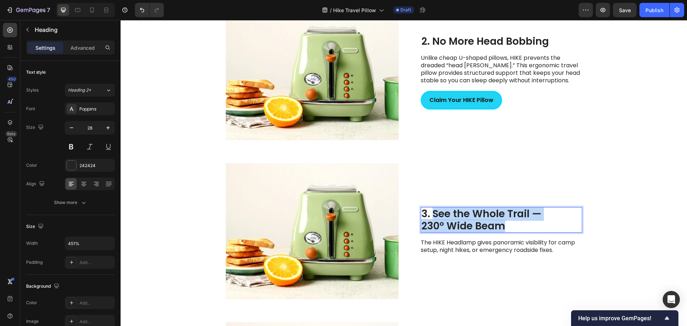
drag, startPoint x: 456, startPoint y: 217, endPoint x: 432, endPoint y: 214, distance: 24.1
click at [432, 214] on p "3. See the Whole Trail — 230° Wide Beam" at bounding box center [502, 220] width 160 height 24
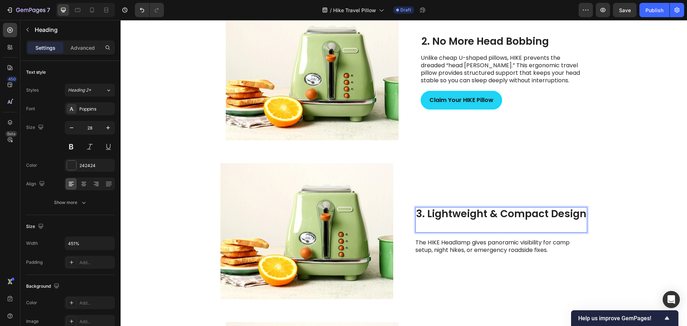
scroll to position [558, 0]
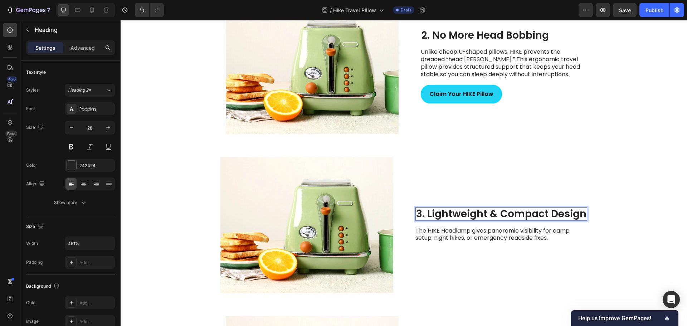
click at [499, 214] on p "3. Lightweight & Compact Design" at bounding box center [501, 214] width 170 height 12
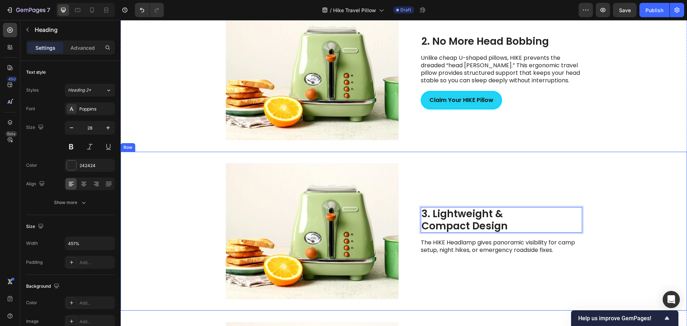
click at [596, 215] on div "Image 3. Lightweight & Compact Design Heading 16 The HIKE Headlamp gives panora…" at bounding box center [404, 231] width 567 height 159
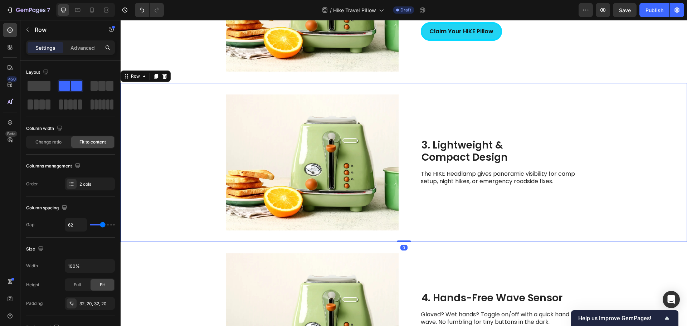
scroll to position [623, 0]
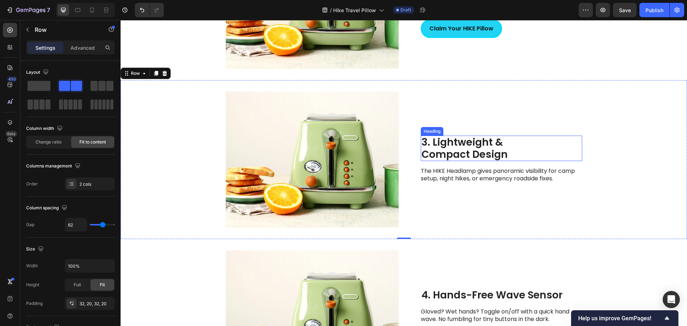
click at [422, 154] on p "3. Lightweight & Compact Design" at bounding box center [502, 148] width 160 height 24
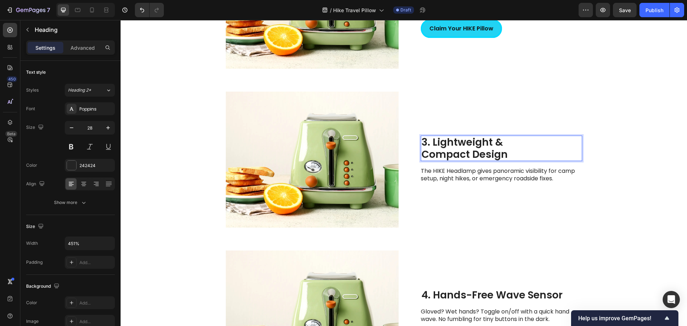
click at [422, 155] on p "3. Lightweight & Compact Design" at bounding box center [502, 148] width 160 height 24
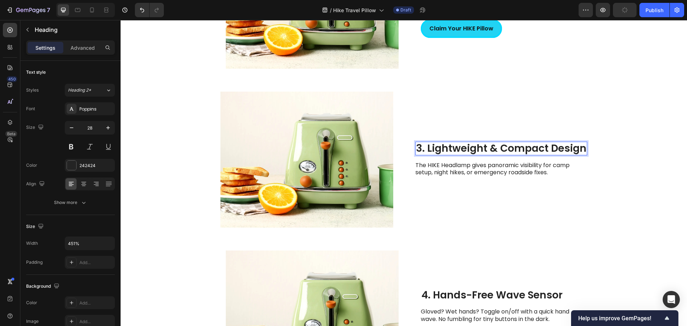
scroll to position [629, 0]
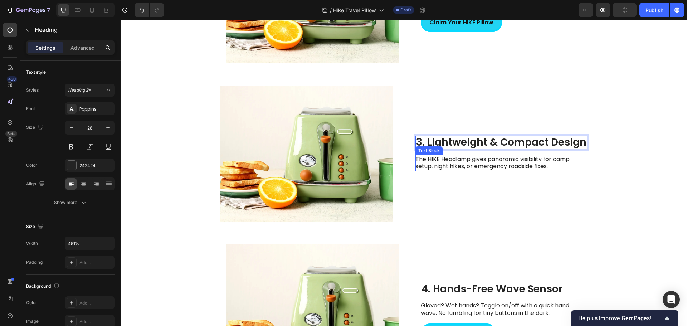
click at [464, 168] on p "The HIKE Headlamp gives panoramic visibility for camp setup, night hikes, or em…" at bounding box center [496, 163] width 161 height 15
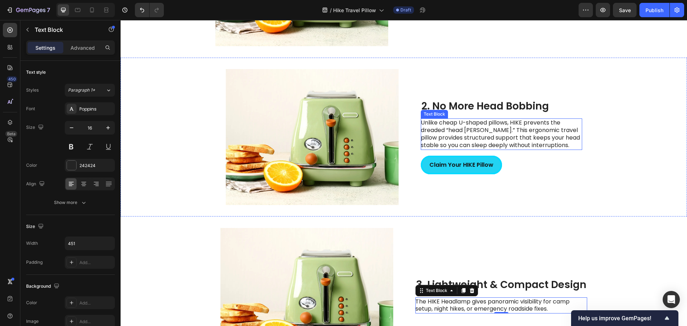
scroll to position [486, 0]
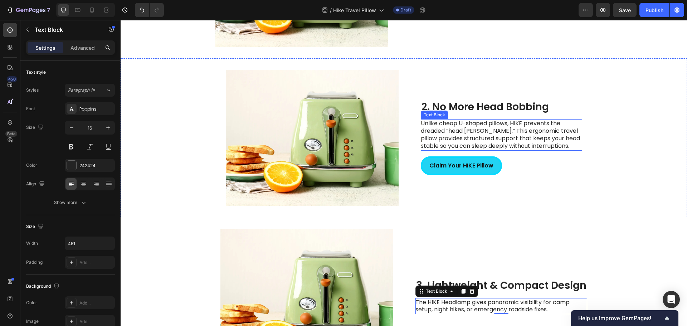
click at [515, 142] on p "Unlike cheap U-shaped pillows, HIKE prevents the dreaded “head bob.” This ergon…" at bounding box center [501, 135] width 161 height 30
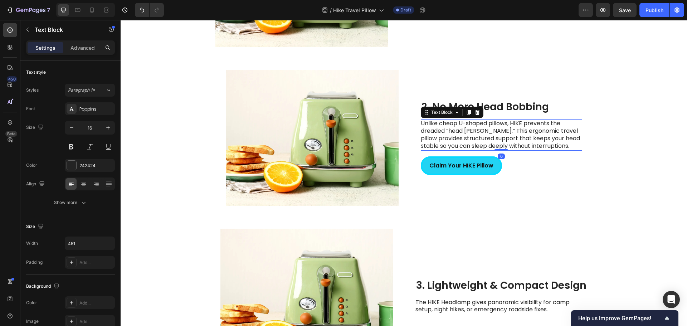
click at [478, 139] on p "Unlike cheap U-shaped pillows, HIKE prevents the dreaded “head bob.” This ergon…" at bounding box center [501, 135] width 161 height 30
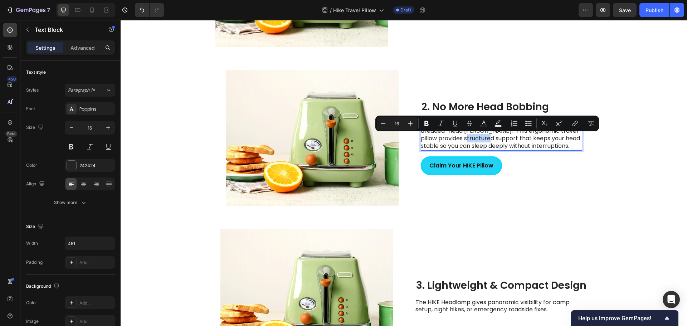
click at [509, 133] on p "Unlike cheap U-shaped pillows, HIKE prevents the dreaded “head bob.” This ergon…" at bounding box center [501, 135] width 161 height 30
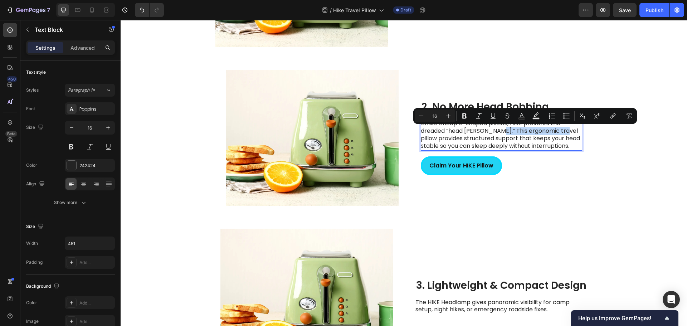
drag, startPoint x: 492, startPoint y: 131, endPoint x: 558, endPoint y: 132, distance: 65.5
click at [558, 132] on p "Unlike cheap U-shaped pillows, HIKE prevents the dreaded “head bob.” This ergon…" at bounding box center [501, 135] width 161 height 30
click at [466, 116] on icon "Editor contextual toolbar" at bounding box center [464, 115] width 7 height 7
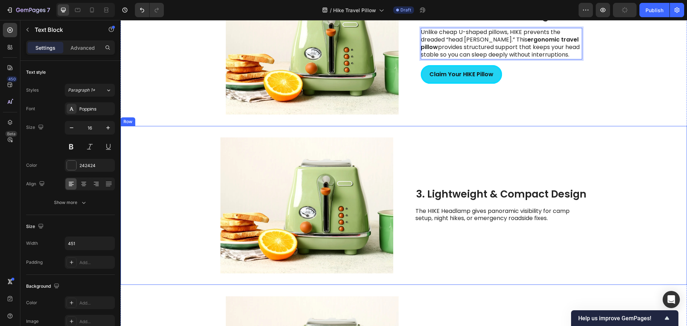
scroll to position [629, 0]
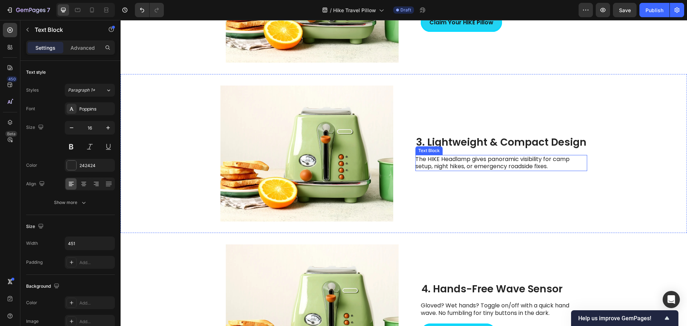
click at [499, 159] on p "The HIKE Headlamp gives panoramic visibility for camp setup, night hikes, or em…" at bounding box center [496, 163] width 161 height 15
click at [463, 166] on p "The HIKE Headlamp gives panoramic visibility for camp setup, night hikes, or em…" at bounding box center [496, 163] width 161 height 15
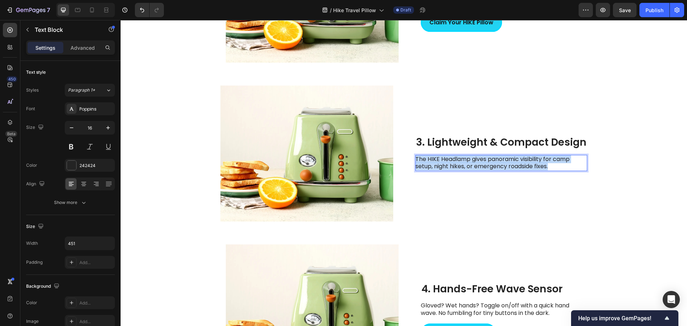
click at [463, 166] on p "The HIKE Headlamp gives panoramic visibility for camp setup, night hikes, or em…" at bounding box center [496, 163] width 161 height 15
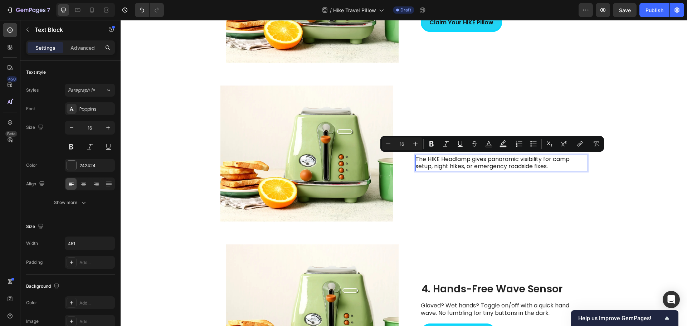
scroll to position [618, 0]
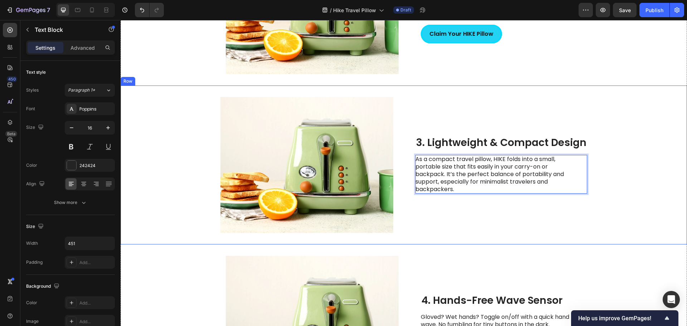
click at [472, 214] on div "3. Lightweight & Compact Design Heading As a compact travel pillow, HIKE folds …" at bounding box center [502, 165] width 172 height 136
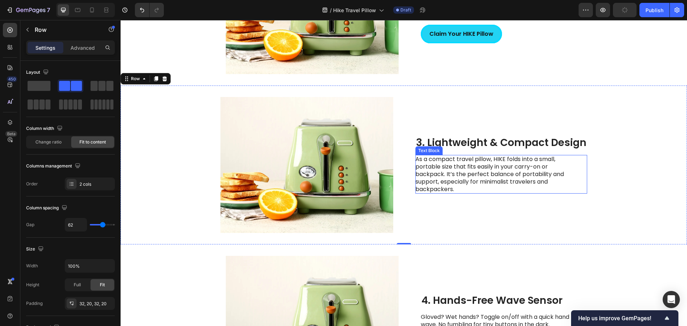
click at [438, 166] on p "As a compact travel pillow, HIKE folds into a small, portable size that fits ea…" at bounding box center [496, 174] width 161 height 37
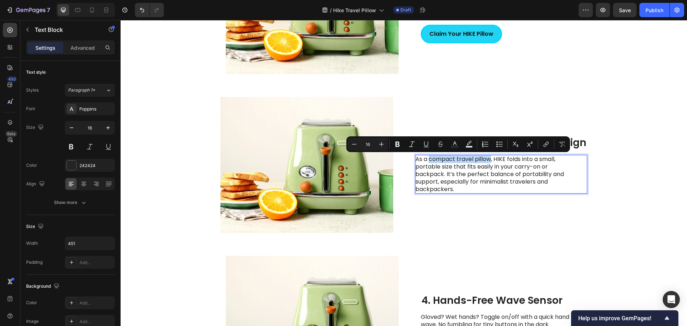
drag, startPoint x: 429, startPoint y: 160, endPoint x: 488, endPoint y: 161, distance: 59.1
click at [488, 161] on p "As a compact travel pillow, HIKE folds into a small, portable size that fits ea…" at bounding box center [496, 174] width 161 height 37
click at [483, 213] on div "3. Lightweight & Compact Design Heading As a compact travel pillow , HIKE folds…" at bounding box center [502, 165] width 172 height 136
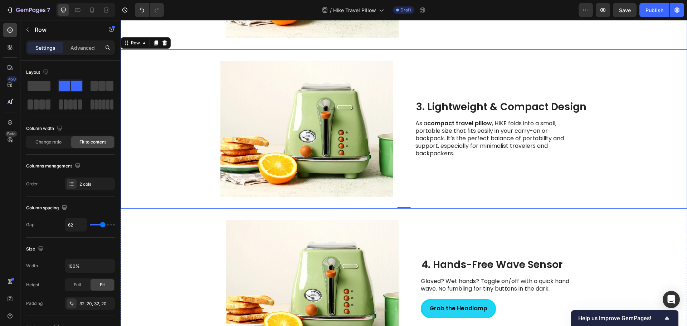
scroll to position [761, 0]
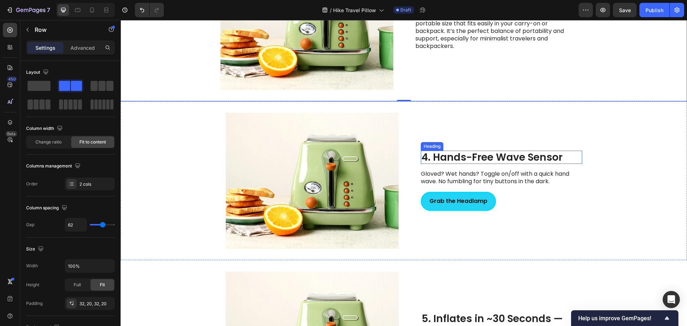
click at [474, 160] on h2 "4. Hands-Free Wave Sensor" at bounding box center [501, 158] width 161 height 14
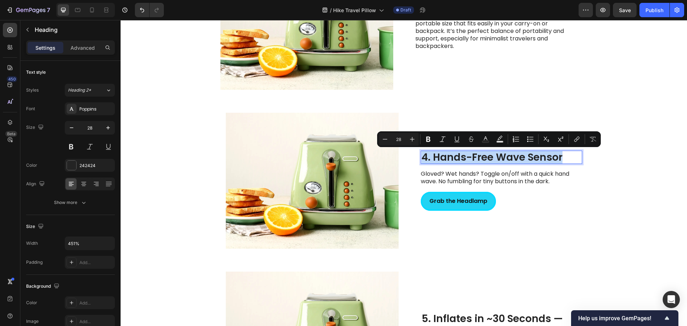
click at [433, 158] on p "4. Hands-Free Wave Sensor" at bounding box center [502, 157] width 160 height 12
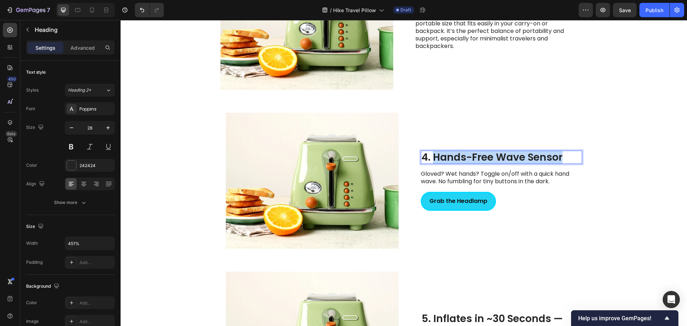
drag, startPoint x: 479, startPoint y: 157, endPoint x: 567, endPoint y: 156, distance: 88.0
click at [567, 156] on p "4. Hands-Free Wave Sensor" at bounding box center [502, 157] width 160 height 12
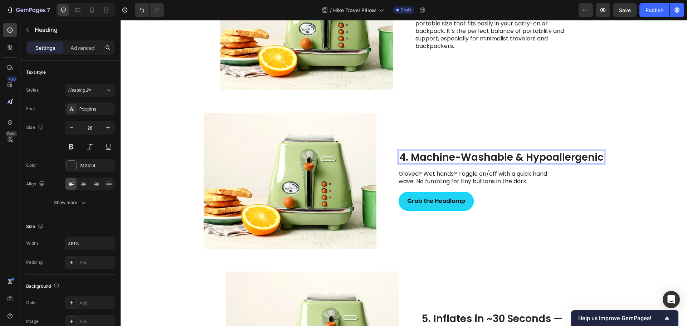
click at [521, 157] on p "4. Machine-Washable & Hypoallergenic" at bounding box center [501, 157] width 204 height 12
click at [524, 157] on p "4. Machine-Washable & Hypoallergenic" at bounding box center [501, 157] width 204 height 12
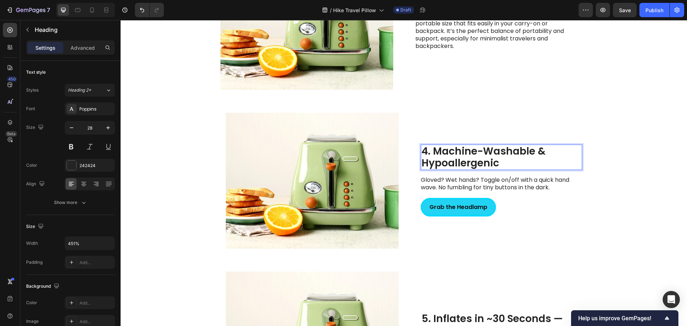
scroll to position [755, 0]
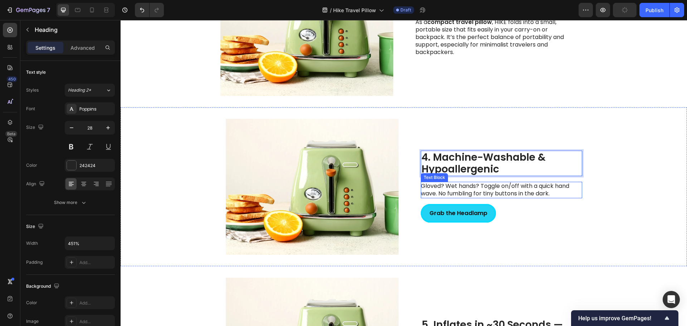
click at [449, 189] on p "Gloved? Wet hands? Toggle on/off with a quick hand wave. No fumbling for tiny b…" at bounding box center [501, 190] width 161 height 15
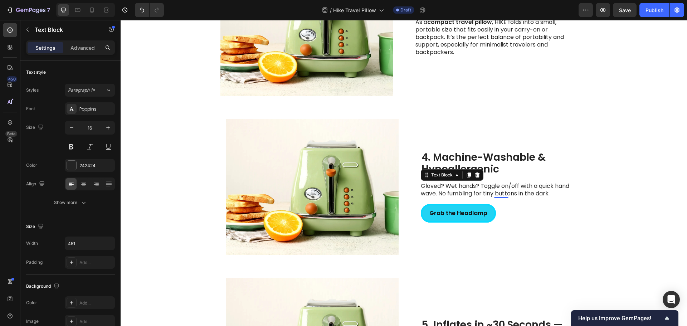
click at [489, 189] on p "Gloved? Wet hands? Toggle on/off with a quick hand wave. No fumbling for tiny b…" at bounding box center [501, 190] width 161 height 15
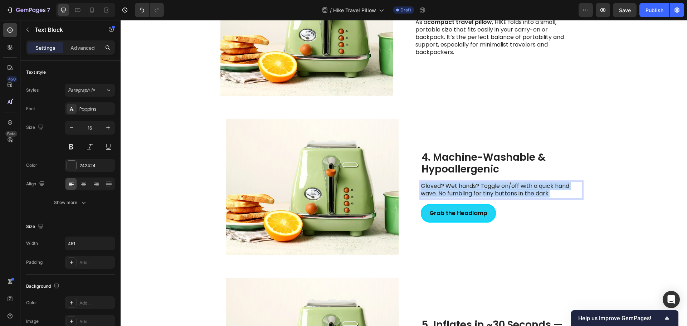
click at [489, 189] on p "Gloved? Wet hands? Toggle on/off with a quick hand wave. No fumbling for tiny b…" at bounding box center [501, 190] width 161 height 15
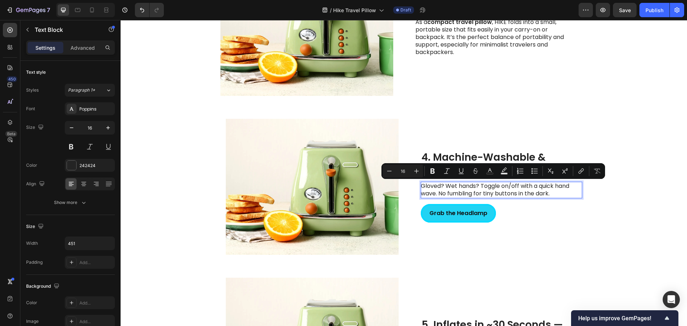
scroll to position [747, 0]
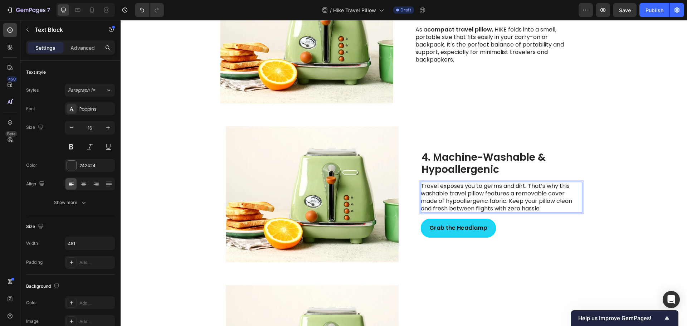
click at [482, 195] on p "Travel exposes you to germs and dirt. That’s why this washable travel pillow fe…" at bounding box center [501, 198] width 161 height 30
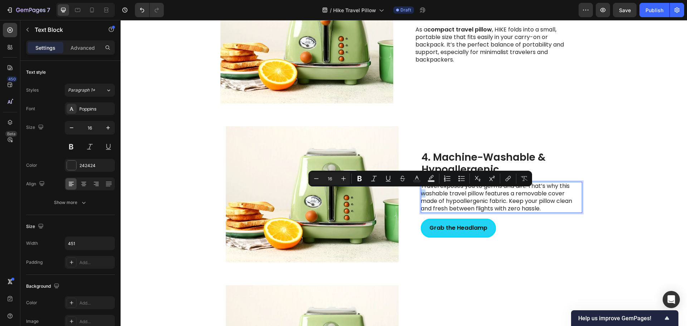
click at [421, 194] on p "Travel exposes you to germs and dirt. That’s why this washable travel pillow fe…" at bounding box center [501, 198] width 161 height 30
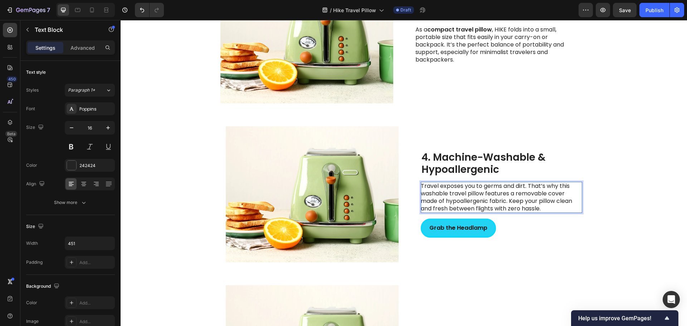
click at [421, 194] on p "Travel exposes you to germs and dirt. That’s why this washable travel pillow fe…" at bounding box center [501, 198] width 161 height 30
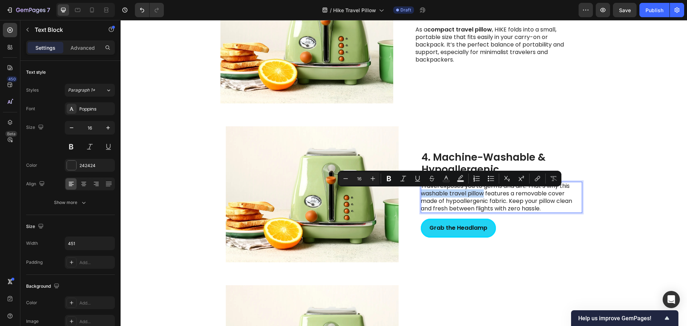
drag, startPoint x: 418, startPoint y: 194, endPoint x: 481, endPoint y: 195, distance: 63.0
click at [481, 195] on p "Travel exposes you to germs and dirt. That’s why this washable travel pillow fe…" at bounding box center [501, 198] width 161 height 30
click at [387, 176] on icon "Editor contextual toolbar" at bounding box center [388, 178] width 7 height 7
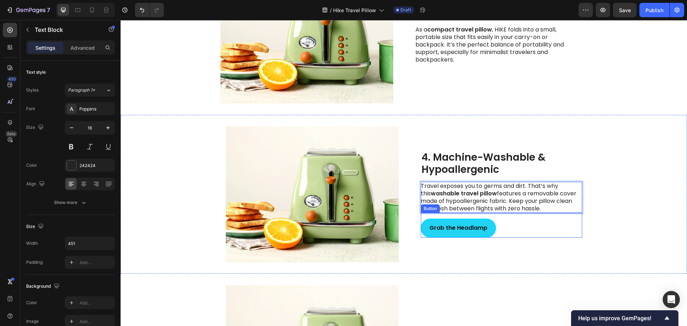
click at [499, 220] on div "Grab the Headlamp Button" at bounding box center [501, 225] width 161 height 25
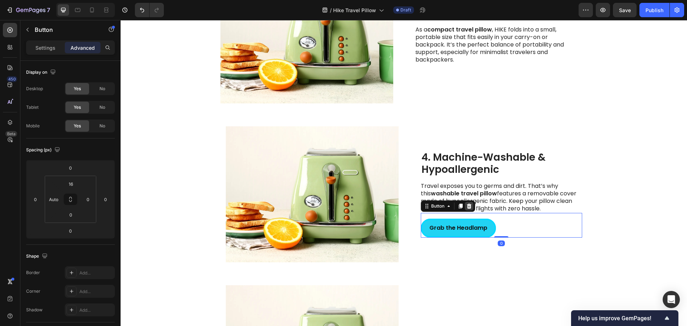
click at [466, 207] on icon at bounding box center [469, 206] width 6 height 6
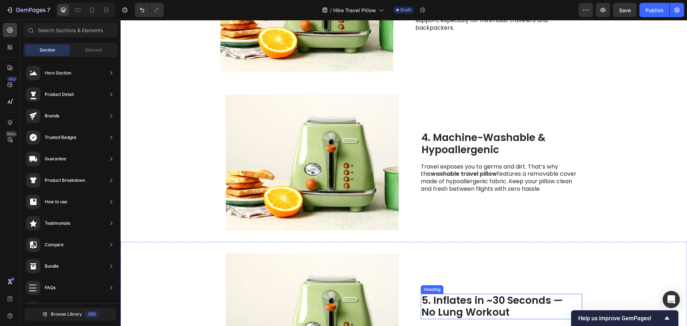
scroll to position [855, 0]
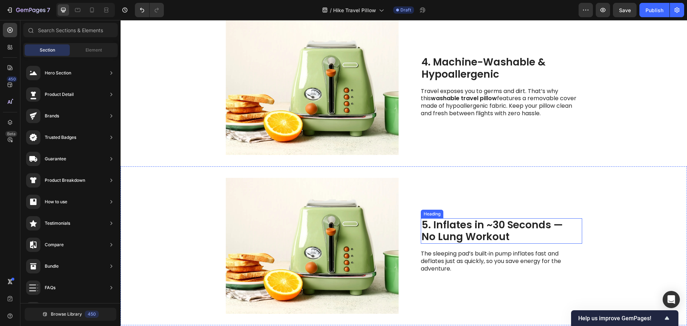
click at [445, 228] on h2 "5. Inflates in ~30 Seconds — No Lung Workout" at bounding box center [501, 230] width 161 height 25
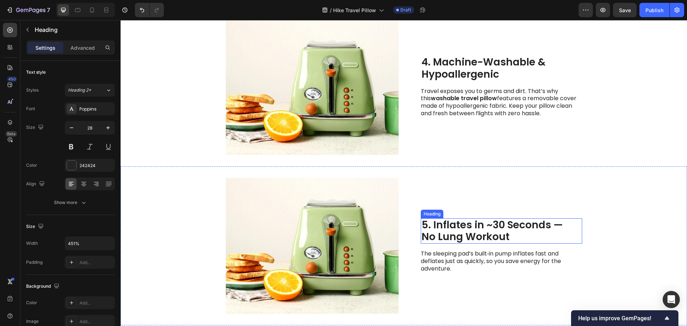
click at [445, 228] on h2 "5. Inflates in ~30 Seconds — No Lung Workout" at bounding box center [501, 230] width 161 height 25
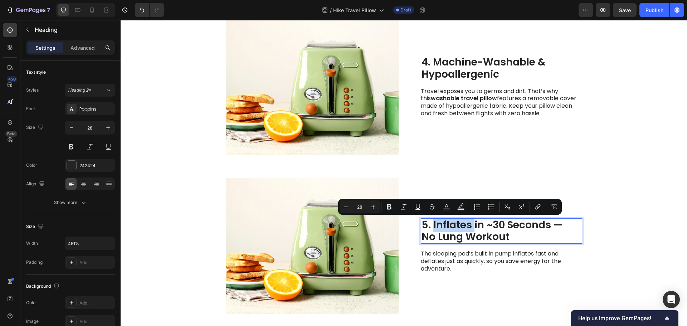
click at [433, 229] on p "5. Inflates in ~30 Seconds — No Lung Workout" at bounding box center [502, 231] width 160 height 24
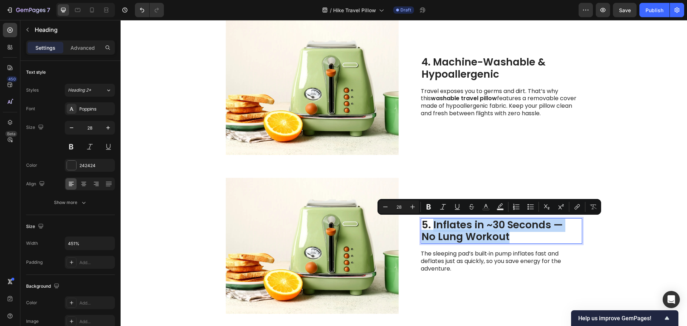
drag, startPoint x: 431, startPoint y: 225, endPoint x: 506, endPoint y: 237, distance: 76.1
click at [506, 237] on p "5. Inflates in ~30 Seconds — No Lung Workout" at bounding box center [502, 231] width 160 height 24
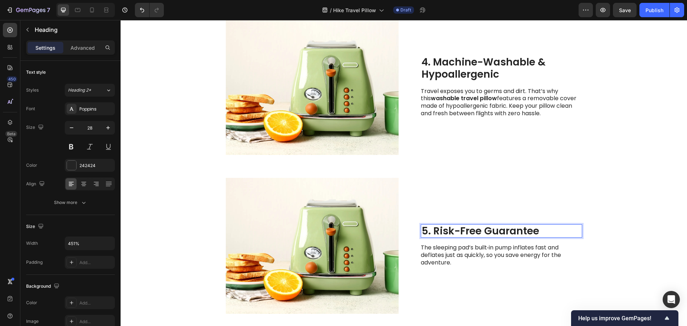
scroll to position [861, 0]
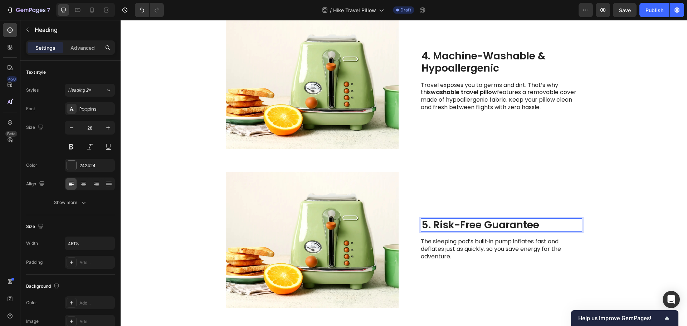
click at [459, 237] on div "5. Risk-Free Guarantee Heading 16 The sleeping pad’s built‑in pump inflates fas…" at bounding box center [501, 240] width 161 height 136
click at [446, 249] on p "The sleeping pad’s built‑in pump inflates fast and deflates just as quickly, so…" at bounding box center [501, 249] width 161 height 22
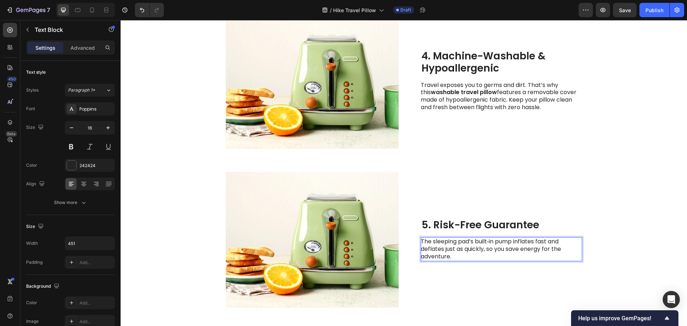
scroll to position [857, 0]
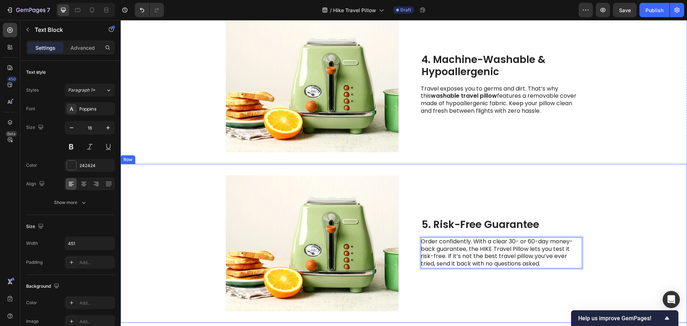
click at [452, 275] on div "5. Risk-Free Guarantee Heading Order confidently. With a clear 30- or 60-day mo…" at bounding box center [501, 243] width 161 height 136
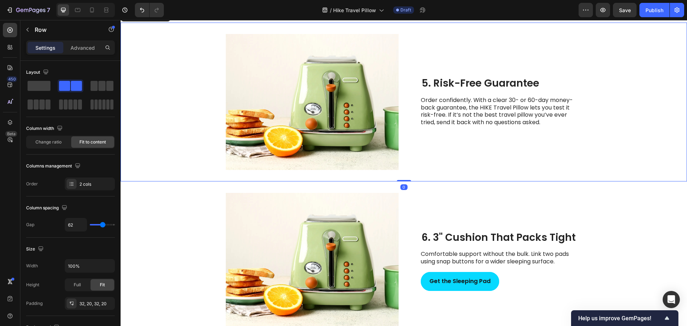
scroll to position [1000, 0]
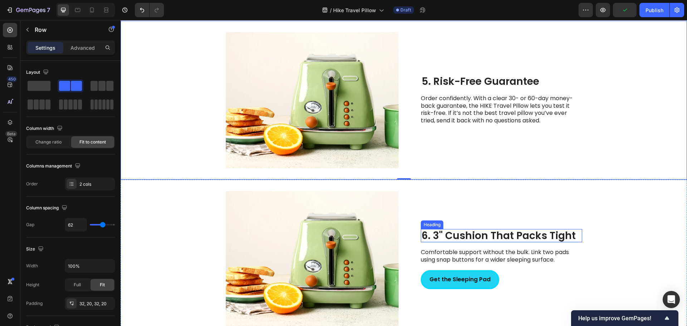
click at [460, 239] on h2 "6. 3" Cushion That Packs Tight" at bounding box center [501, 236] width 161 height 14
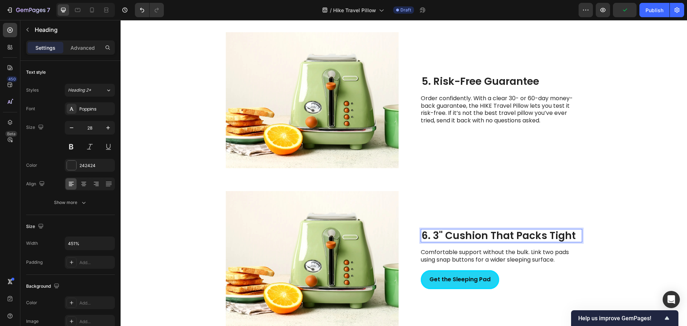
click at [433, 238] on p "6. 3" Cushion That Packs Tight" at bounding box center [502, 236] width 160 height 12
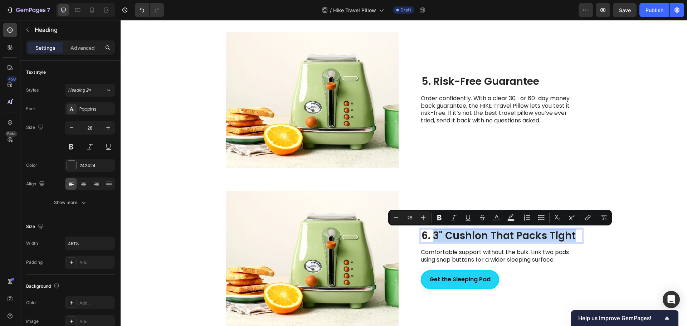
drag, startPoint x: 437, startPoint y: 234, endPoint x: 575, endPoint y: 237, distance: 138.2
click at [575, 237] on p "6. 3" Cushion That Packs Tight" at bounding box center [502, 236] width 160 height 12
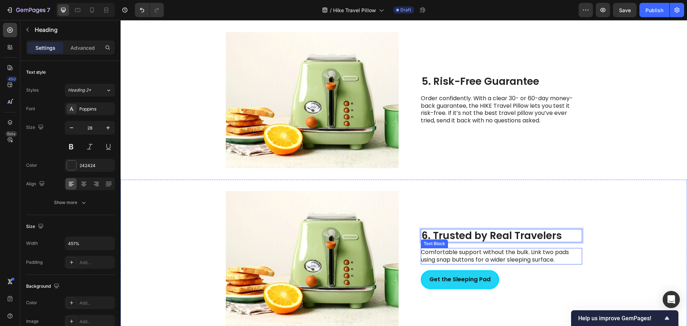
click at [470, 259] on p "Comfortable support without the bulk. Link two pads using snap buttons for a wi…" at bounding box center [501, 256] width 161 height 15
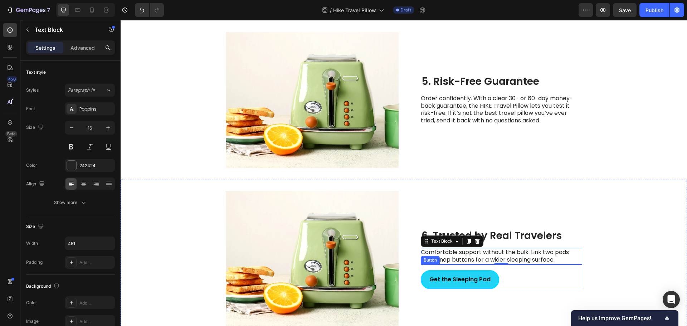
click at [474, 259] on p "Comfortable support without the bulk. Link two pads using snap buttons for a wi…" at bounding box center [501, 256] width 161 height 15
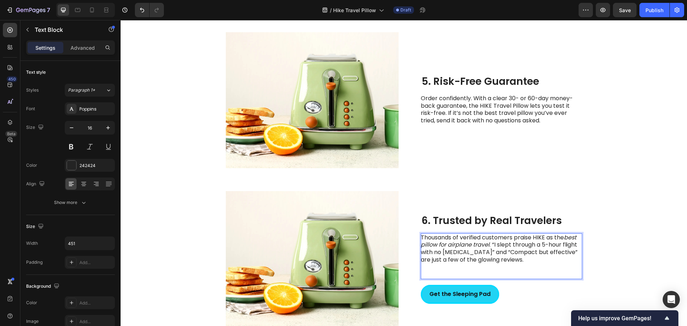
scroll to position [986, 0]
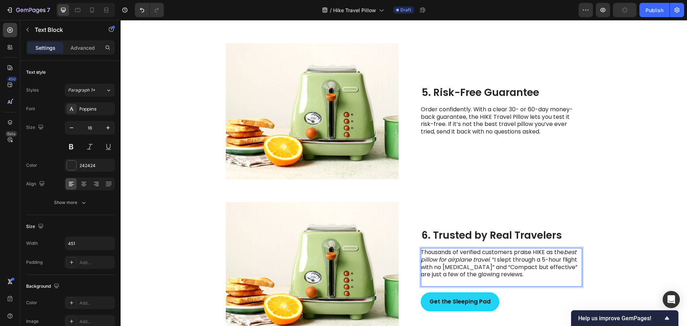
scroll to position [993, 0]
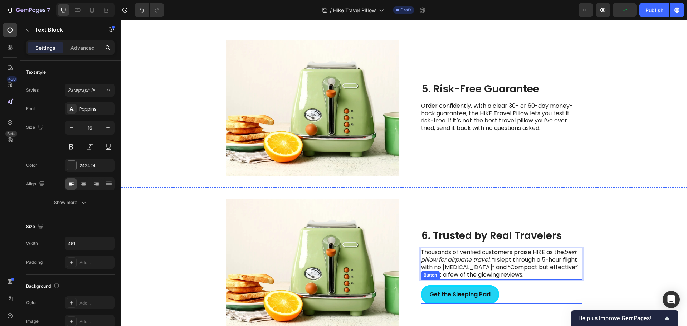
click at [499, 295] on div "Get the Sleeping Pad Button" at bounding box center [501, 292] width 161 height 25
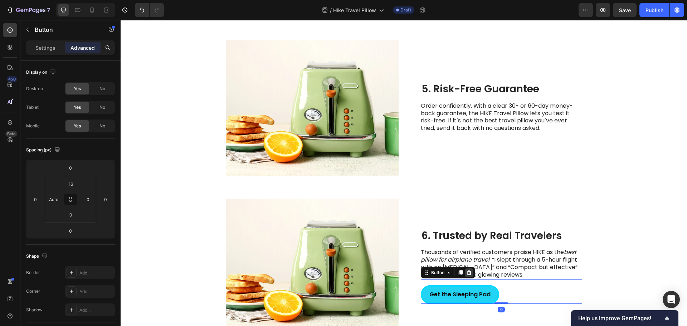
click at [467, 273] on icon at bounding box center [469, 273] width 6 height 6
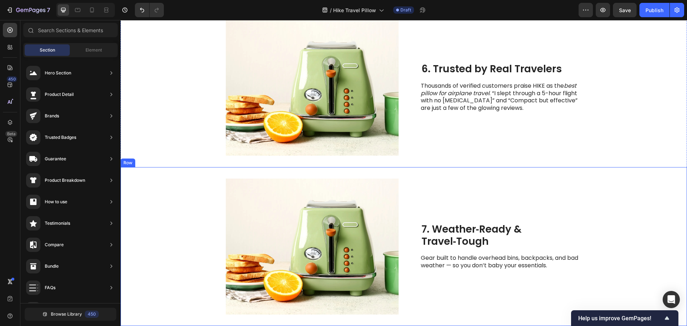
scroll to position [1243, 0]
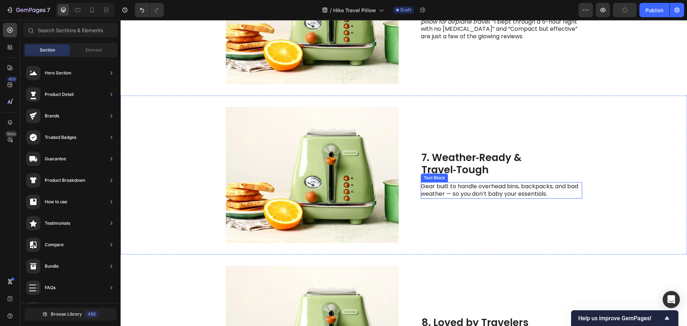
click at [434, 165] on h2 "7. Weather‑Ready & Travel‑Tough" at bounding box center [501, 163] width 161 height 25
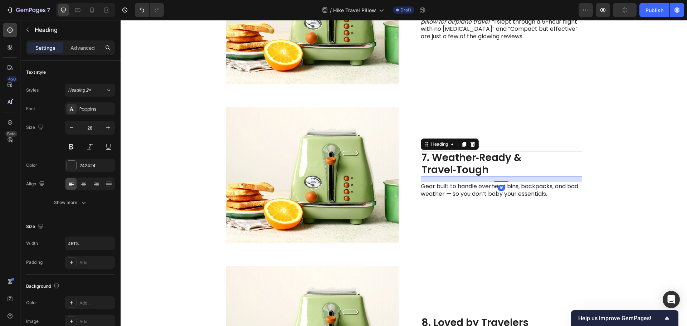
scroll to position [1228, 0]
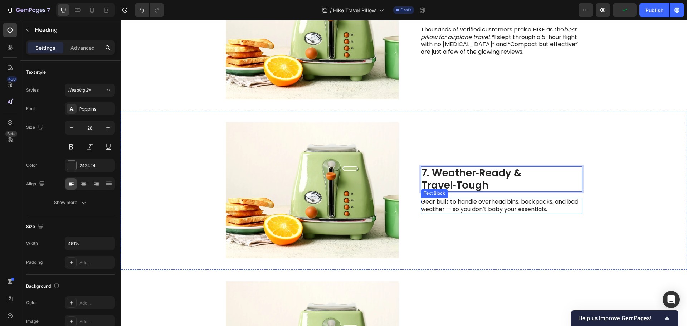
click at [458, 206] on p "Gear built to handle overhead bins, backpacks, and bad weather — so you don’t b…" at bounding box center [501, 205] width 161 height 15
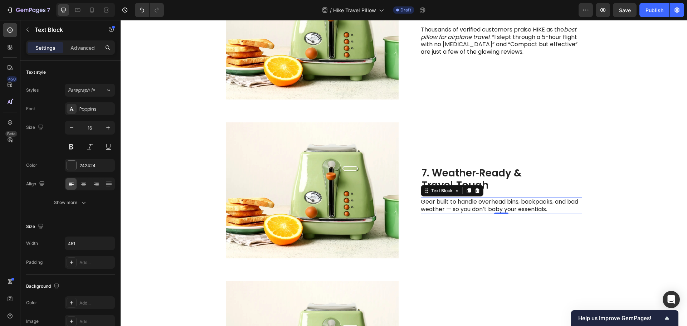
click at [437, 202] on p "Gear built to handle overhead bins, backpacks, and bad weather — so you don’t b…" at bounding box center [501, 205] width 161 height 15
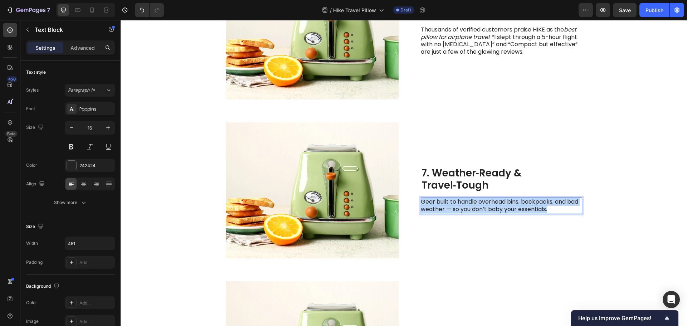
click at [437, 202] on p "Gear built to handle overhead bins, backpacks, and bad weather — so you don’t b…" at bounding box center [501, 205] width 161 height 15
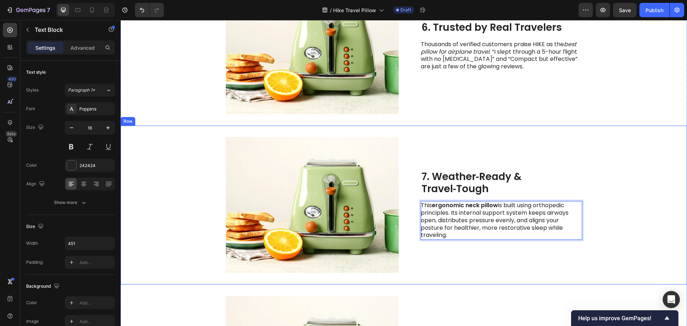
scroll to position [1217, 0]
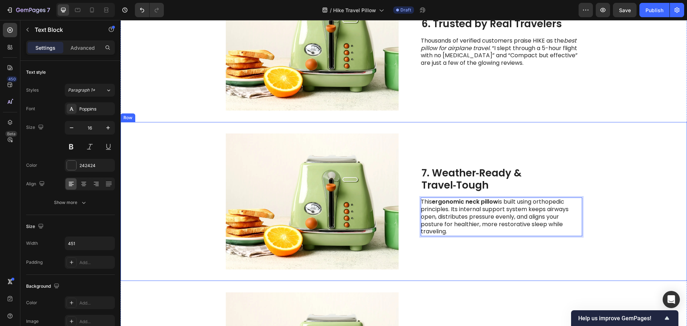
click at [457, 252] on div "7. Weather‑Ready & Travel‑Tough Heading This ergonomic neck pillow is built usi…" at bounding box center [501, 201] width 161 height 136
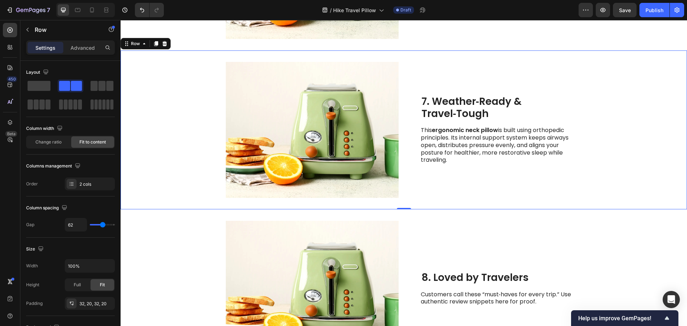
scroll to position [1360, 0]
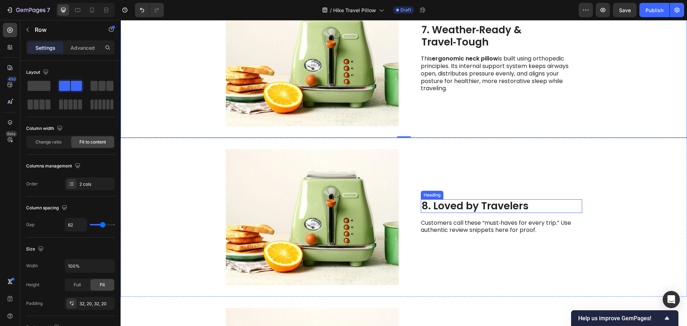
click at [454, 206] on h2 "8. Loved by Travelers" at bounding box center [501, 206] width 161 height 14
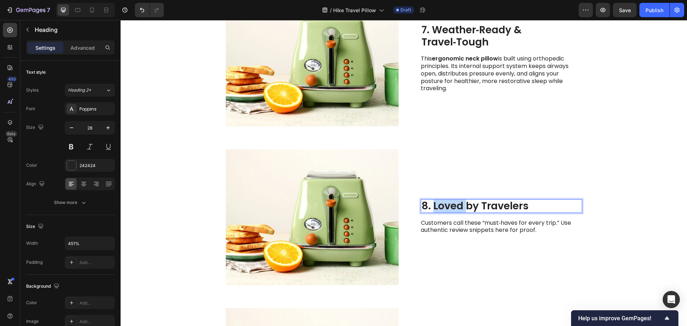
click at [433, 205] on p "8. Loved by Travelers" at bounding box center [502, 206] width 160 height 12
drag, startPoint x: 432, startPoint y: 205, endPoint x: 533, endPoint y: 204, distance: 100.9
click at [533, 204] on p "8. Loved by Travelers" at bounding box center [502, 206] width 160 height 12
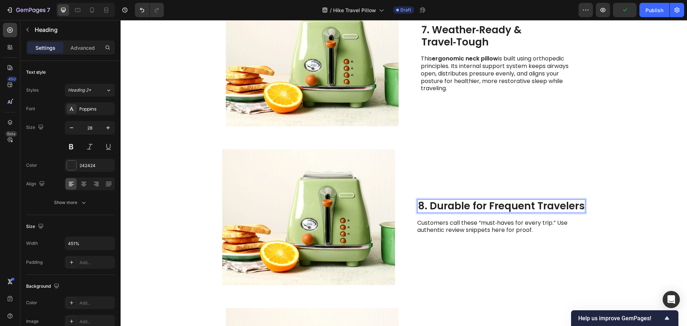
click at [531, 208] on p "8. Durable for Frequent Travelers" at bounding box center [501, 206] width 167 height 12
click at [534, 208] on p "8. Durable for Frequent Travelers" at bounding box center [501, 206] width 167 height 12
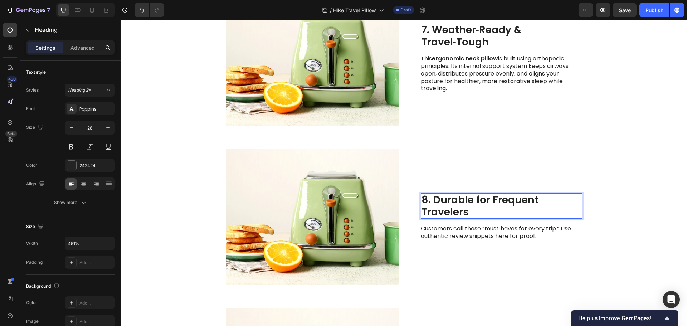
scroll to position [1354, 0]
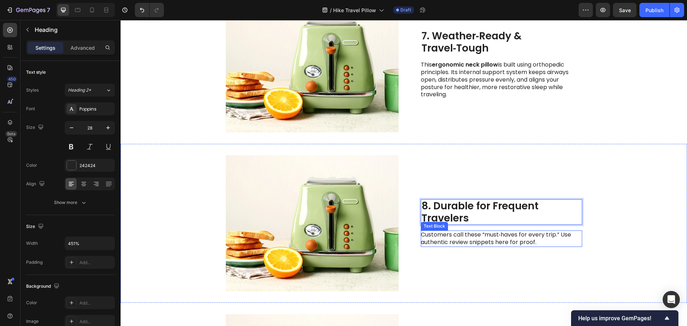
click at [484, 240] on p "Customers call these “must‑haves for every trip.” Use authentic review snippets…" at bounding box center [501, 238] width 161 height 15
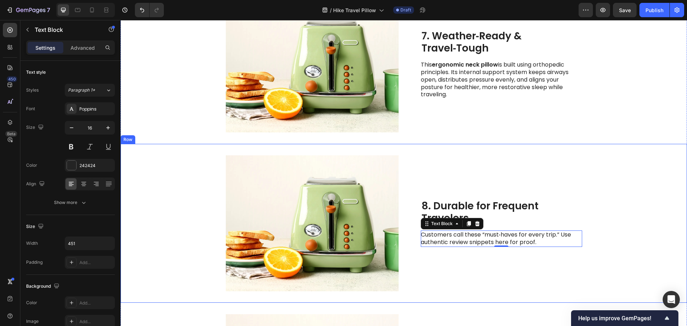
click at [474, 239] on p "Customers call these “must‑haves for every trip.” Use authentic review snippets…" at bounding box center [501, 238] width 161 height 15
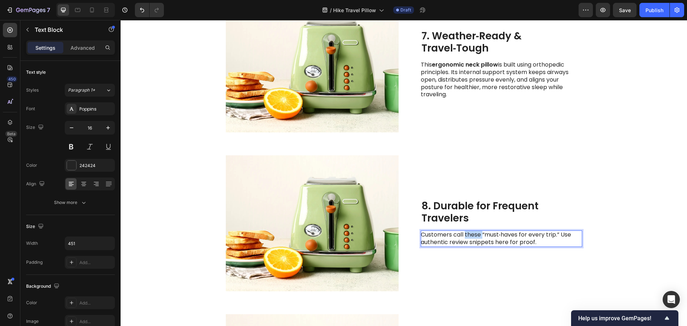
click at [474, 239] on p "Customers call these “must‑haves for every trip.” Use authentic review snippets…" at bounding box center [501, 238] width 161 height 15
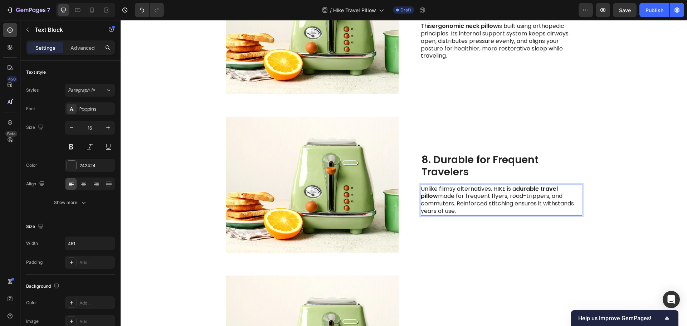
scroll to position [1494, 0]
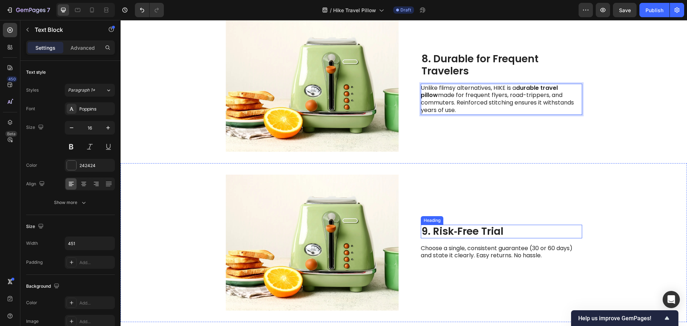
click at [454, 232] on h2 "9. Risk‑Free Trial" at bounding box center [501, 232] width 161 height 14
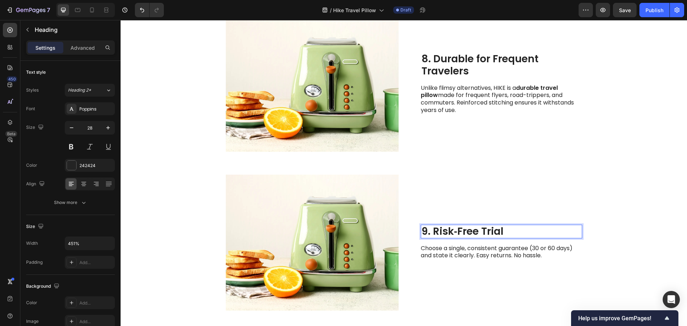
click at [432, 232] on p "9. Risk‑Free Trial" at bounding box center [502, 231] width 160 height 12
drag, startPoint x: 449, startPoint y: 230, endPoint x: 504, endPoint y: 230, distance: 55.1
click at [514, 230] on p "9. Risk‑Free Trial" at bounding box center [502, 231] width 160 height 12
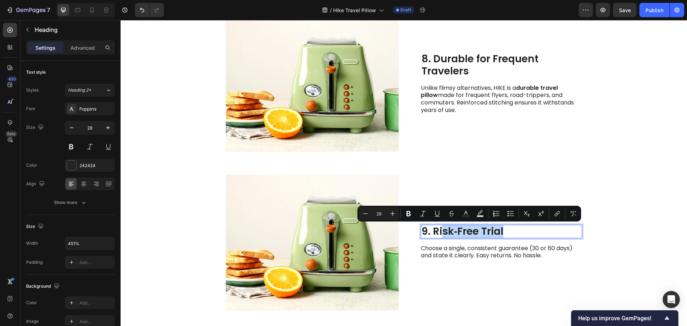
drag, startPoint x: 499, startPoint y: 231, endPoint x: 502, endPoint y: 232, distance: 3.7
click at [498, 232] on p "9. Risk‑Free Trial" at bounding box center [502, 231] width 160 height 12
click at [502, 232] on p "9. Risk‑Free Trial" at bounding box center [502, 231] width 160 height 12
drag, startPoint x: 502, startPoint y: 232, endPoint x: 432, endPoint y: 233, distance: 70.9
click at [432, 233] on p "9. Risk‑Free Trial" at bounding box center [502, 231] width 160 height 12
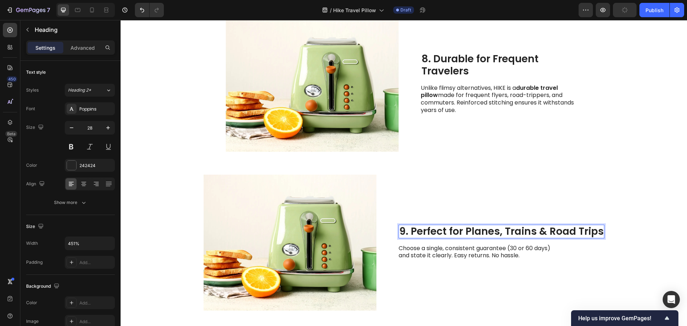
click at [504, 230] on p "9. Perfect for Planes, Trains & Road Trips" at bounding box center [501, 231] width 204 height 12
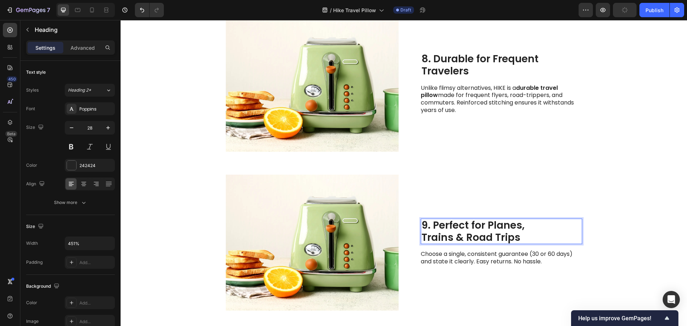
scroll to position [1487, 0]
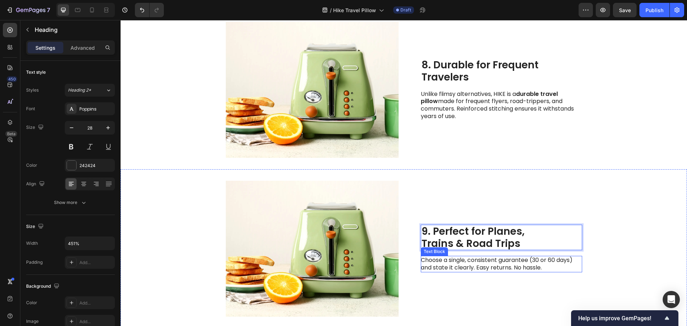
click at [476, 264] on p "Choose a single, consistent guarantee (30 or 60 days) and state it clearly. Eas…" at bounding box center [501, 264] width 161 height 15
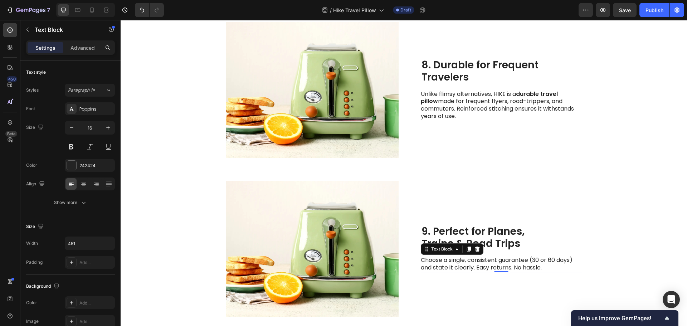
click at [437, 268] on p "Choose a single, consistent guarantee (30 or 60 days) and state it clearly. Eas…" at bounding box center [501, 264] width 161 height 15
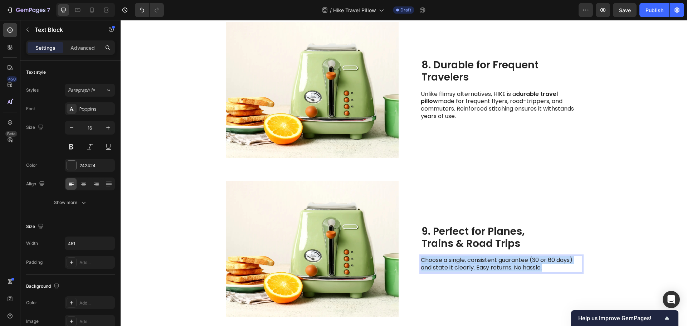
click at [437, 268] on p "Choose a single, consistent guarantee (30 or 60 days) and state it clearly. Eas…" at bounding box center [501, 264] width 161 height 15
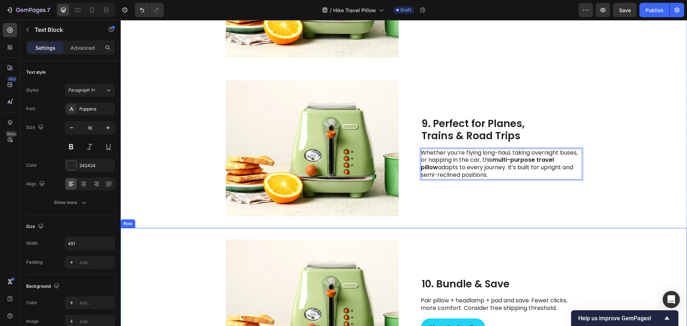
scroll to position [1621, 0]
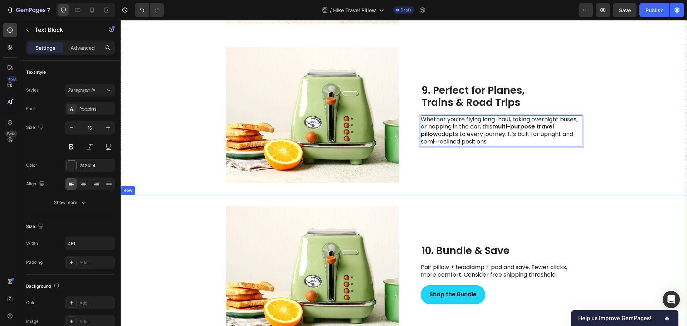
click at [443, 226] on div "10. Bundle & Save Heading Pair pillow + headlamp + pad and save. Fewer clicks, …" at bounding box center [501, 274] width 161 height 136
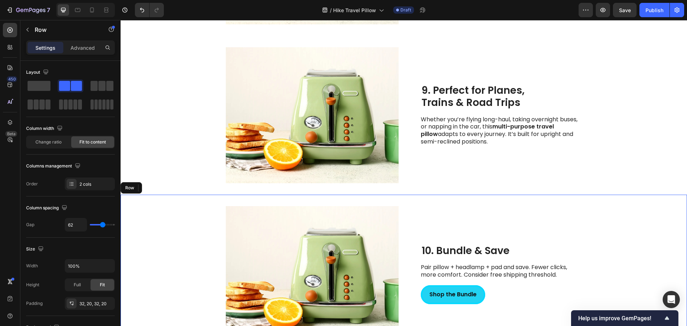
click at [437, 244] on h2 "10. Bundle & Save" at bounding box center [501, 251] width 161 height 14
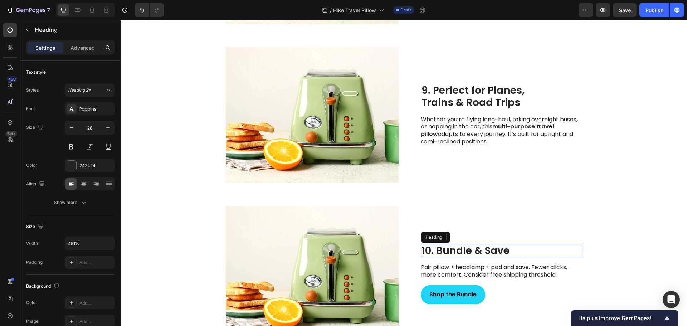
click at [437, 244] on h2 "10. Bundle & Save" at bounding box center [501, 251] width 161 height 14
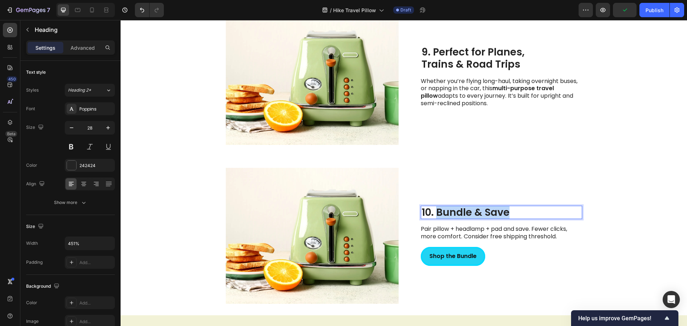
drag, startPoint x: 437, startPoint y: 211, endPoint x: 522, endPoint y: 213, distance: 85.2
click at [522, 213] on p "10. Bundle & Save" at bounding box center [502, 213] width 160 height 12
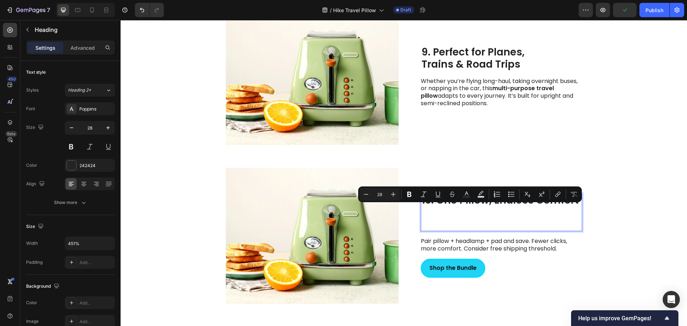
scroll to position [1647, 0]
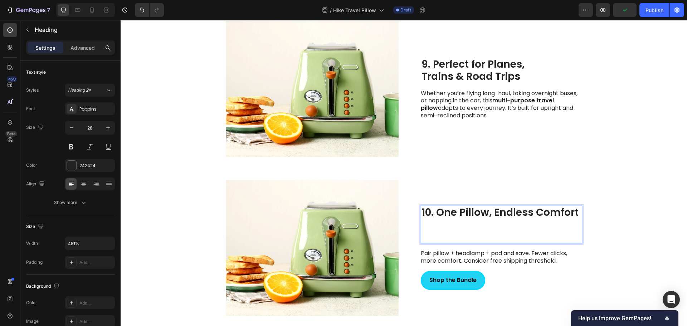
click at [458, 222] on div "10. One Pillow, Endless Comfort Heading 16 Pair pillow + headlamp + pad and sav…" at bounding box center [501, 248] width 161 height 136
click at [451, 265] on div "Shop the Bundle Button" at bounding box center [501, 277] width 161 height 25
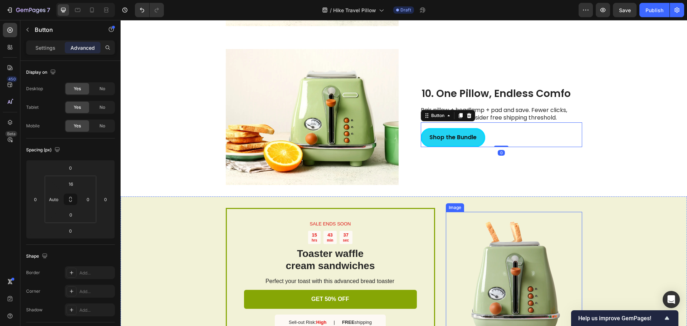
scroll to position [1695, 0]
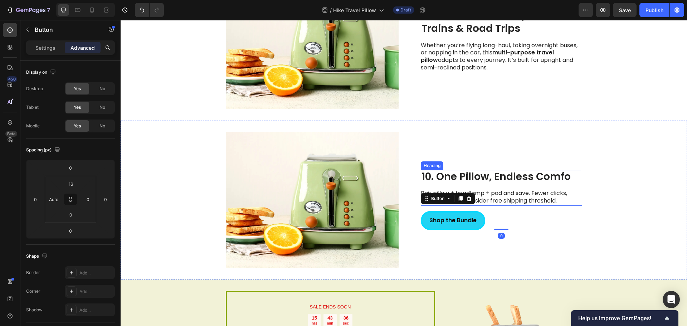
click at [513, 174] on p "10. One Pillow, Endless Comfo" at bounding box center [502, 177] width 160 height 12
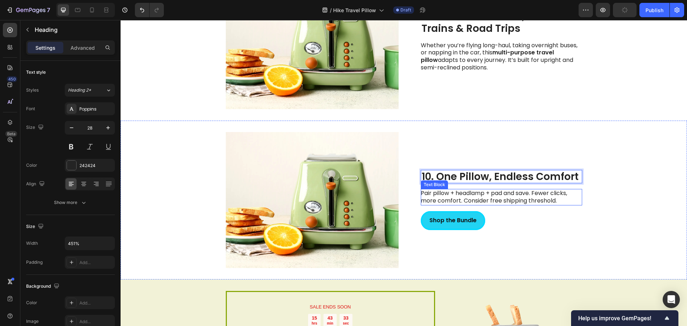
click at [525, 198] on p "Pair pillow + headlamp + pad and save. Fewer clicks, more comfort. Consider fre…" at bounding box center [501, 197] width 161 height 15
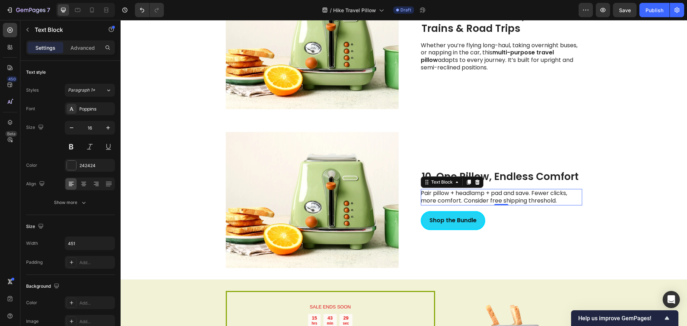
click at [507, 196] on p "Pair pillow + headlamp + pad and save. Fewer clicks, more comfort. Consider fre…" at bounding box center [501, 197] width 161 height 15
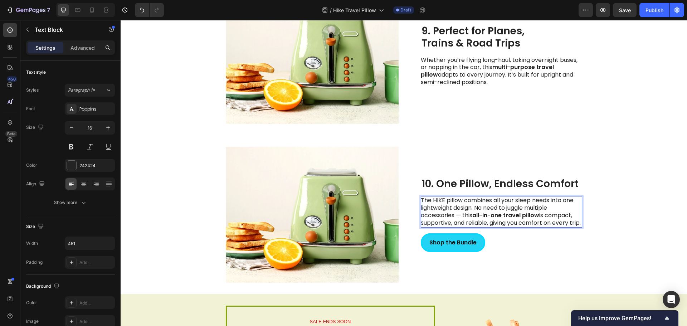
scroll to position [1684, 0]
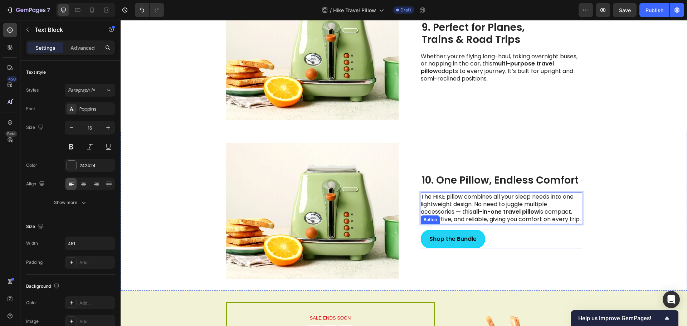
click at [485, 244] on div "Shop the Bundle Button" at bounding box center [501, 236] width 161 height 25
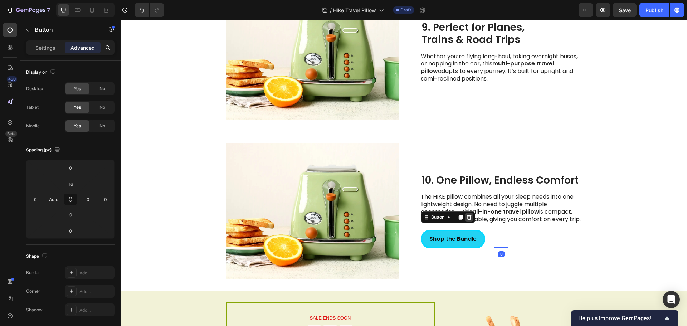
click at [467, 220] on icon at bounding box center [469, 217] width 6 height 6
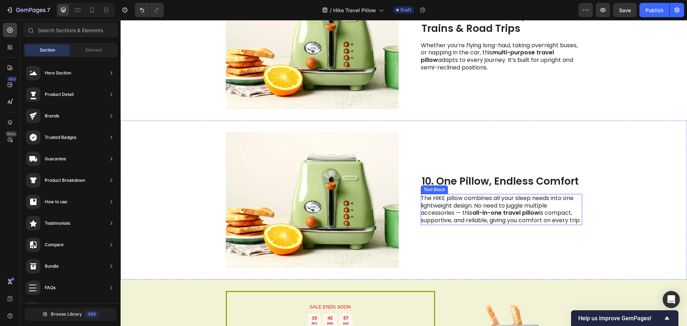
scroll to position [1863, 0]
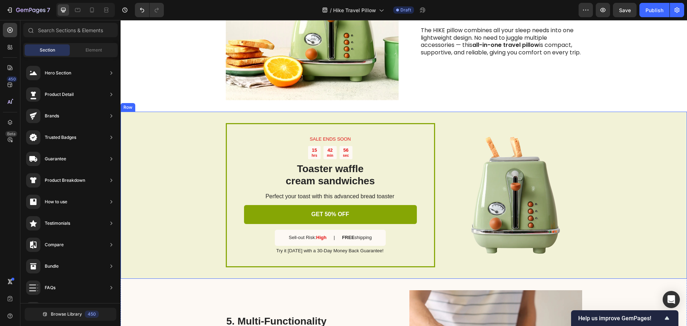
click at [162, 137] on div "SALE ENDS SOON Text Block 15 hrs 42 min 56 sec Countdown Timer Toaster waffle c…" at bounding box center [404, 195] width 567 height 167
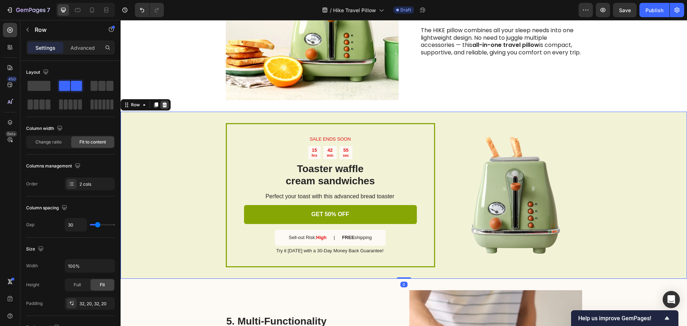
click at [165, 106] on icon at bounding box center [165, 105] width 6 height 6
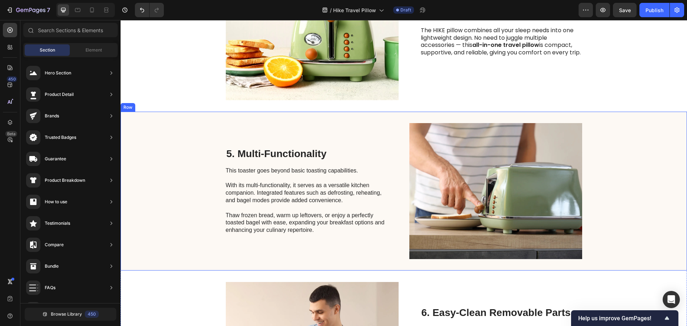
click at [181, 142] on div "5. Multi-Functionality Heading This toaster goes beyond basic toasting capabili…" at bounding box center [404, 191] width 567 height 159
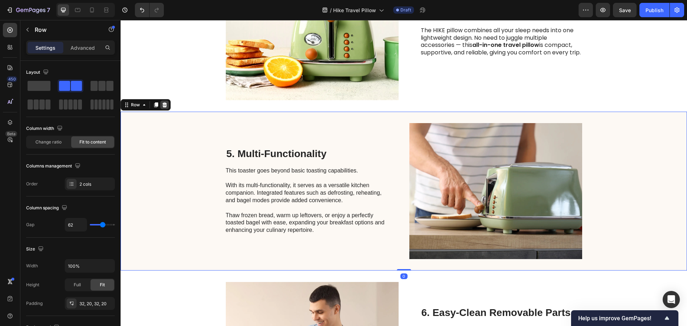
click at [165, 106] on icon at bounding box center [164, 104] width 5 height 5
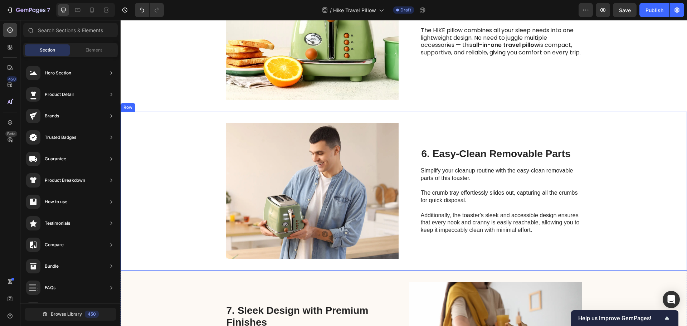
click at [179, 157] on div "Image 6. Easy-Clean Removable Parts Heading Simplify your cleanup routine with …" at bounding box center [404, 191] width 567 height 159
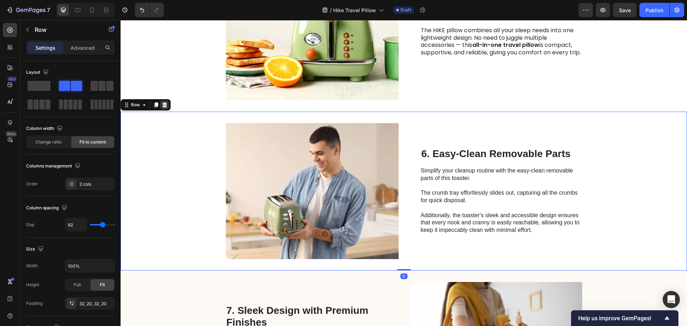
click at [167, 105] on icon at bounding box center [165, 105] width 6 height 6
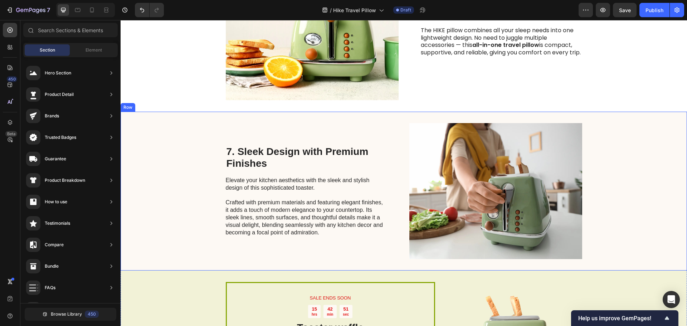
click at [179, 148] on div "7. Sleek Design with Premium Finishes Heading Elevate your kitchen aesthetics w…" at bounding box center [404, 191] width 567 height 159
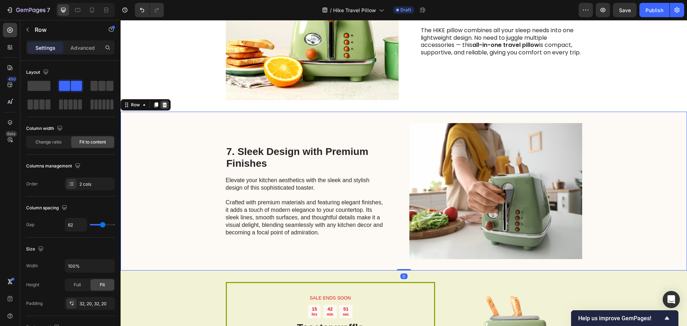
click at [166, 104] on icon at bounding box center [164, 104] width 5 height 5
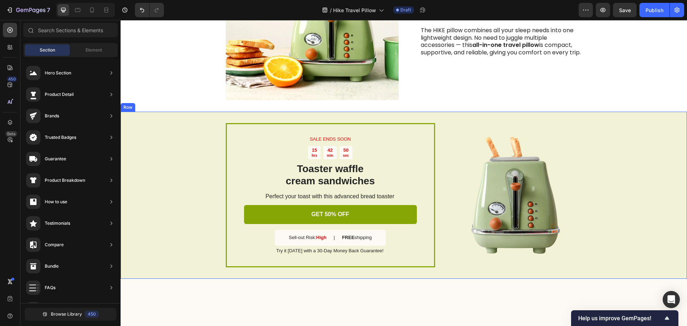
click at [174, 141] on div "SALE ENDS SOON Text Block 15 hrs 42 min 50 sec Countdown Timer Toaster waffle c…" at bounding box center [404, 195] width 567 height 167
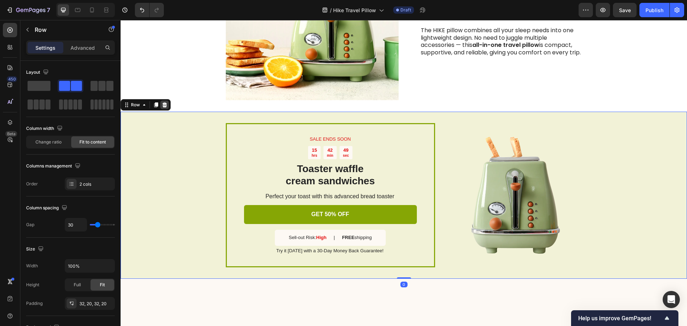
click at [165, 105] on icon at bounding box center [165, 105] width 6 height 6
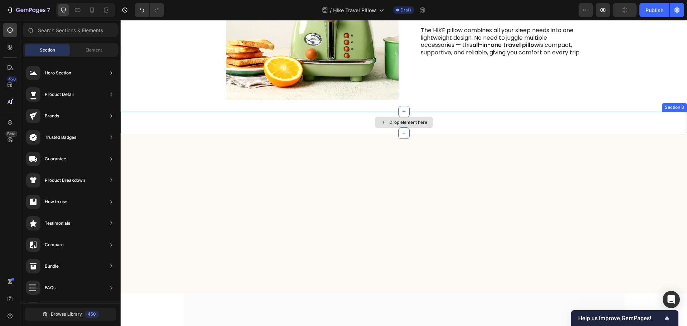
click at [202, 119] on div "Drop element here" at bounding box center [404, 122] width 567 height 21
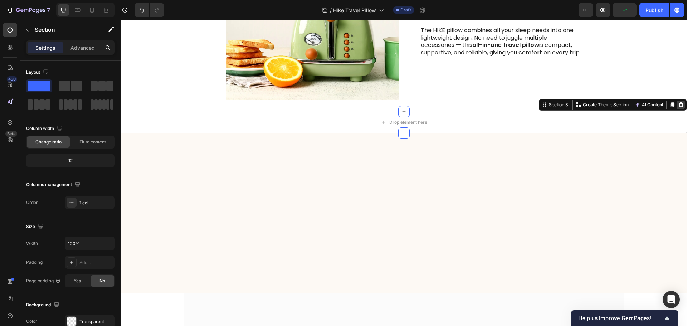
click at [677, 101] on div at bounding box center [681, 105] width 9 height 9
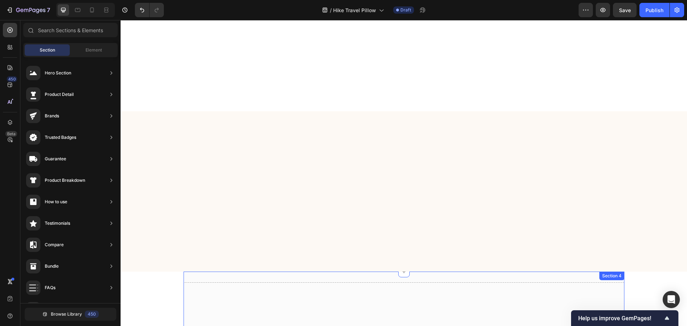
scroll to position [2231, 0]
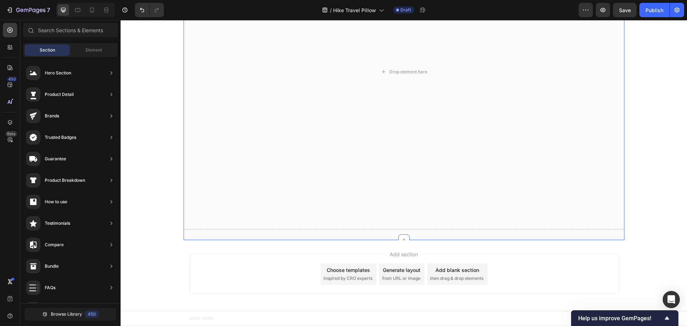
click at [622, 10] on span "Save" at bounding box center [625, 10] width 12 height 6
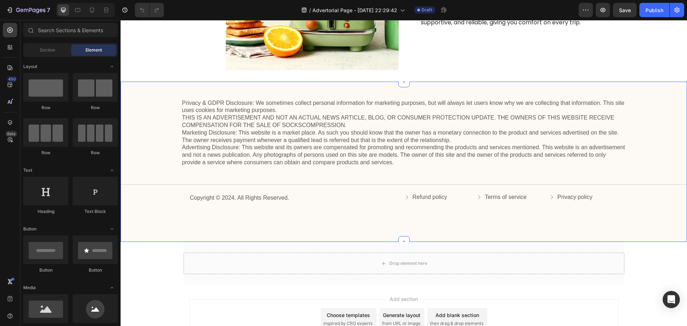
scroll to position [1861, 0]
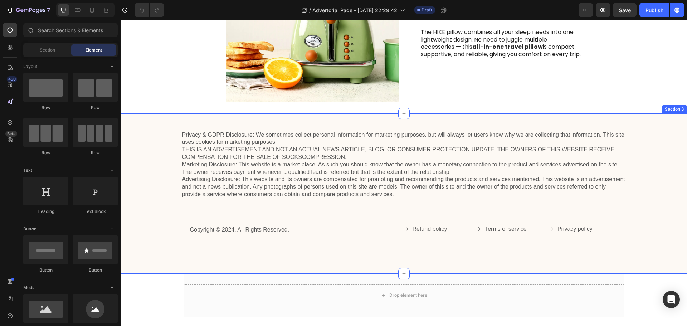
click at [174, 120] on div "Privacy & GDPR Disclosure: We sometimes collect personal information for market…" at bounding box center [404, 193] width 567 height 161
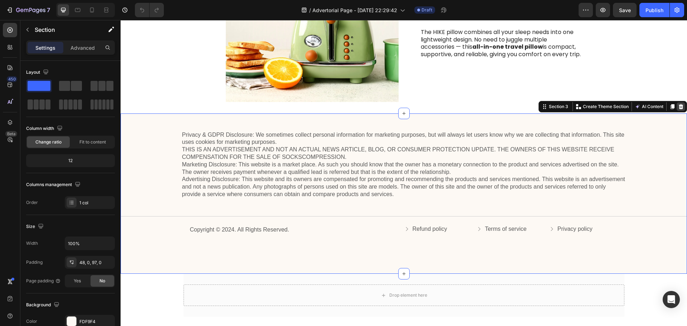
click at [678, 105] on icon at bounding box center [681, 107] width 6 height 6
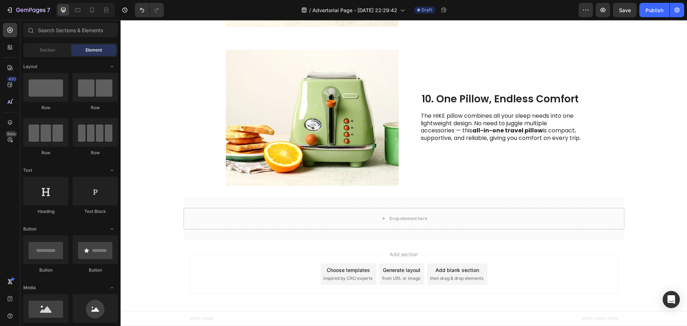
scroll to position [1777, 0]
click at [224, 203] on div "Drop element here Section 3" at bounding box center [404, 218] width 441 height 43
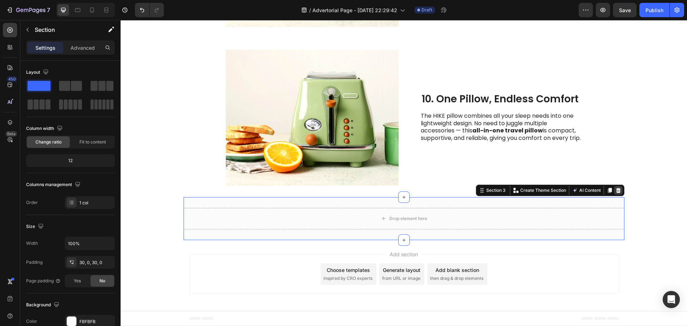
click at [618, 193] on icon at bounding box center [619, 191] width 6 height 6
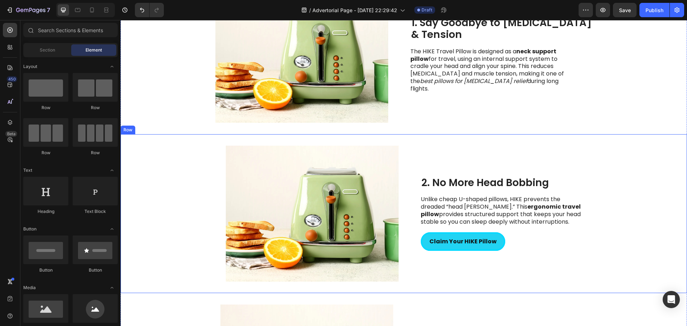
scroll to position [482, 0]
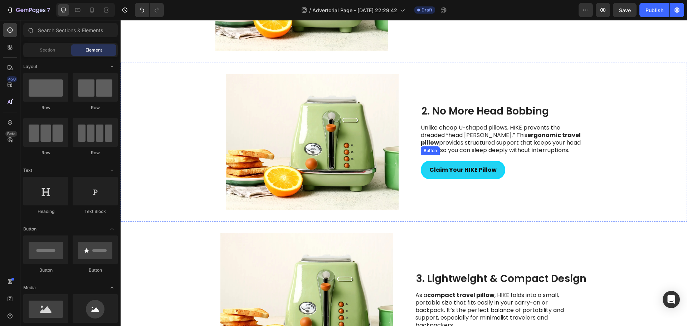
click at [506, 169] on div "Claim Your HIKE Pillow Button" at bounding box center [501, 167] width 161 height 25
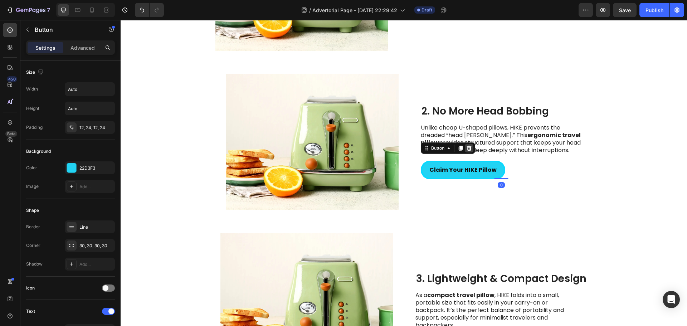
click at [467, 149] on icon at bounding box center [469, 147] width 5 height 5
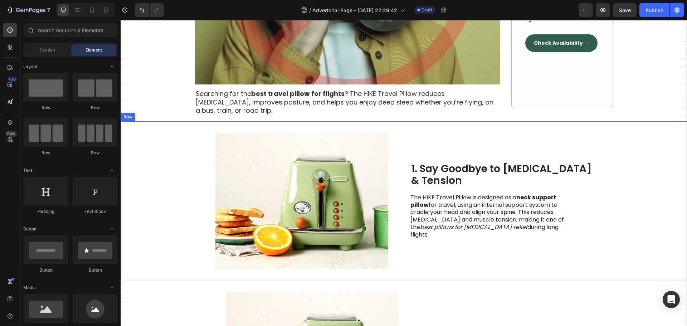
scroll to position [267, 0]
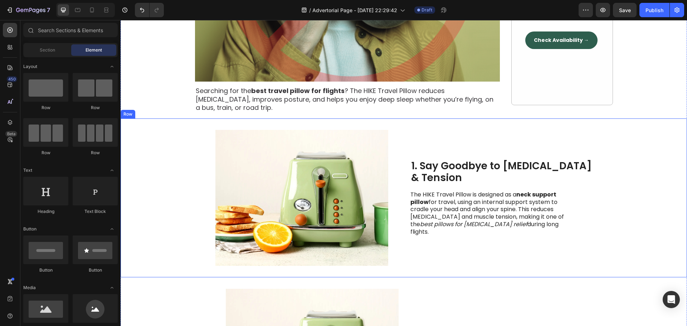
click at [201, 144] on div "Image 1. Say Goodbye to [MEDICAL_DATA] & Tension Heading The HIKE Travel Pillow…" at bounding box center [404, 197] width 567 height 159
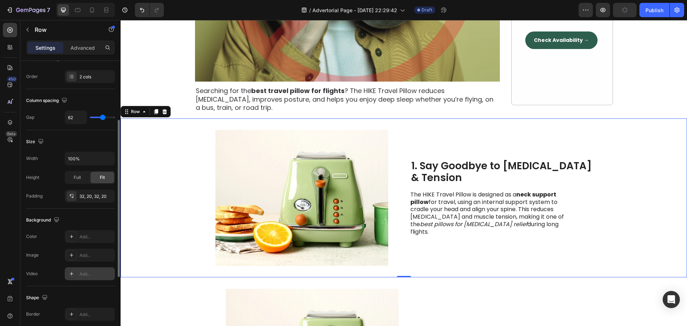
scroll to position [143, 0]
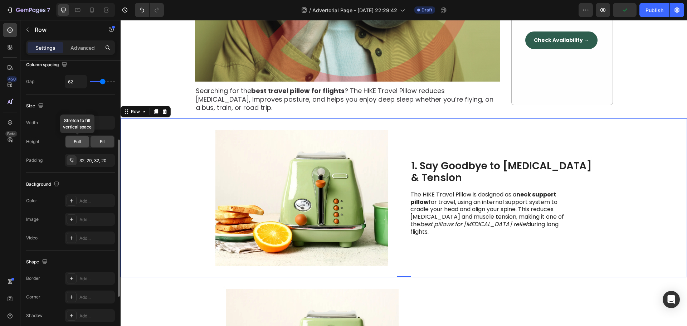
click at [78, 140] on span "Full" at bounding box center [77, 142] width 7 height 6
click at [106, 143] on div "Fit" at bounding box center [103, 141] width 24 height 11
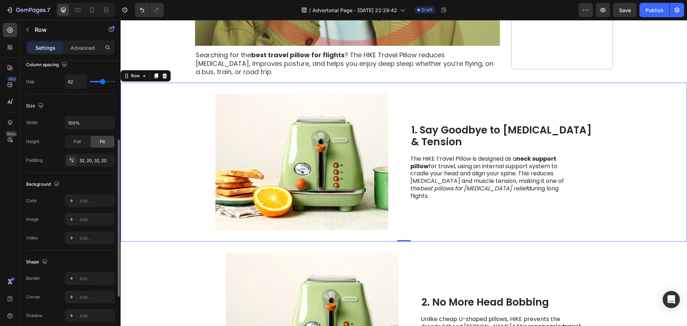
scroll to position [233, 0]
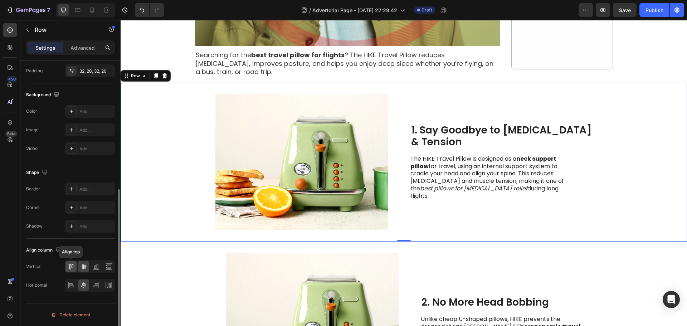
click at [70, 266] on icon at bounding box center [71, 266] width 7 height 7
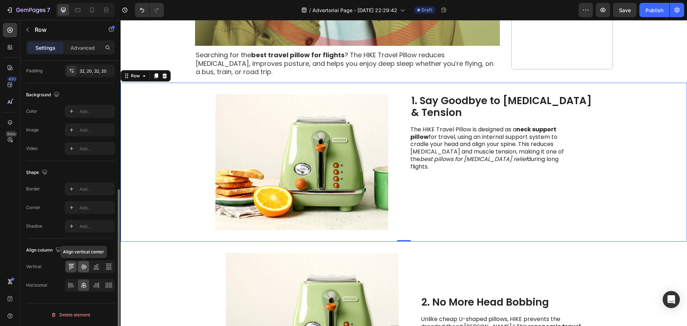
click at [85, 271] on div at bounding box center [83, 266] width 11 height 11
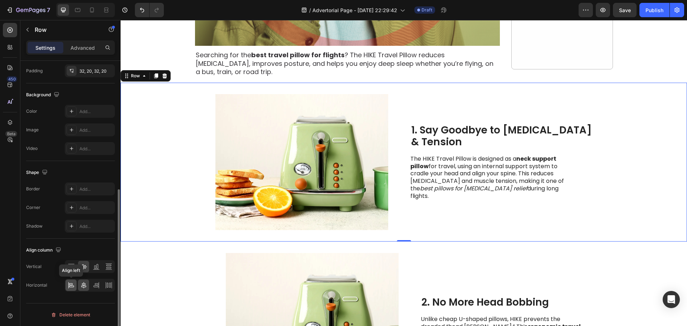
click at [70, 287] on icon at bounding box center [71, 287] width 5 height 2
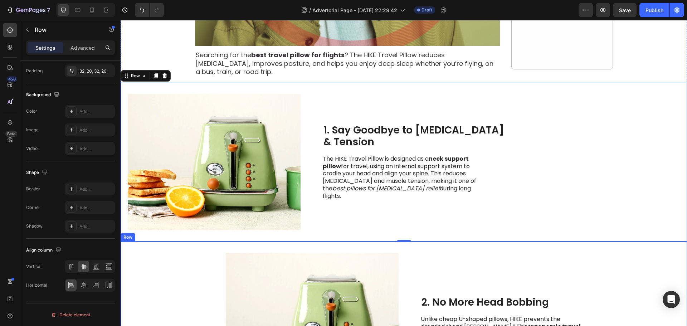
click at [182, 275] on div "Image 2. No More Head Bobbing Heading Unlike cheap U-shaped pillows, HIKE preve…" at bounding box center [404, 321] width 567 height 159
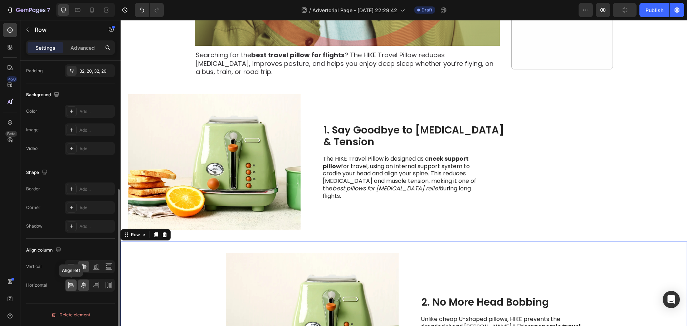
click at [71, 287] on icon at bounding box center [71, 285] width 7 height 7
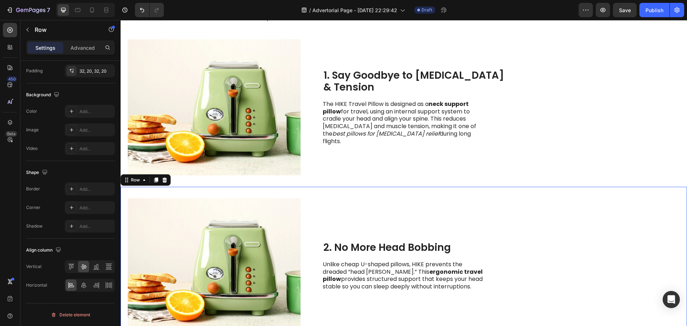
scroll to position [446, 0]
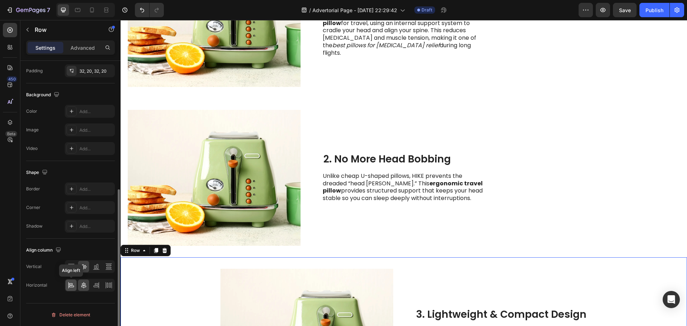
click at [74, 287] on icon at bounding box center [71, 285] width 7 height 7
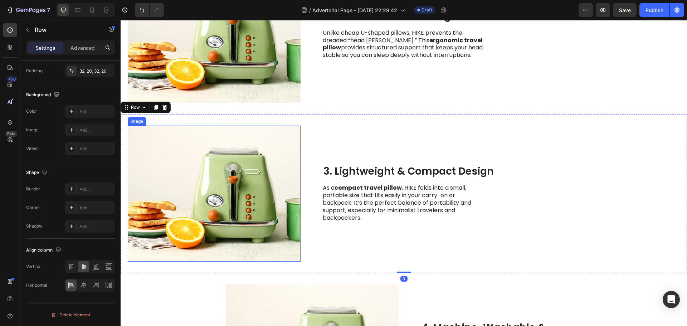
scroll to position [696, 0]
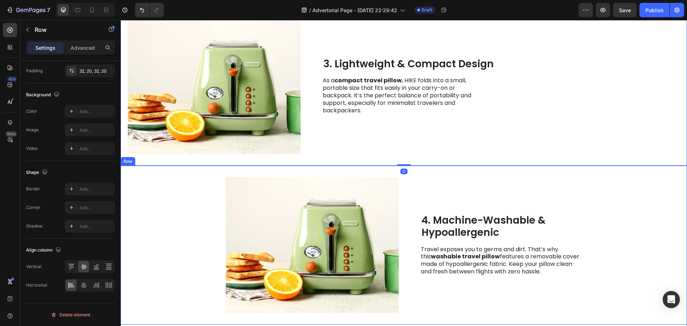
click at [179, 181] on div "Image 4. Machine-Washable & Hypoallergenic Heading Travel exposes you to germs …" at bounding box center [404, 245] width 567 height 159
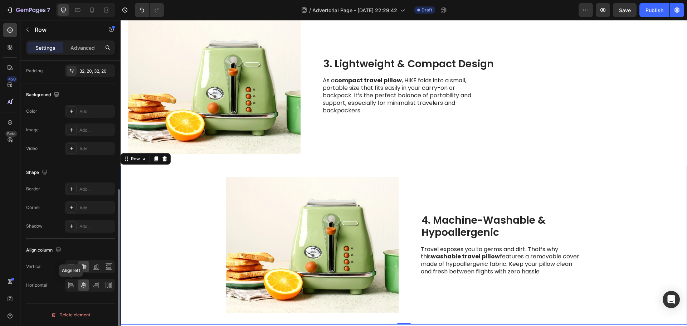
click at [75, 286] on div at bounding box center [70, 285] width 11 height 11
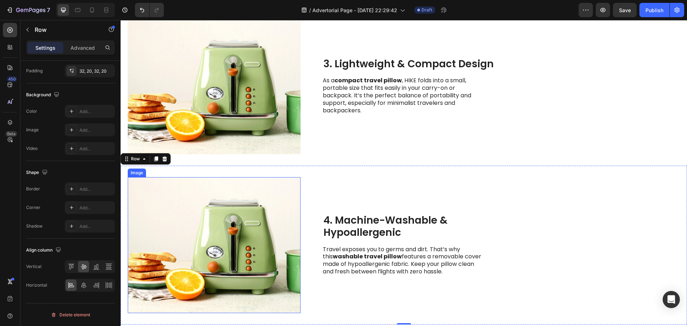
scroll to position [804, 0]
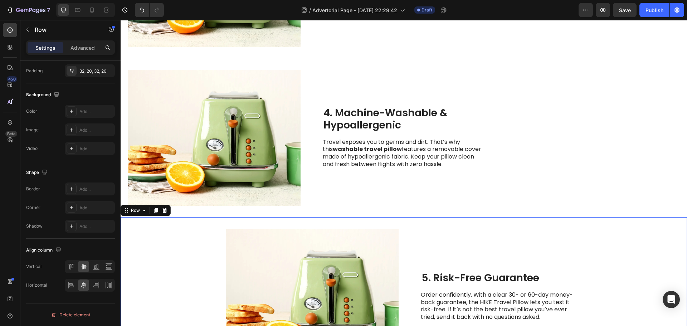
click at [142, 231] on div "Image 5. Risk-Free Guarantee Heading Order confidently. With a clear 30- or 60-…" at bounding box center [404, 296] width 567 height 159
drag, startPoint x: 68, startPoint y: 288, endPoint x: 86, endPoint y: 285, distance: 18.2
click at [69, 287] on icon at bounding box center [71, 285] width 7 height 7
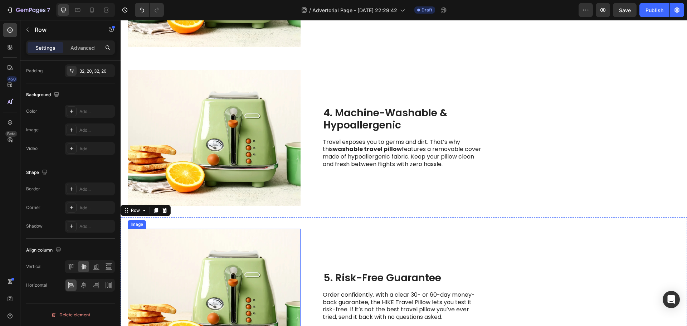
scroll to position [947, 0]
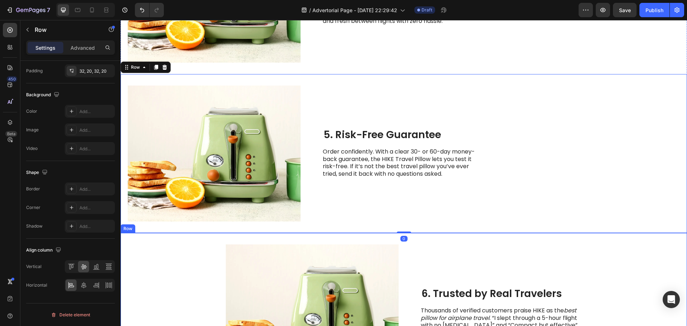
click at [150, 246] on div "Image 6. Trusted by Real Travelers Heading Thousands of verified customers prai…" at bounding box center [404, 312] width 567 height 159
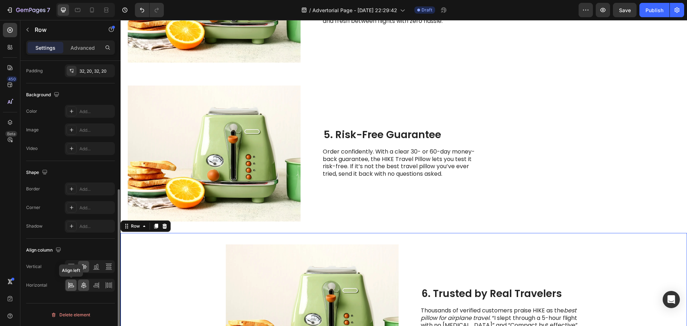
click at [68, 287] on icon at bounding box center [68, 285] width 0 height 6
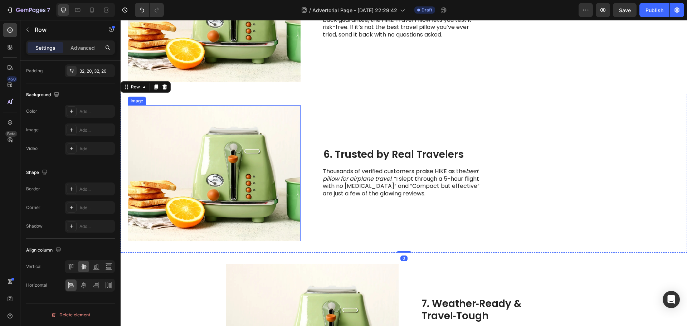
scroll to position [1090, 0]
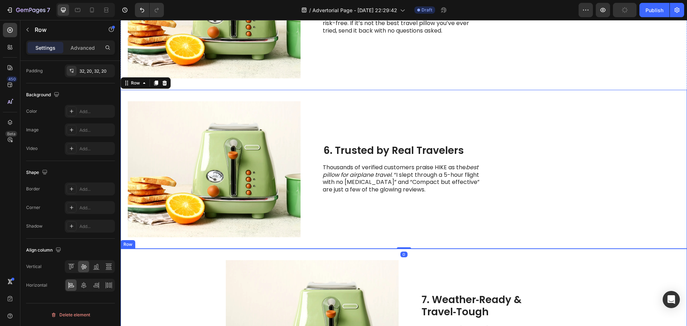
click at [145, 259] on div "Image 7. Weather‑Ready & Travel‑Tough Heading This ergonomic neck pillow is bui…" at bounding box center [404, 328] width 567 height 159
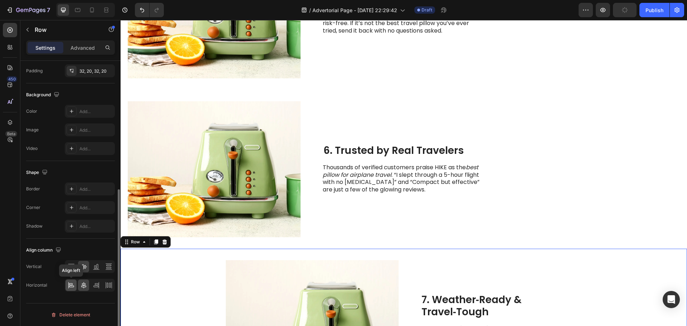
click at [72, 281] on div at bounding box center [70, 285] width 11 height 11
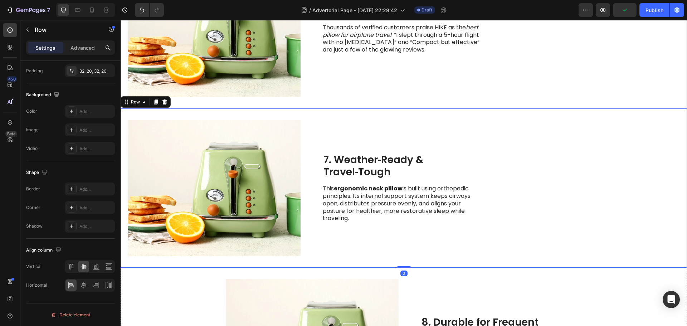
scroll to position [1269, 0]
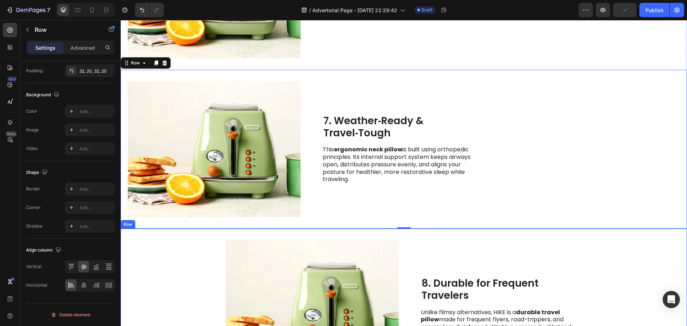
click at [178, 238] on div "Image 8. Durable for Frequent Travelers Heading Unlike flimsy alternatives, HIK…" at bounding box center [404, 308] width 567 height 159
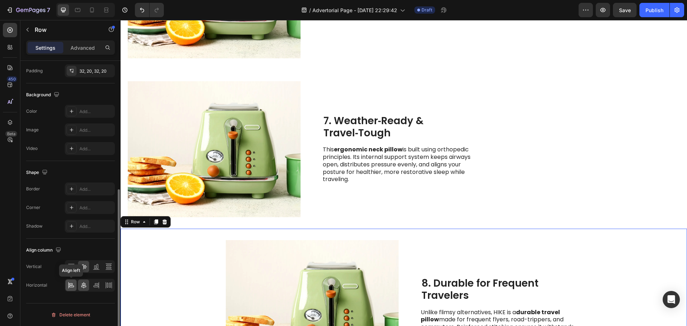
click at [73, 285] on icon at bounding box center [71, 285] width 7 height 7
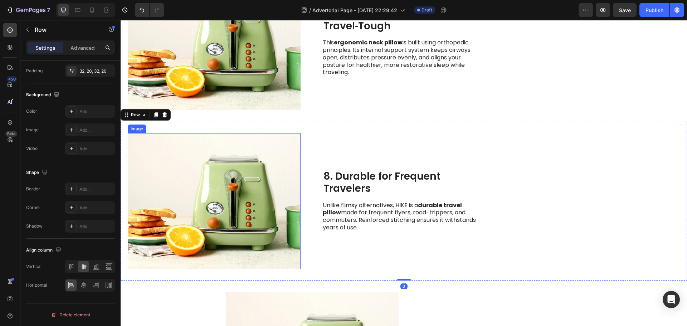
scroll to position [1448, 0]
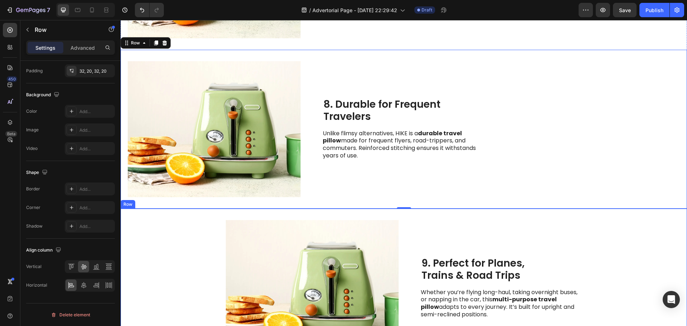
click at [181, 233] on div "Image 9. Perfect for Planes, Trains & Road Trips Heading Whether you’re flying …" at bounding box center [404, 288] width 567 height 159
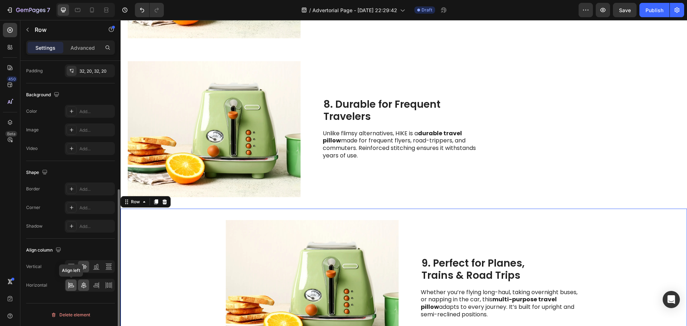
click at [72, 286] on icon at bounding box center [71, 285] width 7 height 7
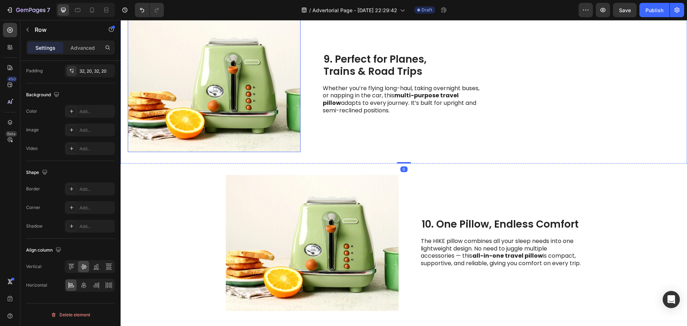
scroll to position [1663, 0]
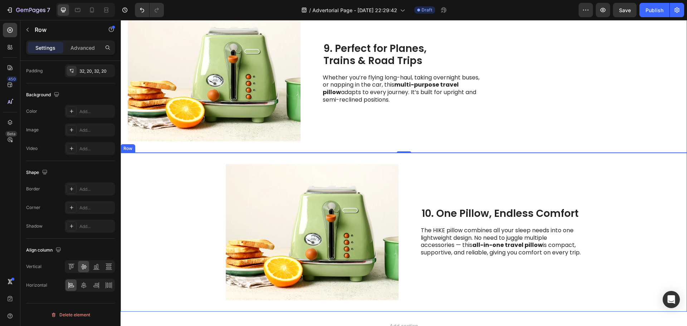
click at [169, 217] on div "Image 10. One Pillow, Endless Comfort Heading The HIKE pillow combines all your…" at bounding box center [404, 232] width 567 height 159
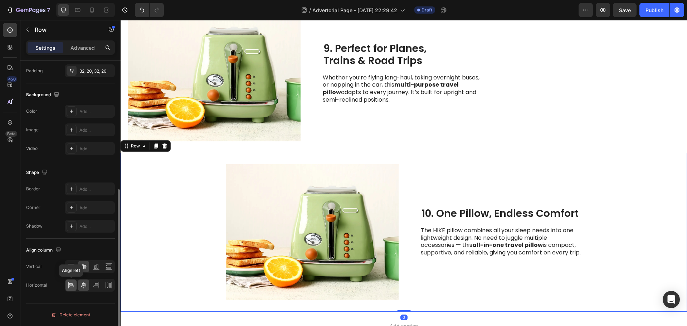
click at [74, 284] on icon at bounding box center [71, 285] width 7 height 7
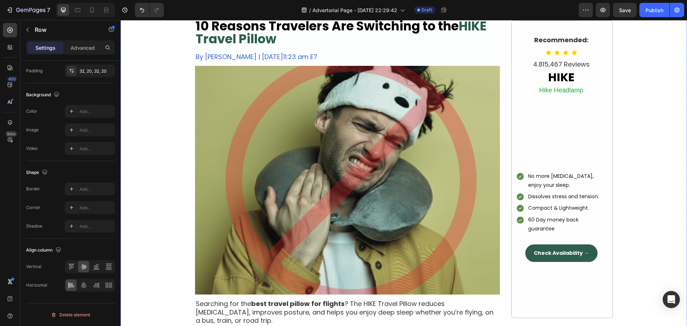
scroll to position [0, 0]
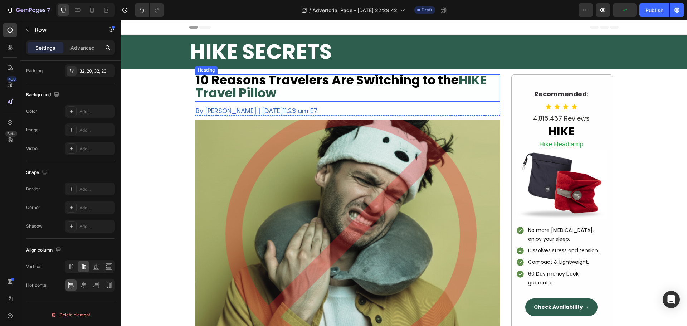
click at [221, 79] on strong "10 Reasons Travelers Are Switching to the" at bounding box center [327, 80] width 263 height 18
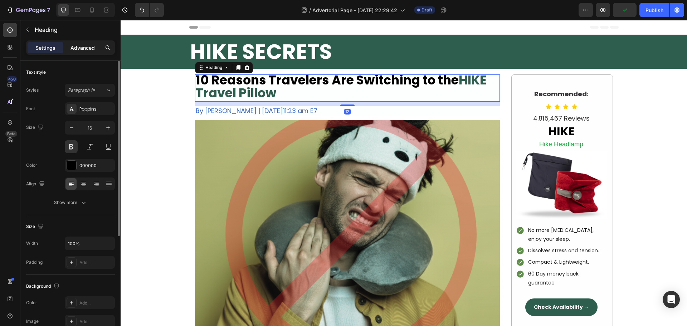
click at [89, 47] on p "Advanced" at bounding box center [83, 48] width 24 height 8
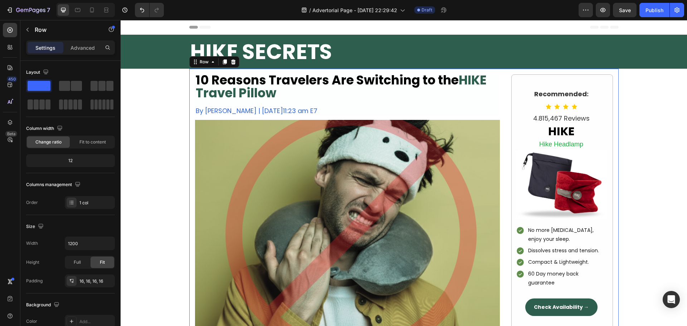
click at [189, 107] on div "10 Reasons Travelers Are Switching to the HIKE Travel Pillow Heading By [PERSON…" at bounding box center [403, 227] width 429 height 316
click at [87, 45] on p "Advanced" at bounding box center [83, 48] width 24 height 8
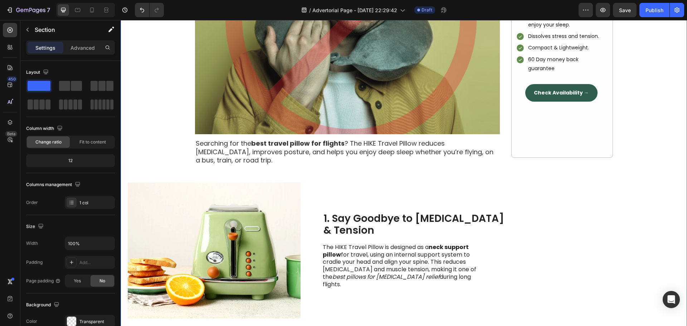
scroll to position [215, 0]
click at [190, 178] on div "Image 1. Say Goodbye to [MEDICAL_DATA] & Tension Heading The HIKE Travel Pillow…" at bounding box center [404, 250] width 567 height 159
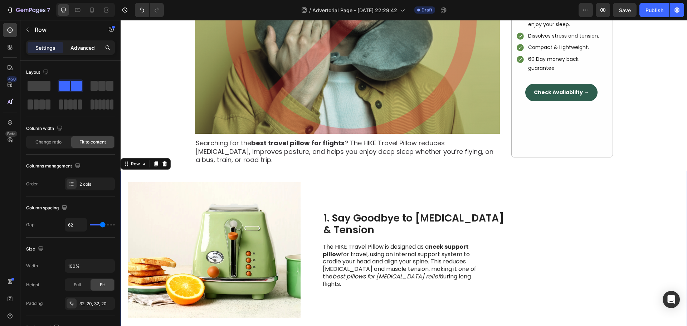
click at [87, 49] on p "Advanced" at bounding box center [83, 48] width 24 height 8
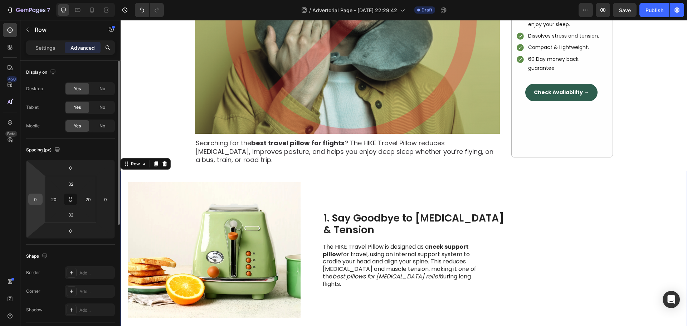
click at [33, 202] on input "0" at bounding box center [35, 199] width 11 height 11
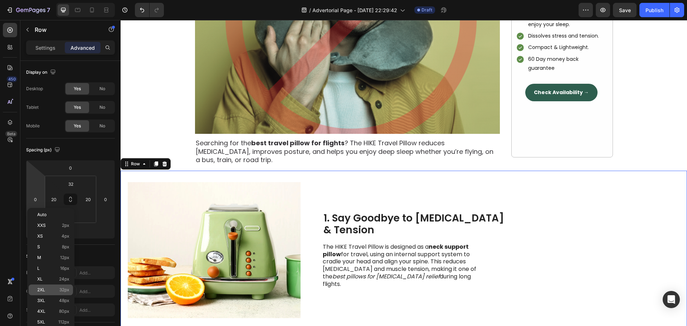
click at [57, 292] on p "2XL 32px" at bounding box center [53, 289] width 32 height 5
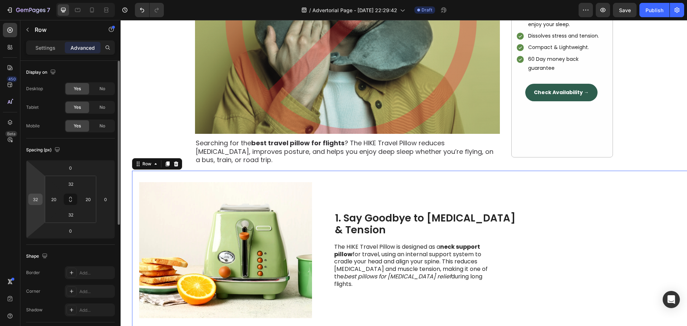
click at [34, 199] on input "32" at bounding box center [35, 199] width 11 height 11
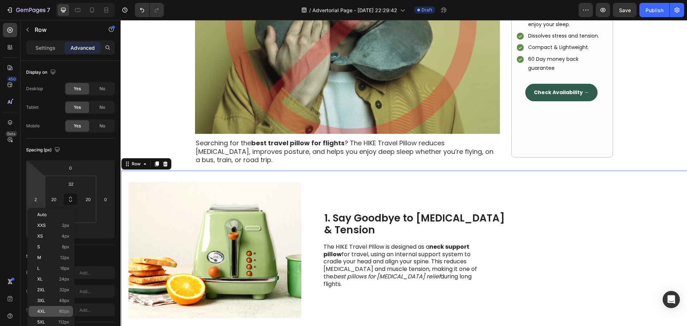
click at [53, 310] on p "4XL 80px" at bounding box center [53, 311] width 32 height 5
type input "80"
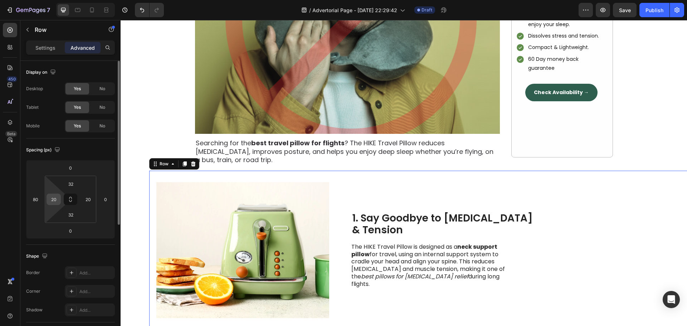
click at [52, 197] on input "20" at bounding box center [53, 199] width 11 height 11
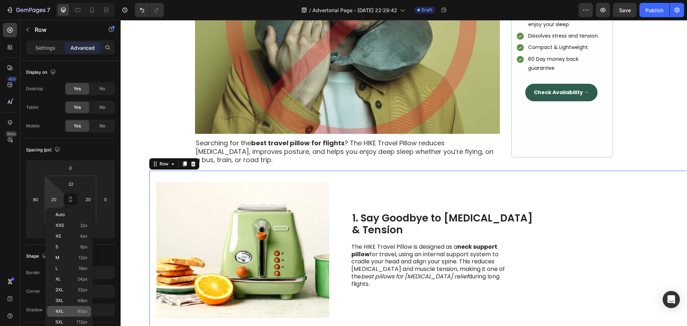
click at [63, 311] on span "4XL" at bounding box center [59, 311] width 8 height 5
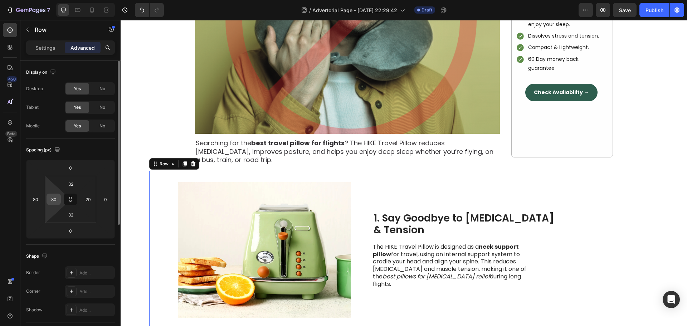
click at [57, 200] on input "80" at bounding box center [53, 199] width 11 height 11
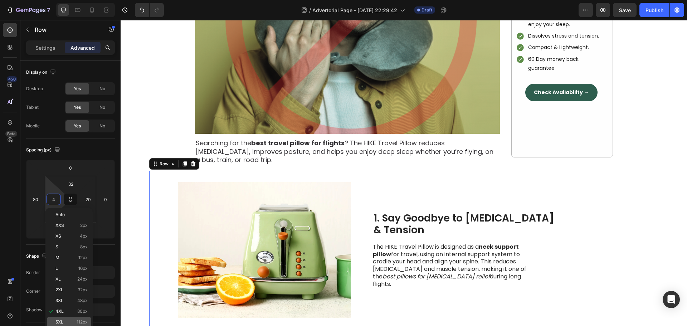
click at [73, 322] on p "5XL 112px" at bounding box center [71, 322] width 32 height 5
type input "112"
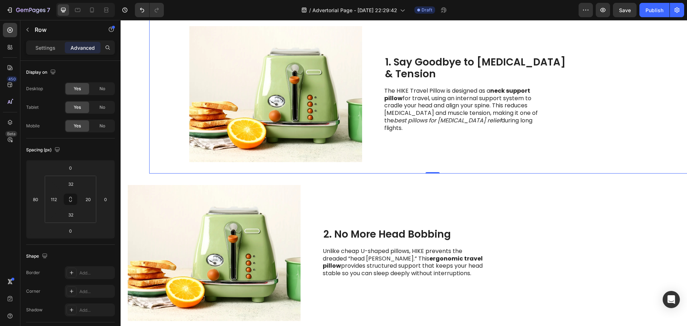
scroll to position [394, 0]
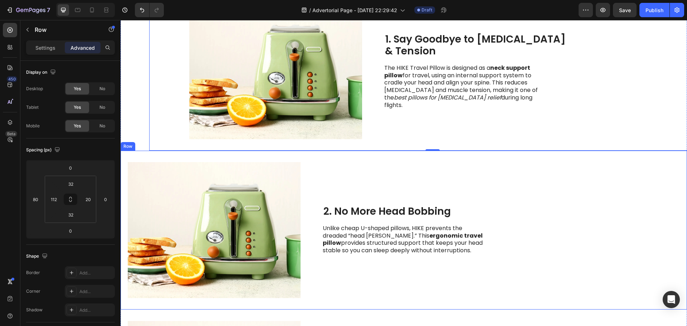
click at [166, 158] on div "Image 2. No More Head Bobbing Heading Unlike cheap U-shaped pillows, HIKE preve…" at bounding box center [404, 230] width 567 height 159
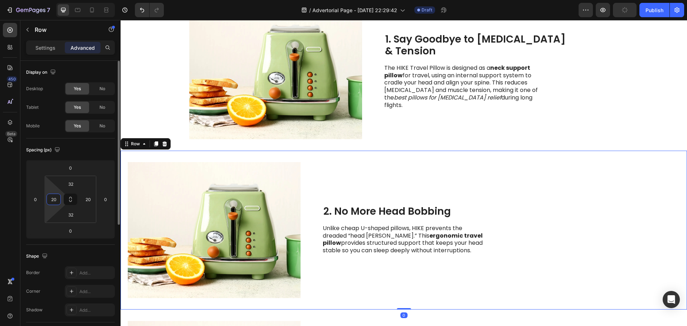
click at [50, 201] on input "20" at bounding box center [53, 199] width 11 height 11
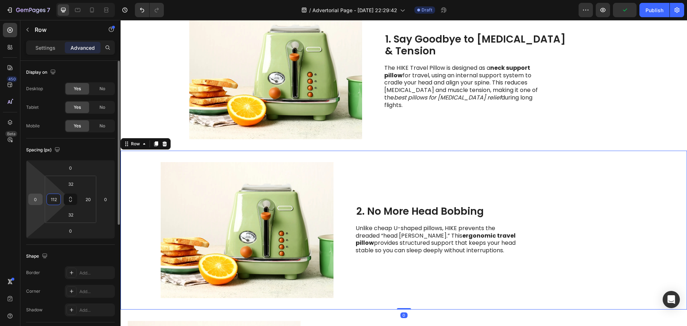
type input "112"
click at [39, 199] on input "0" at bounding box center [35, 199] width 11 height 11
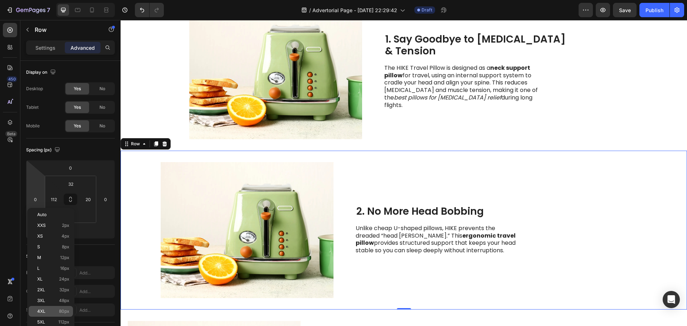
click at [49, 311] on p "4XL 80px" at bounding box center [53, 311] width 32 height 5
type input "80"
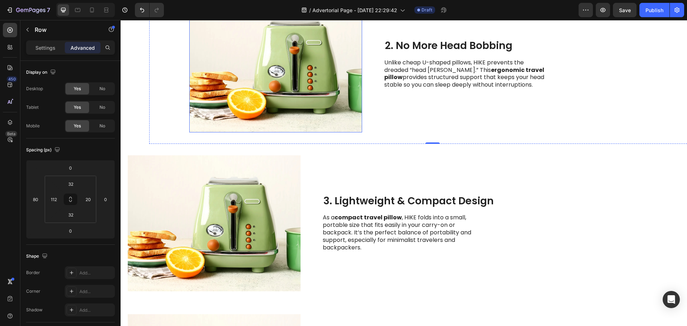
scroll to position [573, 0]
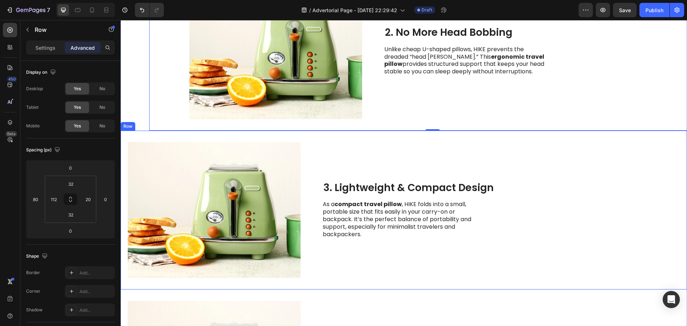
click at [178, 137] on div "Image 3. Lightweight & Compact Design Heading As a compact travel pillow , HIKE…" at bounding box center [404, 210] width 567 height 159
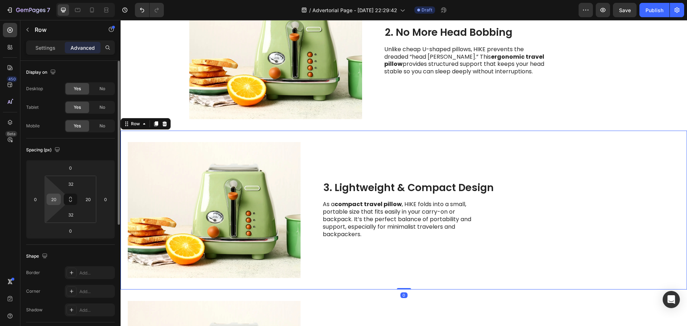
click at [50, 199] on input "20" at bounding box center [53, 199] width 11 height 11
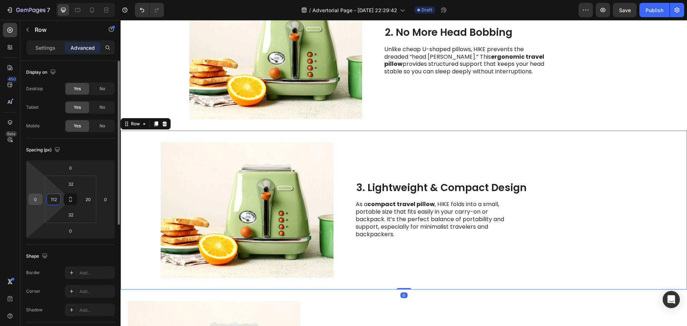
type input "112"
click at [34, 199] on input "0" at bounding box center [35, 199] width 11 height 11
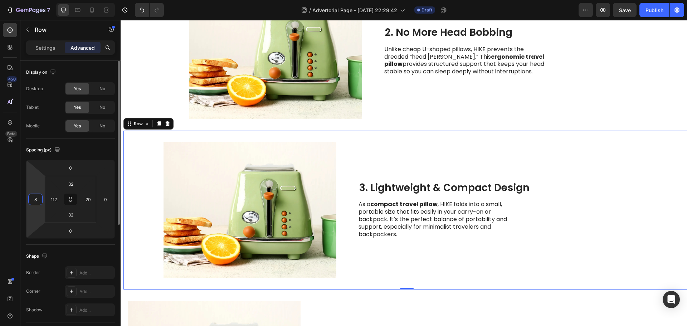
type input "80"
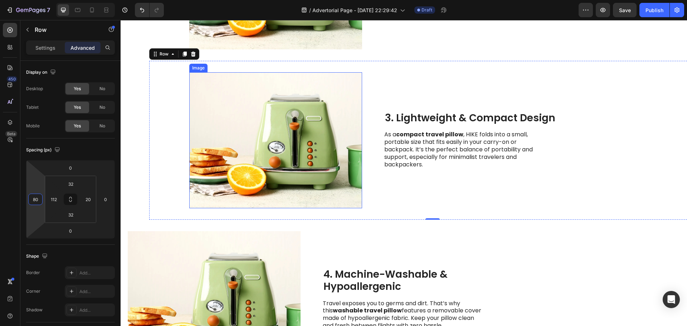
scroll to position [787, 0]
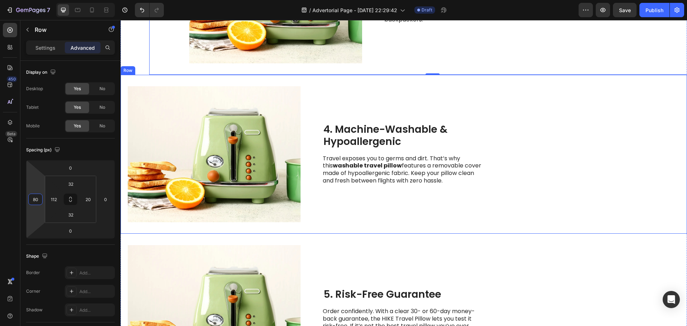
click at [195, 79] on div "Image 4. Machine-Washable & Hypoallergenic Heading Travel exposes you to germs …" at bounding box center [404, 154] width 567 height 159
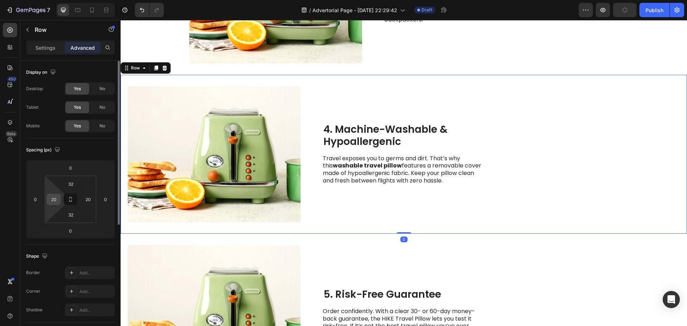
click at [54, 203] on input "20" at bounding box center [53, 199] width 11 height 11
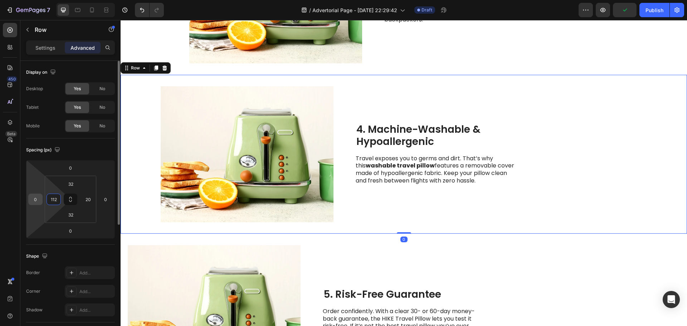
type input "112"
click at [39, 198] on input "0" at bounding box center [35, 199] width 11 height 11
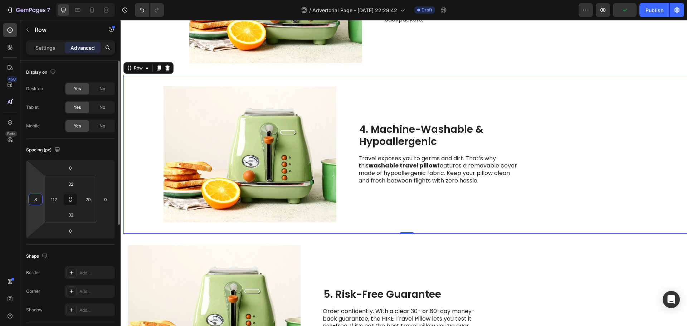
type input "80"
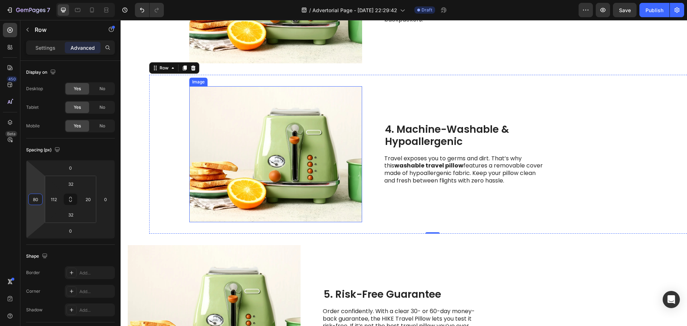
scroll to position [931, 0]
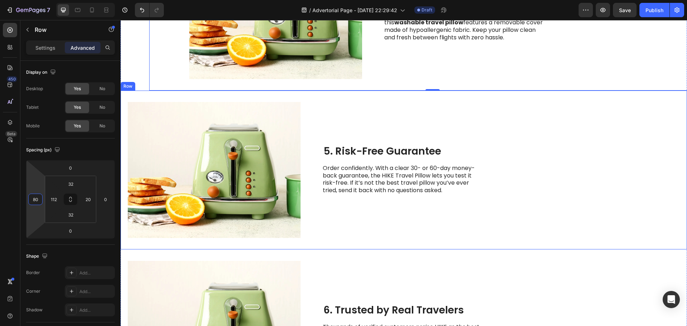
click at [314, 97] on div "Image 5. Risk-Free Guarantee Heading Order confidently. With a clear 30- or 60-…" at bounding box center [404, 170] width 567 height 159
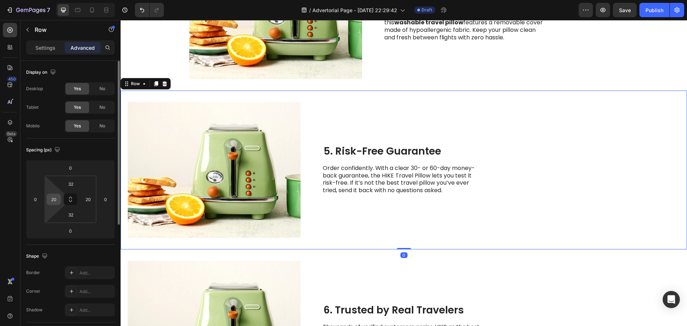
click at [54, 202] on input "20" at bounding box center [53, 199] width 11 height 11
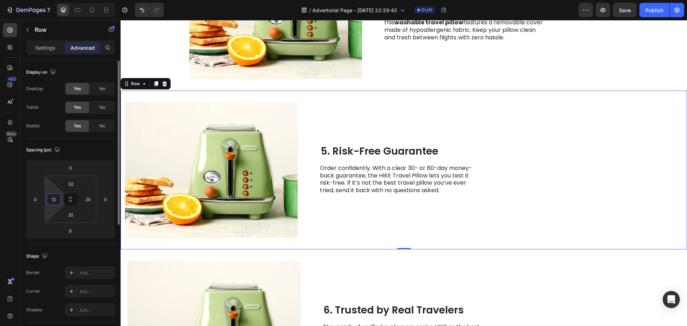
click at [54, 200] on input "12" at bounding box center [53, 199] width 11 height 11
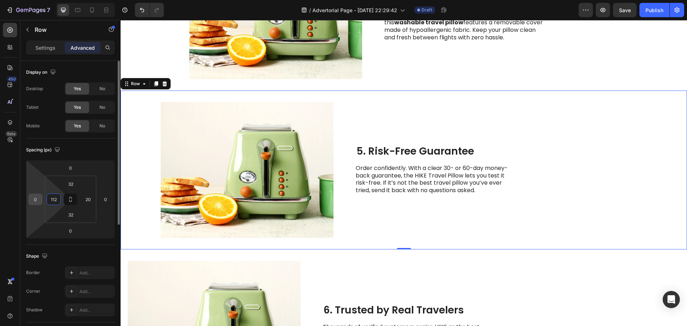
type input "112"
click at [31, 200] on input "0" at bounding box center [35, 199] width 11 height 11
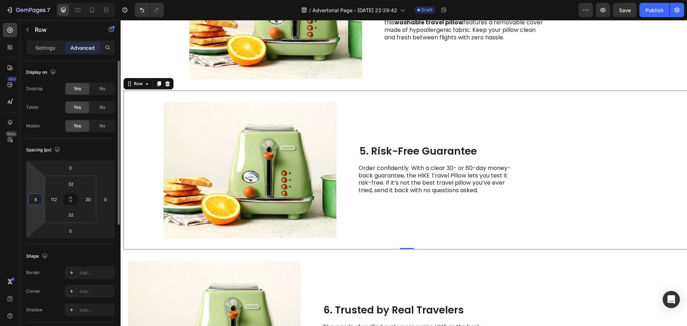
type input "80"
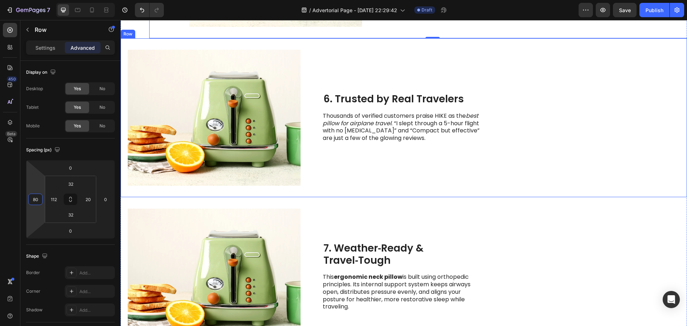
scroll to position [1145, 0]
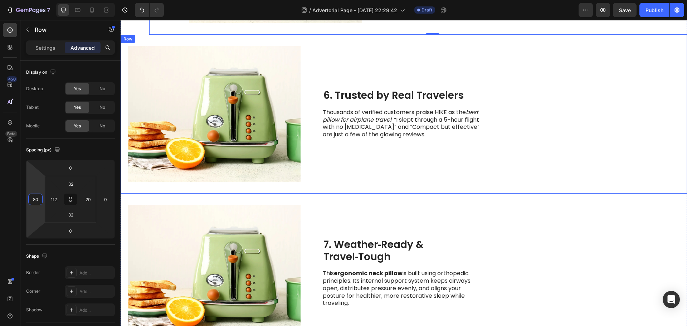
click at [340, 155] on div "6. Trusted by Real Travelers Heading Thousands of verified customers praise HIK…" at bounding box center [403, 114] width 161 height 136
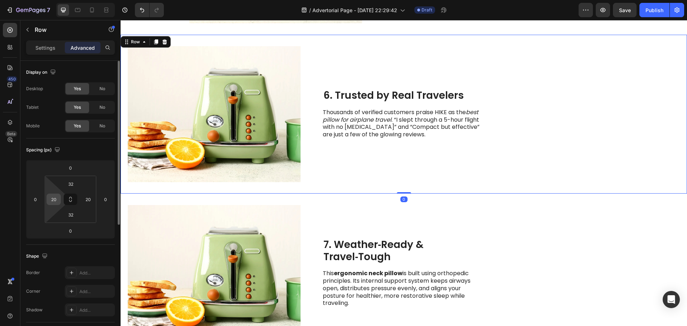
click at [60, 201] on div "20" at bounding box center [54, 199] width 14 height 11
click at [57, 201] on input "20" at bounding box center [53, 199] width 11 height 11
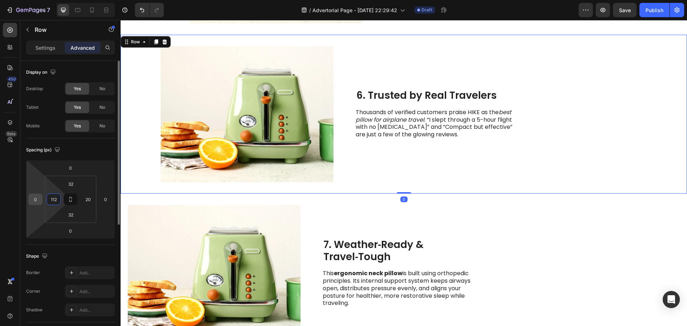
type input "112"
click at [37, 200] on input "0" at bounding box center [35, 199] width 11 height 11
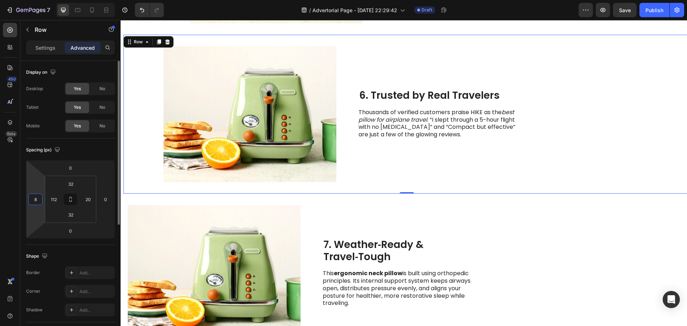
type input "80"
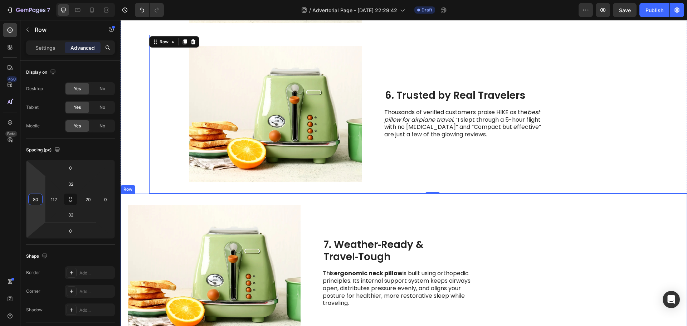
click at [364, 211] on div "7. Weather‑Ready & Travel‑Tough Heading This ergonomic neck pillow is built usi…" at bounding box center [403, 273] width 161 height 136
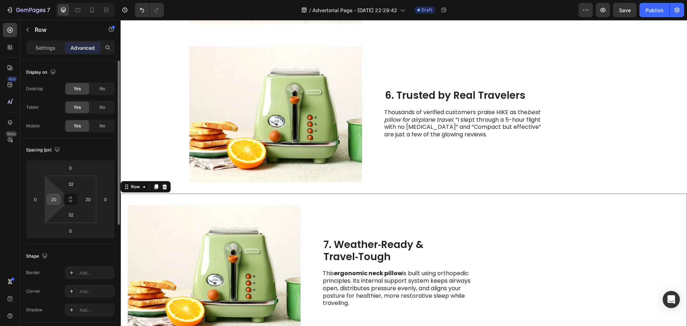
click at [49, 195] on input "20" at bounding box center [53, 199] width 11 height 11
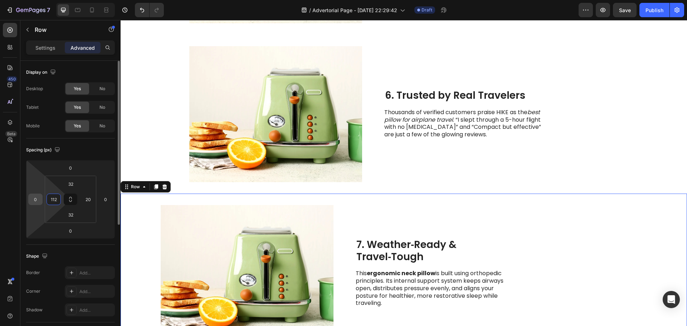
type input "112"
click at [35, 198] on input "0" at bounding box center [35, 199] width 11 height 11
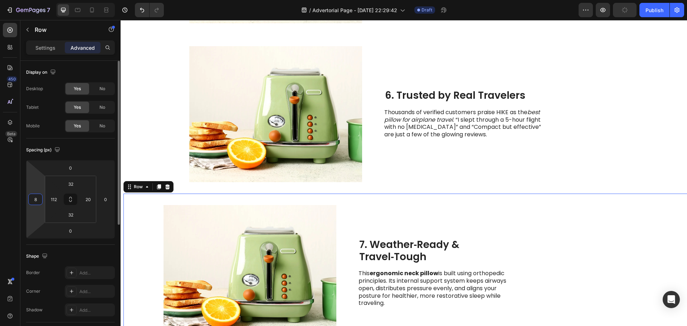
type input "80"
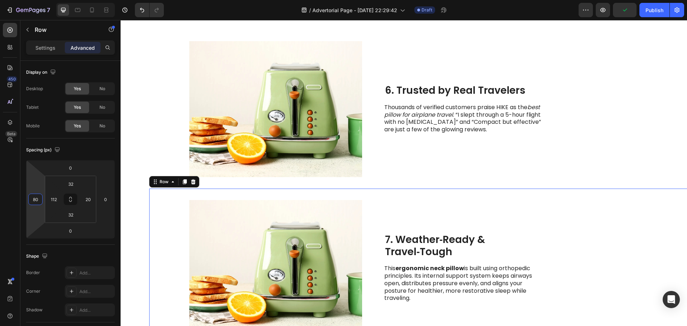
scroll to position [1324, 0]
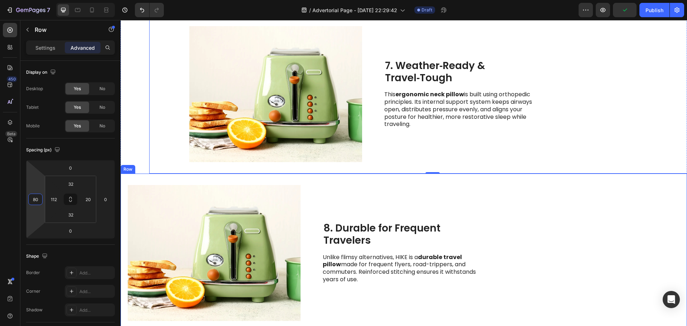
click at [383, 190] on div "8. Durable for Frequent Travelers Heading Unlike flimsy alternatives, HIKE is a…" at bounding box center [403, 253] width 161 height 136
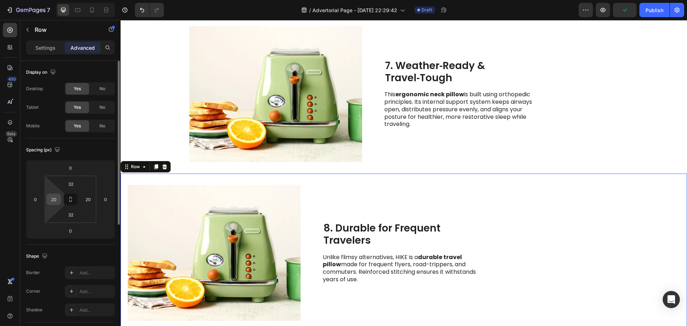
click at [57, 204] on input "20" at bounding box center [53, 199] width 11 height 11
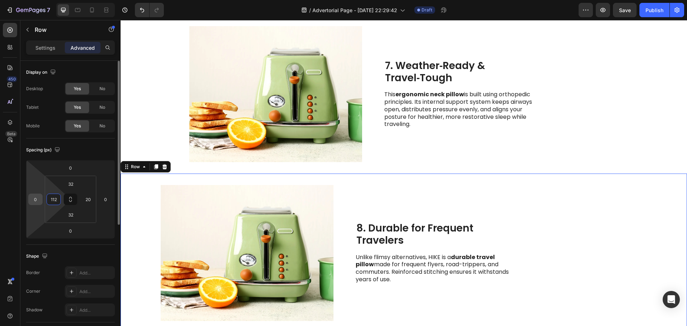
type input "112"
click at [37, 203] on input "0" at bounding box center [35, 199] width 11 height 11
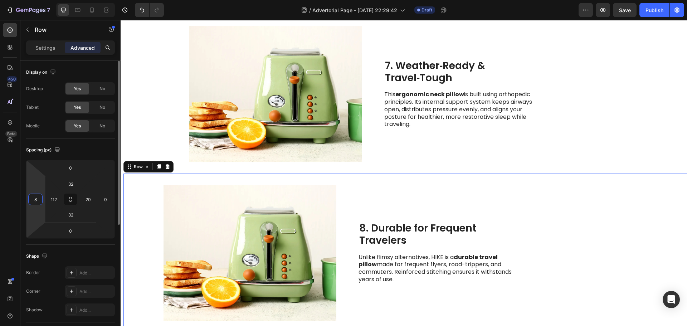
type input "80"
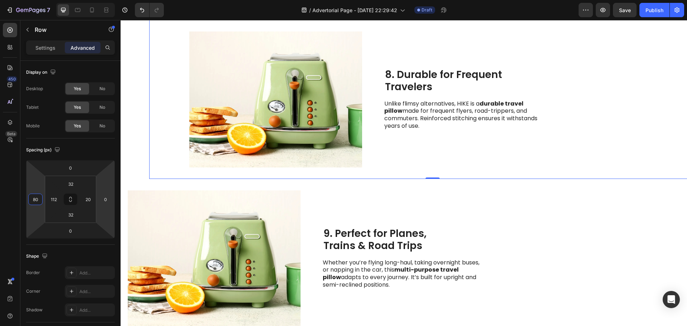
scroll to position [1503, 0]
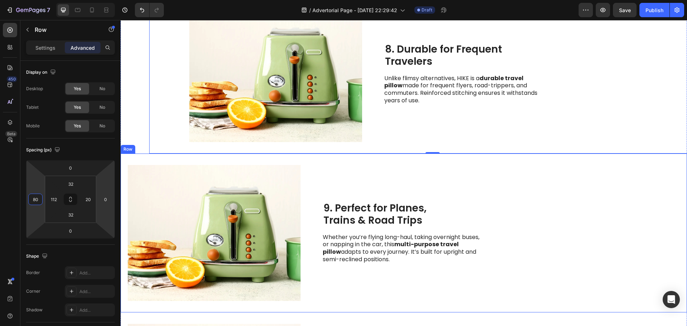
click at [361, 174] on div "9. Perfect for Planes, Trains & Road Trips Heading Whether you’re flying long-h…" at bounding box center [403, 233] width 161 height 136
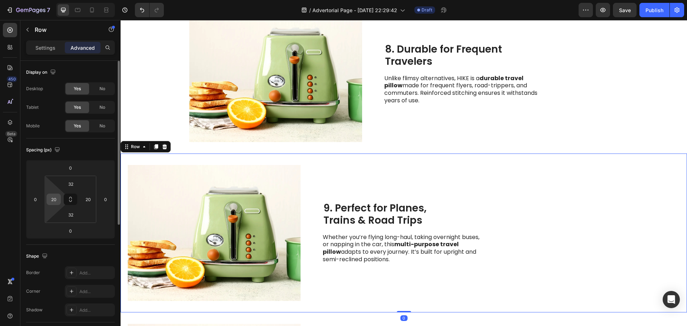
click at [53, 201] on input "20" at bounding box center [53, 199] width 11 height 11
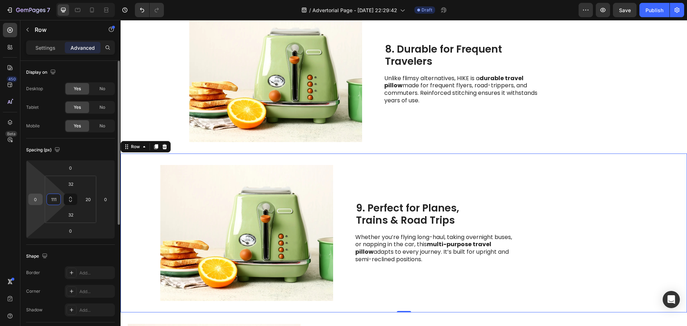
type input "111"
click at [35, 201] on input "0" at bounding box center [35, 199] width 11 height 11
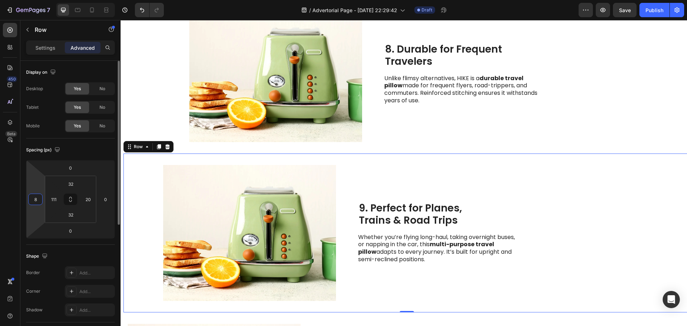
type input "80"
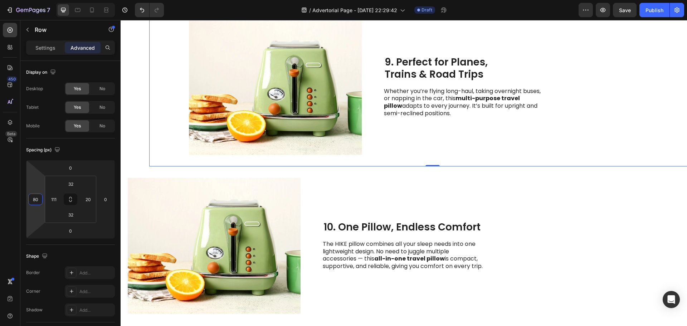
scroll to position [1734, 0]
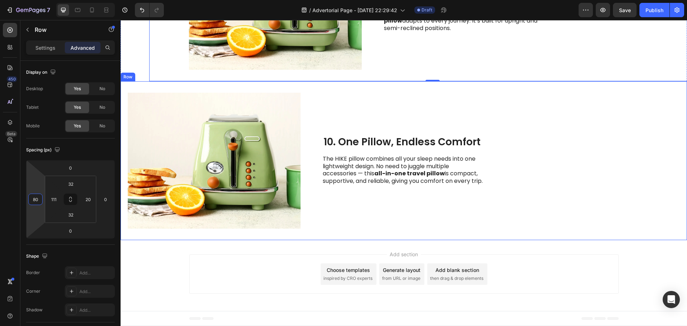
click at [350, 106] on div "10. One Pillow, Endless Comfort Heading The HIKE pillow combines all your sleep…" at bounding box center [403, 161] width 161 height 136
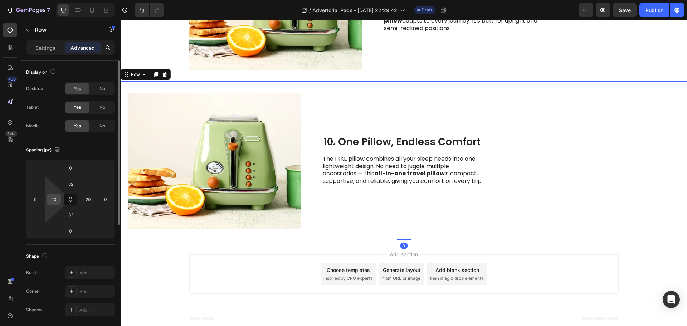
click at [57, 201] on input "20" at bounding box center [53, 199] width 11 height 11
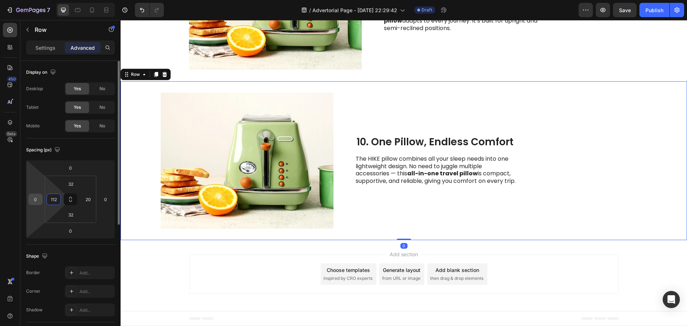
type input "112"
click at [33, 200] on input "0" at bounding box center [35, 199] width 11 height 11
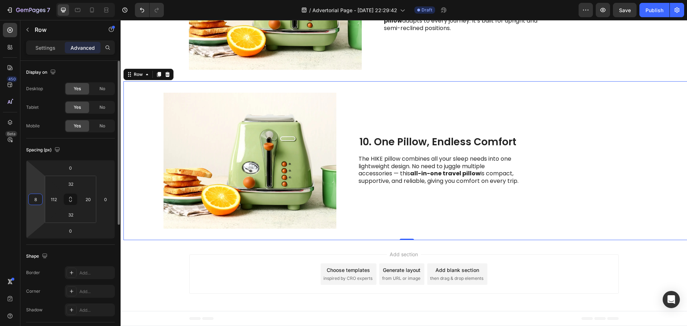
type input "80"
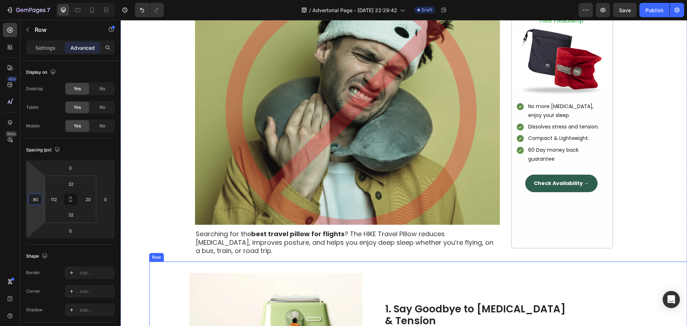
scroll to position [231, 0]
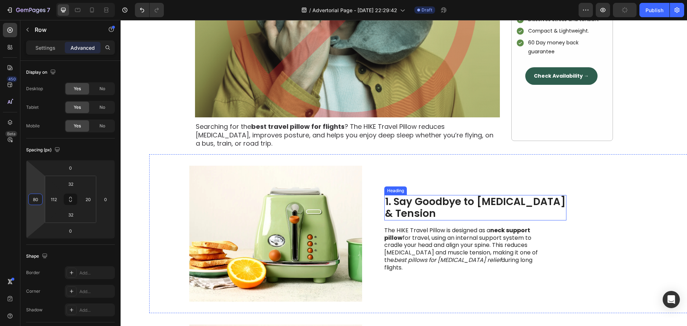
click at [433, 213] on h2 "1. Say Goodbye to [MEDICAL_DATA] & Tension" at bounding box center [475, 207] width 182 height 25
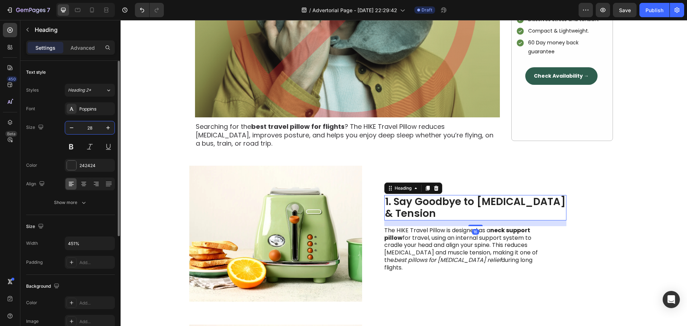
click at [92, 128] on input "28" at bounding box center [90, 127] width 24 height 13
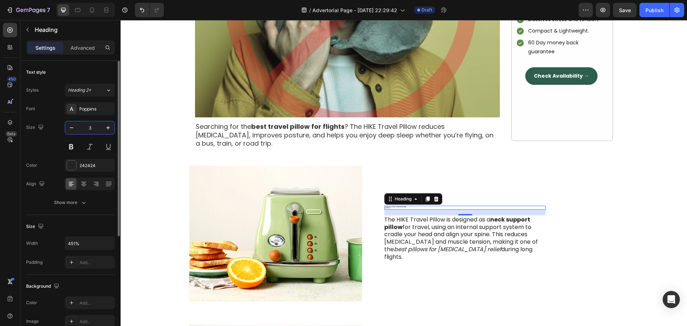
type input "34"
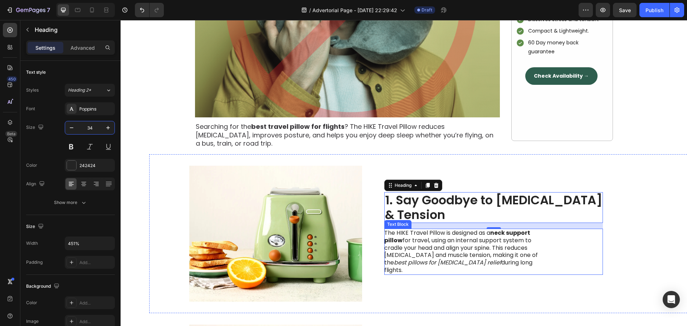
click at [475, 252] on p "The HIKE Travel Pillow is designed as a neck support pillow for travel, using a…" at bounding box center [464, 251] width 161 height 45
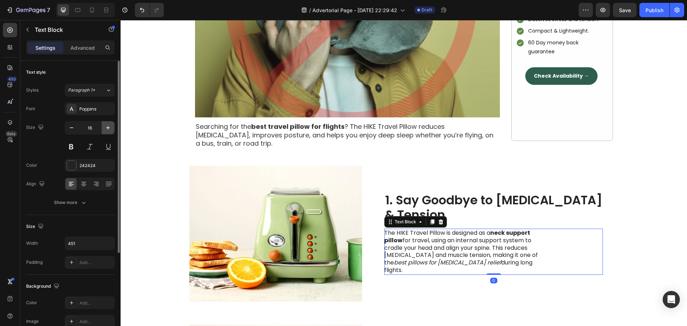
click at [103, 127] on button "button" at bounding box center [108, 127] width 13 height 13
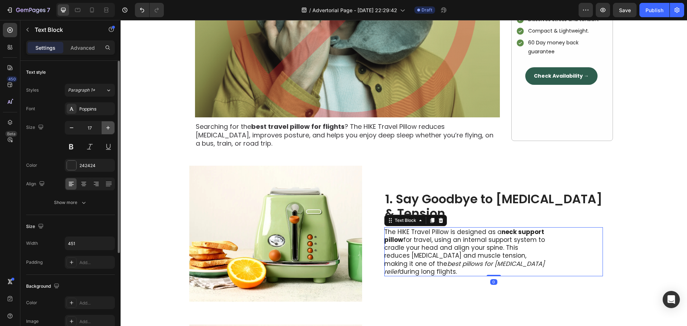
click at [103, 127] on button "button" at bounding box center [108, 127] width 13 height 13
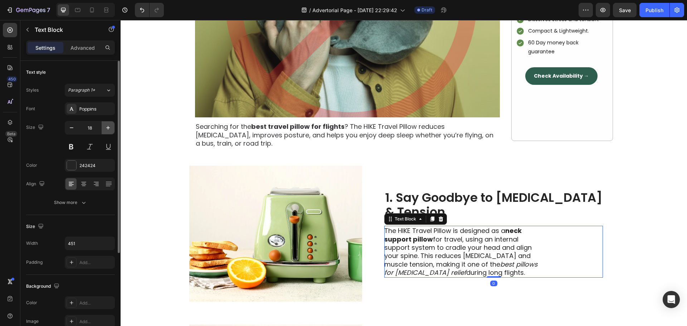
click at [103, 127] on button "button" at bounding box center [108, 127] width 13 height 13
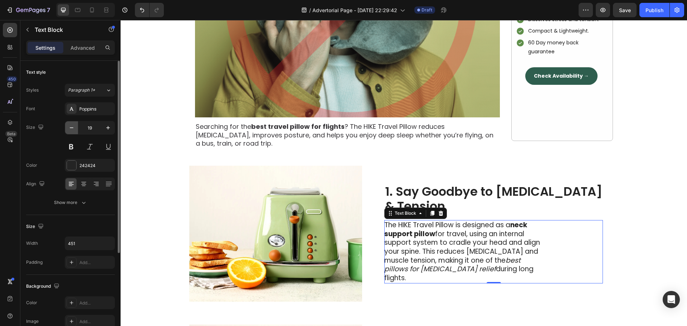
click at [75, 127] on button "button" at bounding box center [71, 127] width 13 height 13
type input "18"
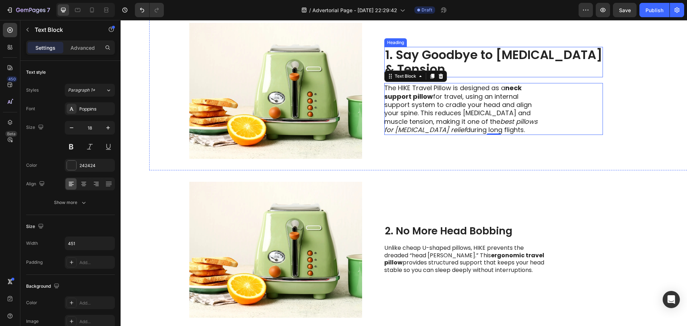
scroll to position [374, 0]
click at [463, 230] on h2 "2. No More Head Bobbing" at bounding box center [464, 231] width 161 height 14
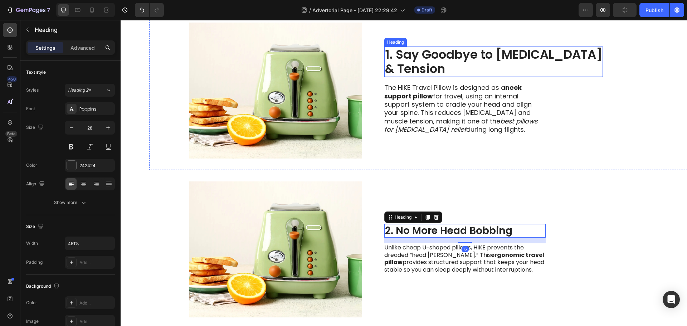
click at [418, 59] on h2 "1. Say Goodbye to [MEDICAL_DATA] & Tension" at bounding box center [493, 62] width 219 height 31
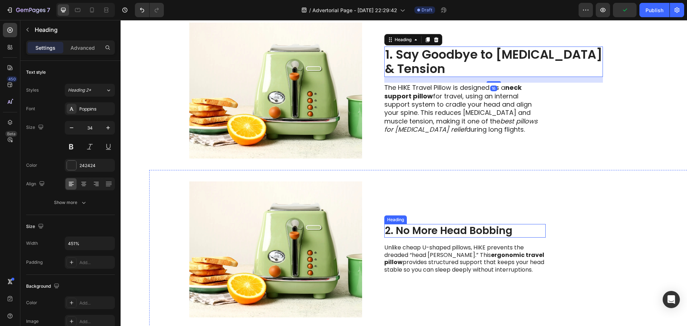
click at [443, 234] on h2 "2. No More Head Bobbing" at bounding box center [464, 231] width 161 height 14
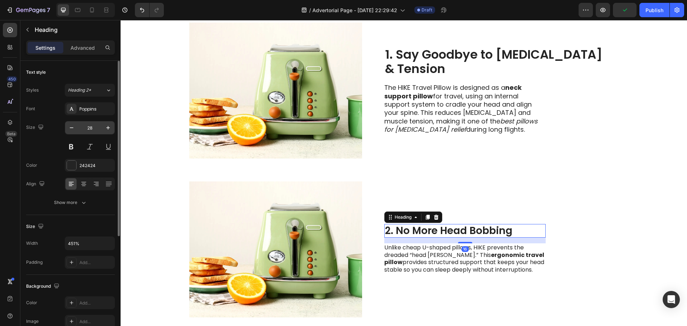
click at [95, 128] on input "28" at bounding box center [90, 127] width 24 height 13
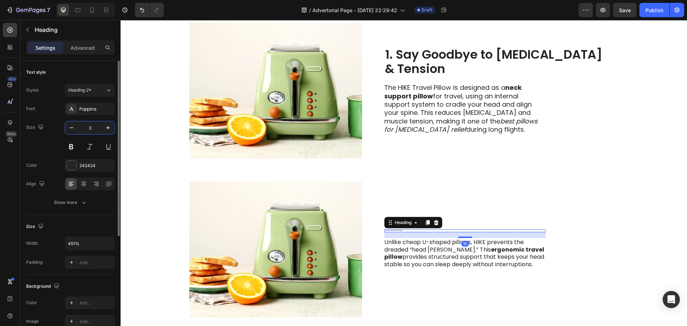
type input "34"
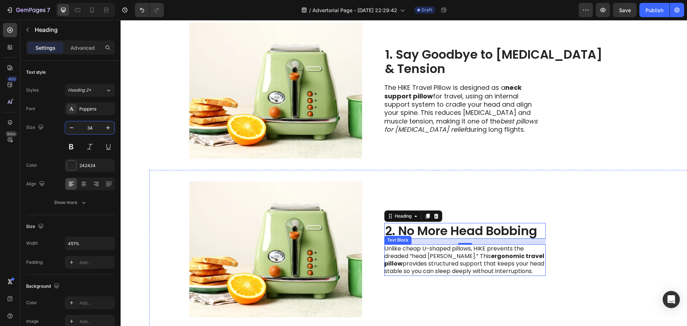
click at [428, 256] on p "Unlike cheap U-shaped pillows, HIKE prevents the dreaded “head [PERSON_NAME].” …" at bounding box center [464, 260] width 161 height 30
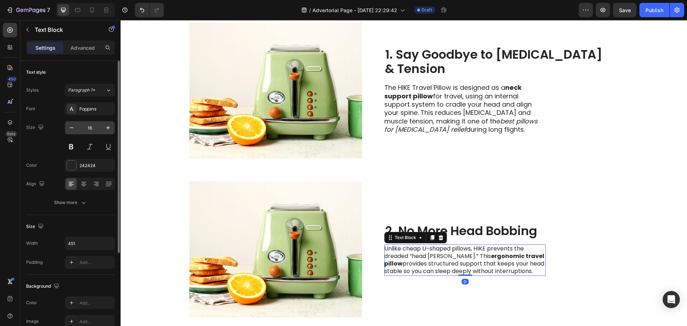
click at [88, 129] on input "16" at bounding box center [90, 127] width 24 height 13
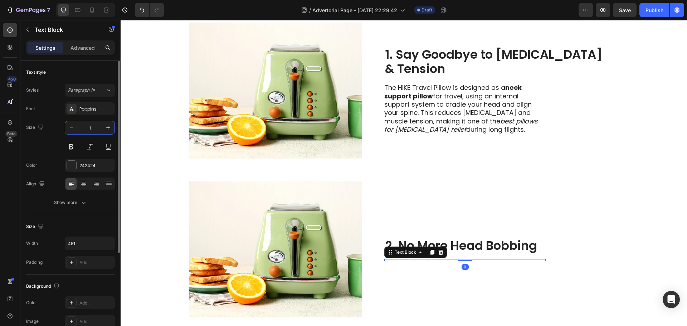
type input "18"
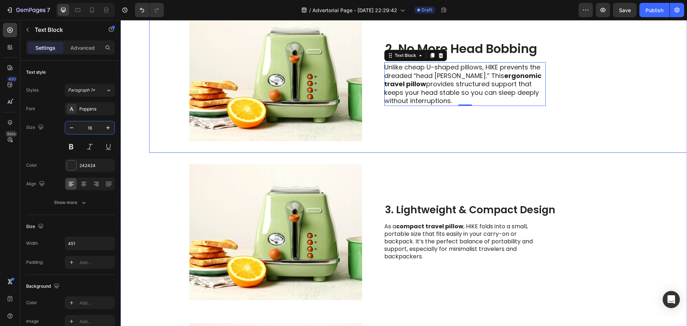
scroll to position [553, 0]
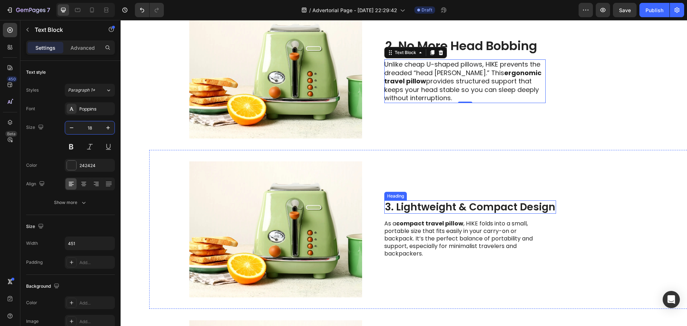
click at [458, 201] on h2 "3. Lightweight & Compact Design" at bounding box center [470, 207] width 172 height 14
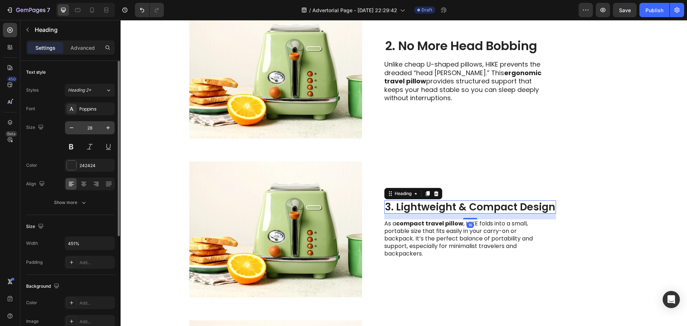
click at [89, 129] on input "28" at bounding box center [90, 127] width 24 height 13
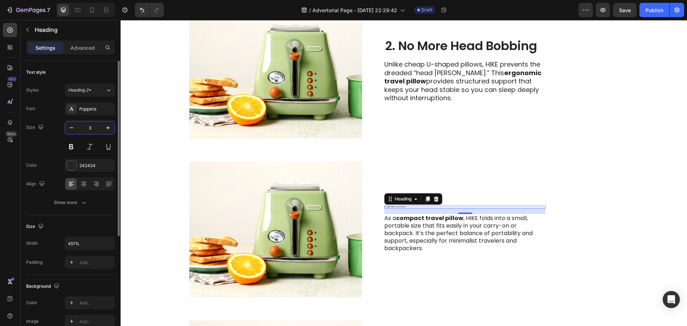
type input "34"
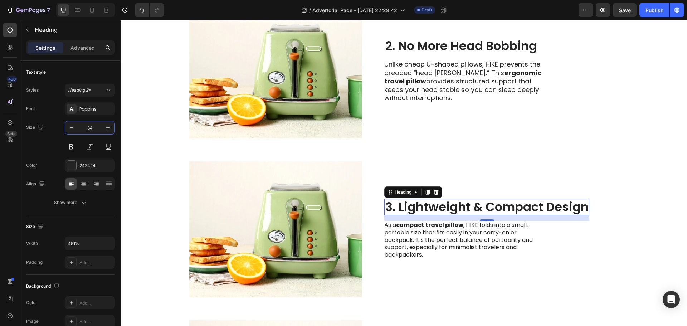
click at [445, 243] on p "As a compact travel pillow , HIKE folds into a small, portable size that fits e…" at bounding box center [464, 240] width 161 height 37
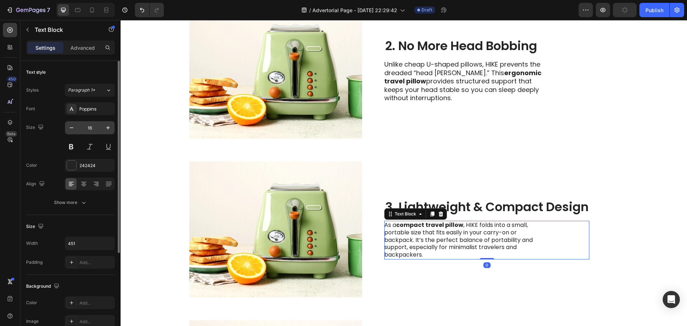
click at [88, 131] on input "16" at bounding box center [90, 127] width 24 height 13
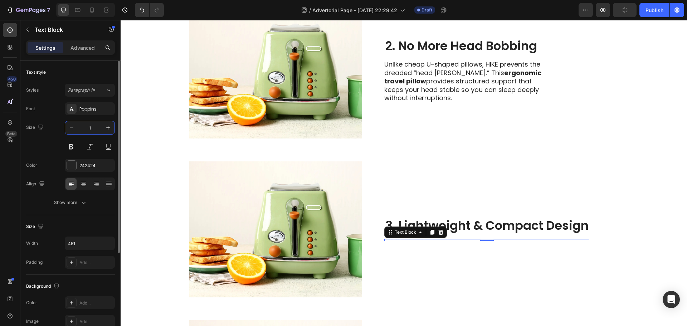
type input "18"
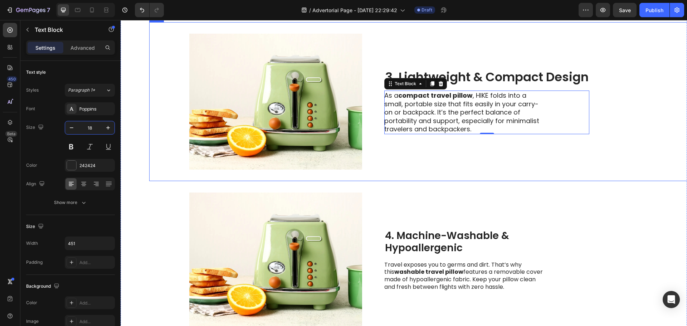
scroll to position [696, 0]
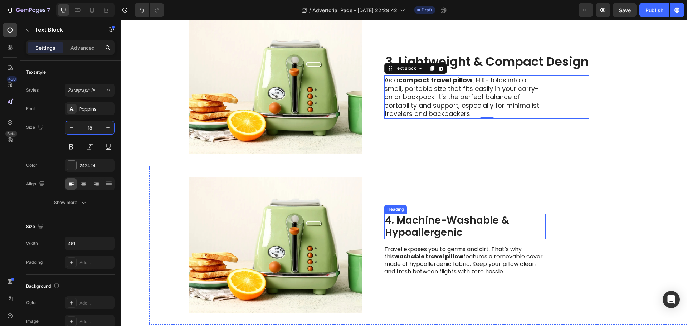
click at [467, 223] on h2 "4. Machine-Washable & Hypoallergenic" at bounding box center [464, 226] width 161 height 25
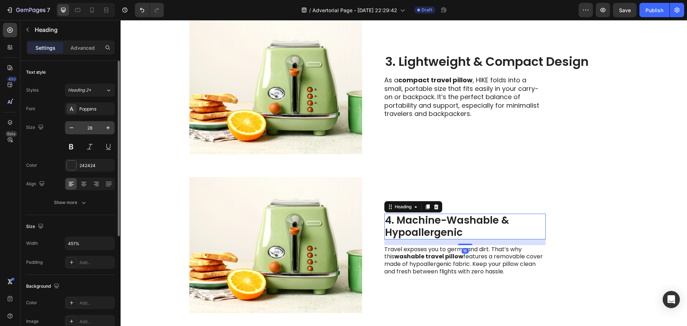
click at [91, 126] on input "28" at bounding box center [90, 127] width 24 height 13
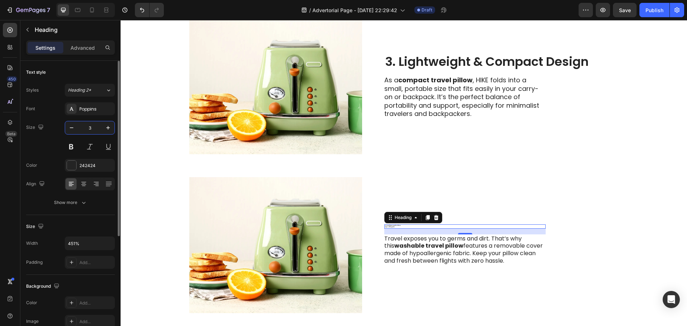
type input "34"
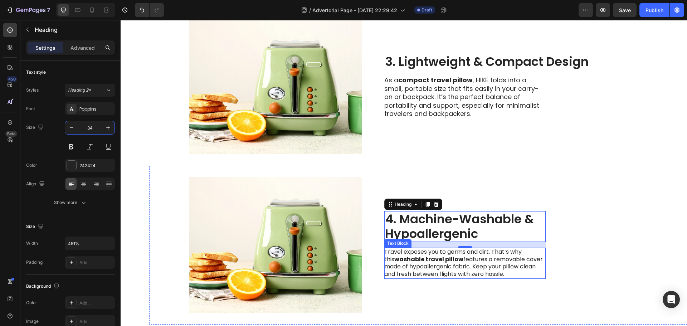
click at [440, 268] on p "Travel exposes you to germs and dirt. That’s why this washable travel pillow fe…" at bounding box center [464, 263] width 161 height 30
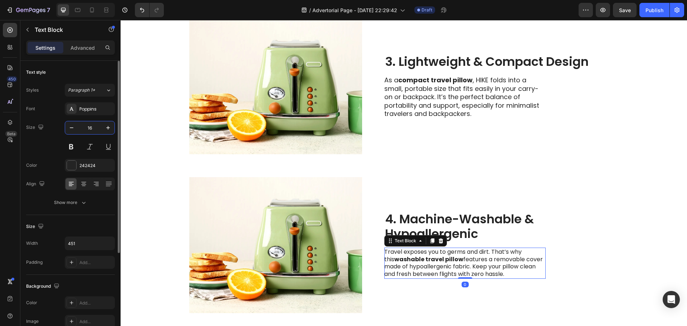
click at [91, 131] on input "16" at bounding box center [90, 127] width 24 height 13
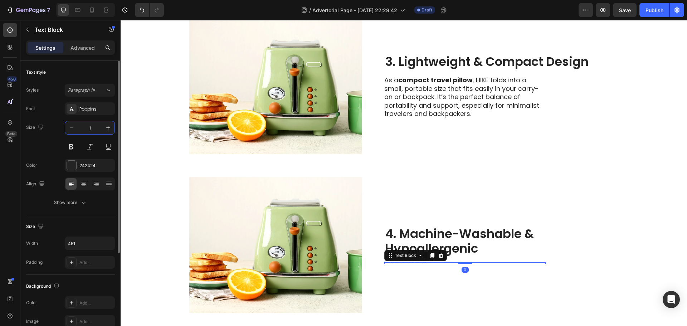
type input "18"
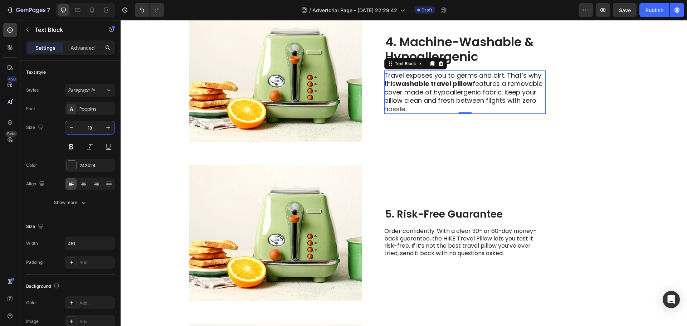
scroll to position [875, 0]
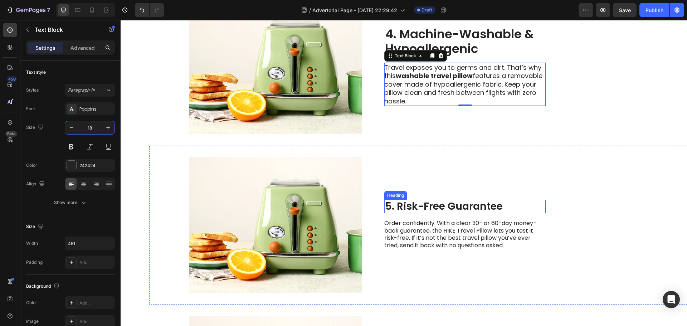
click at [434, 205] on h2 "5. Risk-Free Guarantee" at bounding box center [464, 207] width 161 height 14
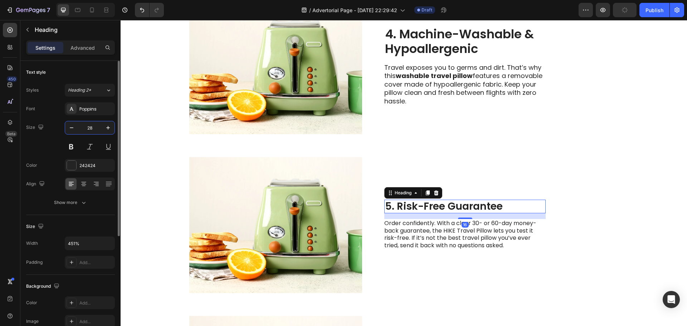
click at [87, 127] on input "28" at bounding box center [90, 127] width 24 height 13
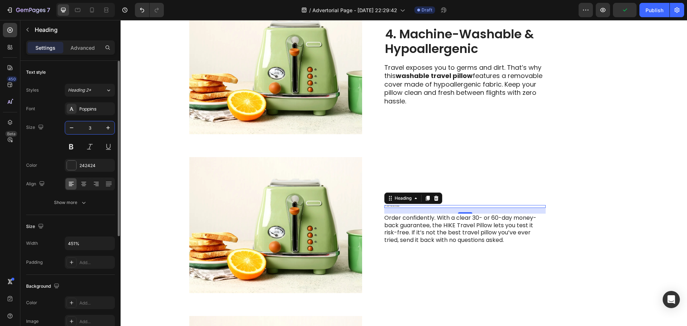
type input "34"
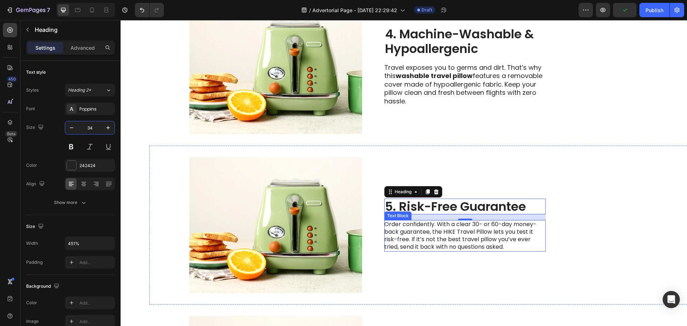
click at [431, 239] on p "Order confidently. With a clear 30- or 60-day money-back guarantee, the HIKE Tr…" at bounding box center [464, 236] width 161 height 30
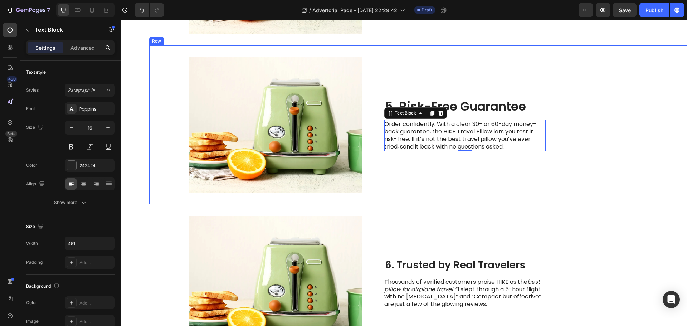
scroll to position [1019, 0]
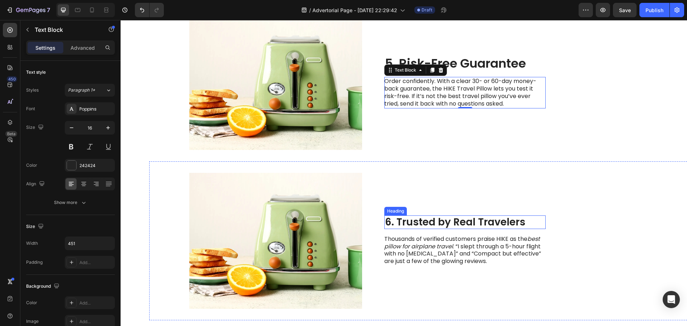
click at [419, 225] on h2 "6. Trusted by Real Travelers" at bounding box center [464, 222] width 161 height 14
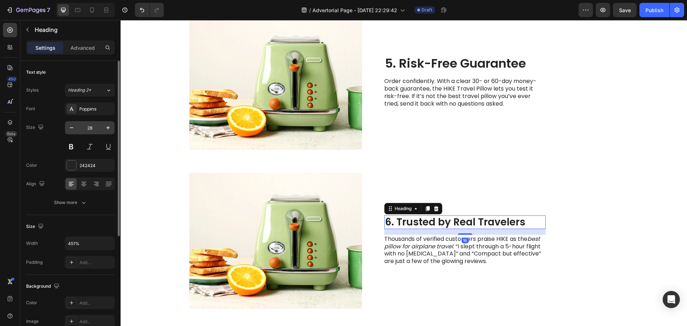
click at [93, 128] on input "28" at bounding box center [90, 127] width 24 height 13
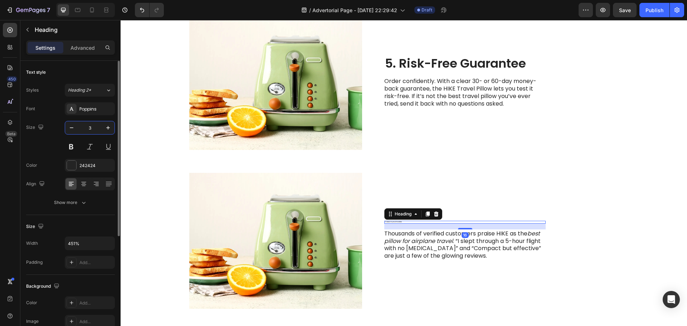
type input "34"
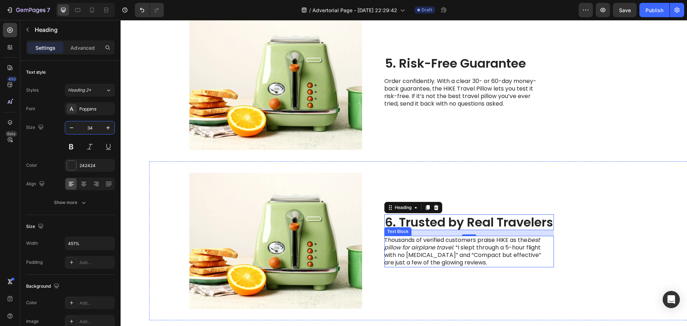
click at [449, 245] on icon "best pillow for airplane travel" at bounding box center [462, 244] width 156 height 16
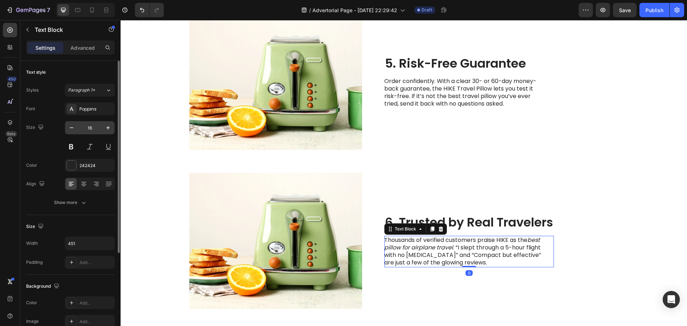
click at [95, 128] on input "16" at bounding box center [90, 127] width 24 height 13
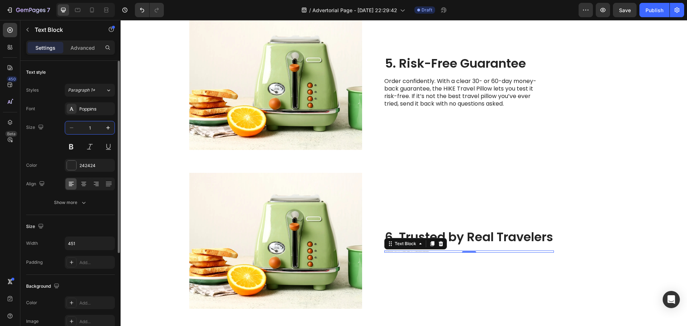
type input "18"
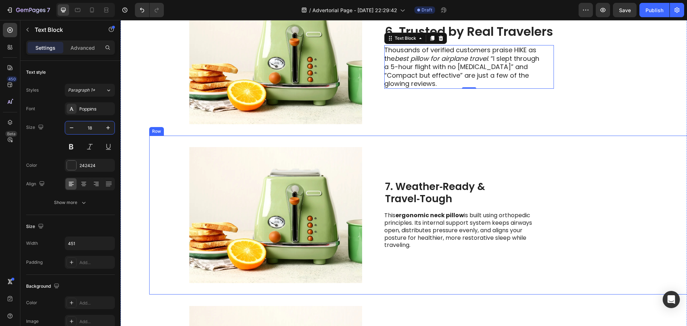
scroll to position [1305, 0]
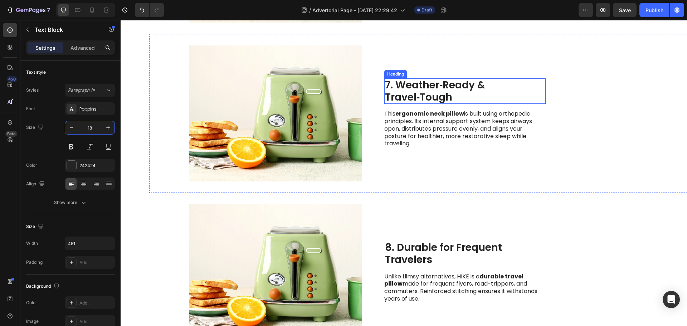
click at [431, 93] on h2 "7. Weather‑Ready & Travel‑Tough" at bounding box center [464, 90] width 161 height 25
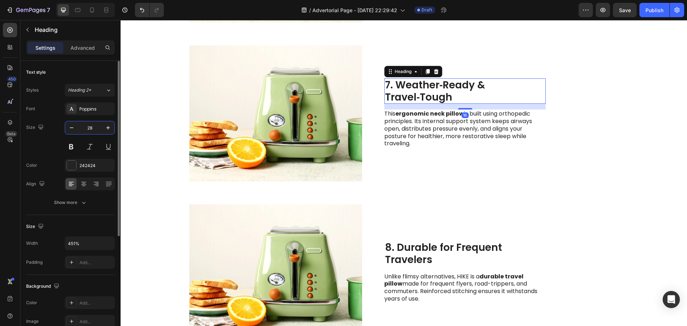
click at [91, 131] on input "28" at bounding box center [90, 127] width 24 height 13
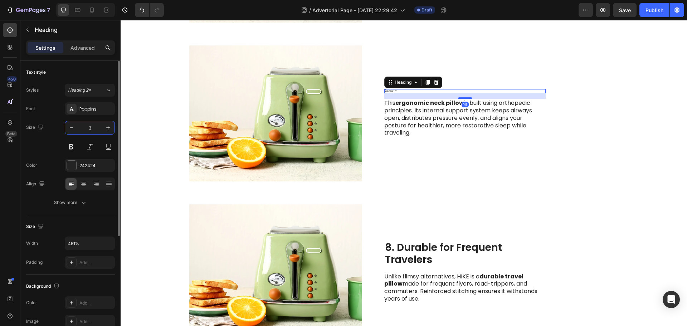
type input "34"
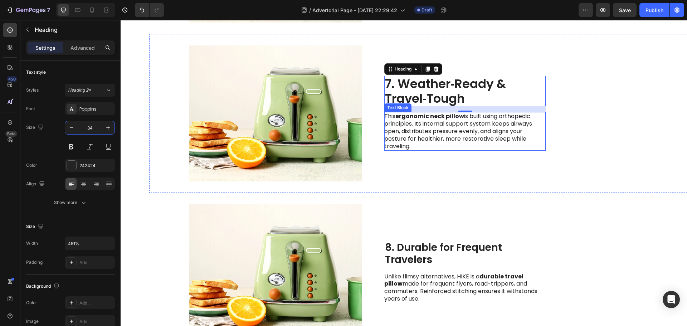
click at [446, 140] on p "This ergonomic neck pillow is built using orthopedic principles. Its internal s…" at bounding box center [464, 131] width 161 height 37
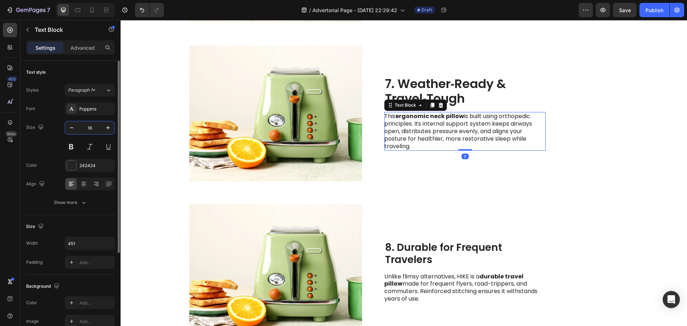
click at [92, 130] on input "16" at bounding box center [90, 127] width 24 height 13
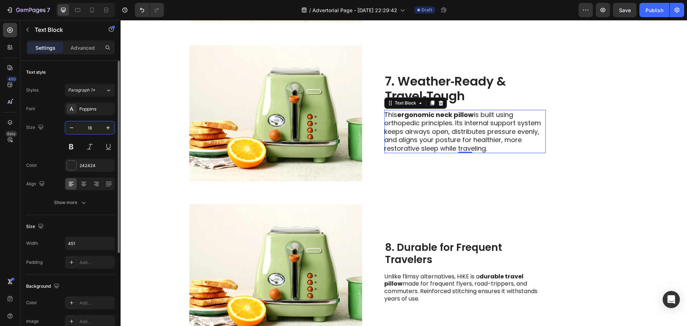
click at [97, 129] on input "18" at bounding box center [90, 127] width 24 height 13
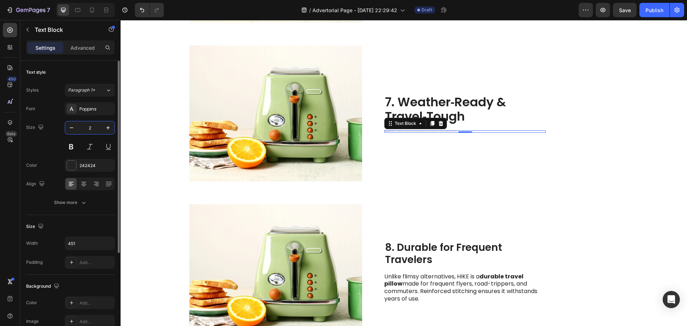
type input "20"
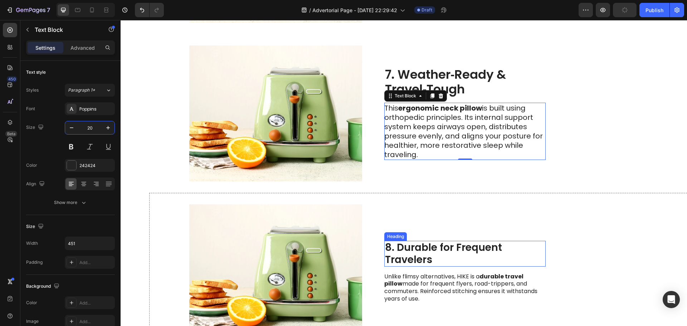
click at [442, 251] on h2 "8. Durable for Frequent Travelers" at bounding box center [464, 253] width 161 height 25
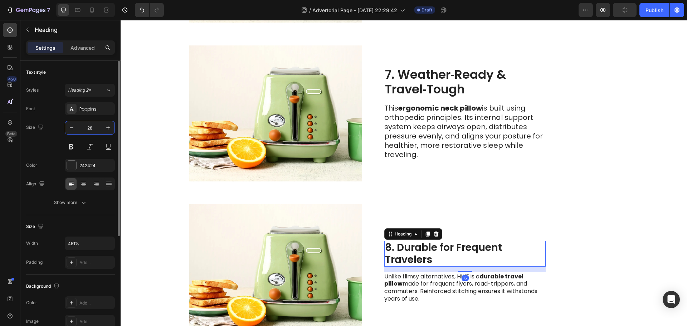
click at [83, 126] on input "28" at bounding box center [90, 127] width 24 height 13
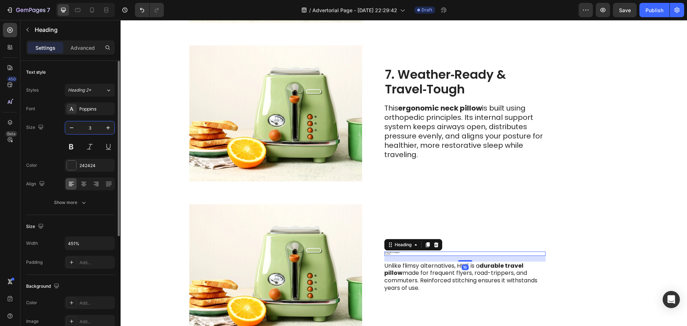
type input "34"
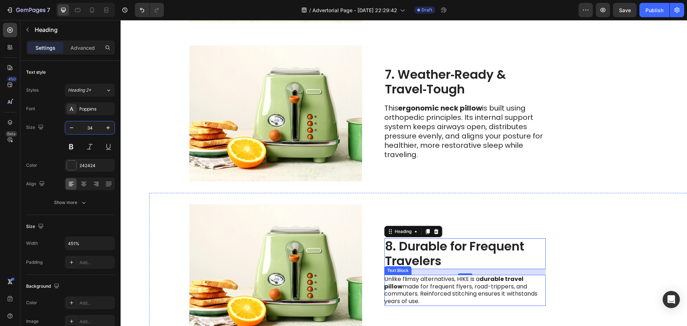
click at [429, 295] on p "Unlike flimsy alternatives, HIKE is a durable travel pillow made for frequent f…" at bounding box center [464, 291] width 161 height 30
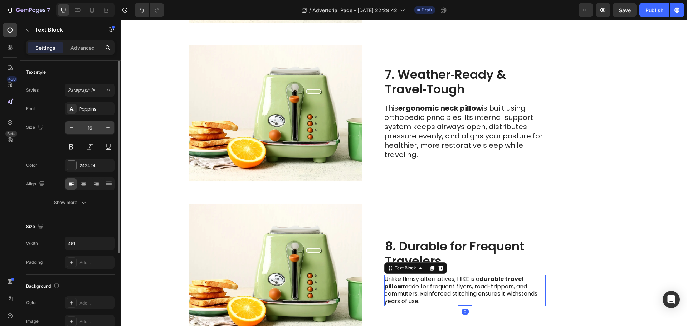
click at [84, 124] on input "16" at bounding box center [90, 127] width 24 height 13
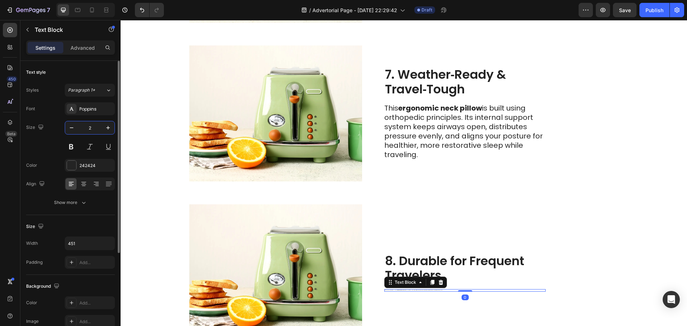
type input "20"
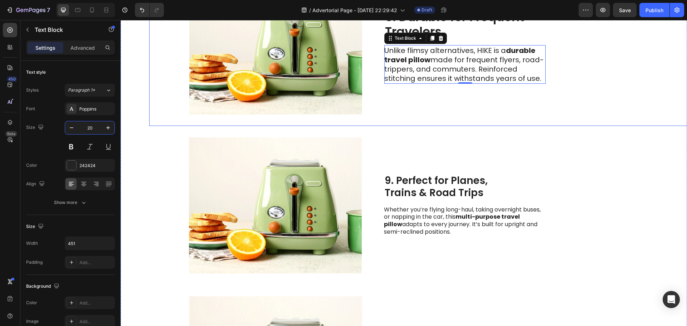
scroll to position [1555, 0]
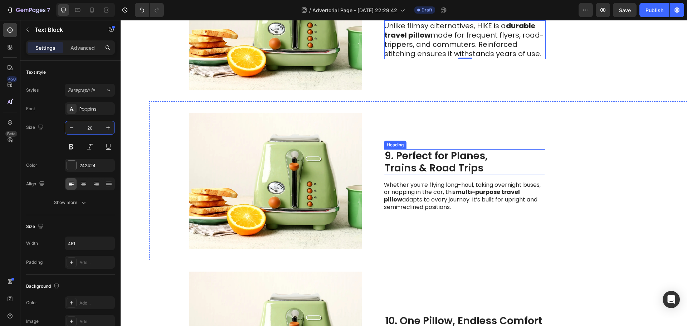
click at [445, 156] on h2 "9. Perfect for Planes, Trains & Road Trips" at bounding box center [464, 161] width 161 height 25
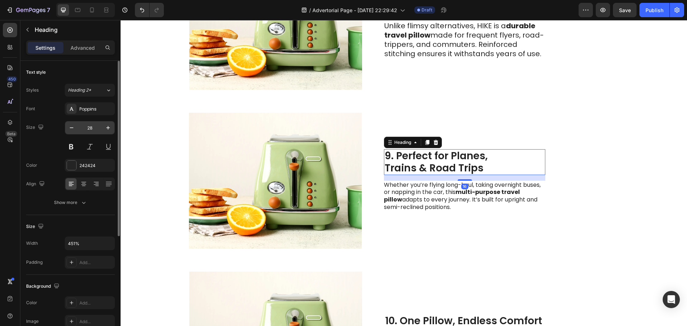
click at [94, 127] on input "28" at bounding box center [90, 127] width 24 height 13
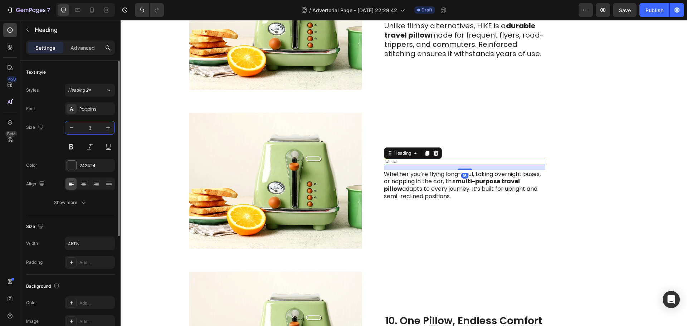
type input "34"
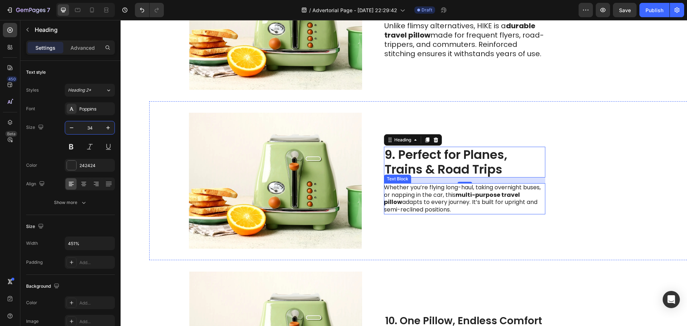
click at [425, 204] on p "Whether you’re flying long-haul, taking overnight buses, or napping in the car,…" at bounding box center [464, 199] width 161 height 30
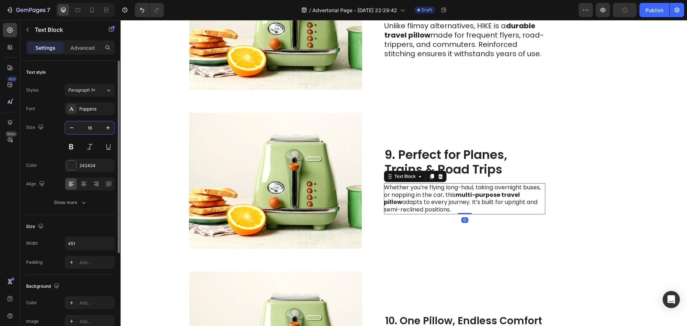
click at [91, 129] on input "16" at bounding box center [90, 127] width 24 height 13
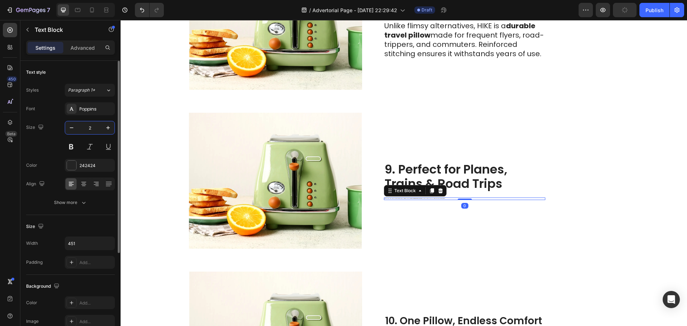
type input "20"
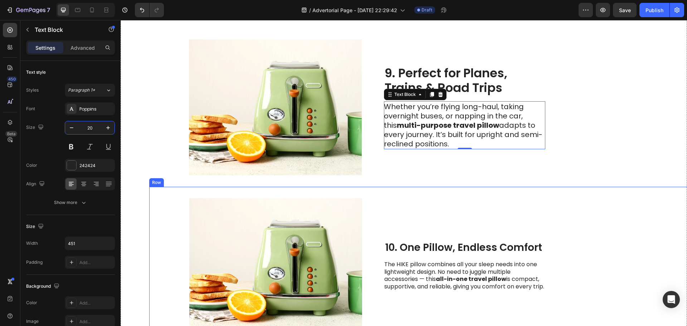
scroll to position [1699, 0]
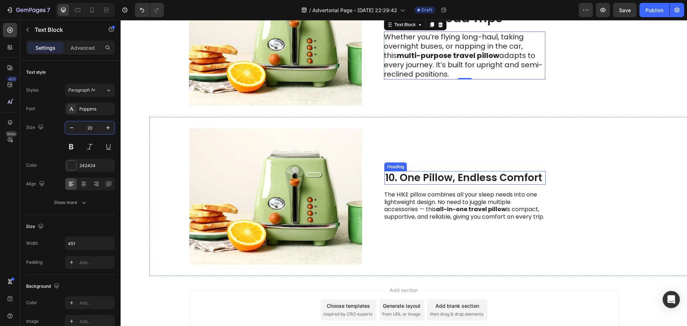
click at [415, 177] on h2 "10. One Pillow, Endless Comfort" at bounding box center [464, 178] width 161 height 14
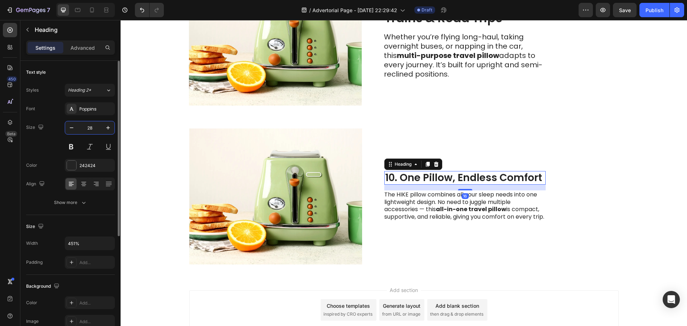
click at [90, 126] on input "28" at bounding box center [90, 127] width 24 height 13
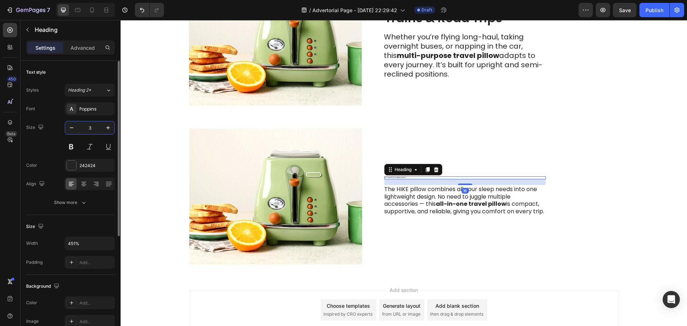
type input "34"
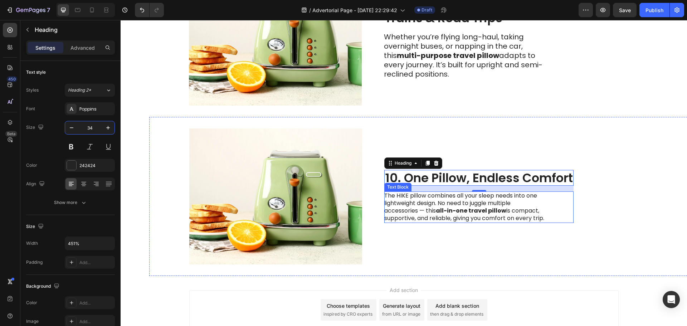
click at [397, 210] on p "The HIKE pillow combines all your sleep needs into one lightweight design. No n…" at bounding box center [464, 207] width 161 height 30
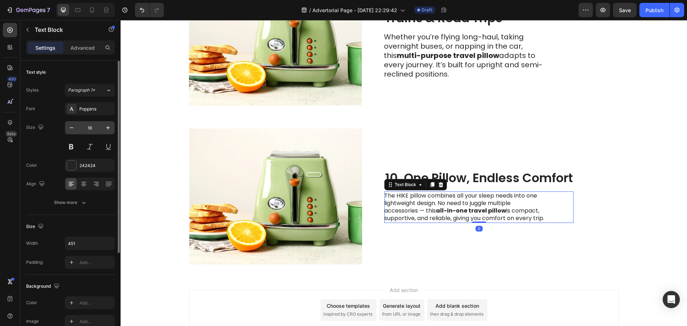
click at [88, 125] on input "16" at bounding box center [90, 127] width 24 height 13
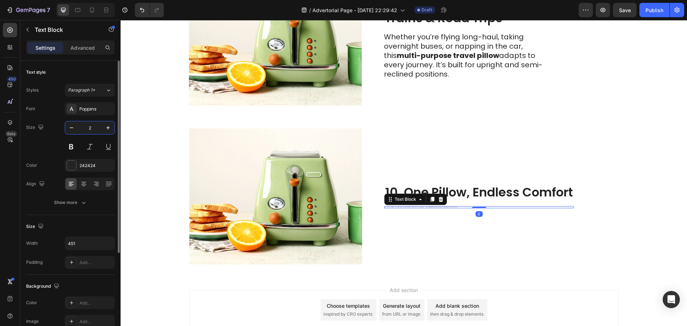
type input "20"
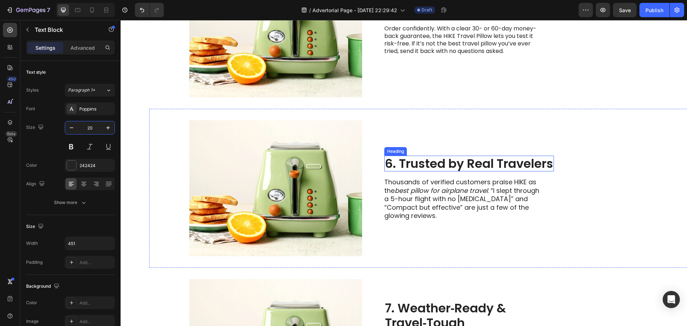
scroll to position [1054, 0]
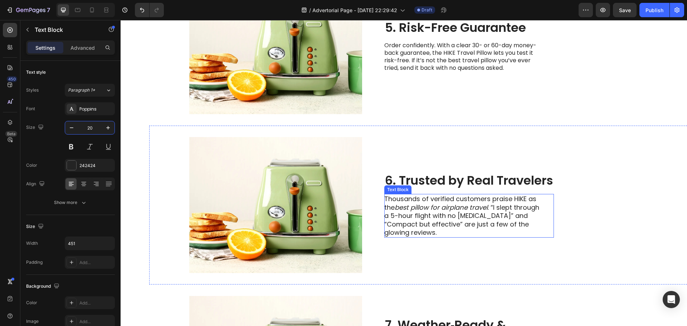
click at [416, 222] on p "Thousands of verified customers praise HIKE as the best pillow for airplane tra…" at bounding box center [464, 216] width 161 height 42
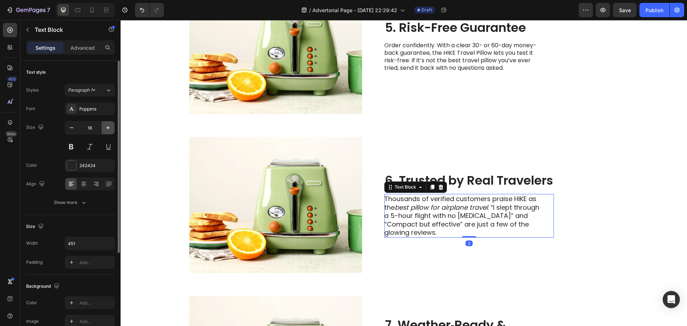
click at [107, 129] on icon "button" at bounding box center [108, 127] width 7 height 7
type input "20"
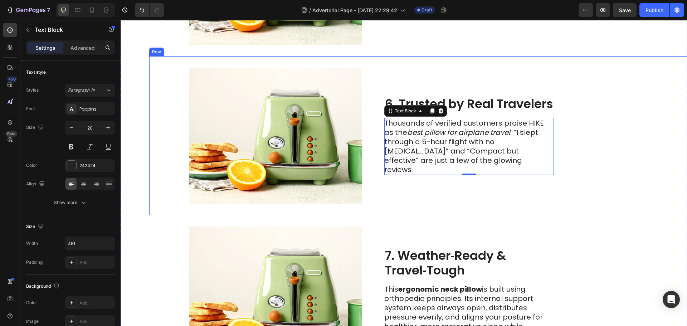
scroll to position [1019, 0]
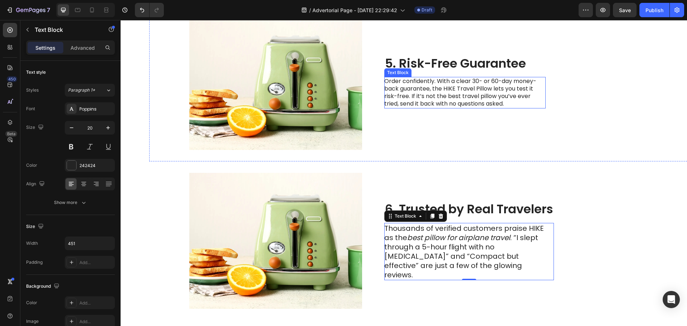
click at [434, 98] on p "Order confidently. With a clear 30- or 60-day money-back guarantee, the HIKE Tr…" at bounding box center [464, 93] width 161 height 30
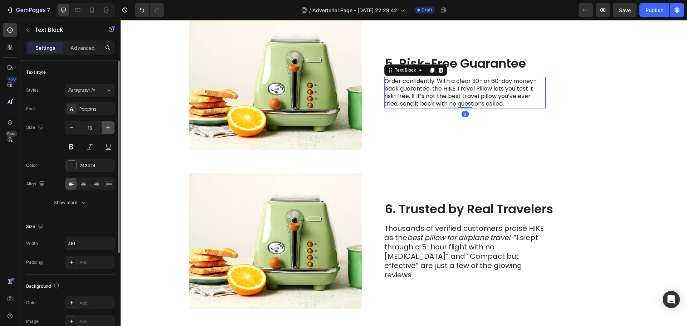
click at [111, 126] on icon "button" at bounding box center [108, 127] width 7 height 7
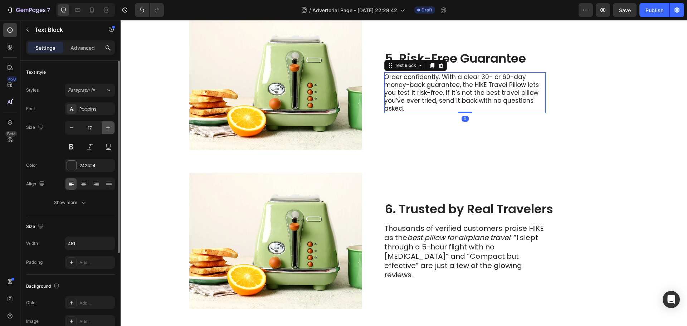
click at [111, 126] on icon "button" at bounding box center [108, 127] width 7 height 7
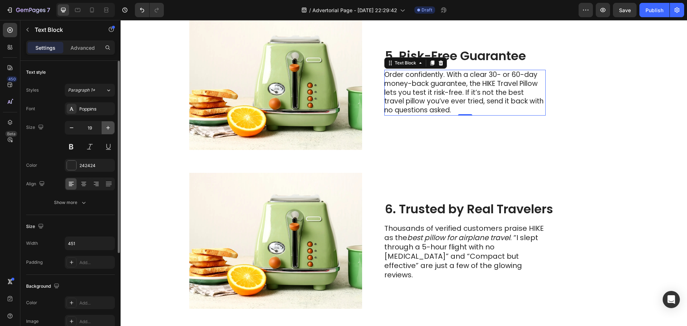
click at [111, 126] on icon "button" at bounding box center [108, 127] width 7 height 7
type input "20"
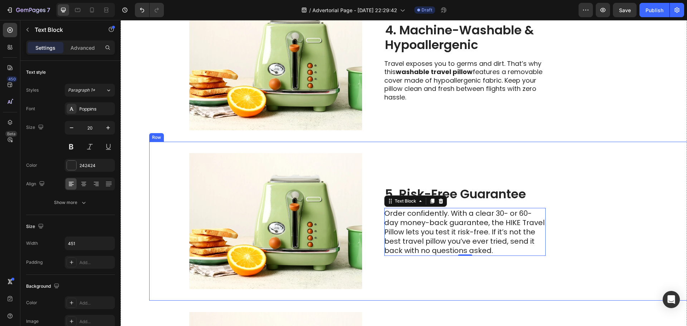
scroll to position [875, 0]
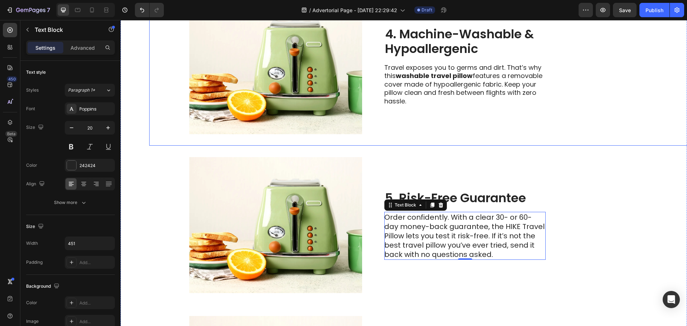
click at [421, 83] on p "Travel exposes you to germs and dirt. That’s why this washable travel pillow fe…" at bounding box center [464, 84] width 161 height 42
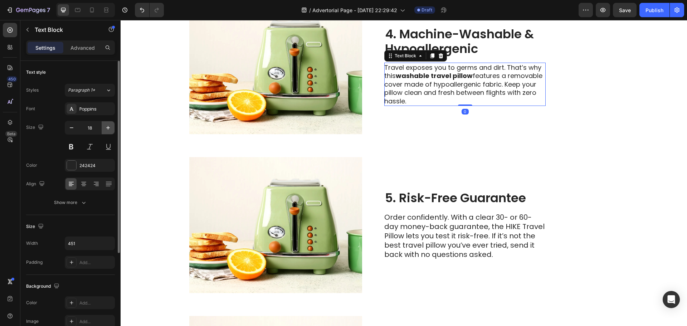
click at [110, 127] on icon "button" at bounding box center [108, 127] width 7 height 7
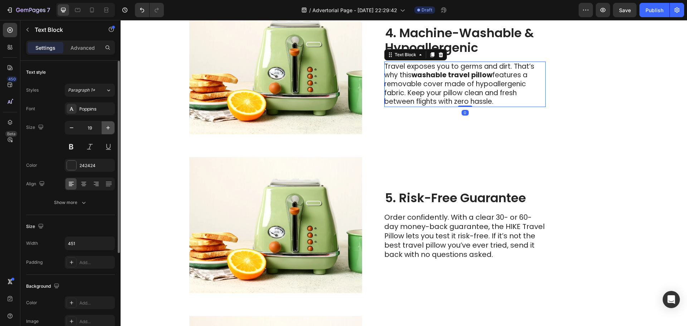
type input "20"
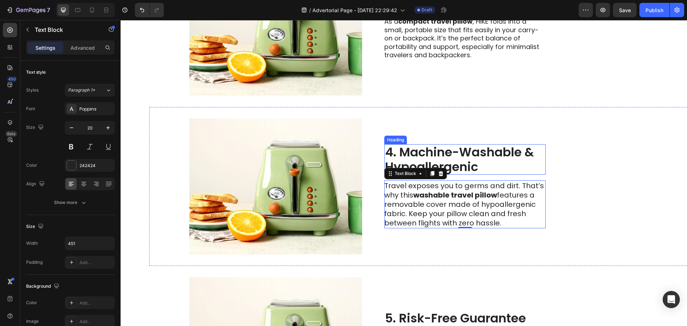
scroll to position [732, 0]
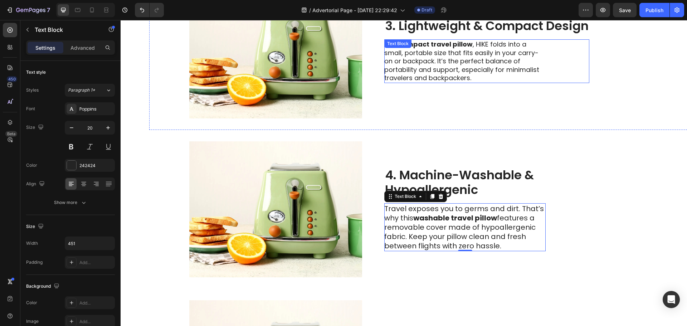
click at [424, 67] on p "As a compact travel pillow , HIKE folds into a small, portable size that fits e…" at bounding box center [464, 61] width 161 height 42
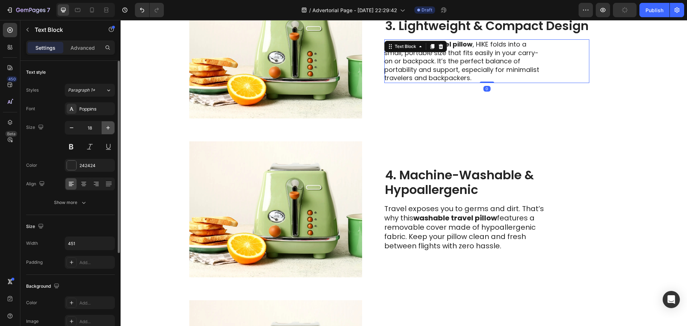
click at [110, 129] on icon "button" at bounding box center [108, 127] width 7 height 7
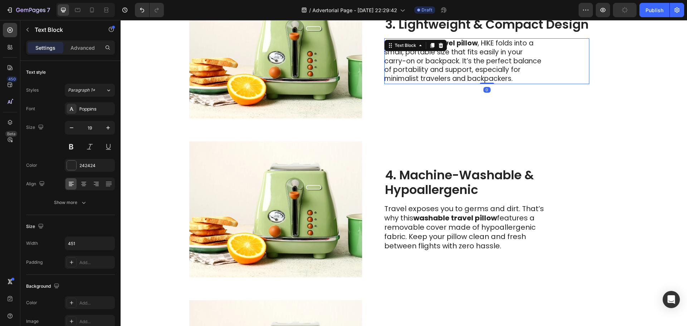
type input "20"
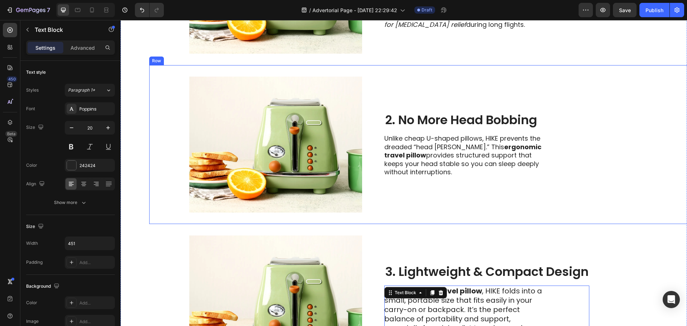
scroll to position [446, 0]
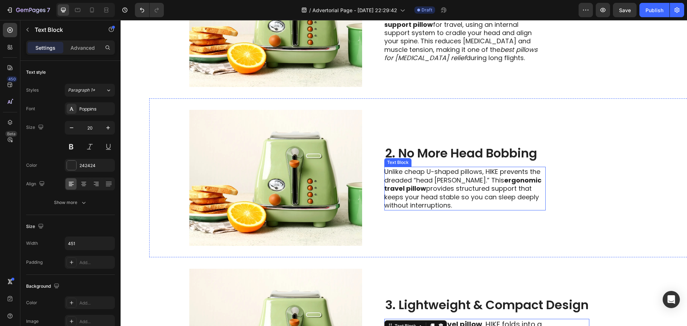
click at [433, 197] on p "Unlike cheap U-shaped pillows, HIKE prevents the dreaded “head [PERSON_NAME].” …" at bounding box center [464, 188] width 161 height 42
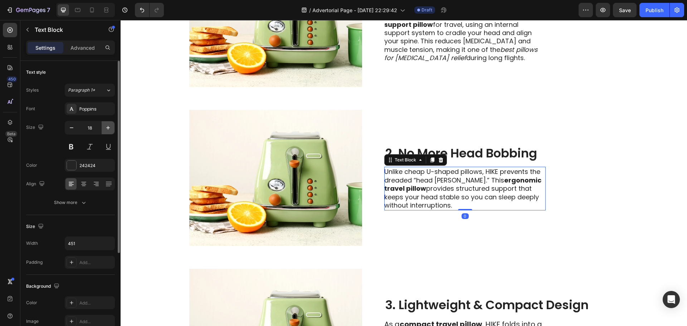
click at [110, 125] on icon "button" at bounding box center [108, 127] width 7 height 7
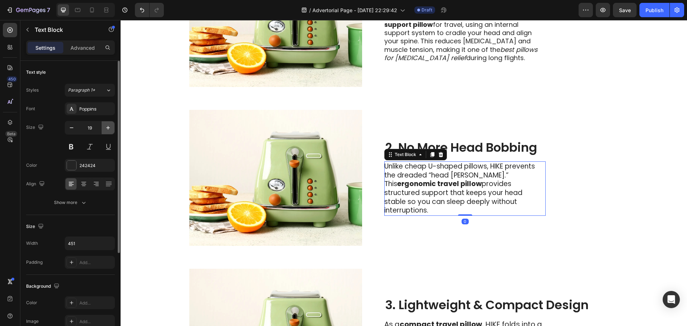
type input "20"
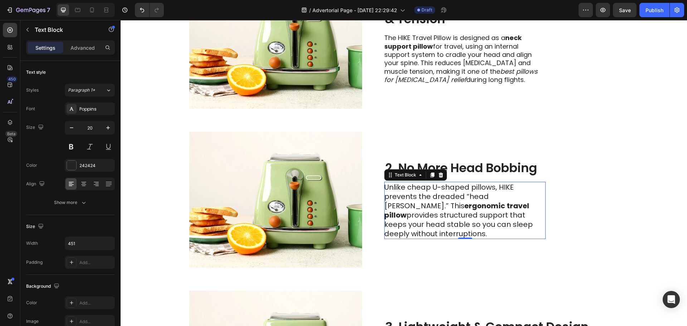
scroll to position [339, 0]
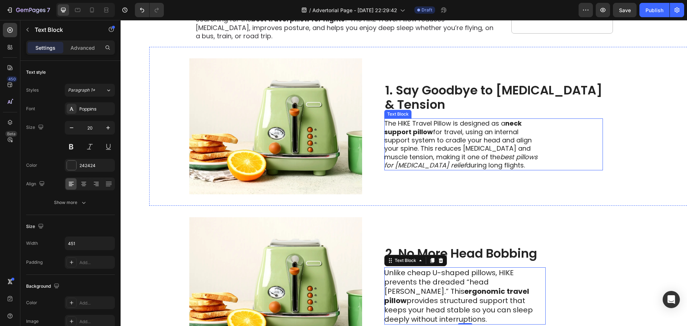
click at [430, 155] on p "The HIKE Travel Pillow is designed as a neck support pillow for travel, using a…" at bounding box center [464, 144] width 161 height 50
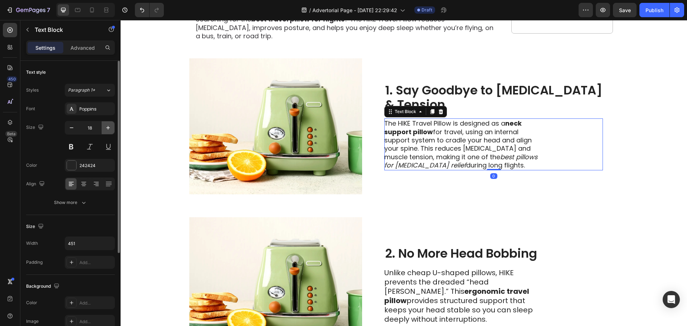
click at [109, 127] on icon "button" at bounding box center [108, 127] width 7 height 7
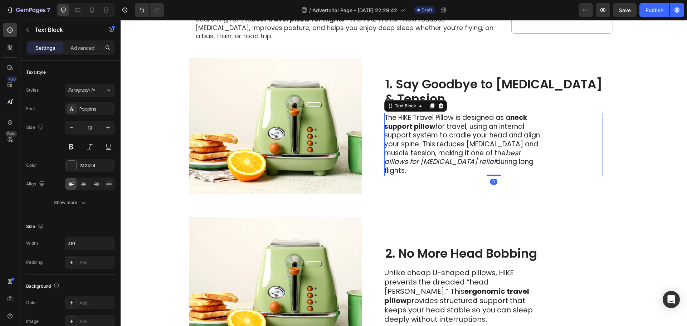
type input "20"
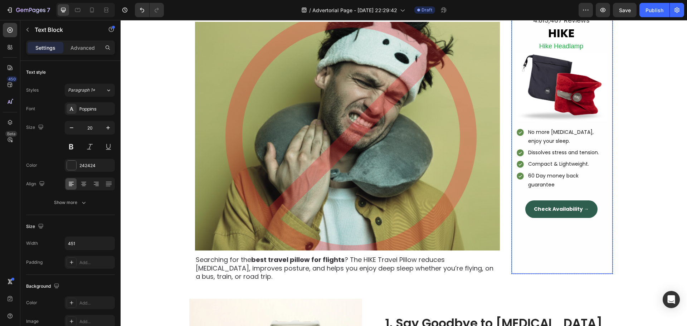
scroll to position [88, 0]
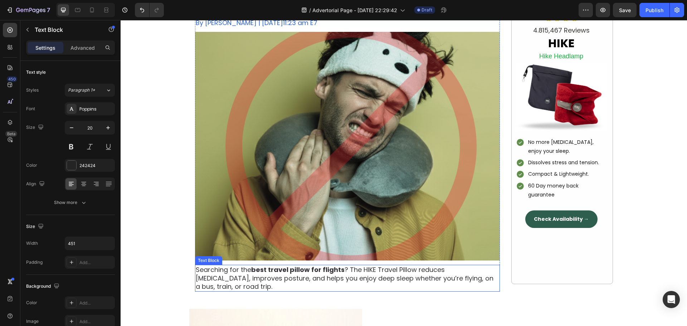
click at [354, 276] on p "Searching for the best travel pillow for flights ? The HIKE Travel Pillow reduc…" at bounding box center [347, 278] width 303 height 25
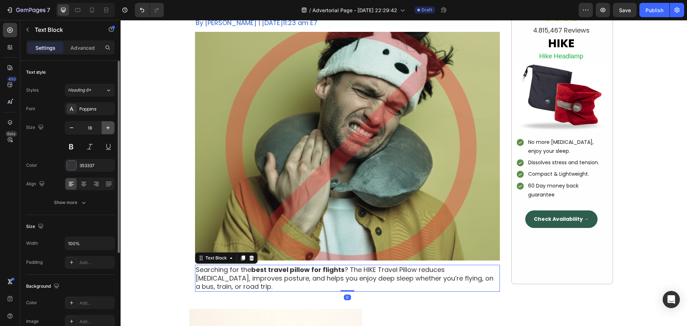
click at [106, 128] on icon "button" at bounding box center [108, 127] width 7 height 7
type input "20"
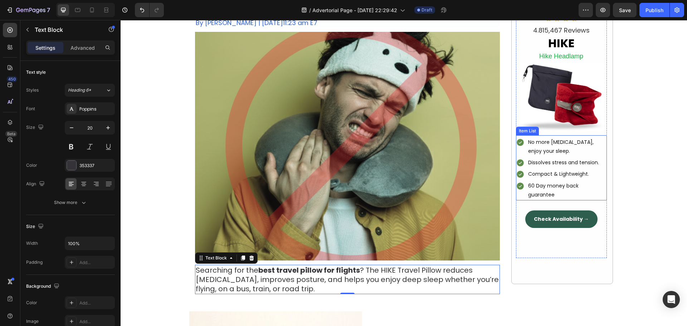
click at [550, 147] on p "No more [MEDICAL_DATA], enjoy your sleep." at bounding box center [567, 147] width 78 height 18
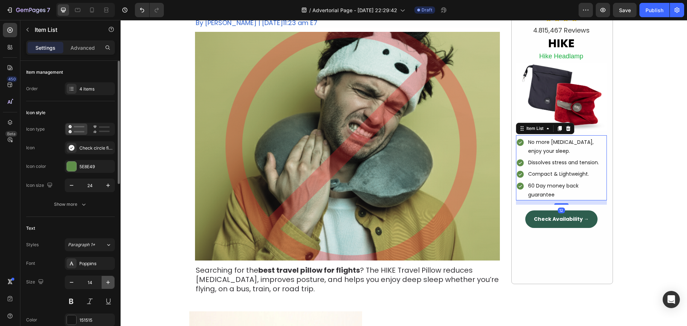
click at [107, 281] on icon "button" at bounding box center [108, 282] width 7 height 7
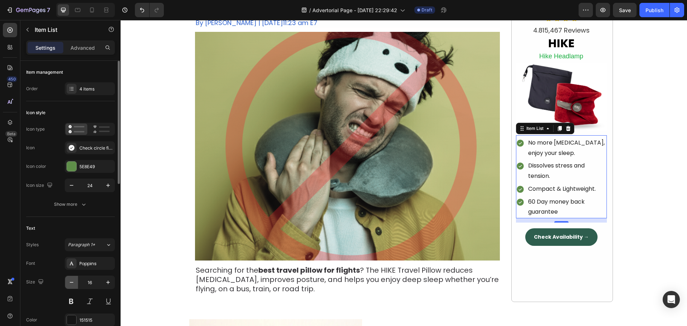
click at [72, 283] on icon "button" at bounding box center [71, 282] width 7 height 7
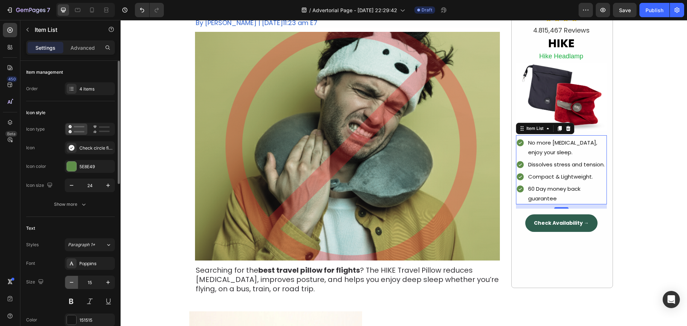
click at [72, 283] on icon "button" at bounding box center [71, 282] width 7 height 7
type input "14"
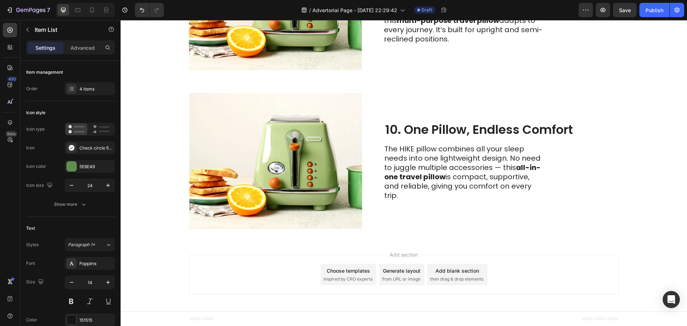
scroll to position [1737, 0]
click at [407, 276] on span "from URL or image" at bounding box center [401, 279] width 38 height 6
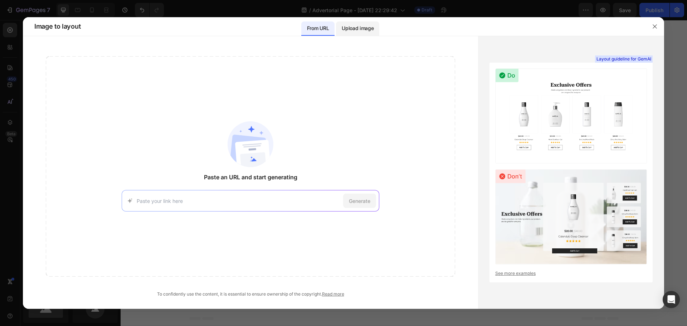
click at [361, 34] on div "Upload image" at bounding box center [357, 28] width 43 height 14
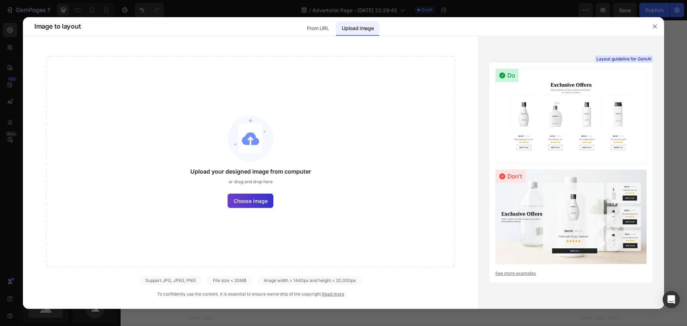
click at [253, 203] on span "Choose image" at bounding box center [251, 201] width 34 height 8
click at [0, 0] on input "Choose image" at bounding box center [0, 0] width 0 height 0
